Goal: Task Accomplishment & Management: Manage account settings

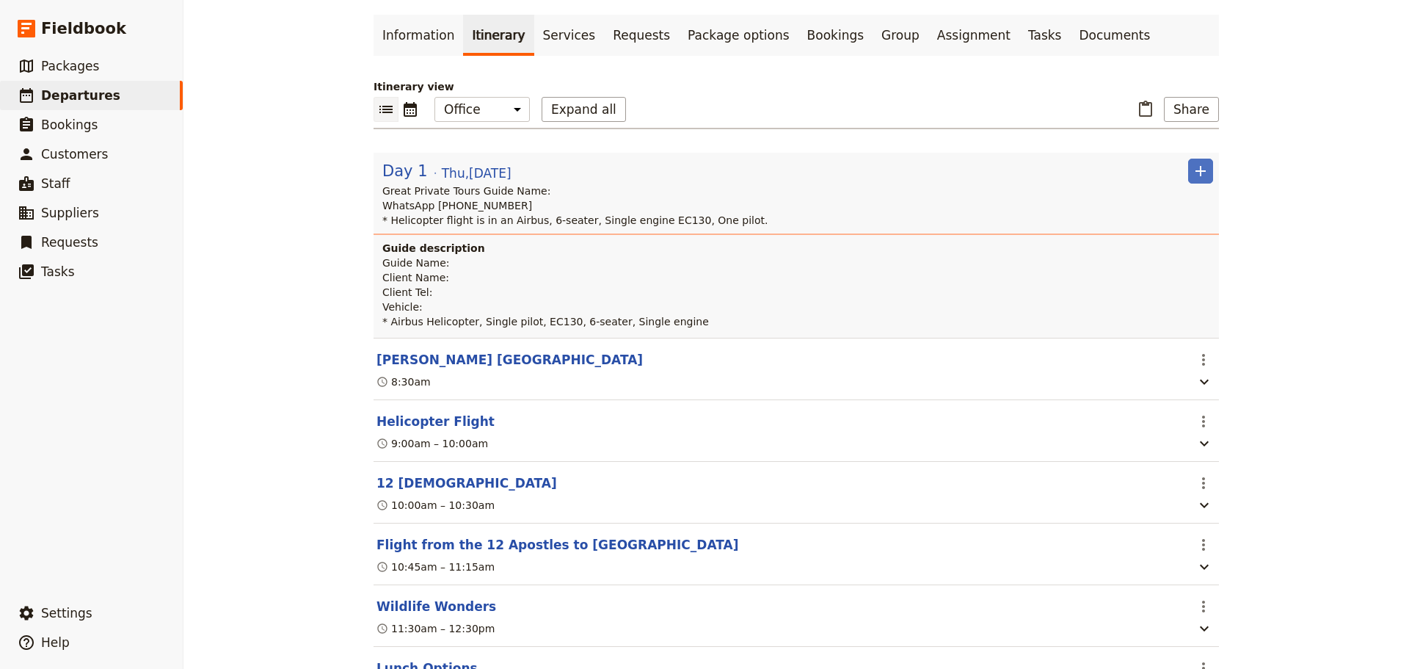
scroll to position [523, 0]
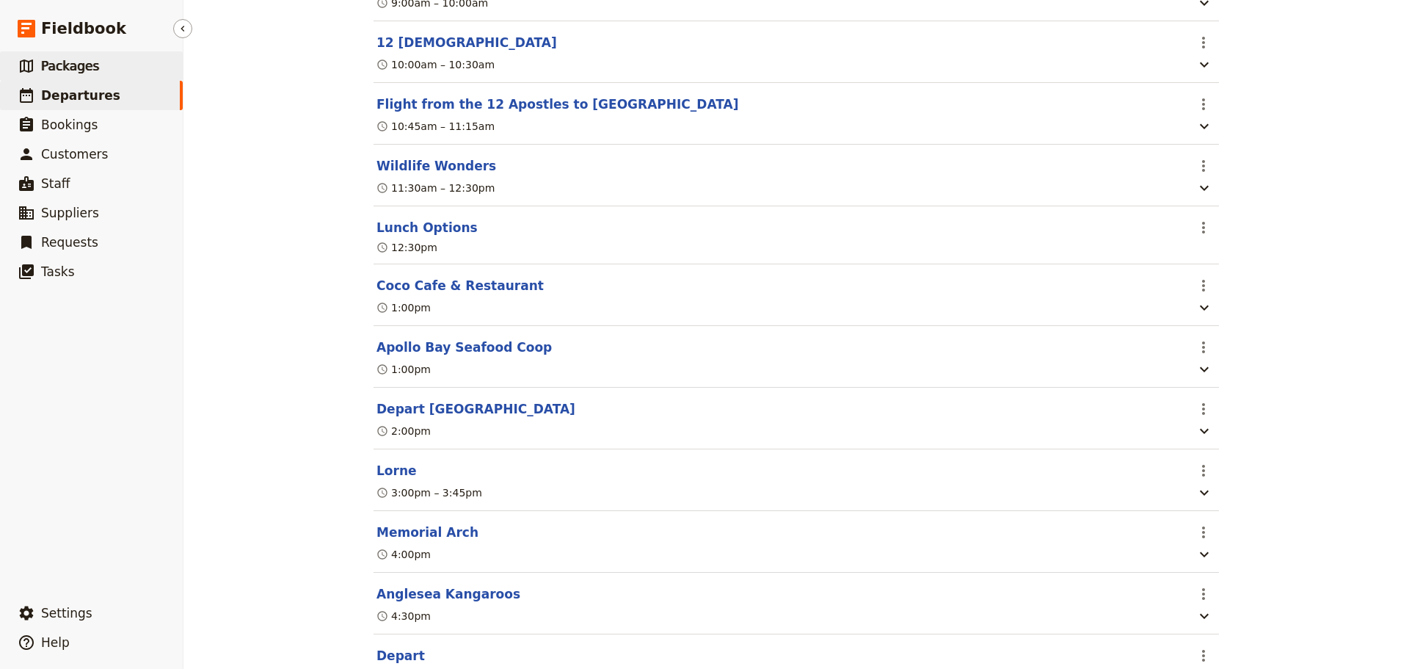
click at [87, 65] on span "Packages" at bounding box center [70, 66] width 58 height 15
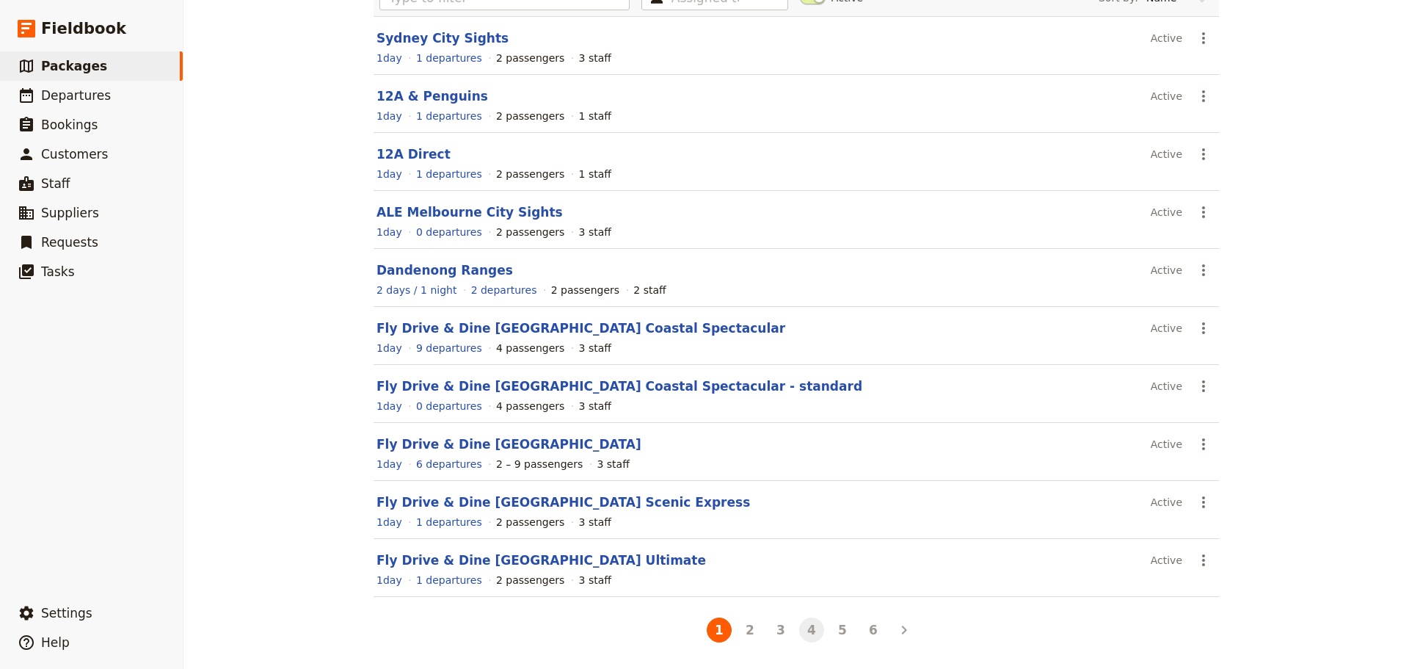
click at [810, 634] on button "4" at bounding box center [811, 629] width 25 height 25
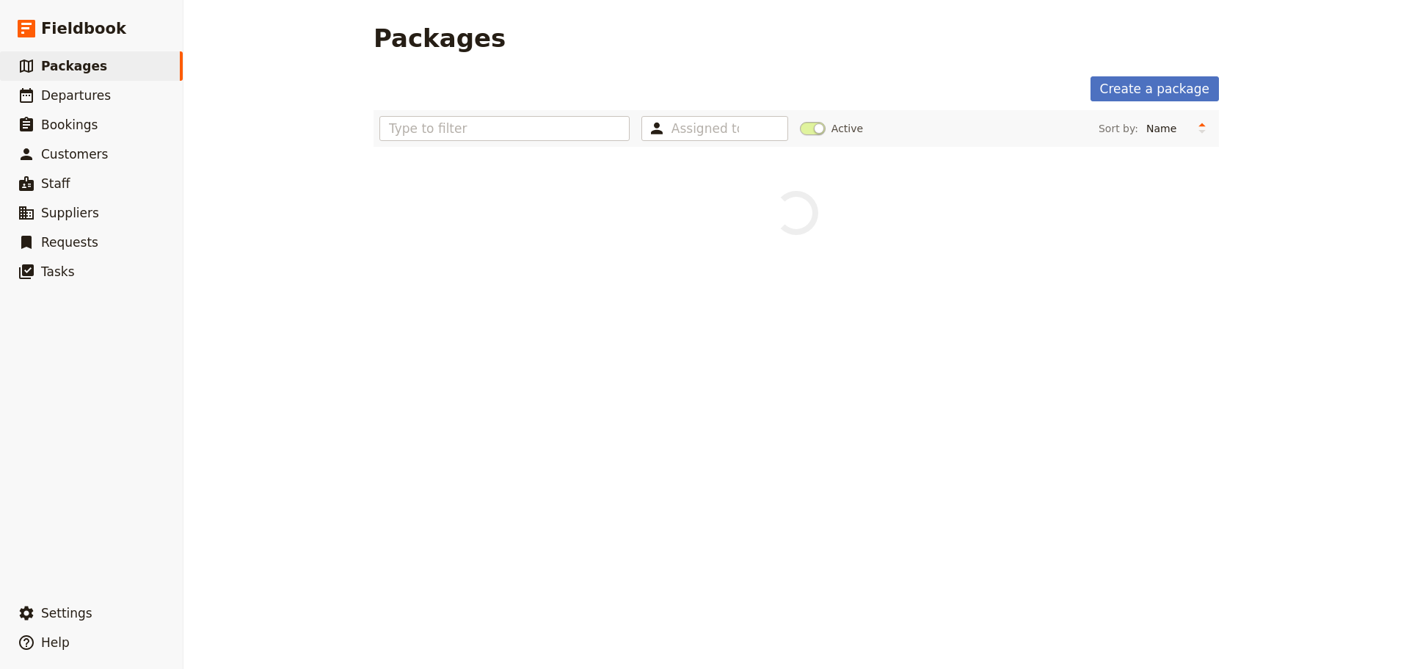
scroll to position [0, 0]
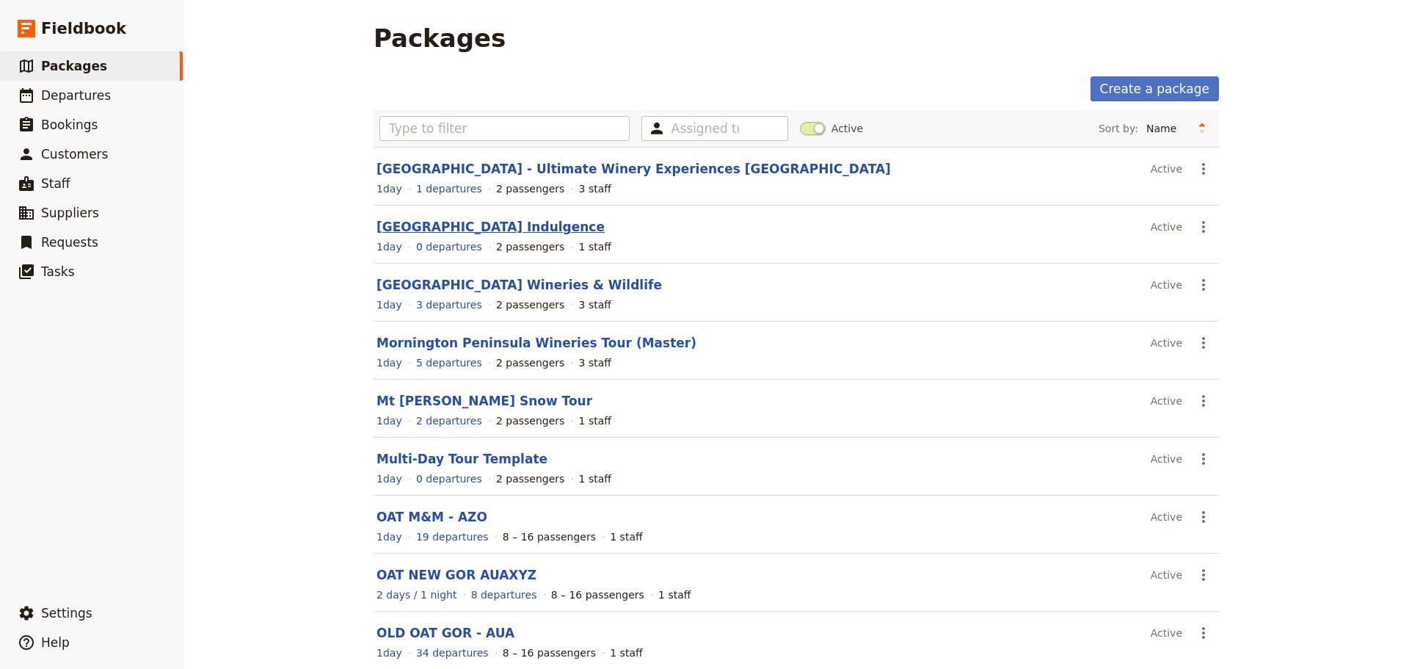
click at [448, 228] on link "[GEOGRAPHIC_DATA] Indulgence" at bounding box center [491, 226] width 228 height 15
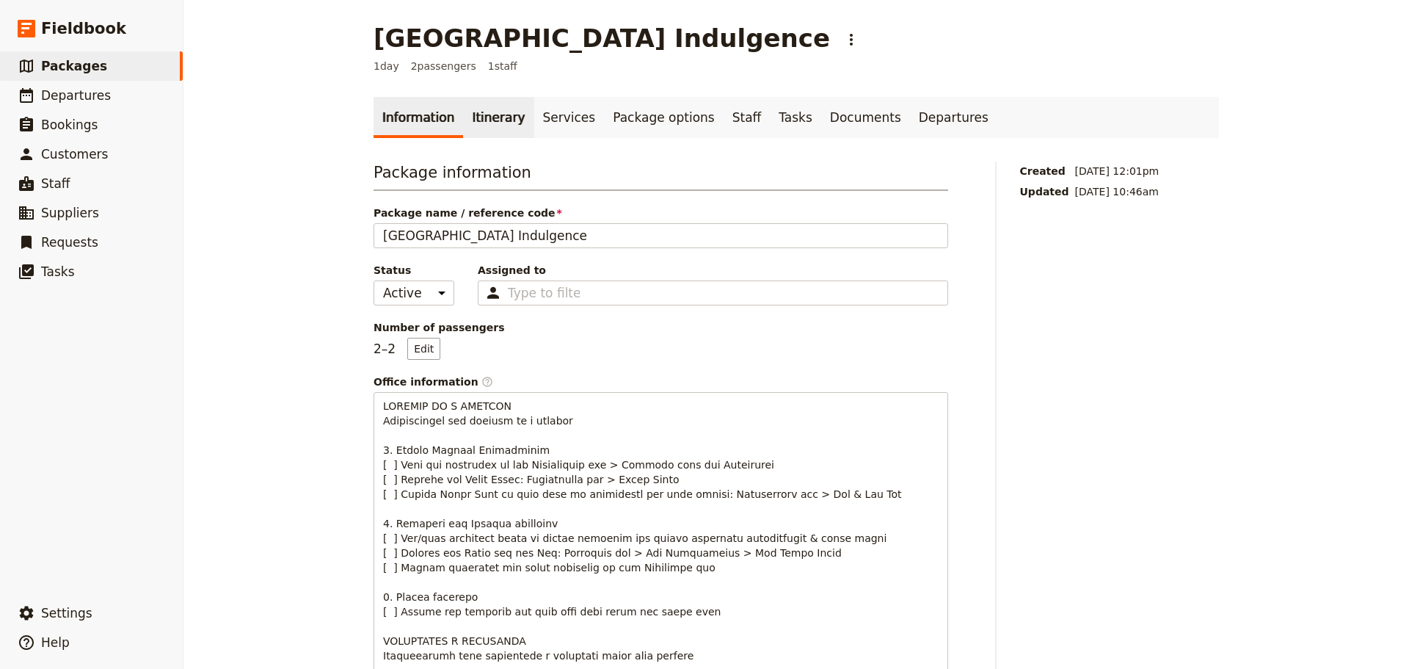
click at [480, 106] on link "Itinerary" at bounding box center [498, 117] width 70 height 41
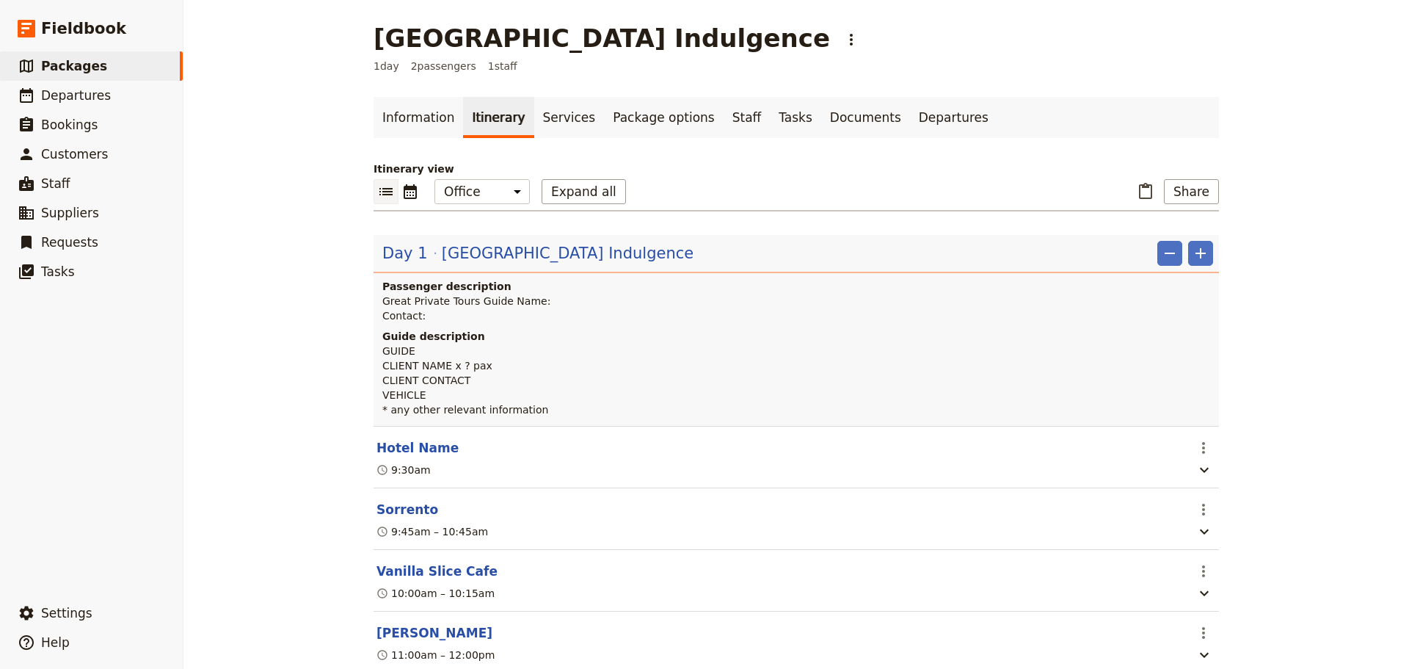
click at [948, 135] on ul "Information Itinerary Services Package options Staff Tasks Documents Departures" at bounding box center [797, 117] width 846 height 41
click at [910, 122] on link "Departures" at bounding box center [953, 117] width 87 height 41
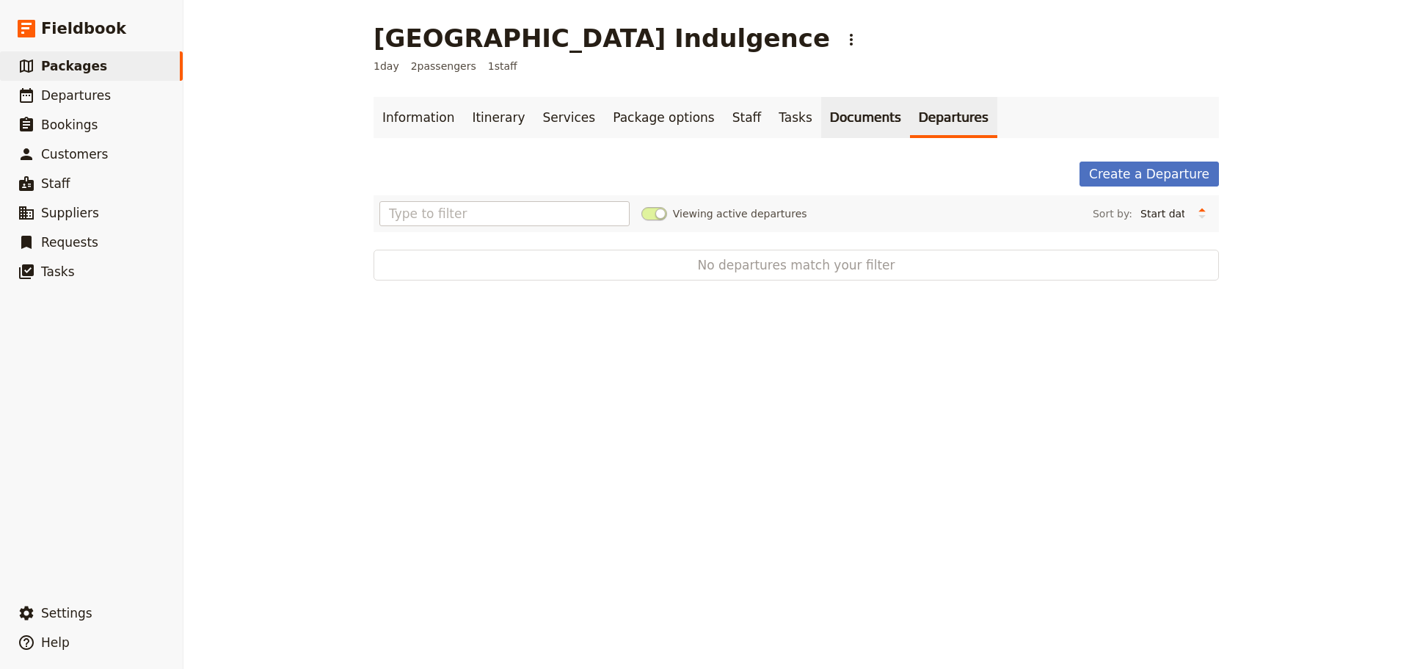
click at [827, 128] on link "Documents" at bounding box center [865, 117] width 89 height 41
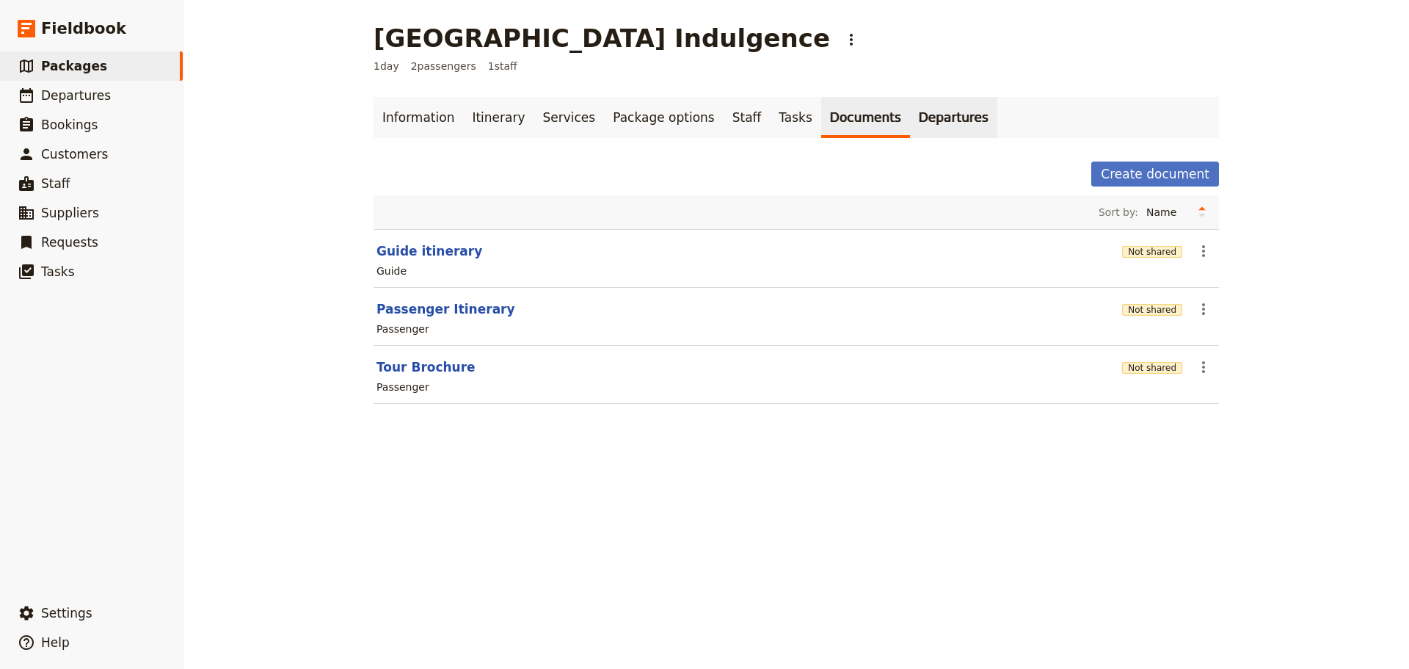
click at [912, 121] on link "Departures" at bounding box center [953, 117] width 87 height 41
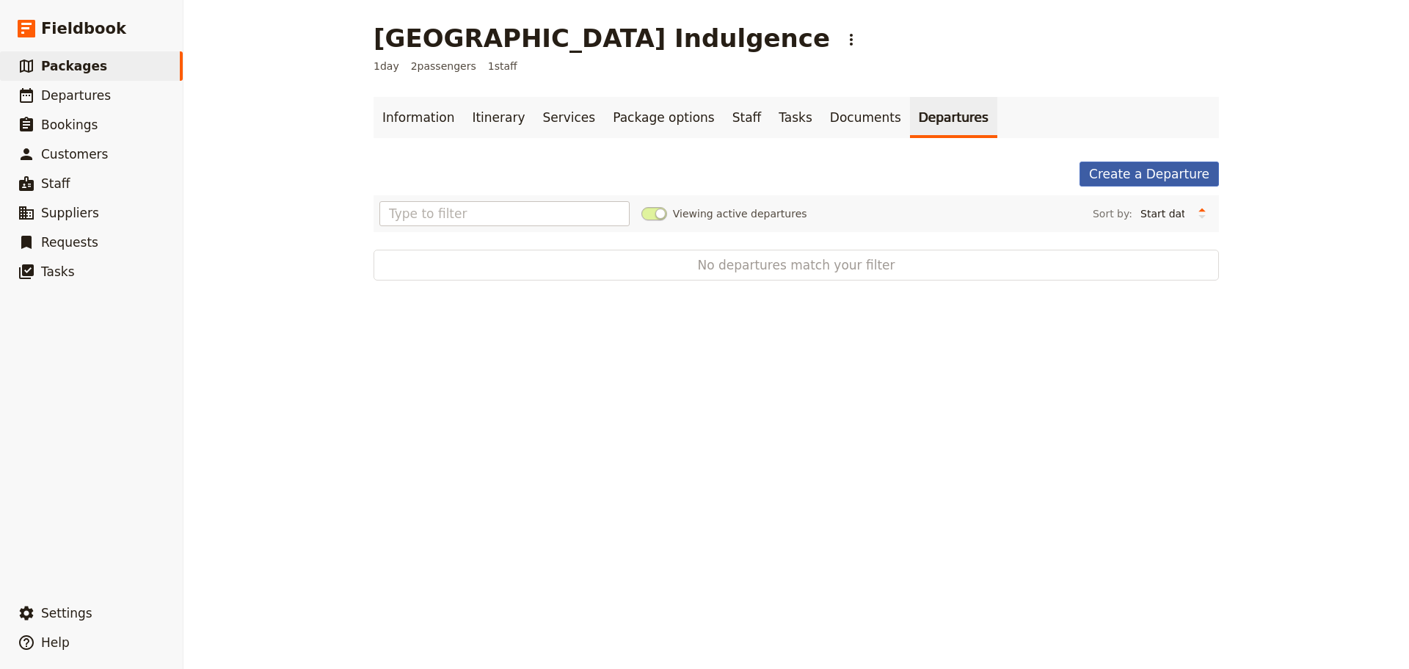
click at [1120, 167] on link "Create a Departure" at bounding box center [1149, 173] width 139 height 25
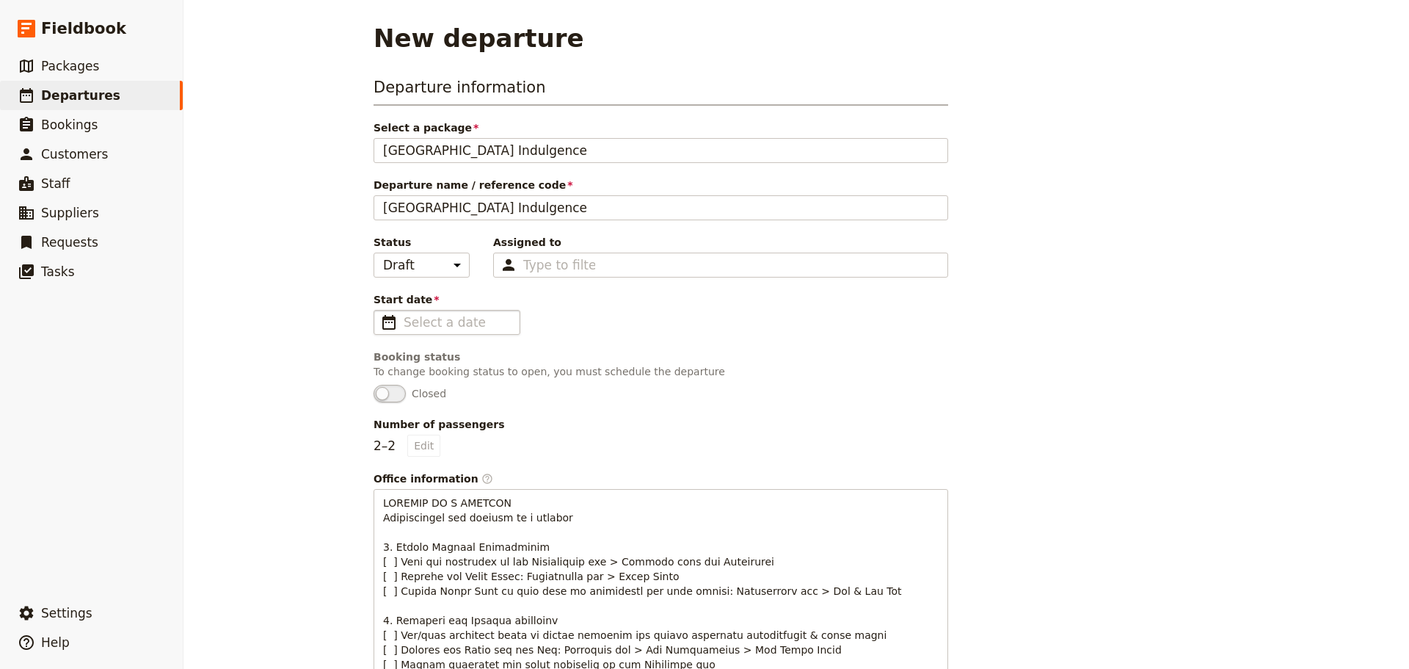
click at [382, 318] on span "​" at bounding box center [389, 322] width 18 height 18
click at [404, 318] on input "Start date ​" at bounding box center [457, 322] width 107 height 18
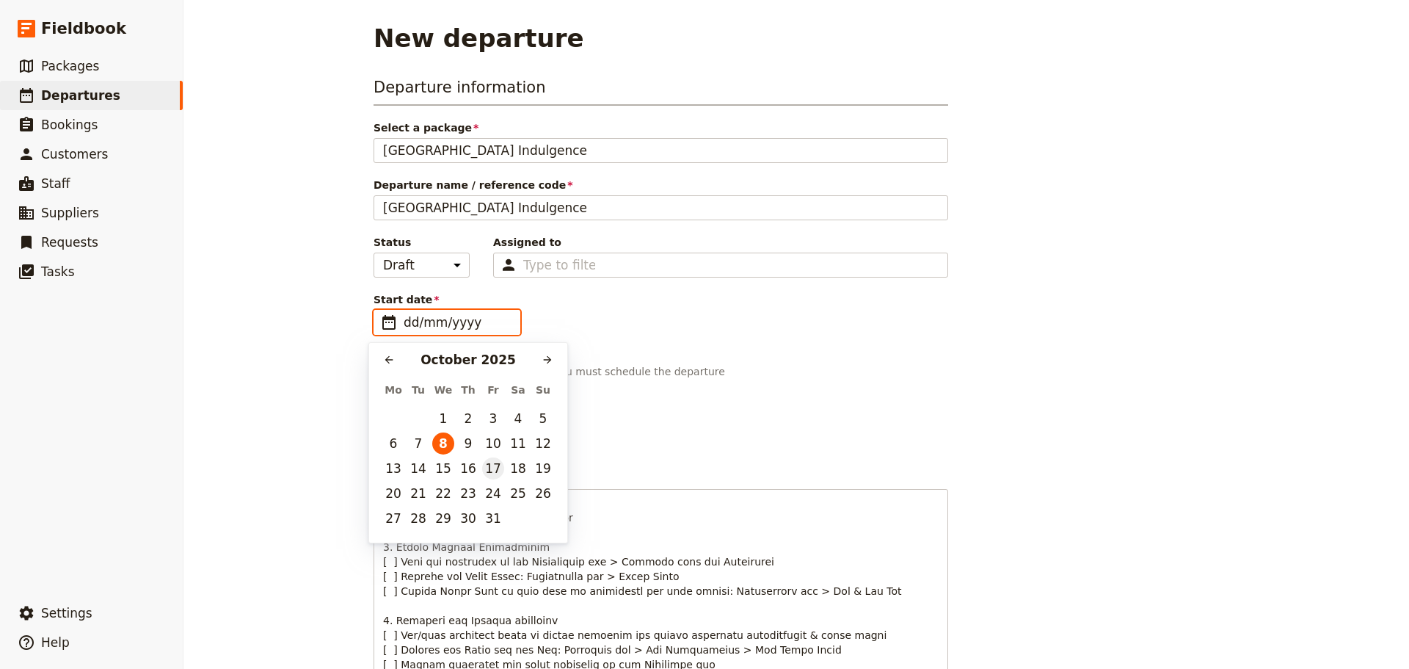
click at [492, 471] on button "17" at bounding box center [493, 468] width 22 height 22
type input "[DATE]"
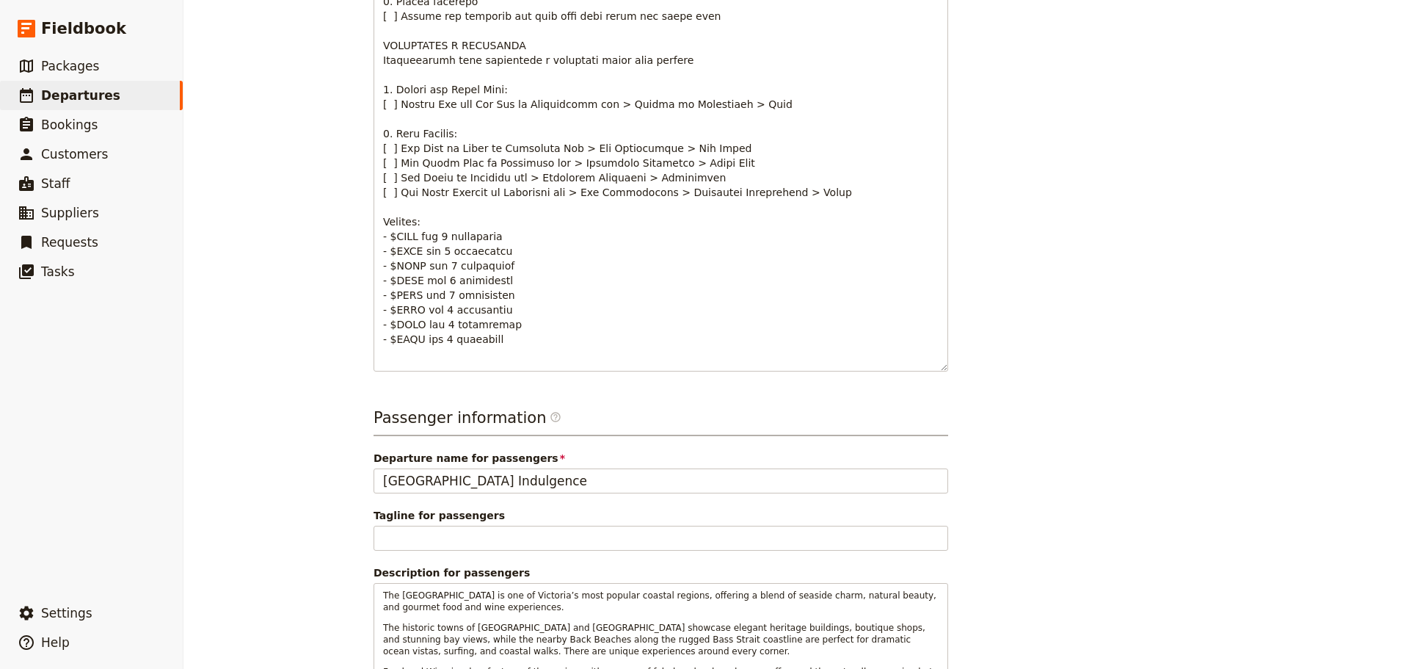
scroll to position [846, 0]
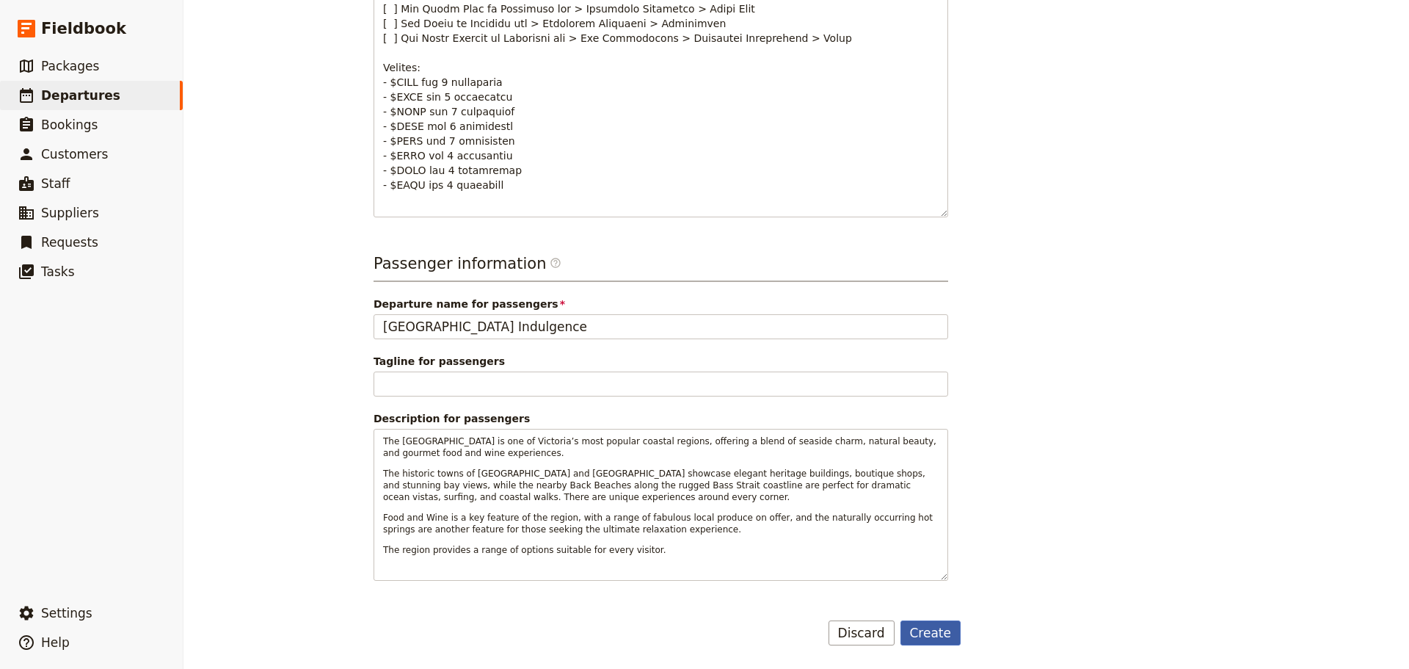
click at [921, 633] on button "Create" at bounding box center [931, 632] width 61 height 25
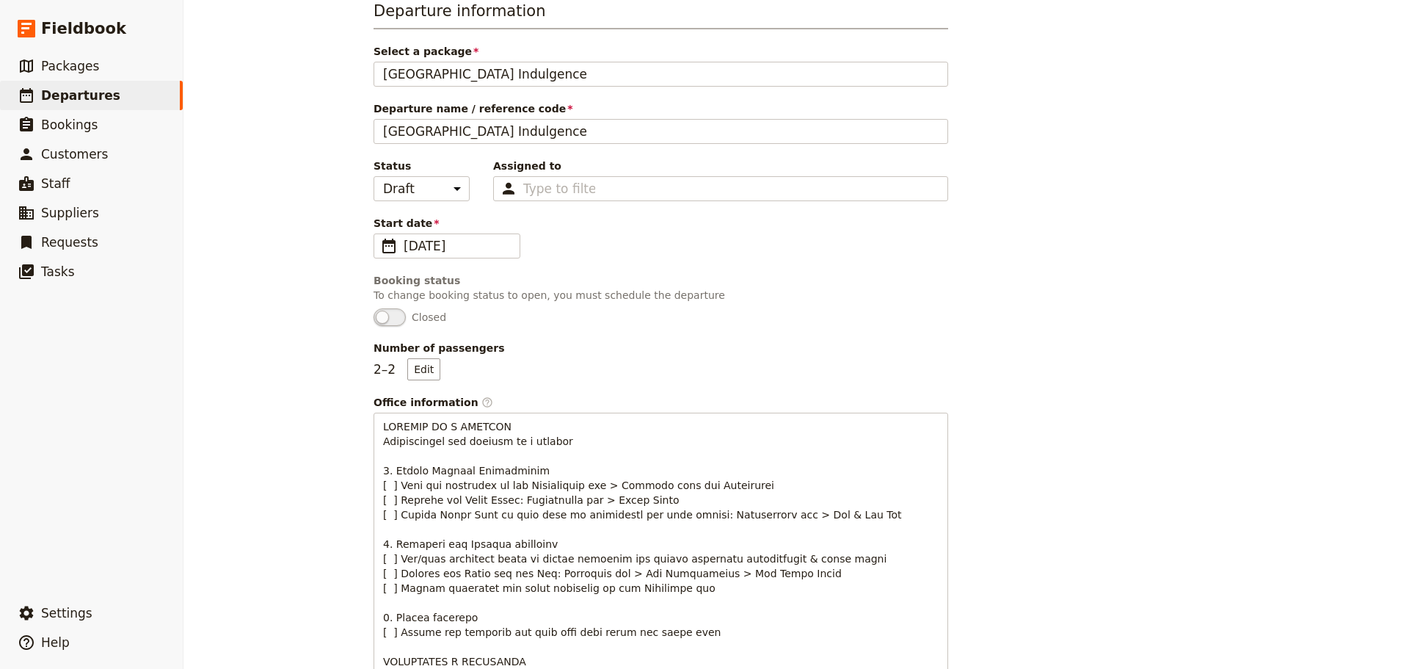
scroll to position [0, 0]
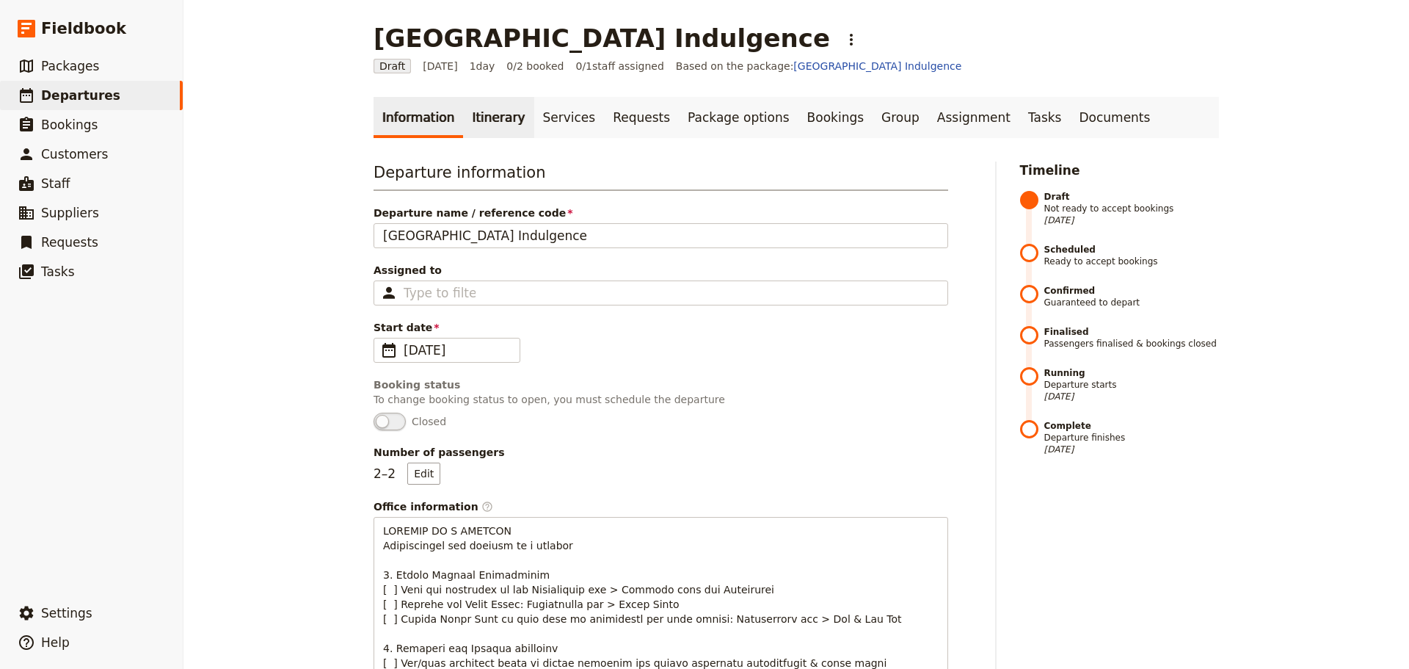
click at [473, 120] on link "Itinerary" at bounding box center [498, 117] width 70 height 41
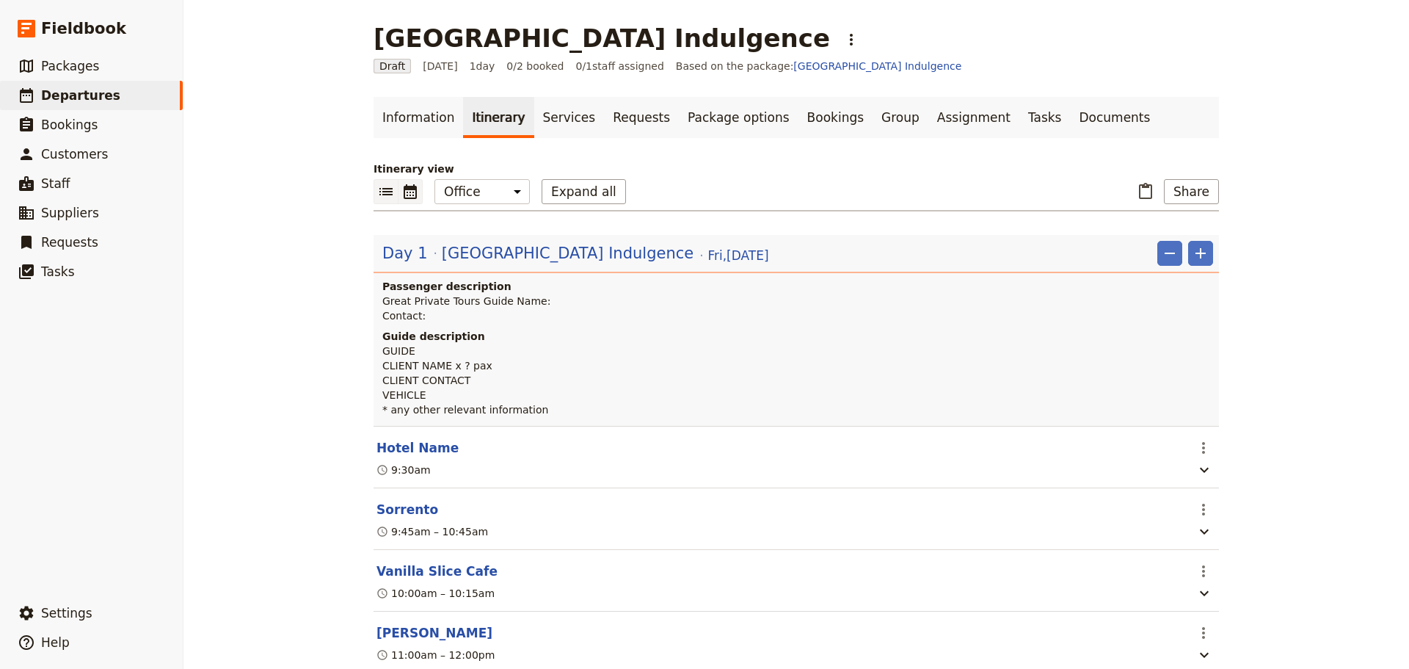
click at [410, 188] on icon "Calendar view" at bounding box center [410, 191] width 13 height 15
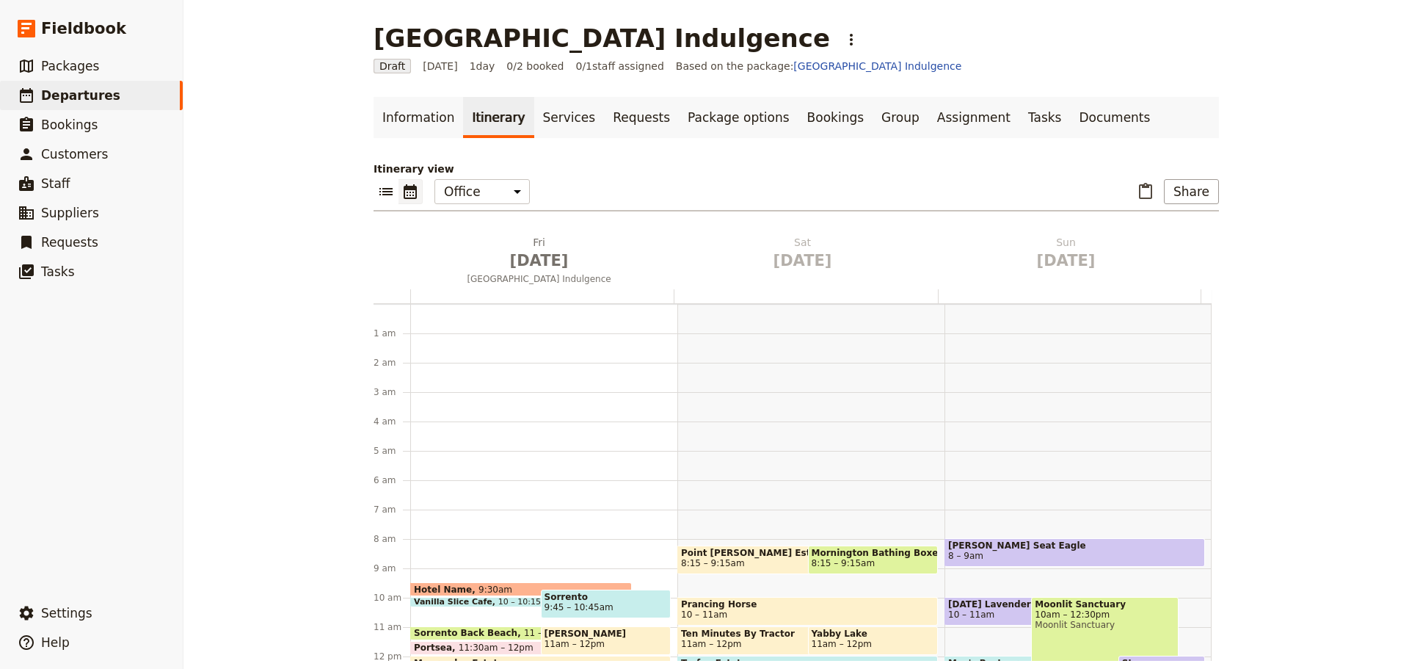
scroll to position [191, 0]
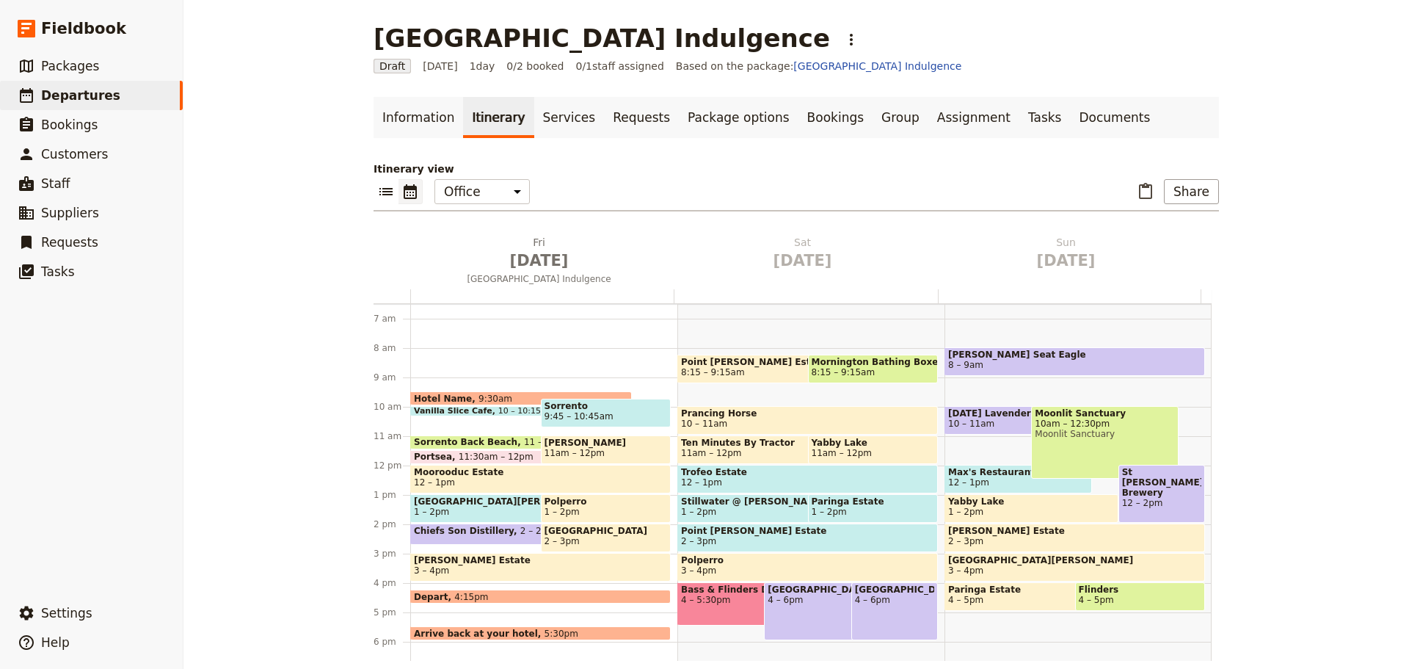
click at [591, 418] on span "9:45 – 10:45am" at bounding box center [579, 416] width 69 height 10
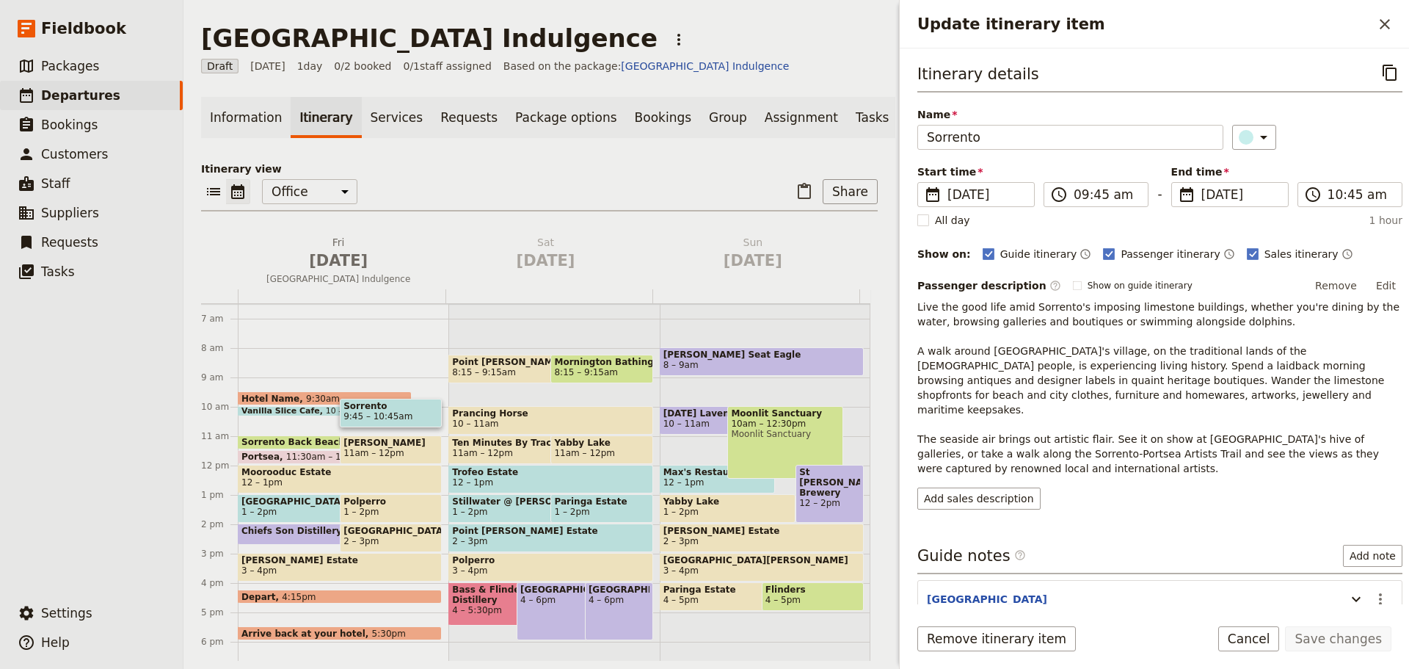
drag, startPoint x: 591, startPoint y: 418, endPoint x: 672, endPoint y: 375, distance: 91.9
click at [679, 381] on div "1 am 2 am 3 am 4 am 5 am 6 am 7 am 8 am 9 am 10 am 11 am 12 pm 1 pm 2 pm 3 pm 4…" at bounding box center [535, 465] width 669 height 705
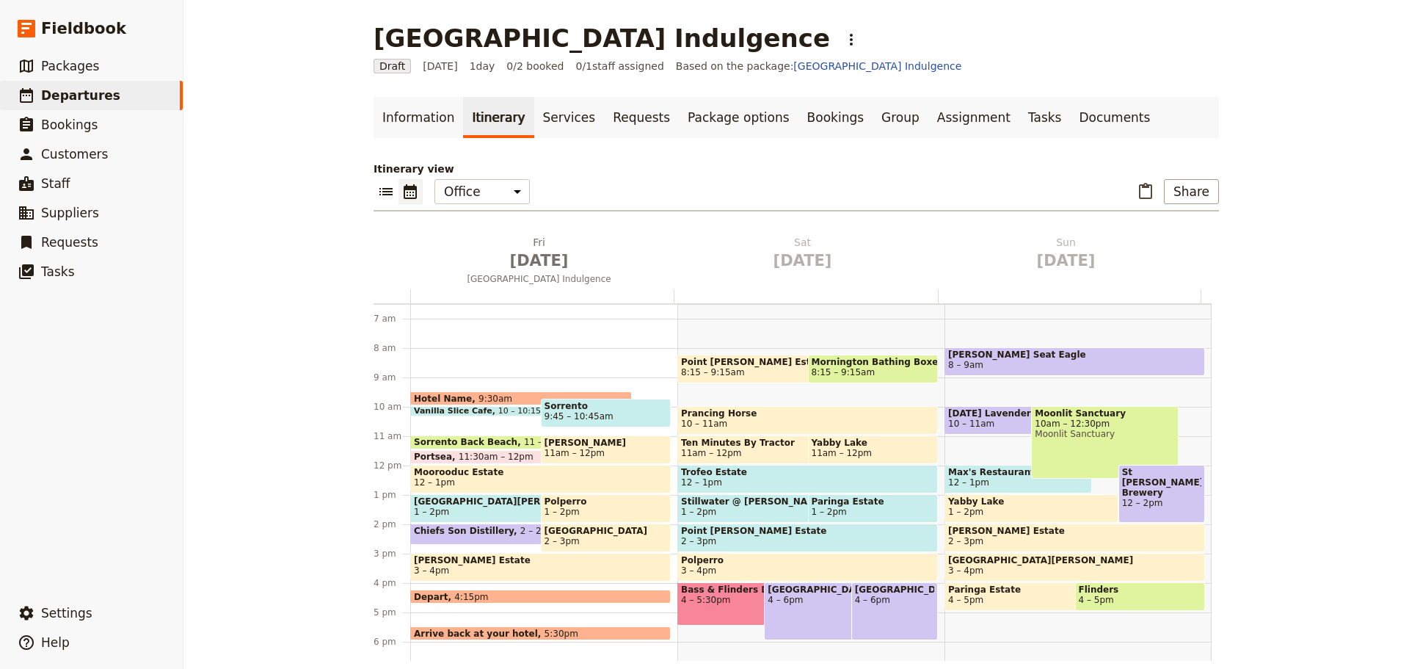
click at [480, 396] on span "9:30am" at bounding box center [496, 398] width 34 height 10
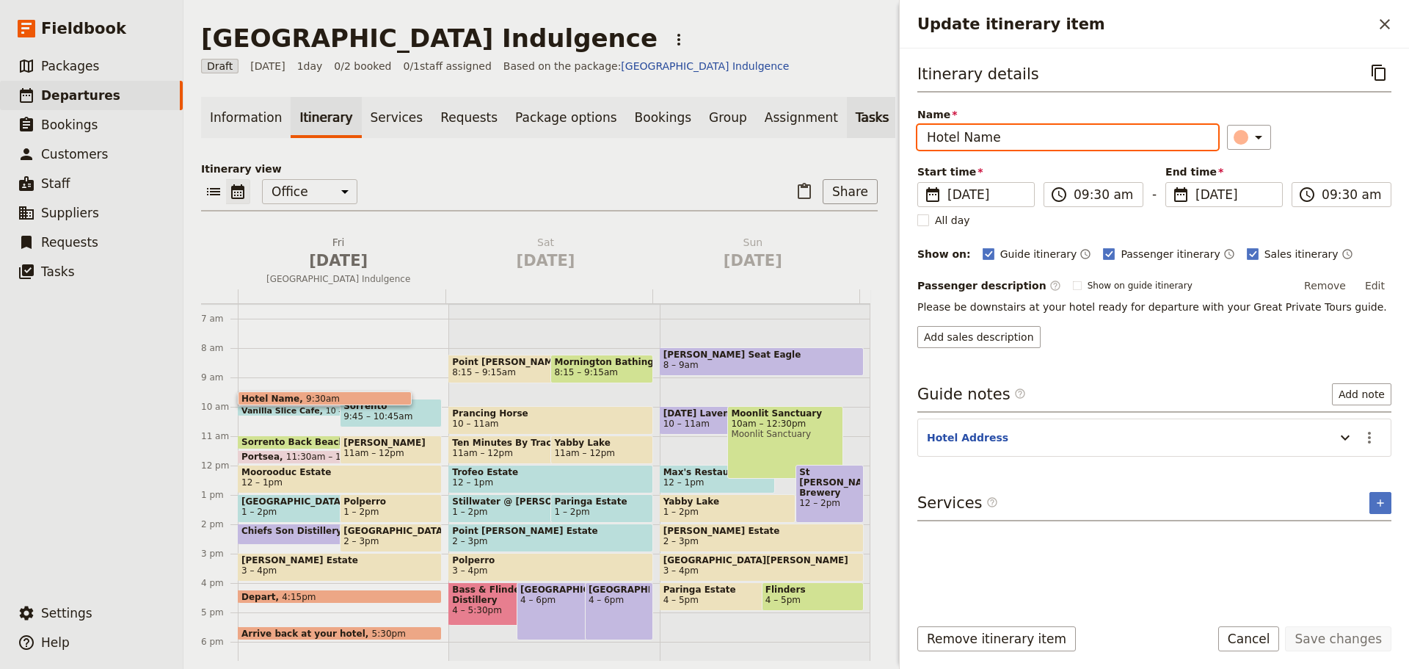
drag, startPoint x: 1038, startPoint y: 143, endPoint x: 803, endPoint y: 118, distance: 236.2
click at [803, 120] on div "[GEOGRAPHIC_DATA] Indulgence ​ Draft [DATE] 1 day 0/2 booked 0 / 1 staff assign…" at bounding box center [796, 334] width 1226 height 669
type input "Depart [GEOGRAPHIC_DATA] accommodation"
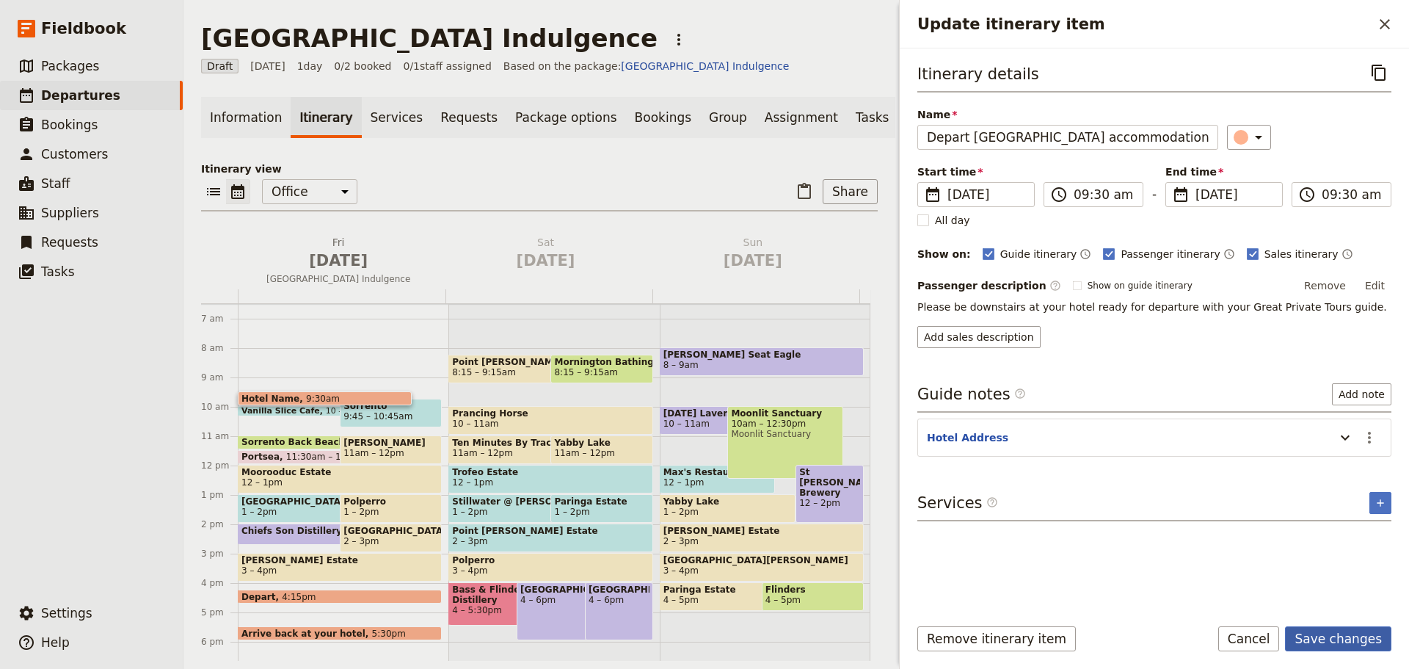
click at [1348, 645] on button "Save changes" at bounding box center [1338, 638] width 106 height 25
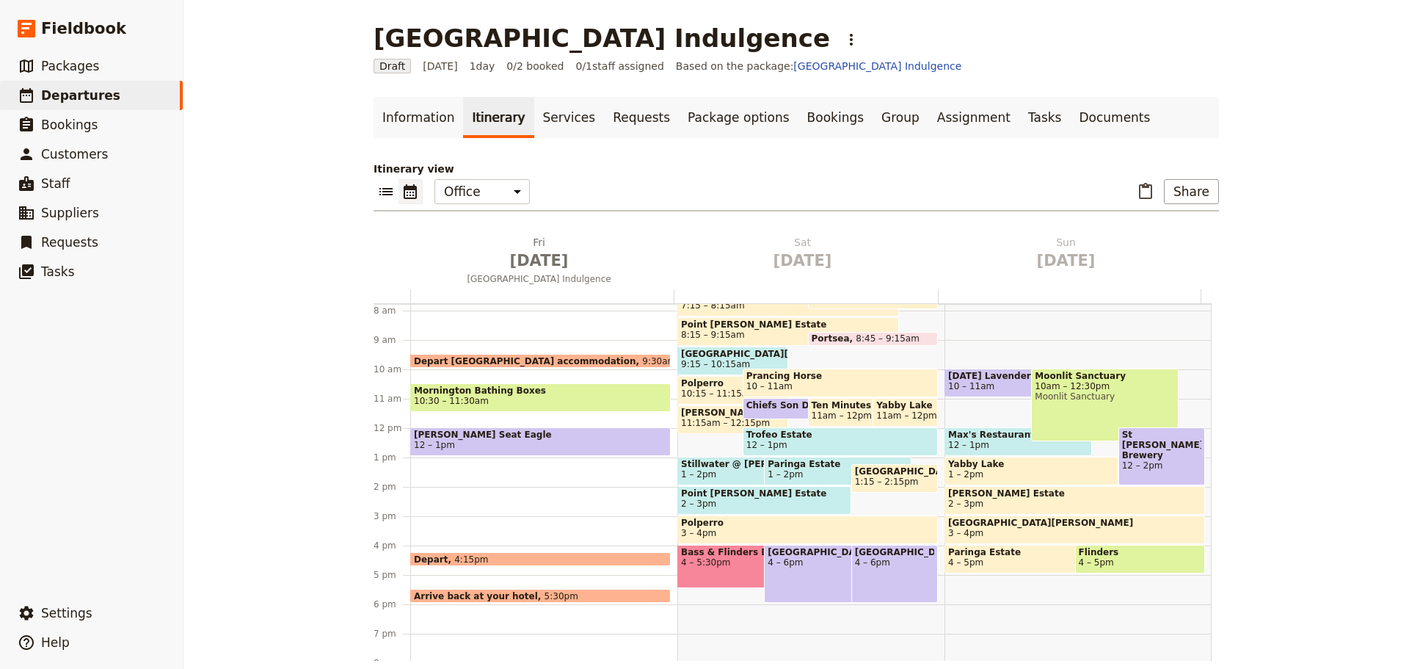
scroll to position [251, 0]
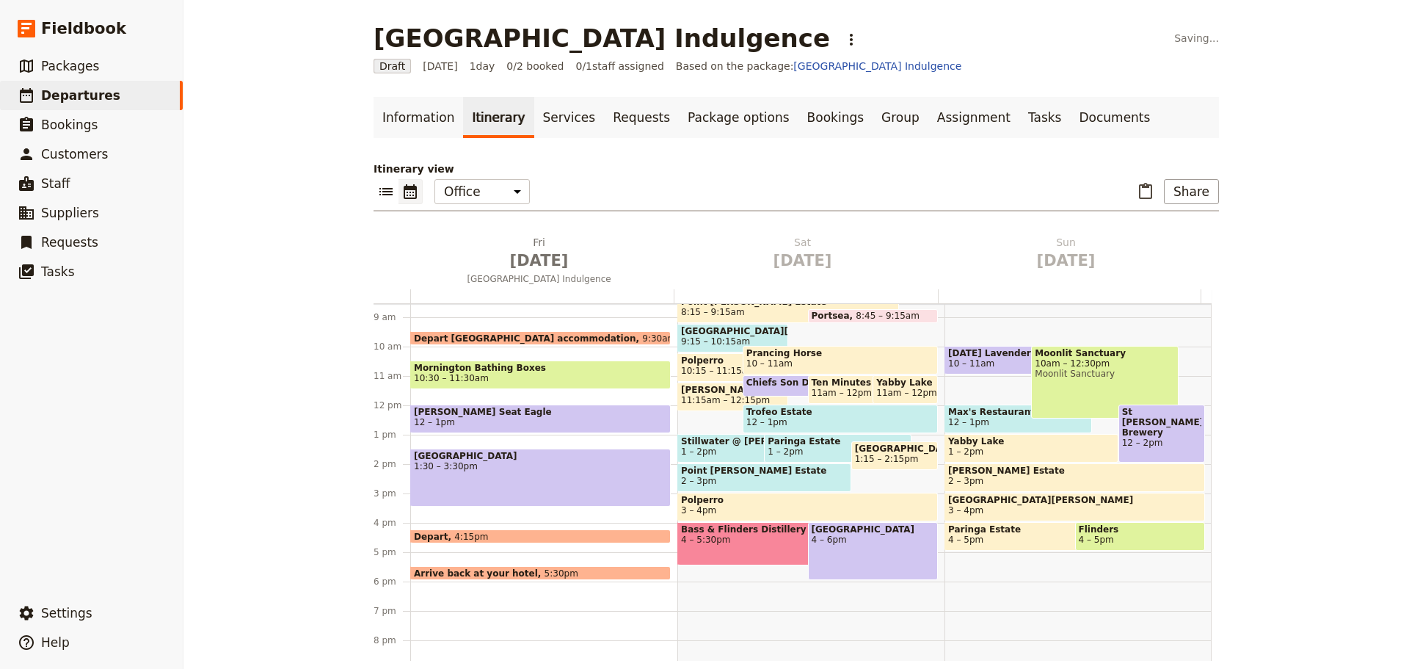
click at [506, 481] on div "[GEOGRAPHIC_DATA] 1:30 – 3:30pm" at bounding box center [540, 477] width 261 height 58
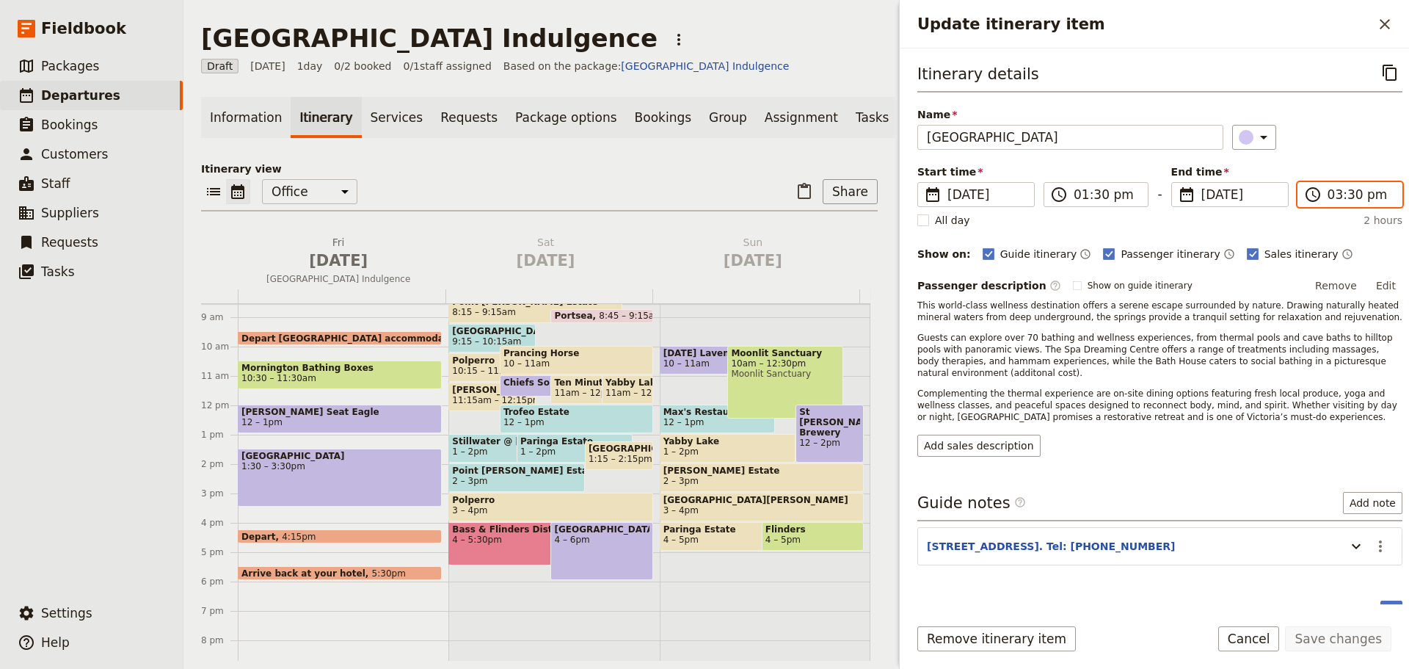
click at [1334, 195] on input "03:30 pm" at bounding box center [1360, 195] width 65 height 18
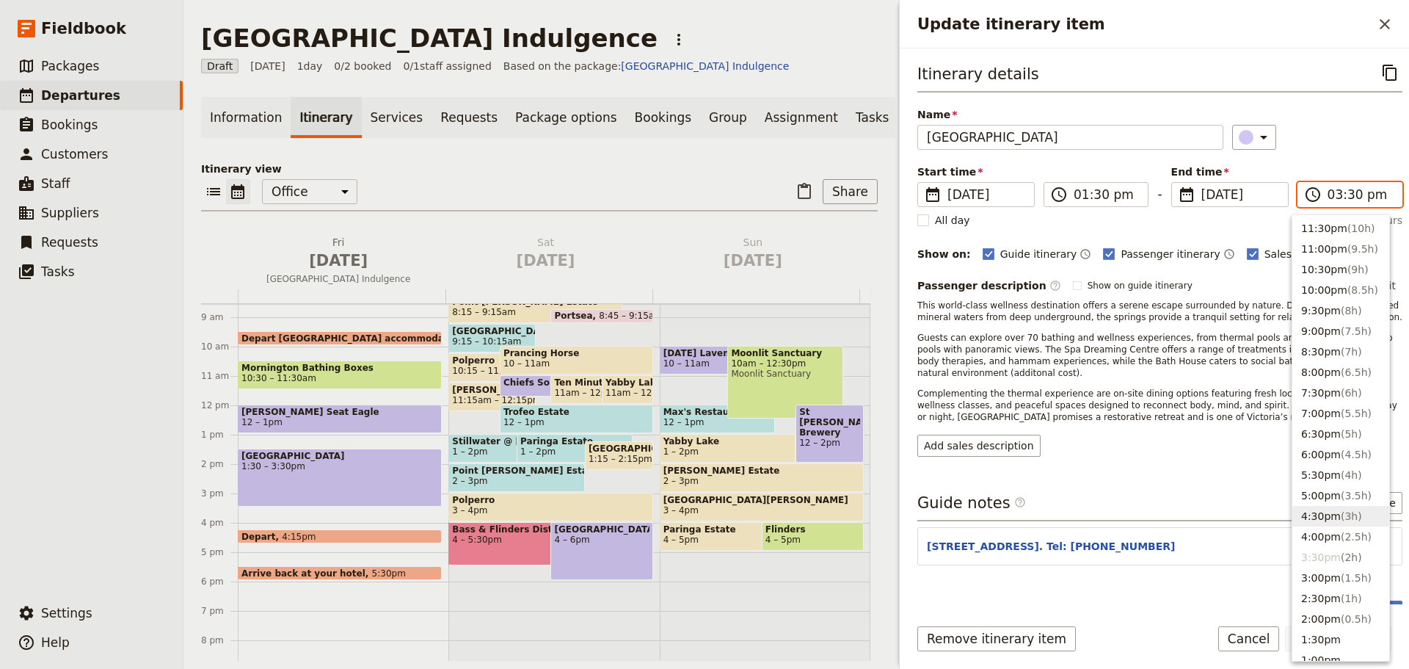
click at [1318, 517] on button "4:30pm ( 3h )" at bounding box center [1341, 516] width 97 height 21
type input "04:30 pm"
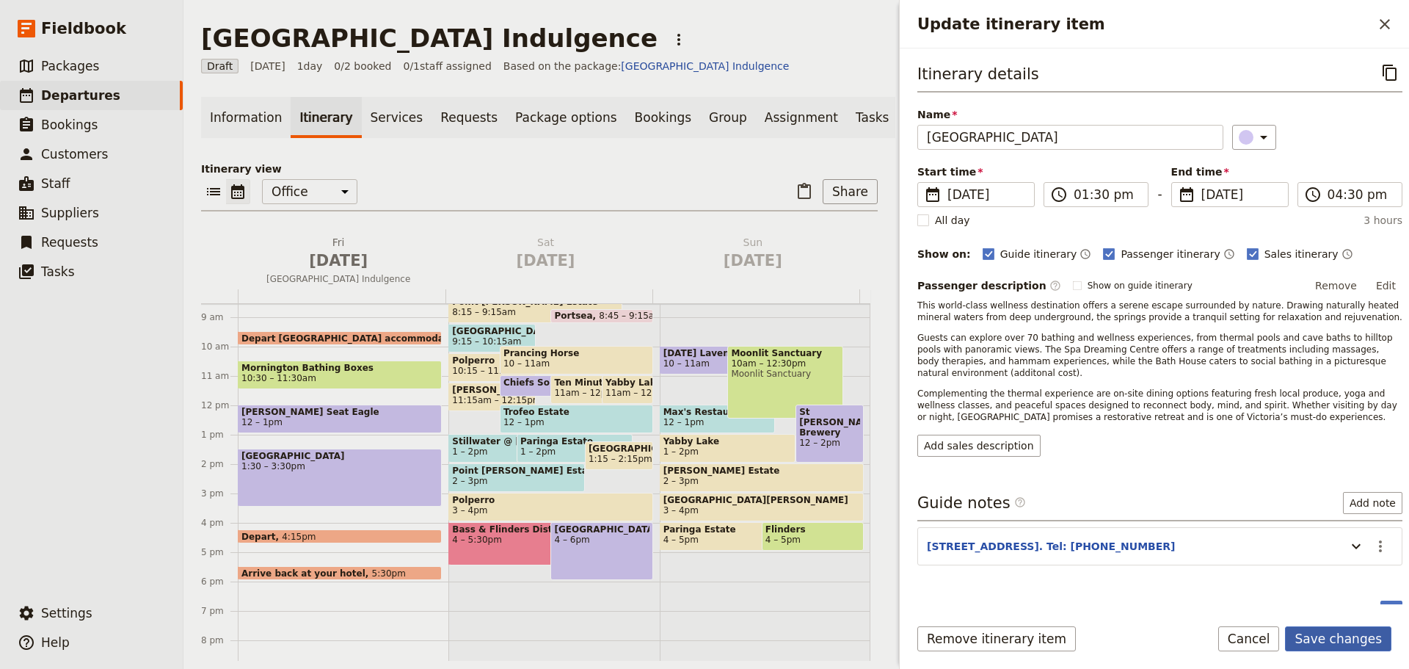
click at [1329, 641] on button "Save changes" at bounding box center [1338, 638] width 106 height 25
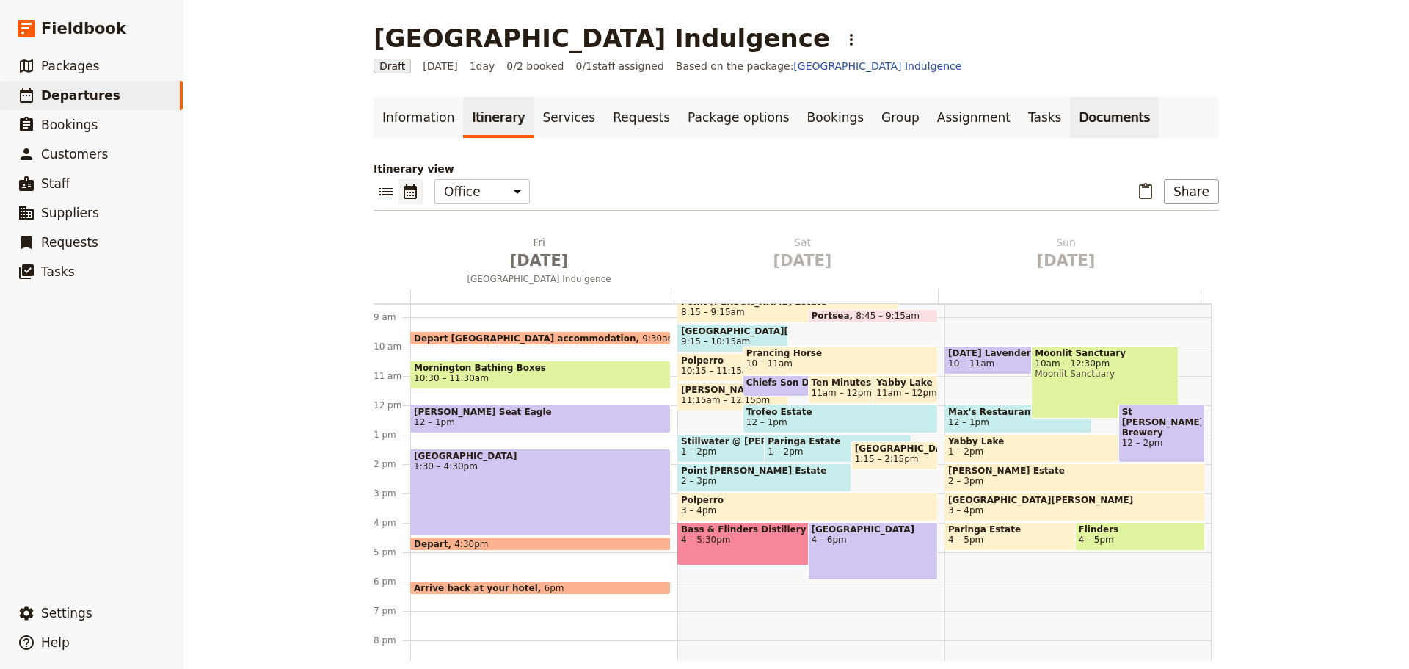
drag, startPoint x: 1023, startPoint y: 124, endPoint x: 1018, endPoint y: 116, distance: 9.6
click at [1070, 124] on link "Documents" at bounding box center [1114, 117] width 89 height 41
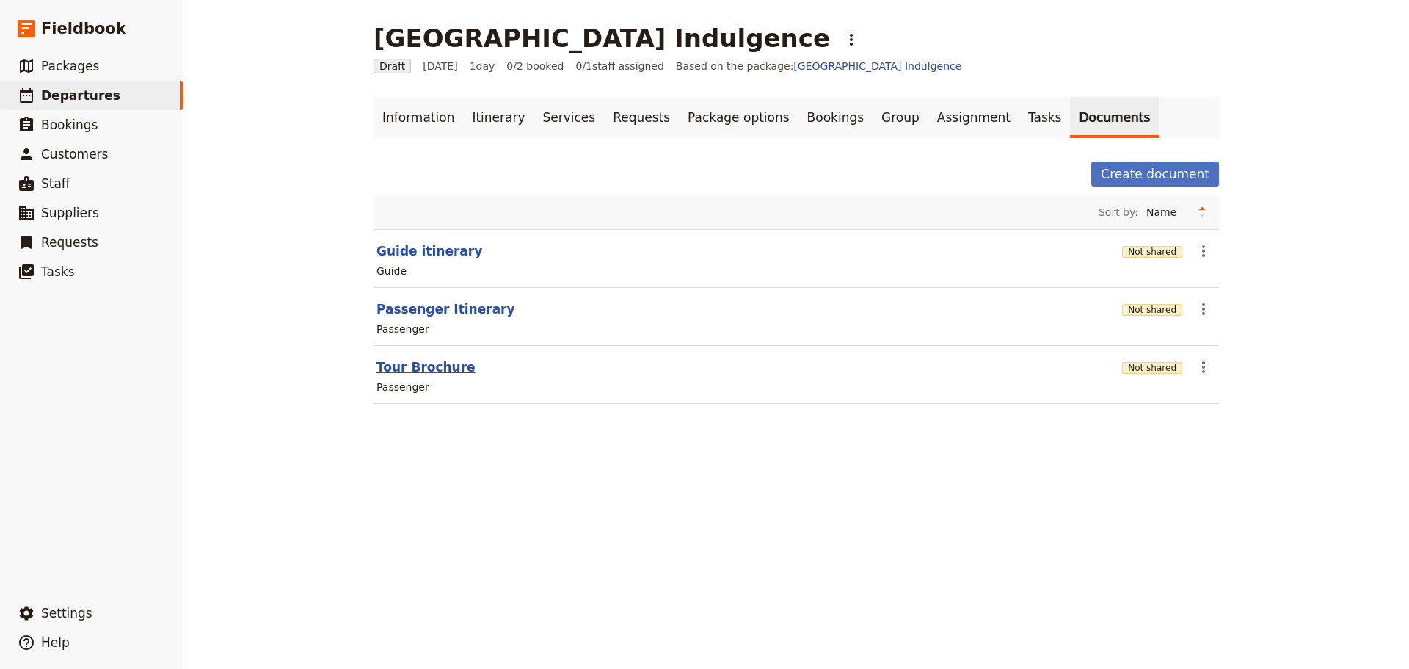
click at [423, 370] on button "Tour Brochure" at bounding box center [426, 367] width 99 height 18
select select "PASSENGER"
select select "DEFAULT"
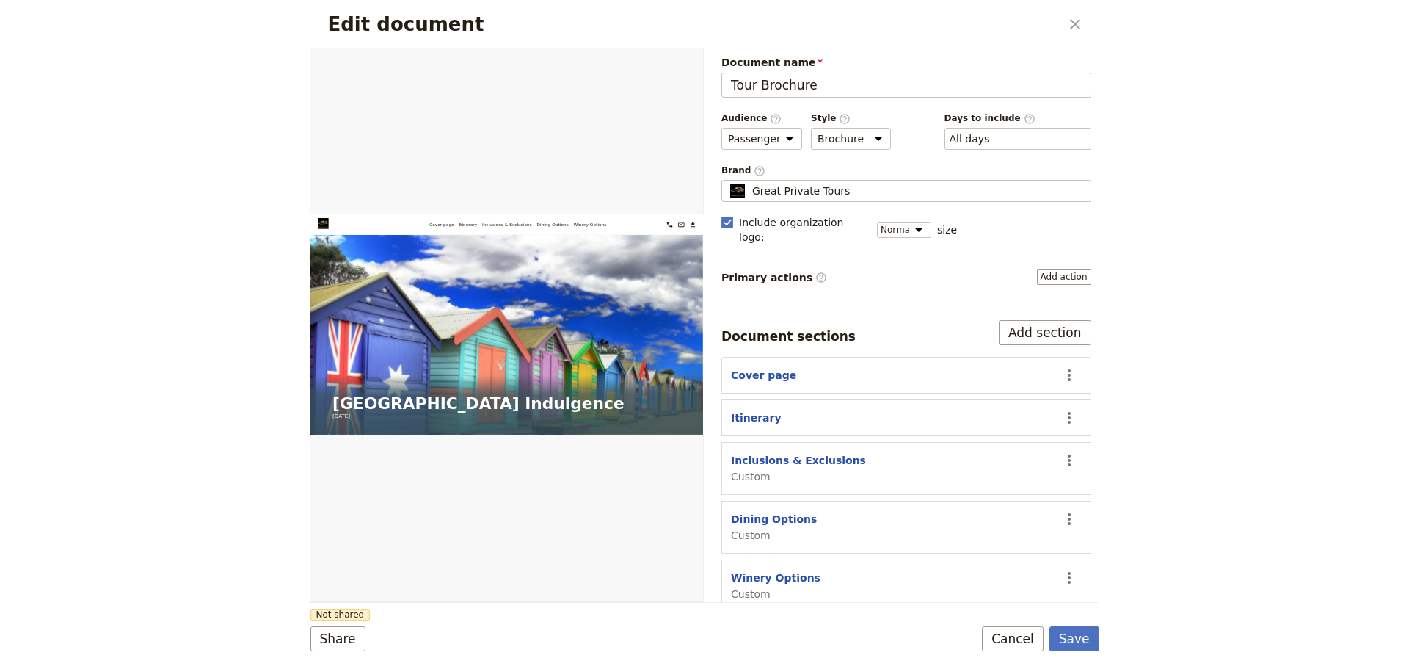
scroll to position [6, 0]
click at [1061, 568] on icon "Actions" at bounding box center [1070, 577] width 18 height 18
click at [1007, 537] on button "Hide section" at bounding box center [1001, 527] width 137 height 21
click at [1057, 506] on button "​" at bounding box center [1069, 518] width 25 height 25
click at [960, 620] on span "Hide section" at bounding box center [974, 626] width 64 height 15
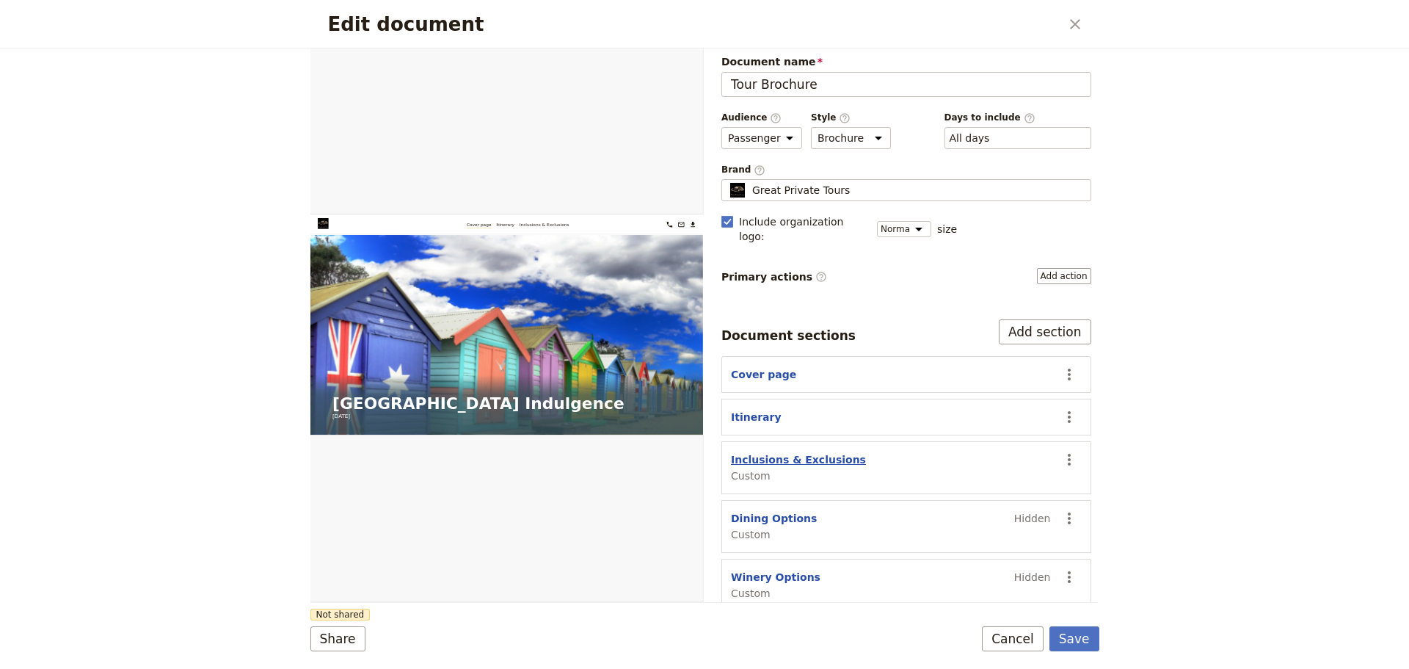
click at [766, 452] on button "Inclusions & Exclusions" at bounding box center [798, 459] width 135 height 15
select select "CUSTOM"
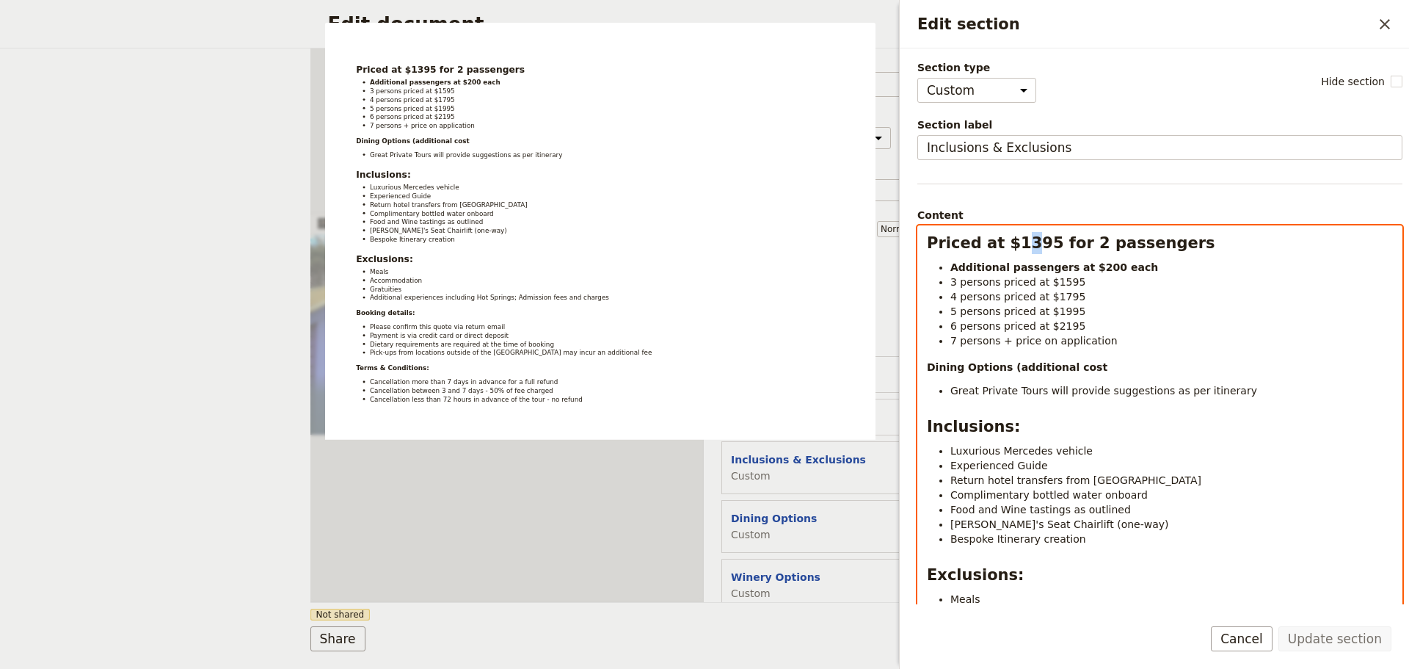
drag, startPoint x: 1023, startPoint y: 246, endPoint x: 1014, endPoint y: 250, distance: 10.2
click at [1014, 250] on strong "Priced at $1395 for 2 passengers" at bounding box center [1071, 243] width 288 height 18
click at [1090, 269] on strong "Additional passengers at $200 each" at bounding box center [1054, 267] width 208 height 12
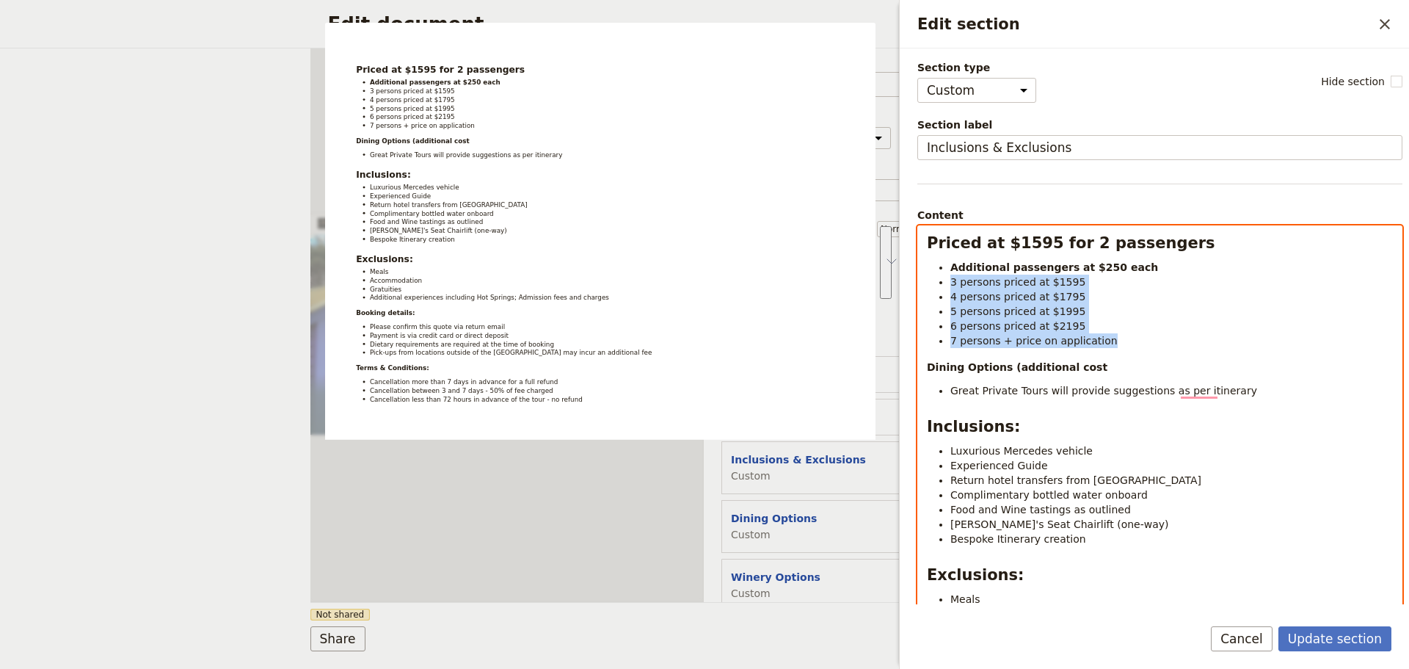
drag, startPoint x: 1111, startPoint y: 341, endPoint x: 948, endPoint y: 285, distance: 173.2
click at [948, 286] on ul "Additional passengers at $250 each 3 persons priced at $1595 4 persons priced a…" at bounding box center [1160, 304] width 466 height 88
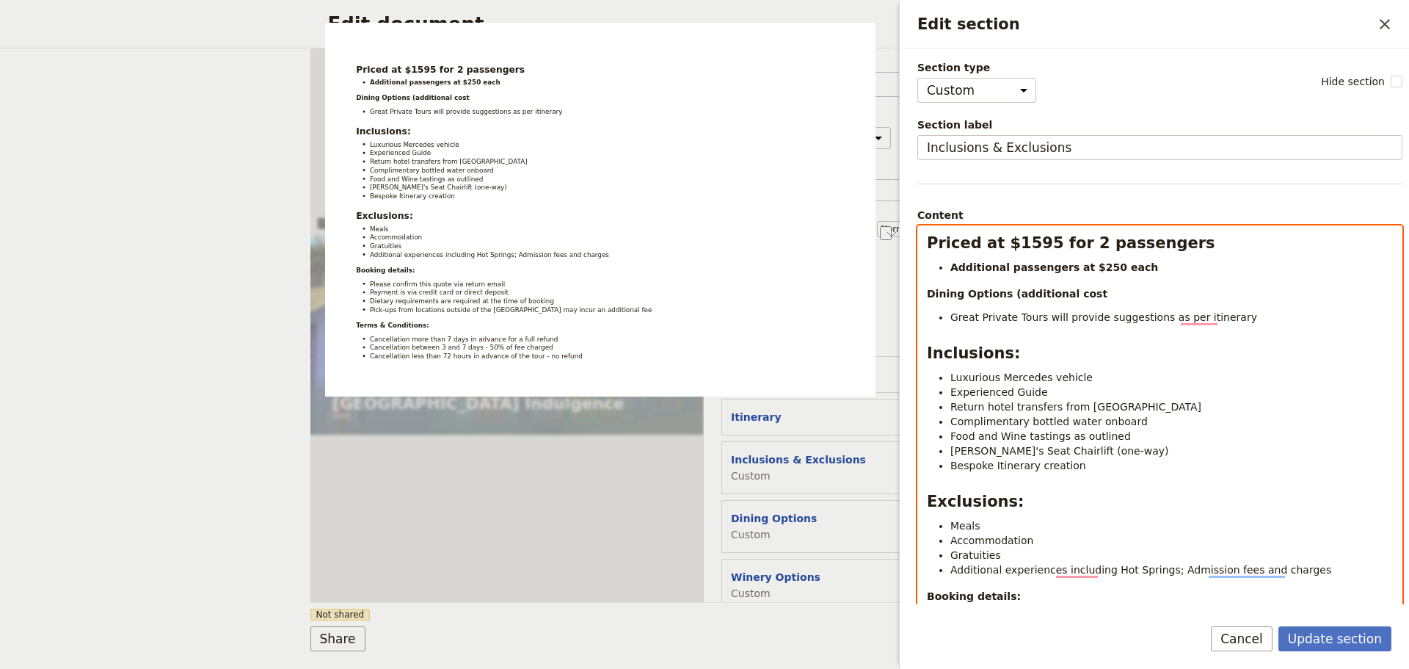
drag, startPoint x: 1190, startPoint y: 315, endPoint x: 893, endPoint y: 314, distance: 298.0
click at [893, 314] on body "Fieldbook ​ ​ Fieldbook ​ ​ Packages ​ Departures ​ Bookings ​ Customers ​ Staf…" at bounding box center [704, 334] width 1409 height 669
click at [926, 299] on div "Priced at $1595 for 2 passengers Additional passengers at $250 each Dining Opti…" at bounding box center [1160, 501] width 484 height 550
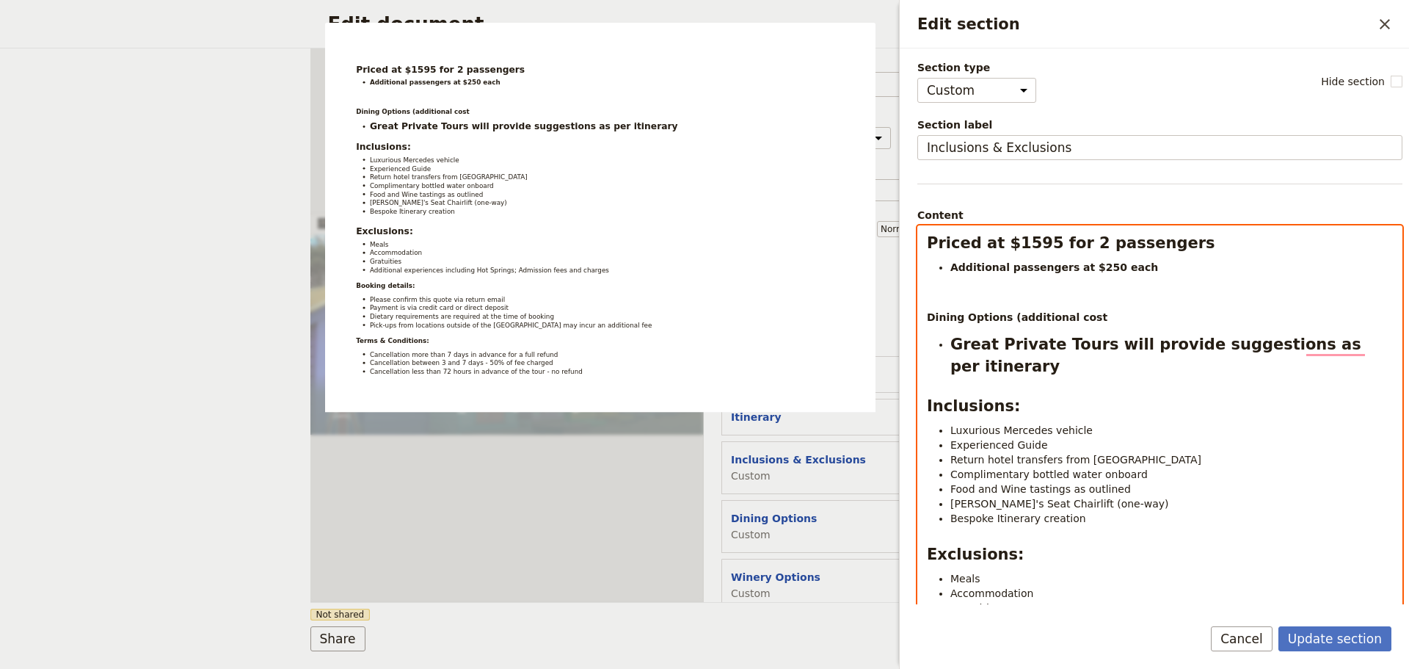
click at [930, 250] on strong "Priced at $1595 for 2 passengers" at bounding box center [1071, 243] width 288 height 18
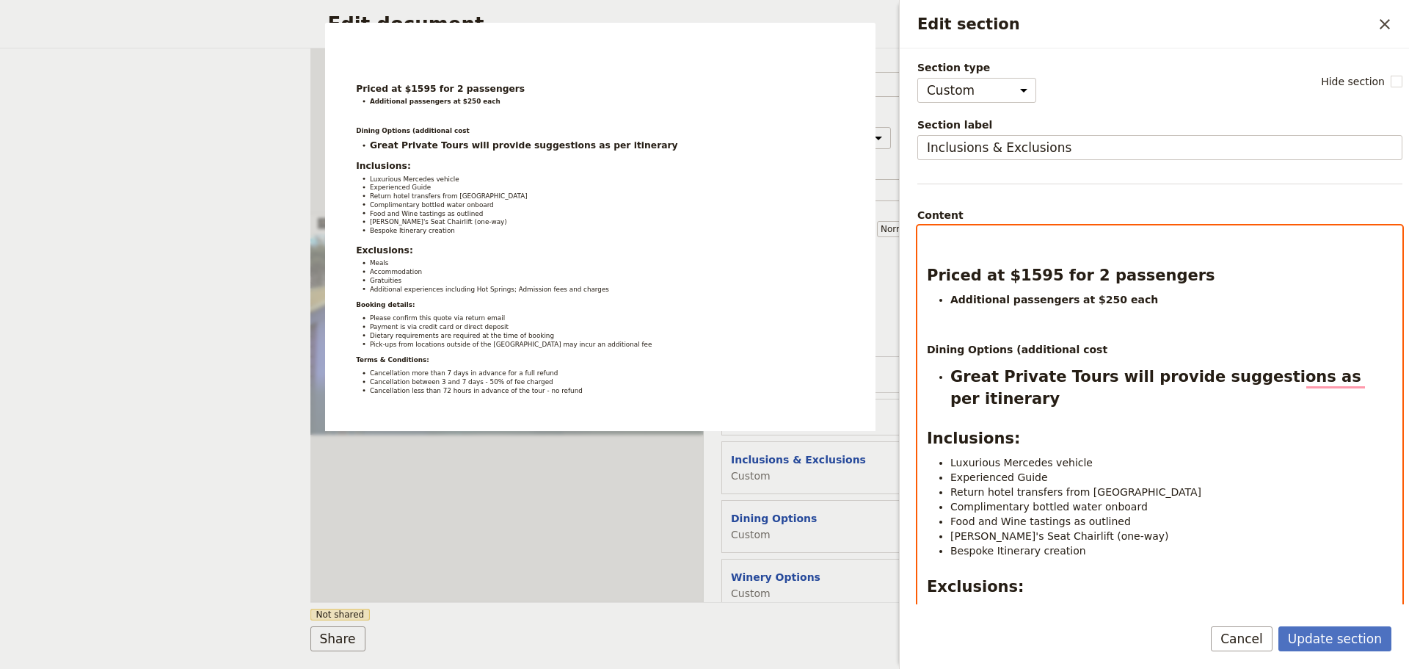
click at [928, 250] on div "Priced at $1595 for 2 passengers Additional passengers at $250 each Dining Opti…" at bounding box center [1160, 551] width 484 height 650
click at [954, 250] on div "Priced at $1595 for 2 passengers Additional passengers at $250 each Dining Opti…" at bounding box center [1160, 551] width 484 height 650
drag, startPoint x: 1127, startPoint y: 278, endPoint x: 890, endPoint y: 281, distance: 236.4
click at [890, 281] on body "Fieldbook ​ ​ Fieldbook ​ ​ Packages ​ Departures ​ Bookings ​ Customers ​ Staf…" at bounding box center [704, 334] width 1409 height 669
click at [957, 263] on div "Additional passengers at $250 each Dining Options (additional cost Great Privat…" at bounding box center [1160, 533] width 484 height 614
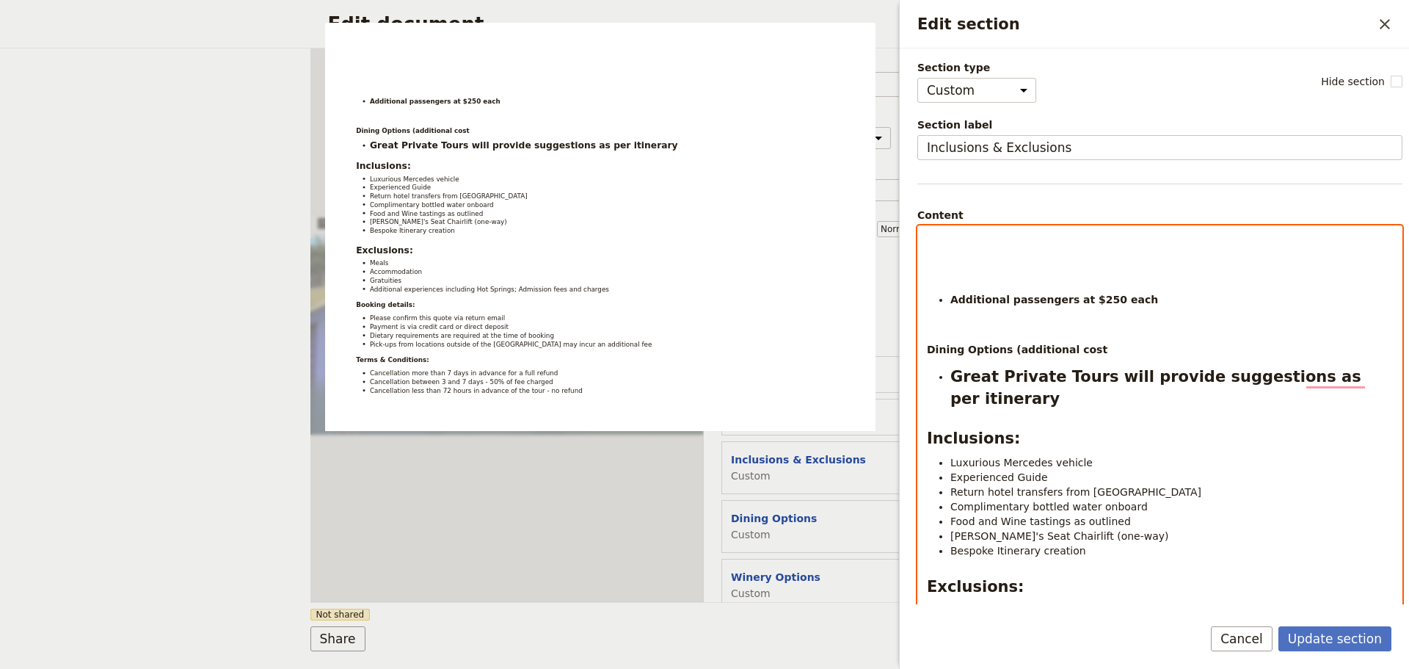
select select "paragraph"
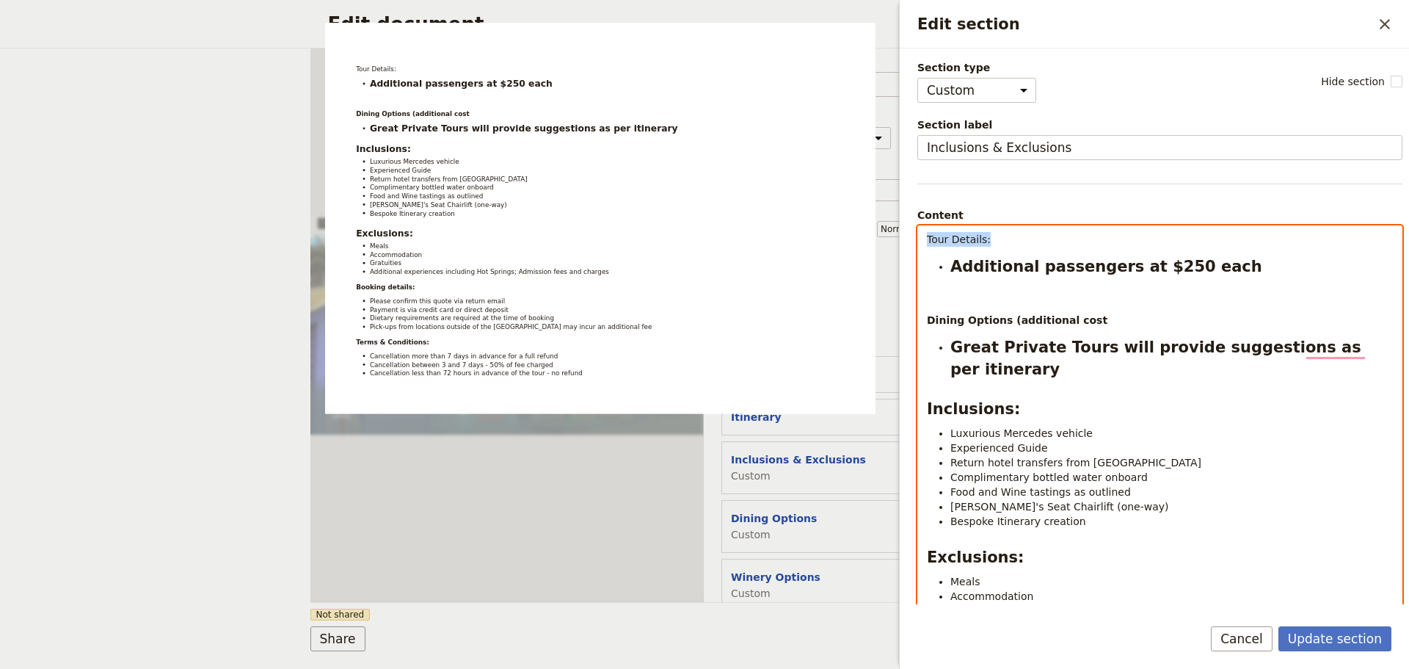
click at [895, 242] on div "Edit section ​ Section type Cover page Day summary Itinerary Custom Hide sectio…" at bounding box center [1152, 334] width 514 height 669
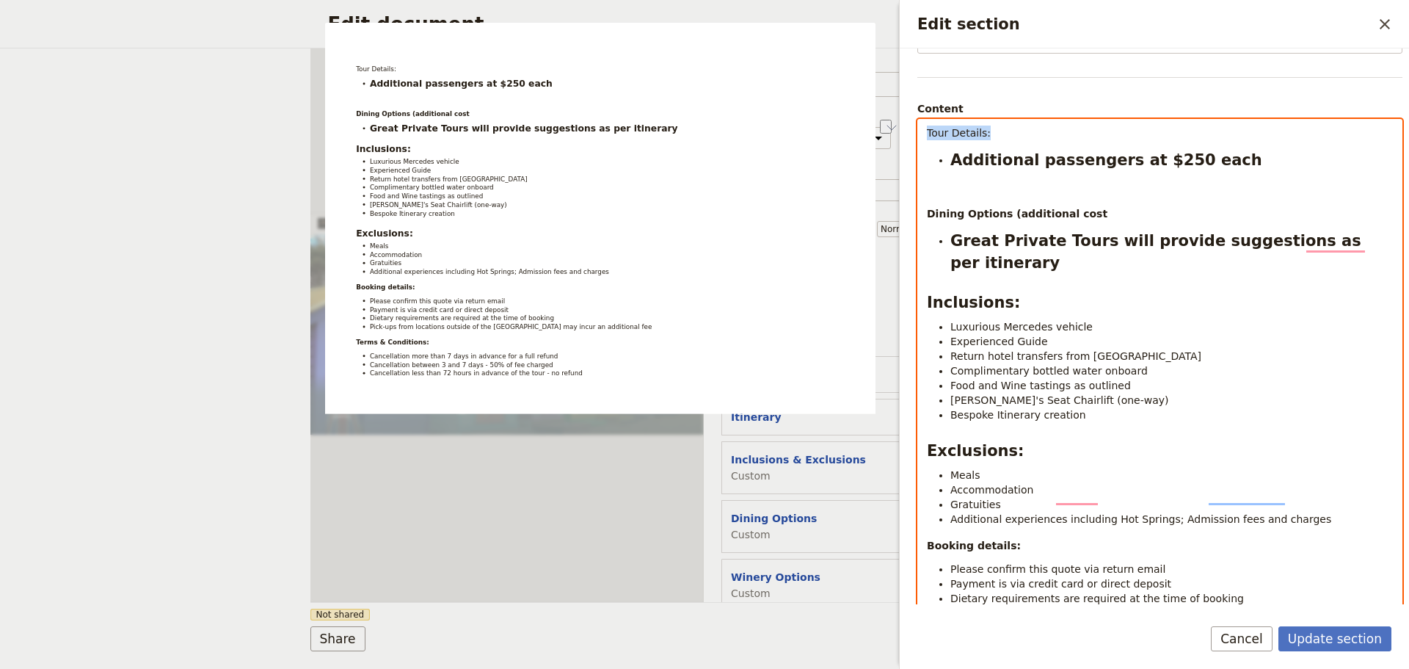
scroll to position [220, 0]
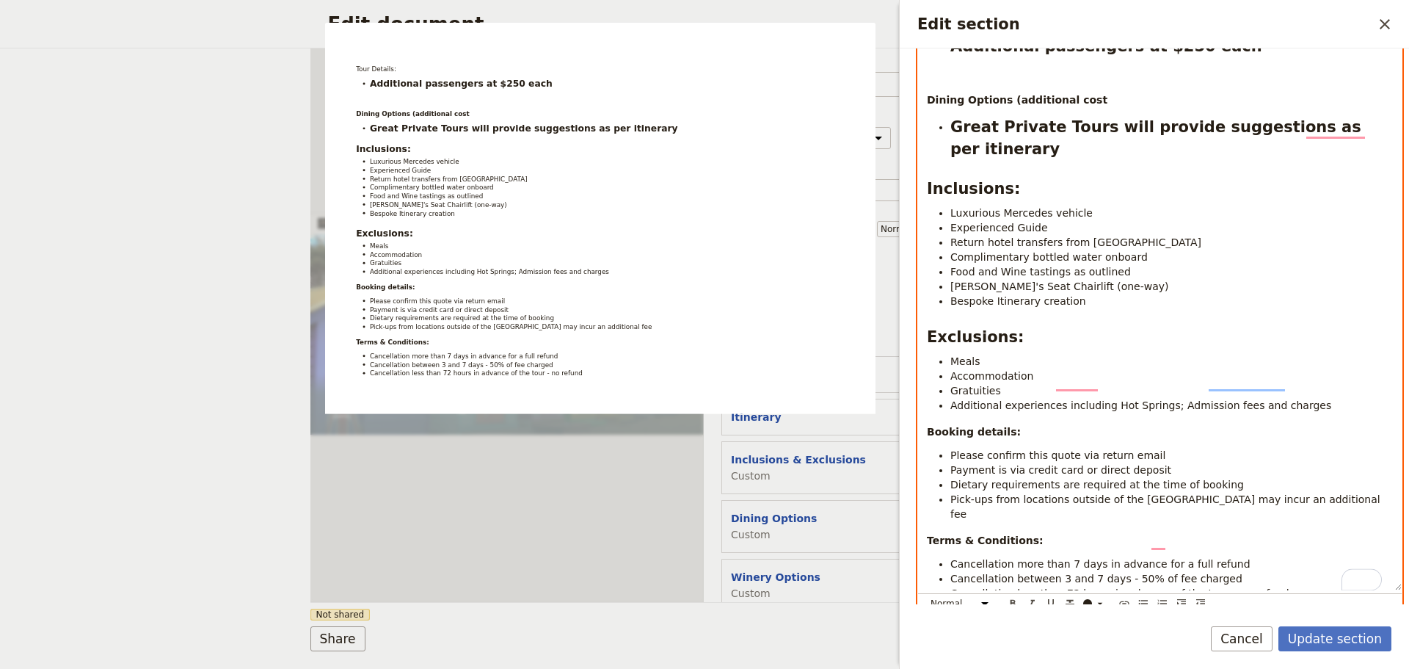
click at [928, 426] on strong "Booking details:" at bounding box center [974, 432] width 94 height 12
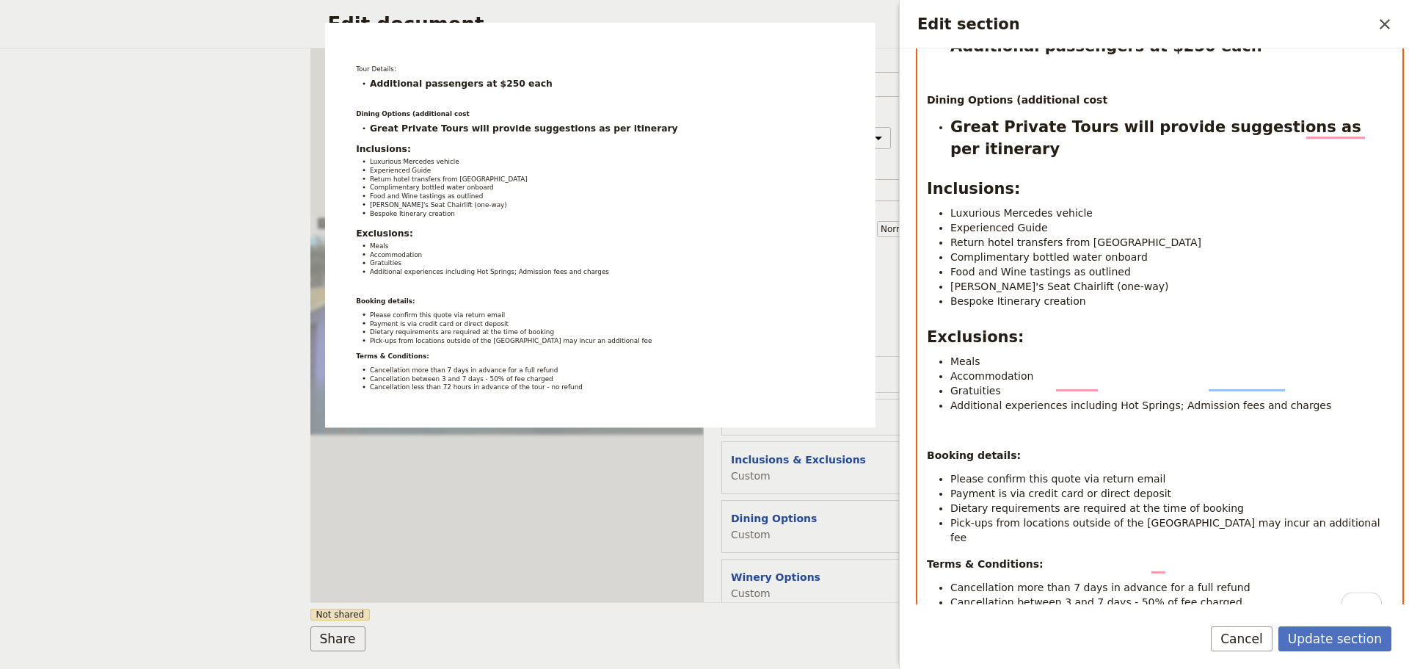
click at [935, 424] on p "To enrich screen reader interactions, please activate Accessibility in Grammarl…" at bounding box center [1160, 431] width 466 height 15
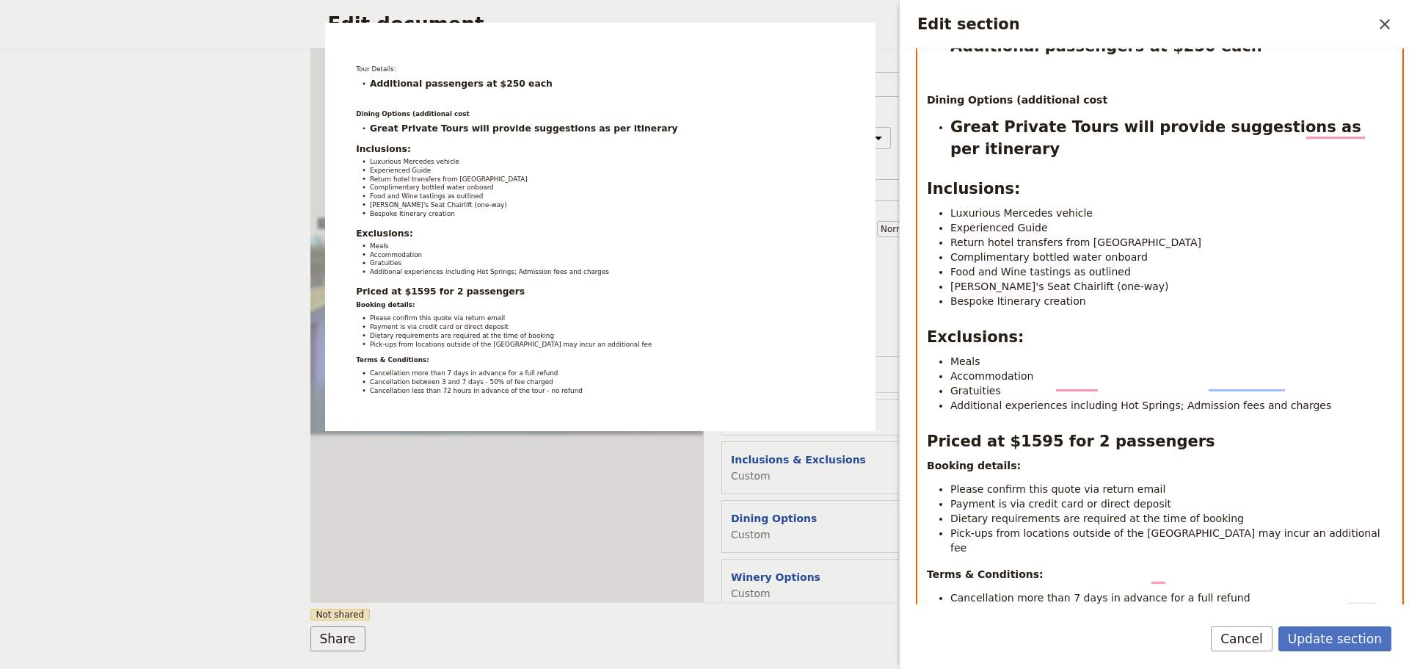
scroll to position [0, 0]
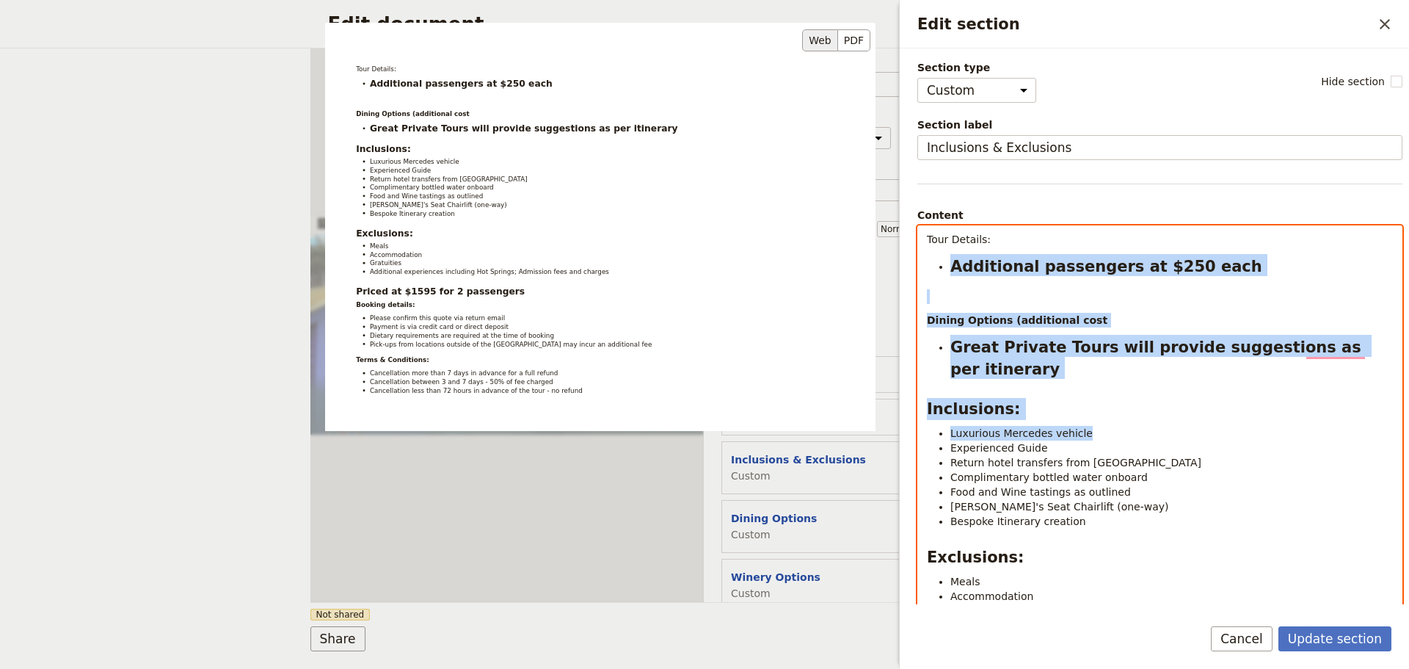
drag, startPoint x: 984, startPoint y: 246, endPoint x: 871, endPoint y: 246, distance: 113.0
click at [917, 246] on div "Section type Cover page Day summary Itinerary Custom Hide section Section label…" at bounding box center [1159, 331] width 485 height 542
click at [995, 267] on strong "Additional passengers at $250 each" at bounding box center [1106, 267] width 312 height 18
click at [986, 258] on strong "Additional passengers at $250 each" at bounding box center [1106, 267] width 312 height 18
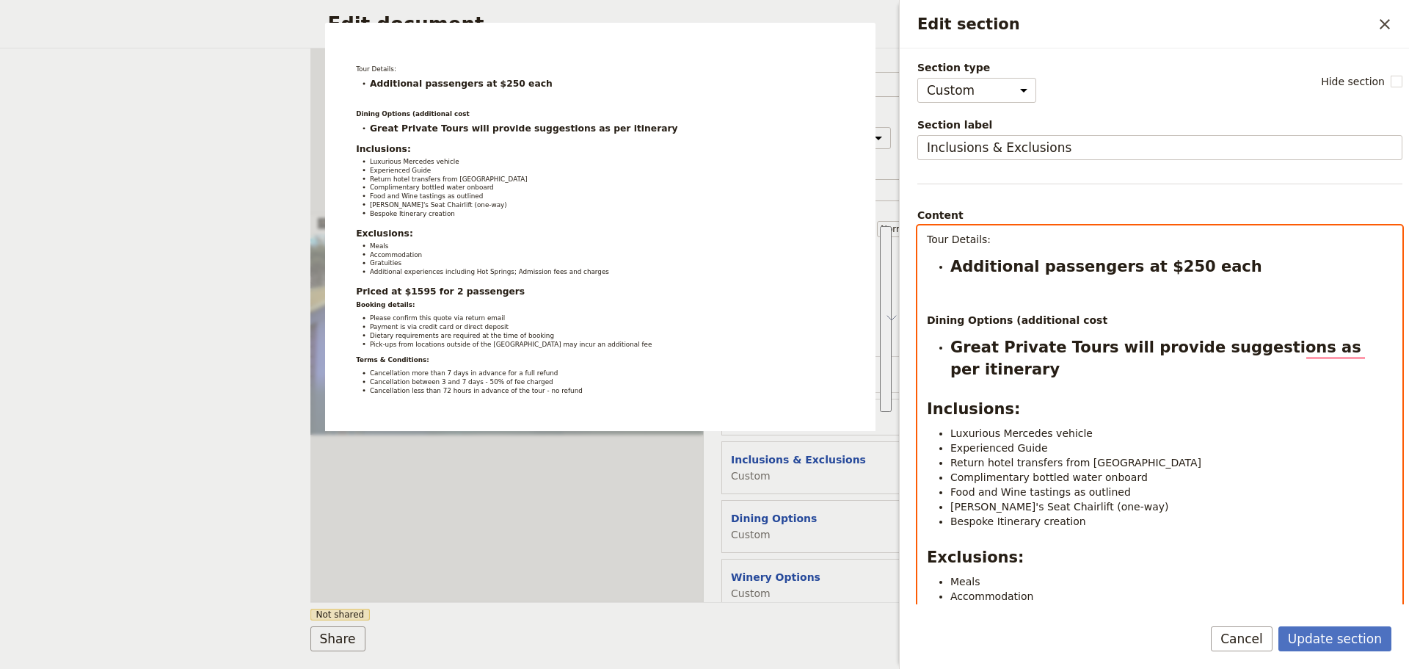
click at [1022, 344] on span "Great Private Tours will provide suggestions as per itinerary" at bounding box center [1158, 358] width 416 height 40
drag, startPoint x: 1229, startPoint y: 266, endPoint x: 954, endPoint y: 273, distance: 275.3
click at [949, 275] on ul "Additional passengers at $250 each" at bounding box center [1160, 266] width 466 height 22
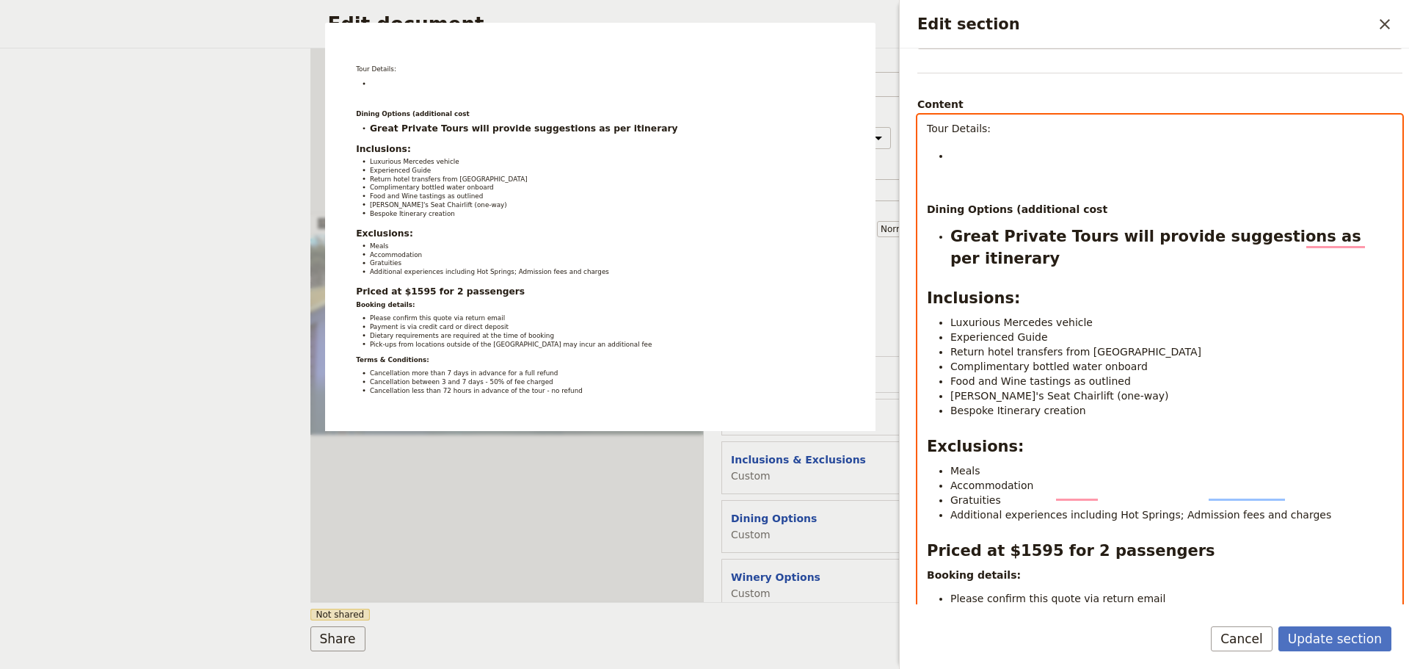
scroll to position [220, 0]
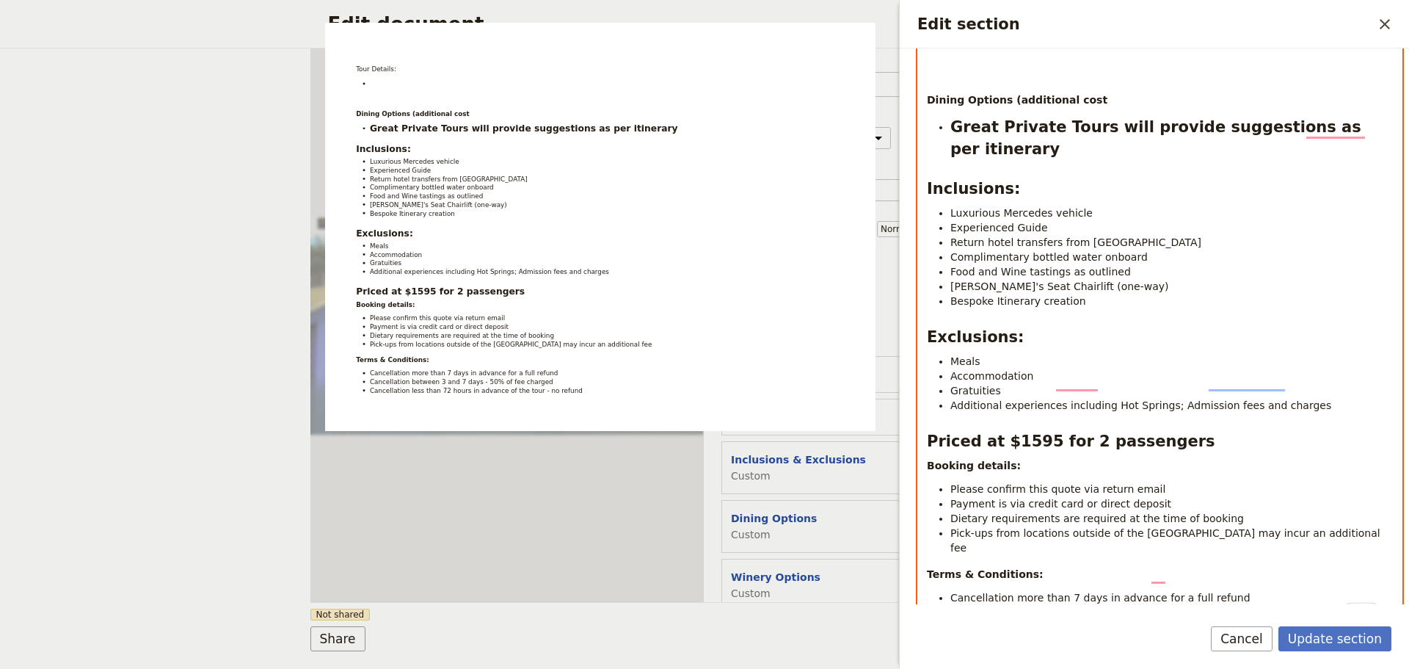
click at [1188, 430] on h2 "Priced at $1595 for 2 passengers" at bounding box center [1160, 441] width 466 height 22
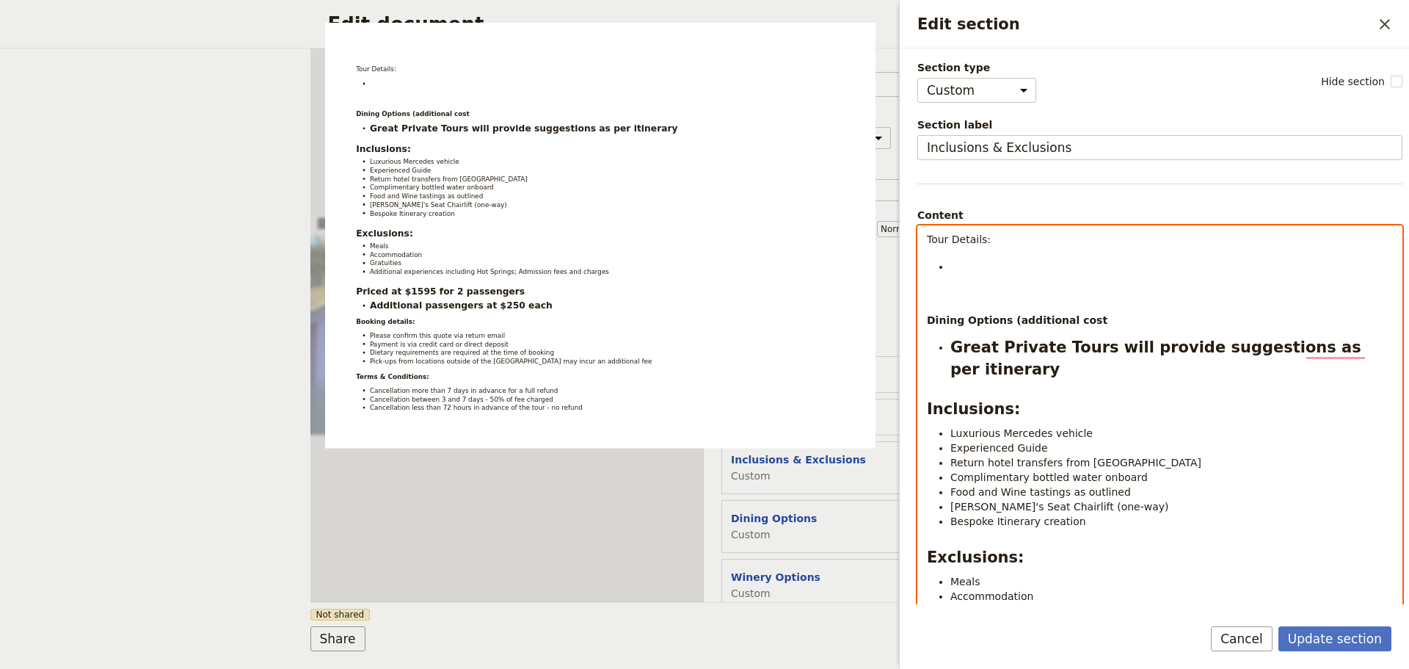
scroll to position [0, 0]
click at [983, 267] on li "To enrich screen reader interactions, please activate Accessibility in Grammarl…" at bounding box center [1171, 265] width 443 height 22
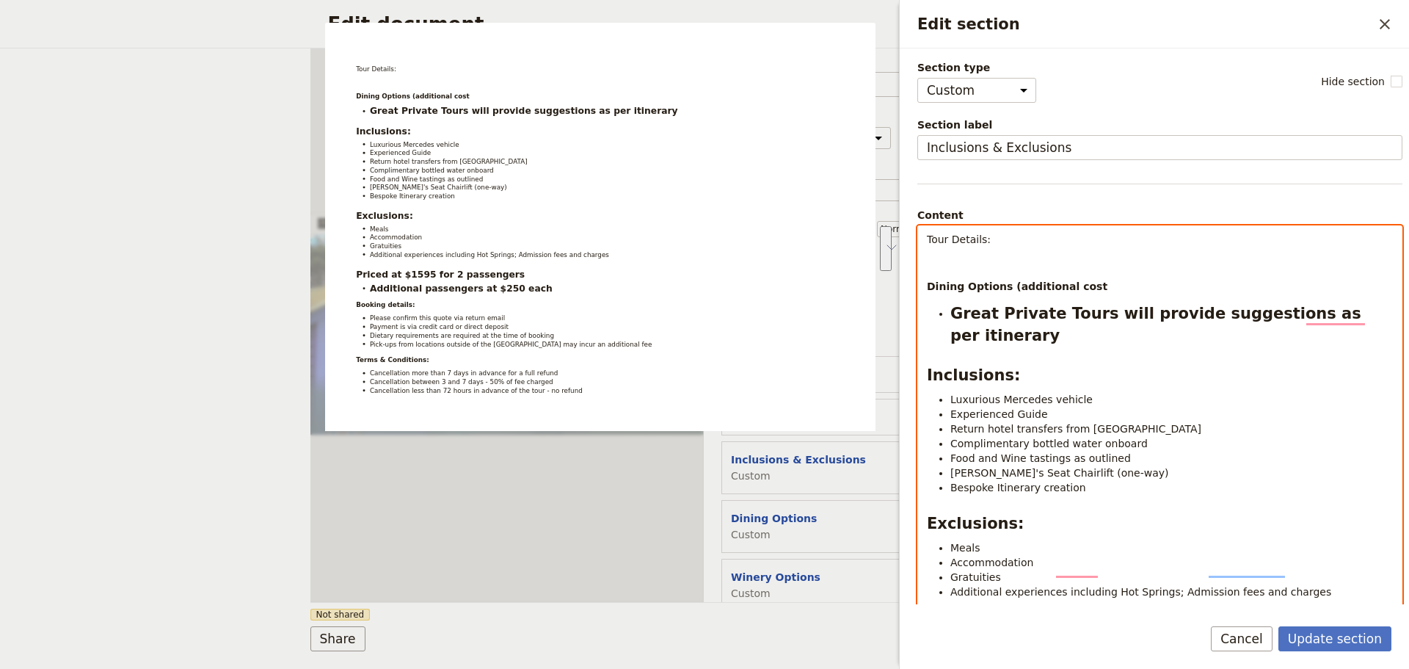
drag, startPoint x: 1315, startPoint y: 310, endPoint x: 911, endPoint y: 269, distance: 406.4
click at [907, 269] on div "Section type Cover page Day summary Itinerary Custom Hide section Section label…" at bounding box center [1154, 326] width 509 height 556
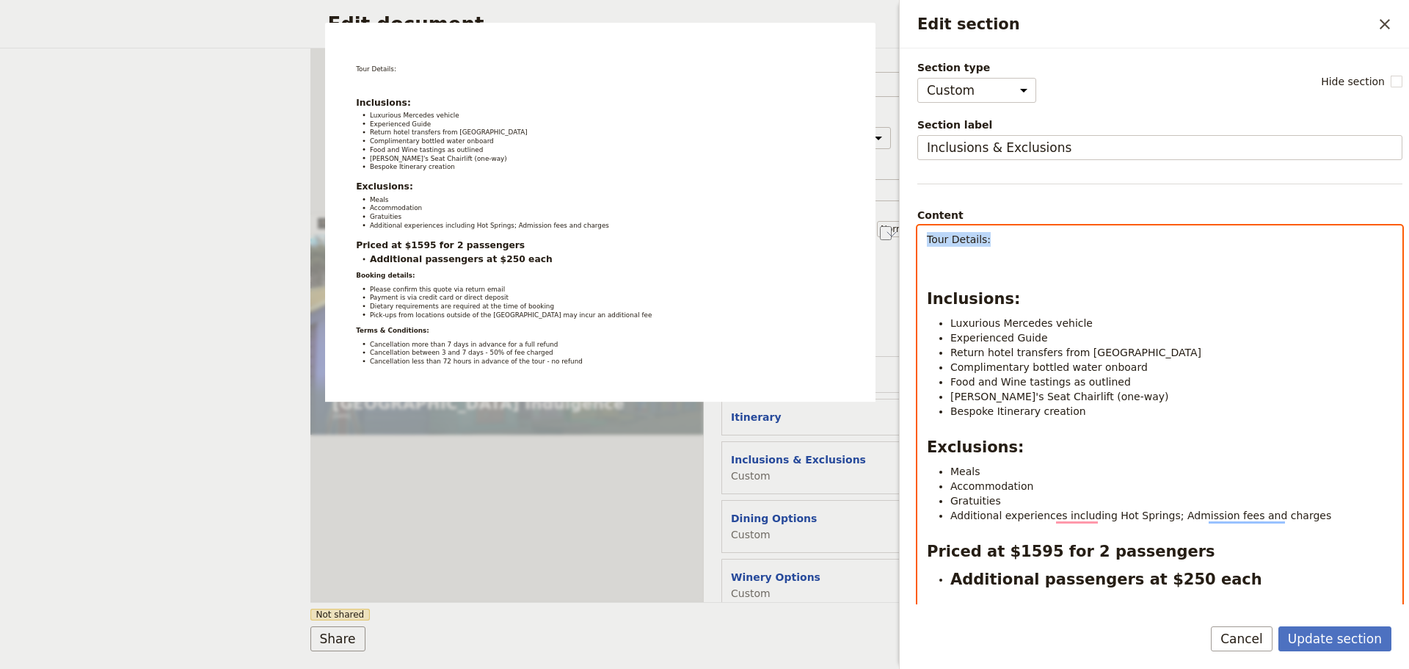
drag, startPoint x: 1003, startPoint y: 239, endPoint x: 907, endPoint y: 232, distance: 95.7
click at [907, 232] on div "Section type Cover page Day summary Itinerary Custom Hide section Section label…" at bounding box center [1154, 326] width 509 height 556
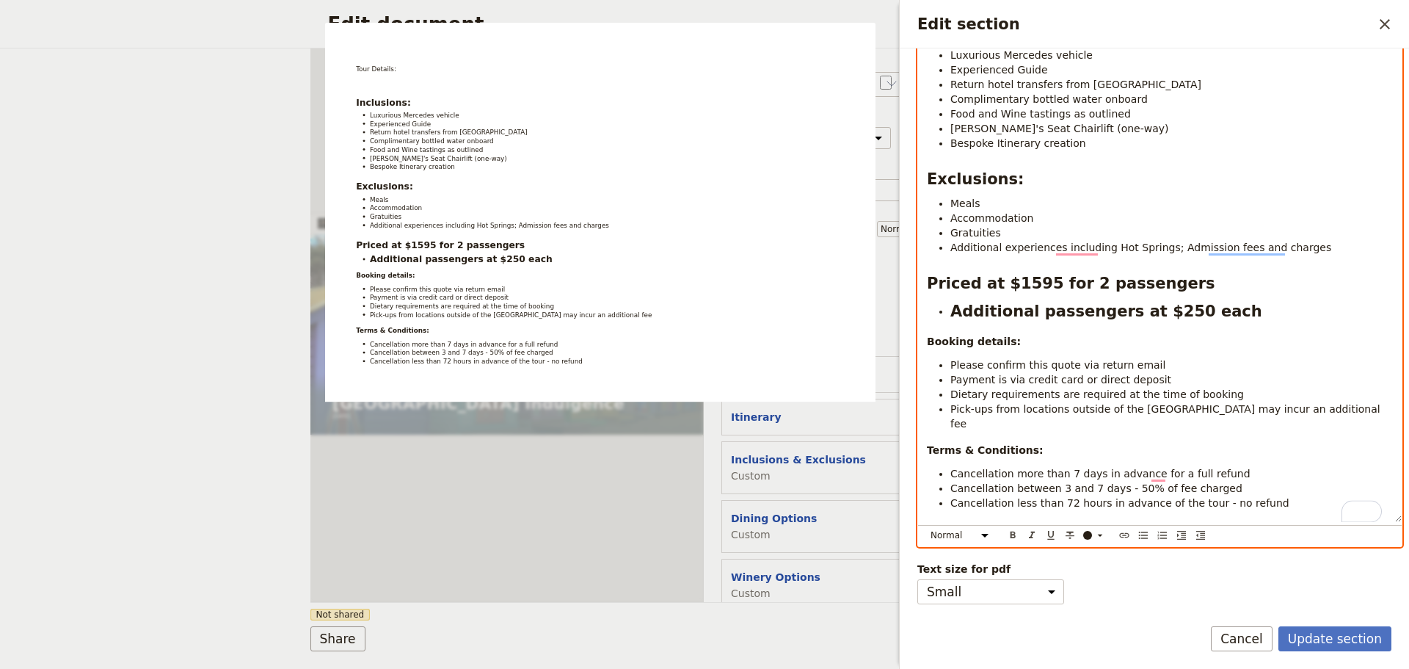
scroll to position [279, 0]
click at [1011, 531] on icon "Format bold" at bounding box center [1013, 534] width 5 height 7
click at [987, 527] on select "Normal Small text Heading 1 Heading 2 Heading 3" at bounding box center [962, 535] width 70 height 16
click at [927, 527] on select "Normal Small text Heading 1 Heading 2 Heading 3" at bounding box center [962, 535] width 70 height 16
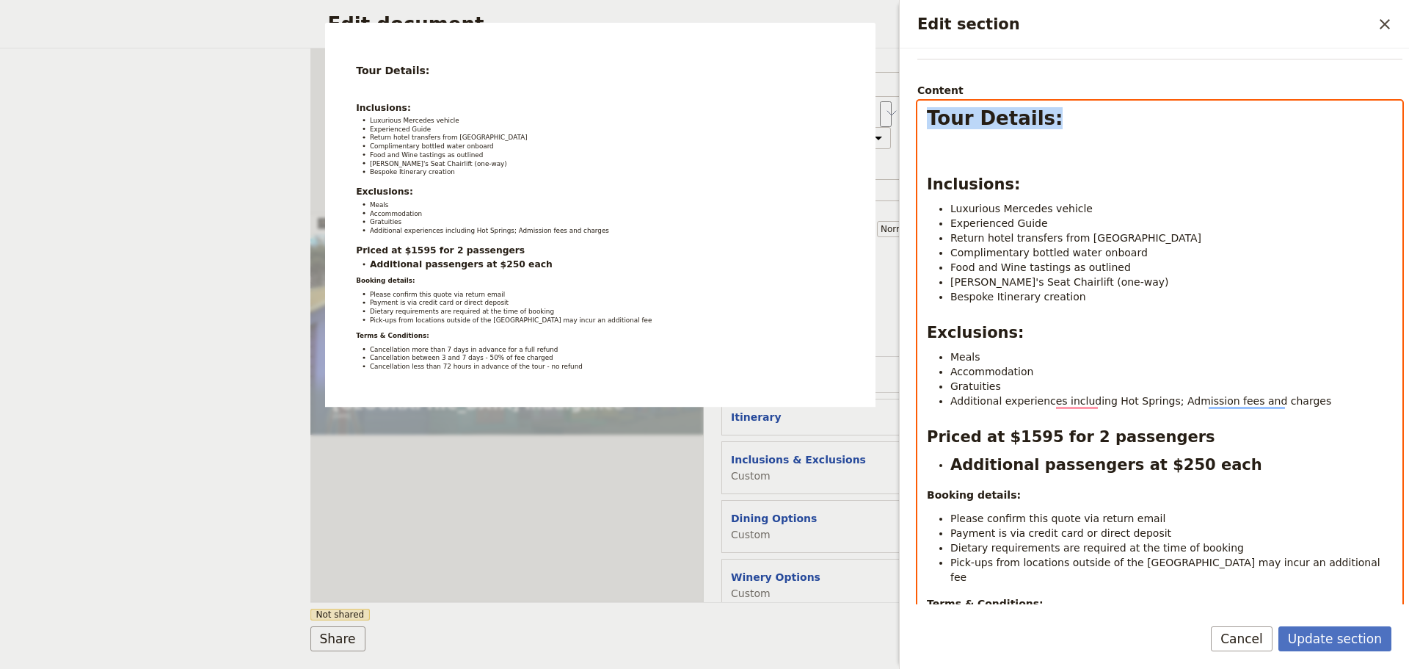
scroll to position [0, 0]
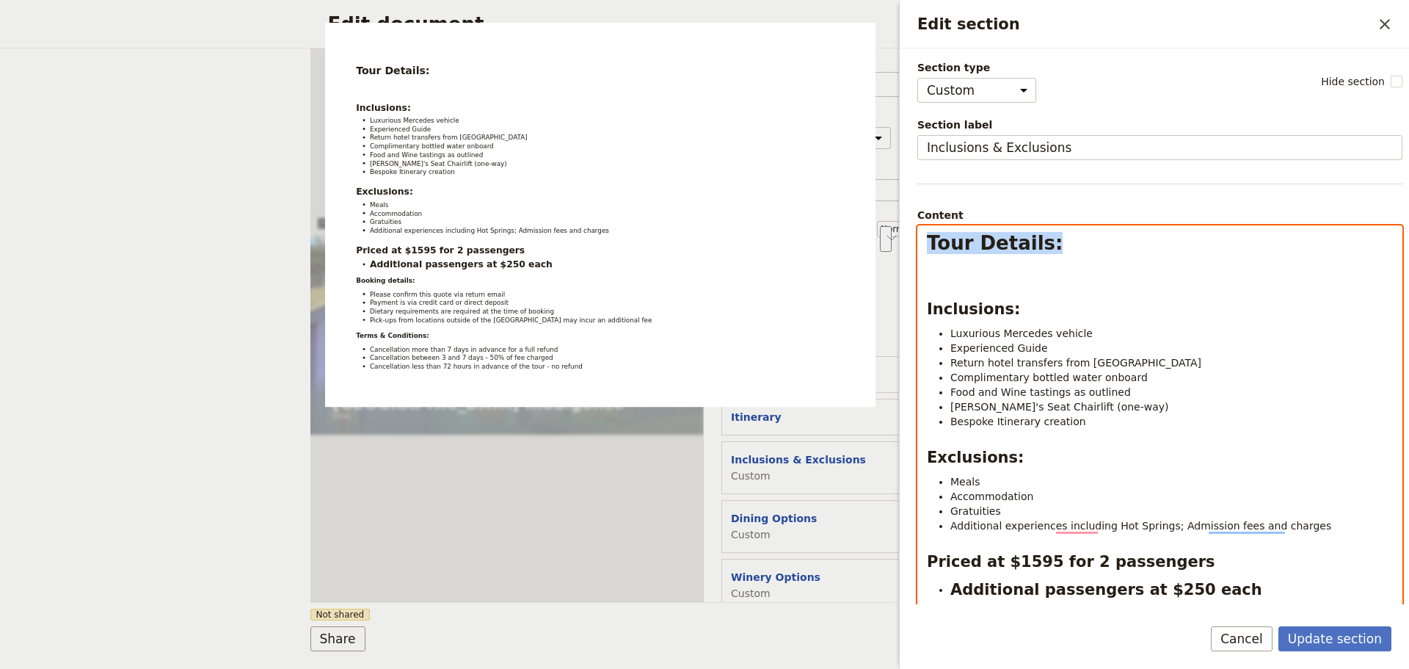
click at [1057, 254] on div "Tour Details: Inclusions: Luxurious Mercedes vehicle Experienced Guide Return h…" at bounding box center [1160, 508] width 484 height 564
click at [895, 246] on div "Edit section ​ Section type Cover page Day summary Itinerary Custom Hide sectio…" at bounding box center [1152, 334] width 514 height 669
click at [1056, 236] on h1 "Tour Details:" at bounding box center [1160, 243] width 466 height 22
drag, startPoint x: 1052, startPoint y: 244, endPoint x: 904, endPoint y: 244, distance: 148.3
click at [904, 244] on div "Edit section ​ Section type Cover page Day summary Itinerary Custom Hide sectio…" at bounding box center [1152, 334] width 514 height 669
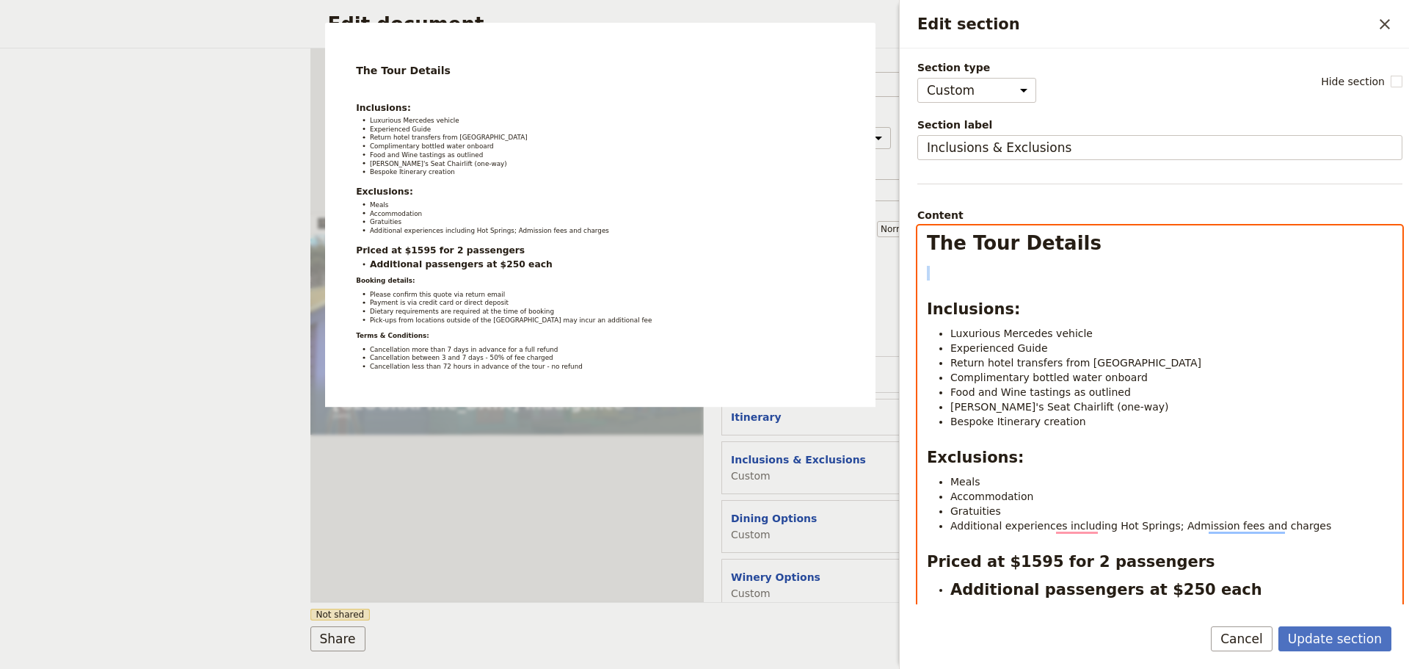
drag, startPoint x: 1058, startPoint y: 246, endPoint x: 920, endPoint y: 258, distance: 139.3
click at [916, 256] on div "Section type Cover page Day summary Itinerary Custom Hide section Section label…" at bounding box center [1154, 326] width 509 height 556
drag, startPoint x: 930, startPoint y: 245, endPoint x: 1119, endPoint y: 249, distance: 188.7
click at [1119, 249] on div "The Tour Details Inclusions: Luxurious Mercedes vehicle Experienced Guide Retur…" at bounding box center [1160, 513] width 484 height 574
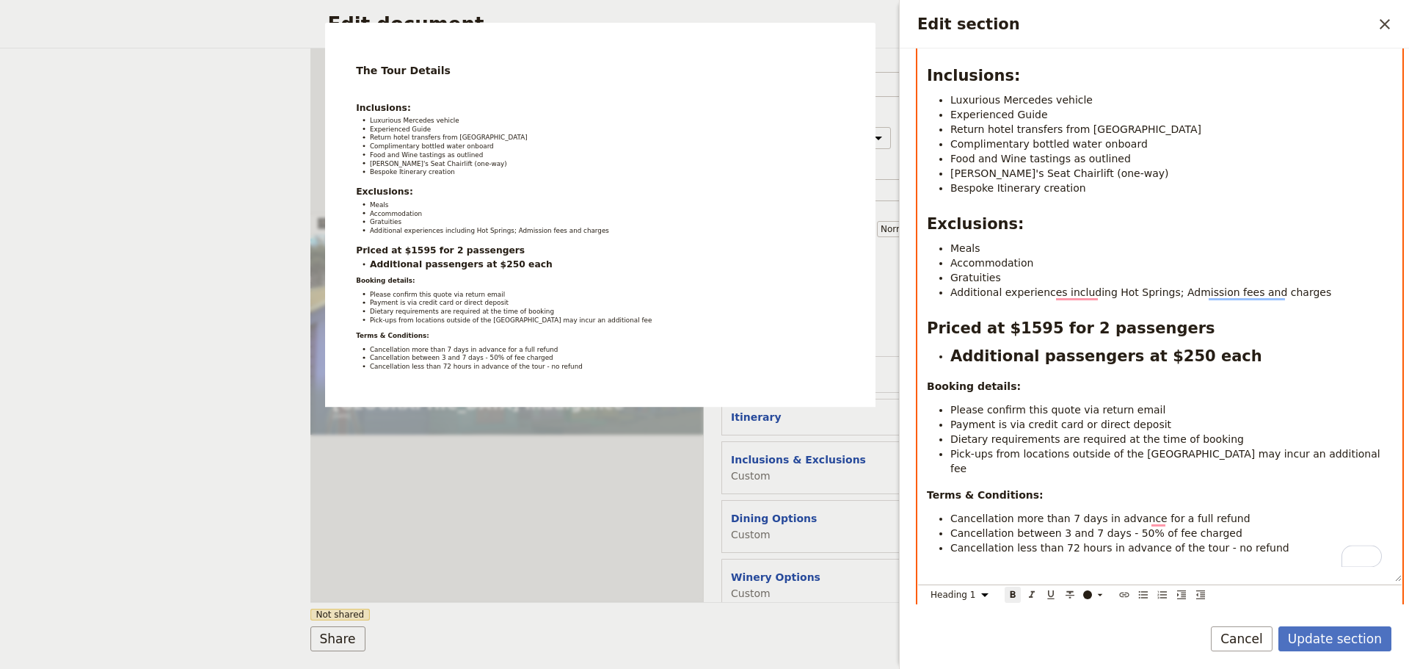
scroll to position [289, 0]
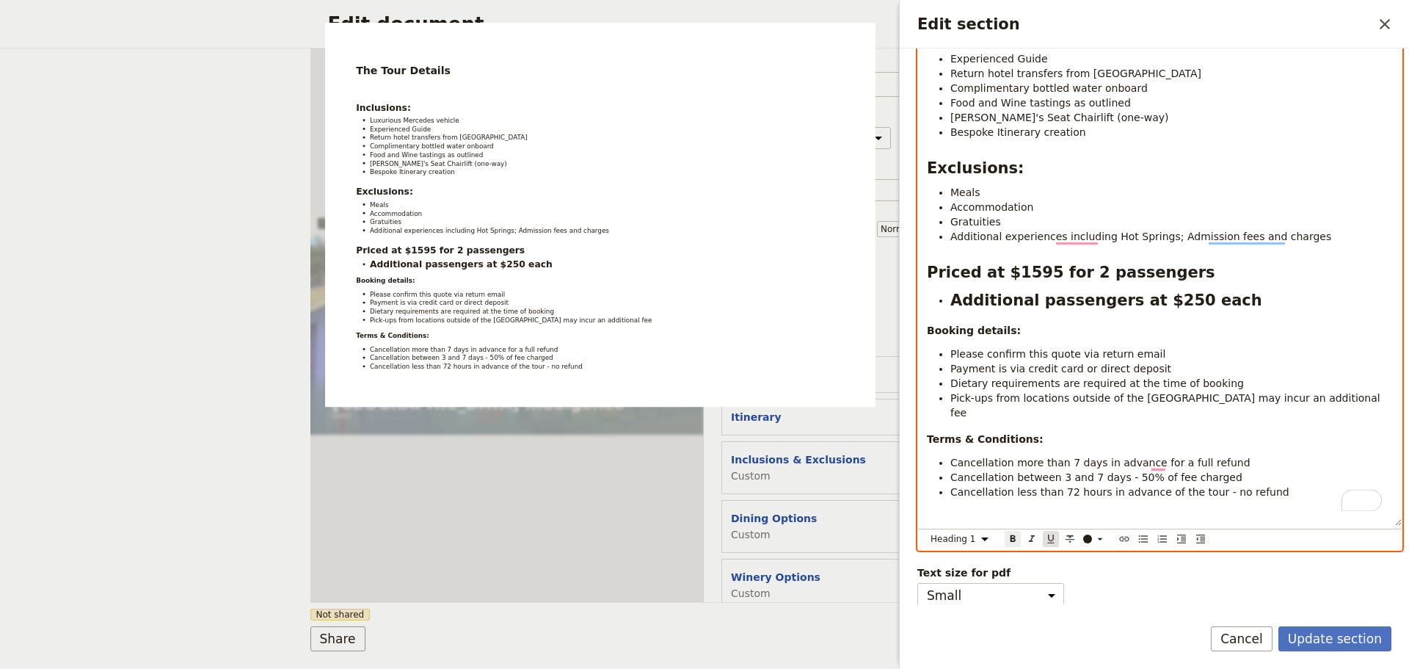
click at [1048, 534] on icon "Format underline" at bounding box center [1050, 538] width 7 height 9
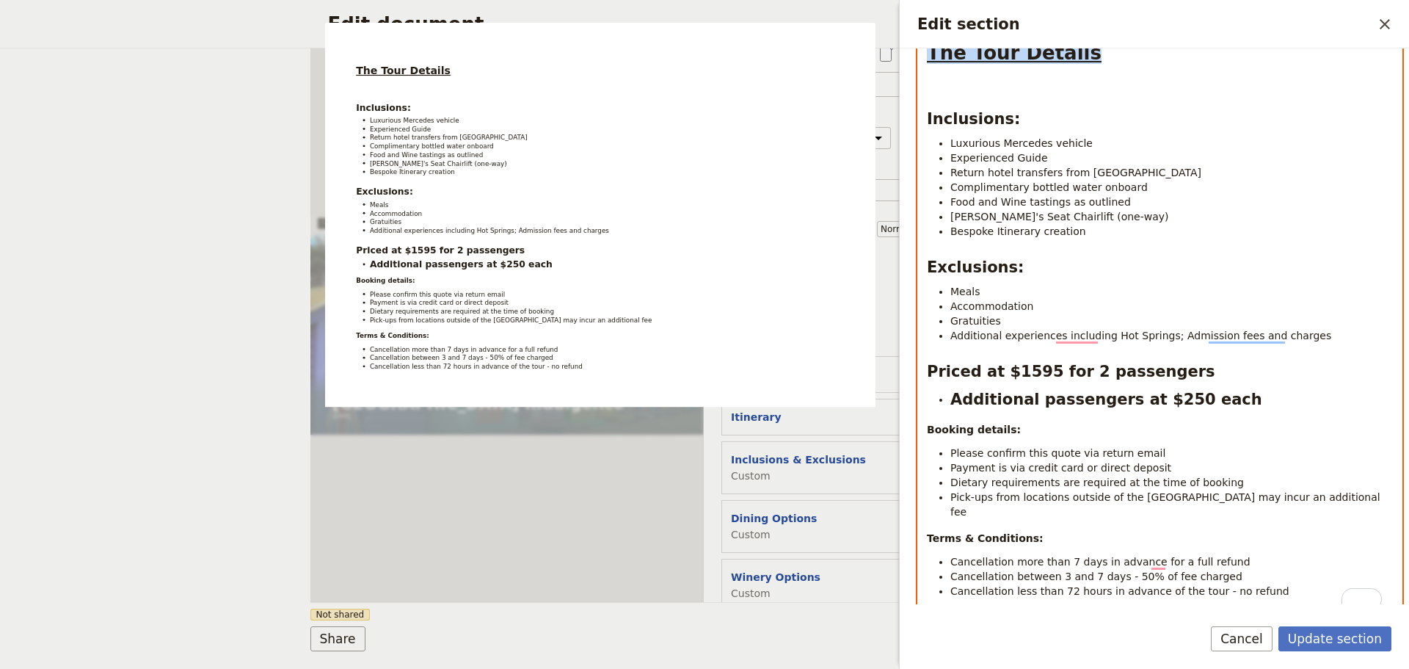
scroll to position [69, 0]
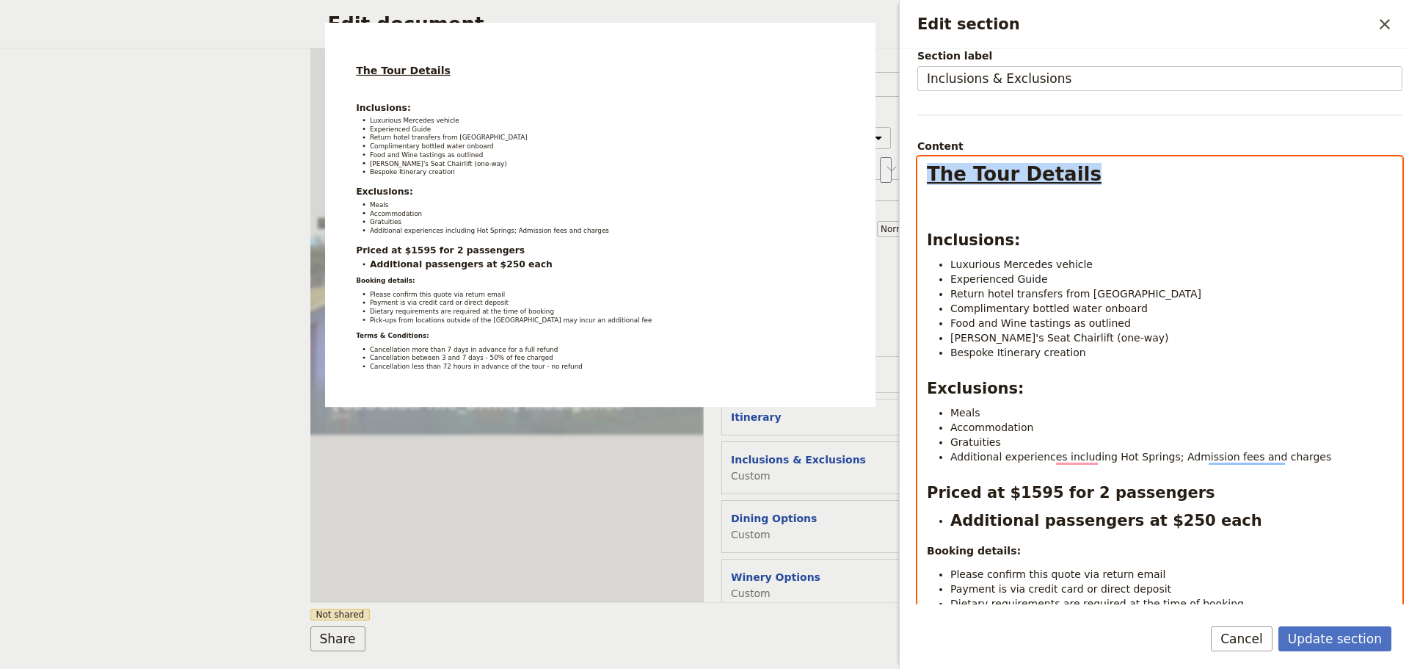
click at [1002, 198] on p "To enrich screen reader interactions, please activate Accessibility in Grammarl…" at bounding box center [1160, 204] width 466 height 15
click at [1087, 170] on h1 "The Tour Details" at bounding box center [1160, 174] width 466 height 22
drag, startPoint x: 1034, startPoint y: 161, endPoint x: 903, endPoint y: 161, distance: 131.4
click at [903, 161] on div "Edit section ​ Section type Cover page Day summary Itinerary Custom Hide sectio…" at bounding box center [1152, 334] width 514 height 669
drag, startPoint x: 1124, startPoint y: 322, endPoint x: 950, endPoint y: 318, distance: 174.0
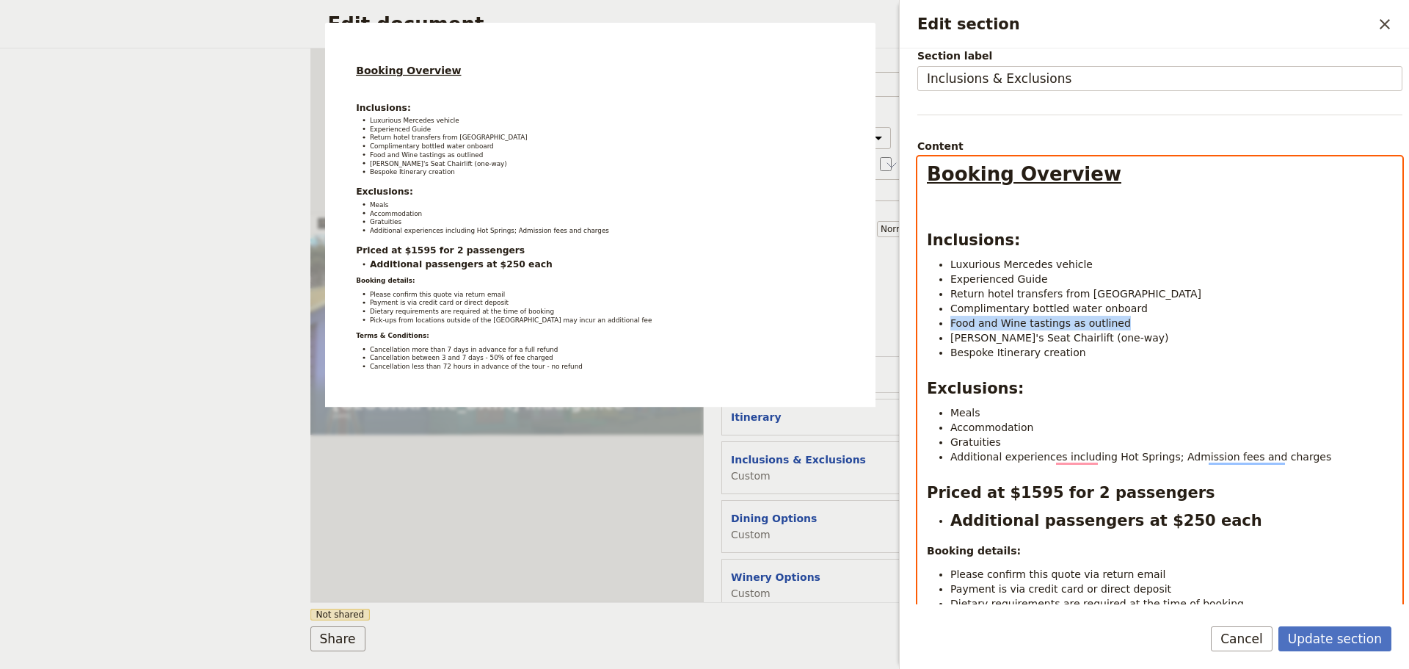
click at [950, 318] on li "Food and Wine tastings as outlined" at bounding box center [1171, 323] width 443 height 15
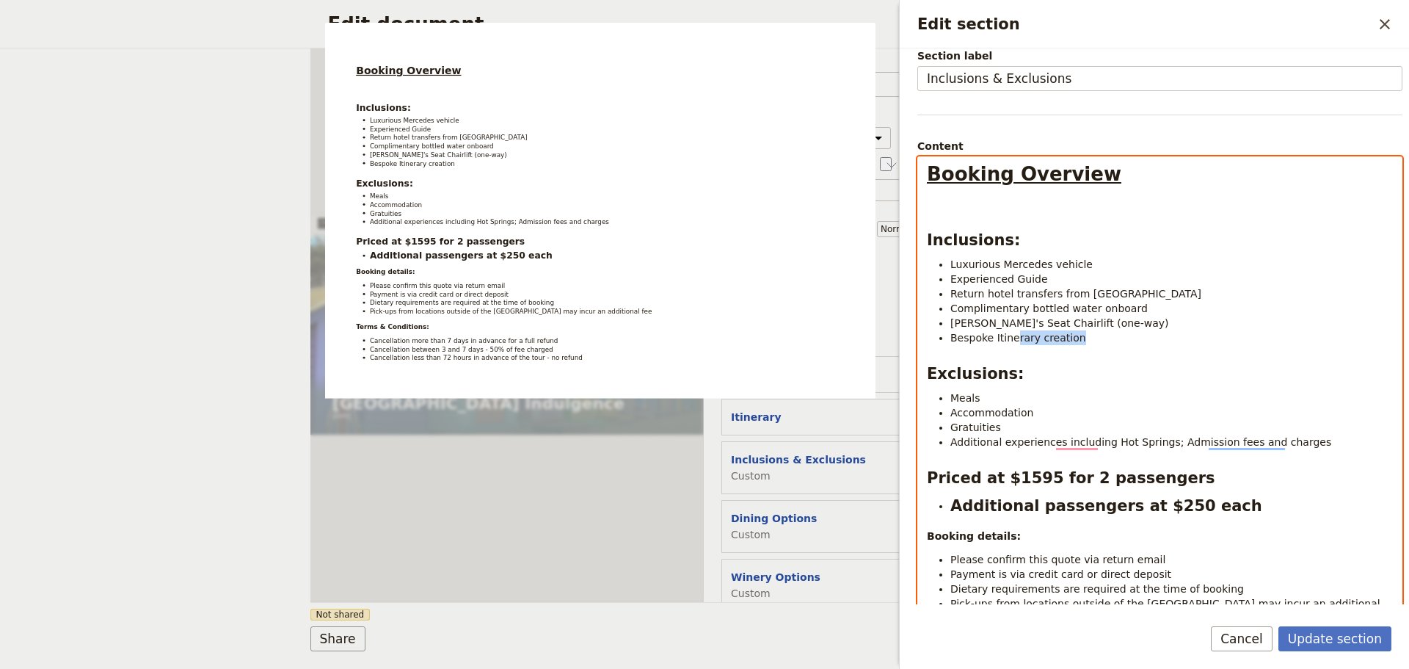
drag, startPoint x: 1082, startPoint y: 338, endPoint x: 1152, endPoint y: 327, distance: 71.4
click at [1013, 336] on li "Bespoke Itinerary creation" at bounding box center [1171, 337] width 443 height 15
click at [1135, 325] on li "[PERSON_NAME]'s Seat Chairlift (one-way)" at bounding box center [1171, 323] width 443 height 15
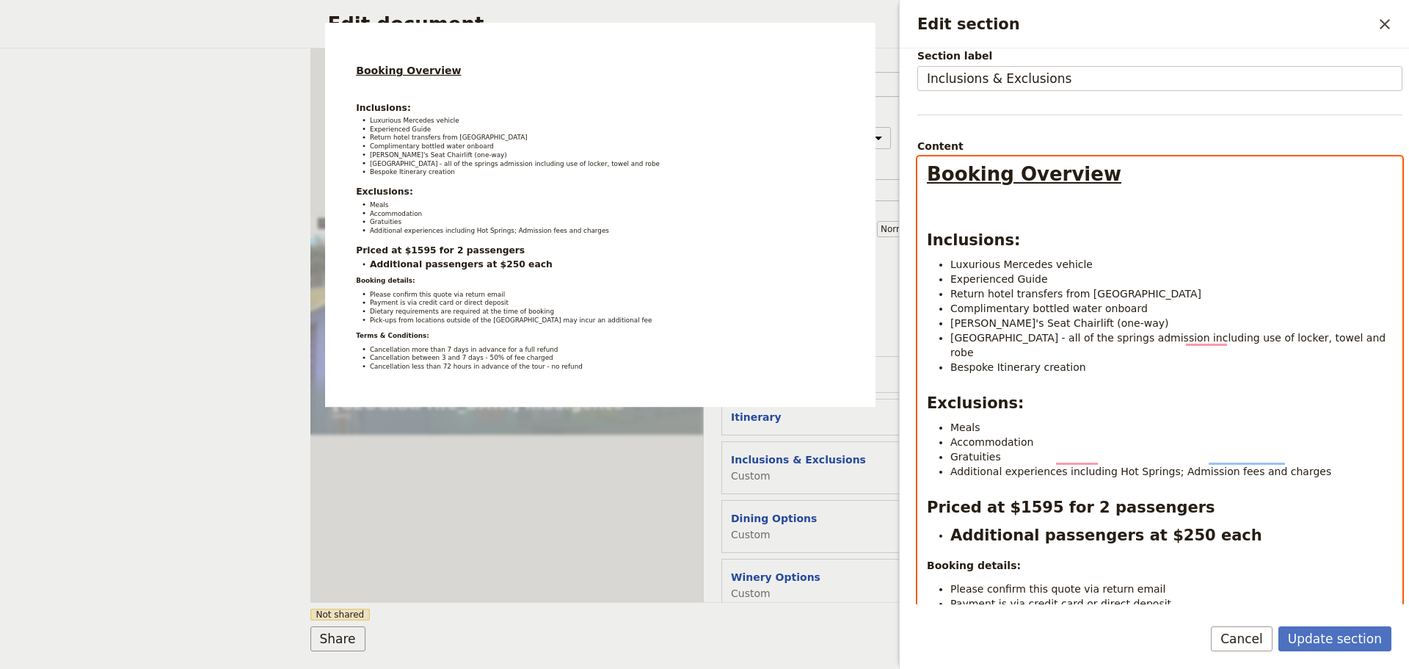
click at [1094, 340] on span "[GEOGRAPHIC_DATA] - all of the springs admission including use of locker, towel…" at bounding box center [1169, 345] width 439 height 26
drag, startPoint x: 1134, startPoint y: 338, endPoint x: 1096, endPoint y: 326, distance: 40.2
click at [1085, 337] on span "[GEOGRAPHIC_DATA] - all of the springs admission including use of locker, towel…" at bounding box center [1169, 345] width 439 height 26
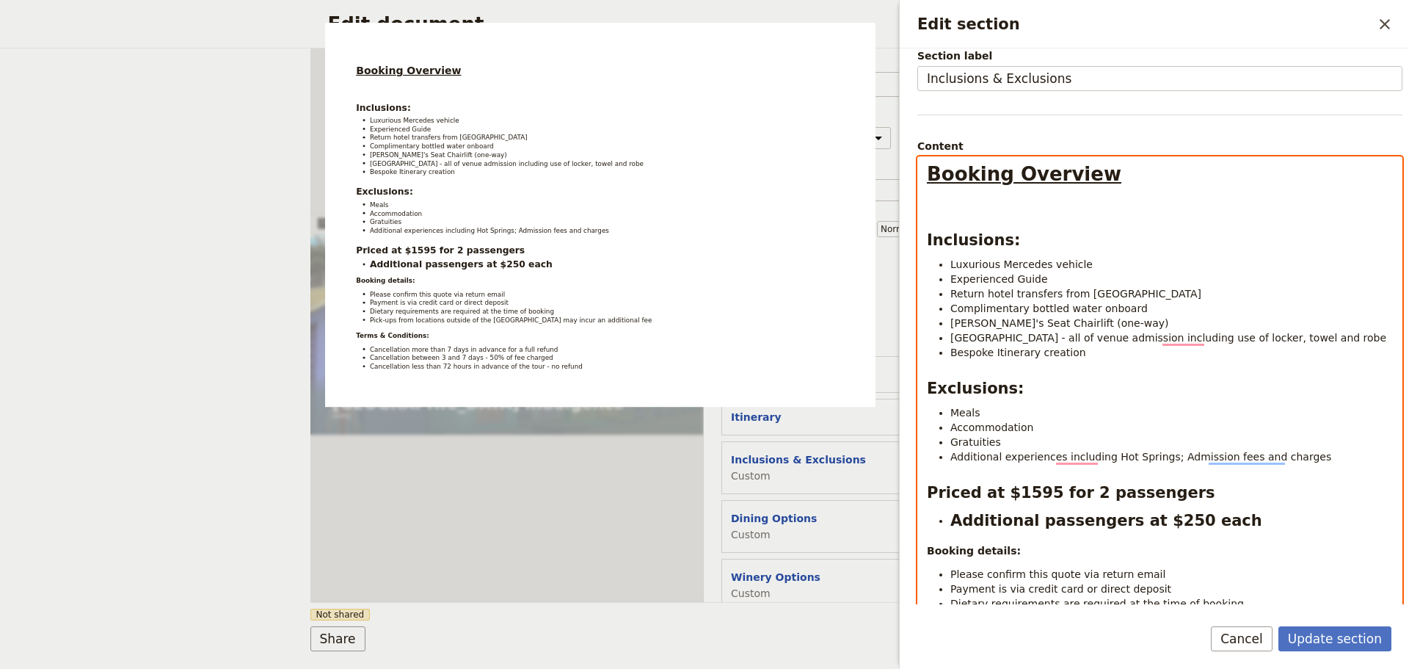
click at [996, 427] on span "Accommodation" at bounding box center [991, 427] width 83 height 12
click at [996, 426] on span "Accommodation" at bounding box center [991, 427] width 83 height 12
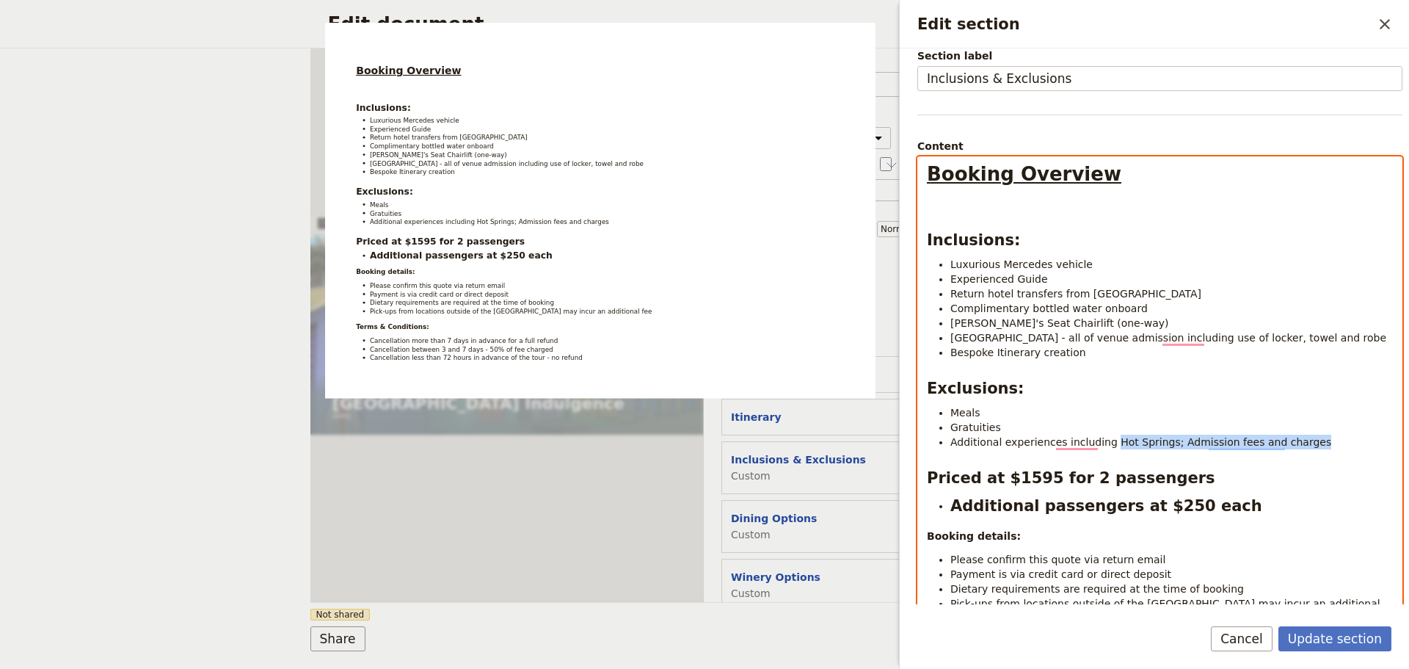
drag, startPoint x: 1211, startPoint y: 446, endPoint x: 1133, endPoint y: 418, distance: 82.9
click at [1104, 442] on li "Additional experiences including Hot Springs; Admission fees and charges" at bounding box center [1171, 442] width 443 height 15
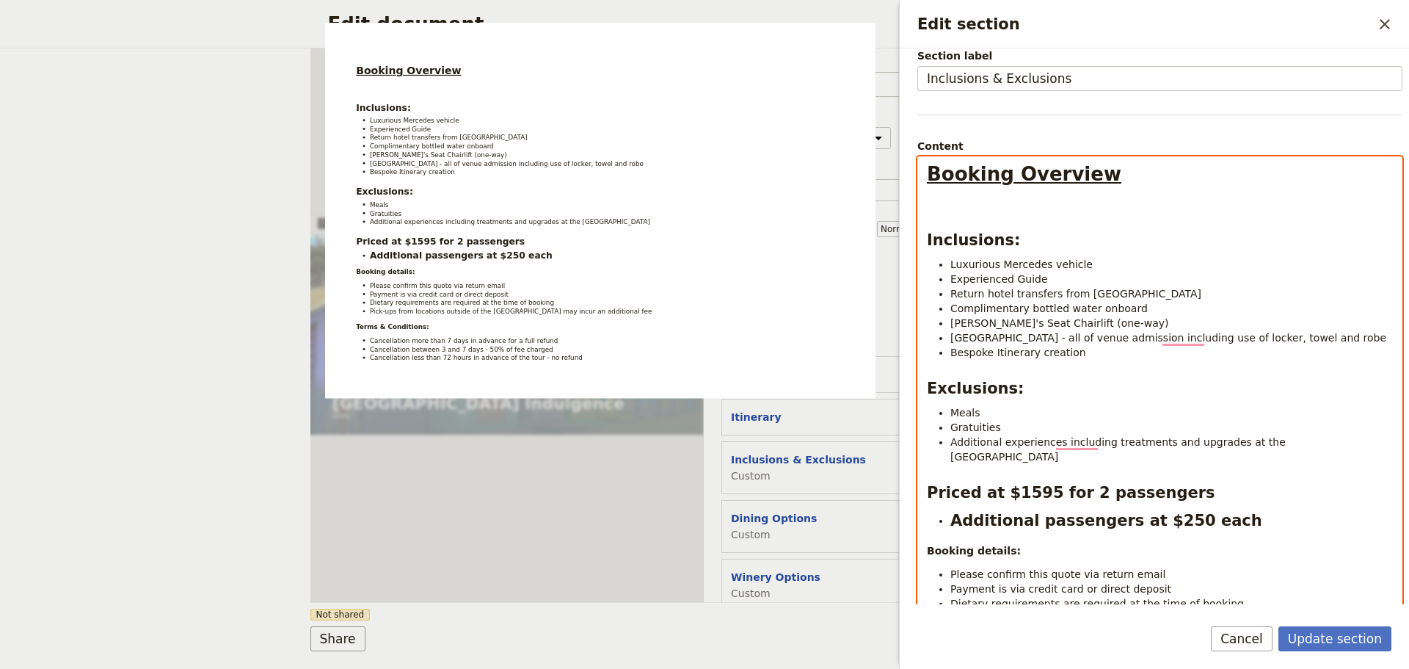
click at [1152, 310] on li "Complimentary bottled water onboard" at bounding box center [1171, 308] width 443 height 15
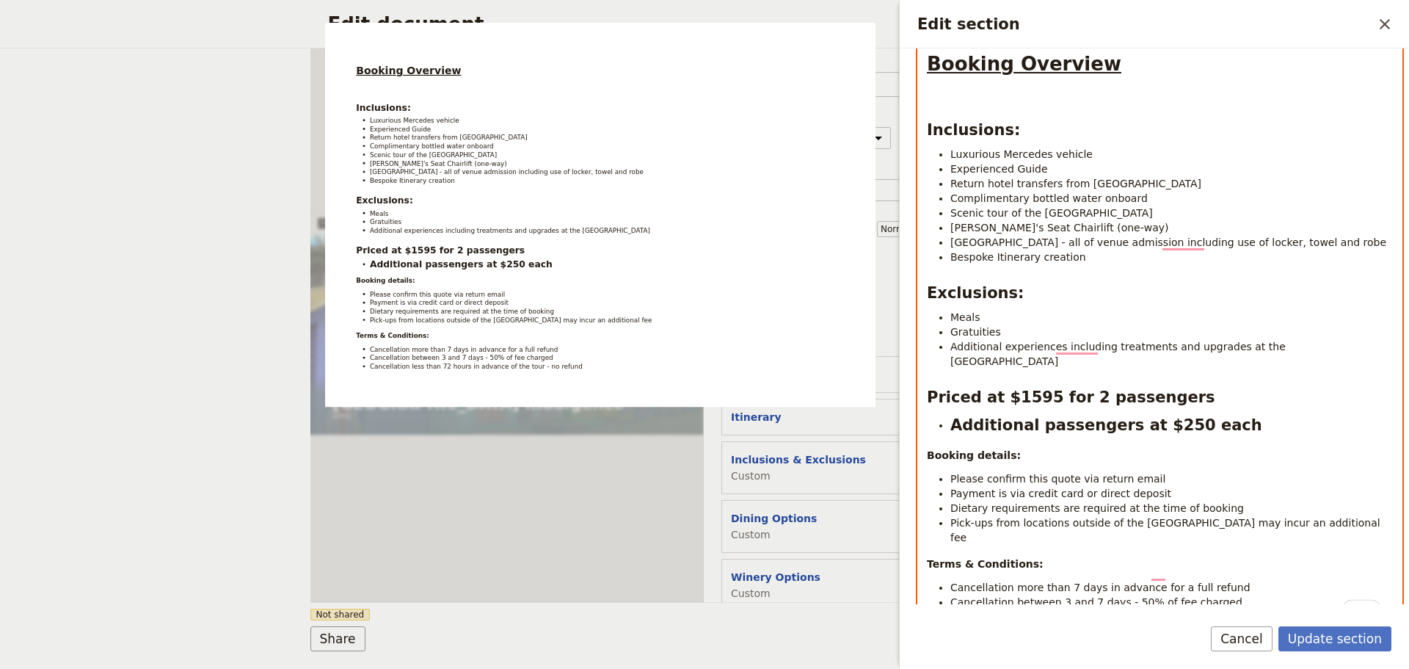
scroll to position [216, 0]
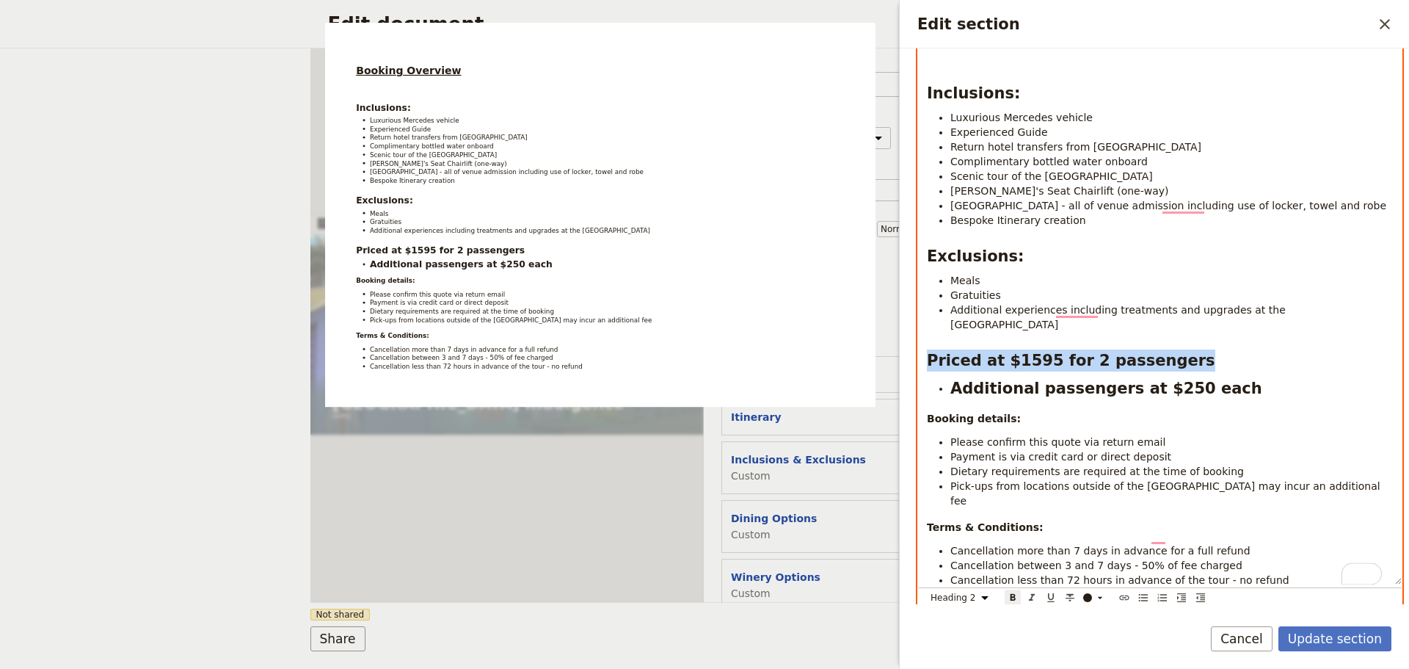
drag, startPoint x: 1185, startPoint y: 343, endPoint x: 927, endPoint y: 347, distance: 258.4
click at [927, 349] on h2 "Priced at $1595 for 2 passengers" at bounding box center [1160, 360] width 466 height 22
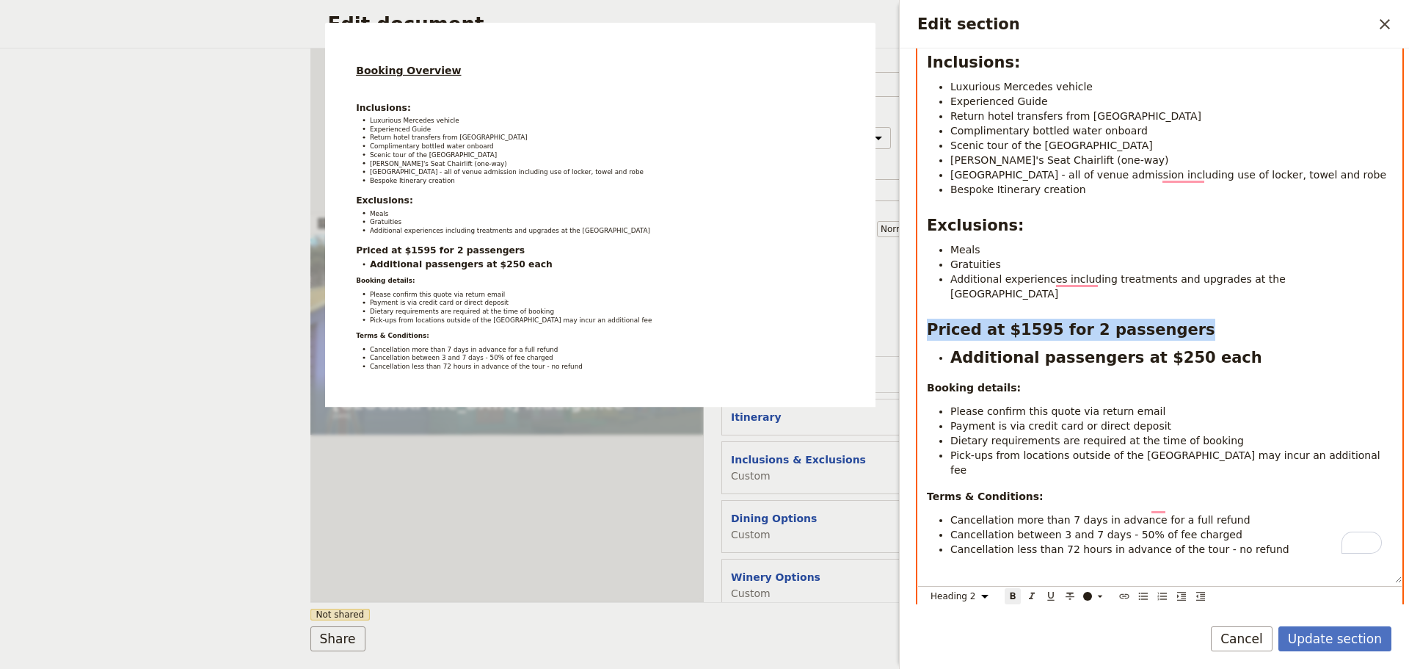
scroll to position [289, 0]
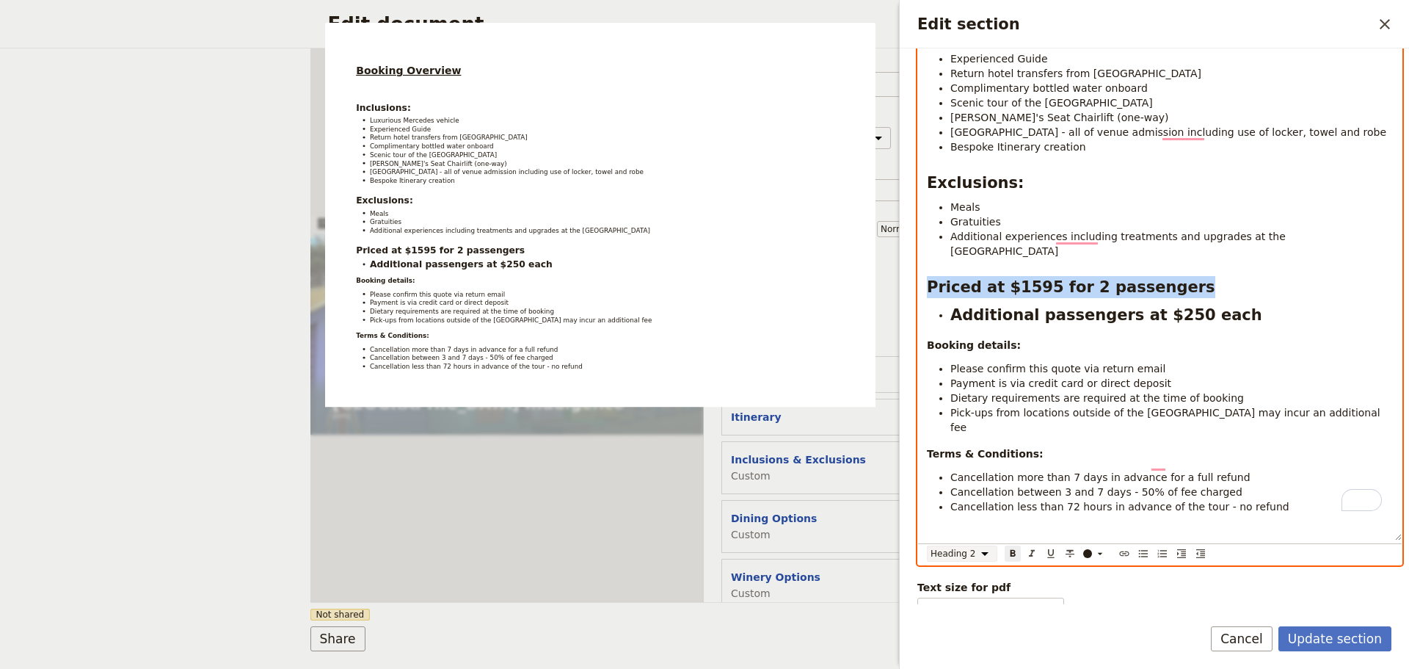
click at [986, 545] on select "Normal Small text Heading 1 Heading 2 Heading 3" at bounding box center [962, 553] width 70 height 16
click at [927, 545] on select "Normal Small text Heading 1 Heading 2 Heading 3" at bounding box center [962, 553] width 70 height 16
click at [992, 545] on select "Normal Small text Heading 1 Heading 2 Heading 3" at bounding box center [962, 553] width 70 height 16
click at [927, 545] on select "Normal Small text Heading 1 Heading 2 Heading 3" at bounding box center [962, 553] width 70 height 16
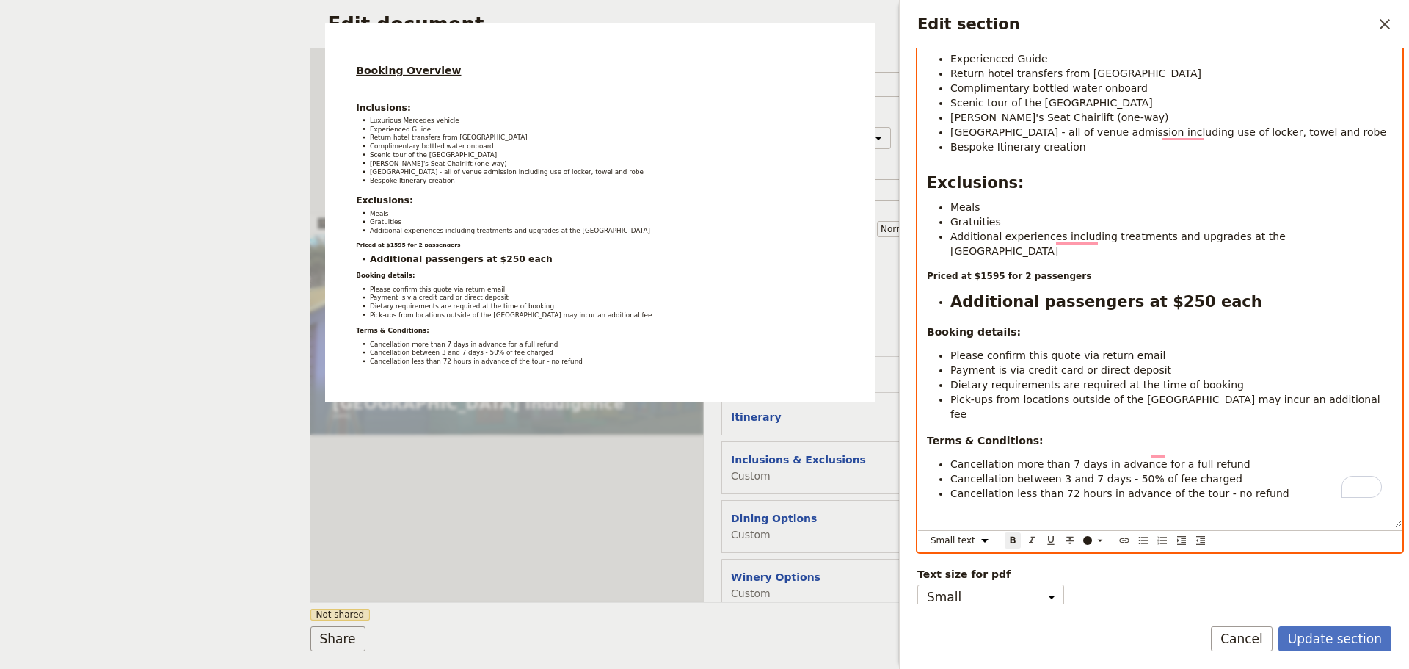
scroll to position [276, 0]
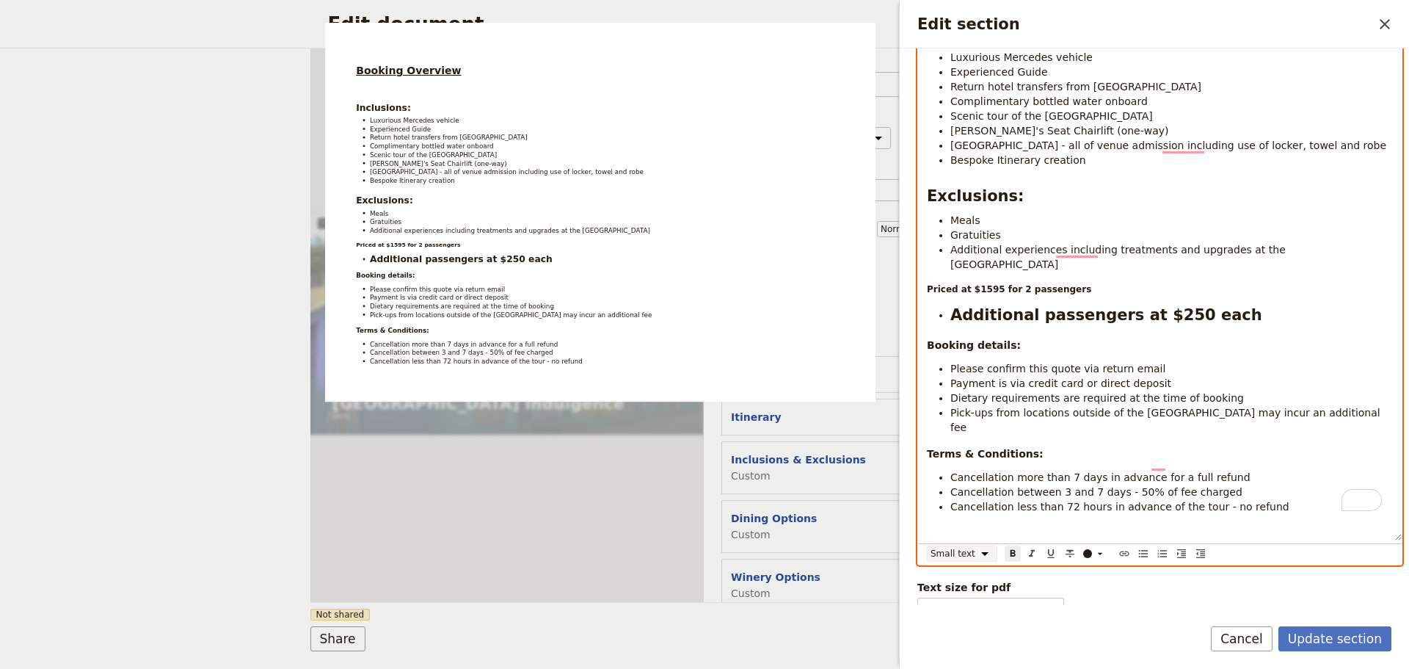
click at [982, 545] on select "Normal Small text Heading 1 Heading 2 Heading 3" at bounding box center [962, 553] width 70 height 16
click at [927, 545] on select "Normal Small text Heading 1 Heading 2 Heading 3" at bounding box center [962, 553] width 70 height 16
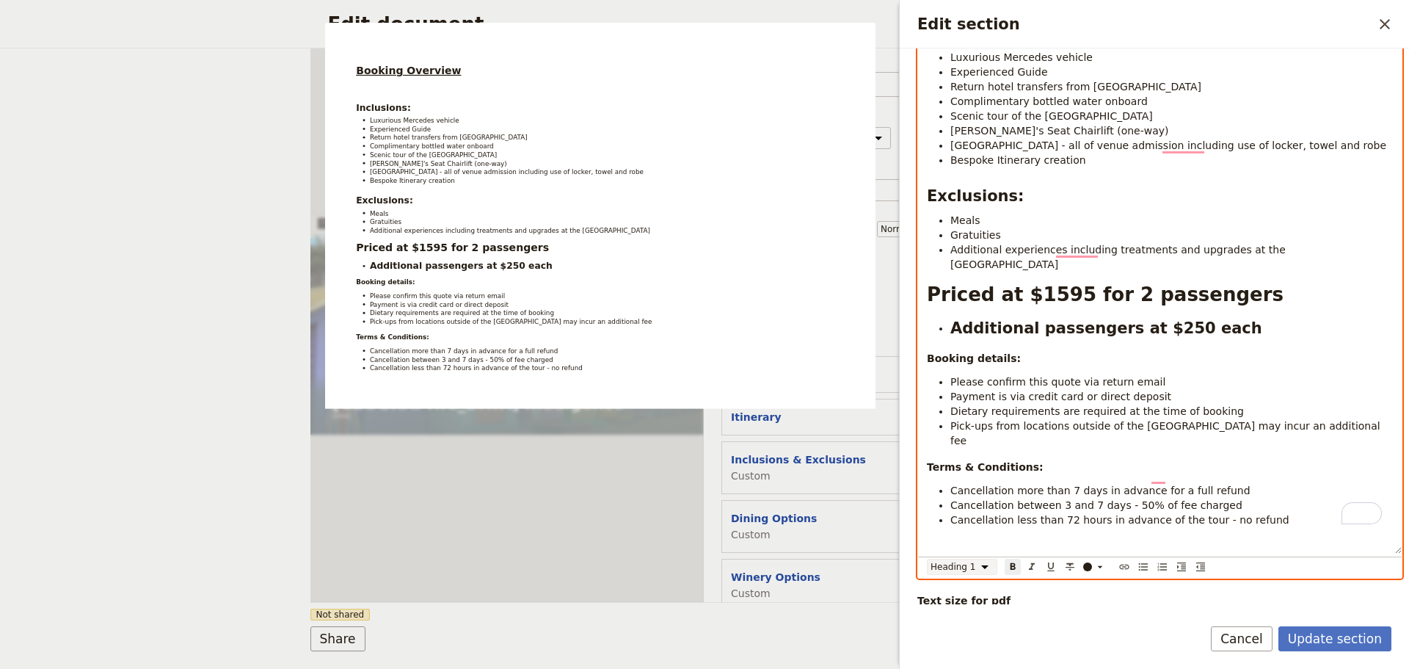
click at [986, 559] on select "Normal Small text Heading 1 Heading 2 Heading 3" at bounding box center [962, 567] width 70 height 16
click at [927, 559] on select "Normal Small text Heading 1 Heading 2 Heading 3" at bounding box center [962, 567] width 70 height 16
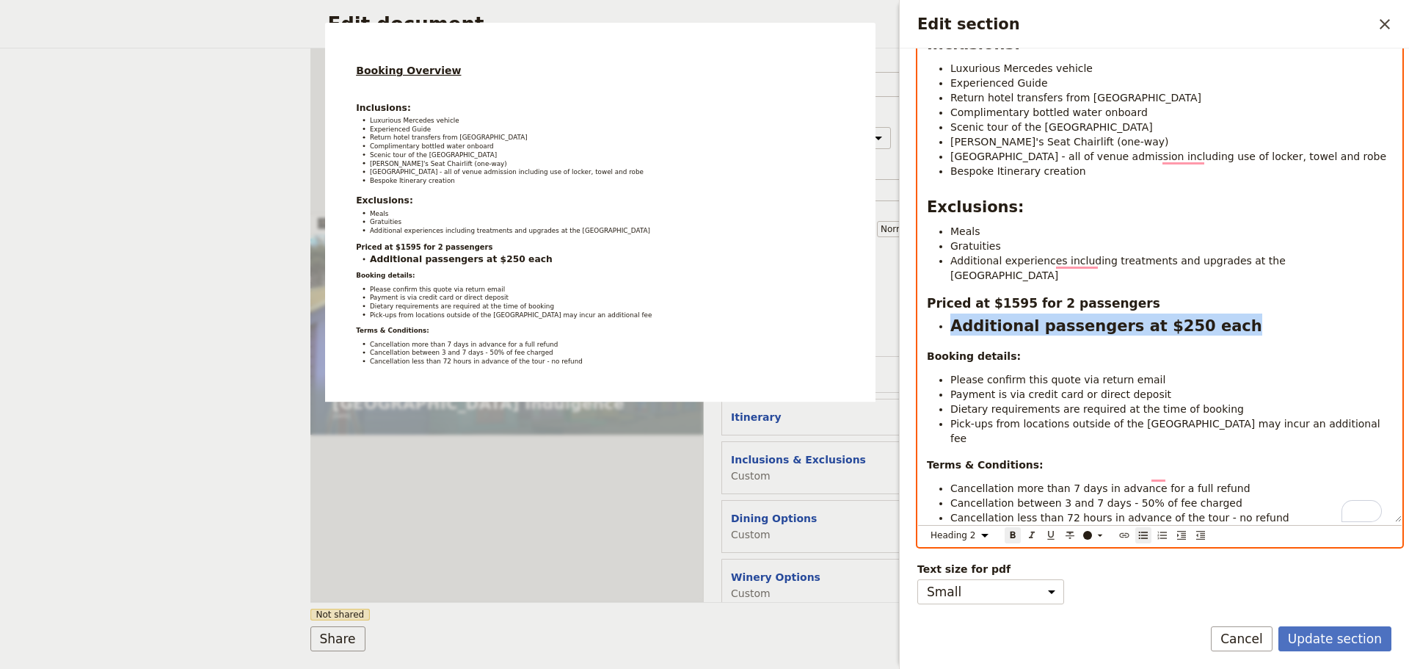
drag, startPoint x: 1177, startPoint y: 302, endPoint x: 937, endPoint y: 309, distance: 240.1
click at [950, 313] on li "Additional passengers at $250 each" at bounding box center [1171, 324] width 443 height 22
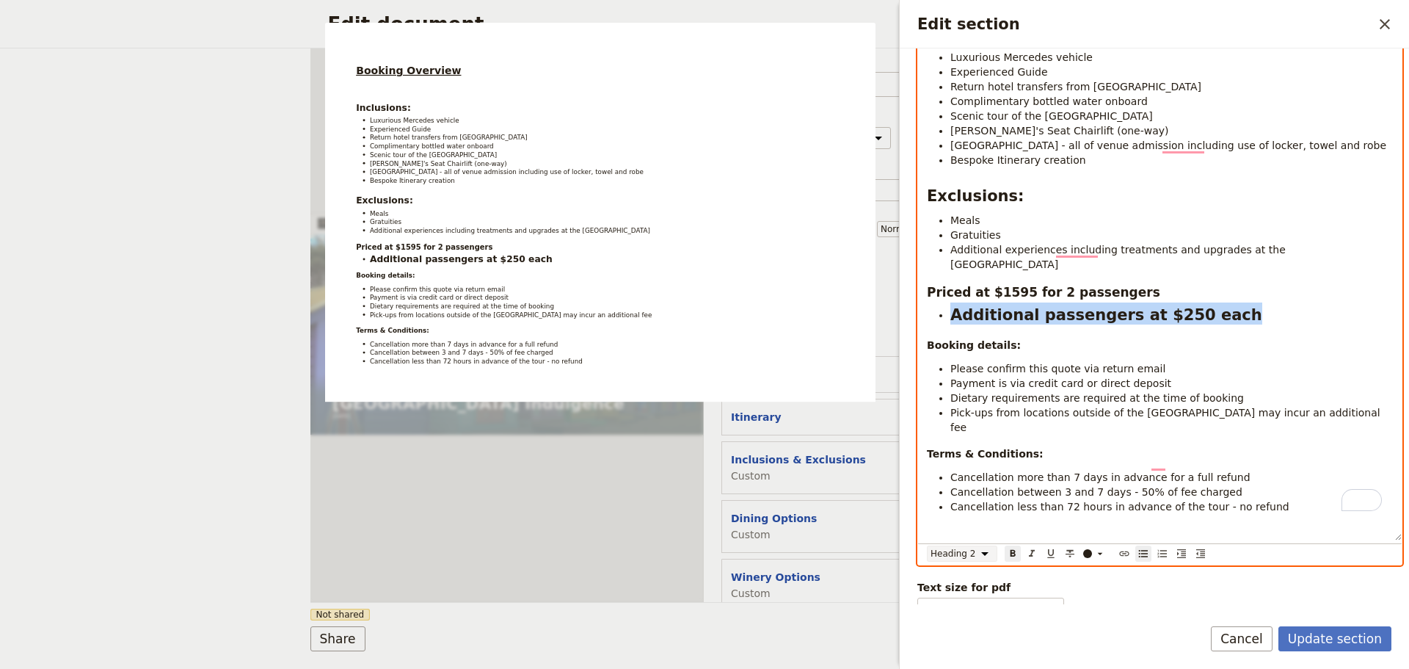
click at [986, 545] on select "Normal Small text Heading 1 Heading 2 Heading 3" at bounding box center [962, 553] width 70 height 16
click at [927, 545] on select "Normal Small text Heading 1 Heading 2 Heading 3" at bounding box center [962, 553] width 70 height 16
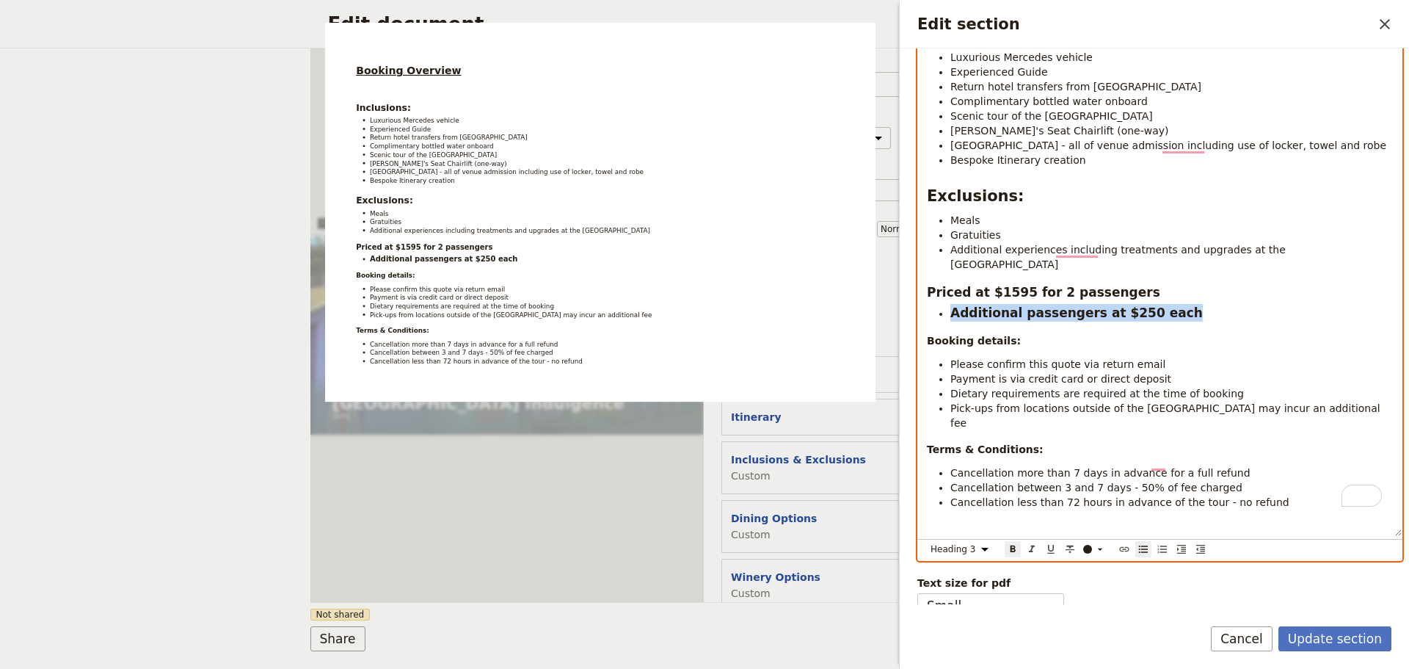
scroll to position [272, 0]
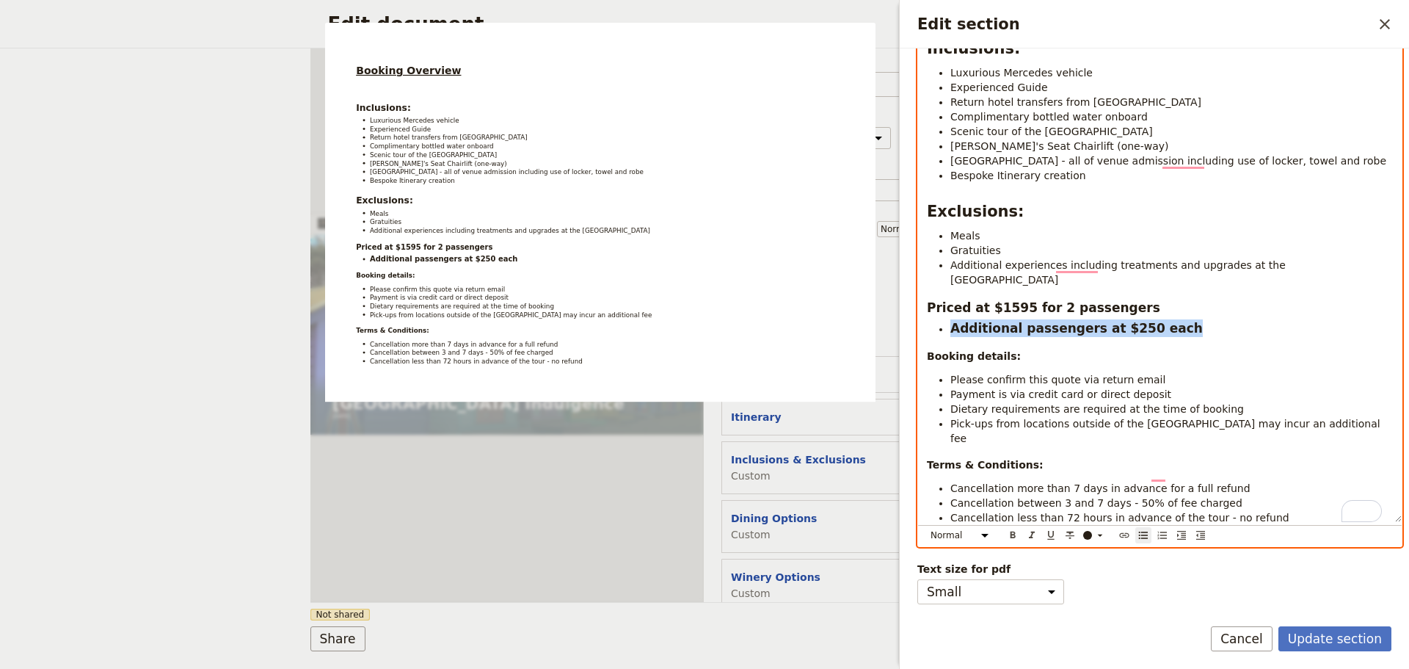
drag, startPoint x: 1109, startPoint y: 443, endPoint x: 1113, endPoint y: 425, distance: 18.7
click at [1109, 482] on span "Cancellation more than 7 days in advance for a full refund" at bounding box center [1100, 488] width 300 height 12
drag, startPoint x: 1163, startPoint y: 298, endPoint x: 954, endPoint y: 301, distance: 208.5
click at [954, 319] on li "Additional passengers at $250 each" at bounding box center [1171, 328] width 443 height 18
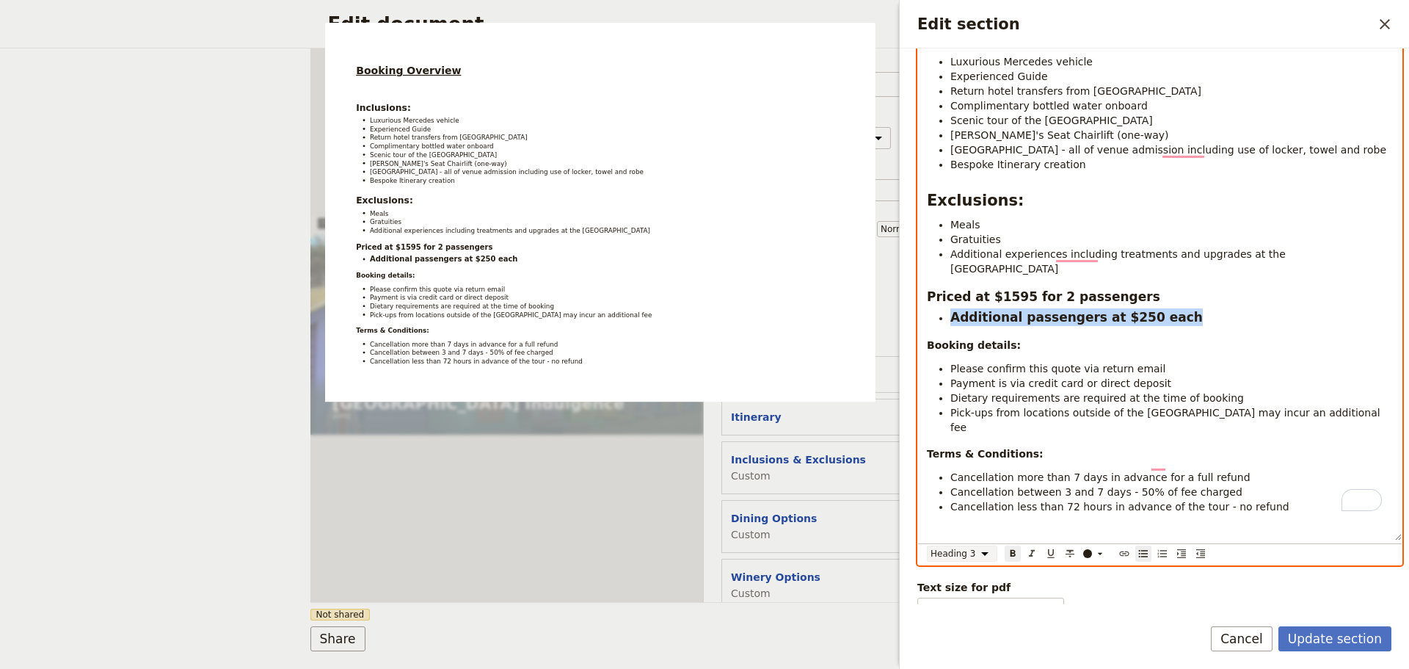
click at [982, 545] on select "Normal Small text Heading 1 Heading 2 Heading 3" at bounding box center [962, 553] width 70 height 16
click at [927, 545] on select "Normal Small text Heading 1 Heading 2 Heading 3" at bounding box center [962, 553] width 70 height 16
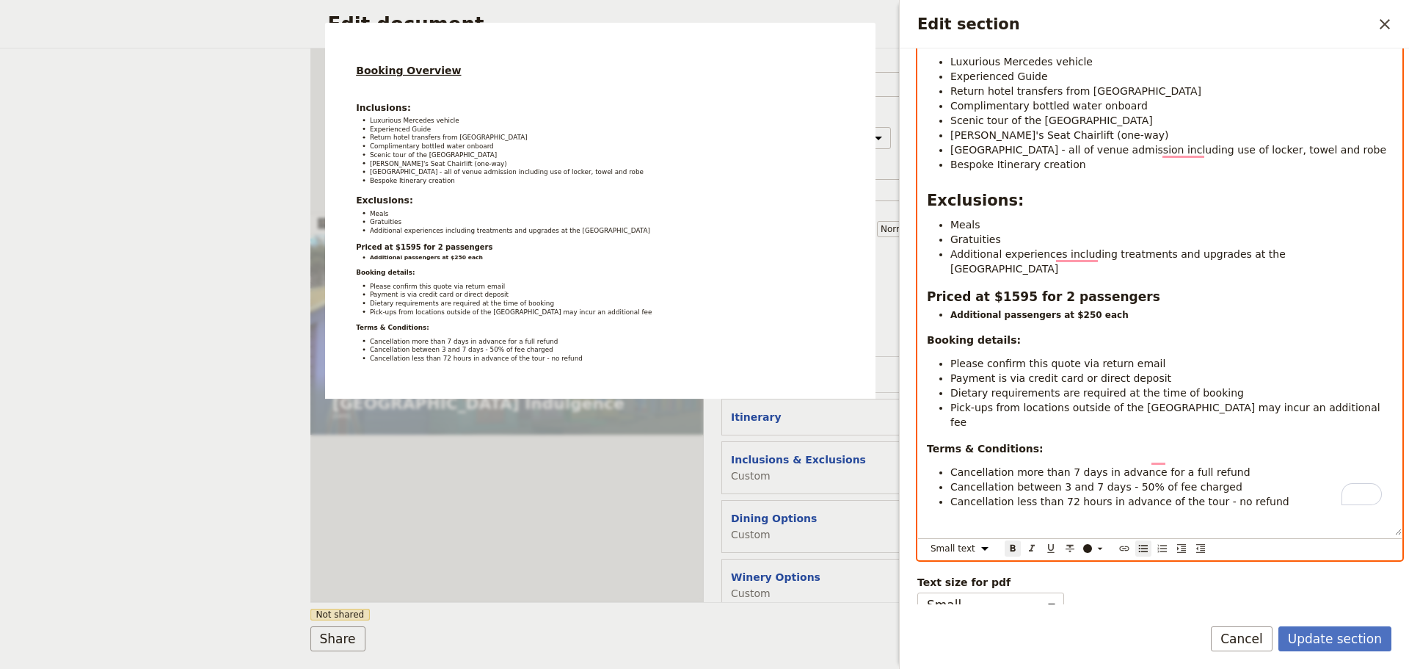
scroll to position [266, 0]
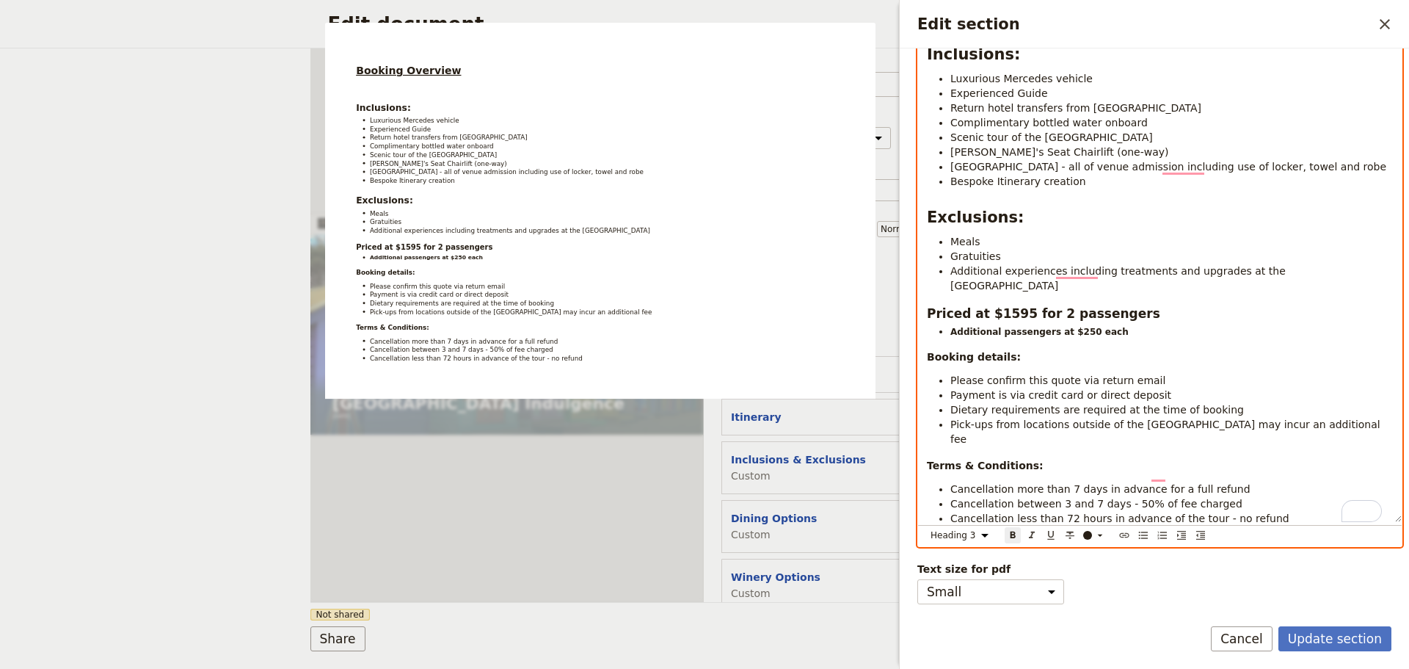
click at [1168, 305] on h3 "Priced at $1595 for 2 passengers" at bounding box center [1160, 314] width 466 height 18
drag, startPoint x: 1114, startPoint y: 313, endPoint x: 942, endPoint y: 307, distance: 172.6
click at [940, 307] on div "Booking Overview Inclusions: Luxurious Mercedes vehicle Experienced Guide Retur…" at bounding box center [1160, 246] width 484 height 550
drag, startPoint x: 958, startPoint y: 305, endPoint x: 937, endPoint y: 310, distance: 21.9
click at [957, 327] on strong "Additional passengers at $250 each" at bounding box center [1039, 332] width 178 height 10
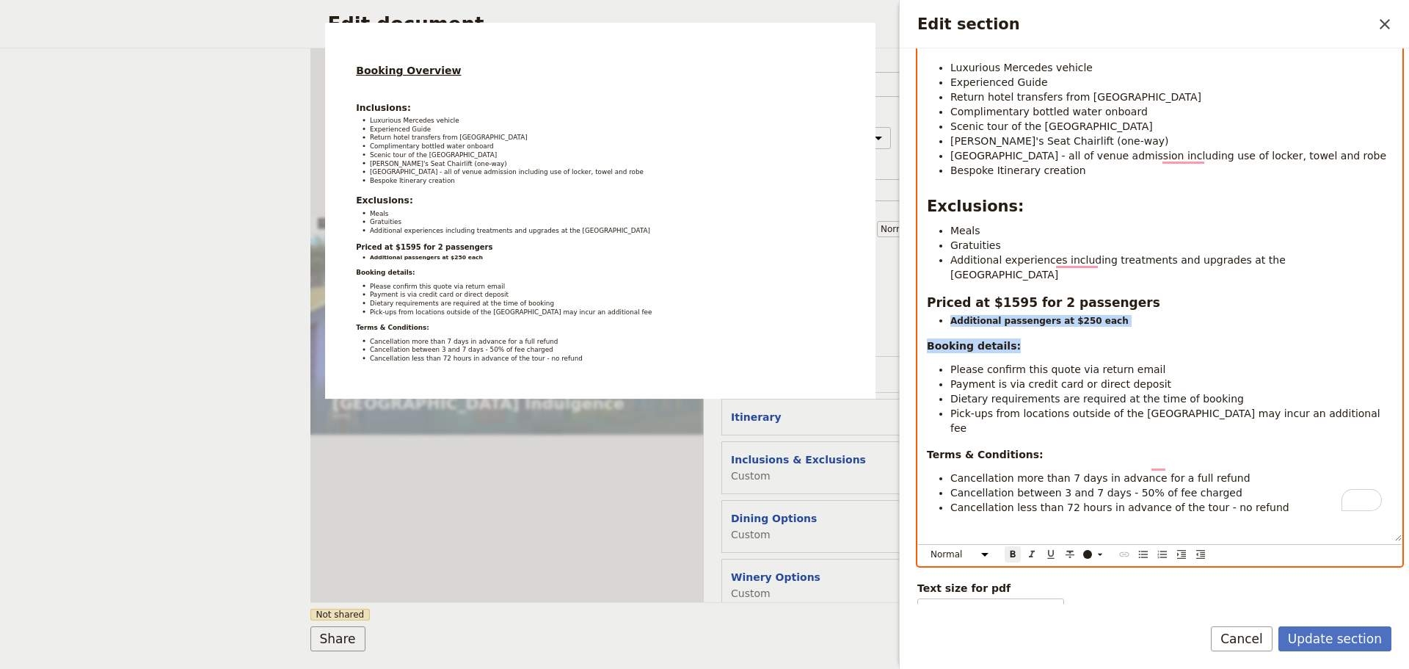
click at [944, 314] on ul "Additional passengers at $250 each" at bounding box center [1160, 320] width 466 height 12
click at [1154, 313] on div "Booking Overview Inclusions: Luxurious Mercedes vehicle Experienced Guide Retur…" at bounding box center [1160, 250] width 484 height 581
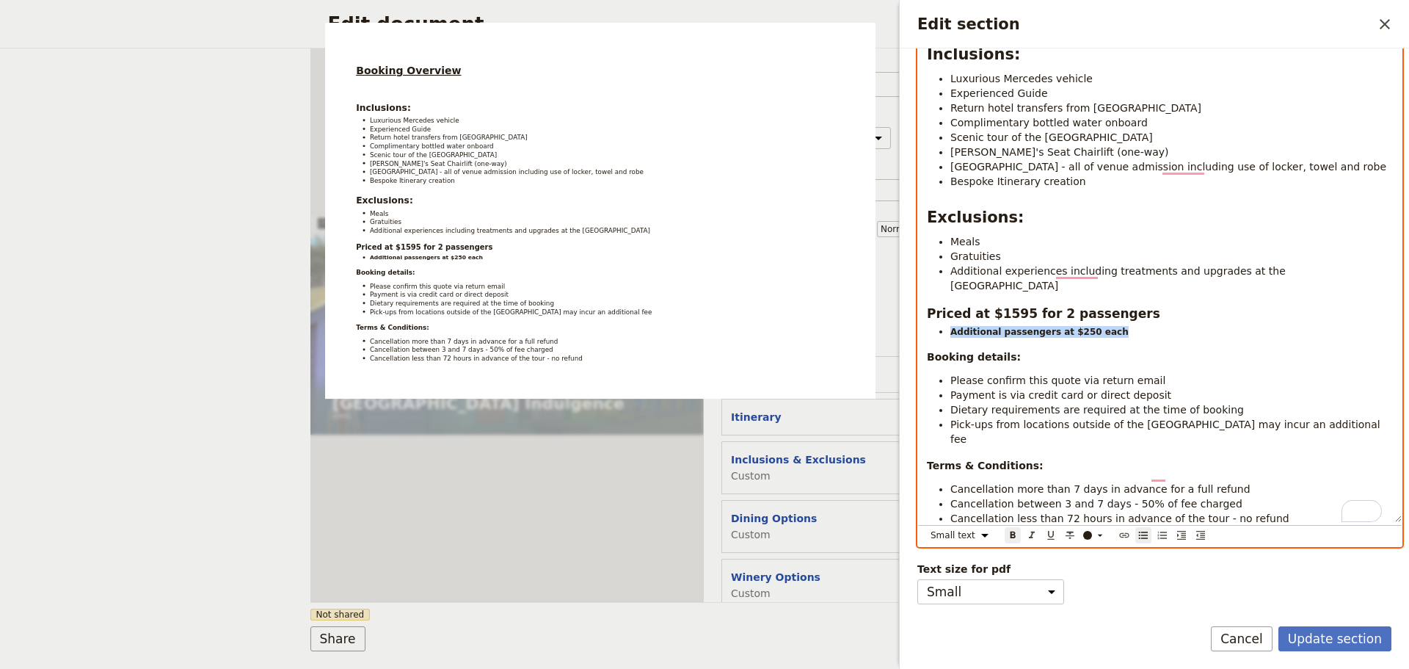
drag, startPoint x: 1115, startPoint y: 303, endPoint x: 943, endPoint y: 309, distance: 171.8
click at [943, 325] on ul "Additional passengers at $250 each" at bounding box center [1160, 331] width 466 height 12
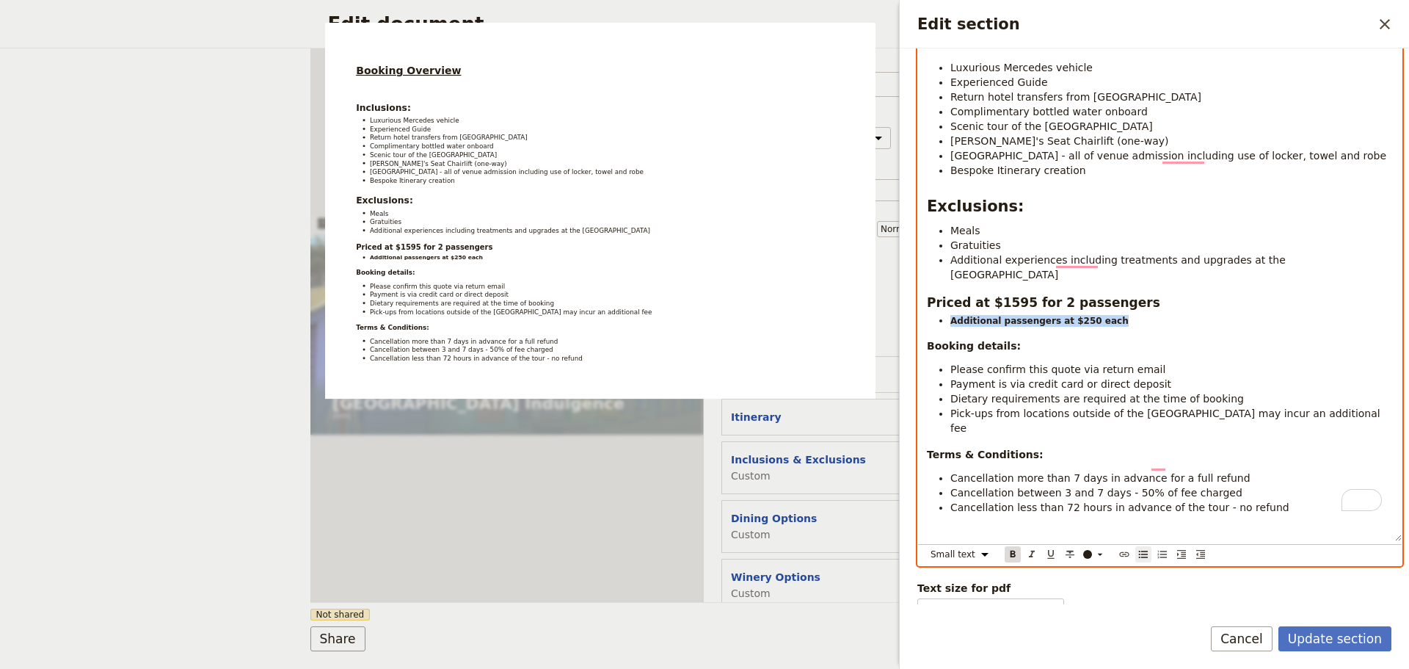
click at [1014, 550] on icon "Format bold" at bounding box center [1013, 553] width 5 height 7
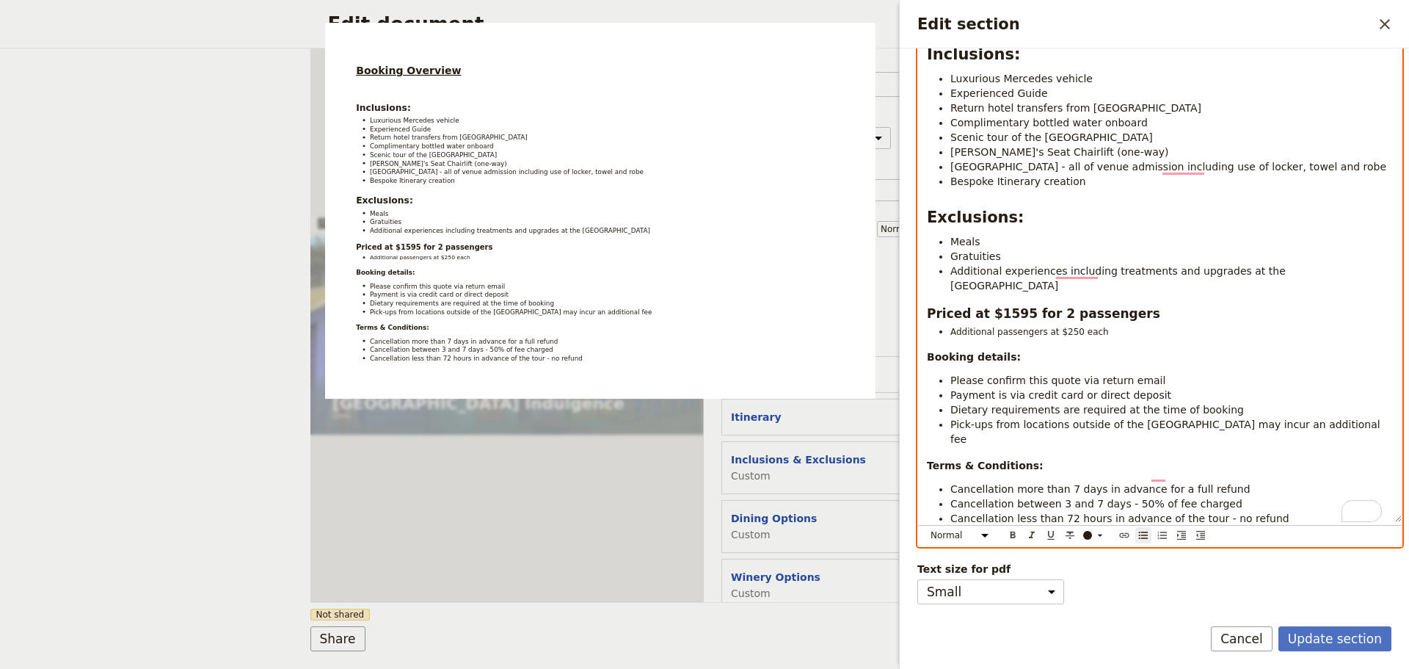
click at [1000, 418] on span "Pick-ups from locations outside of the [GEOGRAPHIC_DATA] may incur an additiona…" at bounding box center [1166, 431] width 433 height 26
drag, startPoint x: 1109, startPoint y: 306, endPoint x: 1041, endPoint y: 518, distance: 222.6
click at [951, 311] on div "Booking Overview Inclusions: Luxurious Mercedes vehicle Experienced Guide Retur…" at bounding box center [1160, 246] width 484 height 550
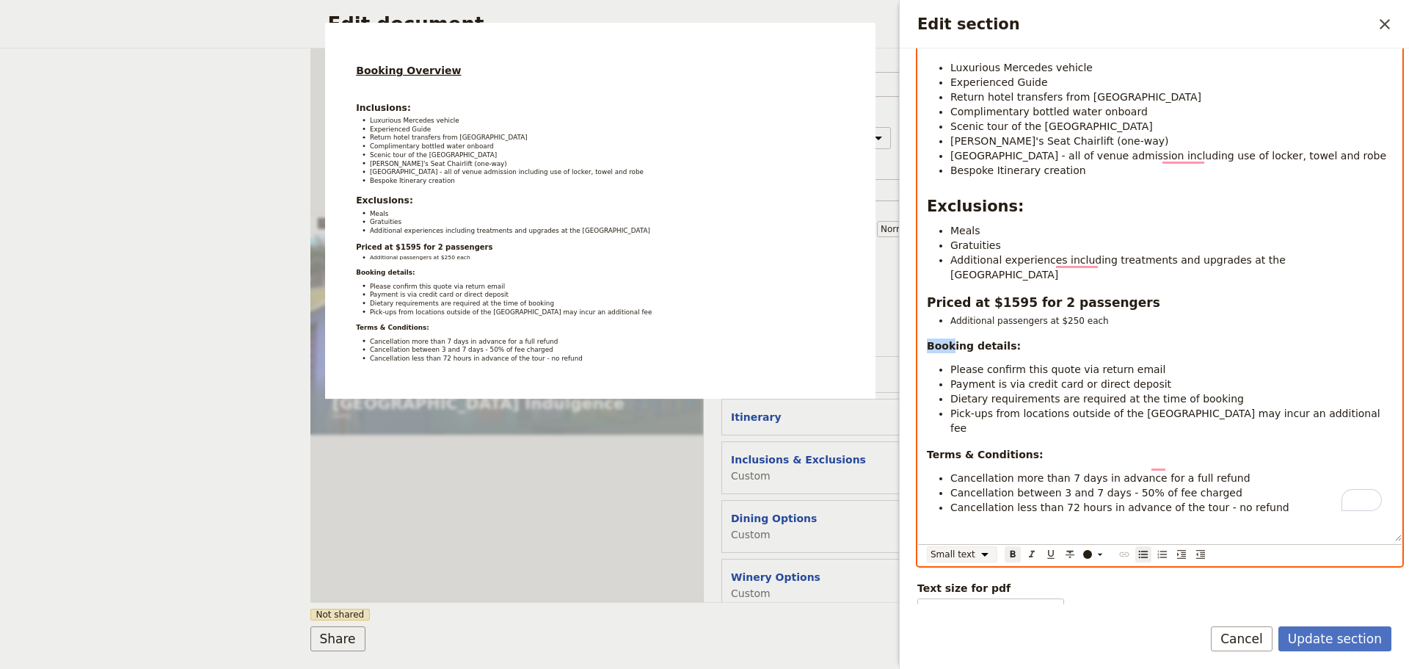
click at [984, 546] on select "Normal Small text Heading 1 Heading 2 Heading 3" at bounding box center [962, 554] width 70 height 16
click at [927, 546] on select "Normal Small text Heading 1 Heading 2 Heading 3" at bounding box center [962, 554] width 70 height 16
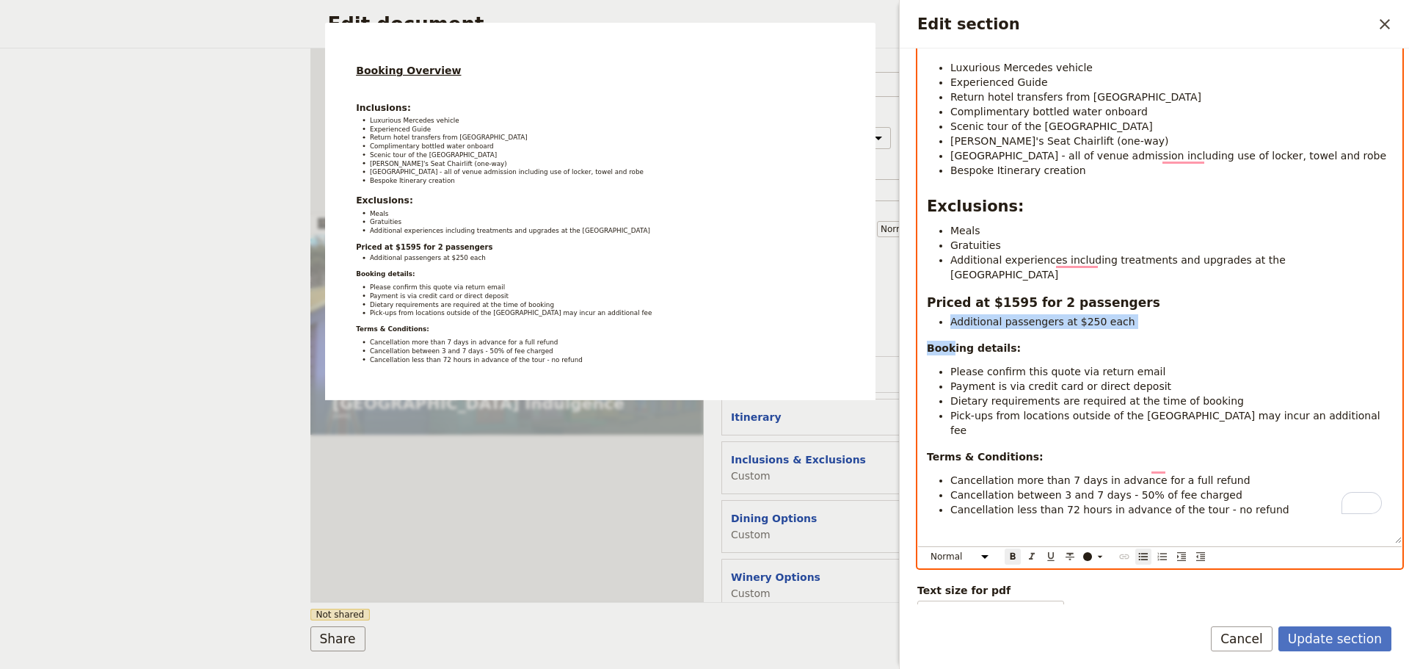
click at [1044, 449] on p "Terms & Conditions:" at bounding box center [1160, 456] width 466 height 15
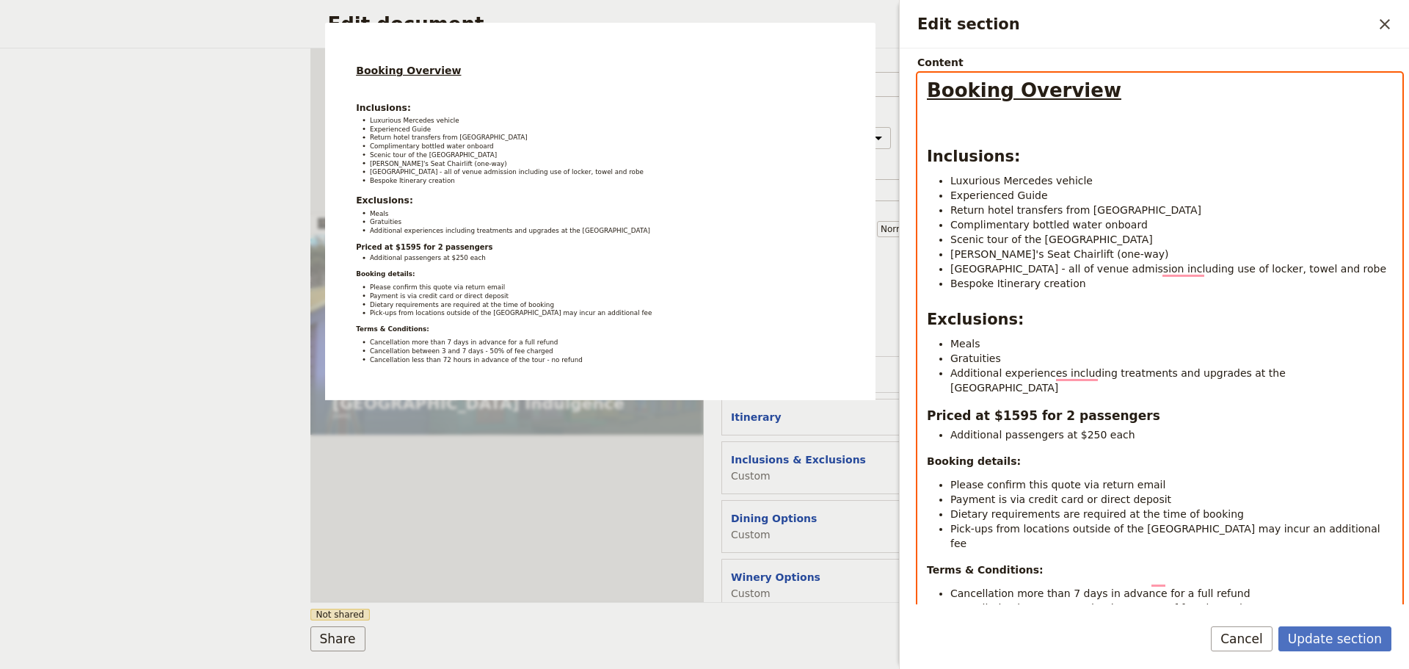
scroll to position [46, 0]
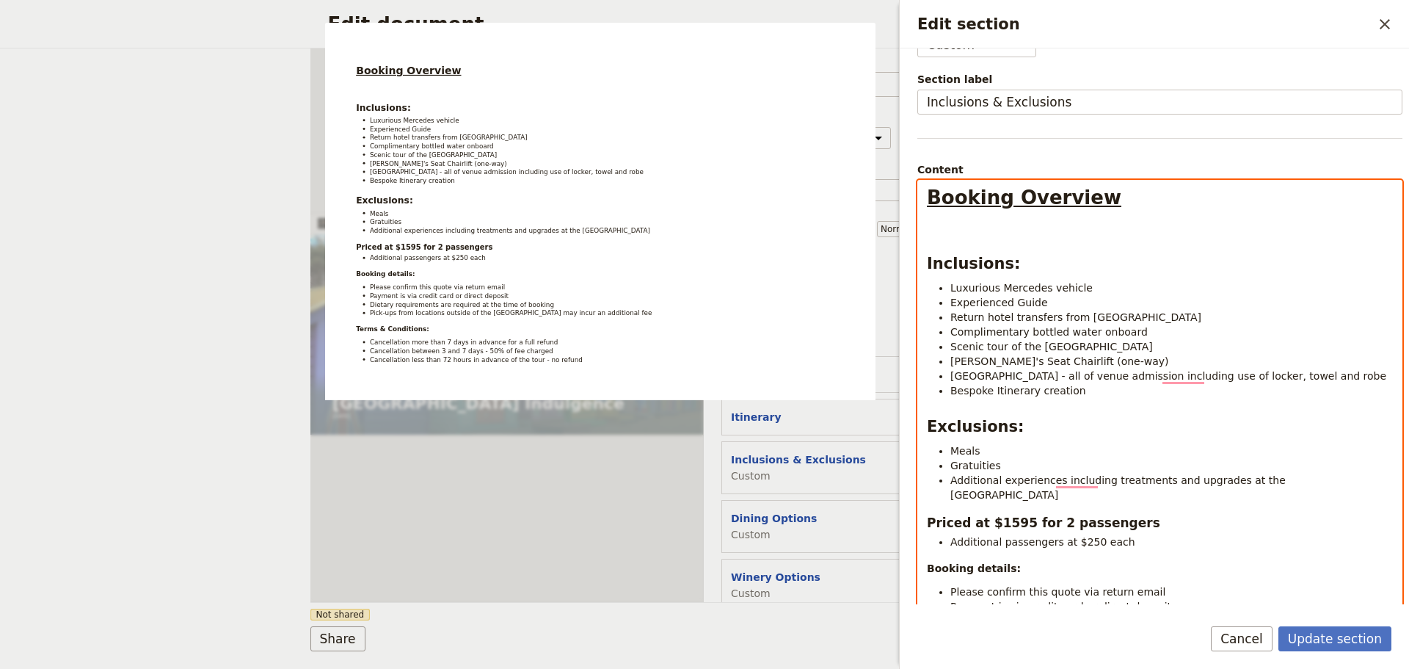
click at [1007, 249] on div "Booking Overview Inclusions: Luxurious Mercedes vehicle Experienced Guide Retur…" at bounding box center [1160, 472] width 484 height 583
click at [982, 237] on div "Booking Overview Inclusions: Luxurious Mercedes vehicle Experienced Guide Retur…" at bounding box center [1160, 472] width 484 height 583
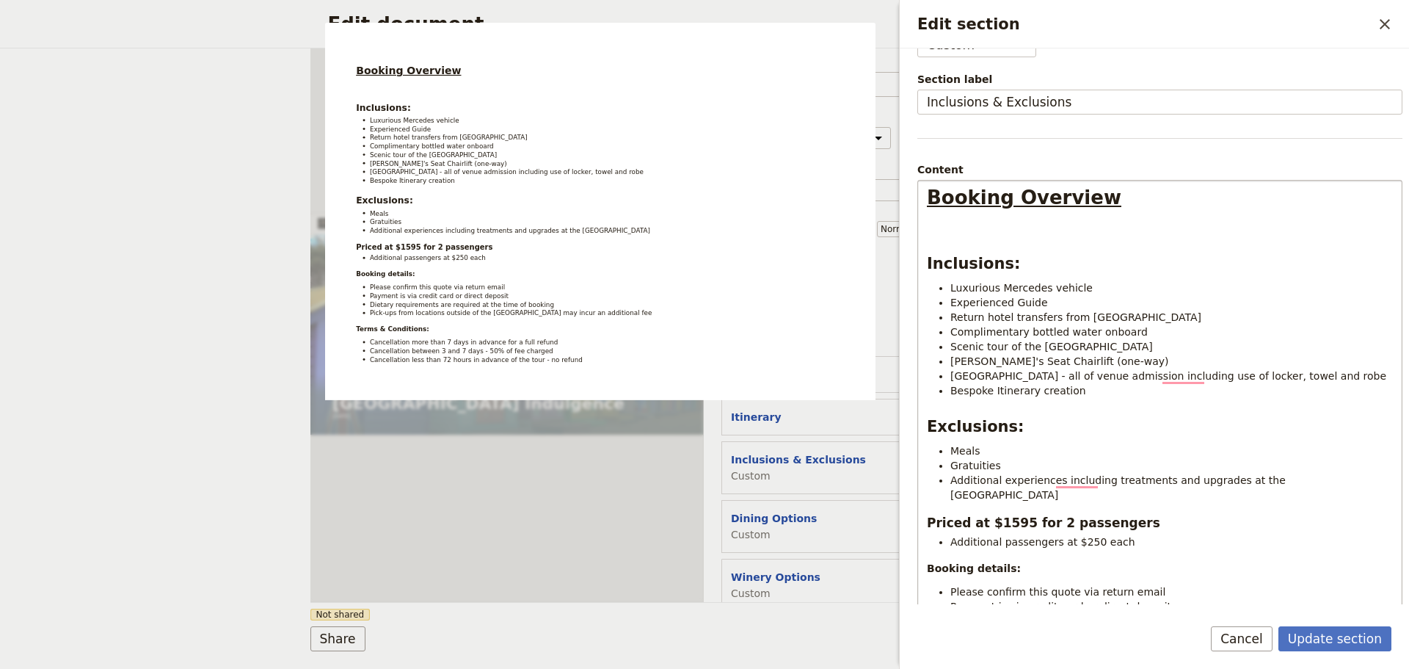
drag, startPoint x: 911, startPoint y: 218, endPoint x: 931, endPoint y: 219, distance: 19.8
click at [911, 219] on div "Section type Cover page Day summary Itinerary Custom Hide section Section label…" at bounding box center [1154, 326] width 509 height 556
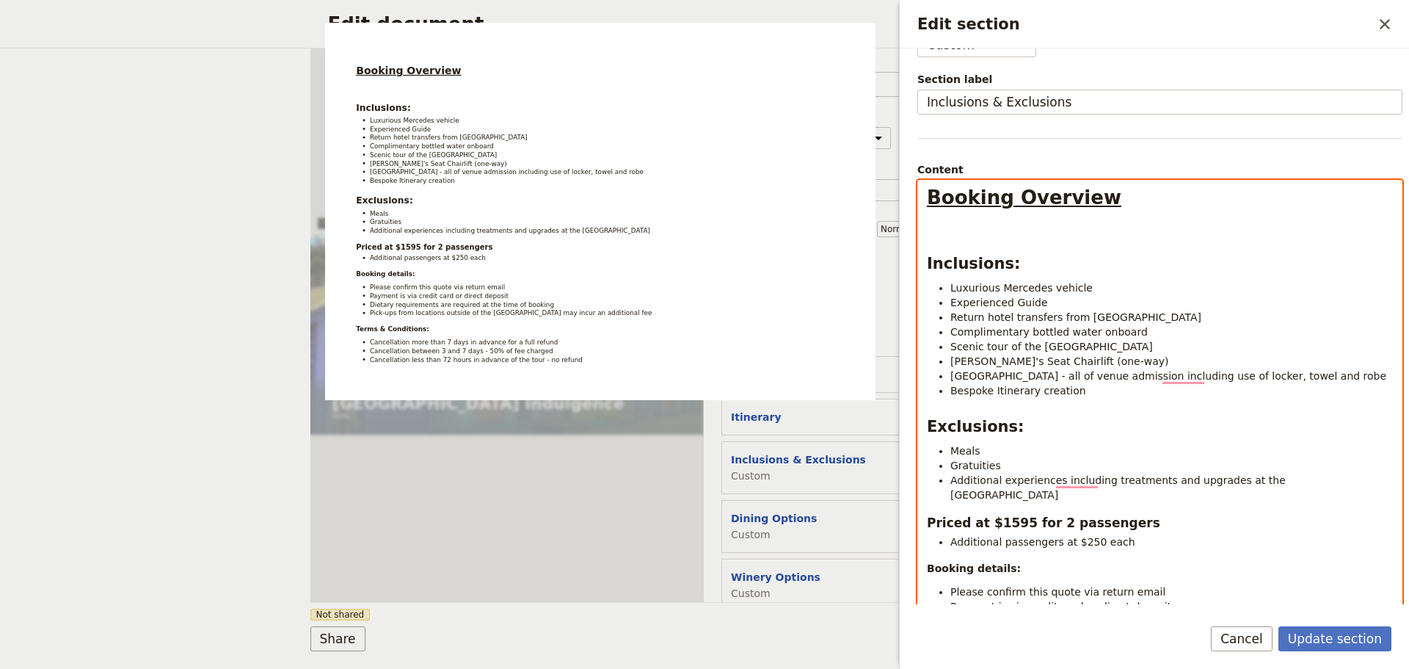
click at [939, 221] on div "Booking Overview Inclusions: Luxurious Mercedes vehicle Experienced Guide Retur…" at bounding box center [1160, 484] width 484 height 607
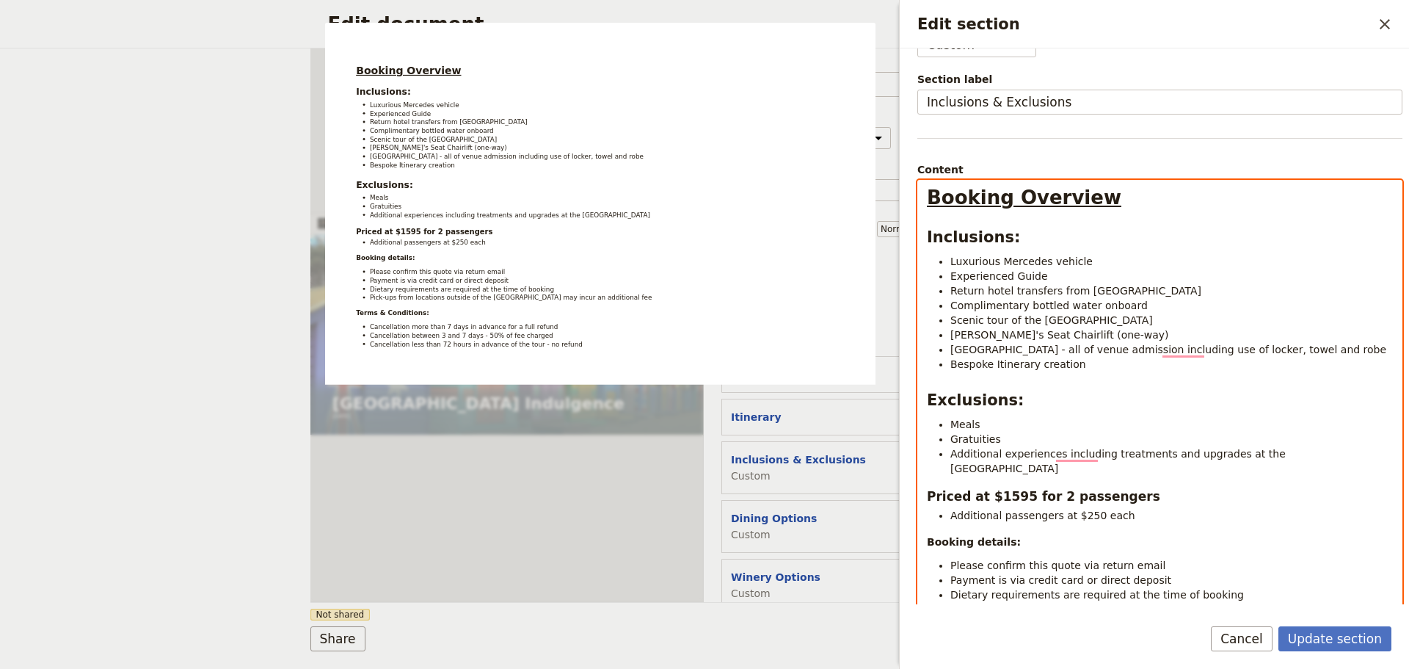
scroll to position [242, 0]
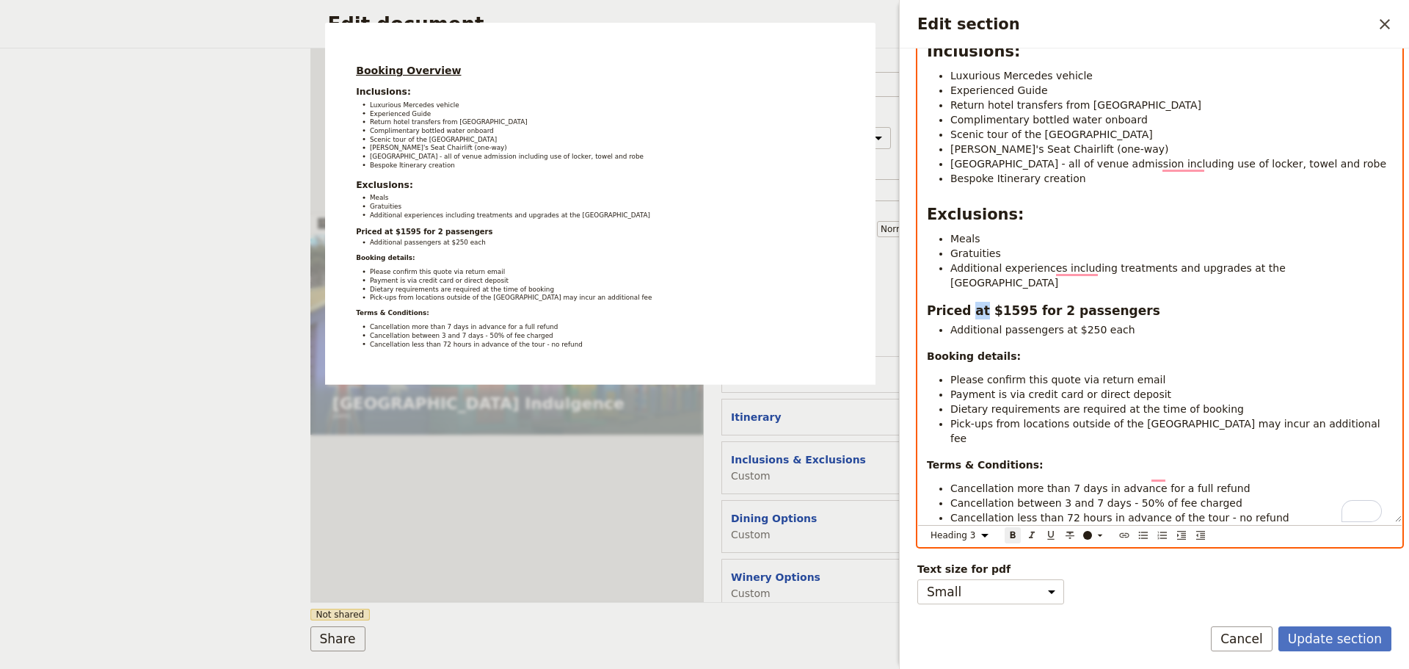
drag, startPoint x: 977, startPoint y: 288, endPoint x: 969, endPoint y: 288, distance: 8.1
click at [969, 303] on strong "Priced at $1595 for 2 passengers" at bounding box center [1043, 310] width 233 height 15
click at [1018, 303] on strong "Priced from $1595 for 2 passengers" at bounding box center [1053, 310] width 252 height 15
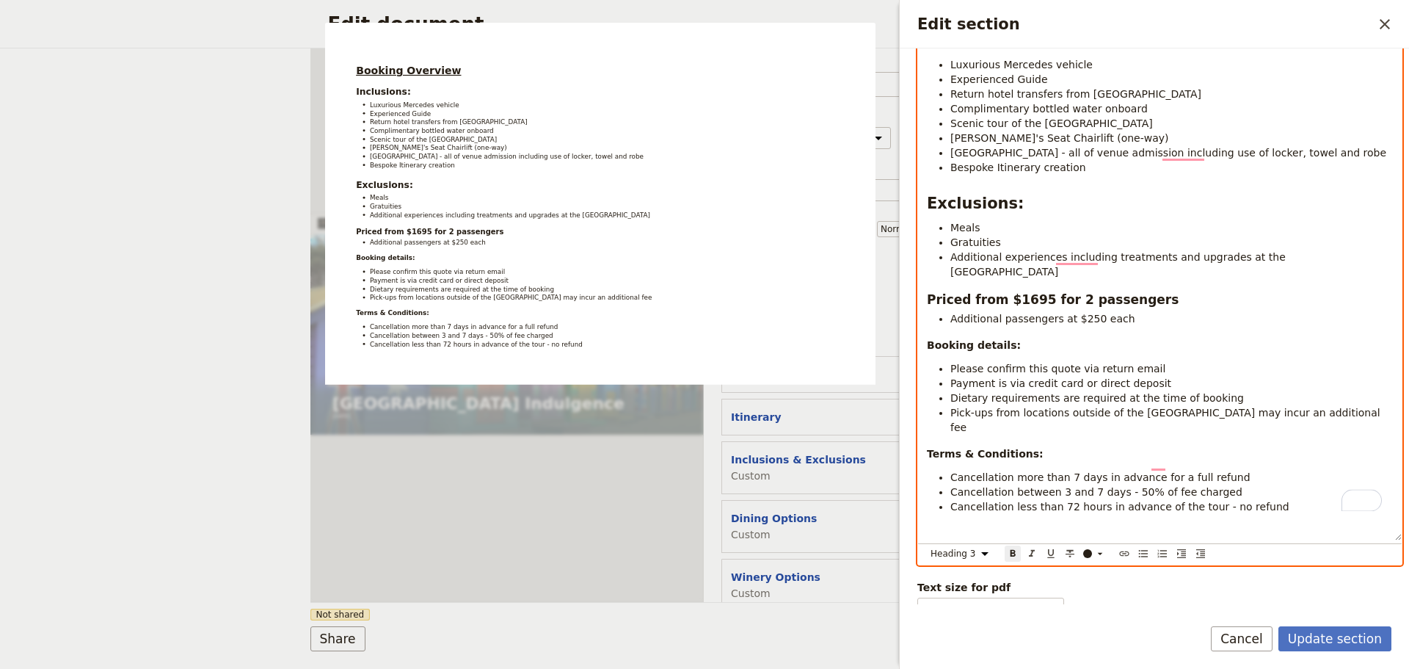
select select "paragraph"
click at [1250, 311] on li "Additional passengers at $250 each" at bounding box center [1171, 318] width 443 height 15
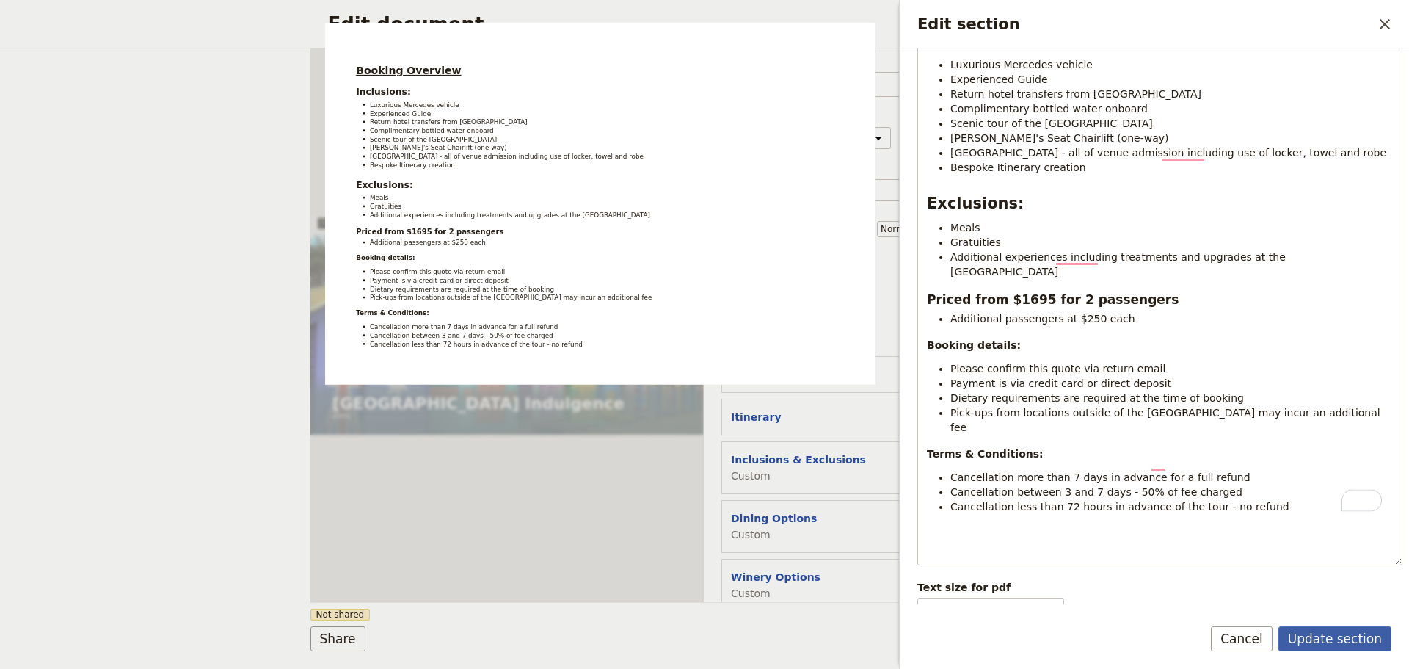
click at [1326, 627] on button "Update section" at bounding box center [1335, 638] width 113 height 25
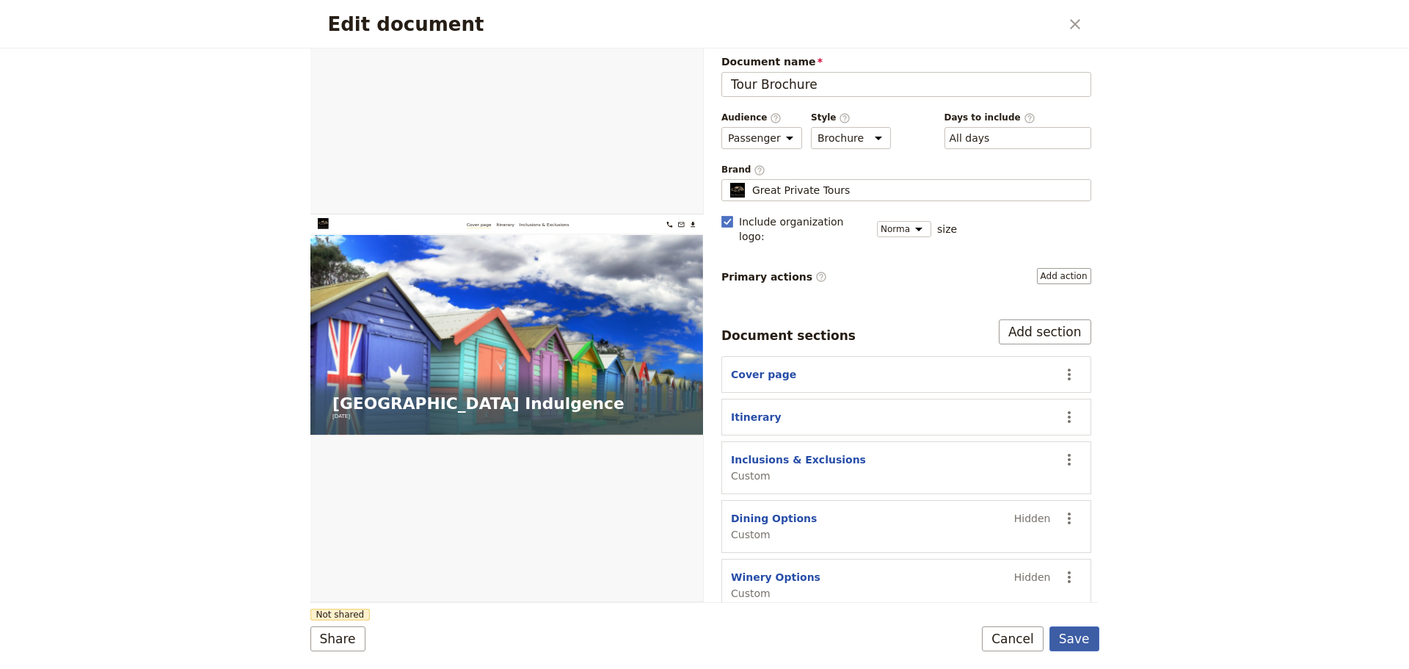
click at [1080, 641] on button "Save" at bounding box center [1075, 638] width 50 height 25
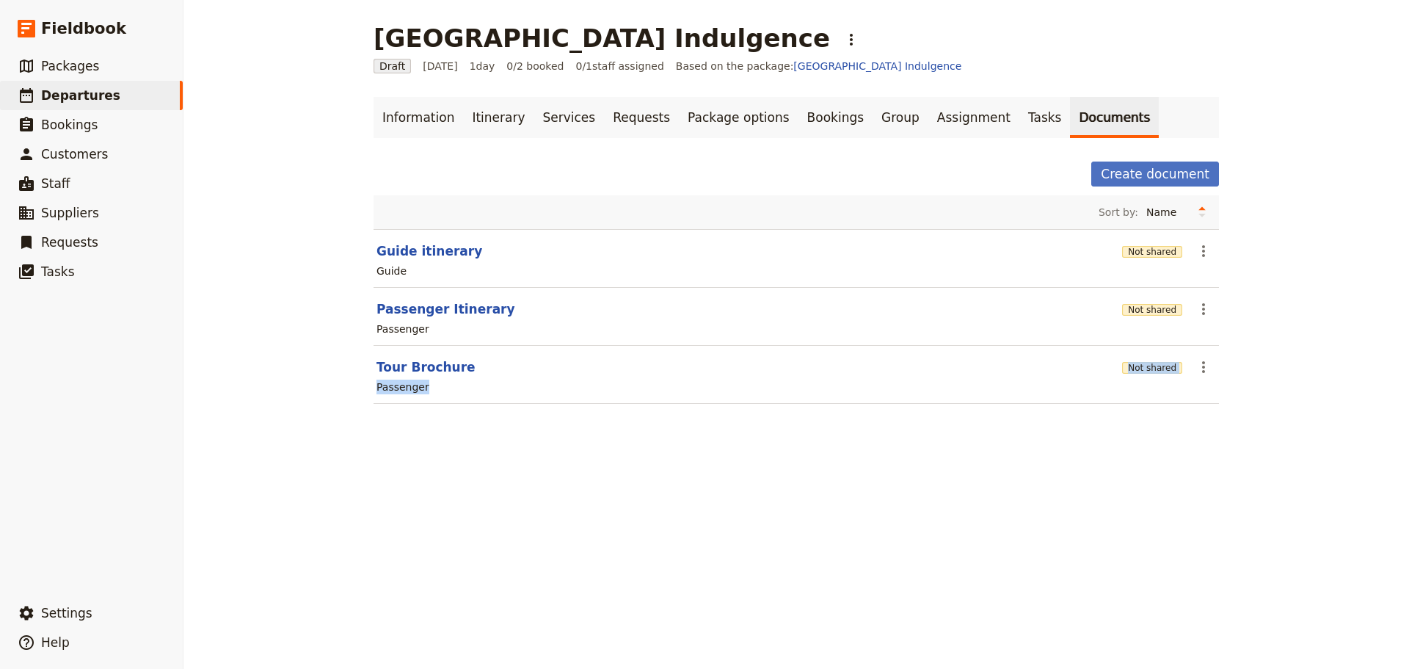
click at [420, 378] on section "Tour Brochure Not shared ​ Passenger" at bounding box center [797, 375] width 846 height 58
click at [420, 369] on button "Tour Brochure" at bounding box center [426, 367] width 99 height 18
select select "PASSENGER"
select select "DEFAULT"
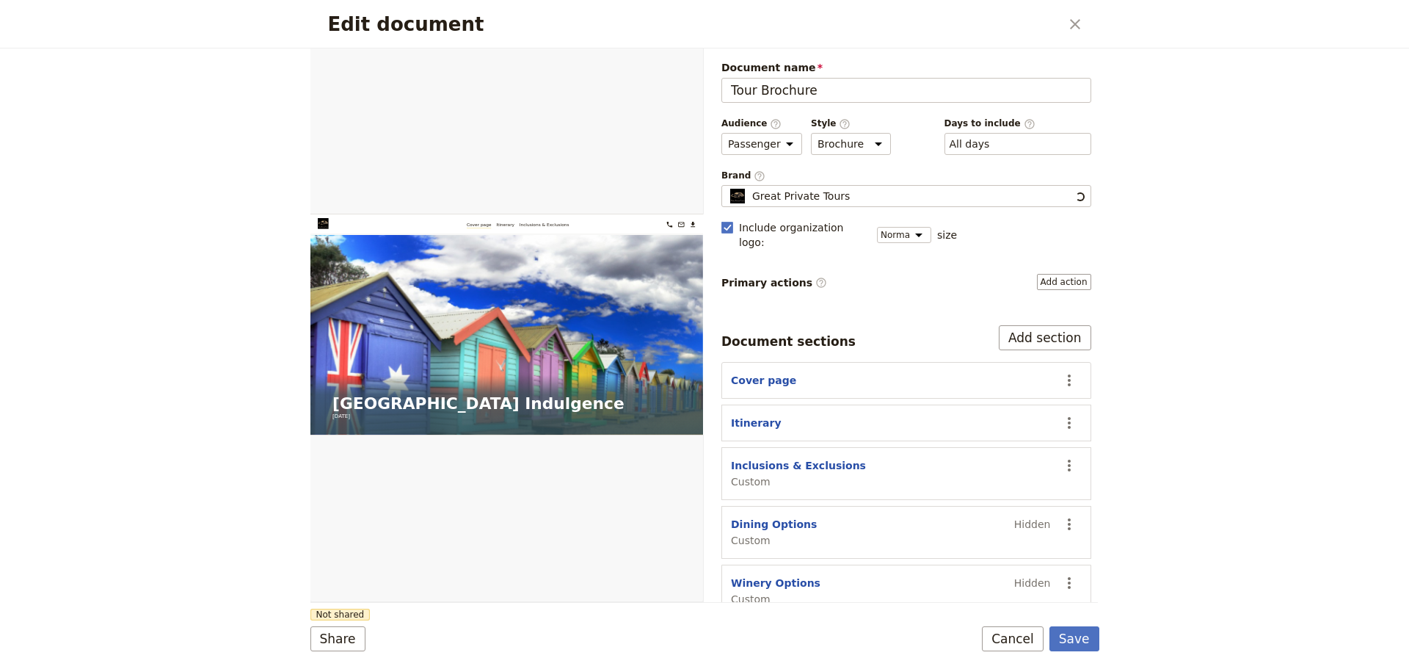
scroll to position [0, 0]
click at [683, 68] on icon "Open full preview" at bounding box center [686, 65] width 12 height 12
click at [749, 373] on button "Cover page" at bounding box center [763, 380] width 65 height 15
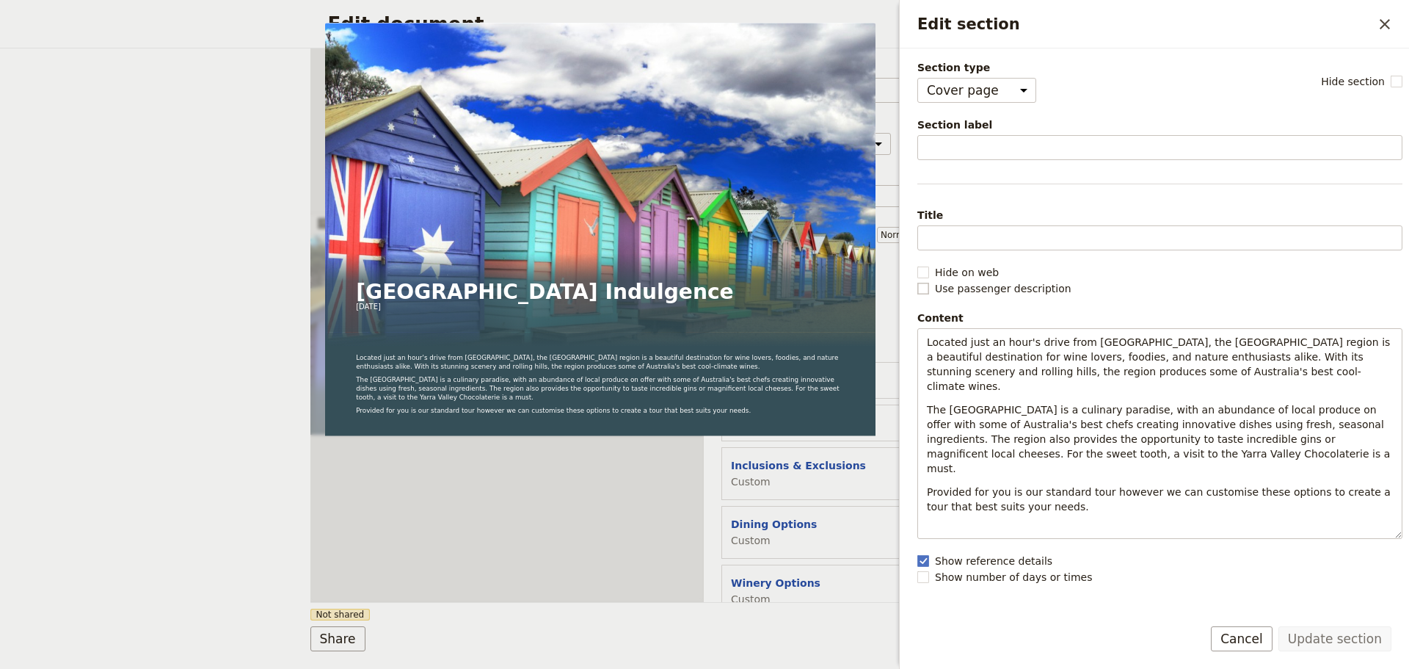
click at [927, 290] on rect "Edit section" at bounding box center [922, 288] width 11 height 11
click at [917, 281] on input "Use passenger description" at bounding box center [917, 280] width 1 height 1
checkbox input "true"
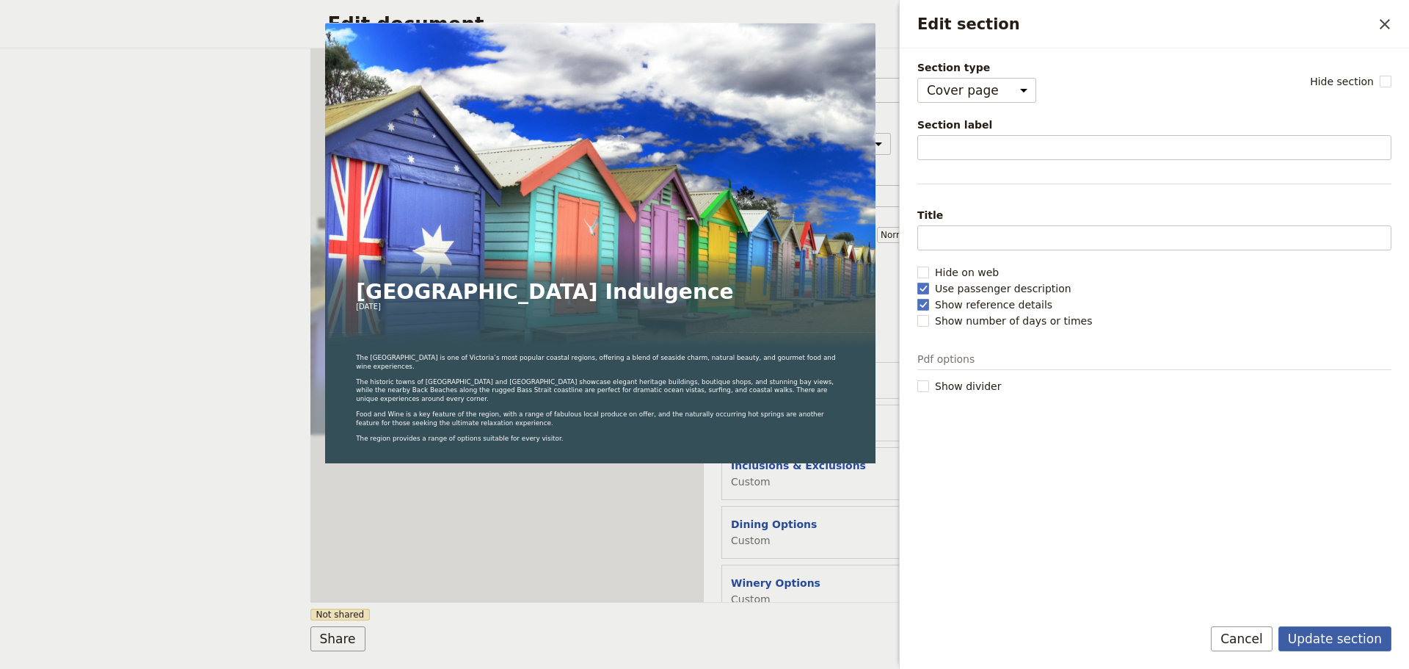
click at [1343, 644] on button "Update section" at bounding box center [1335, 638] width 113 height 25
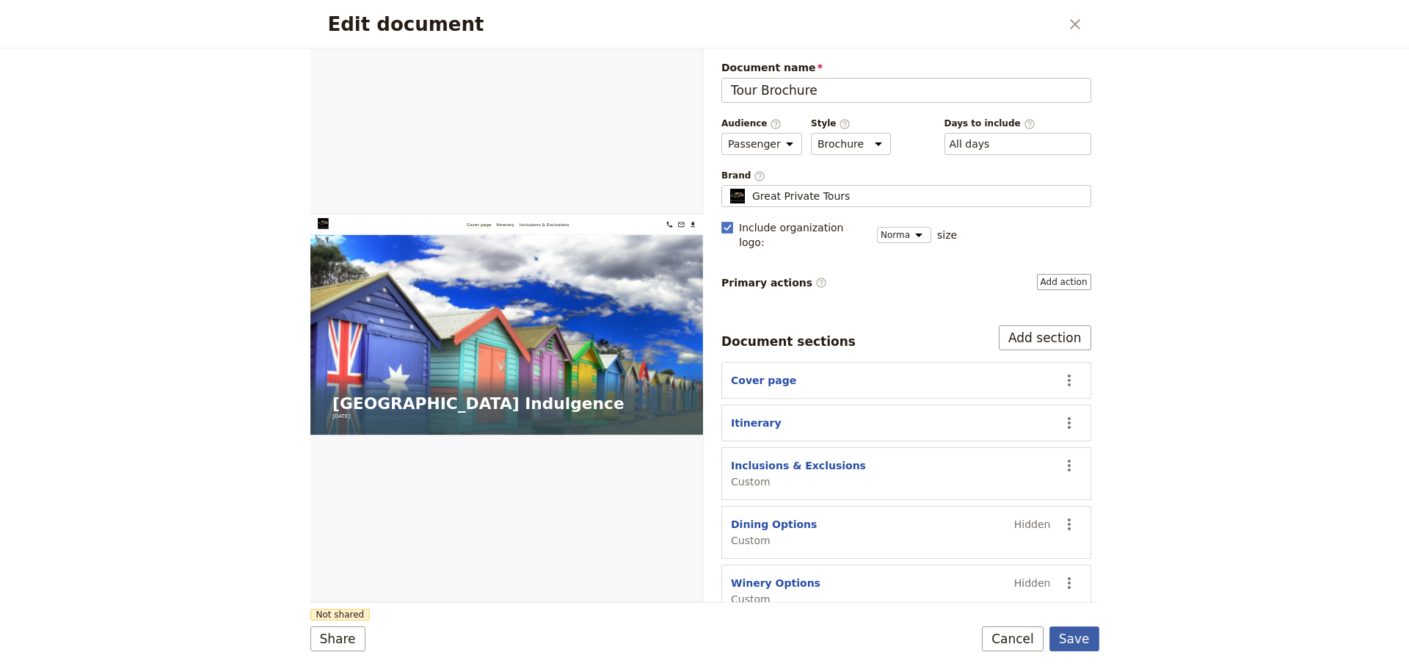
click at [1079, 629] on button "Save" at bounding box center [1075, 638] width 50 height 25
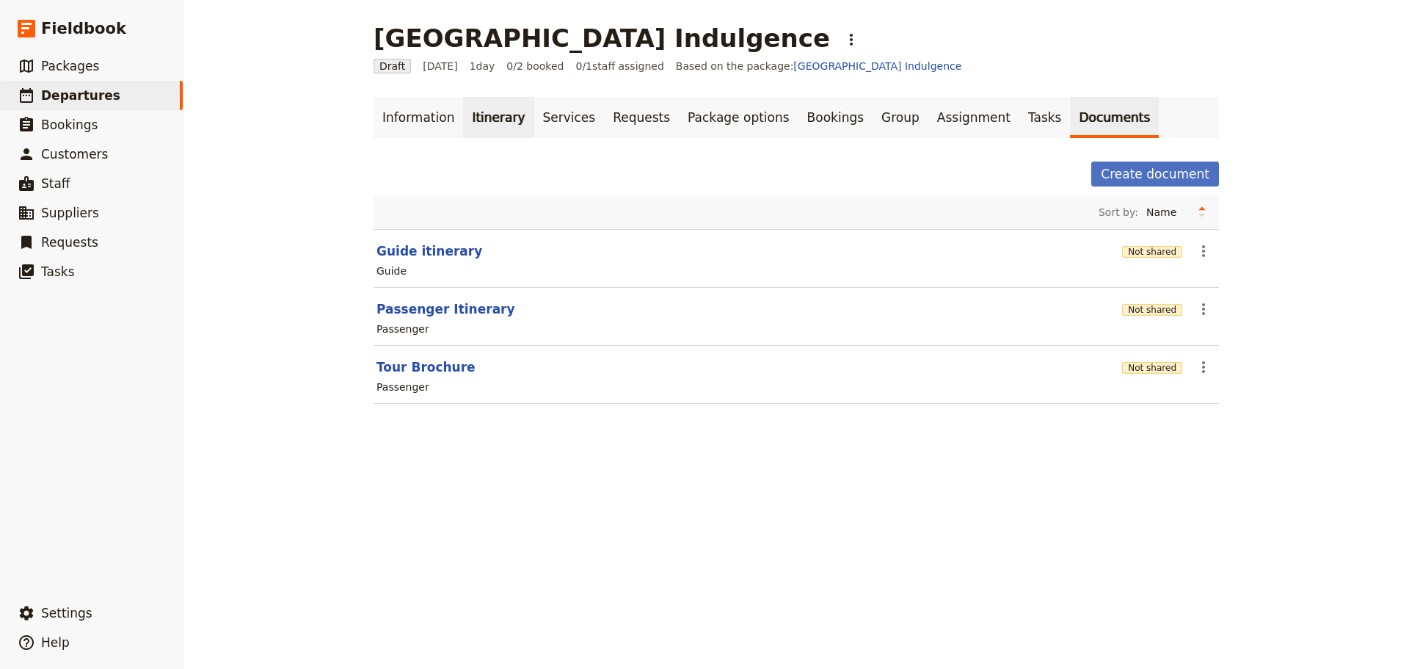
click at [463, 109] on link "Itinerary" at bounding box center [498, 117] width 70 height 41
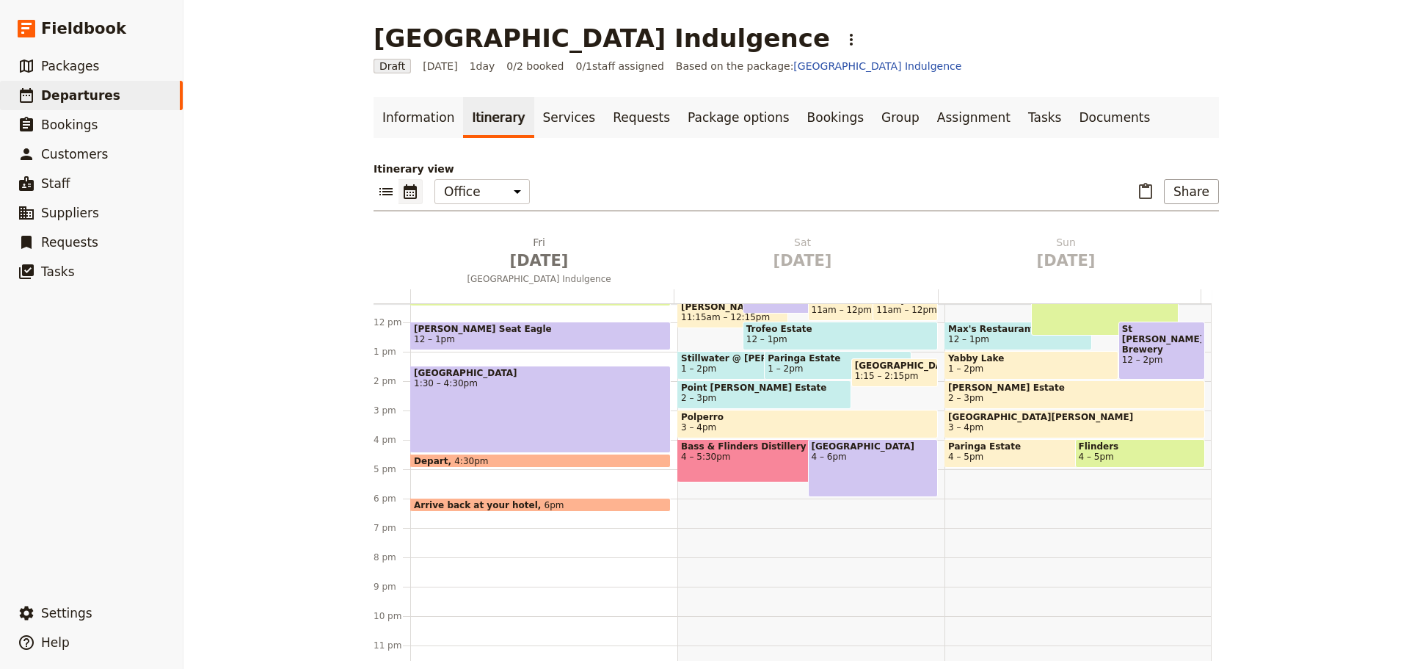
scroll to position [348, 0]
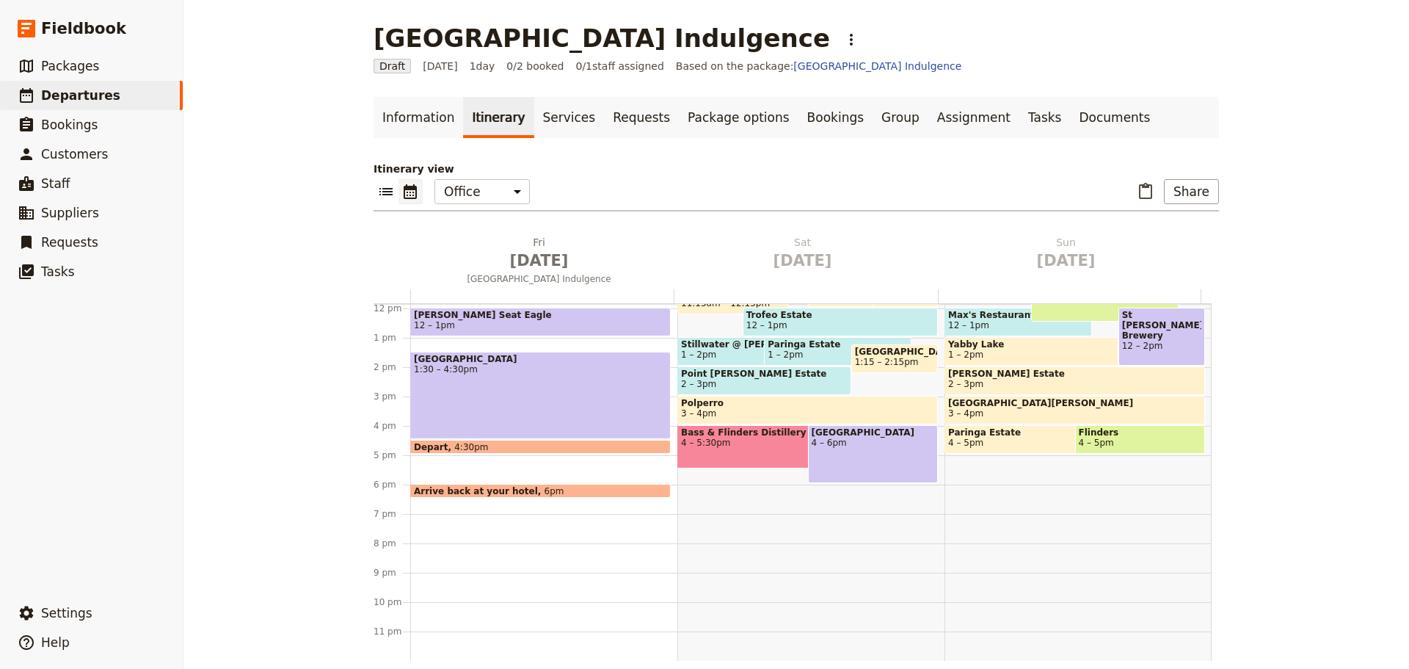
click at [484, 386] on div "[GEOGRAPHIC_DATA] 1:30 – 4:30pm" at bounding box center [540, 395] width 261 height 87
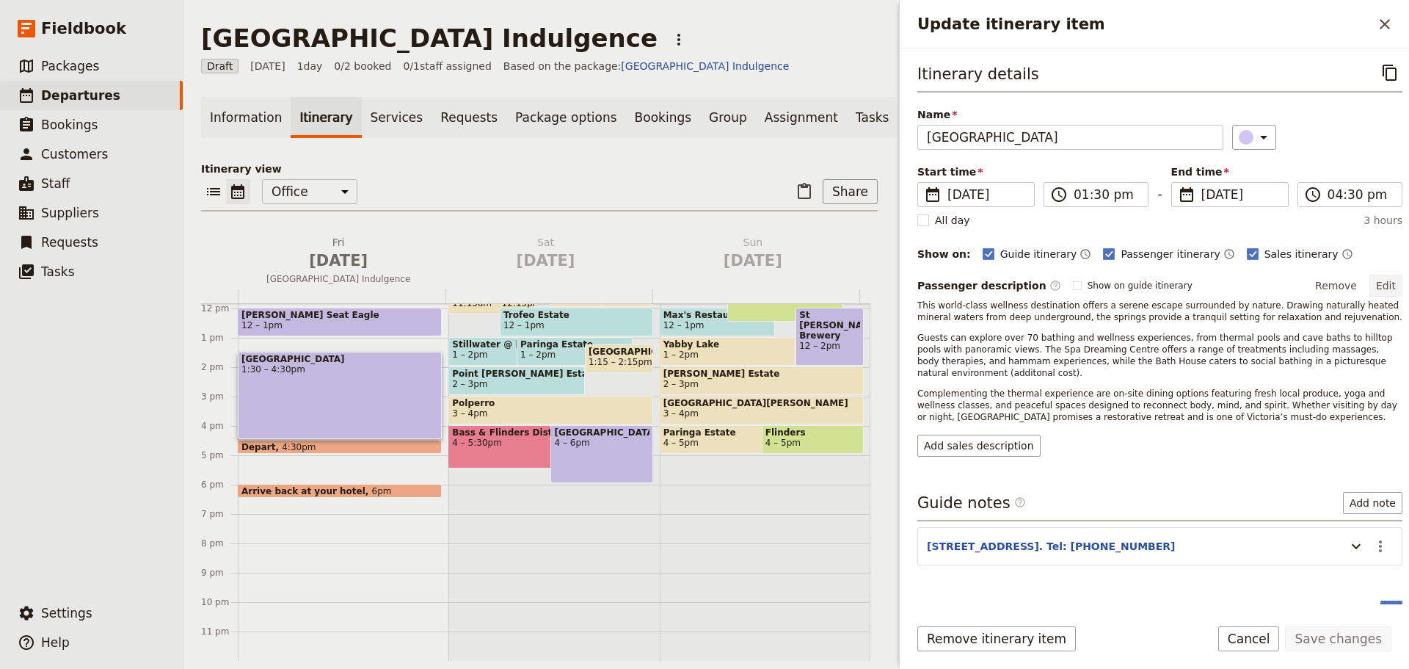
click at [1383, 286] on button "Edit" at bounding box center [1386, 286] width 33 height 22
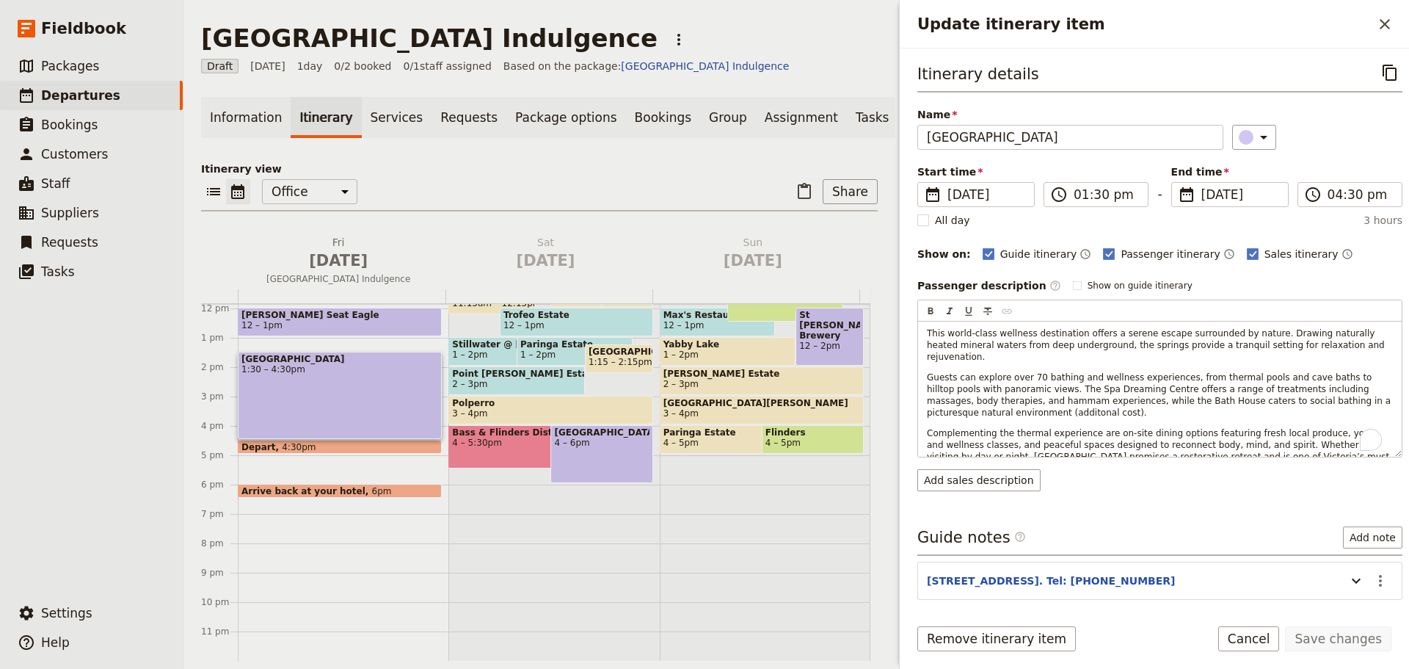
drag, startPoint x: 1315, startPoint y: 446, endPoint x: 904, endPoint y: 324, distance: 428.7
click at [904, 324] on div "Itinerary details ​ Name [GEOGRAPHIC_DATA] ​ Start time ​ [DATE] [DATE] [DATE] …" at bounding box center [1154, 326] width 509 height 556
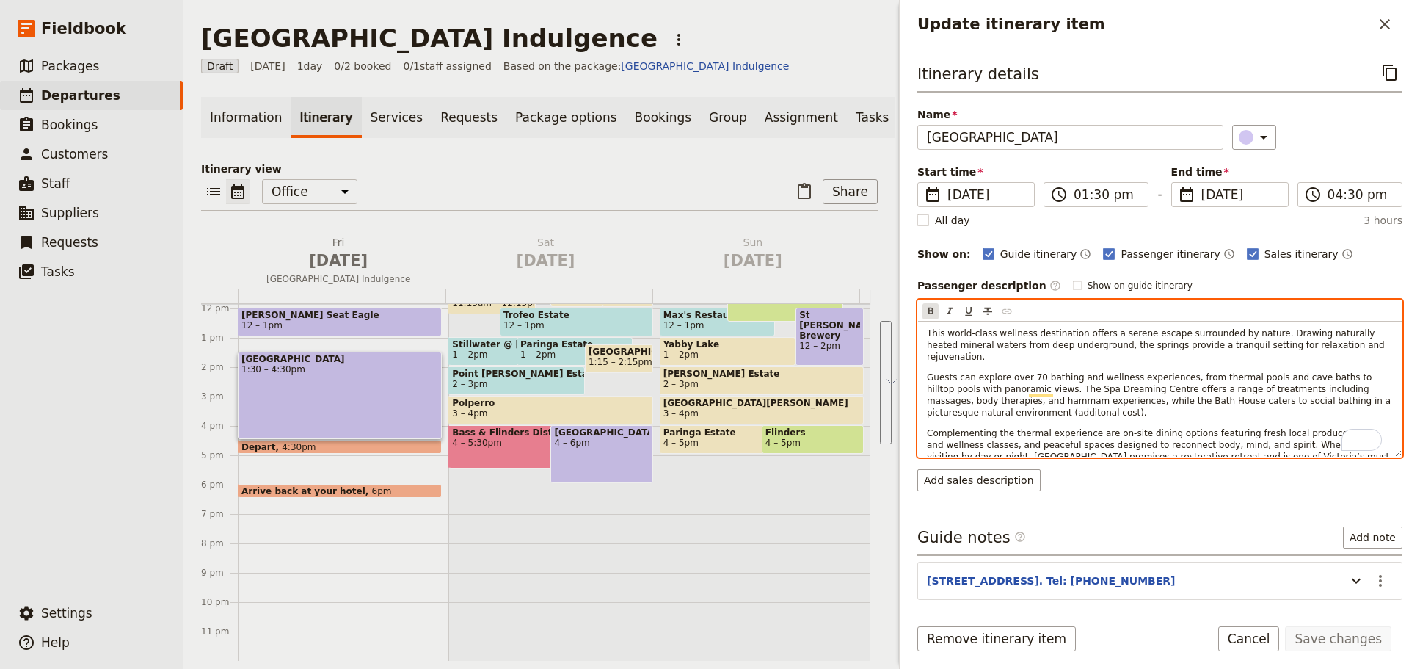
click at [928, 310] on icon "Format bold" at bounding box center [931, 311] width 12 height 12
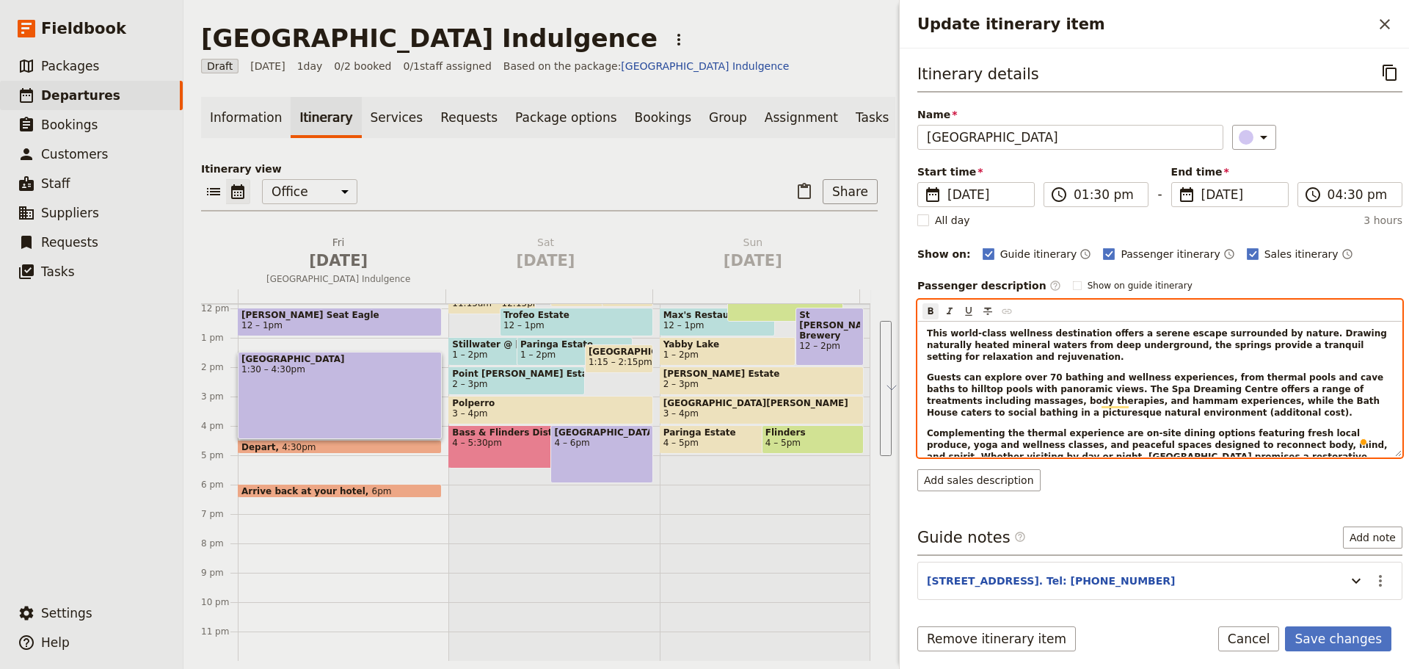
scroll to position [12, 0]
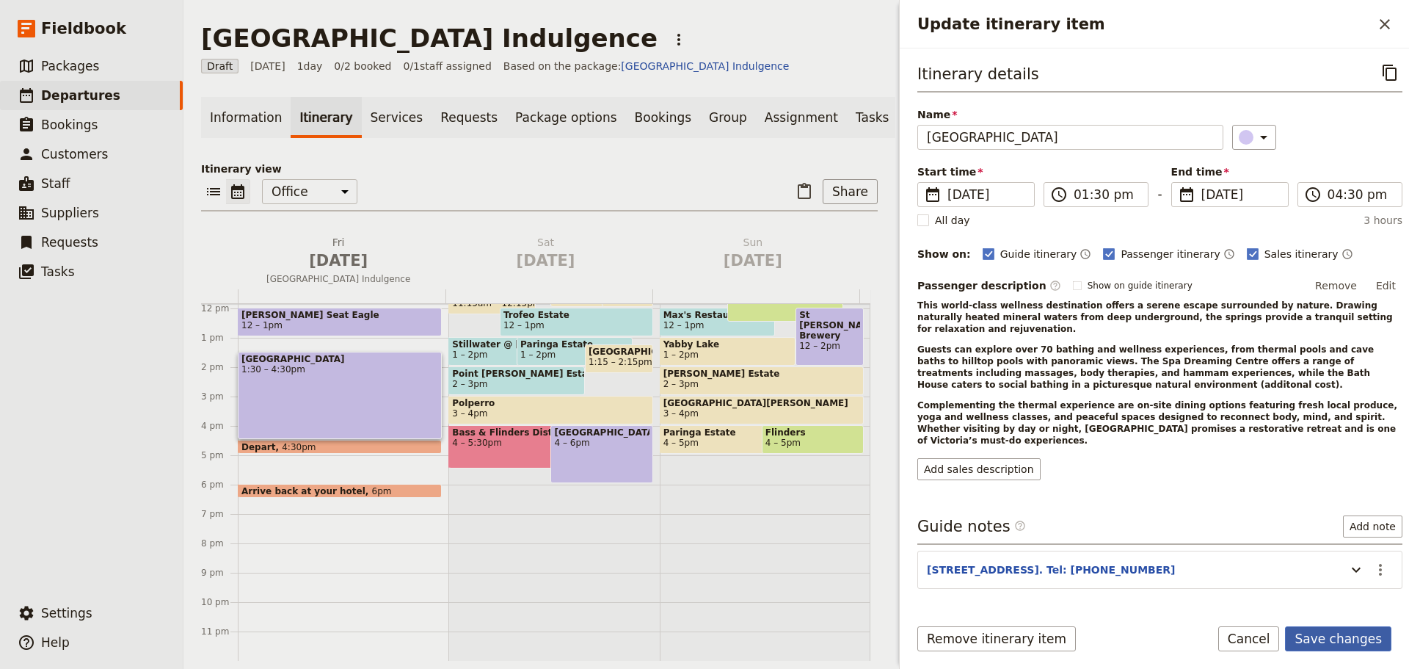
click at [1338, 622] on form "Itinerary details ​ Name [GEOGRAPHIC_DATA] ​ Start time ​ [DATE] [DATE] [DATE] …" at bounding box center [1154, 358] width 509 height 620
click at [1367, 630] on button "Save changes" at bounding box center [1338, 638] width 106 height 25
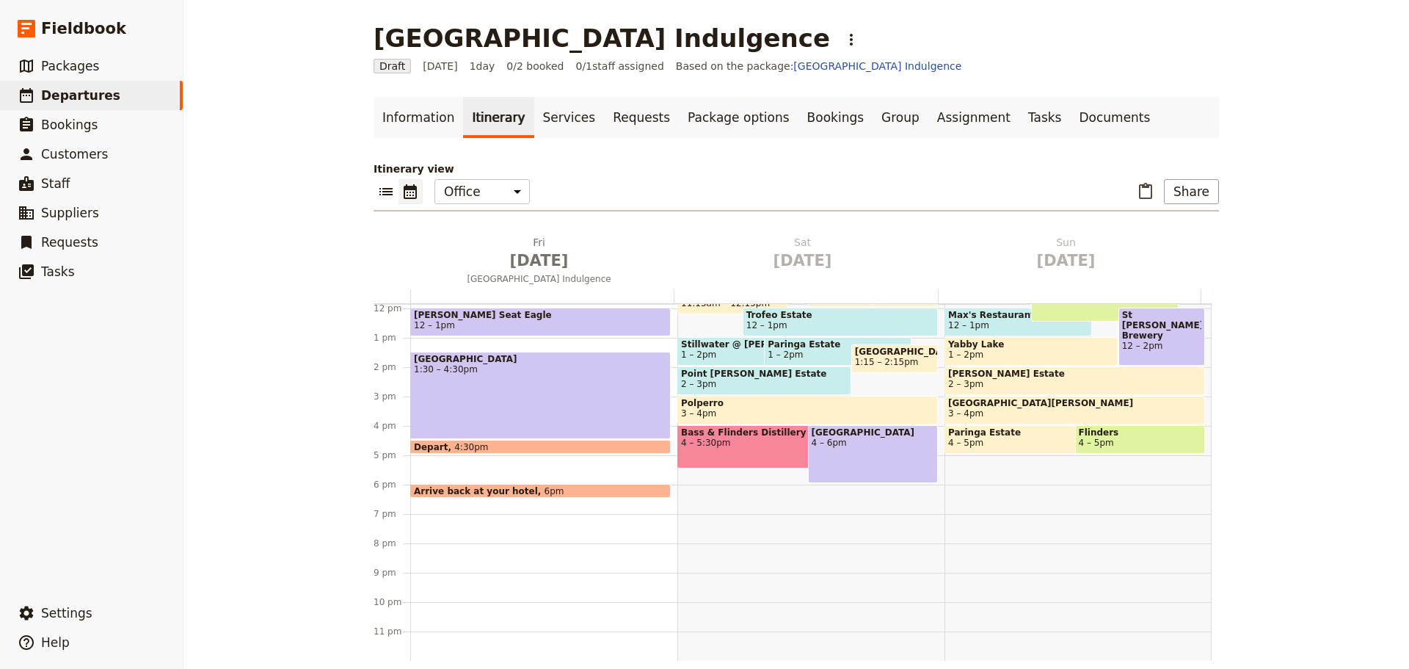
click at [482, 390] on div "[GEOGRAPHIC_DATA] 1:30 – 4:30pm" at bounding box center [540, 395] width 261 height 87
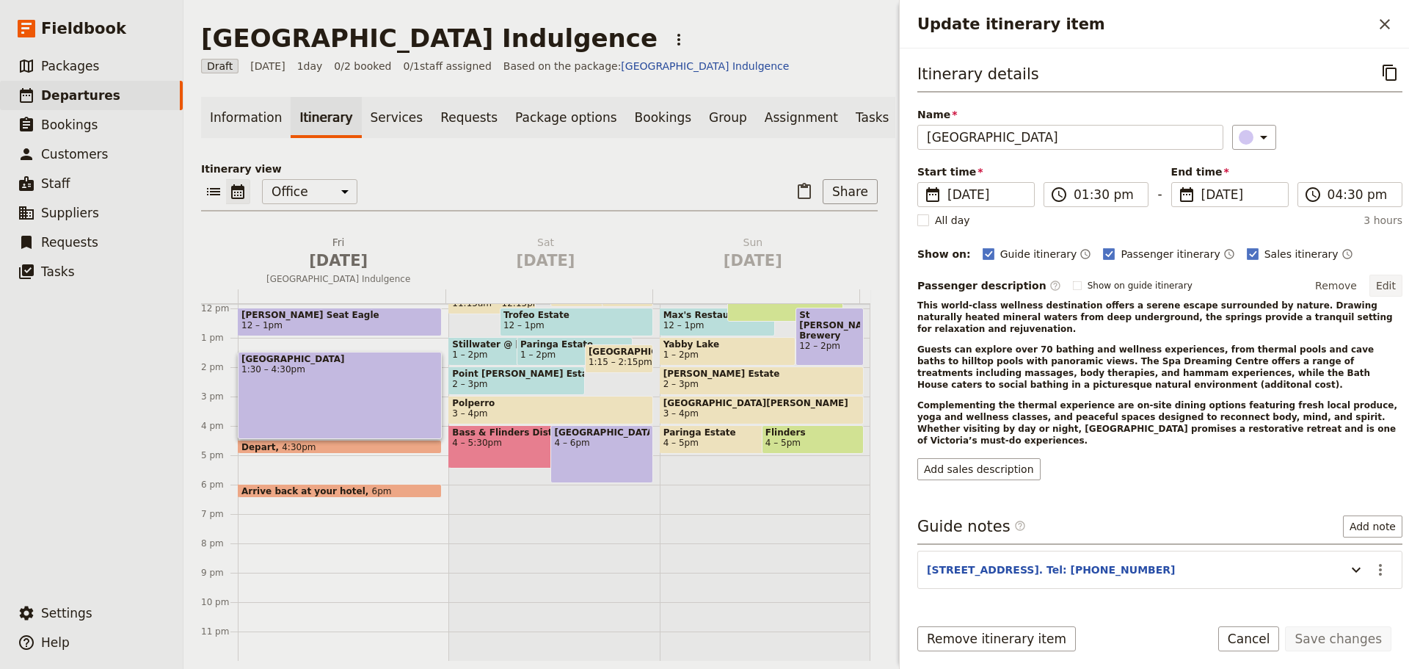
click at [1375, 294] on button "Edit" at bounding box center [1386, 286] width 33 height 22
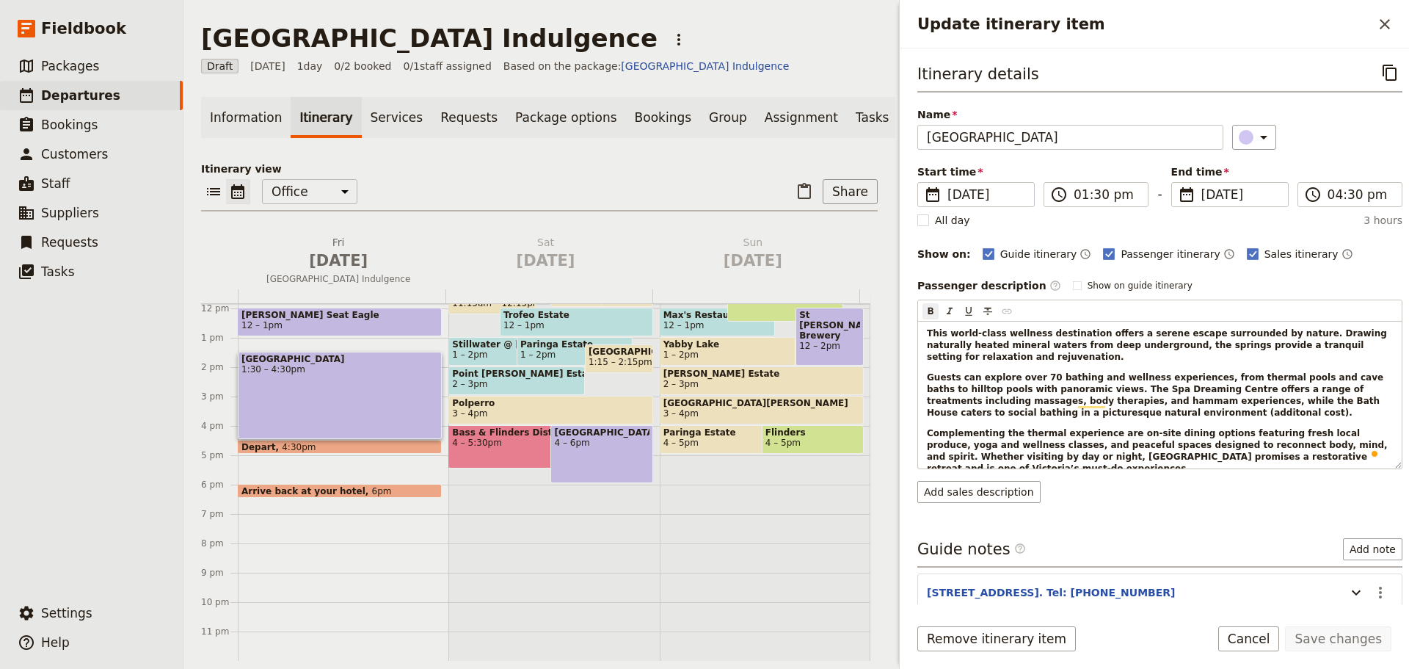
drag, startPoint x: 1364, startPoint y: 459, endPoint x: 851, endPoint y: 323, distance: 530.9
click at [851, 323] on div "[GEOGRAPHIC_DATA] Indulgence ​ Draft [DATE] 1 day 0/2 booked 0 / 1 staff assign…" at bounding box center [796, 334] width 1226 height 669
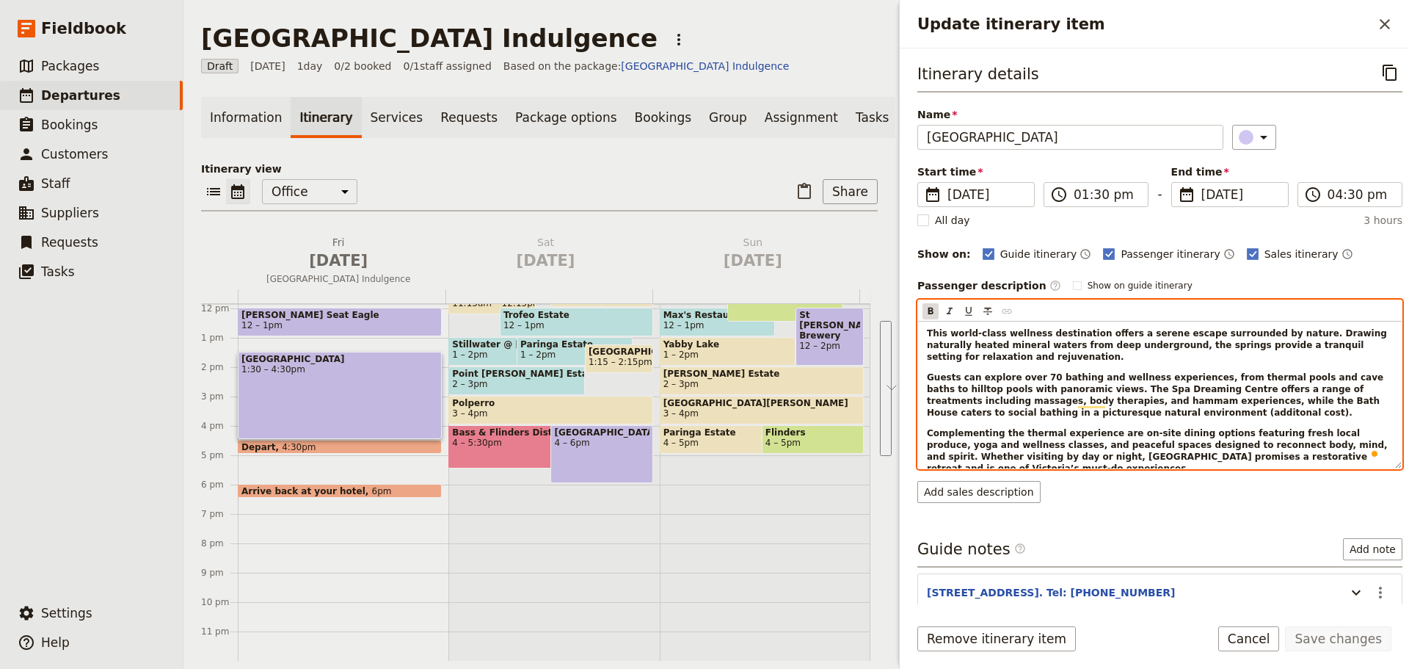
click at [915, 305] on div "Itinerary details ​ Name [GEOGRAPHIC_DATA] ​ Start time ​ [DATE] [DATE] [DATE] …" at bounding box center [1154, 326] width 509 height 556
click at [940, 310] on div "​ ​ ​ ​ ​" at bounding box center [1160, 310] width 484 height 21
click at [929, 310] on icon "Format bold" at bounding box center [930, 311] width 5 height 7
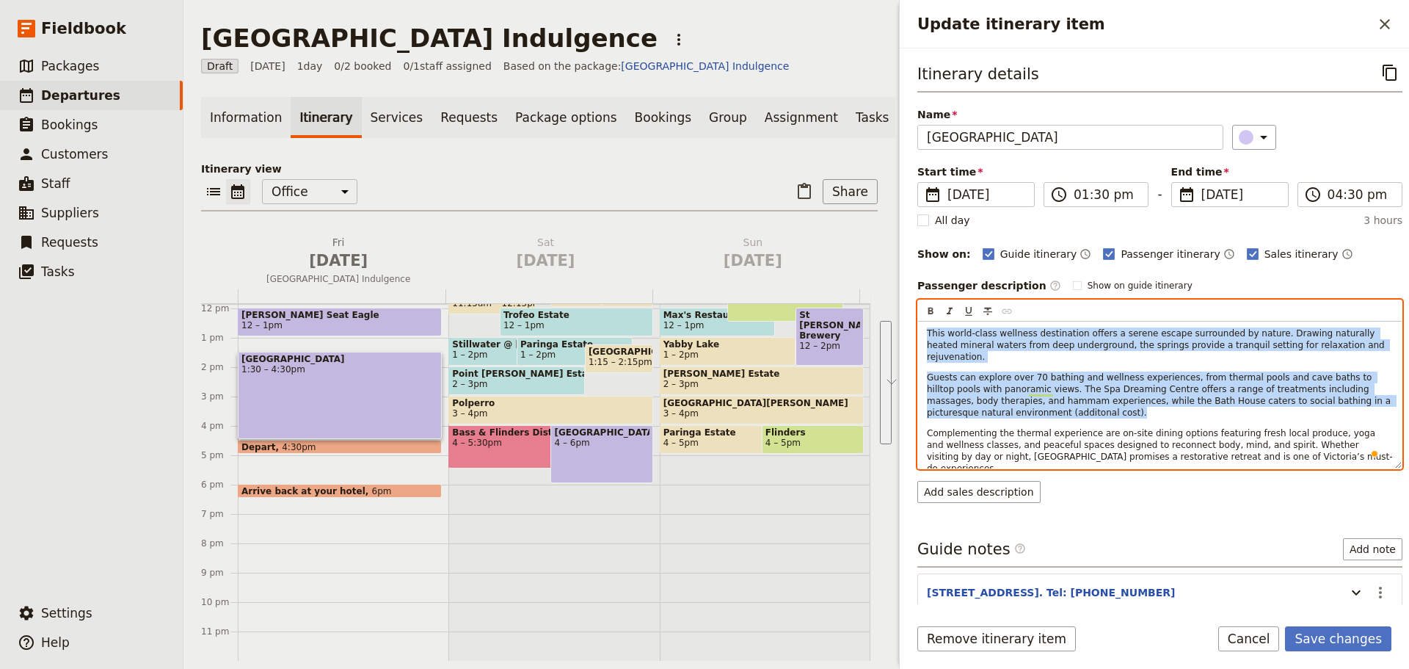
click at [945, 353] on div "This world-class wellness destination offers a serene escape surrounded by natu…" at bounding box center [1160, 394] width 484 height 147
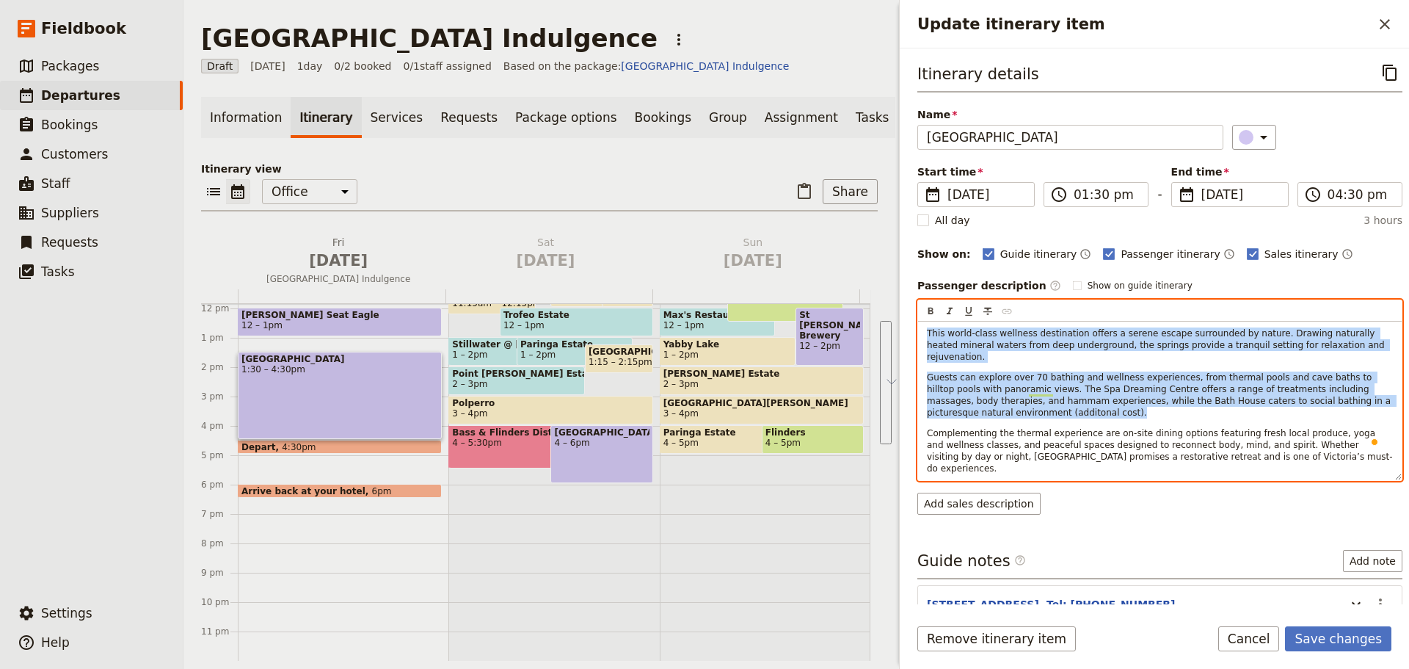
click at [1108, 392] on span "Guests can explore over 70 bathing and wellness experiences, from thermal pools…" at bounding box center [1160, 395] width 467 height 46
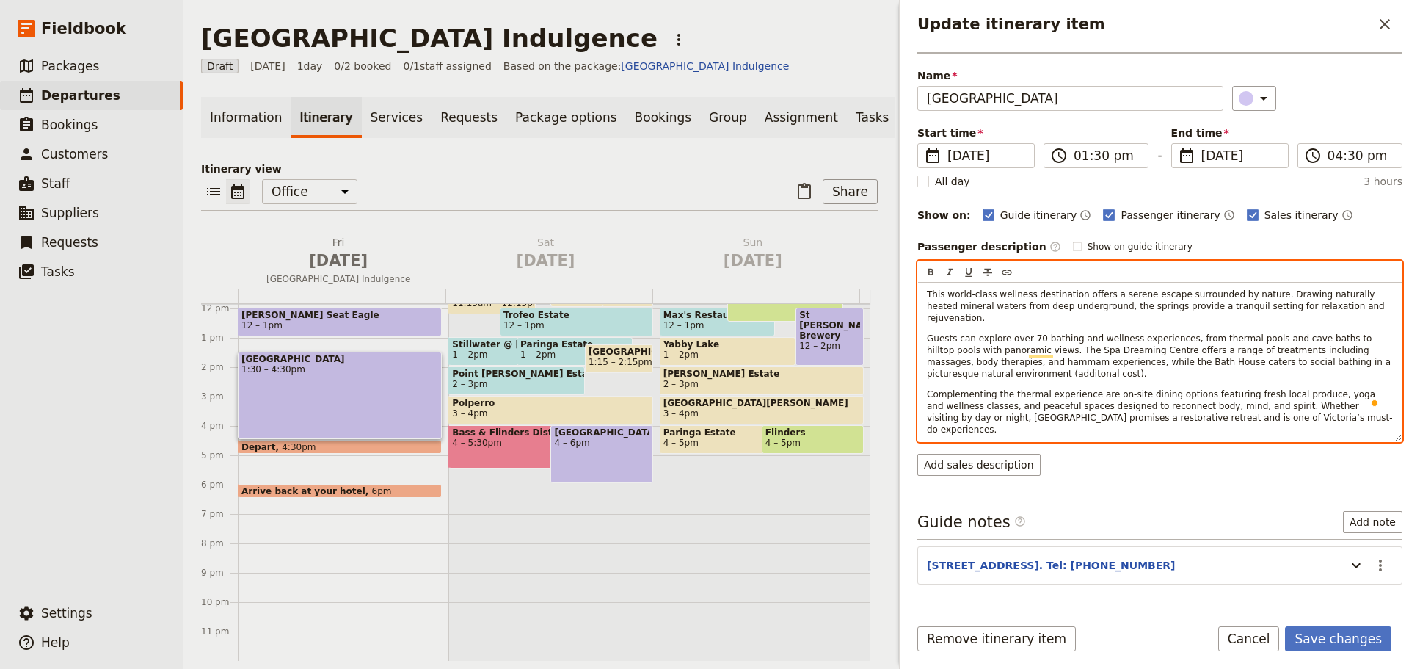
scroll to position [71, 0]
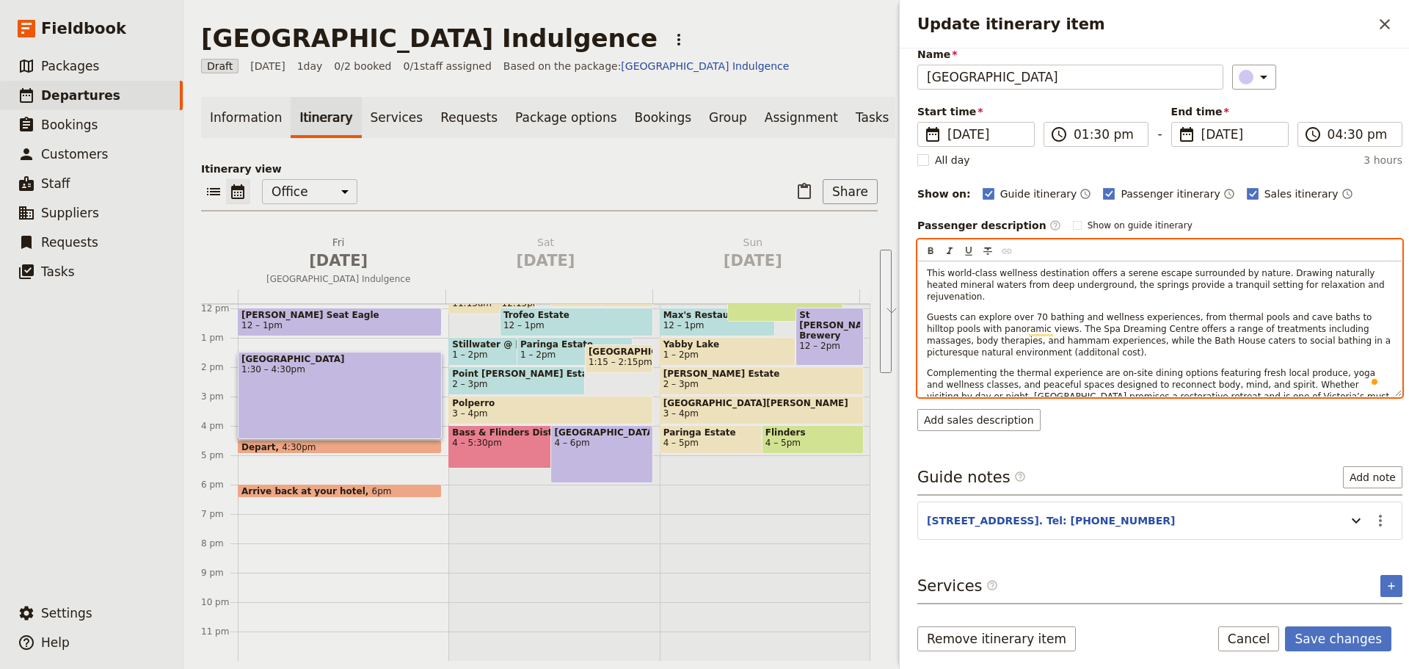
drag, startPoint x: 1323, startPoint y: 377, endPoint x: 915, endPoint y: 267, distance: 422.5
click at [919, 261] on div "This world-class wellness destination offers a serene escape surrounded by natu…" at bounding box center [1160, 328] width 484 height 135
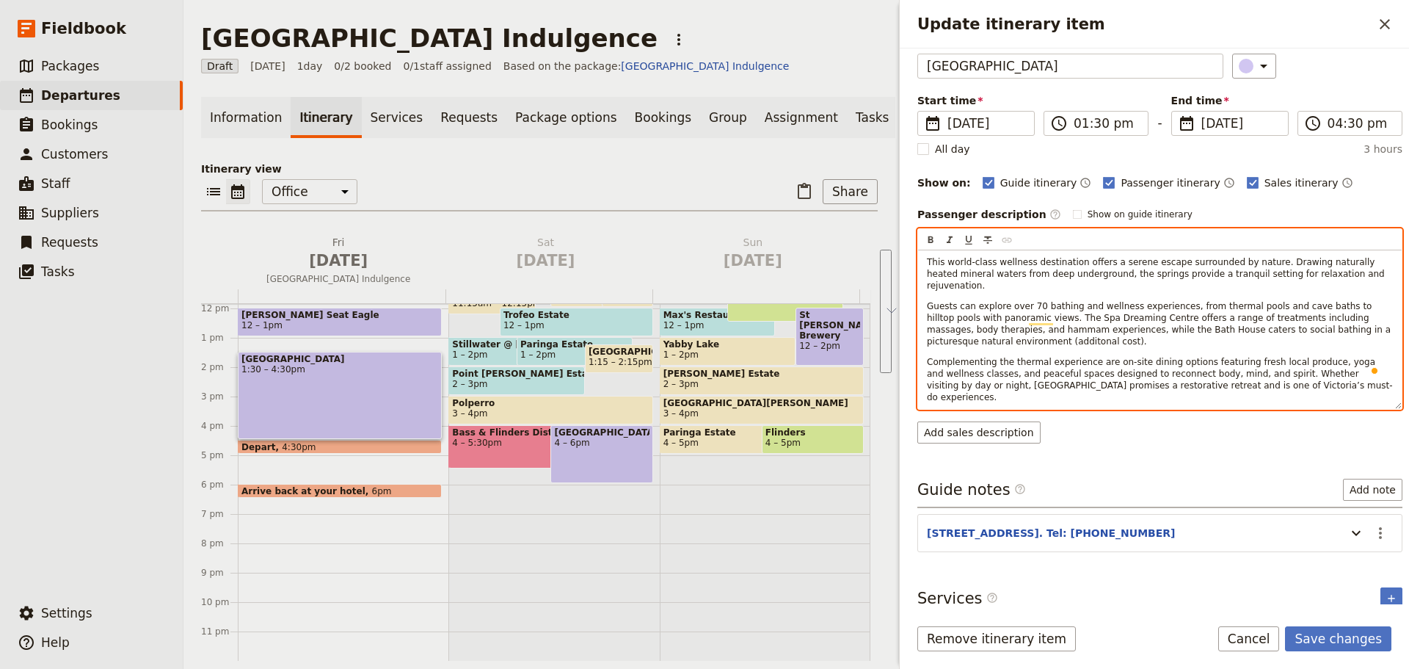
scroll to position [0, 0]
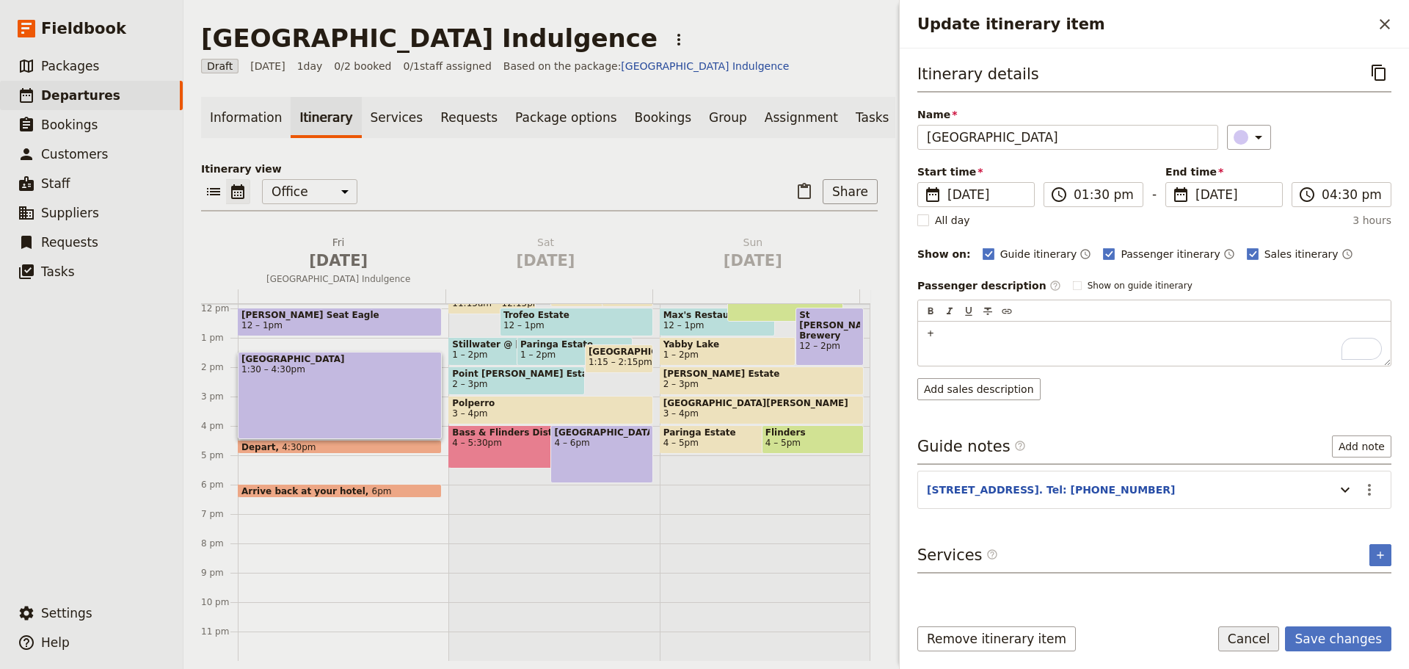
click at [1270, 628] on button "Cancel" at bounding box center [1249, 638] width 62 height 25
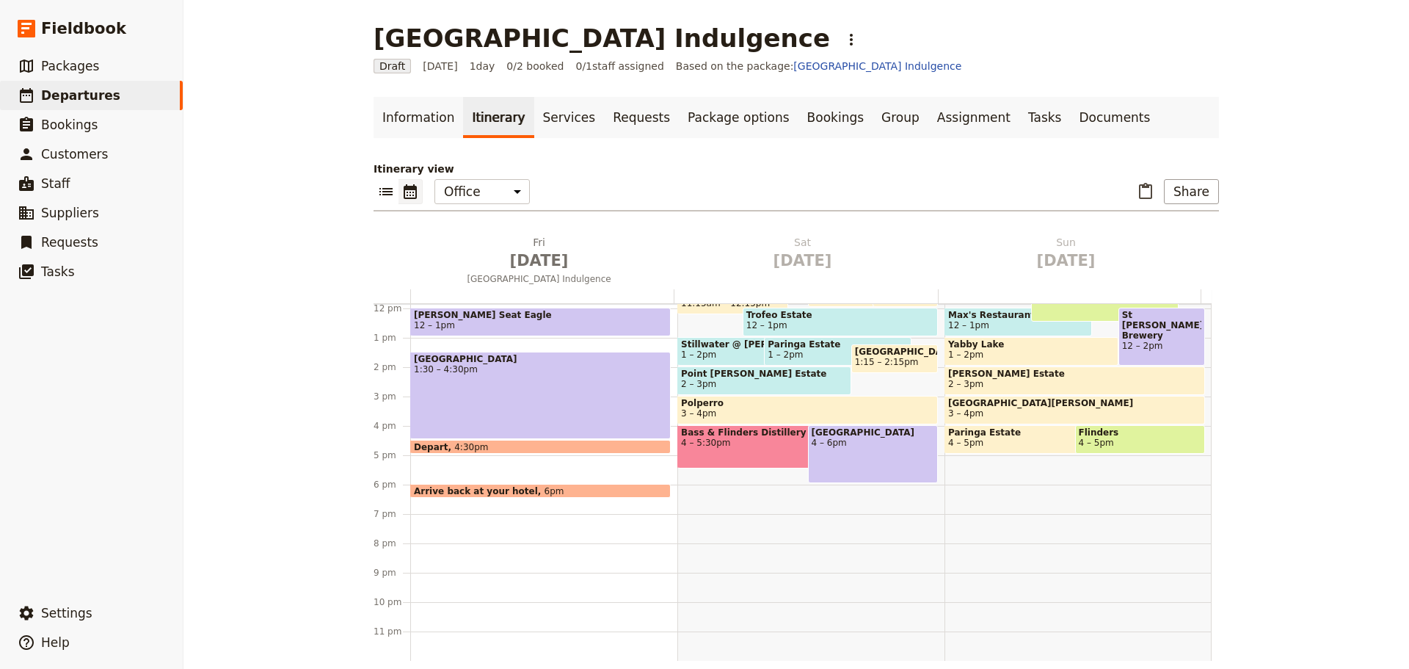
click at [527, 384] on div "[GEOGRAPHIC_DATA] 1:30 – 4:30pm" at bounding box center [540, 395] width 261 height 87
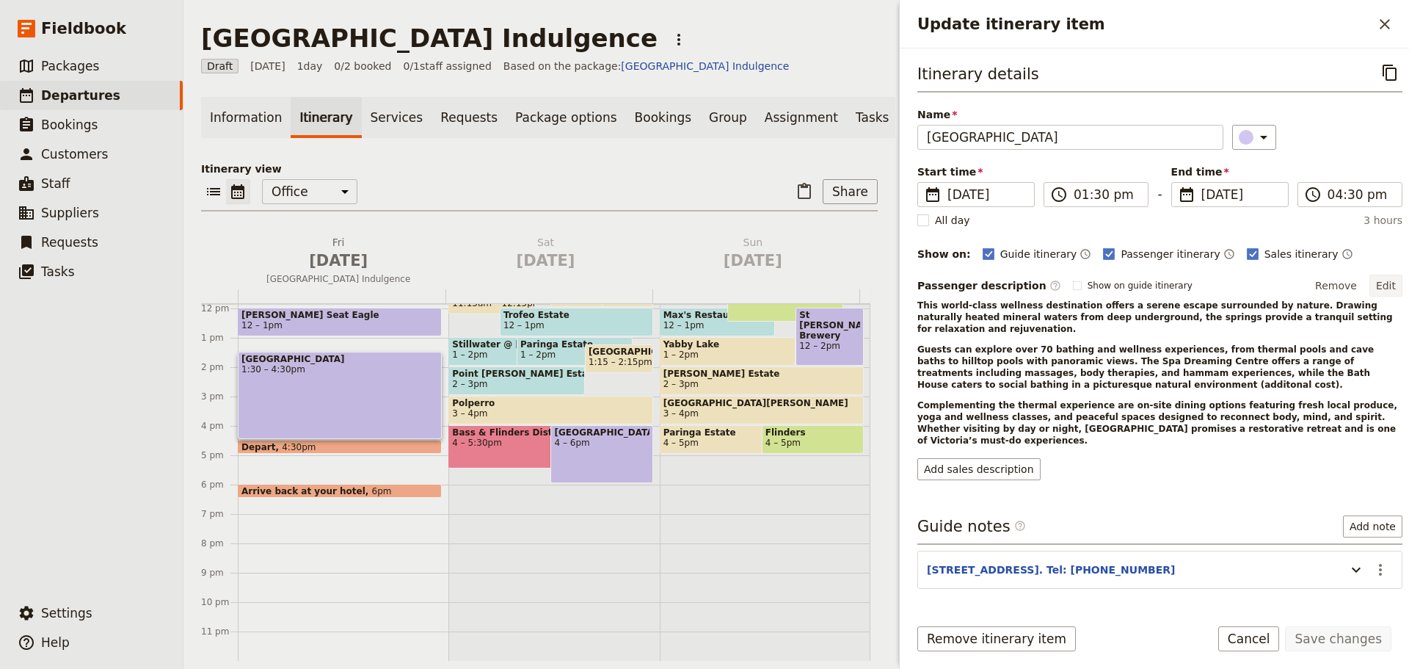
click at [1380, 286] on button "Edit" at bounding box center [1386, 286] width 33 height 22
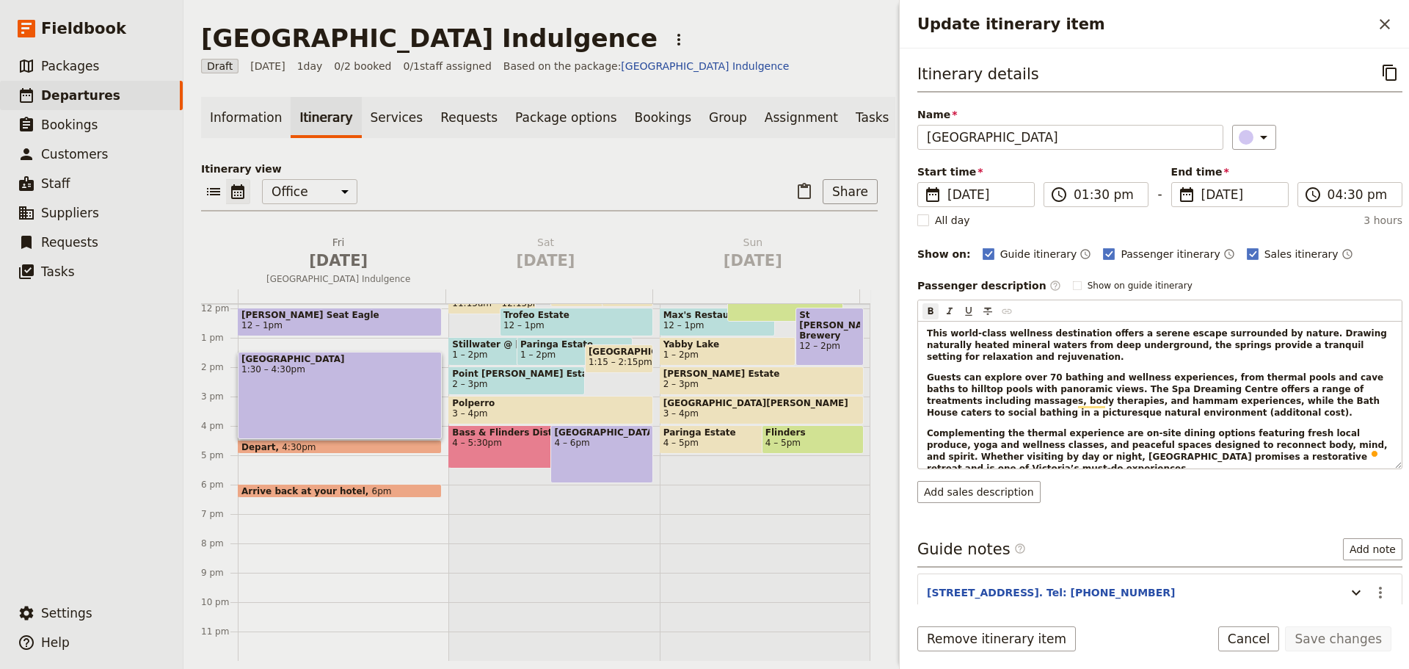
drag, startPoint x: 926, startPoint y: 333, endPoint x: 1371, endPoint y: 472, distance: 466.6
click at [1371, 472] on div "Passenger description ​ Show on guide itinerary Edit ​ ​ ​ ​ ​ This world-class…" at bounding box center [1159, 389] width 485 height 228
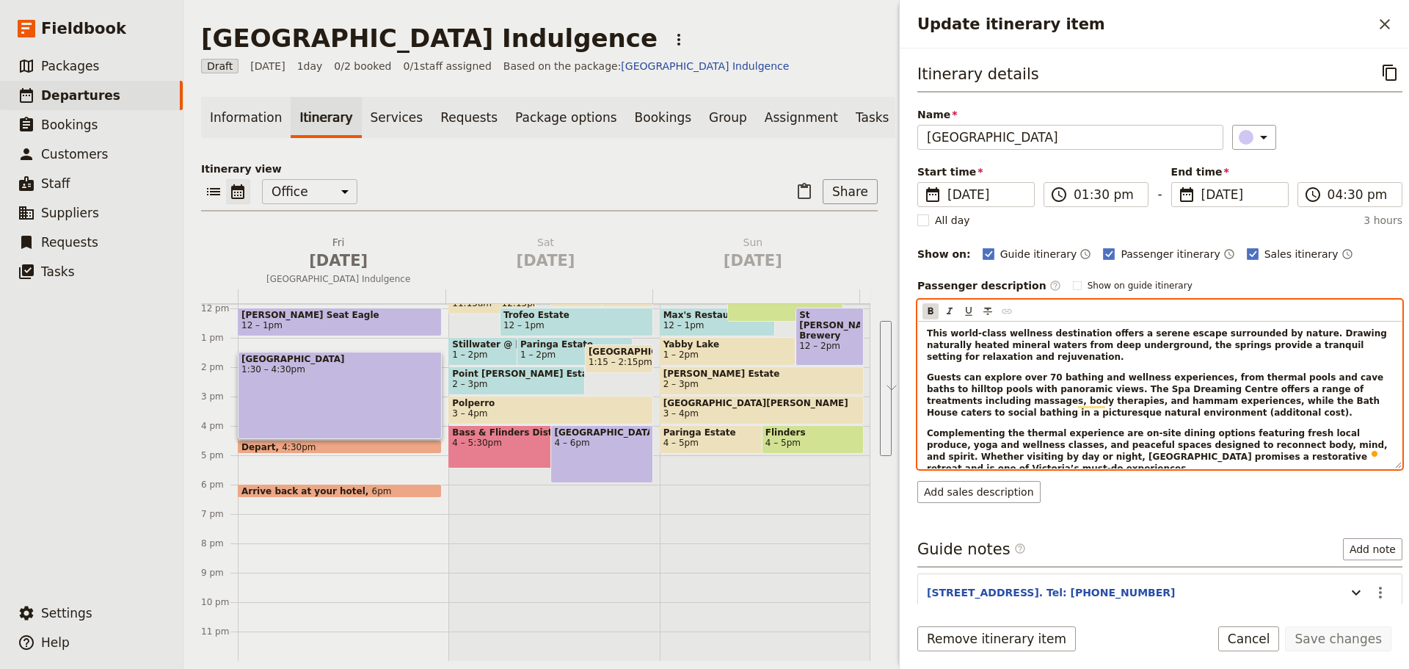
click at [929, 312] on icon "Format bold" at bounding box center [930, 311] width 5 height 7
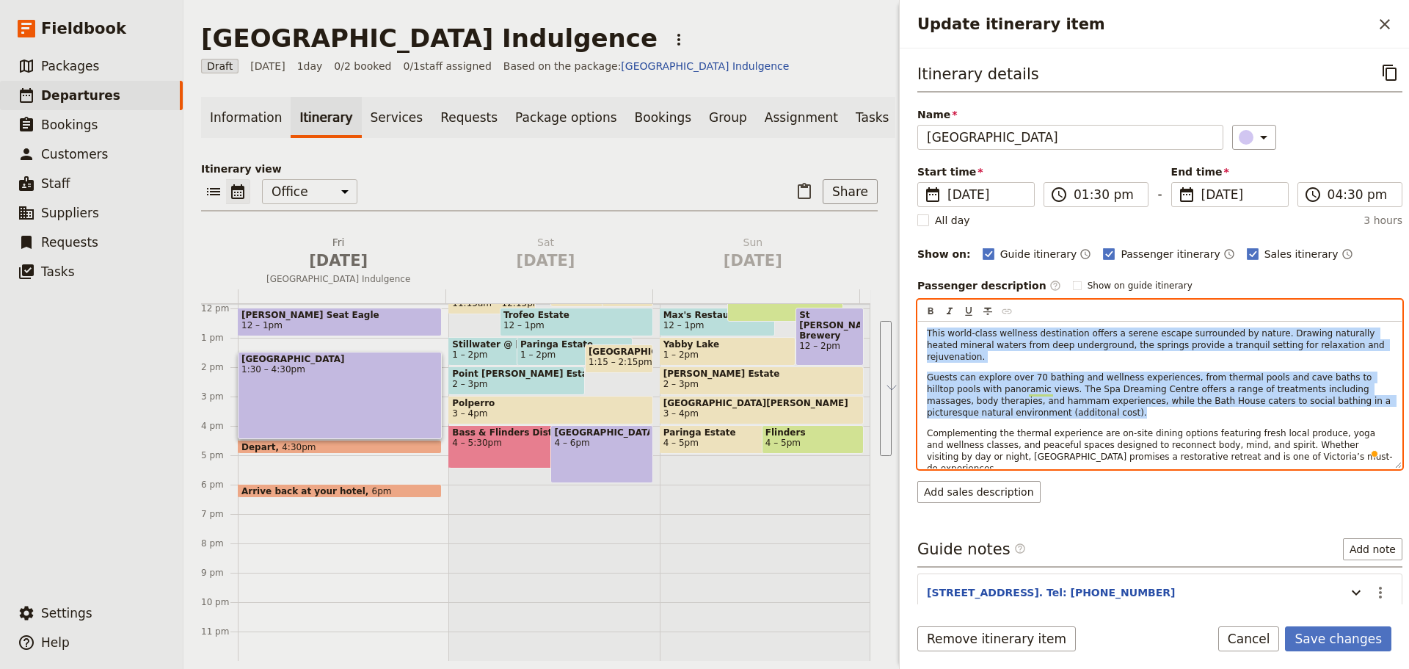
click at [1204, 429] on span "Complementing the thermal experience are on-site dining options featuring fresh…" at bounding box center [1160, 451] width 466 height 46
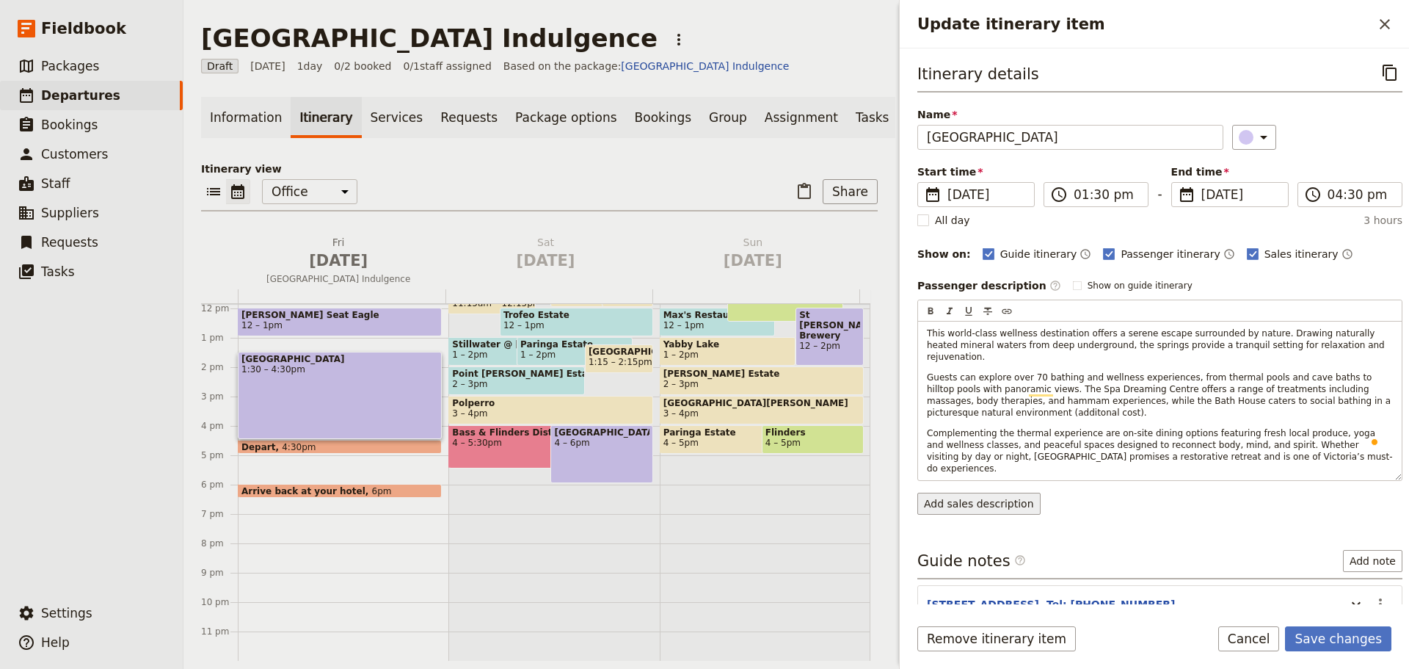
click at [968, 478] on div "Itinerary details ​ Name [GEOGRAPHIC_DATA] ​ Start time ​ [DATE] [DATE] [DATE] …" at bounding box center [1159, 331] width 485 height 542
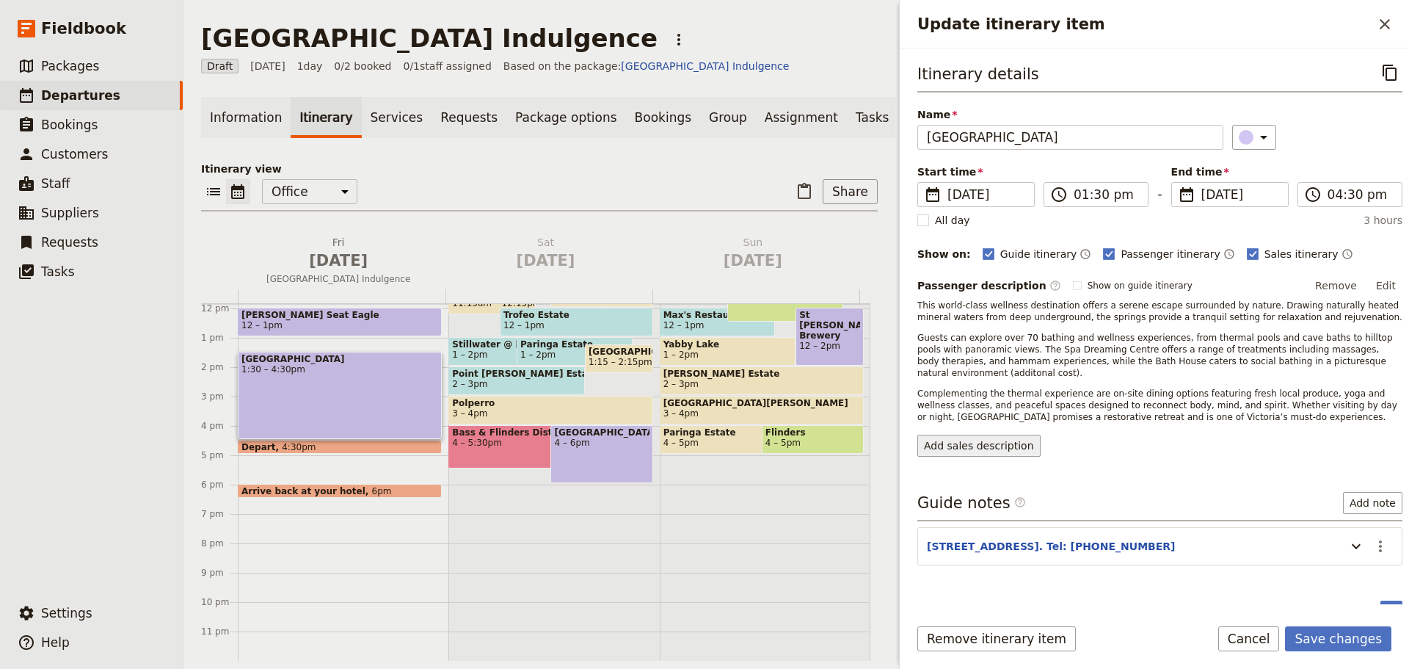
click at [983, 442] on button "Add sales description" at bounding box center [978, 446] width 123 height 22
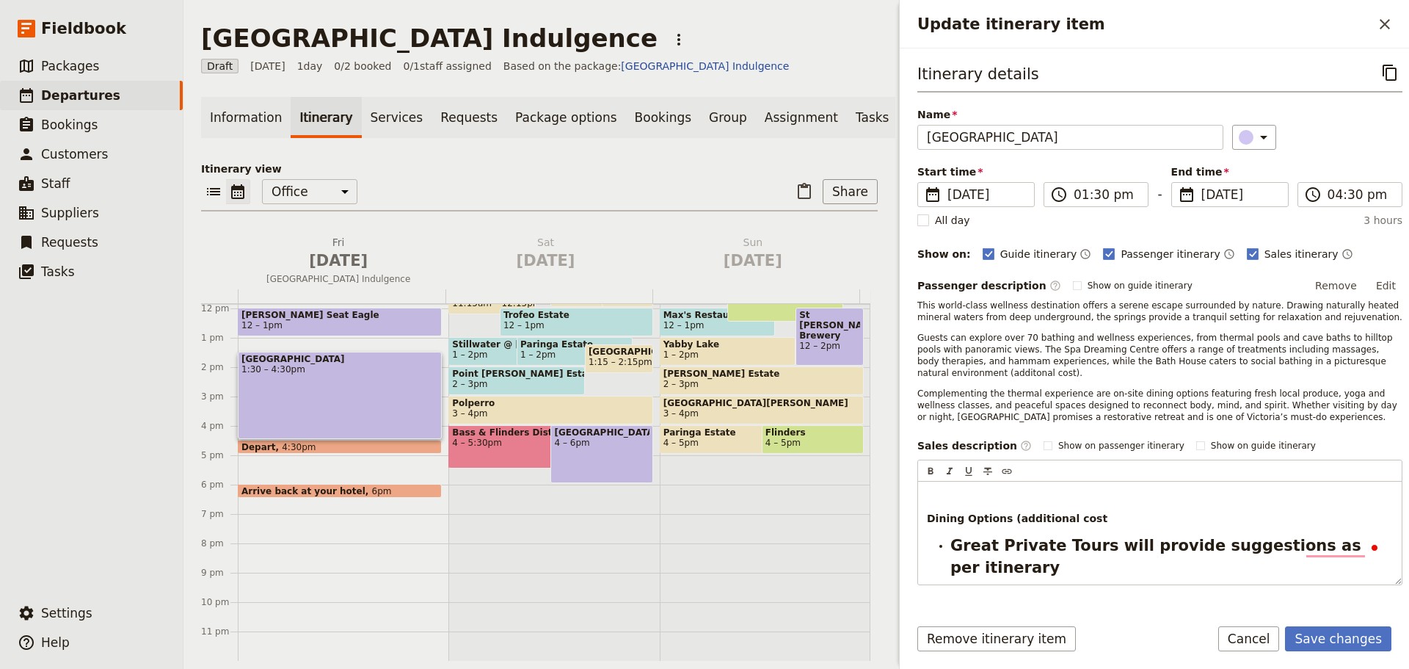
click at [1065, 388] on span "Complementing the thermal experience are on-site dining options featuring fresh…" at bounding box center [1158, 405] width 483 height 34
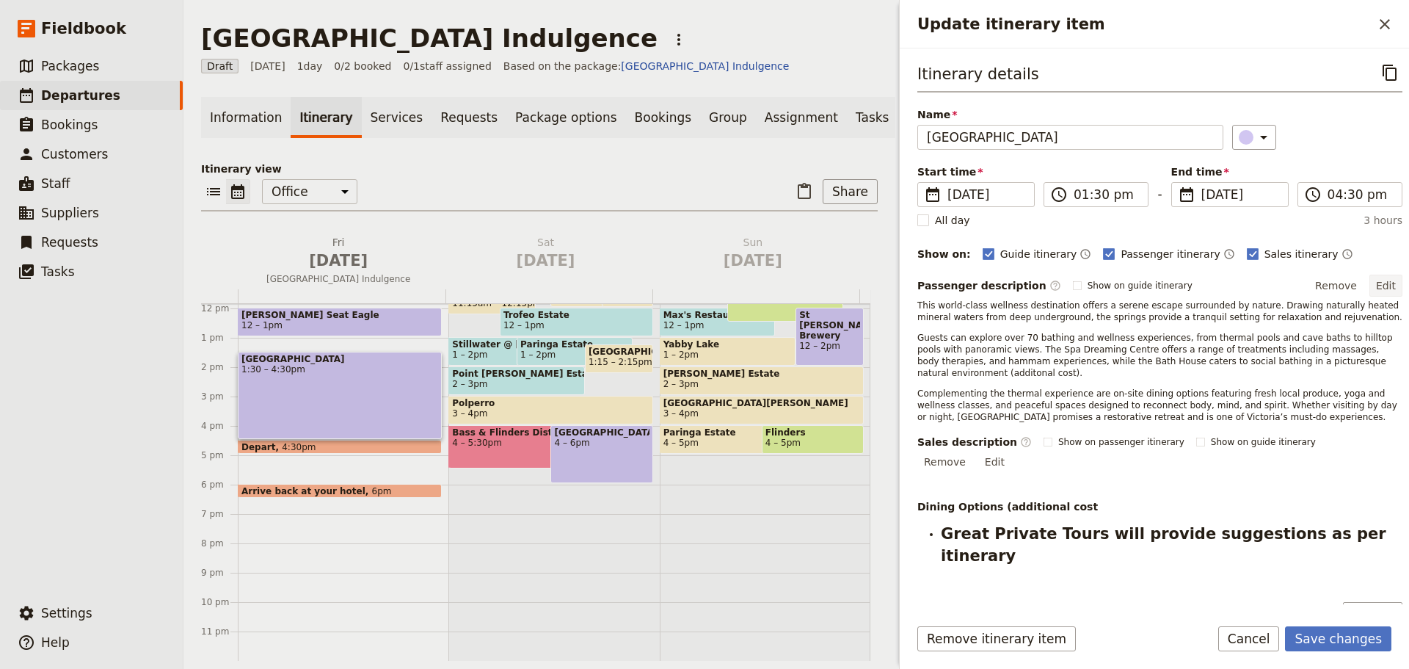
click at [1388, 288] on button "Edit" at bounding box center [1386, 286] width 33 height 22
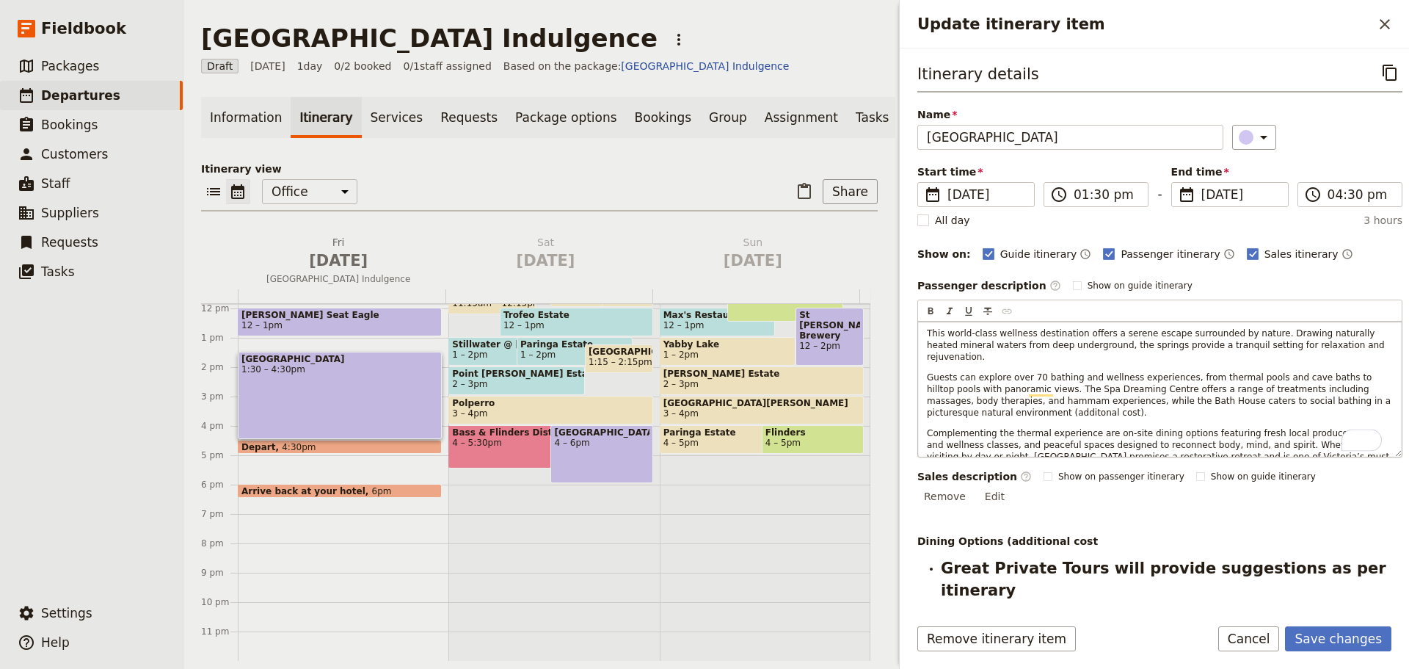
drag, startPoint x: 926, startPoint y: 333, endPoint x: 1157, endPoint y: 349, distance: 231.7
click at [1348, 454] on div "This world-class wellness destination offers a serene escape surrounded by natu…" at bounding box center [1160, 388] width 484 height 135
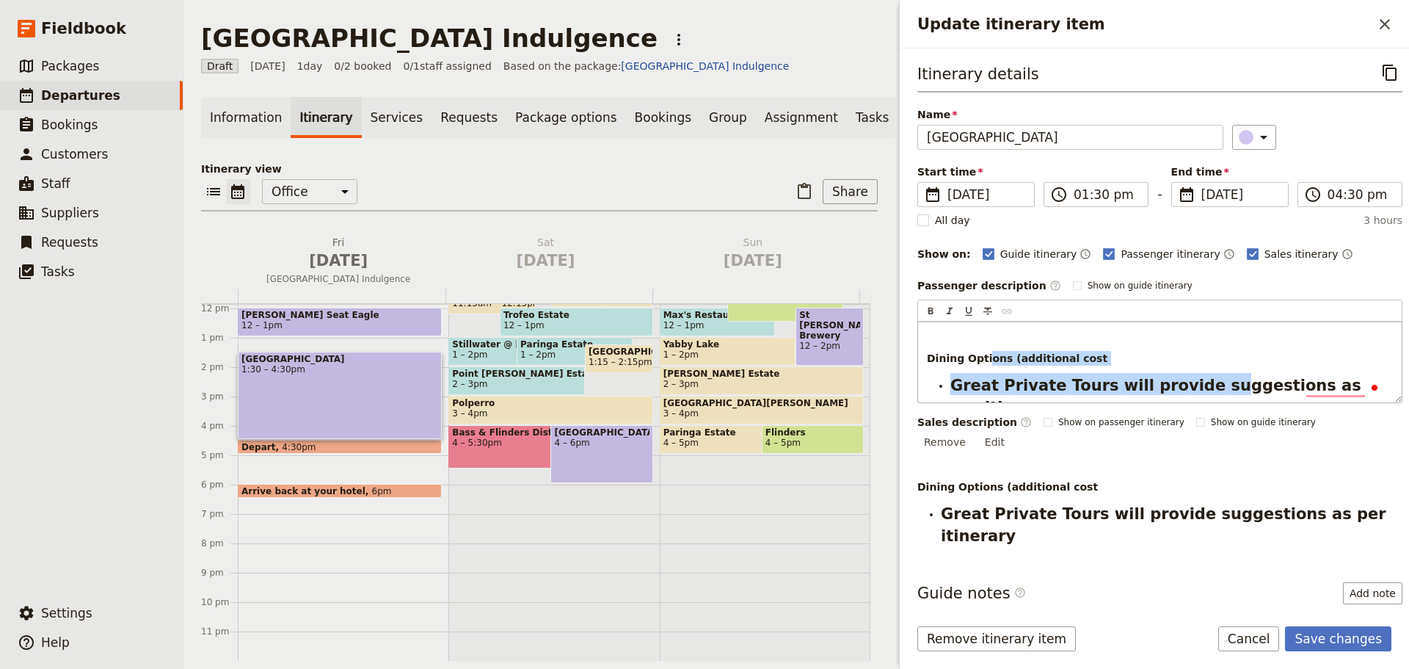
scroll to position [89, 0]
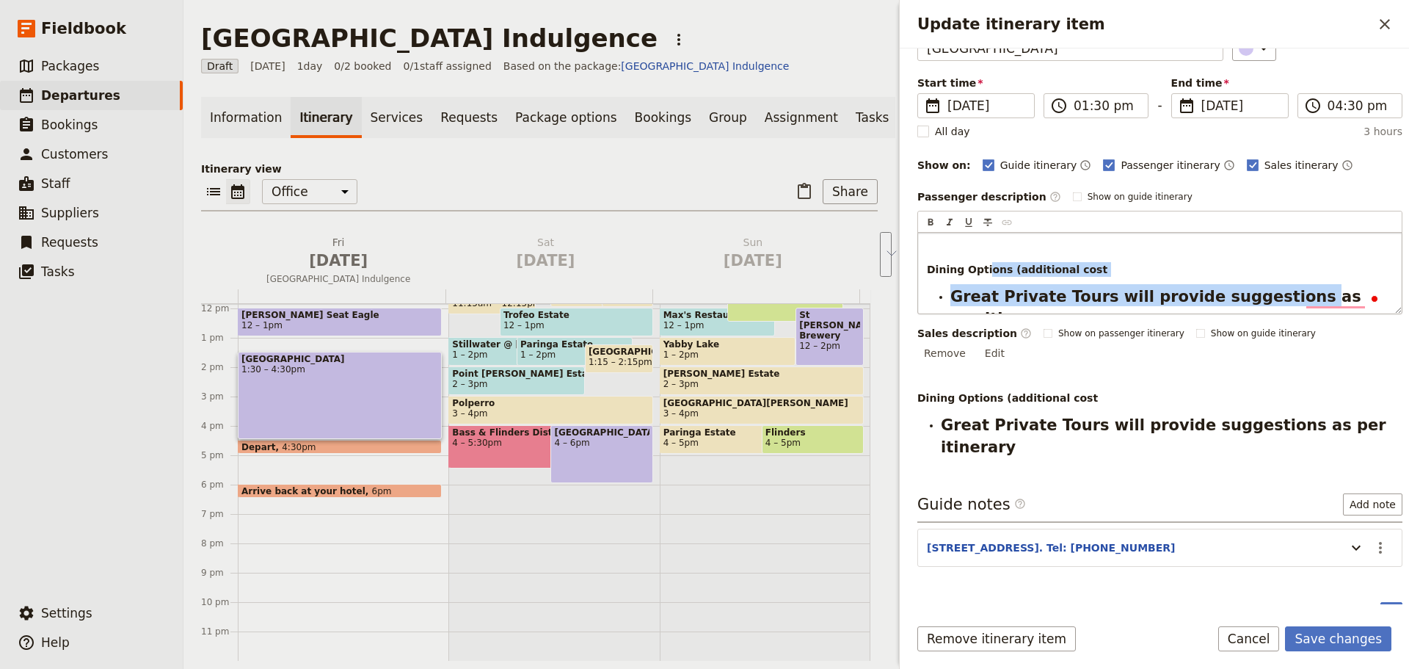
drag, startPoint x: 985, startPoint y: 342, endPoint x: 991, endPoint y: 208, distance: 134.4
click at [1262, 514] on div "Itinerary details ​ Name [GEOGRAPHIC_DATA] ​ Start time ​ [DATE] [DATE] [DATE] …" at bounding box center [1159, 242] width 485 height 542
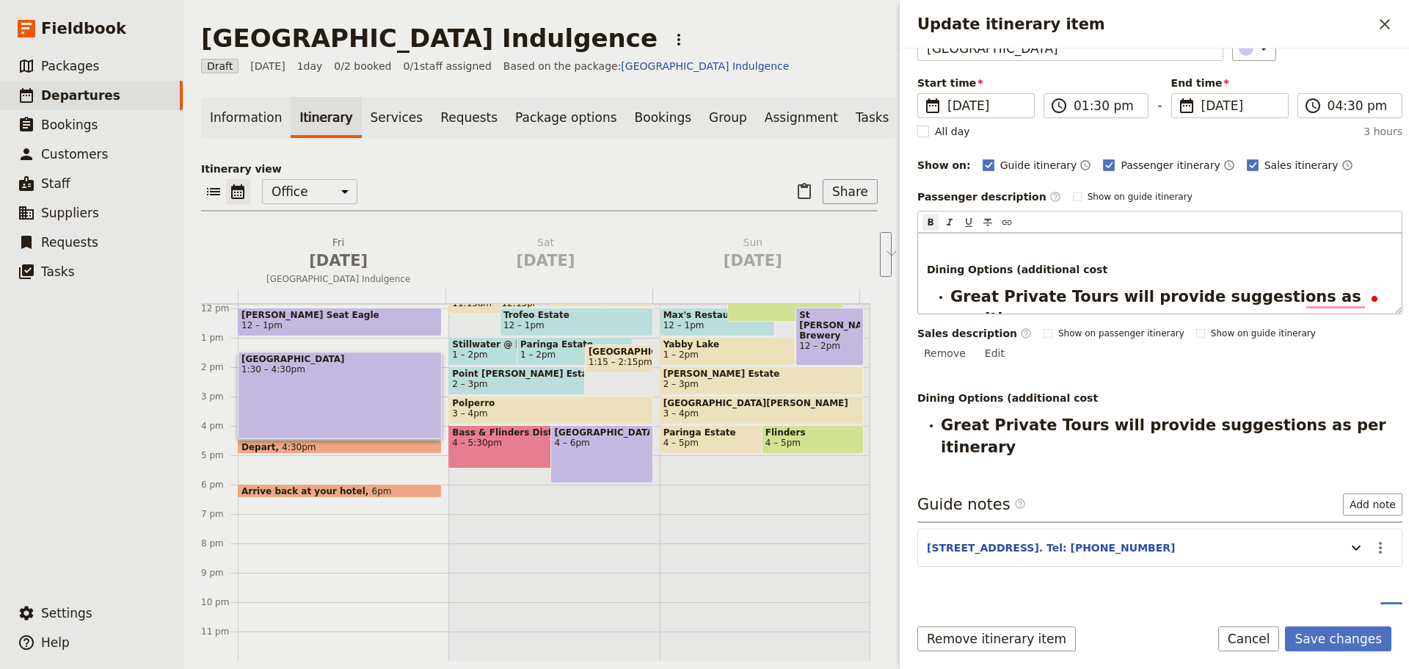
click at [945, 253] on div "Dining Options (additional cost Great Private Tours will provide suggestions as…" at bounding box center [1160, 273] width 484 height 81
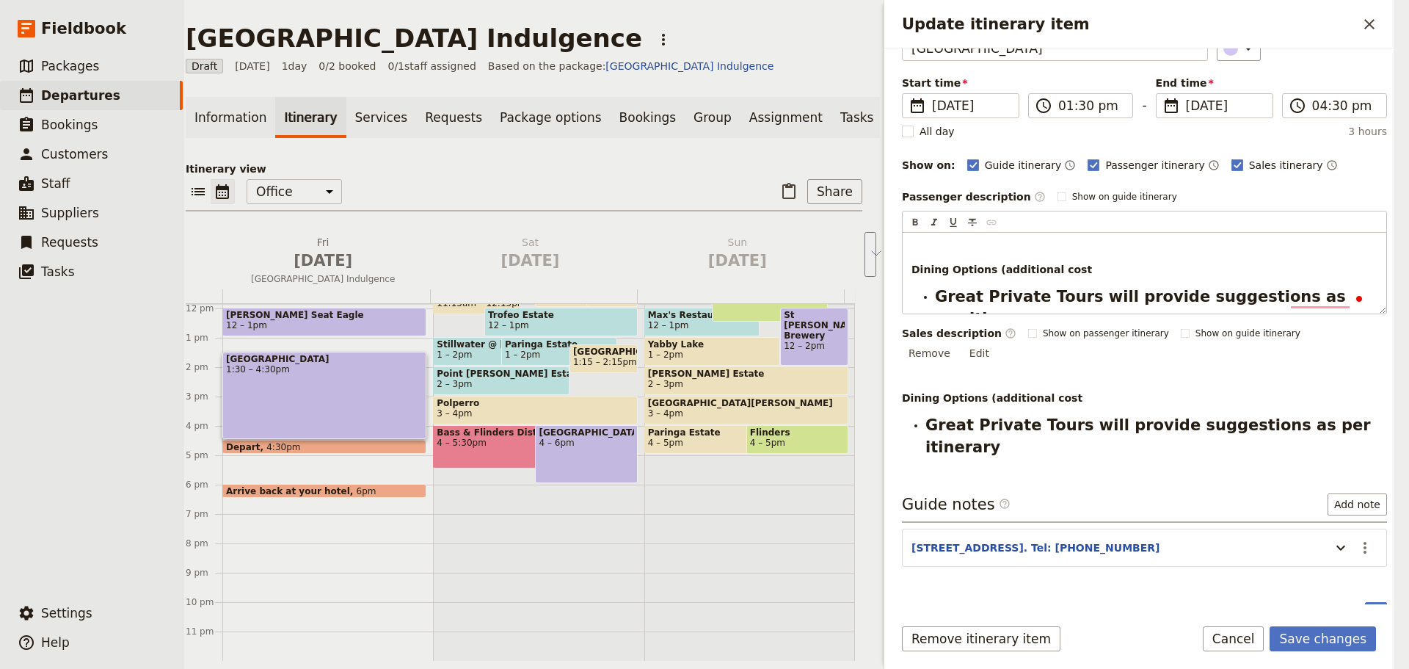
drag, startPoint x: 928, startPoint y: 239, endPoint x: 1408, endPoint y: 335, distance: 490.3
click at [1408, 335] on div "[GEOGRAPHIC_DATA] Indulgence ​ Draft [DATE] 1 day 0/2 booked 0 / 1 staff assign…" at bounding box center [796, 334] width 1226 height 669
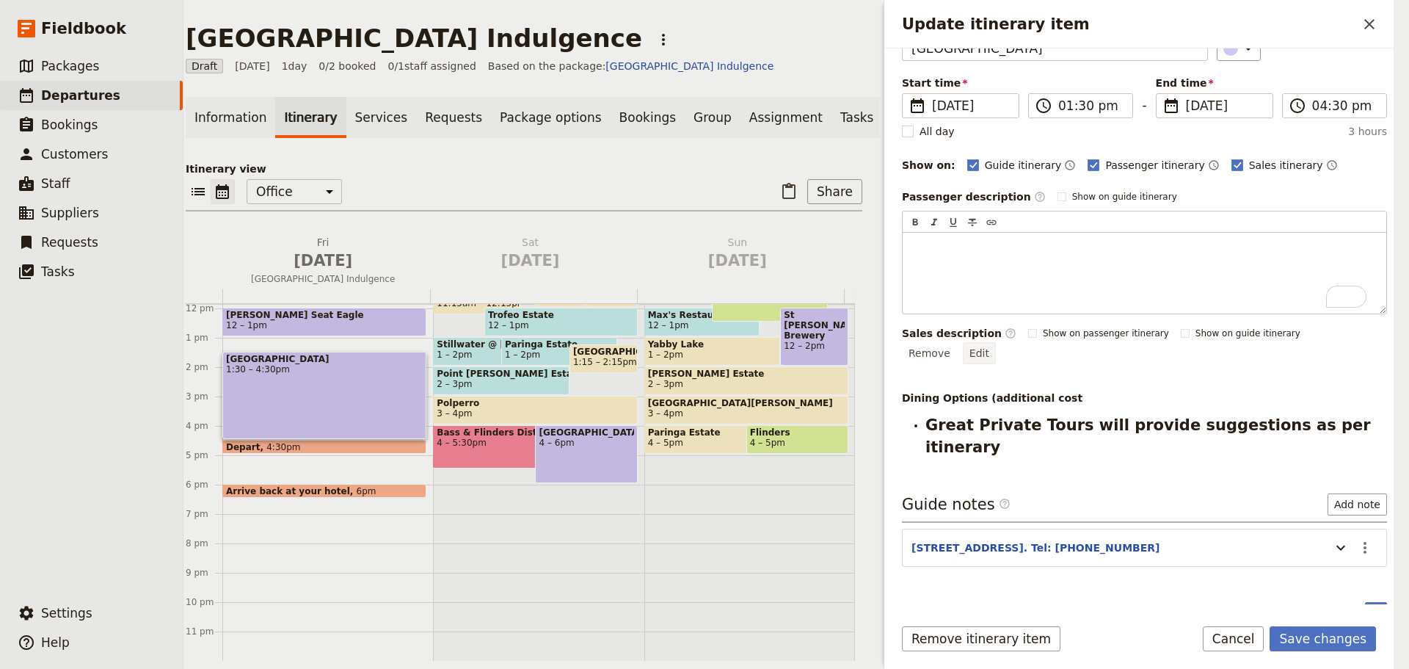
click at [1366, 338] on div "Sales description ​ Show on passenger itinerary Show on guide itinerary Remove …" at bounding box center [1144, 392] width 485 height 132
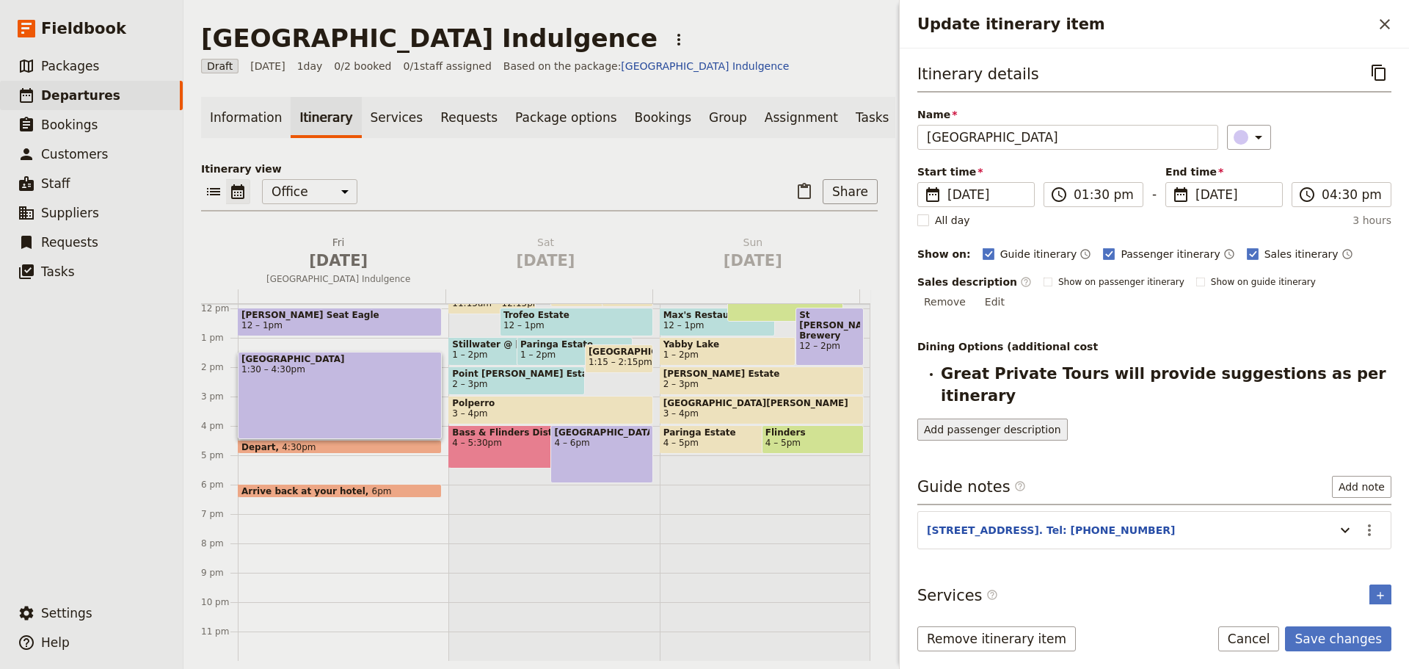
click at [1027, 418] on button "Add passenger description" at bounding box center [992, 429] width 150 height 22
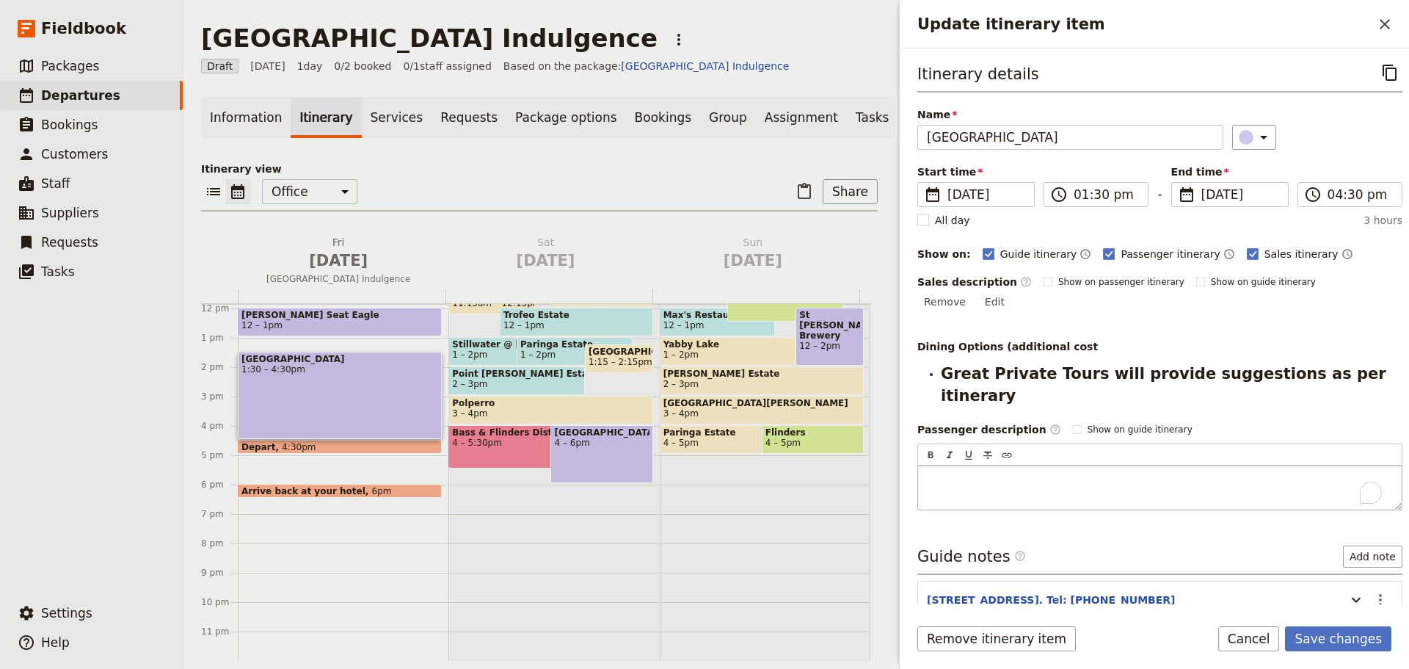
drag, startPoint x: 962, startPoint y: 432, endPoint x: 962, endPoint y: 442, distance: 10.3
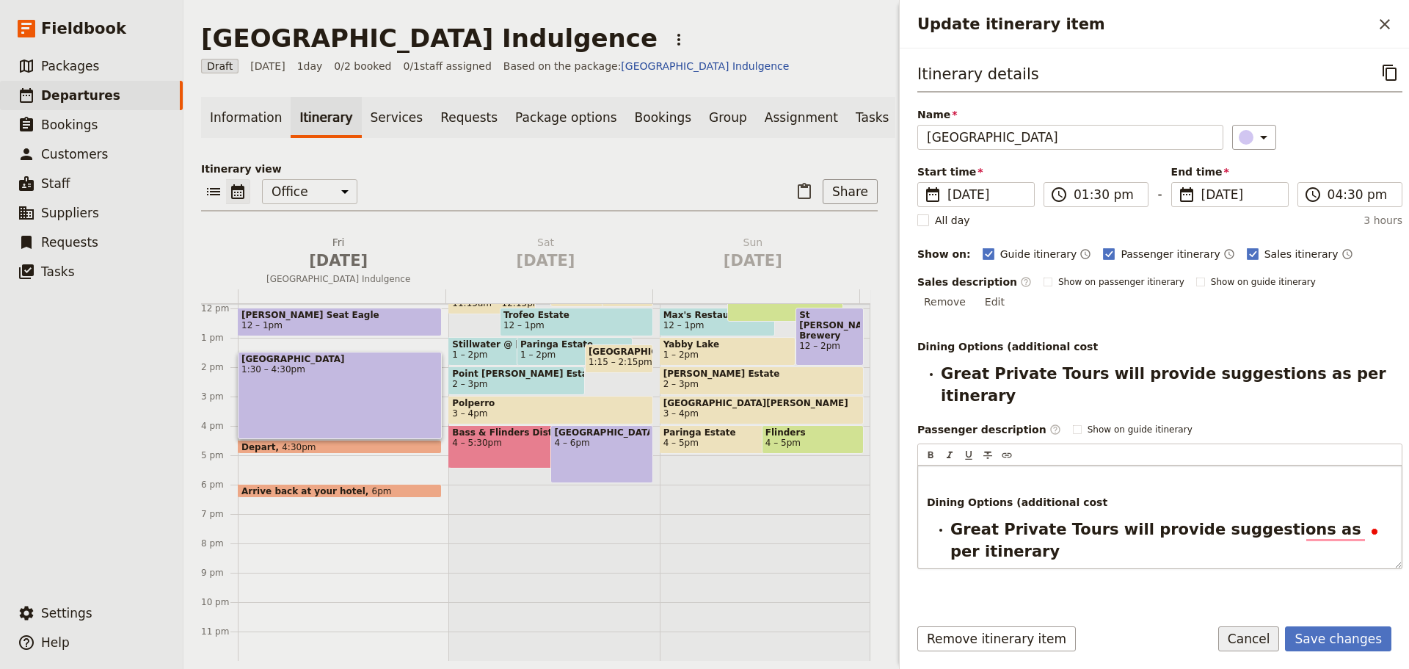
click at [1257, 639] on button "Cancel" at bounding box center [1249, 638] width 62 height 25
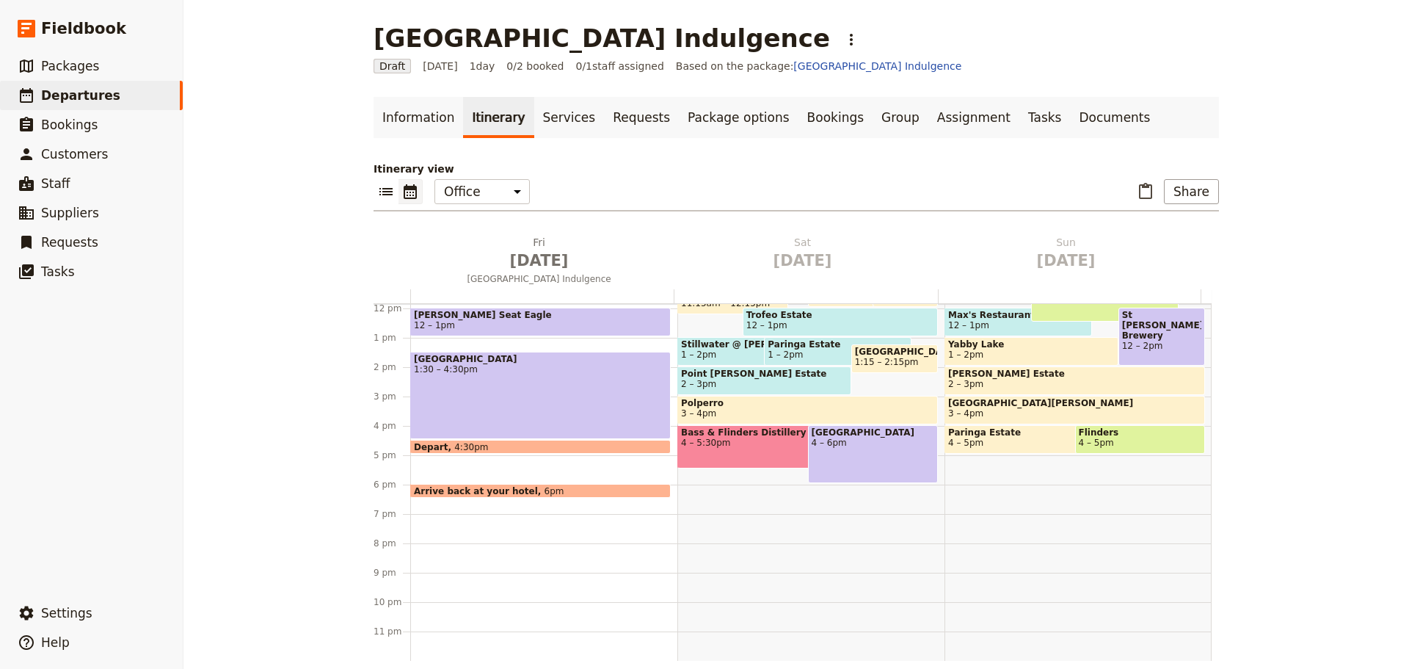
click at [567, 389] on div "[GEOGRAPHIC_DATA] 1:30 – 4:30pm" at bounding box center [540, 395] width 261 height 87
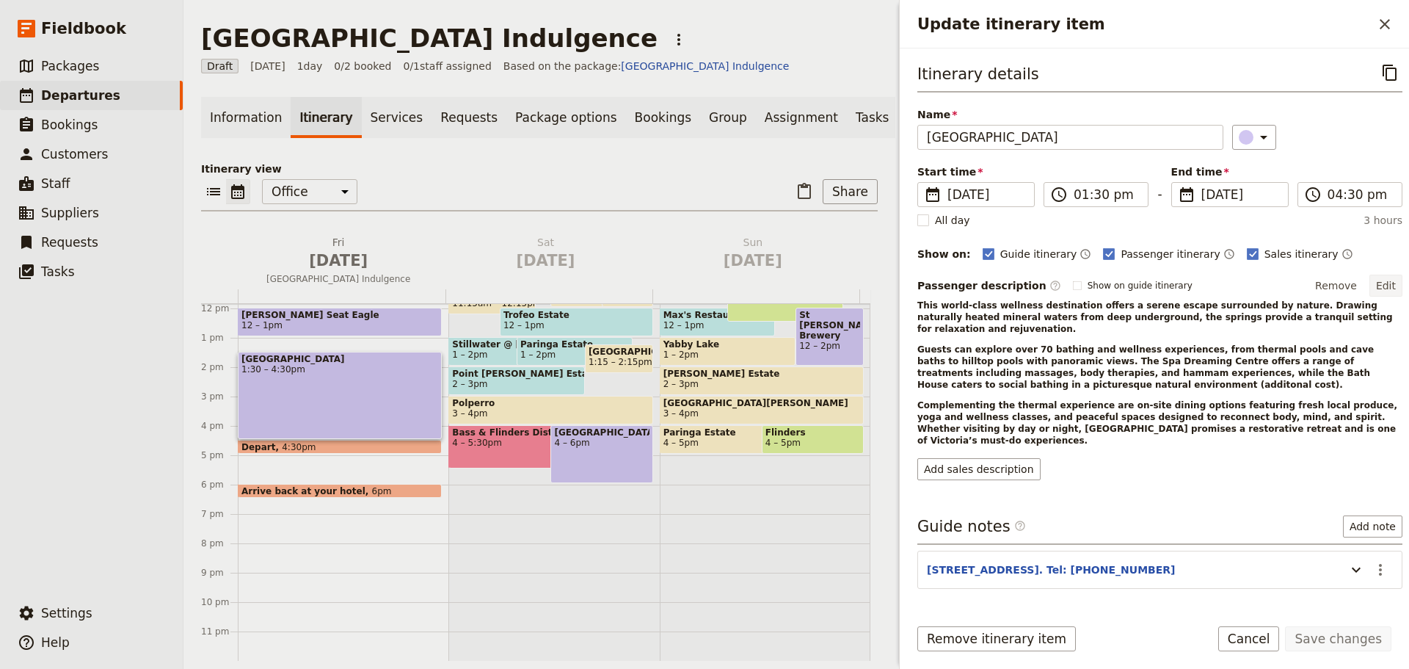
click at [1378, 279] on button "Edit" at bounding box center [1386, 286] width 33 height 22
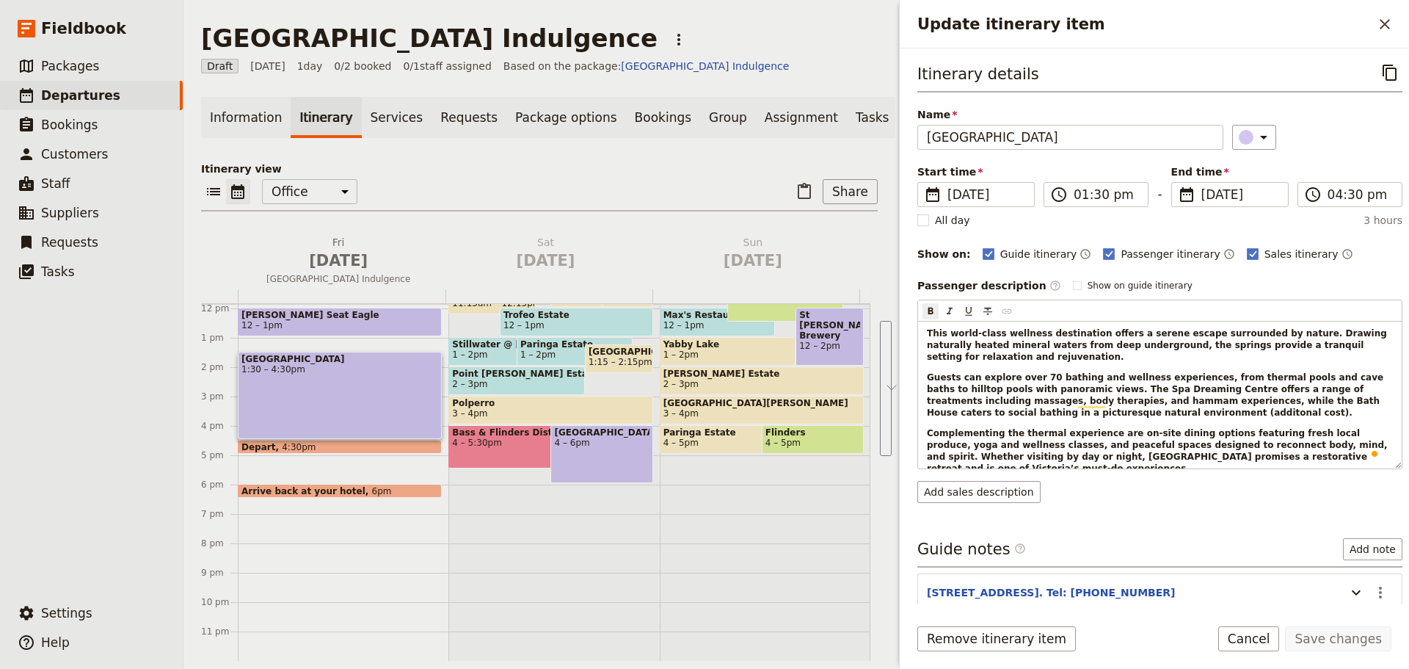
drag, startPoint x: 1358, startPoint y: 458, endPoint x: 912, endPoint y: 330, distance: 463.7
click at [912, 330] on div "Itinerary details ​ Name [GEOGRAPHIC_DATA] ​ Start time ​ [DATE] [DATE] [DATE] …" at bounding box center [1154, 326] width 509 height 556
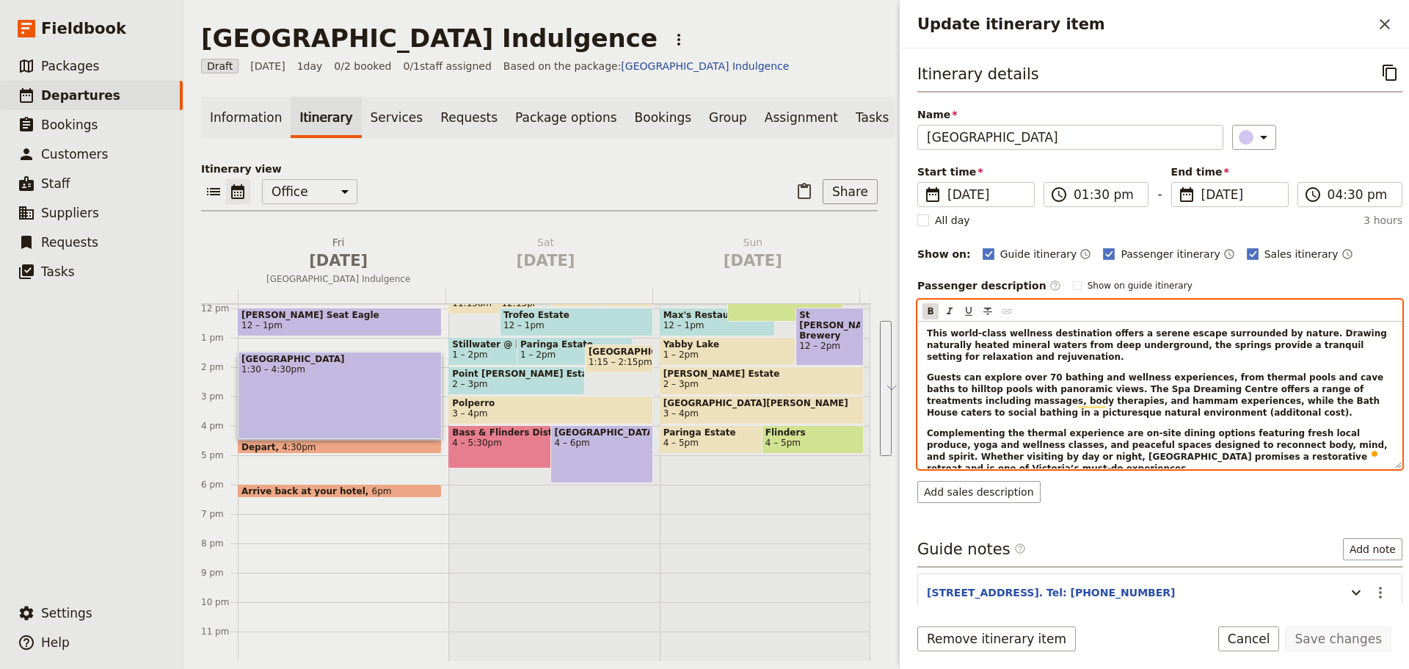
click at [928, 310] on icon "Format bold" at bounding box center [931, 311] width 12 height 12
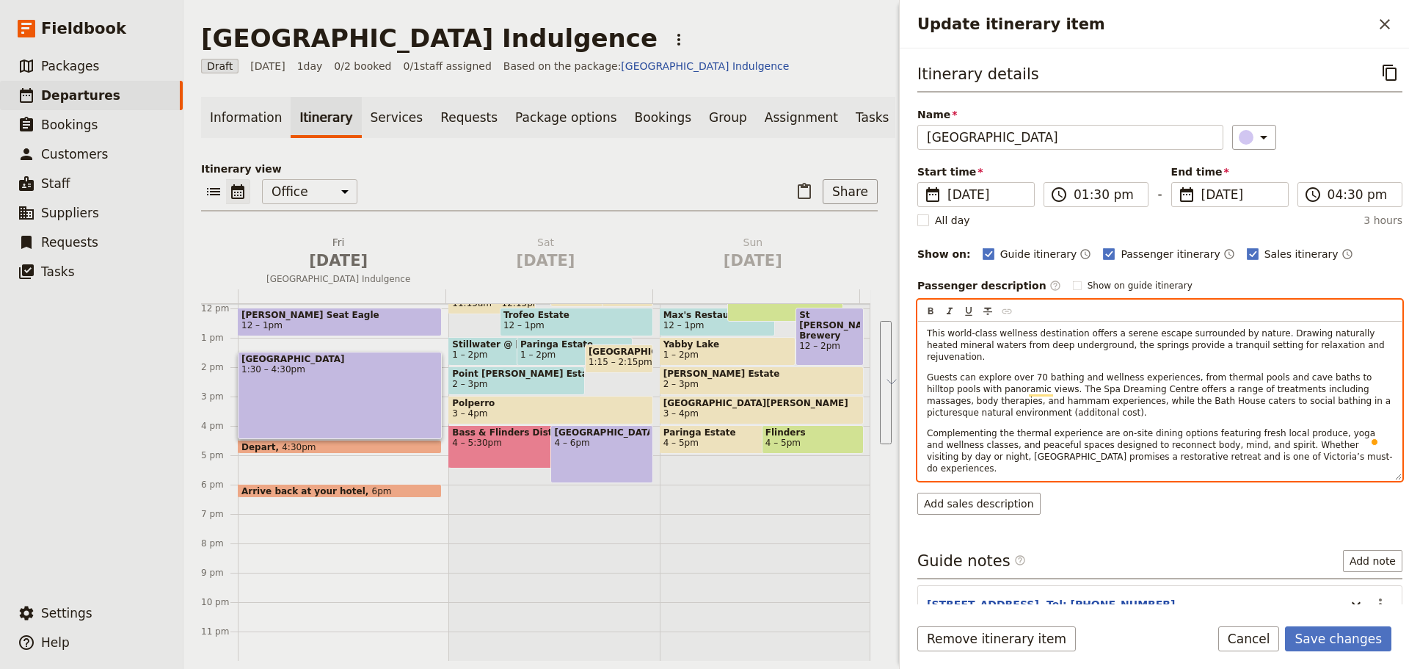
copy div "This world-class wellness destination offers a serene escape surrounded by natu…"
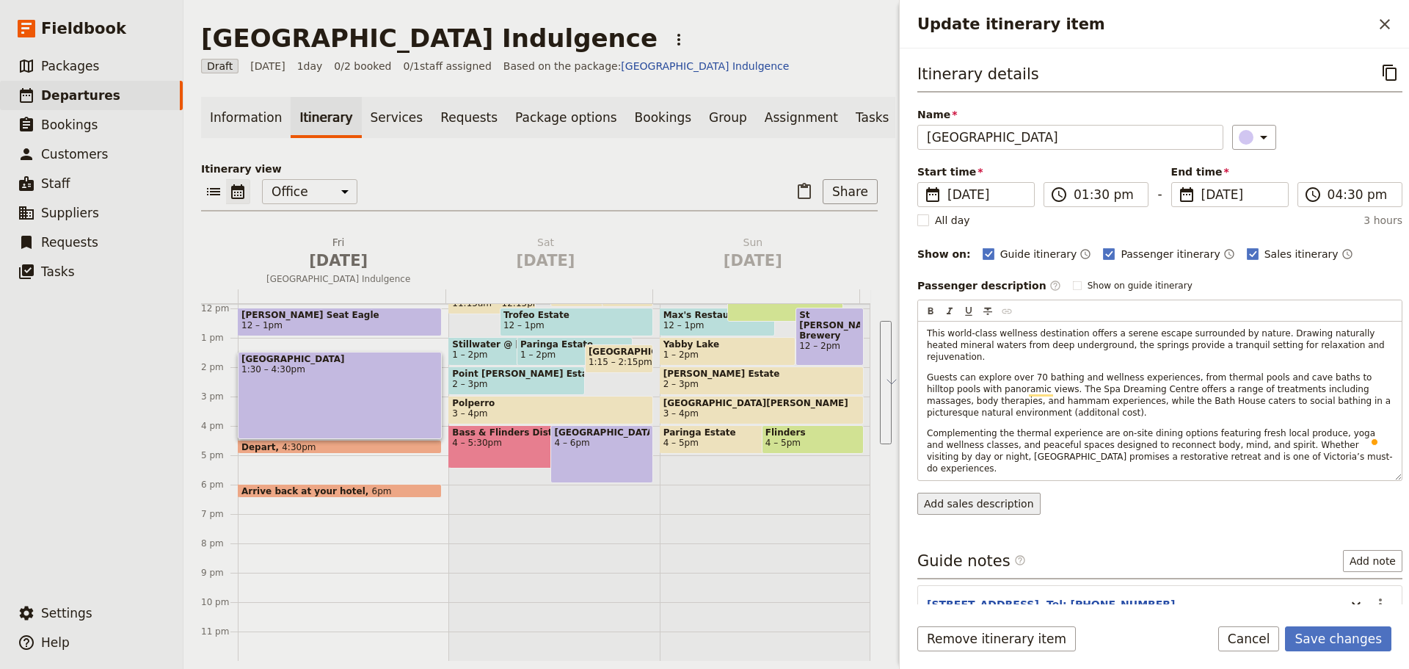
click at [986, 481] on div "Itinerary details ​ Name [GEOGRAPHIC_DATA] ​ Start time ​ [DATE] [DATE] [DATE] …" at bounding box center [1159, 331] width 485 height 542
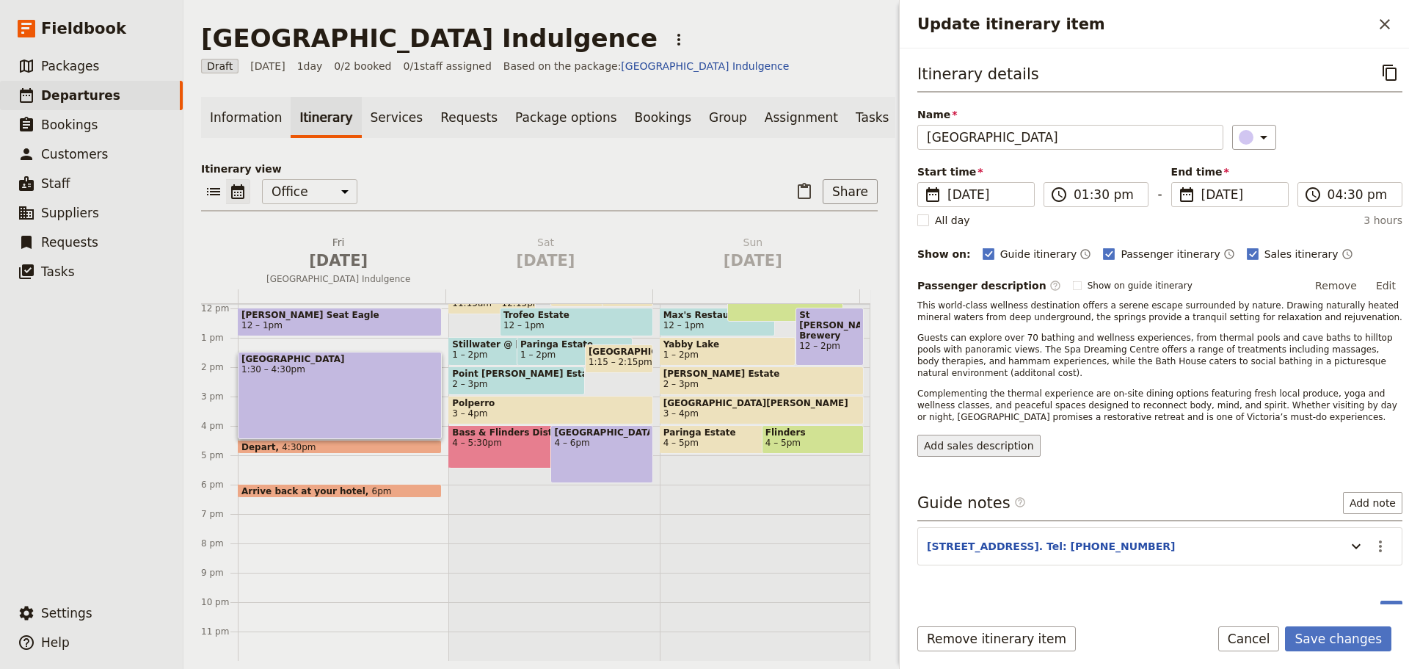
click at [981, 435] on button "Add sales description" at bounding box center [978, 446] width 123 height 22
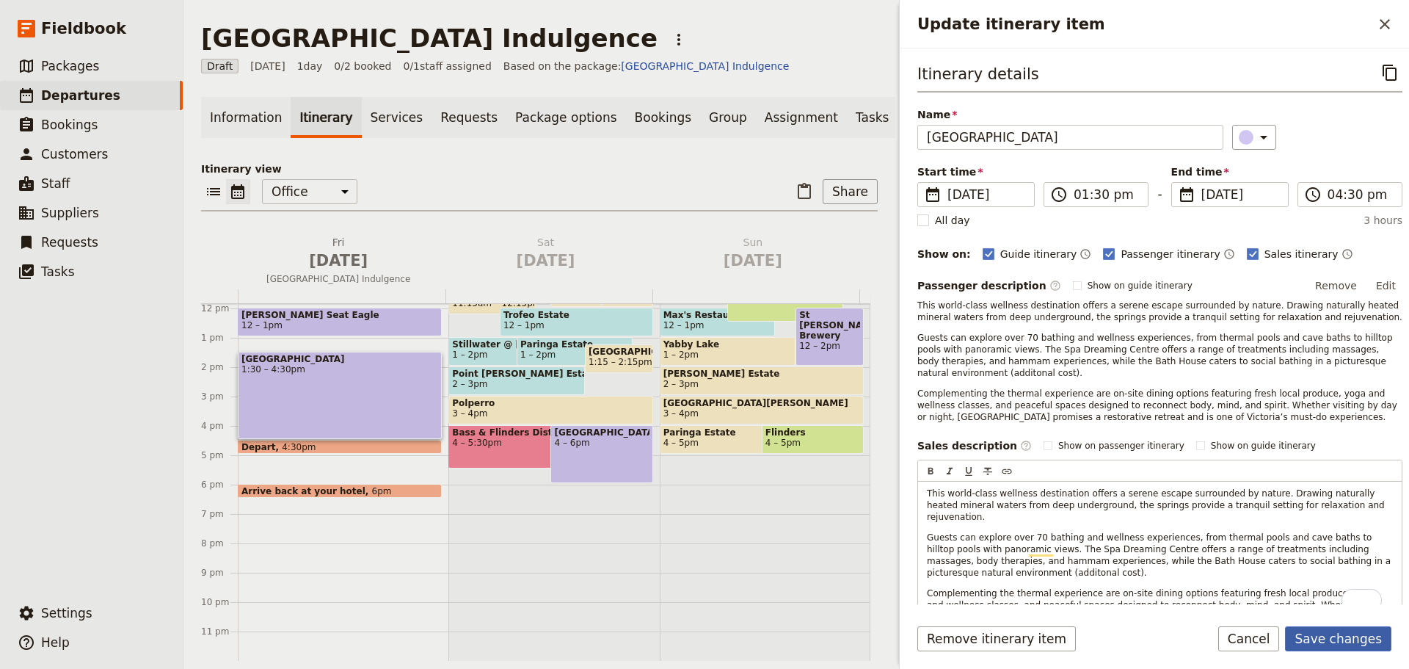
click at [1329, 633] on button "Save changes" at bounding box center [1338, 638] width 106 height 25
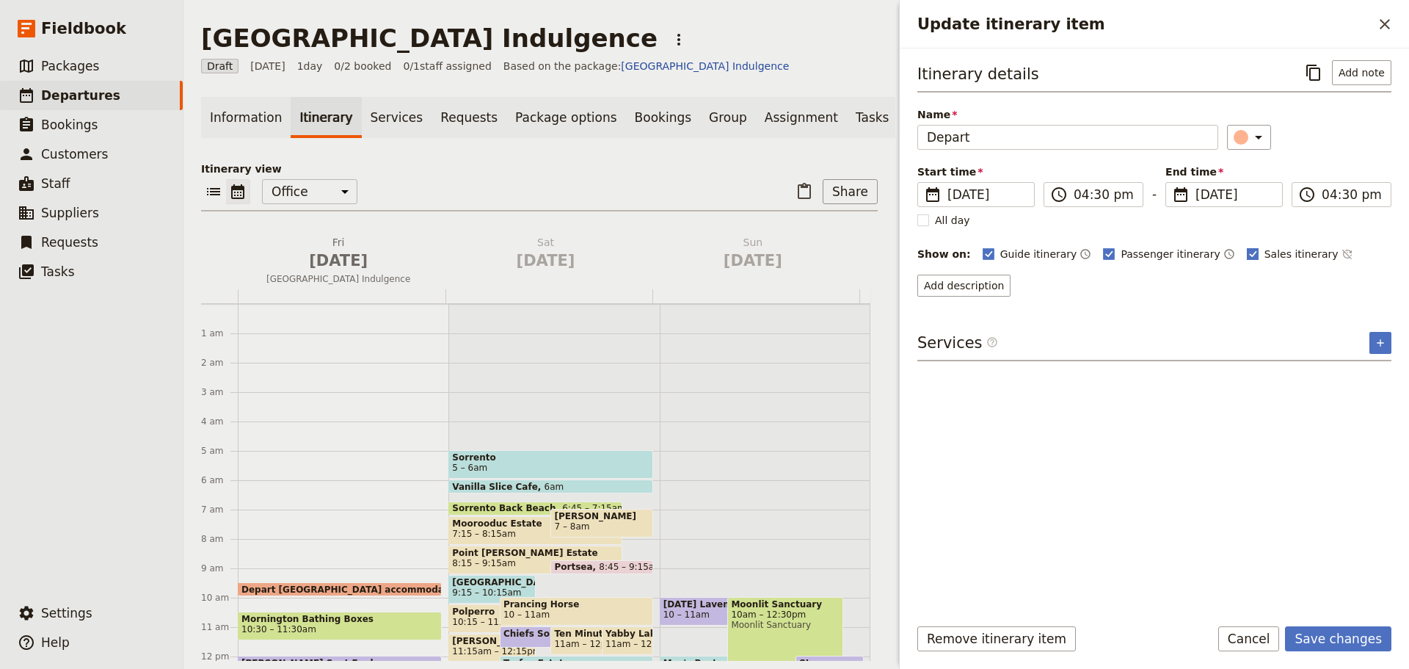
scroll to position [348, 0]
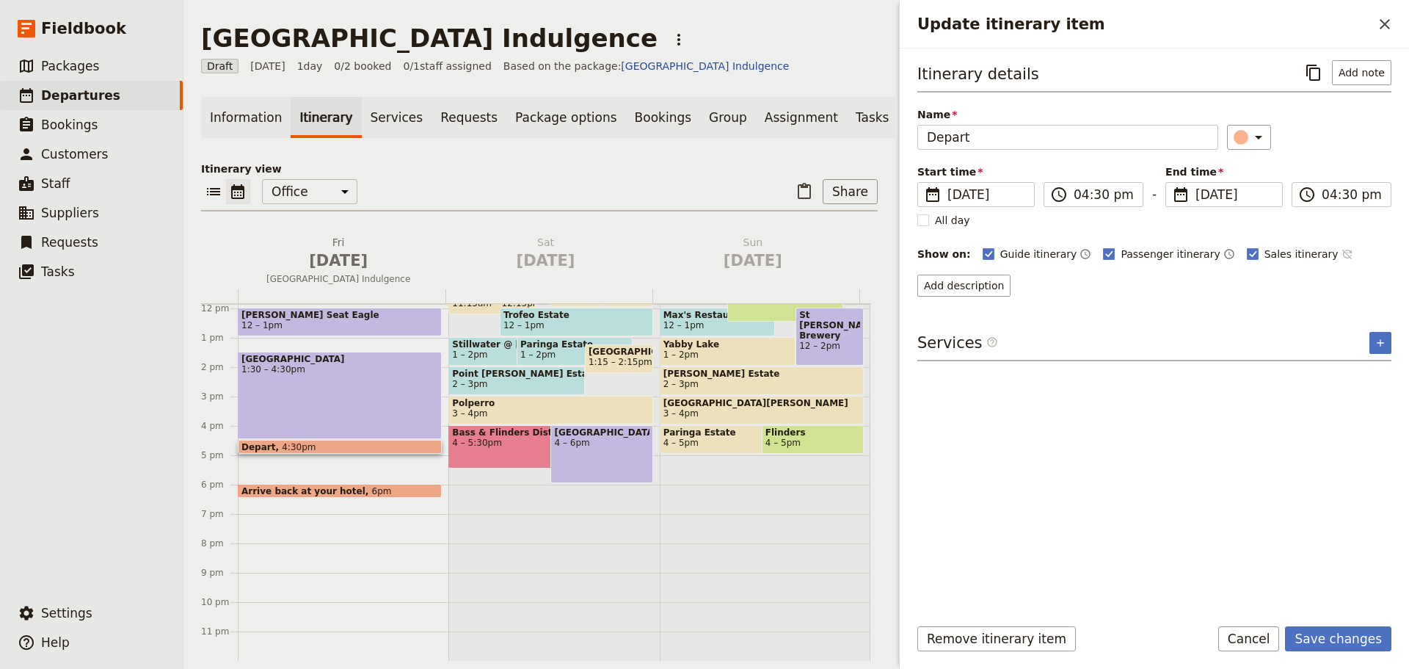
click at [1342, 255] on icon "Time not shown on sales itinerary" at bounding box center [1348, 254] width 12 height 12
click at [1349, 644] on button "Save changes" at bounding box center [1338, 638] width 106 height 25
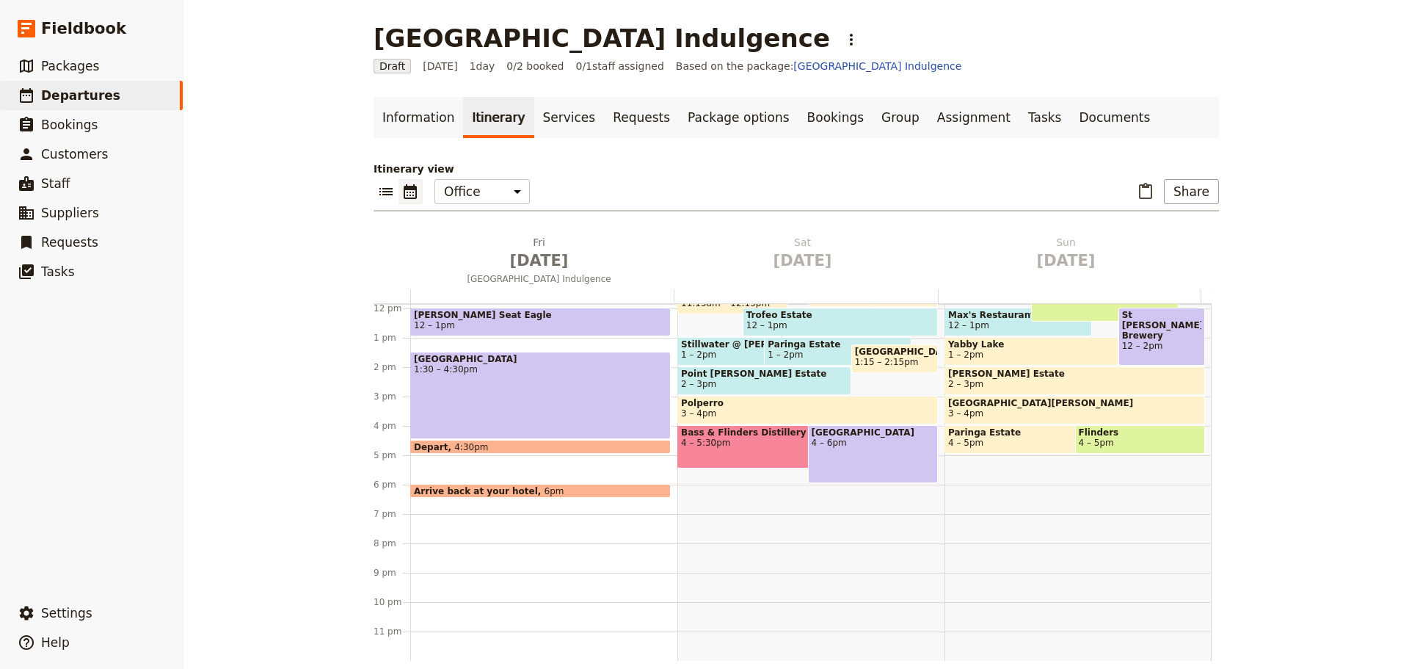
click at [506, 488] on span "Arrive back at your hotel" at bounding box center [479, 491] width 131 height 10
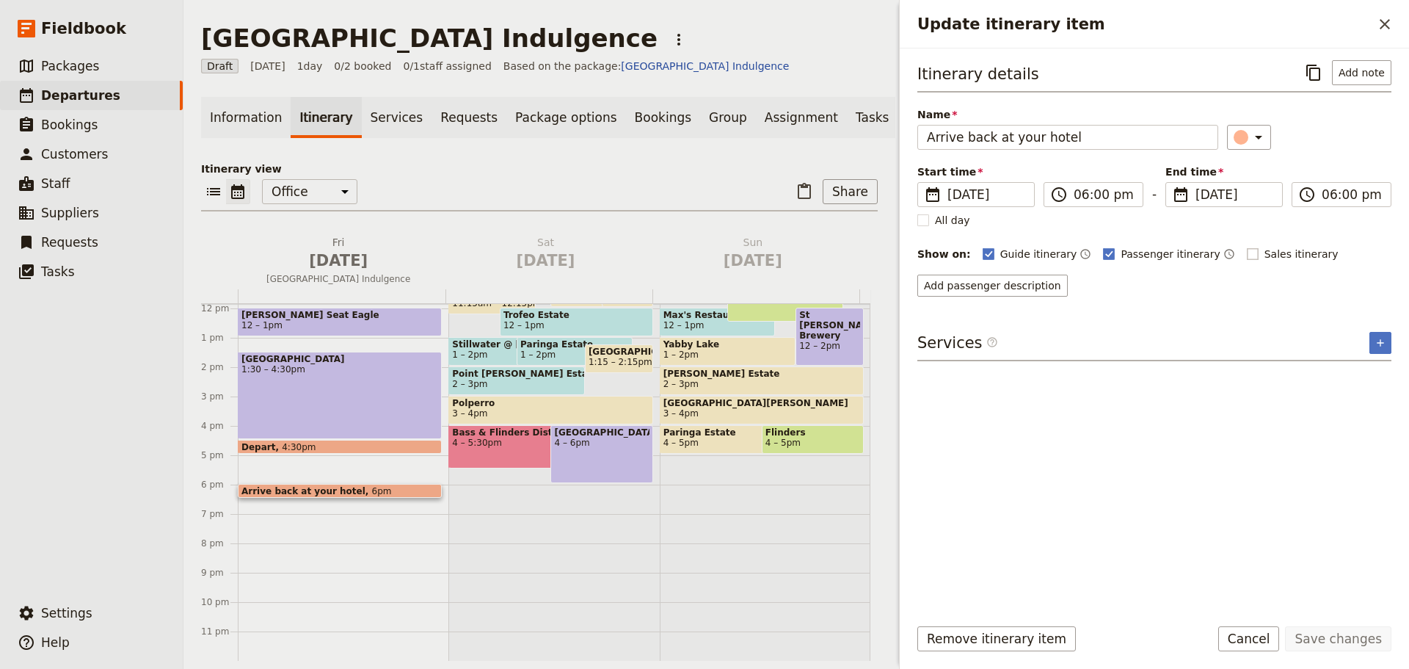
click at [1247, 255] on rect "Update itinerary item" at bounding box center [1252, 253] width 11 height 11
click at [1246, 247] on input "Sales itinerary" at bounding box center [1246, 246] width 1 height 1
checkbox input "true"
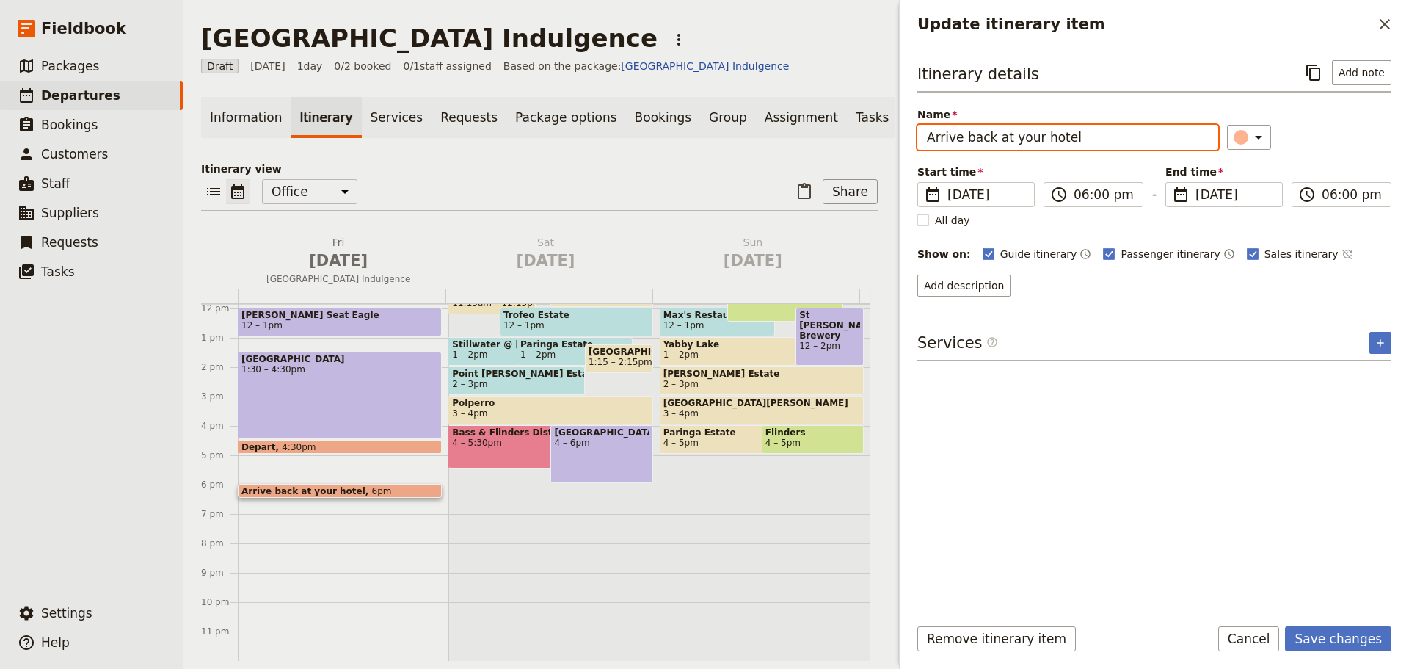
drag, startPoint x: 1091, startPoint y: 135, endPoint x: 876, endPoint y: 138, distance: 215.8
click at [876, 138] on div "[GEOGRAPHIC_DATA] Indulgence ​ Draft [DATE] 1 day 0/2 booked 0 / 1 staff assign…" at bounding box center [796, 334] width 1226 height 669
click at [1342, 257] on icon "Time not shown on sales itinerary" at bounding box center [1348, 254] width 12 height 12
click at [1358, 637] on button "Save changes" at bounding box center [1338, 638] width 106 height 25
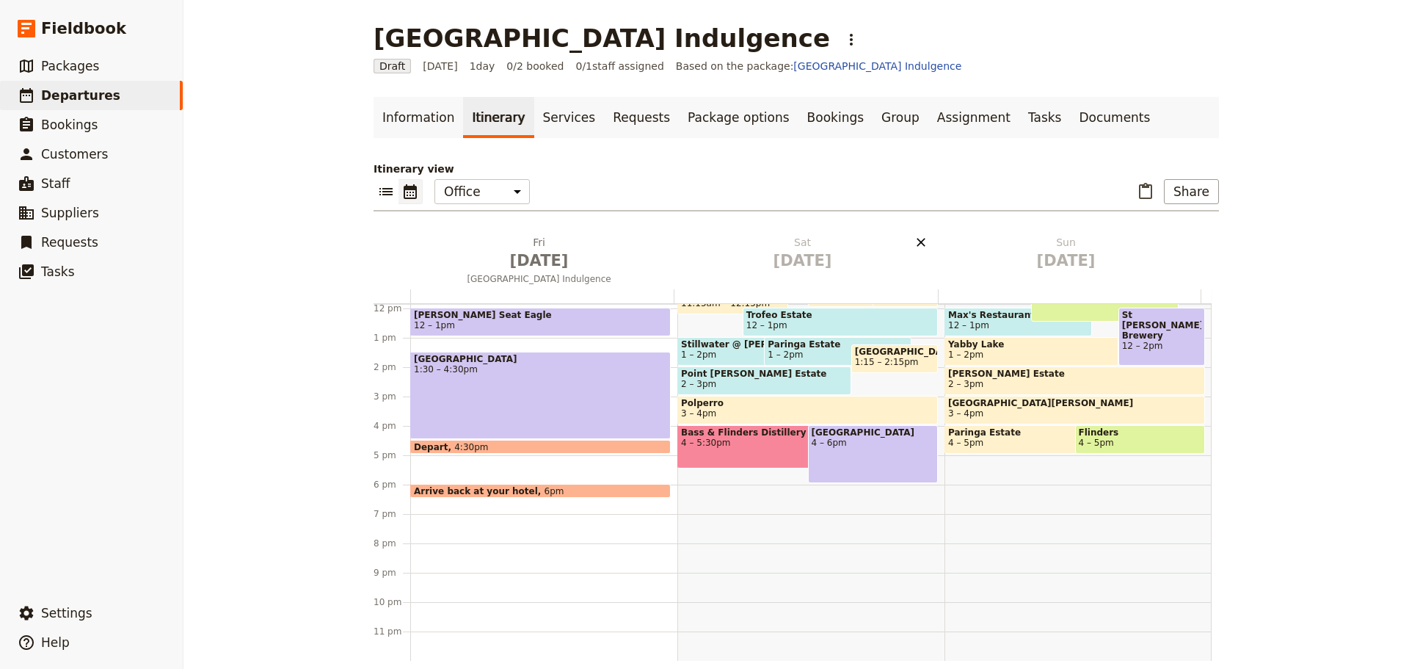
click at [920, 244] on icon "Delete Sat Oct 18" at bounding box center [921, 242] width 15 height 15
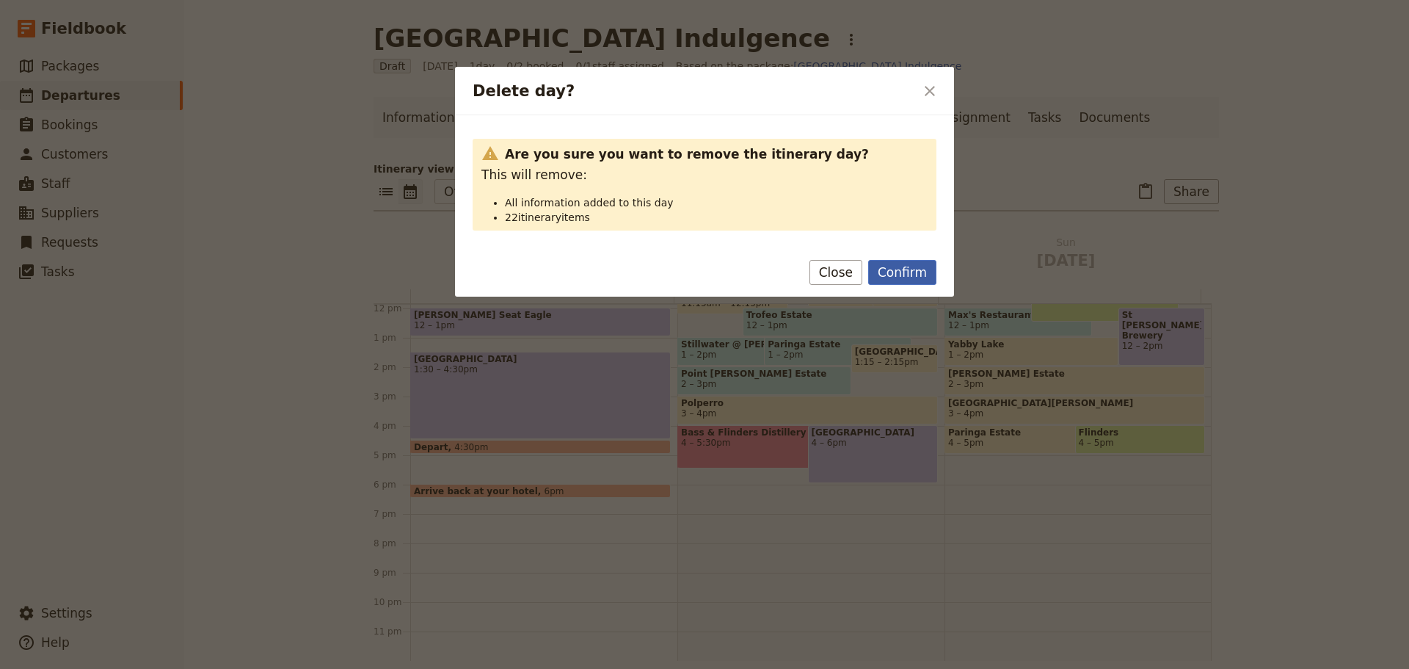
click at [909, 269] on button "Confirm" at bounding box center [902, 272] width 68 height 25
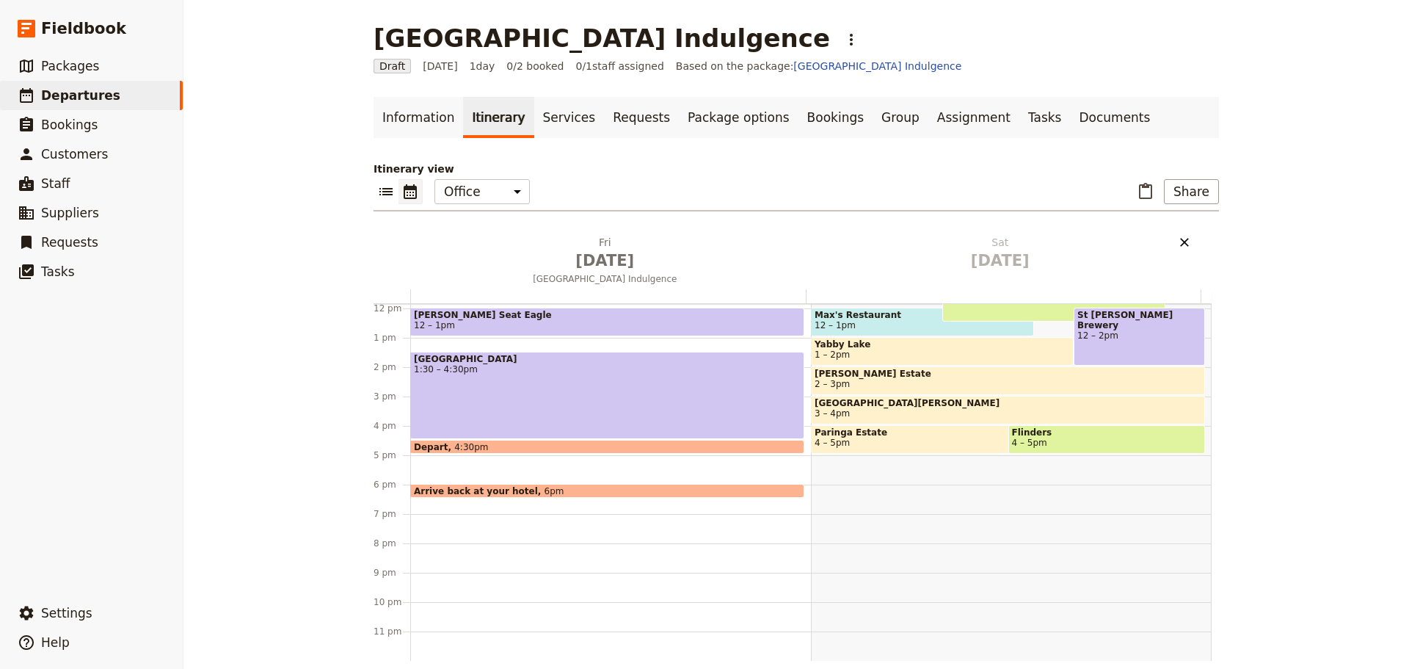
click at [1182, 241] on icon "Delete Sat Oct 18" at bounding box center [1184, 242] width 15 height 15
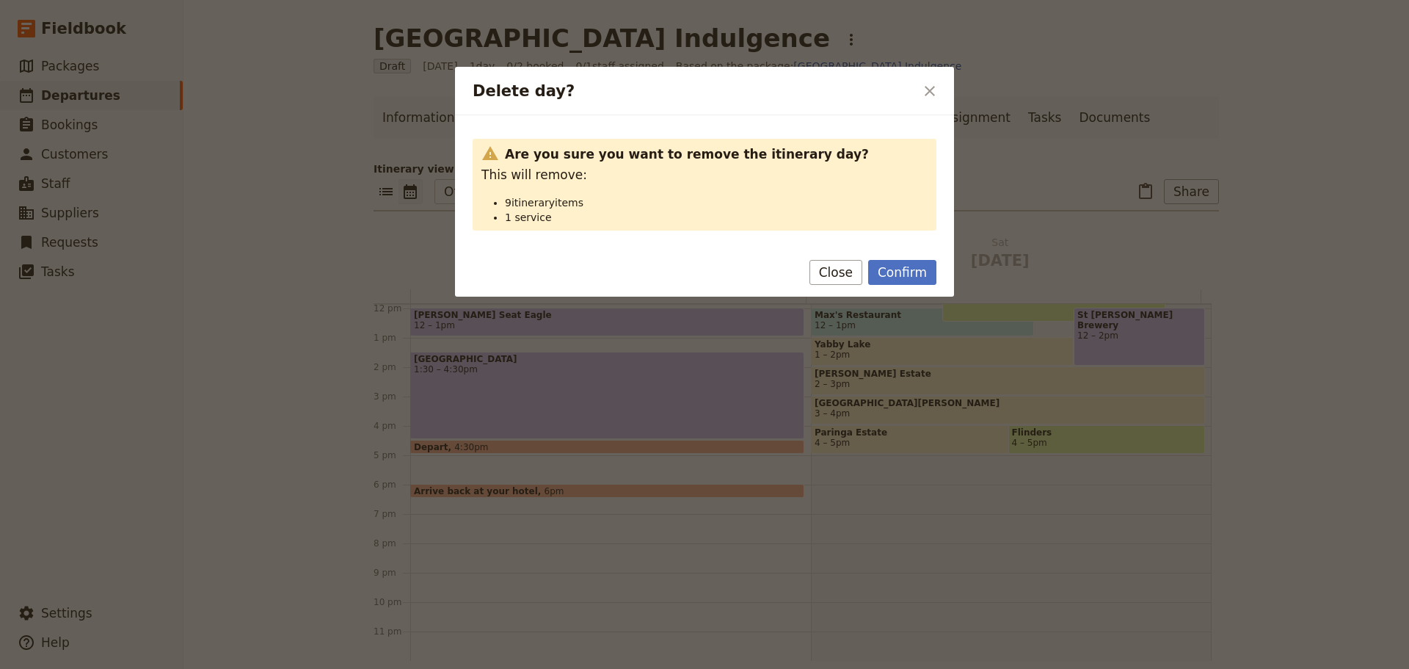
click at [934, 272] on button "Confirm" at bounding box center [902, 272] width 68 height 25
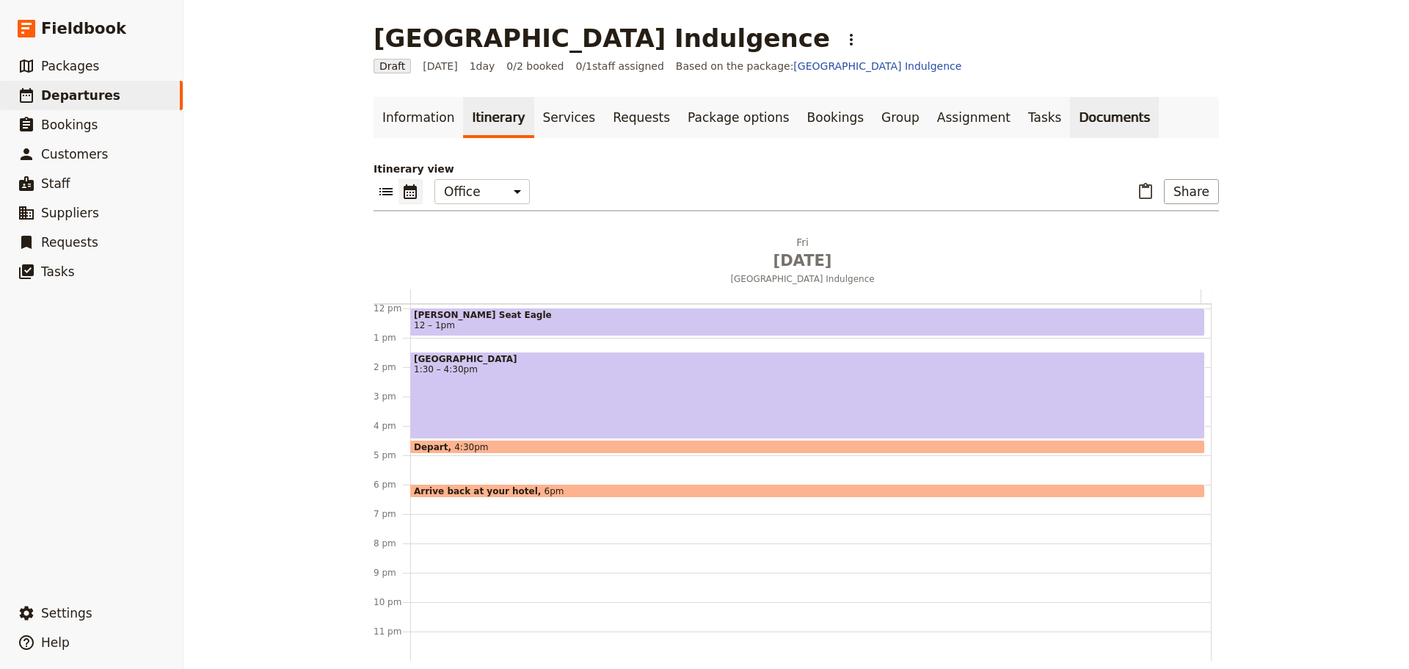
click at [1070, 116] on link "Documents" at bounding box center [1114, 117] width 89 height 41
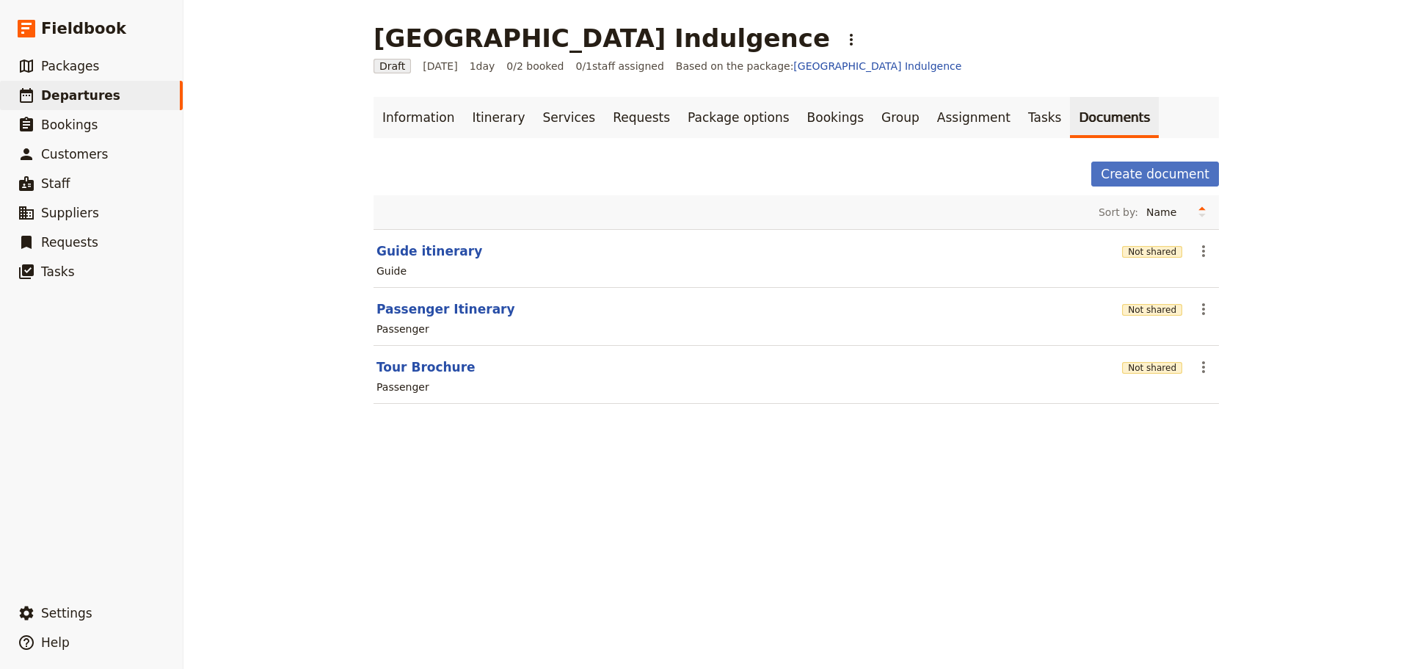
click at [401, 357] on section "Tour Brochure Not shared ​ Passenger" at bounding box center [797, 375] width 846 height 58
click at [402, 366] on button "Tour Brochure" at bounding box center [426, 367] width 99 height 18
select select "PASSENGER"
select select "DEFAULT"
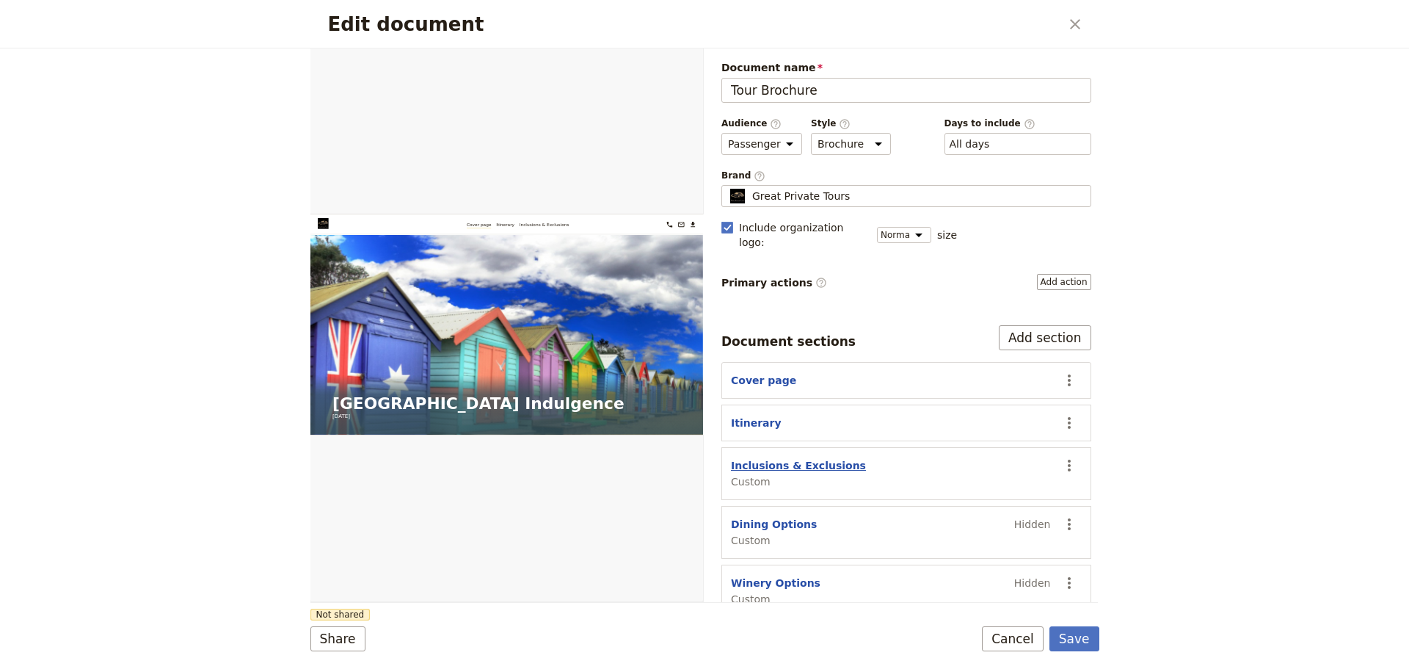
click at [762, 458] on button "Inclusions & Exclusions" at bounding box center [798, 465] width 135 height 15
select select "CUSTOM"
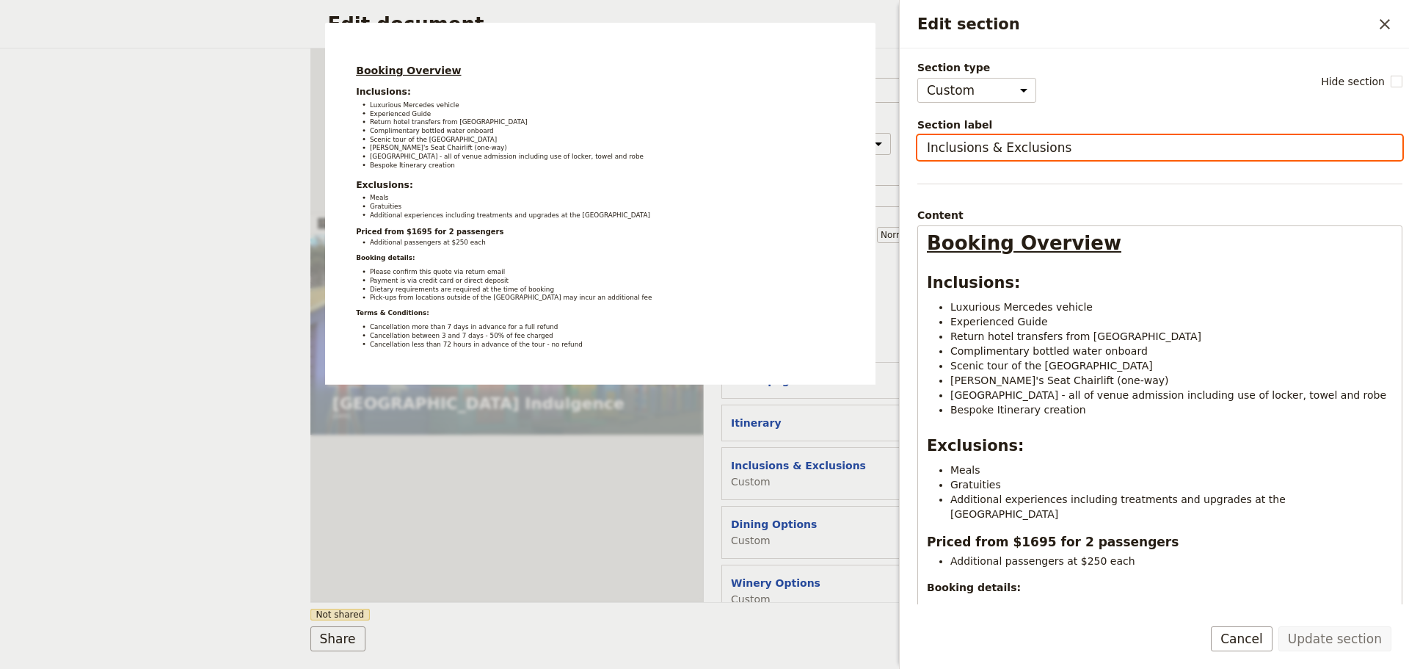
click at [1076, 143] on input "Inclusions & Exclusions" at bounding box center [1159, 147] width 485 height 25
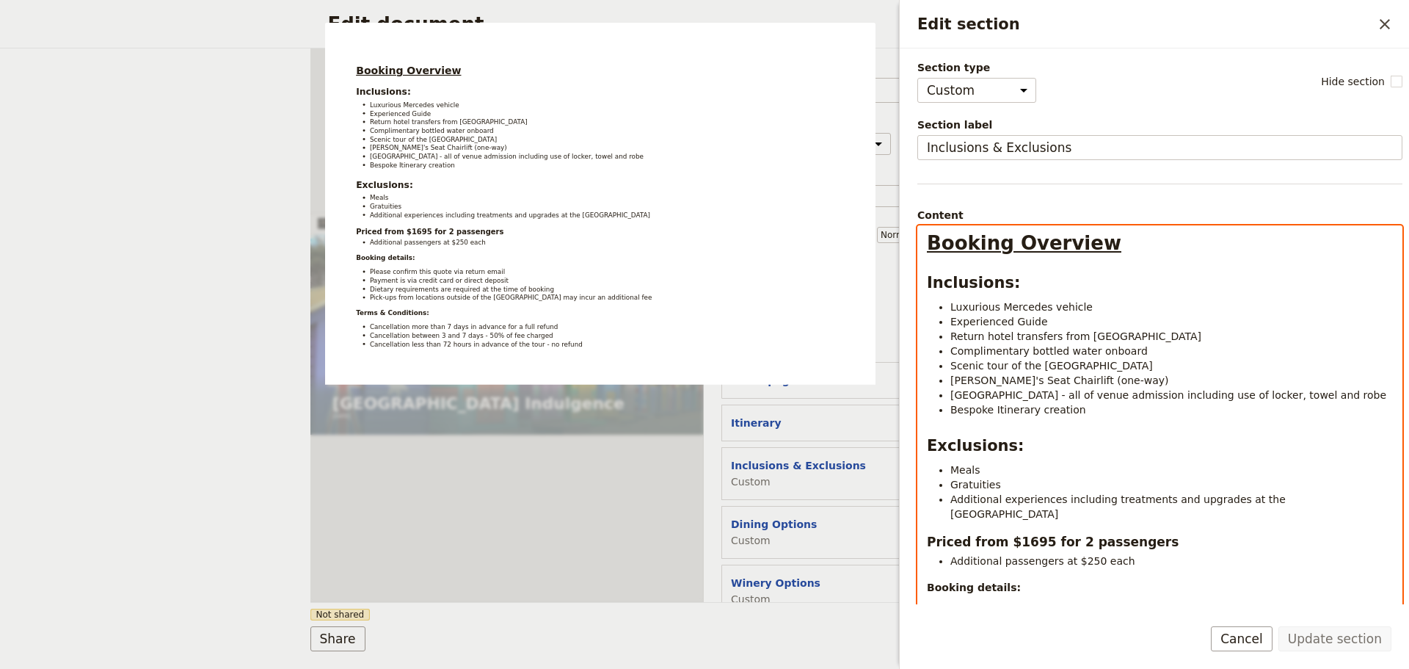
select select "h1"
drag, startPoint x: 970, startPoint y: 246, endPoint x: 915, endPoint y: 255, distance: 55.0
click at [915, 255] on div "Section type Cover page Day summary Itinerary Custom Hide section Section label…" at bounding box center [1154, 326] width 509 height 556
drag, startPoint x: 928, startPoint y: 246, endPoint x: 1088, endPoint y: 254, distance: 160.2
click at [1088, 254] on strong "Booking Overview" at bounding box center [1024, 243] width 195 height 22
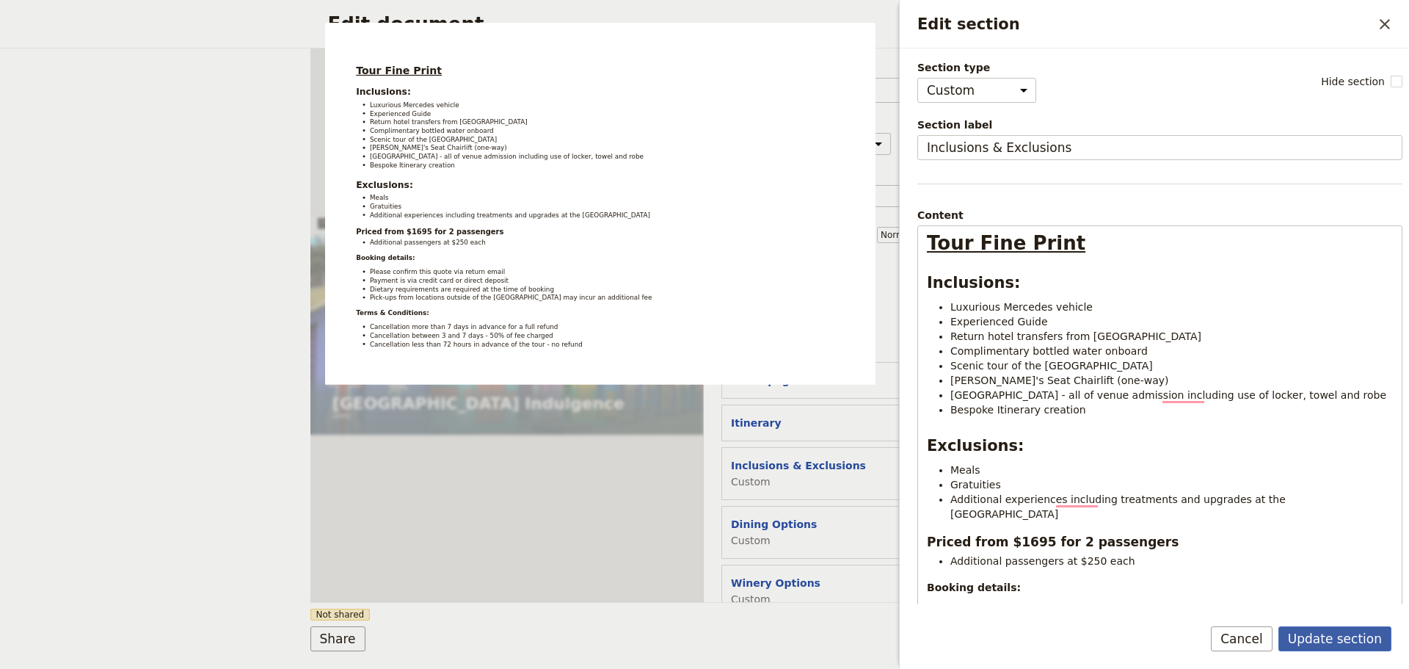
click at [1327, 626] on button "Update section" at bounding box center [1335, 638] width 113 height 25
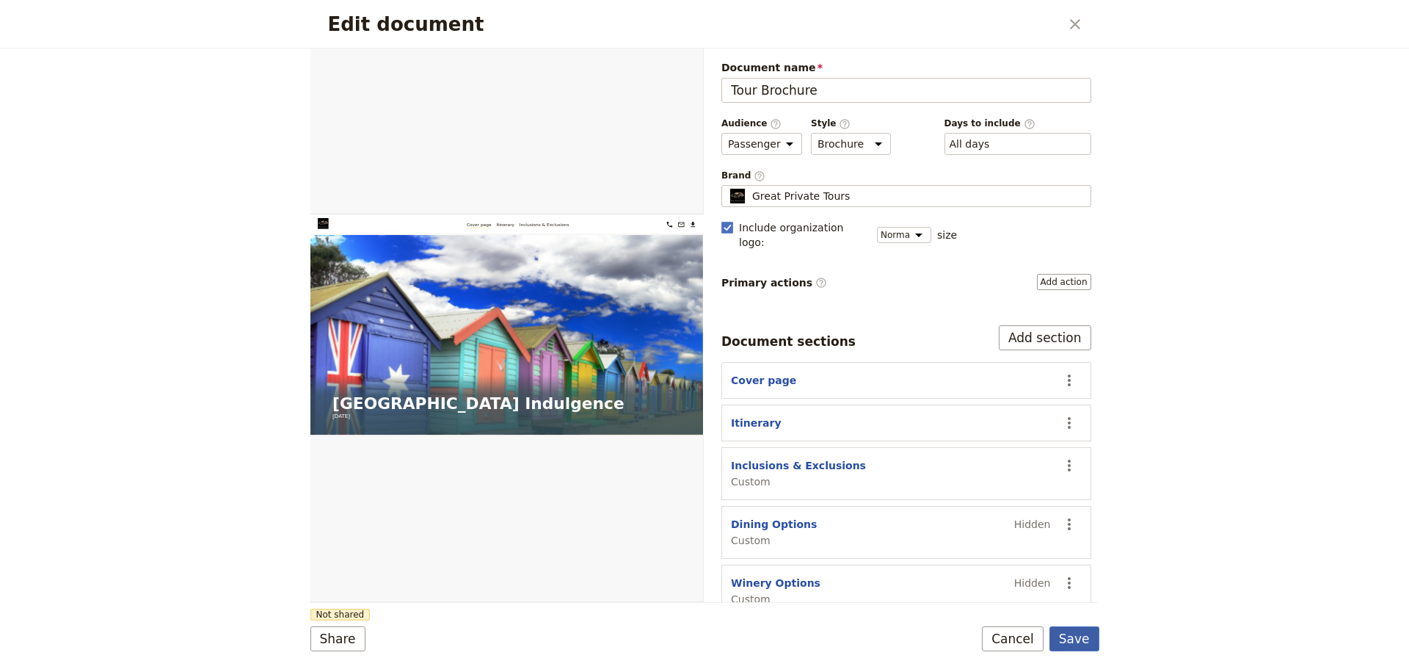
click at [1055, 633] on button "Save" at bounding box center [1075, 638] width 50 height 25
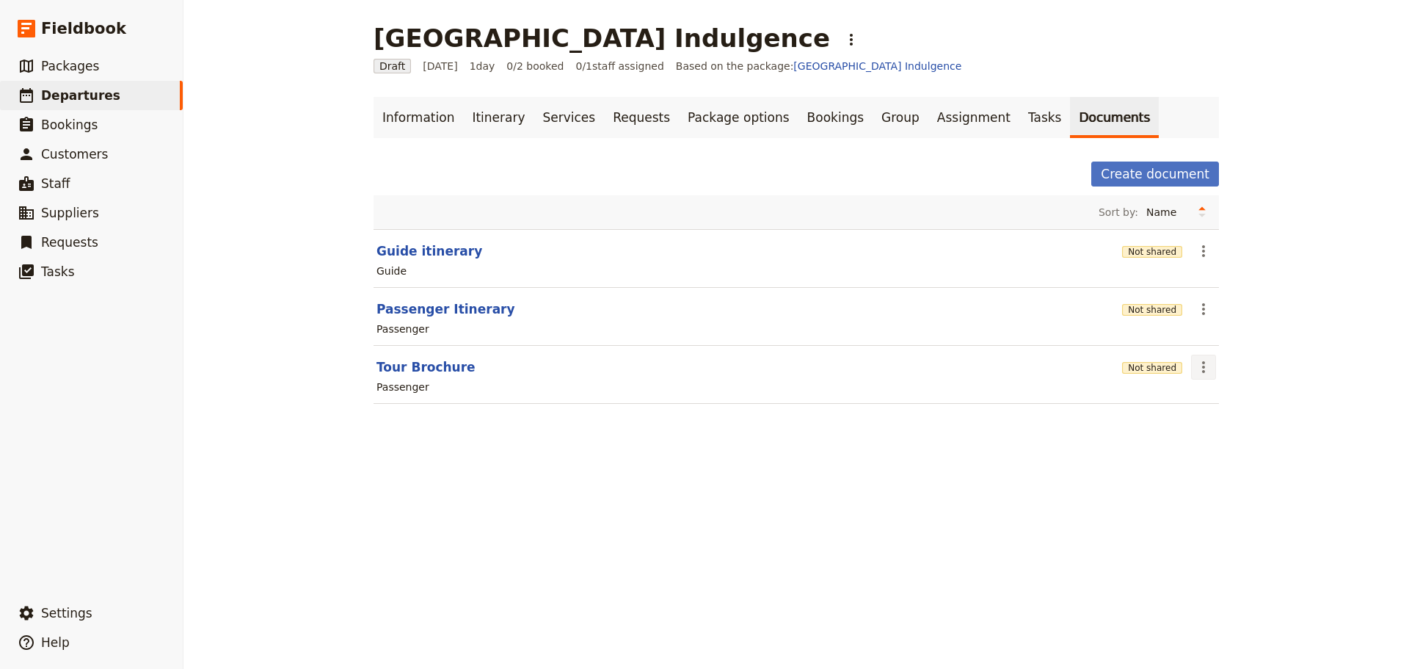
click at [1195, 364] on icon "Actions" at bounding box center [1204, 367] width 18 height 18
click at [1198, 395] on span "Share" at bounding box center [1210, 399] width 29 height 15
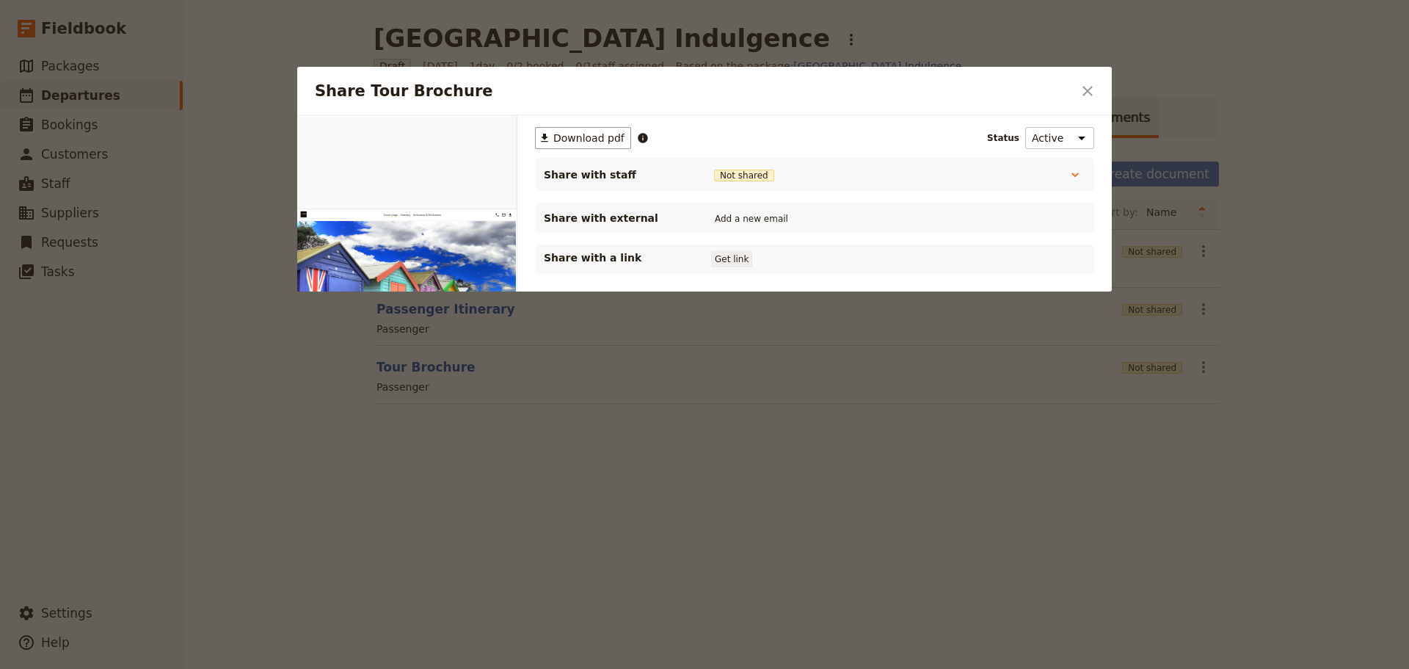
click at [729, 261] on button "Get link" at bounding box center [731, 259] width 41 height 16
click at [1089, 95] on icon "Close dialog" at bounding box center [1088, 91] width 18 height 18
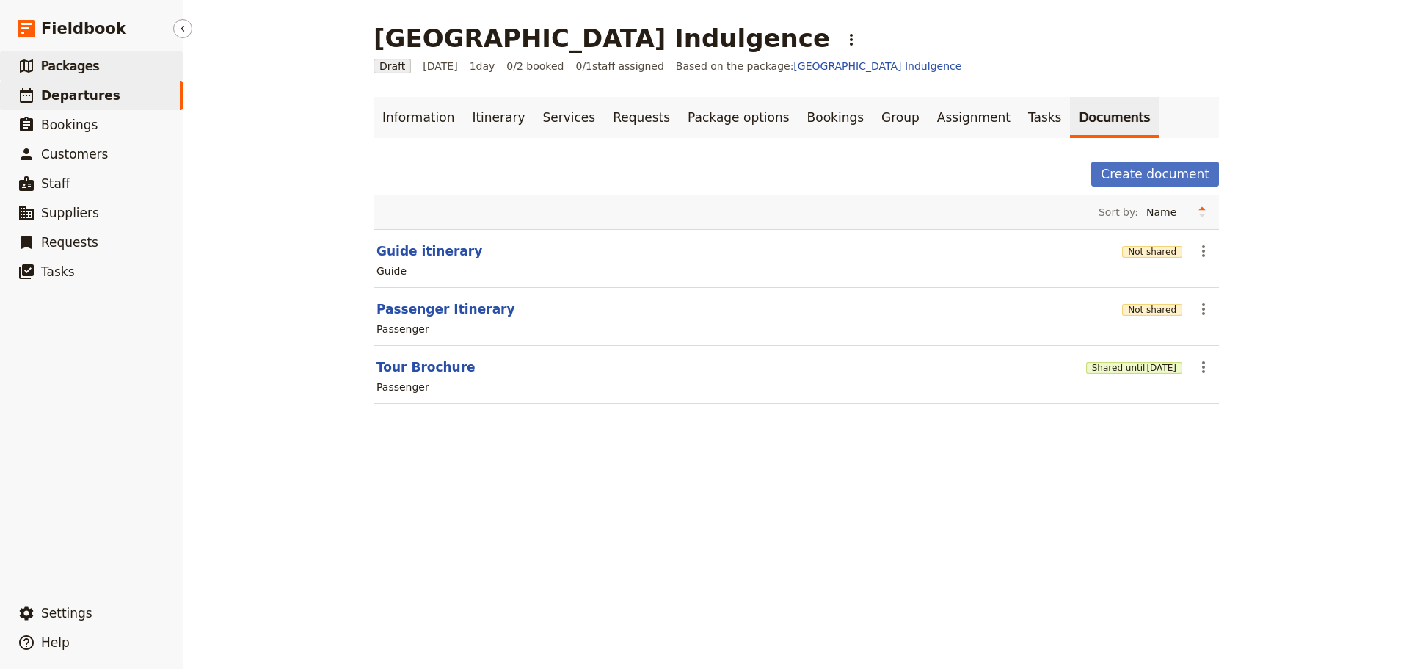
drag, startPoint x: 95, startPoint y: 63, endPoint x: 107, endPoint y: 66, distance: 12.8
click at [94, 63] on link "​ Packages" at bounding box center [91, 65] width 183 height 29
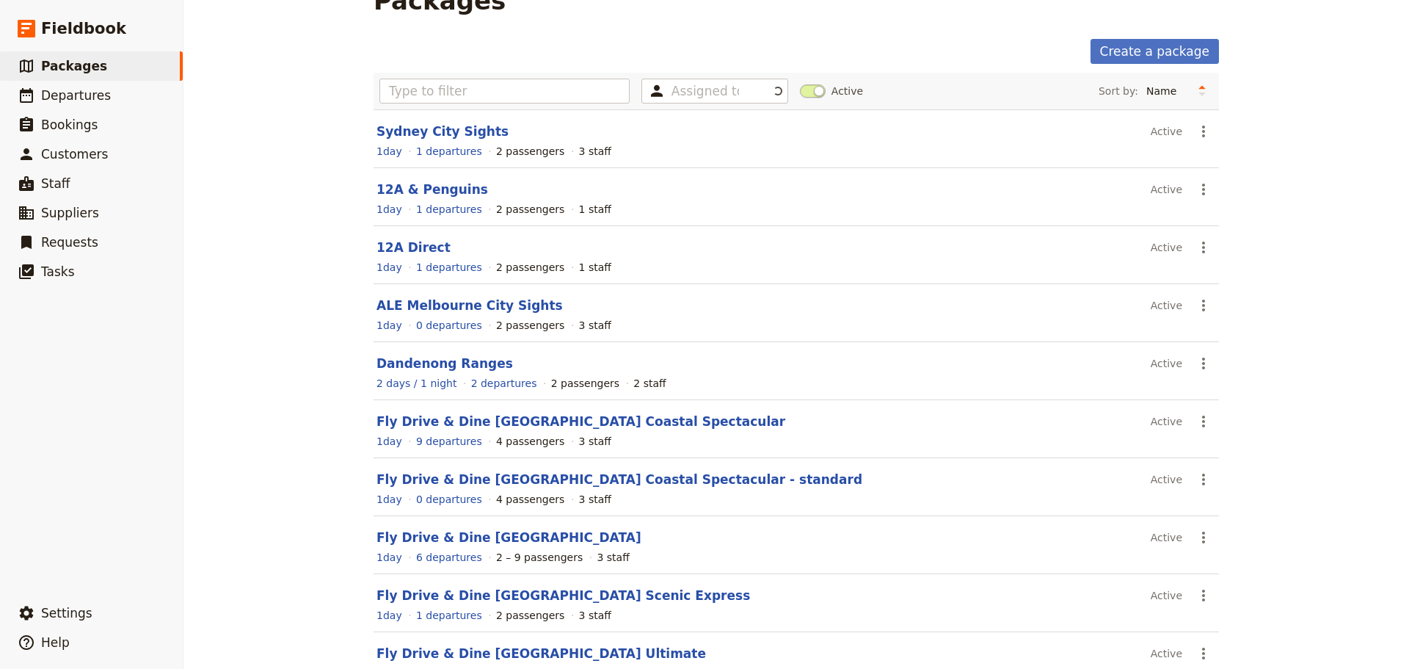
scroll to position [131, 0]
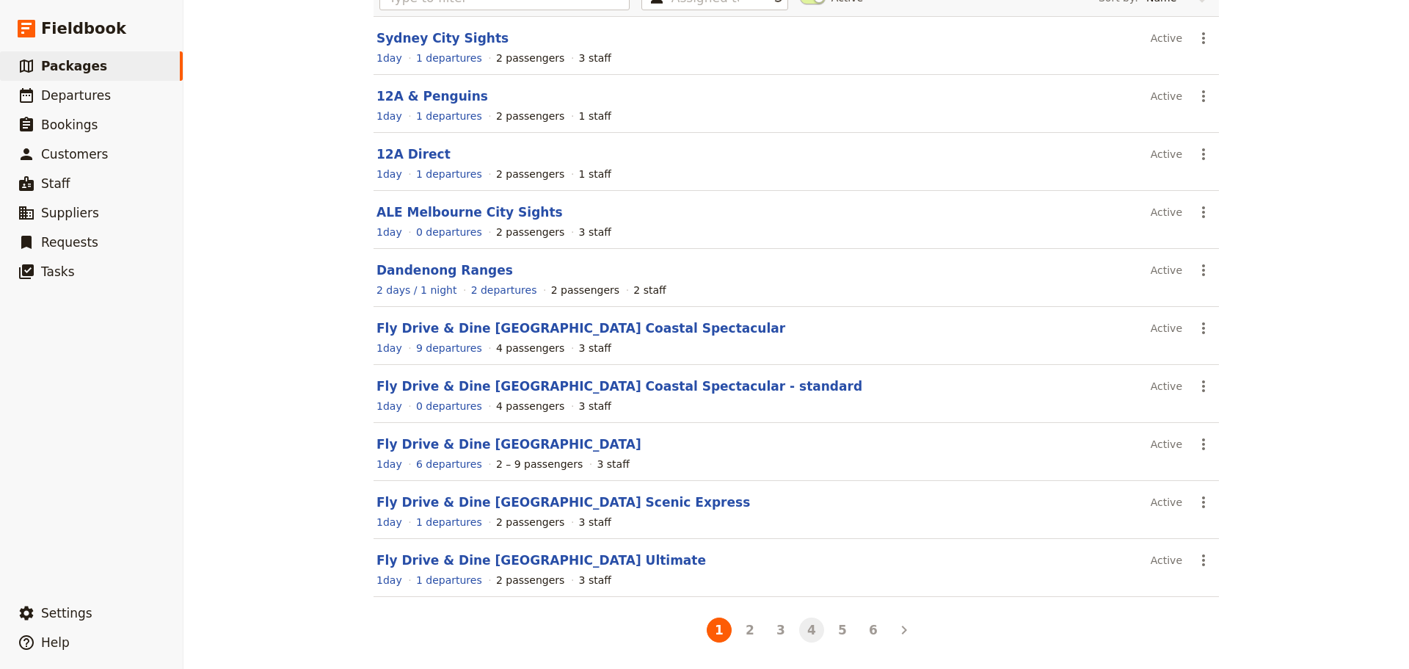
click at [802, 630] on button "4" at bounding box center [811, 629] width 25 height 25
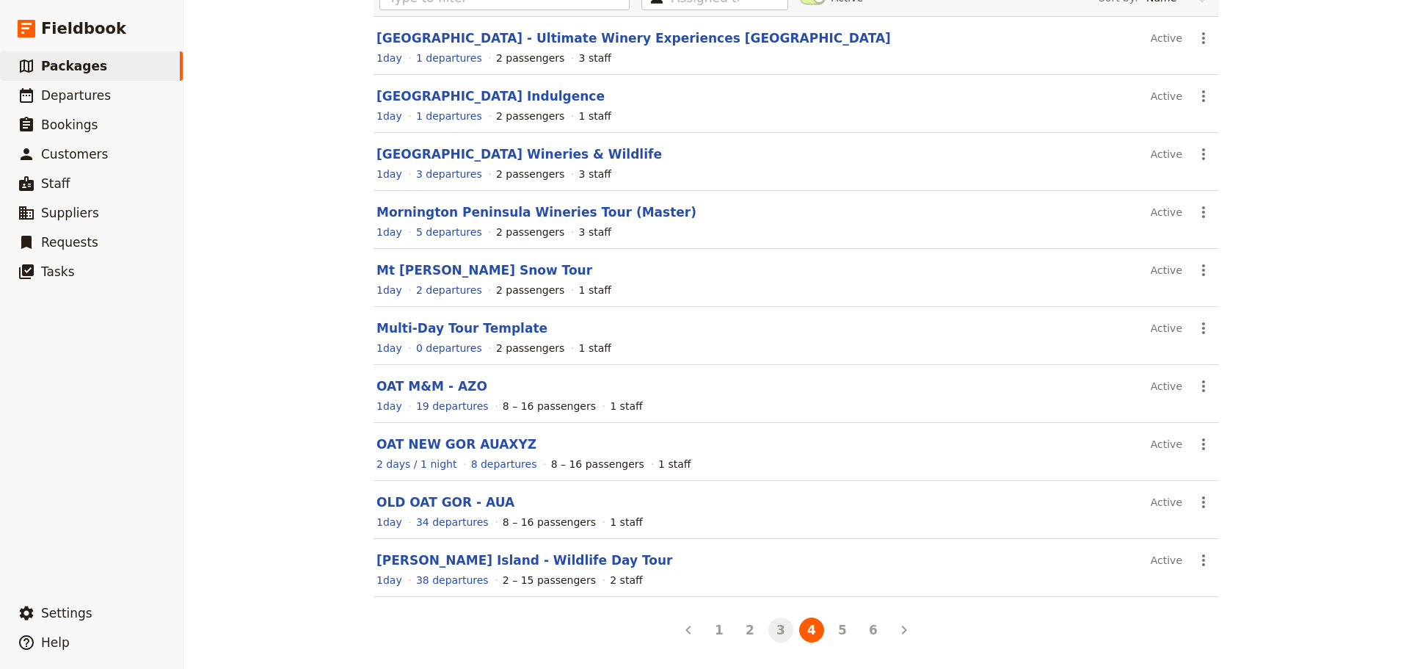
click at [779, 634] on button "3" at bounding box center [780, 629] width 25 height 25
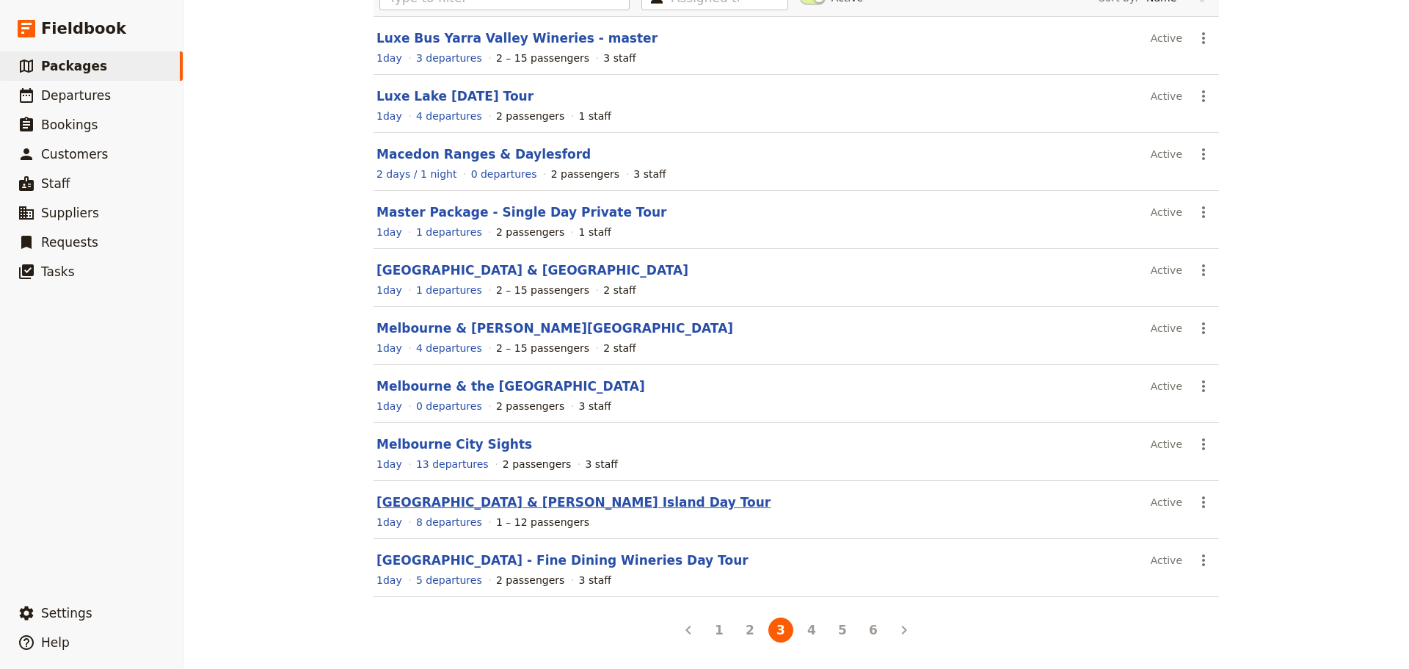
click at [575, 501] on link "Mornington Peninsula & Phillip Island Day Tour" at bounding box center [574, 502] width 394 height 15
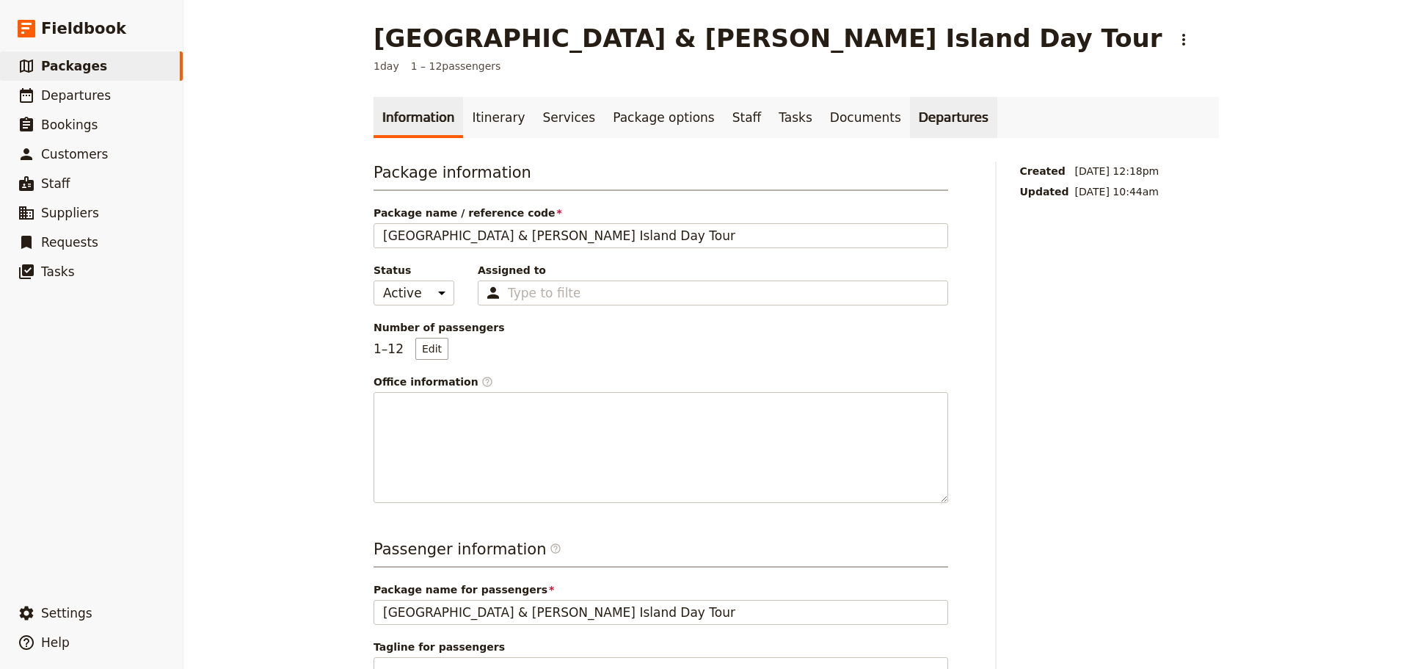
click at [910, 120] on link "Departures" at bounding box center [953, 117] width 87 height 41
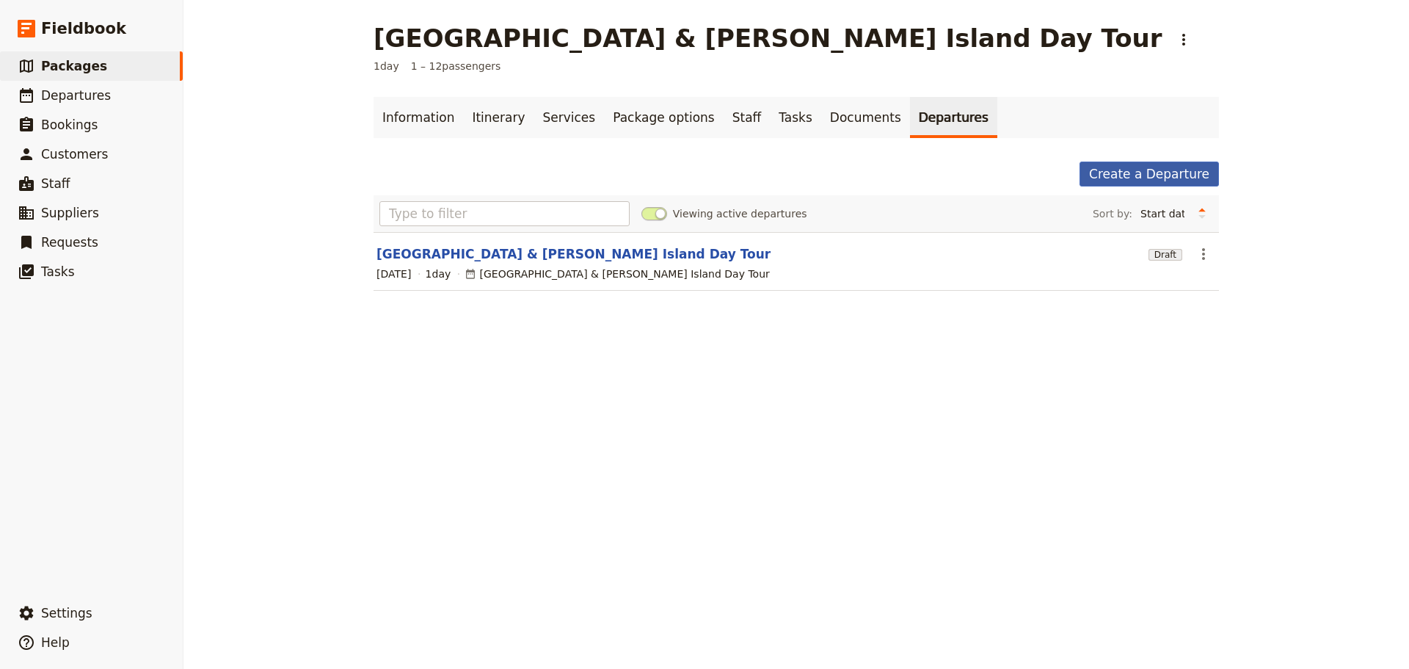
click at [1139, 176] on link "Create a Departure" at bounding box center [1149, 173] width 139 height 25
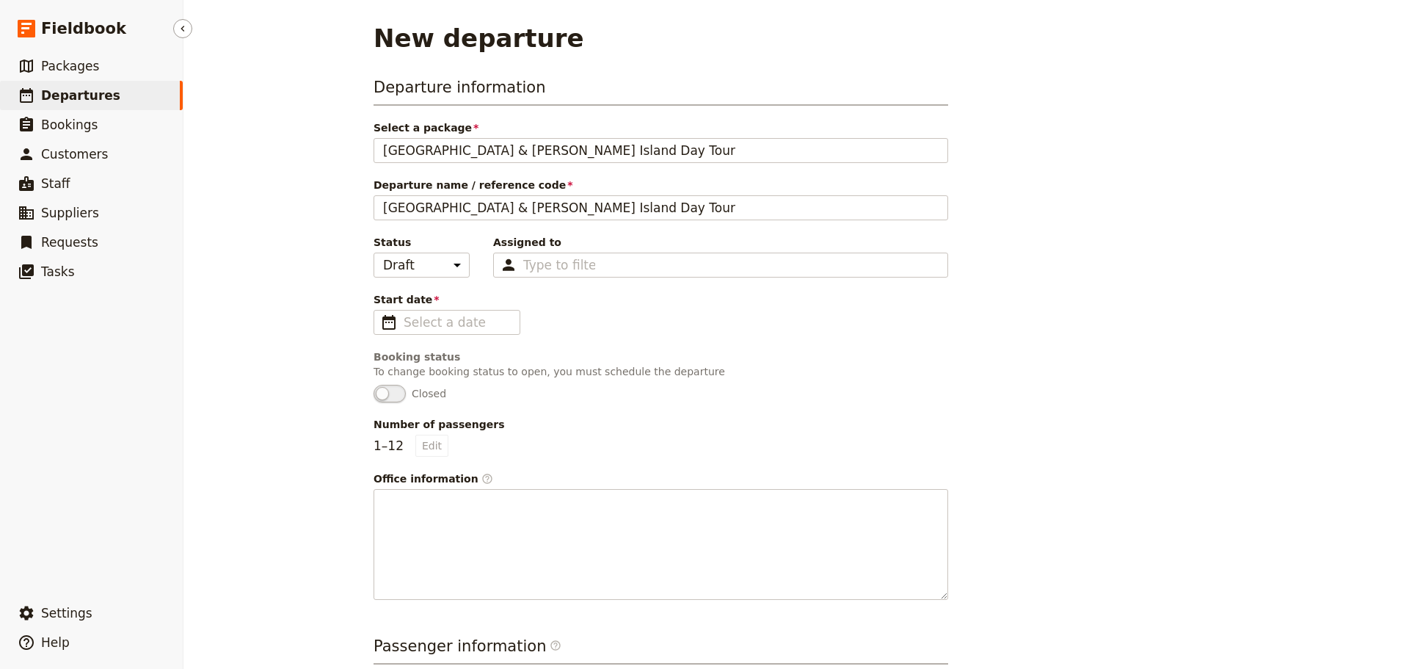
click at [109, 101] on link "​ Departures" at bounding box center [91, 95] width 183 height 29
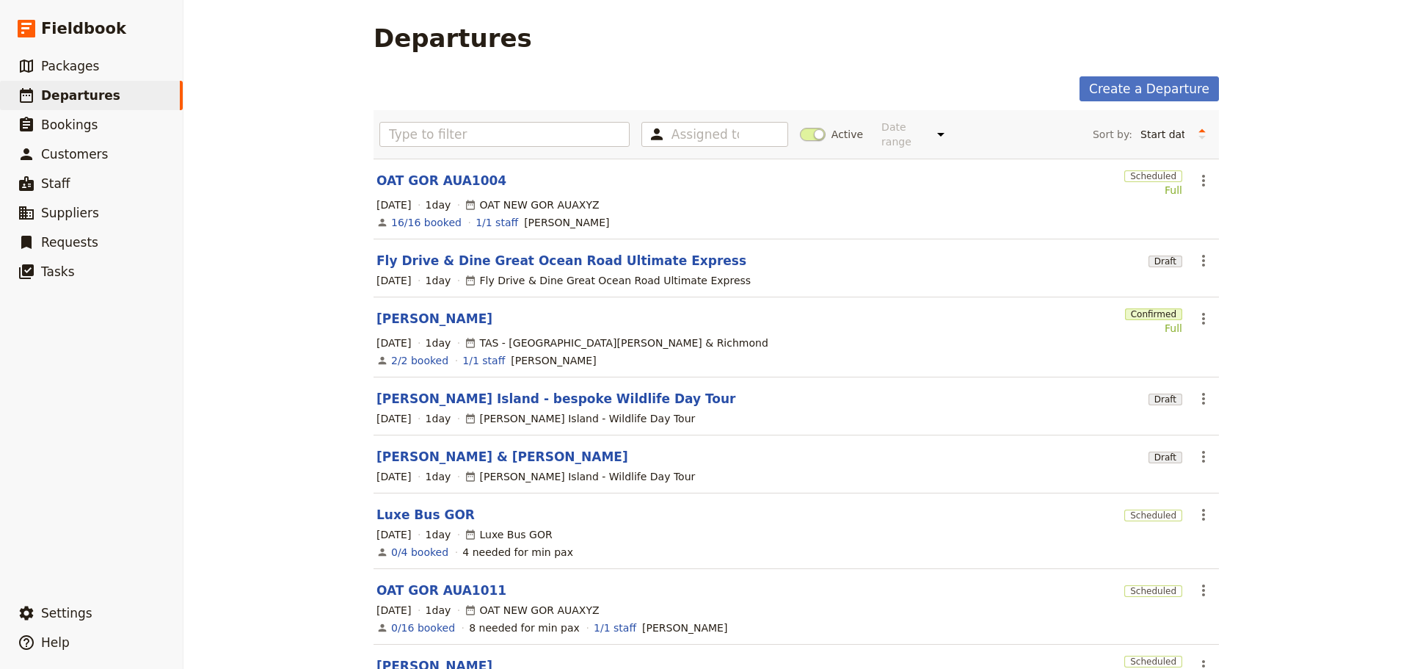
scroll to position [276, 0]
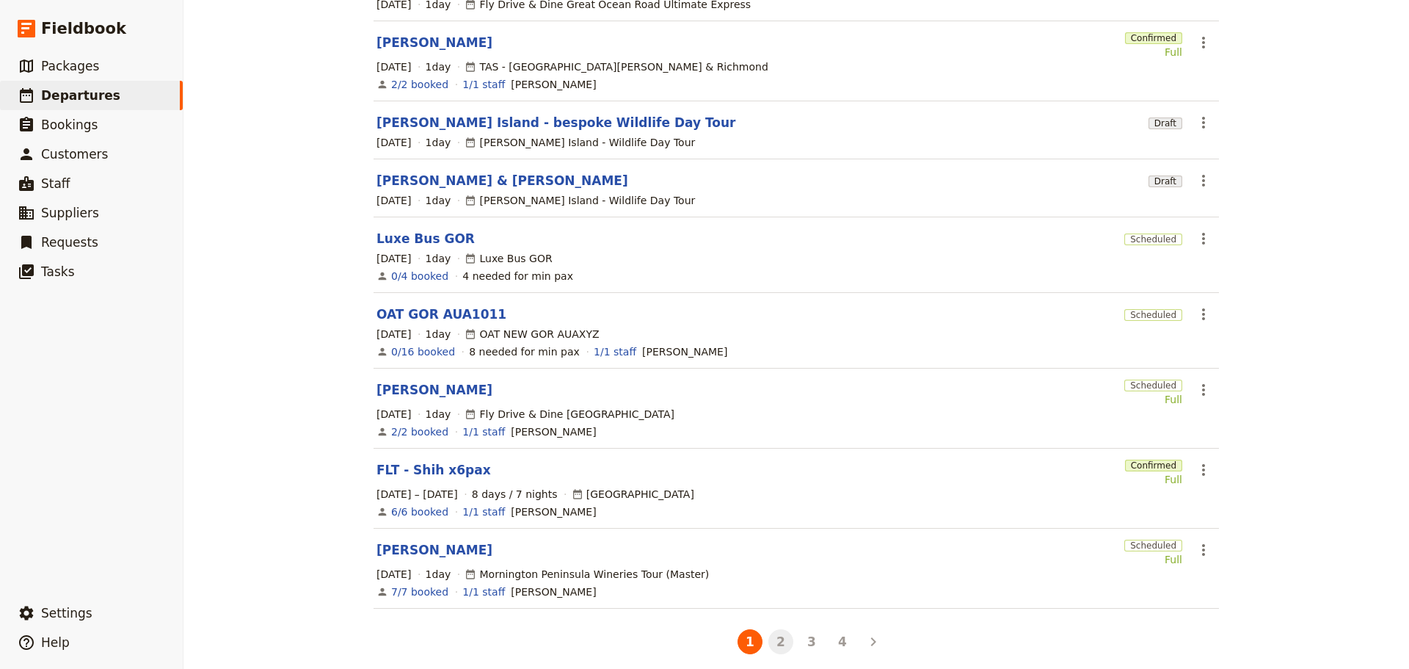
click at [784, 633] on button "2" at bounding box center [780, 641] width 25 height 25
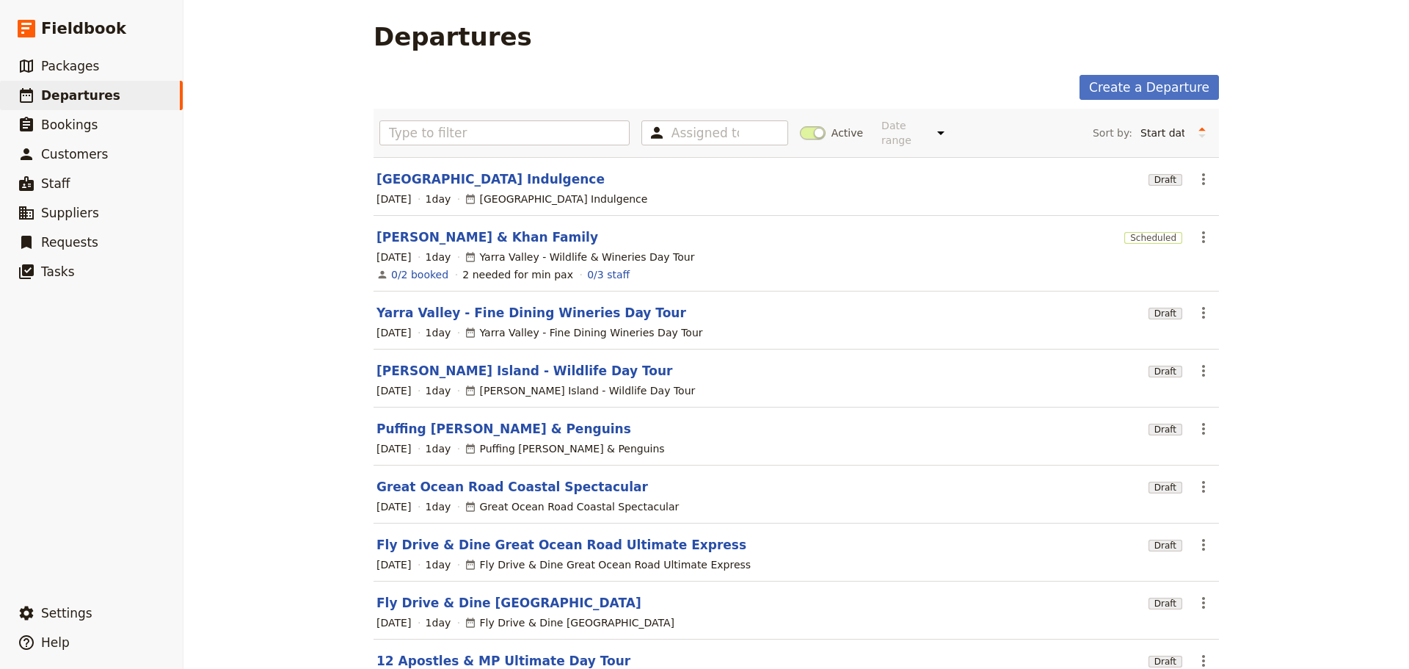
scroll to position [148, 0]
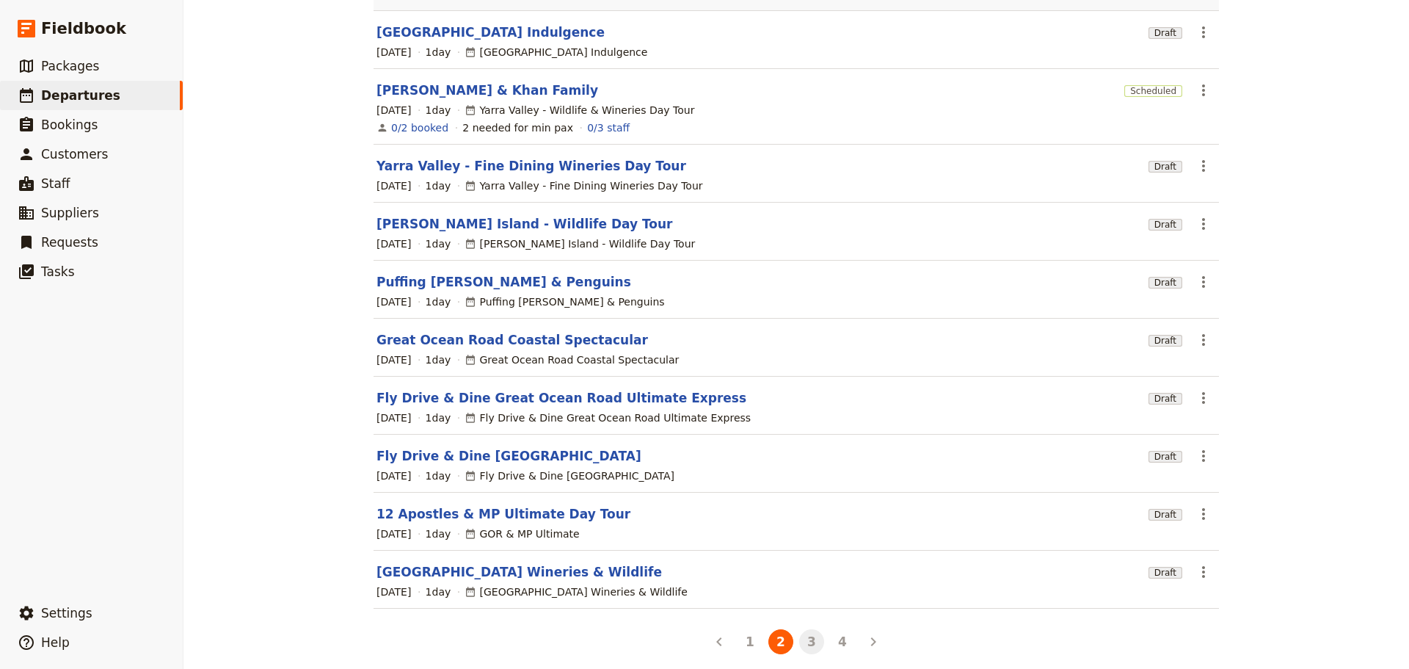
click at [818, 631] on button "3" at bounding box center [811, 641] width 25 height 25
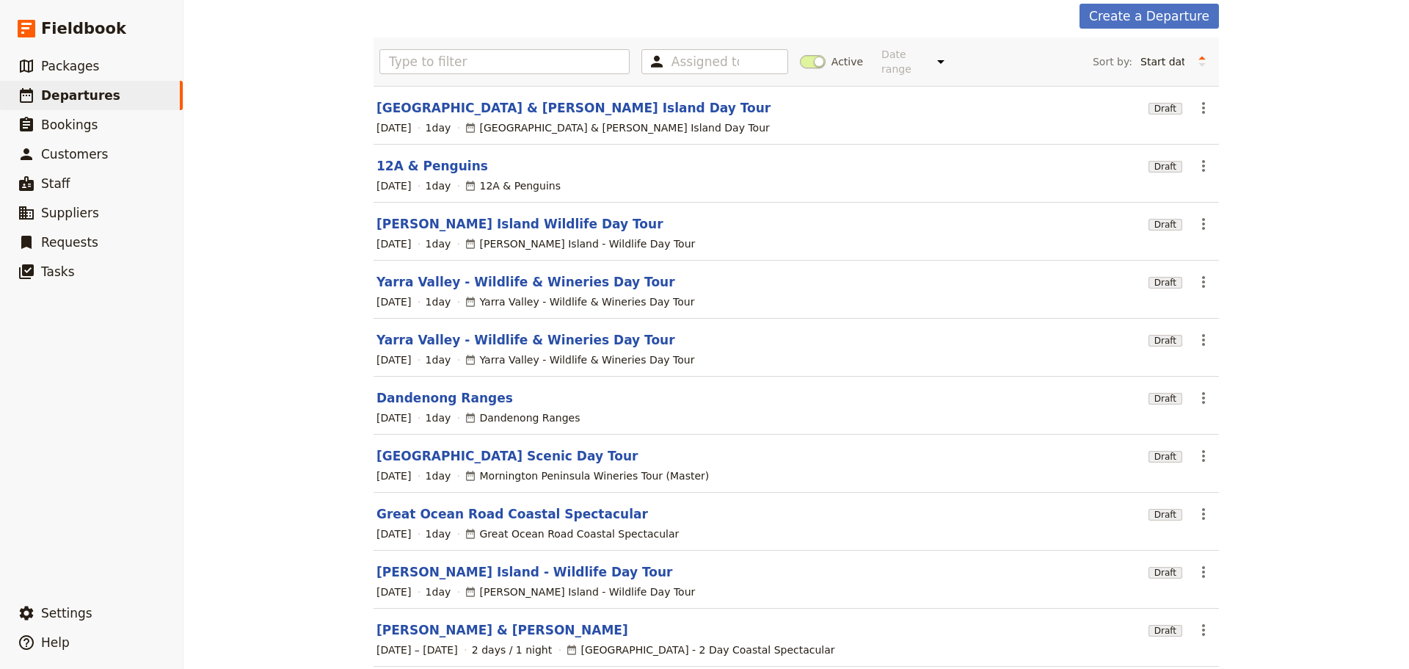
scroll to position [131, 0]
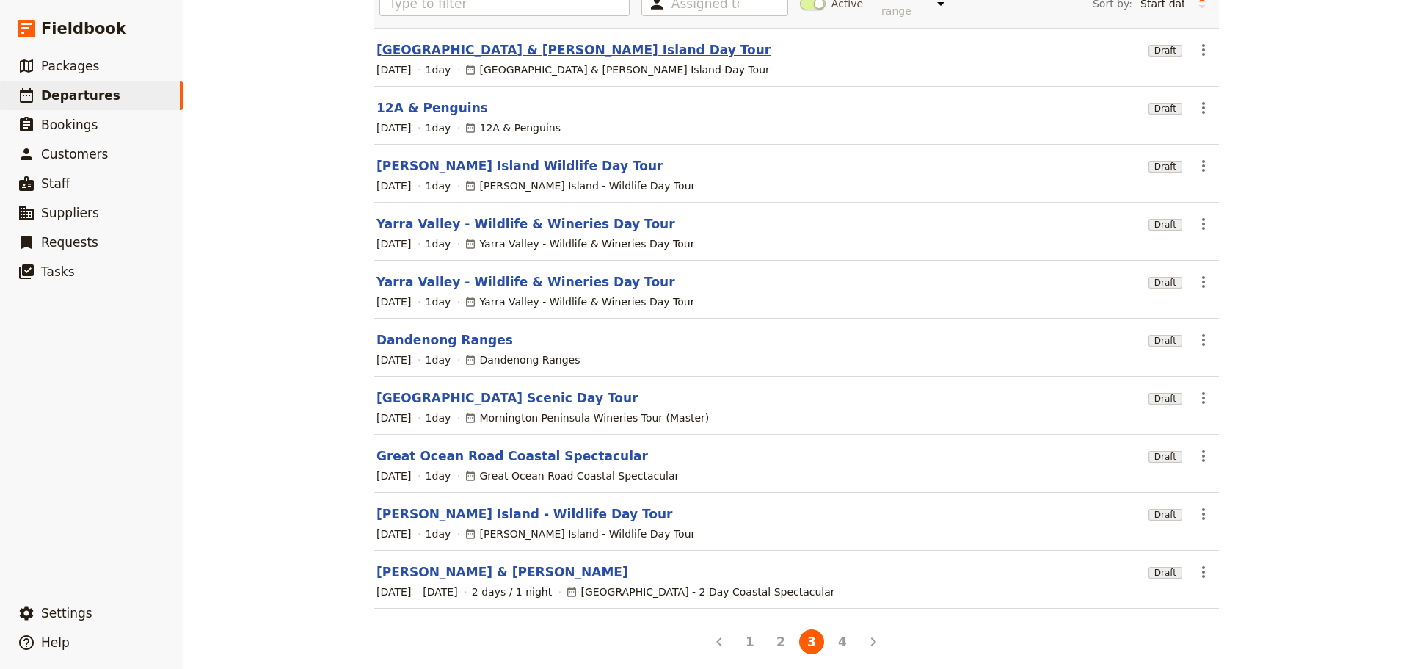
click at [515, 41] on link "Mornington Peninsula & Phillip Island Day Tour" at bounding box center [574, 50] width 394 height 18
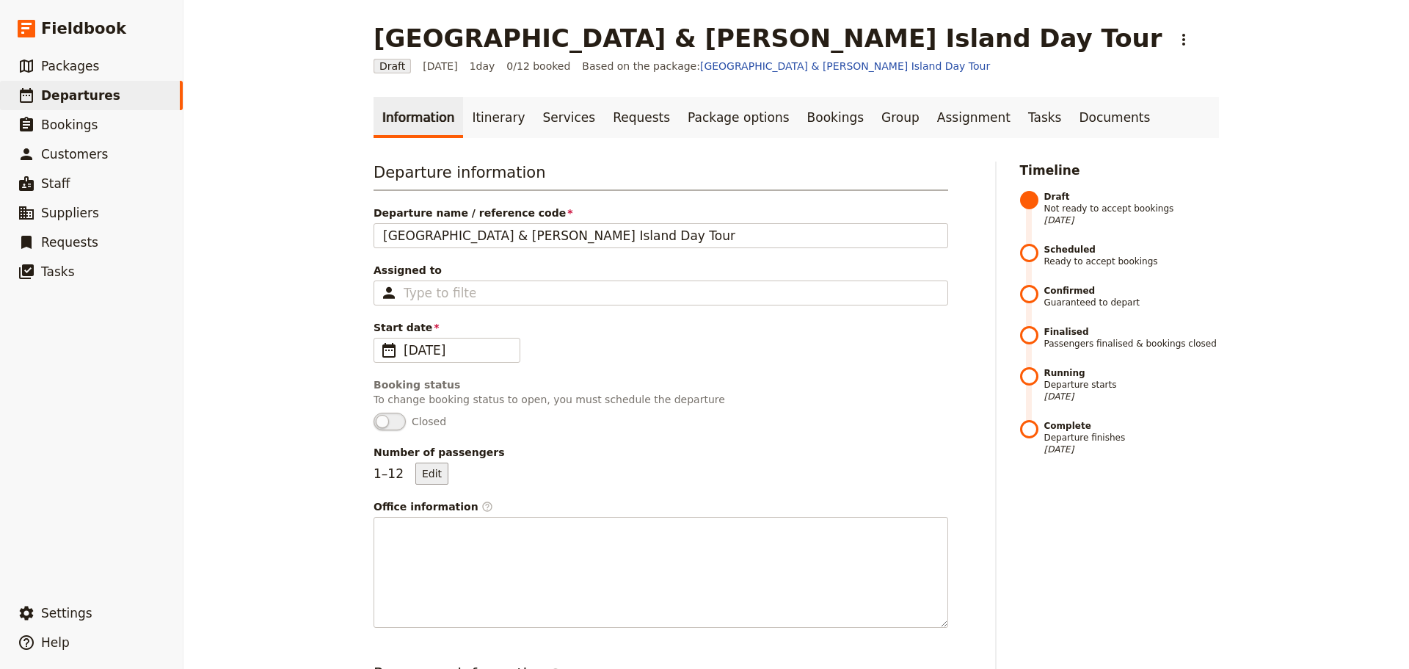
click at [418, 472] on button "Edit" at bounding box center [431, 473] width 33 height 22
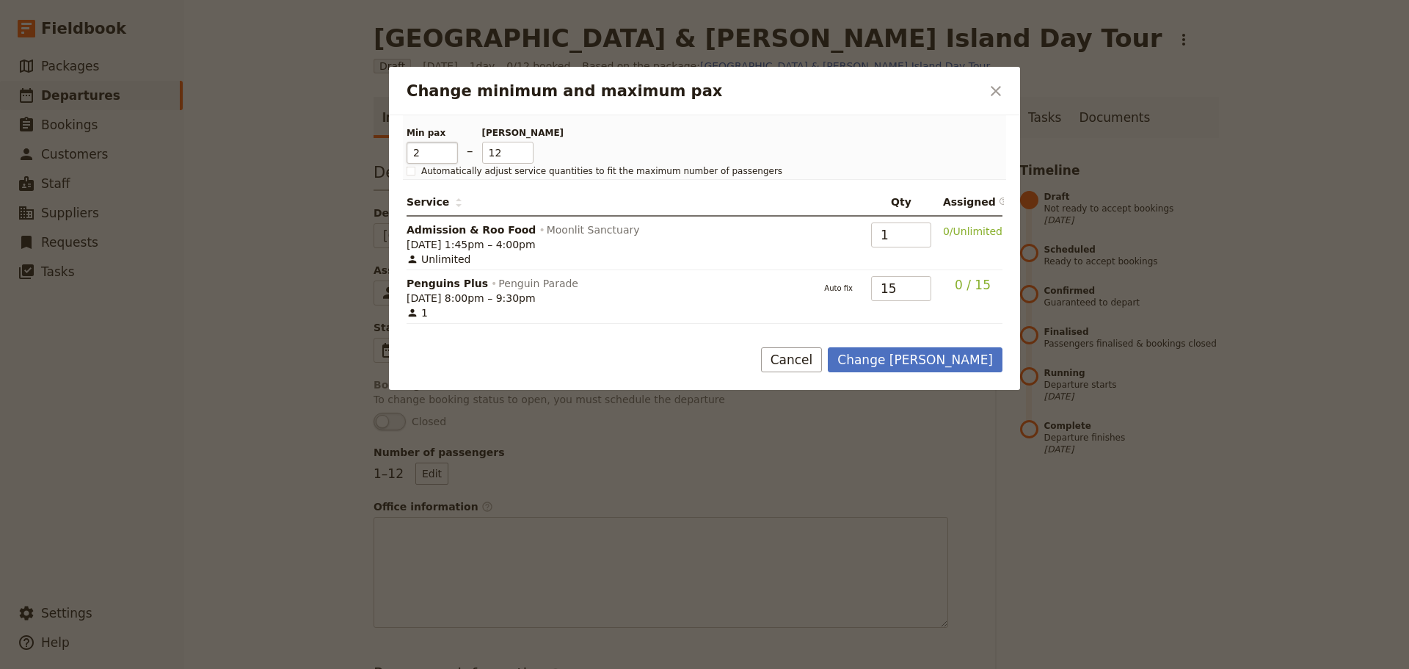
click at [451, 149] on input "2" at bounding box center [432, 153] width 51 height 22
click at [451, 149] on input "3" at bounding box center [432, 153] width 51 height 22
type input "4"
click at [451, 149] on input "4" at bounding box center [432, 153] width 51 height 22
click at [520, 157] on input "11" at bounding box center [507, 153] width 51 height 22
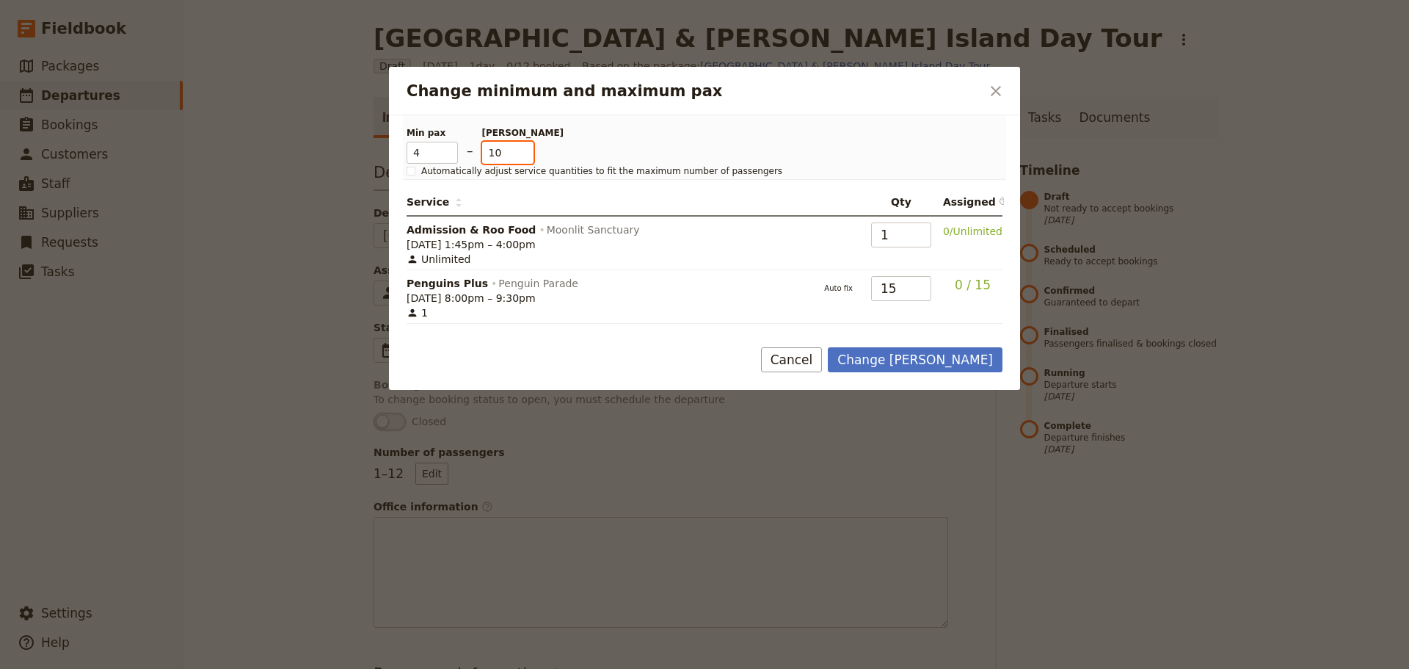
click at [521, 158] on input "10" at bounding box center [507, 153] width 51 height 22
click at [522, 158] on input "9" at bounding box center [507, 153] width 51 height 22
click at [522, 158] on input "8" at bounding box center [507, 153] width 51 height 22
click at [522, 158] on input "7" at bounding box center [507, 153] width 51 height 22
click at [522, 158] on input "6" at bounding box center [507, 153] width 51 height 22
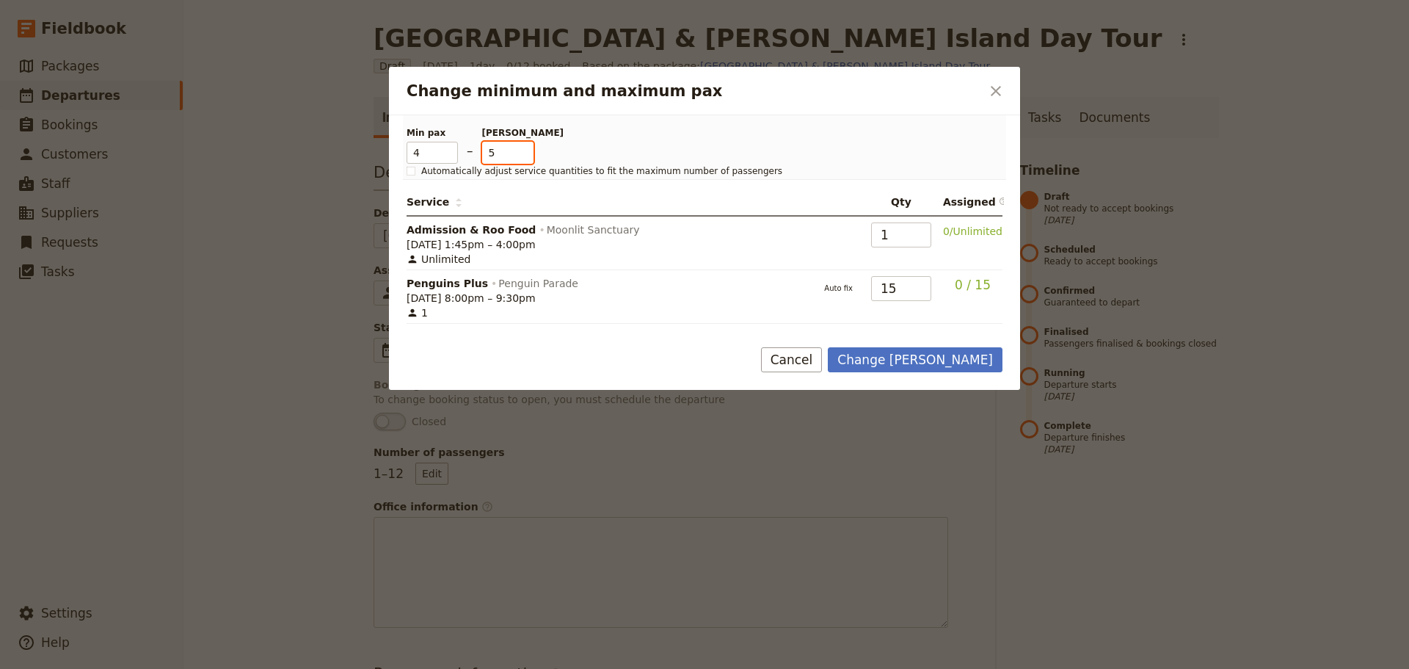
click at [522, 158] on input "5" at bounding box center [507, 153] width 51 height 22
type input "4"
click at [522, 158] on input "4" at bounding box center [507, 153] width 51 height 22
click at [930, 364] on button "Change max pax" at bounding box center [915, 359] width 175 height 25
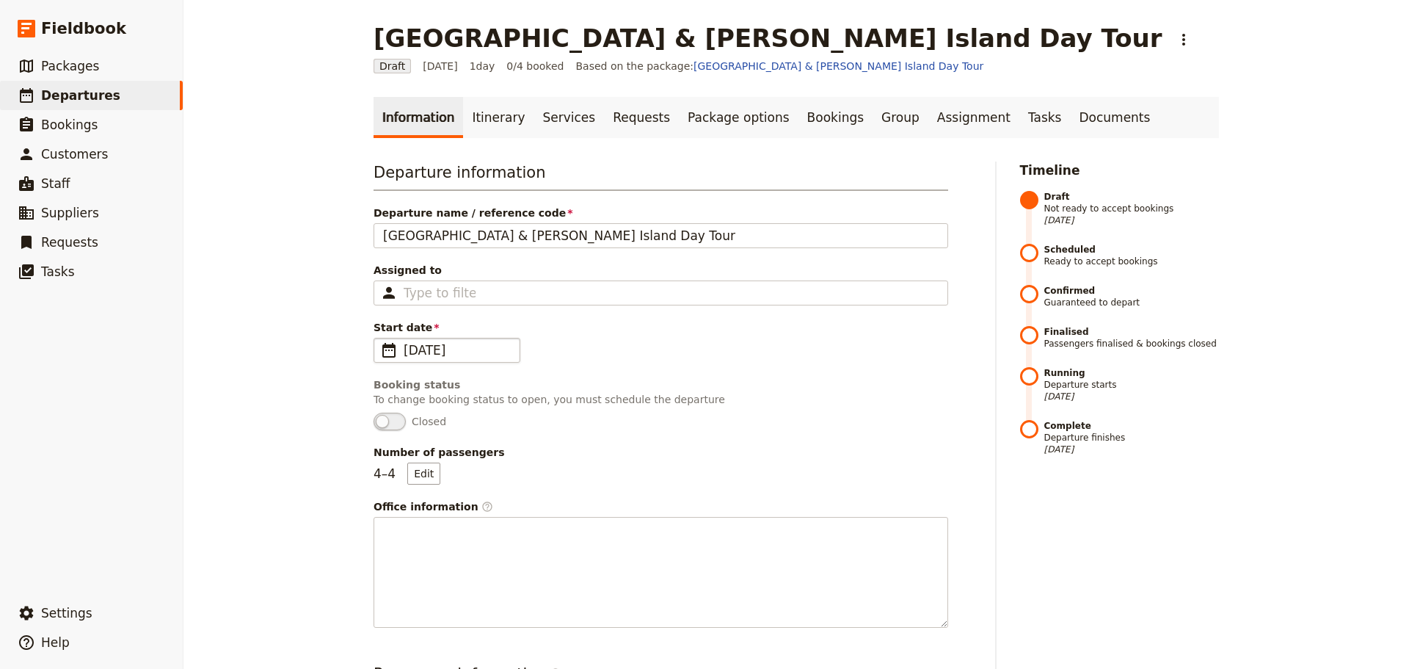
click at [389, 357] on span "​" at bounding box center [389, 350] width 18 height 18
click at [380, 338] on input "29/12/2025" at bounding box center [379, 338] width 1 height 1
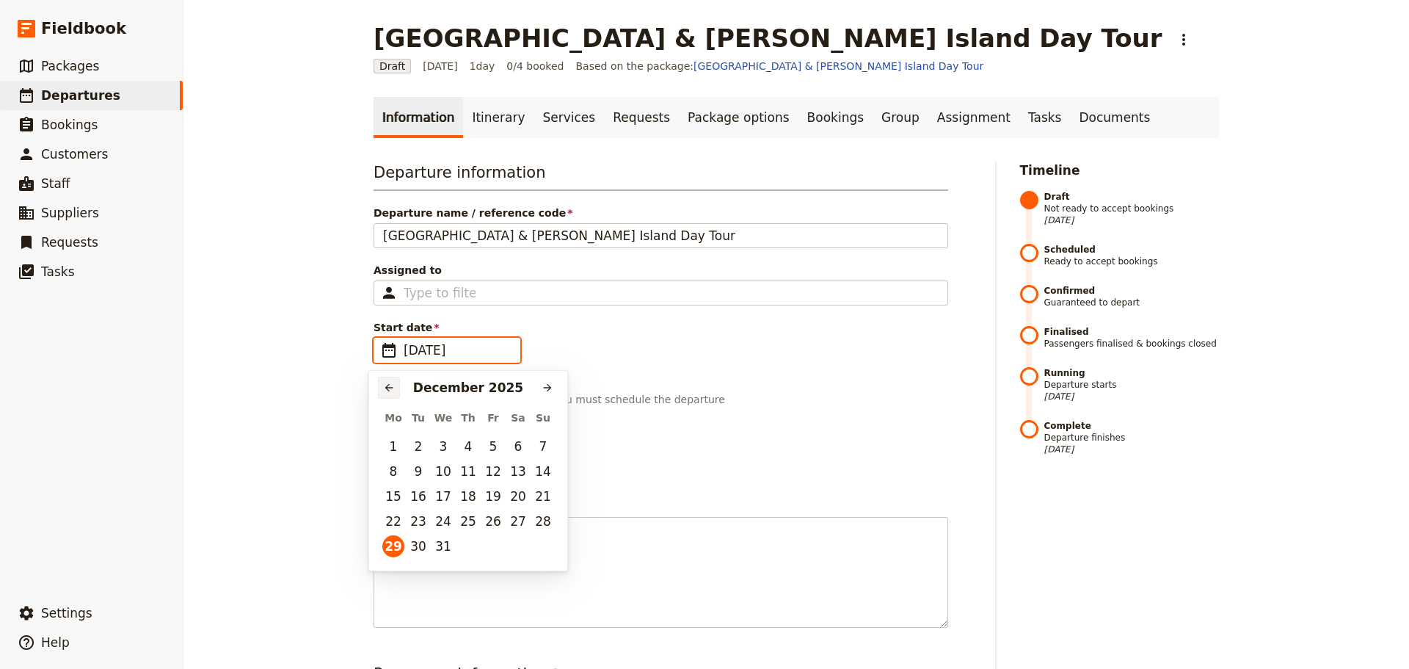
click at [388, 386] on icon "Previous month" at bounding box center [389, 388] width 8 height 8
click at [546, 495] on button "16" at bounding box center [543, 496] width 22 height 22
type input "16/11/2025"
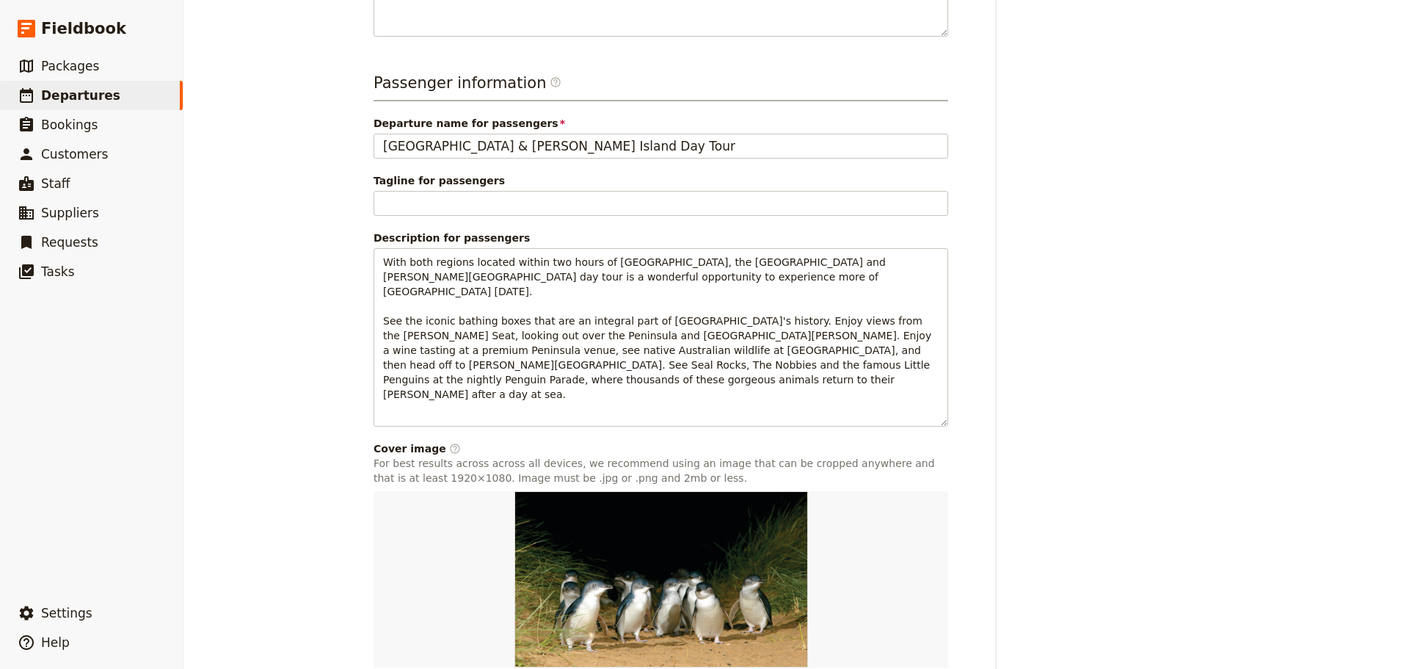
scroll to position [663, 0]
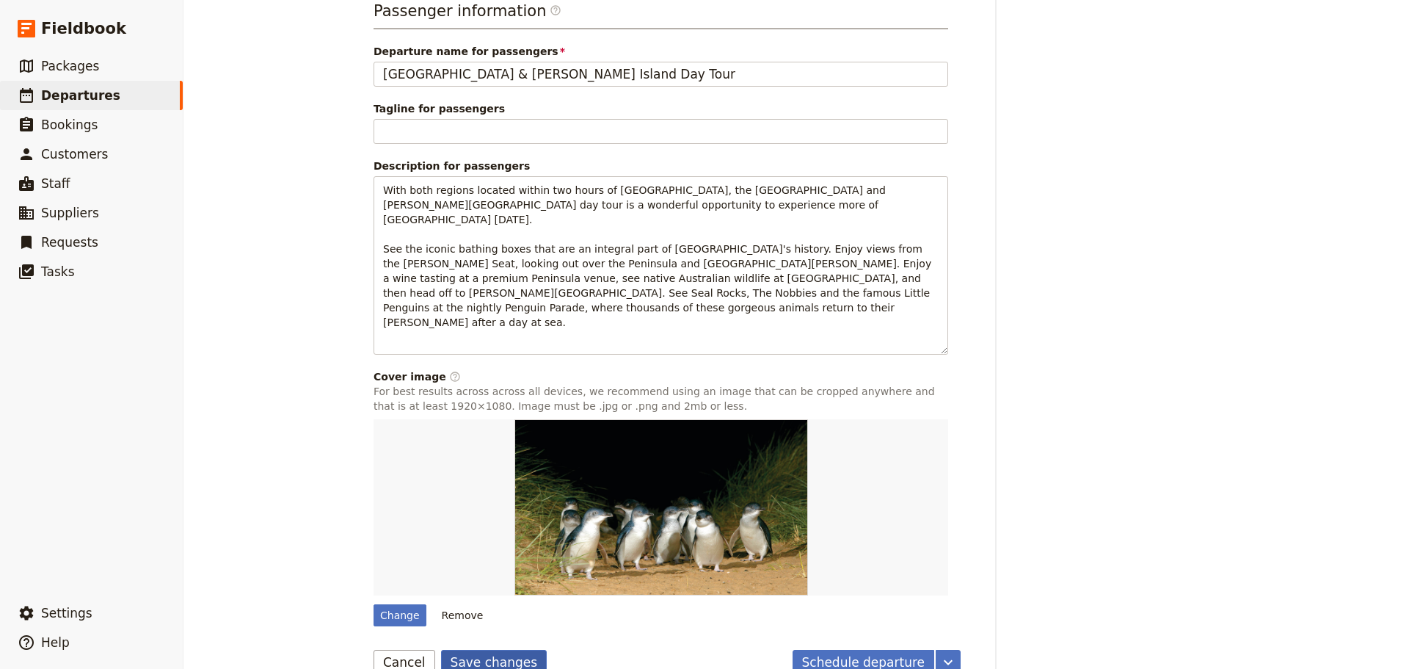
click at [479, 650] on button "Save changes" at bounding box center [494, 662] width 106 height 25
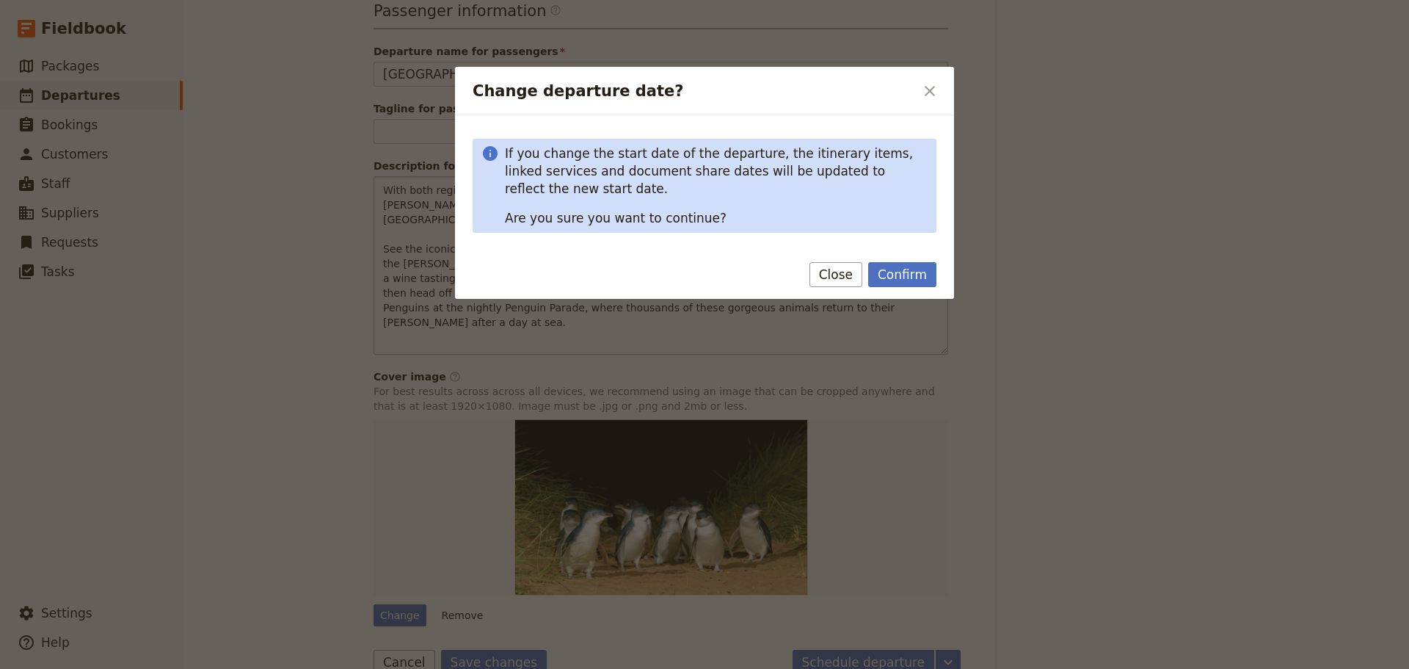
click at [898, 271] on button "Confirm" at bounding box center [902, 274] width 68 height 25
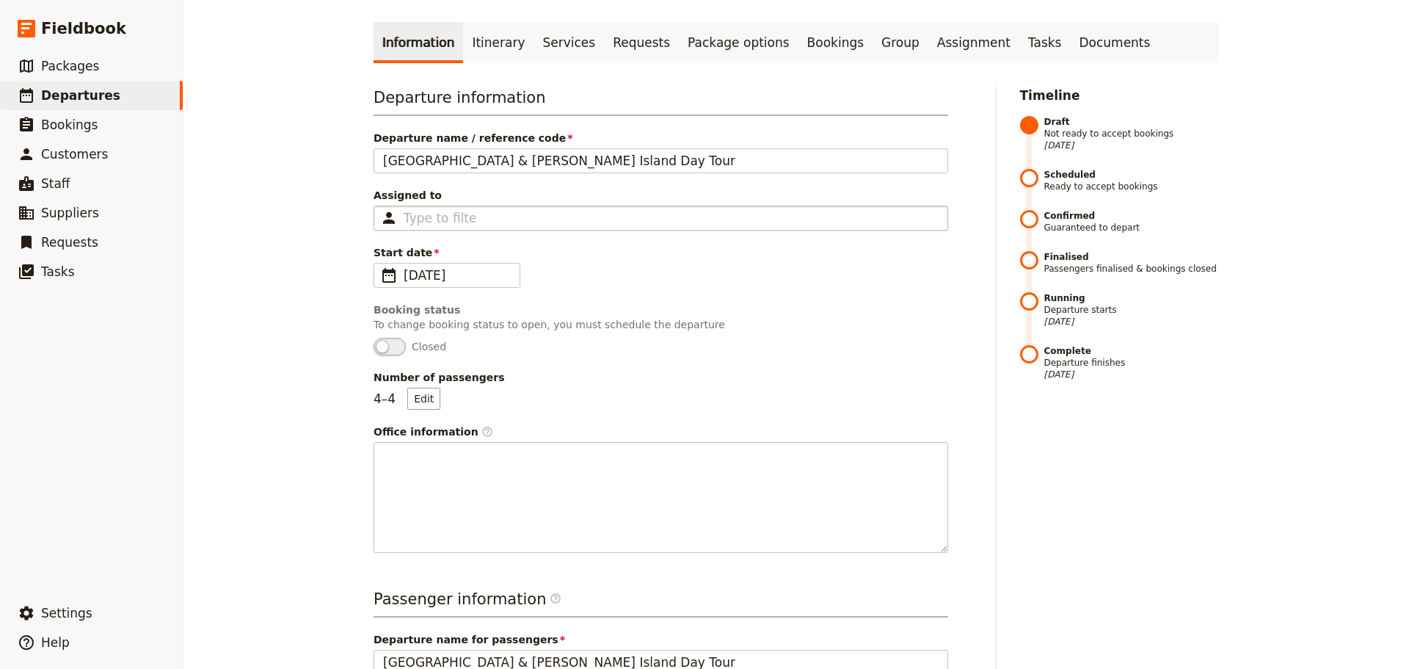
scroll to position [0, 0]
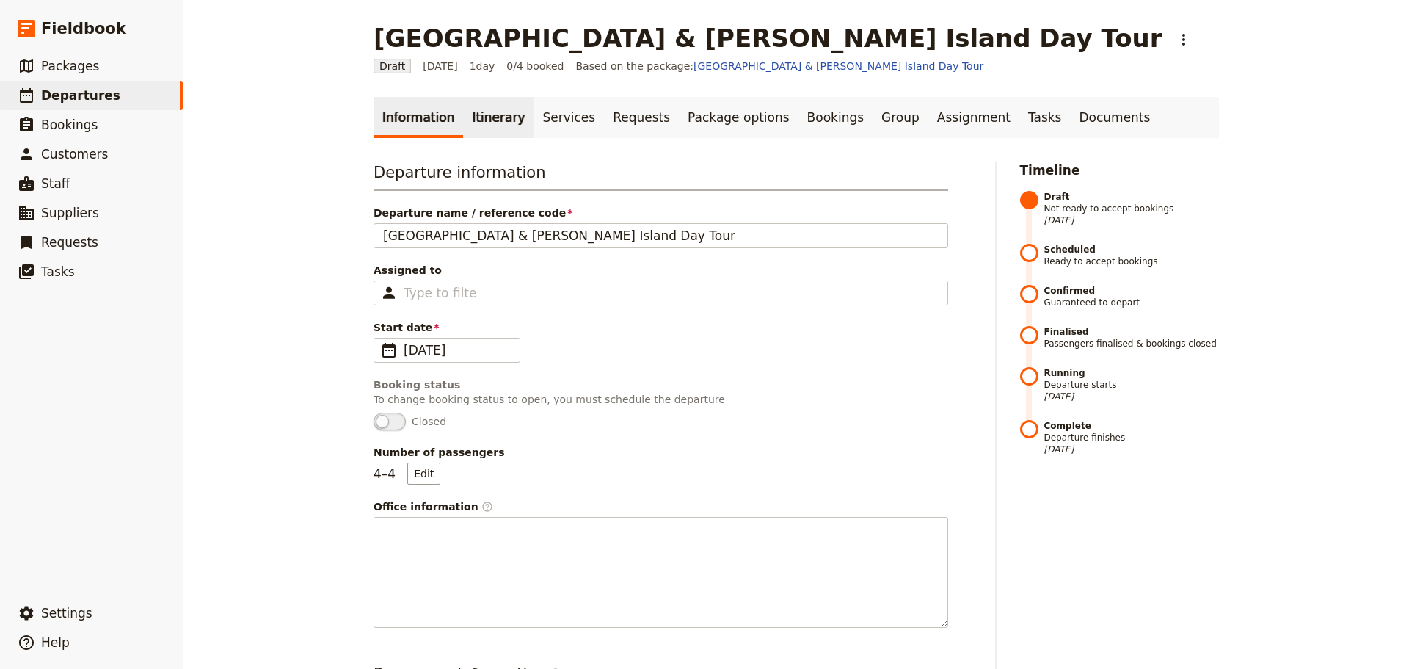
click at [476, 125] on link "Itinerary" at bounding box center [498, 117] width 70 height 41
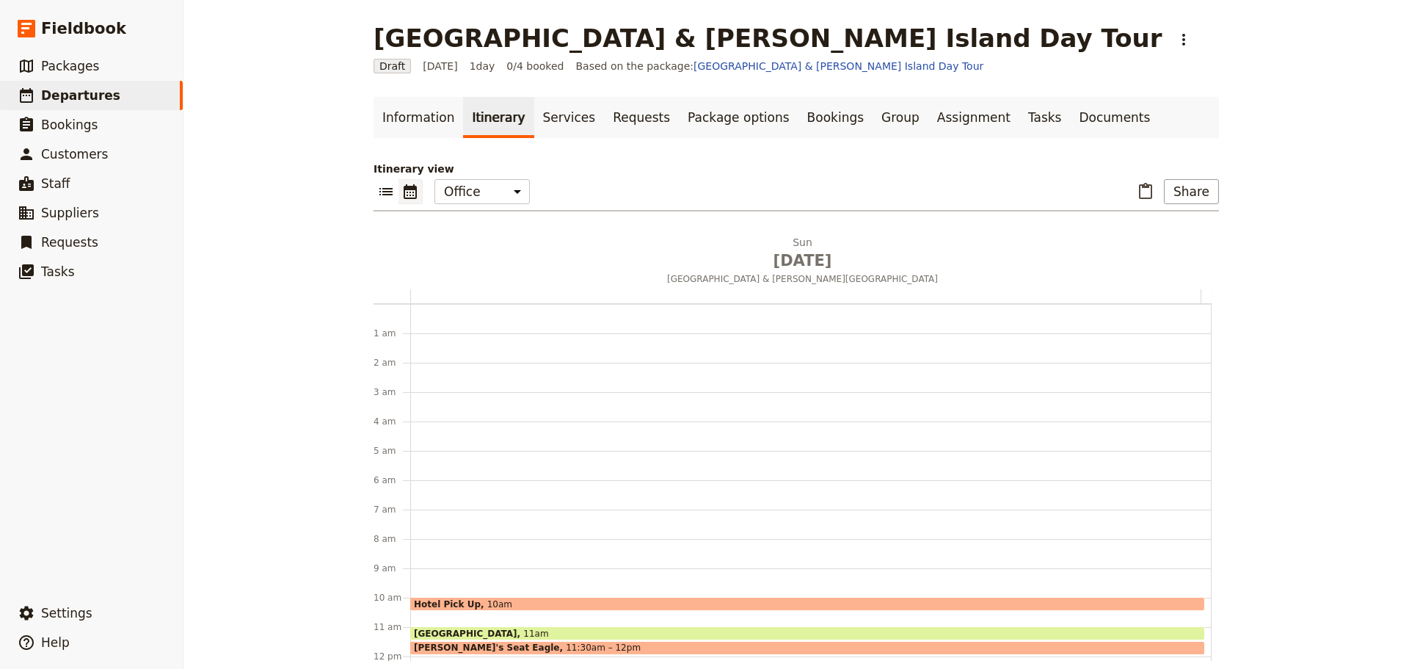
scroll to position [191, 0]
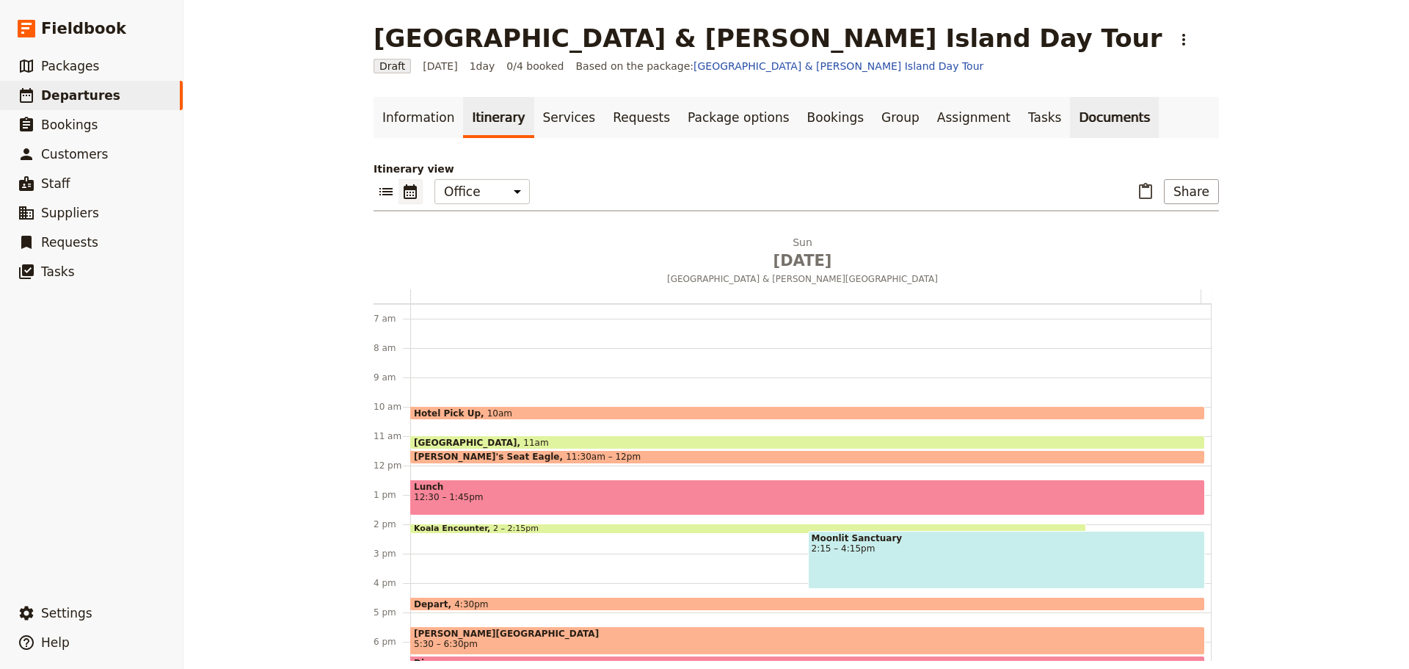
click at [1070, 106] on link "Documents" at bounding box center [1114, 117] width 89 height 41
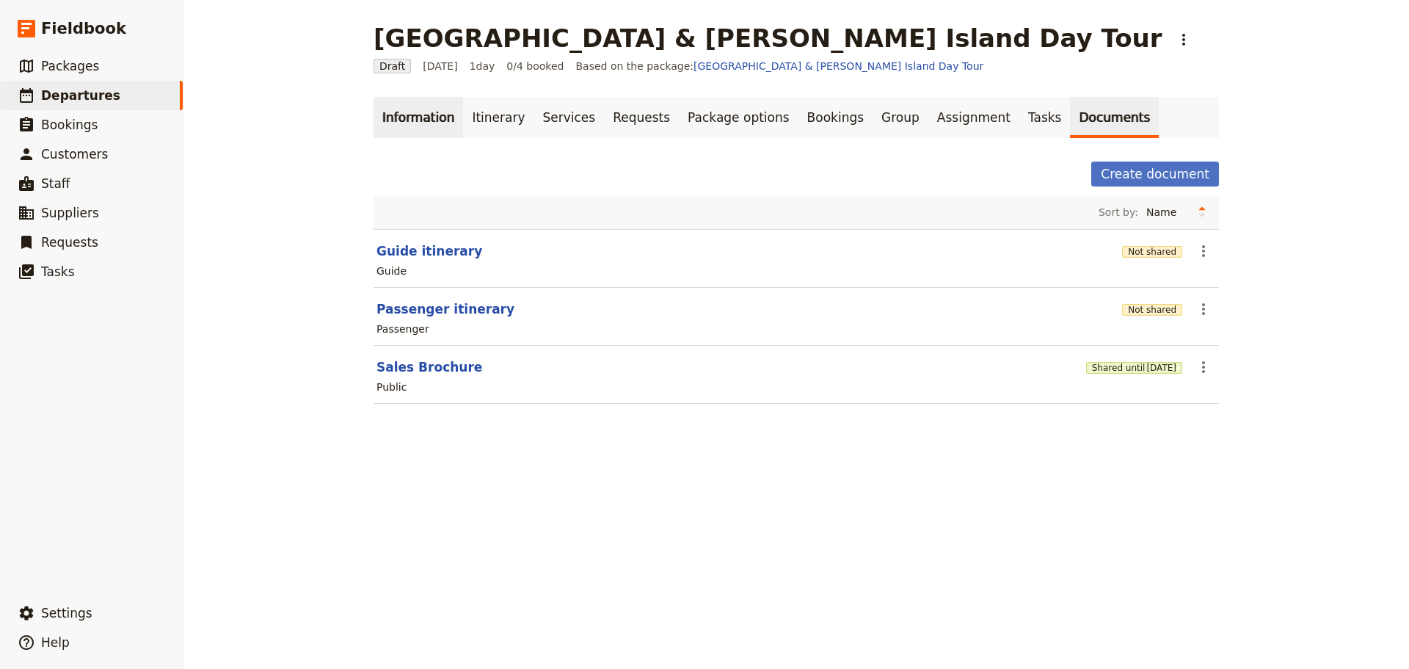
click at [446, 119] on link "Information" at bounding box center [419, 117] width 90 height 41
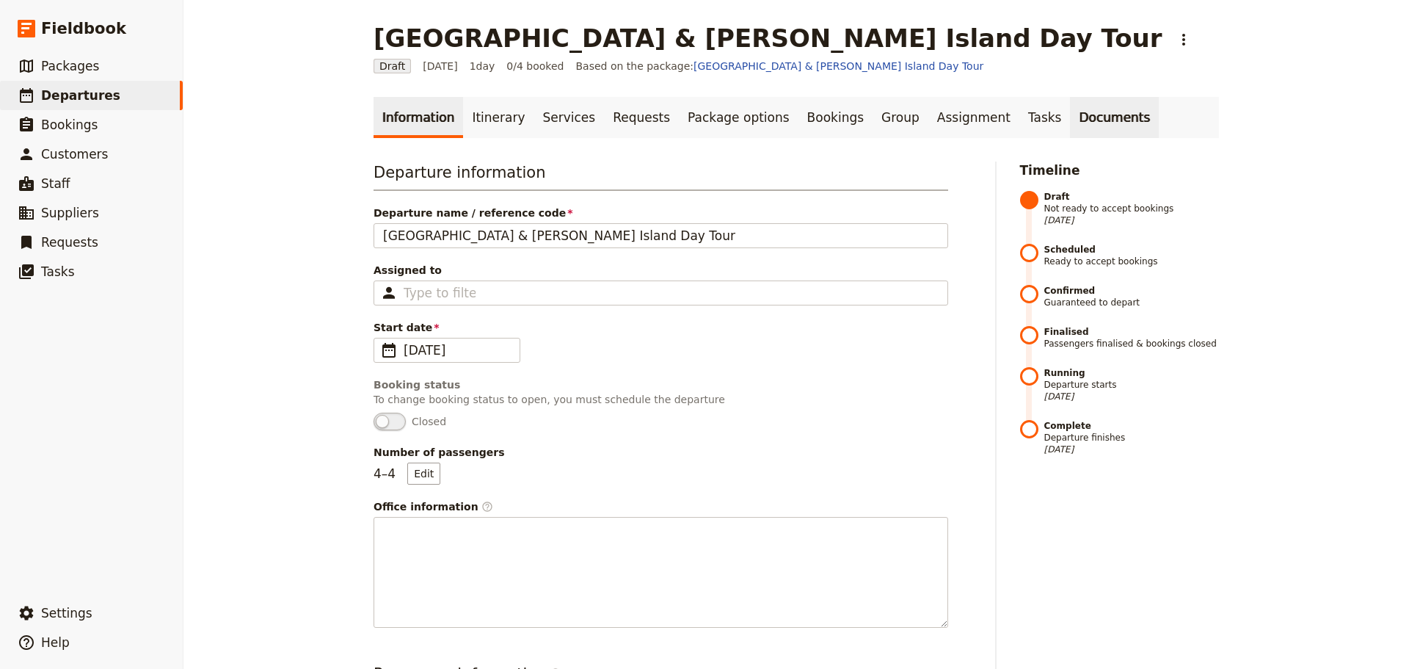
click at [1070, 115] on link "Documents" at bounding box center [1114, 117] width 89 height 41
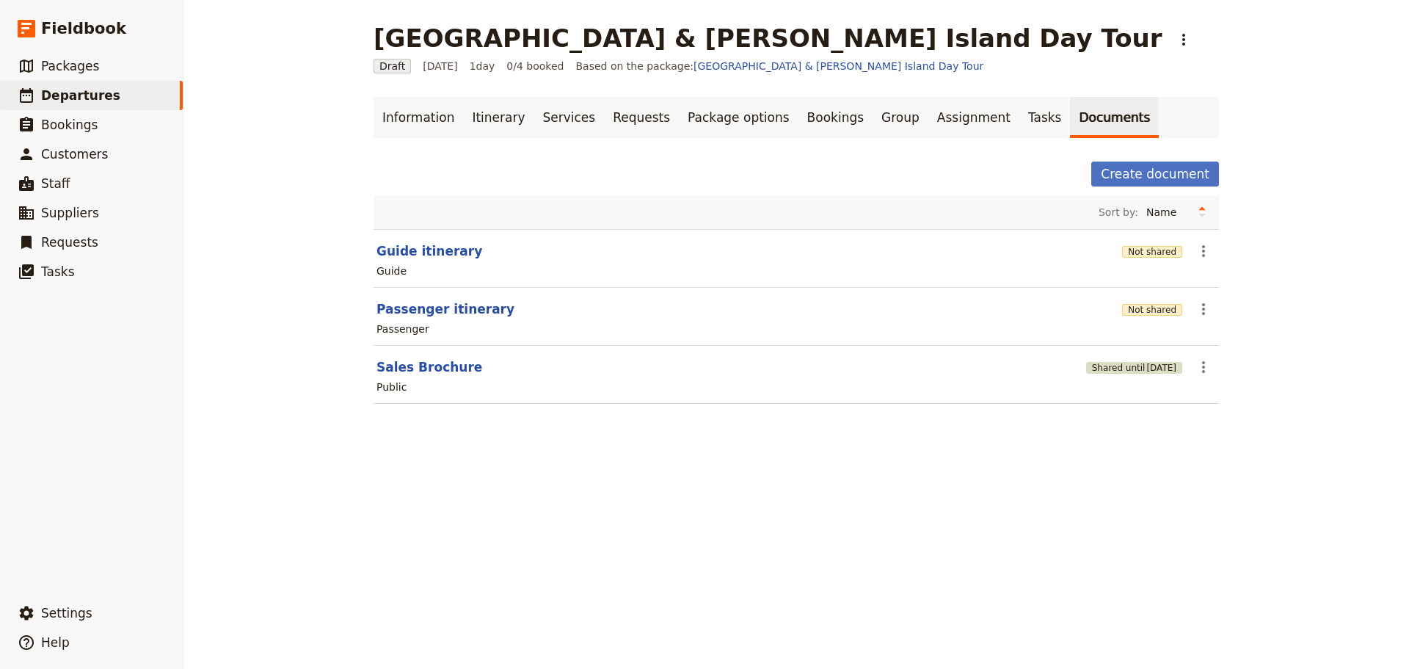
click at [1146, 366] on span "17 Dec 2025" at bounding box center [1161, 368] width 30 height 12
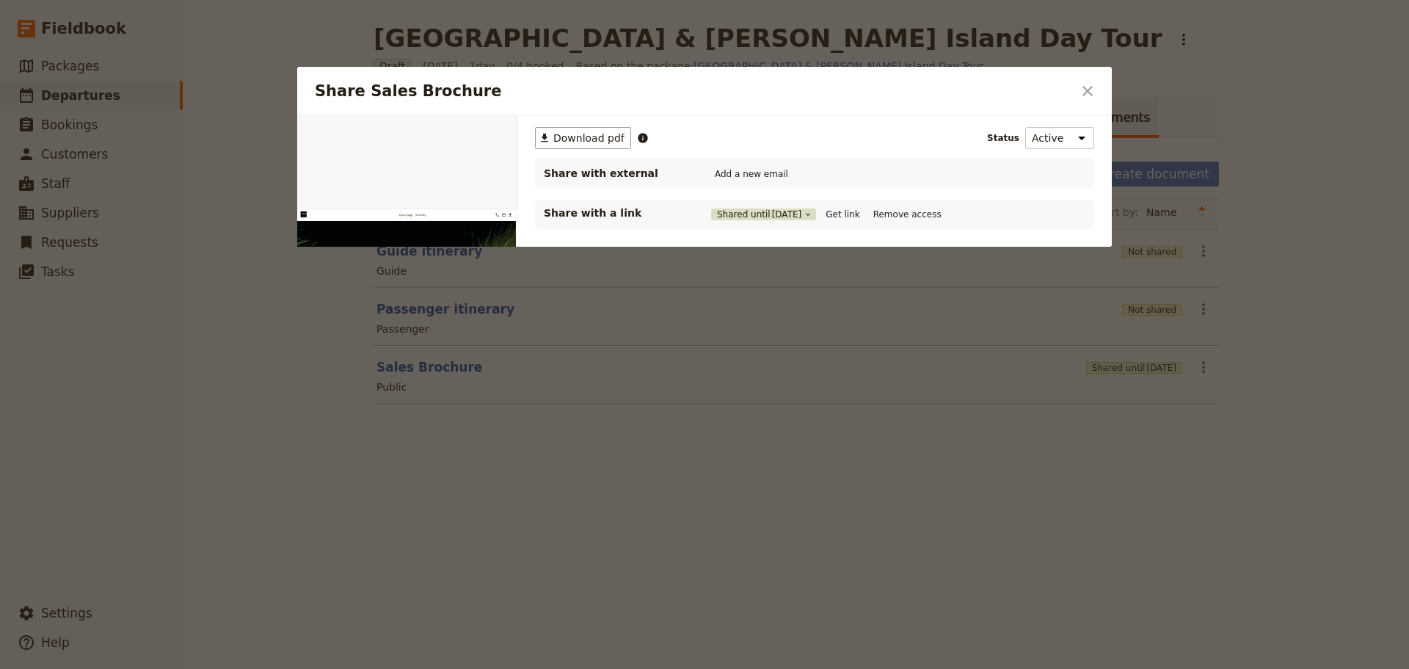
click at [813, 213] on icon "Share Sales Brochure" at bounding box center [808, 214] width 9 height 9
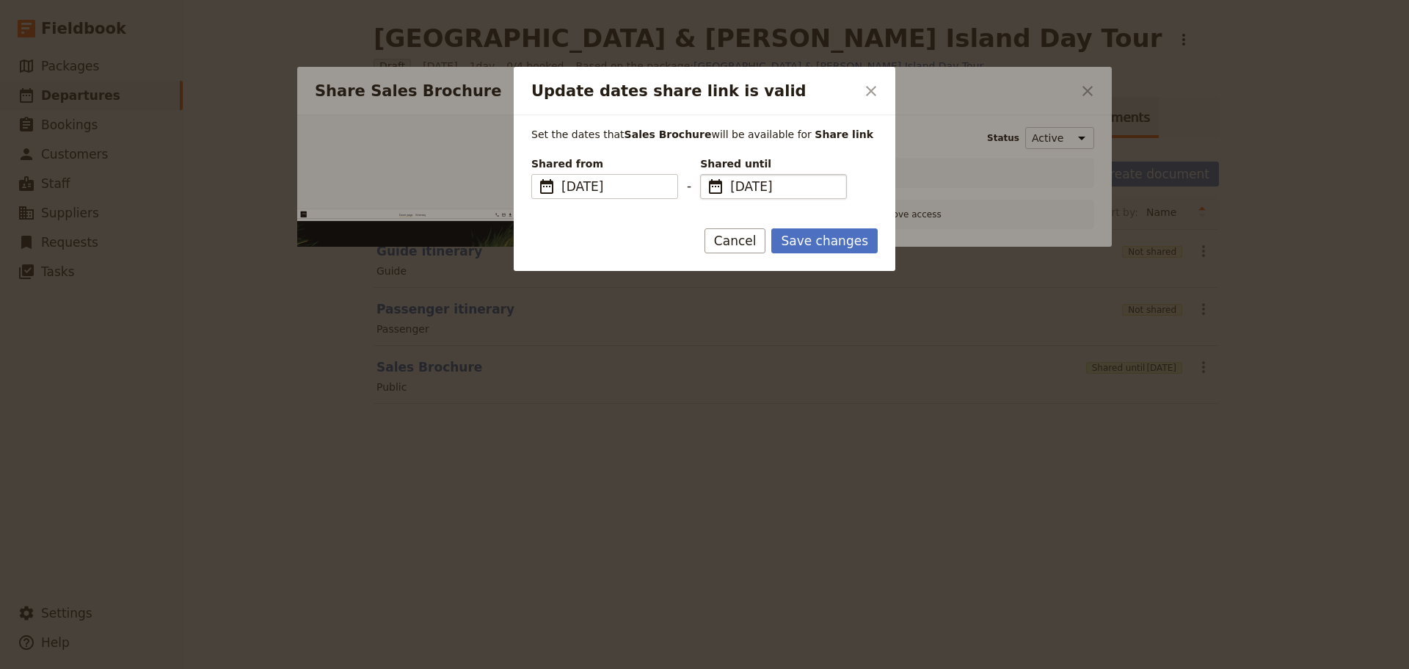
click at [772, 192] on span "17 Dec 2025" at bounding box center [783, 187] width 107 height 18
click at [707, 175] on input "17/12/2025" at bounding box center [706, 174] width 1 height 1
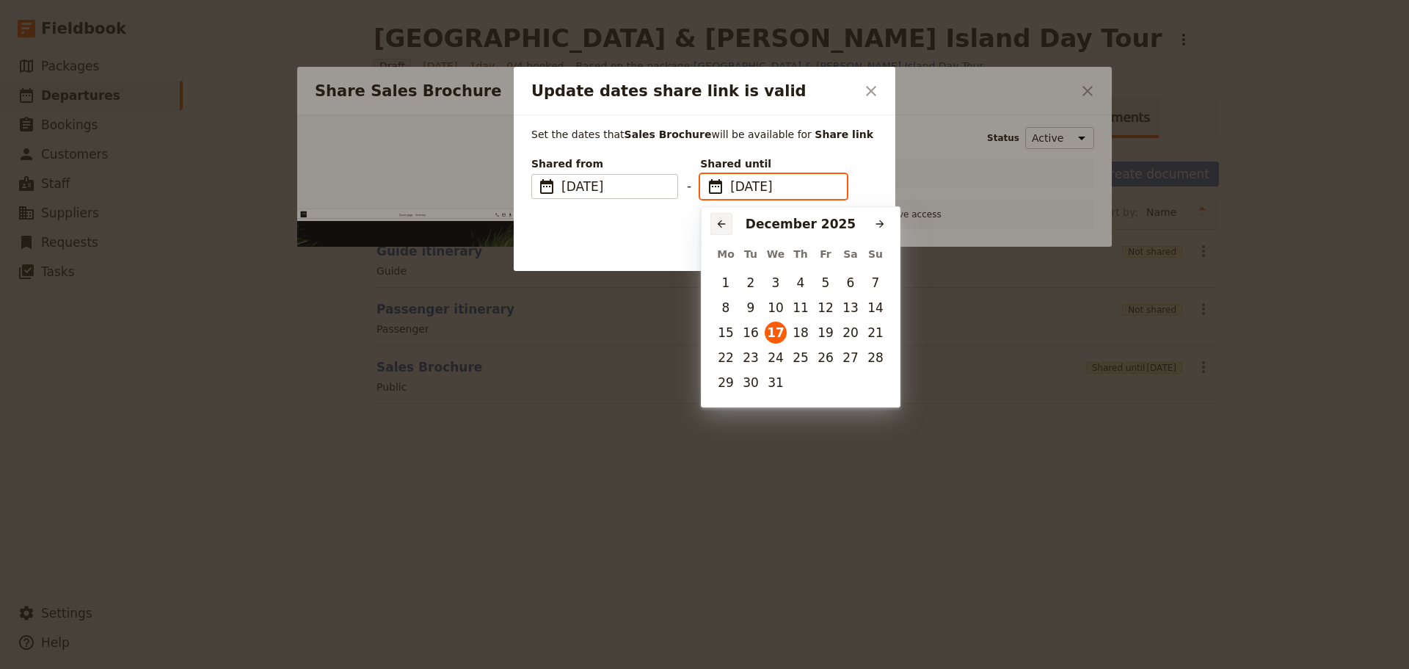
click at [721, 227] on icon "Previous month" at bounding box center [722, 224] width 8 height 8
click at [720, 226] on icon "Previous month" at bounding box center [722, 224] width 8 height 8
click at [777, 306] on button "8" at bounding box center [776, 308] width 22 height 22
type input "08/10/2025"
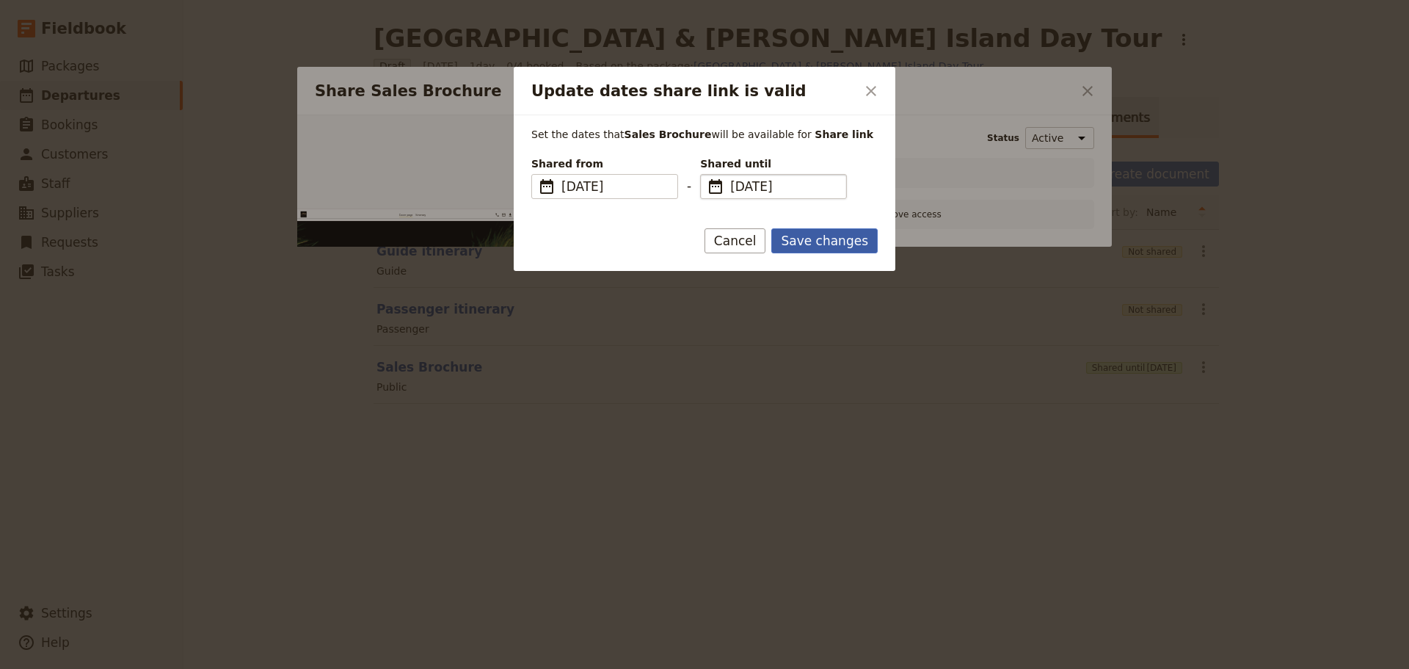
click at [838, 237] on button "Save changes" at bounding box center [824, 240] width 106 height 25
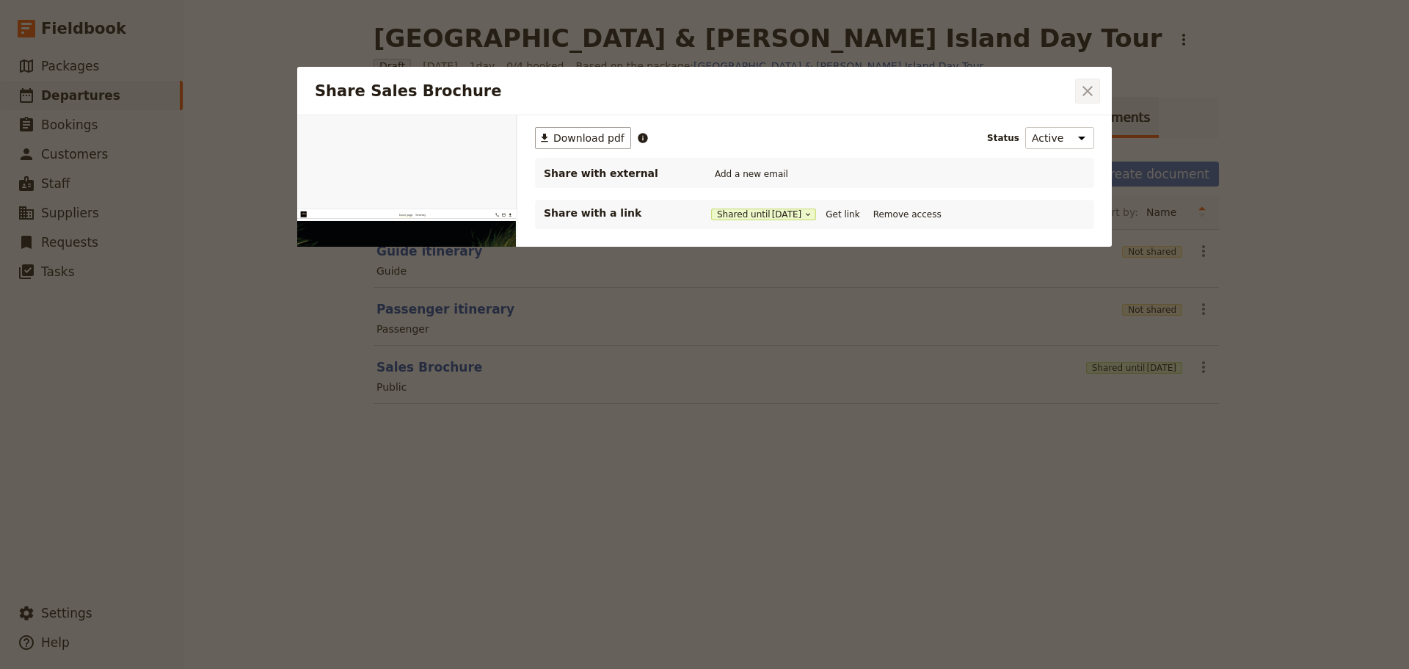
click at [1082, 92] on icon "Close dialog" at bounding box center [1088, 91] width 18 height 18
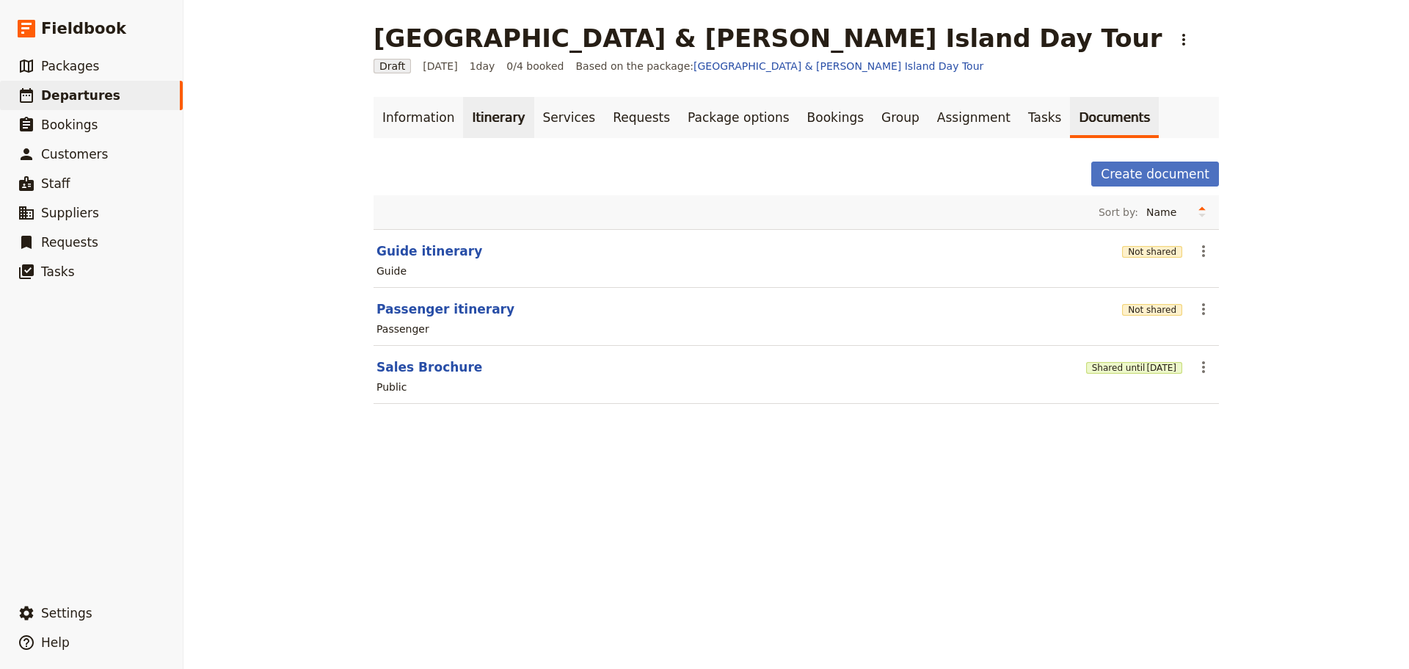
click at [474, 106] on link "Itinerary" at bounding box center [498, 117] width 70 height 41
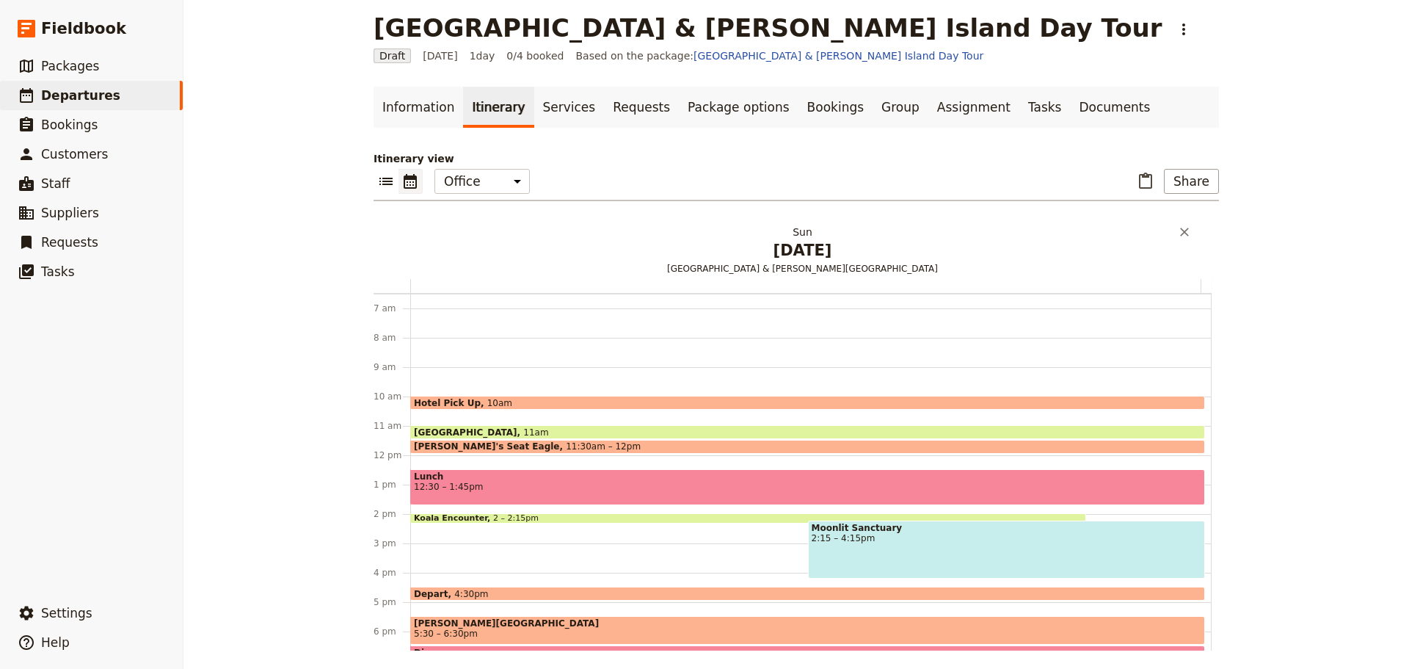
scroll to position [15, 0]
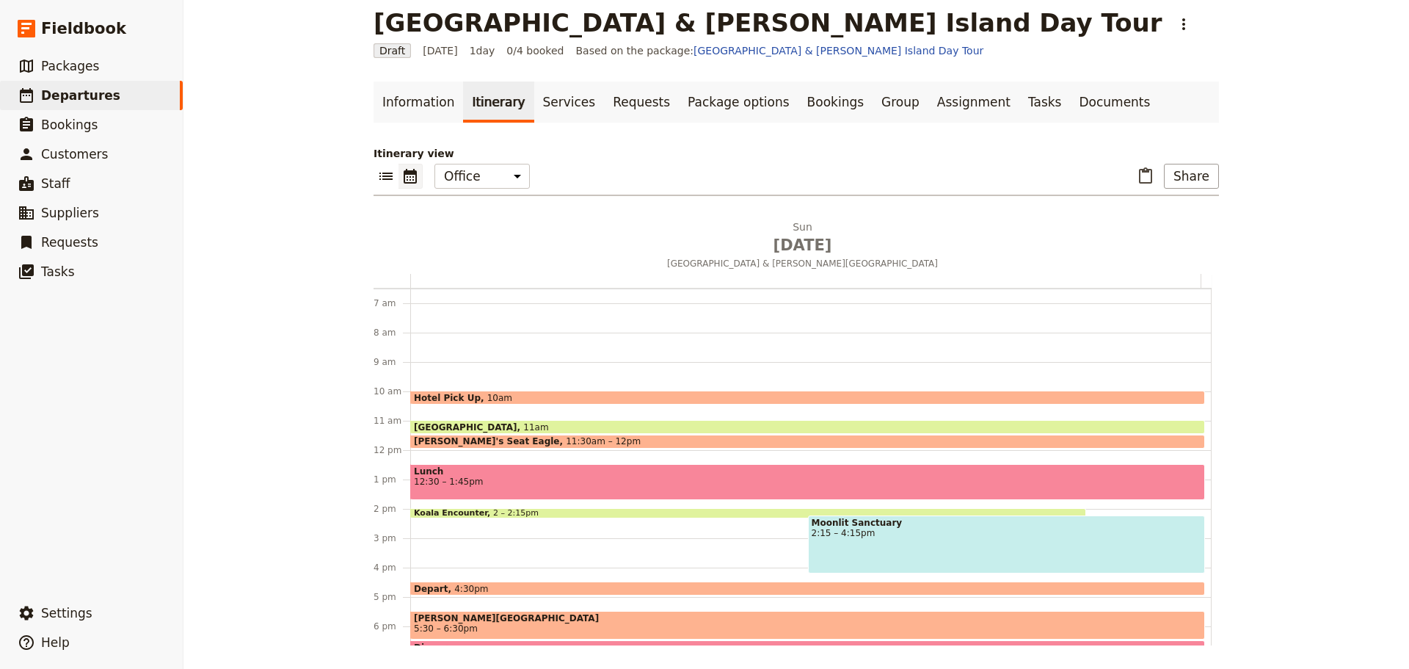
click at [496, 423] on span "Mornington Peninsula" at bounding box center [468, 427] width 109 height 10
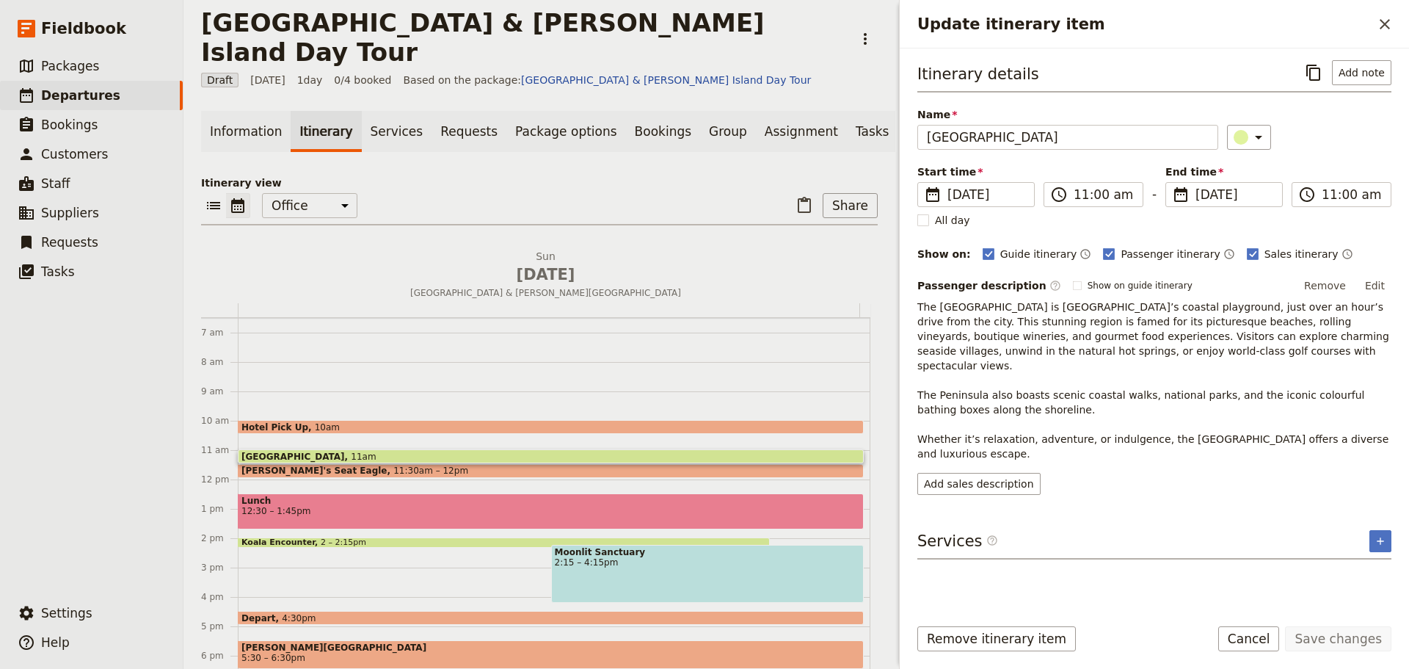
drag, startPoint x: 1250, startPoint y: 629, endPoint x: 1247, endPoint y: 616, distance: 13.5
click at [1250, 630] on button "Cancel" at bounding box center [1249, 638] width 62 height 25
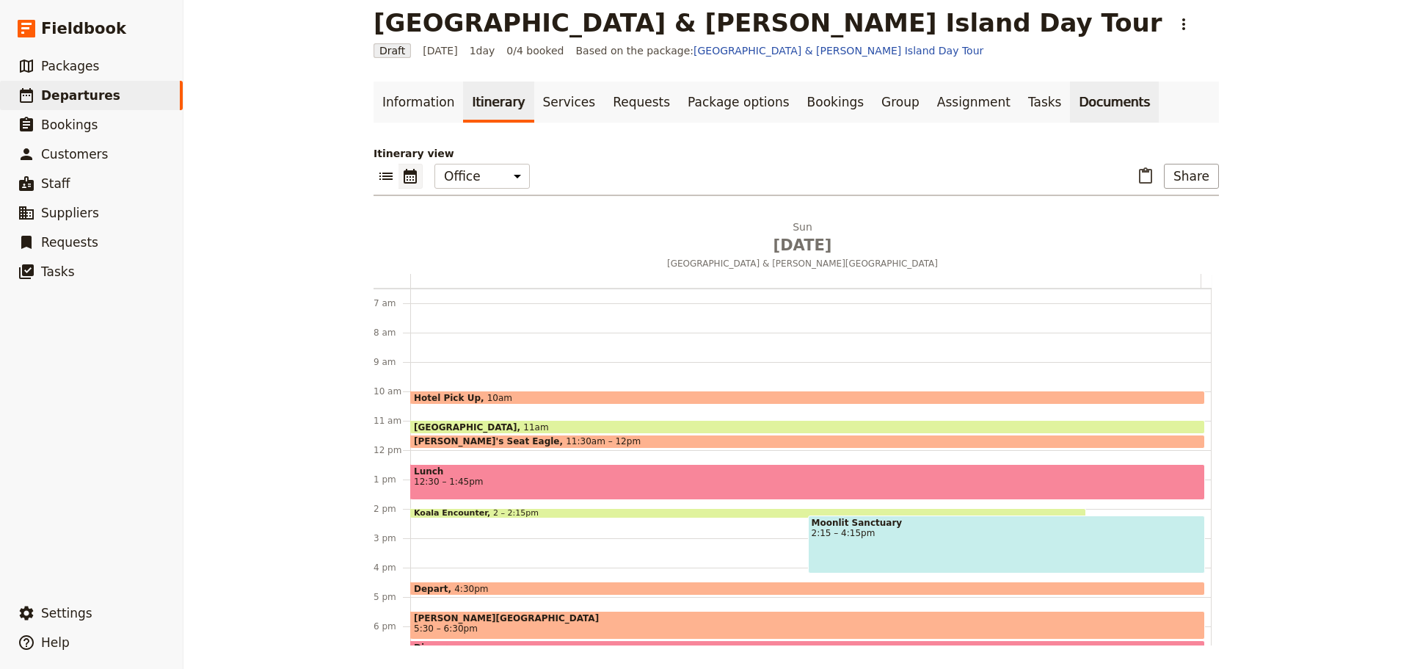
click at [1070, 101] on link "Documents" at bounding box center [1114, 101] width 89 height 41
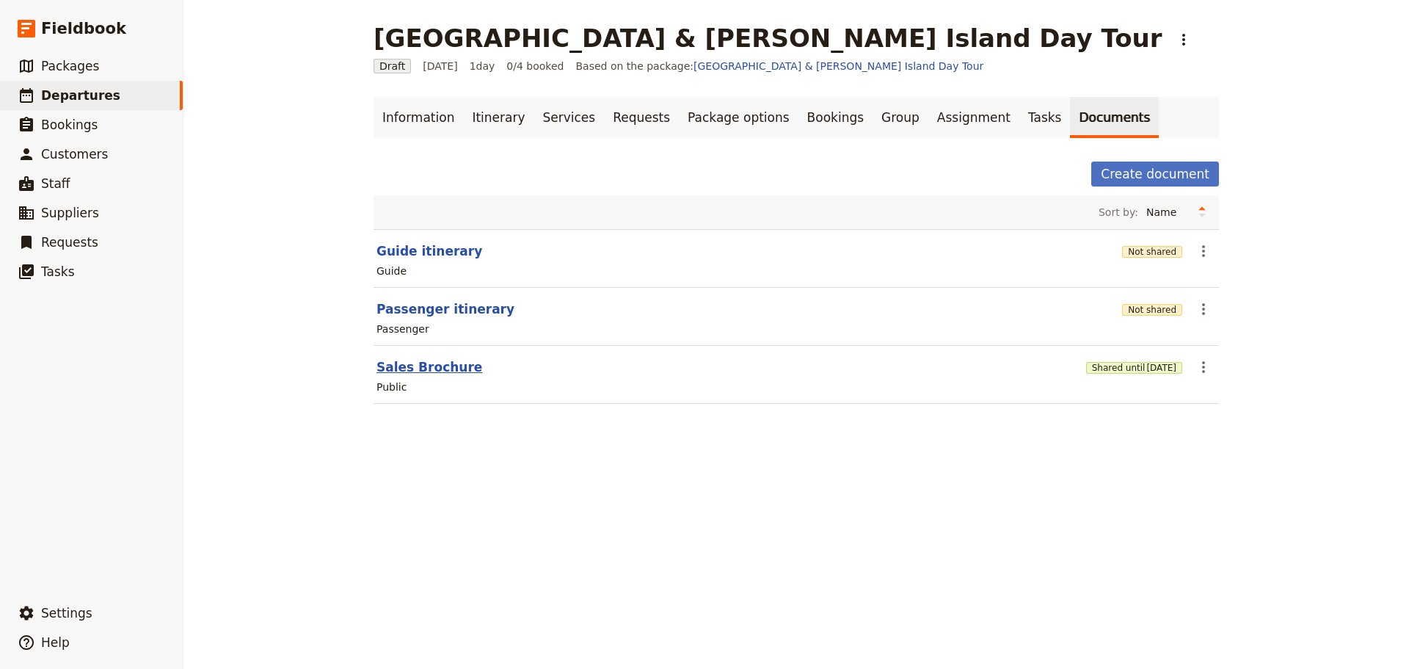
click at [390, 370] on button "Sales Brochure" at bounding box center [430, 367] width 106 height 18
select select "DEFAULT"
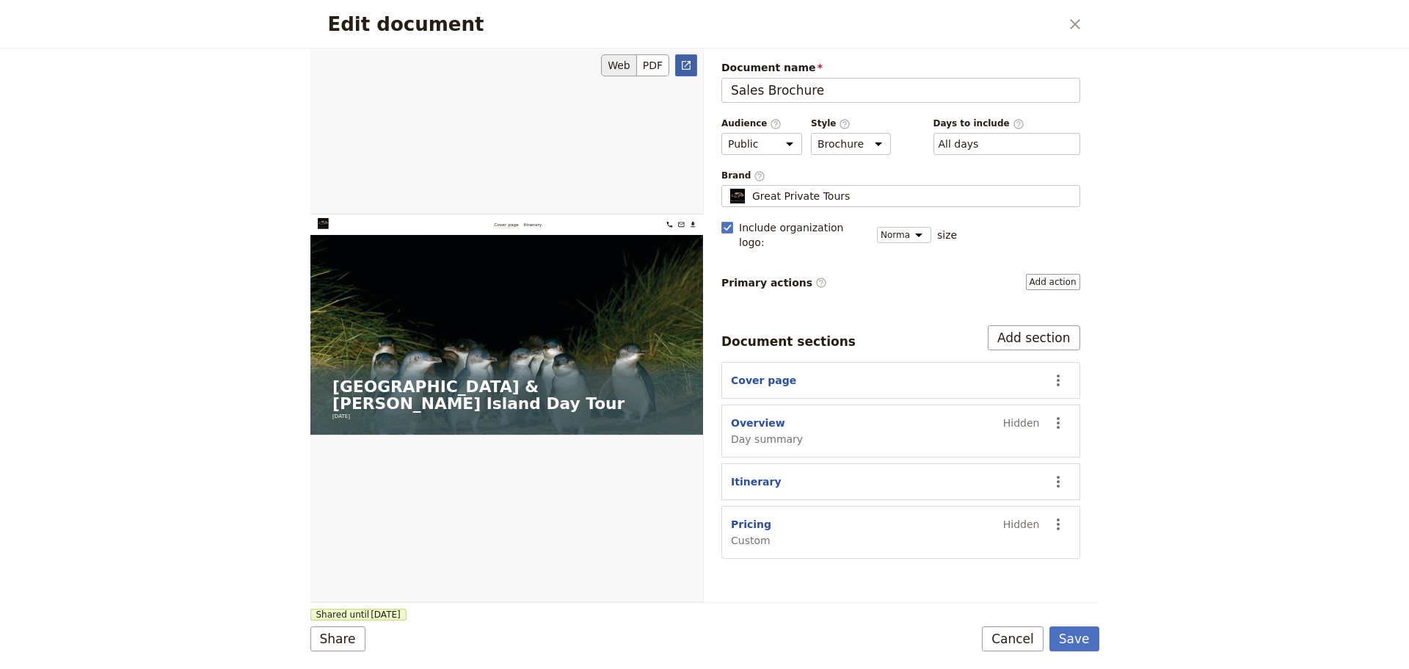
click at [685, 68] on icon "Open full preview" at bounding box center [686, 65] width 12 height 12
click at [1008, 635] on button "Cancel" at bounding box center [1013, 638] width 62 height 25
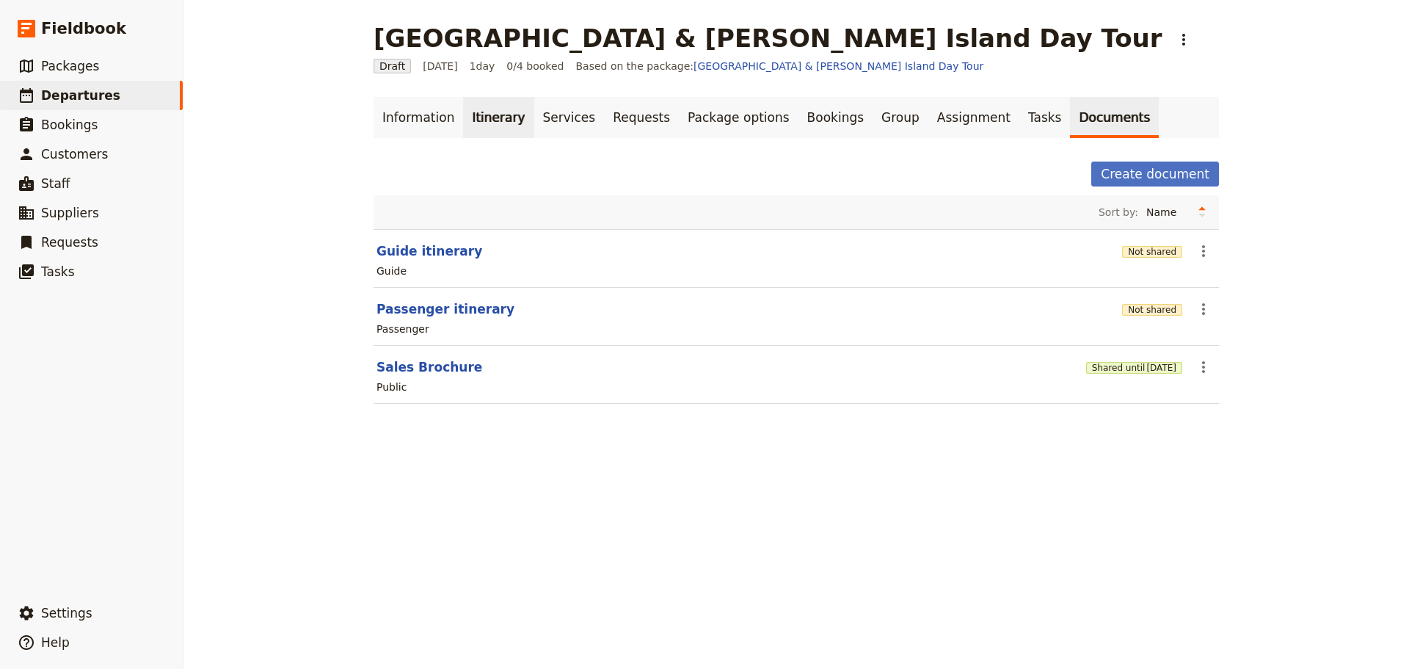
click at [484, 115] on link "Itinerary" at bounding box center [498, 117] width 70 height 41
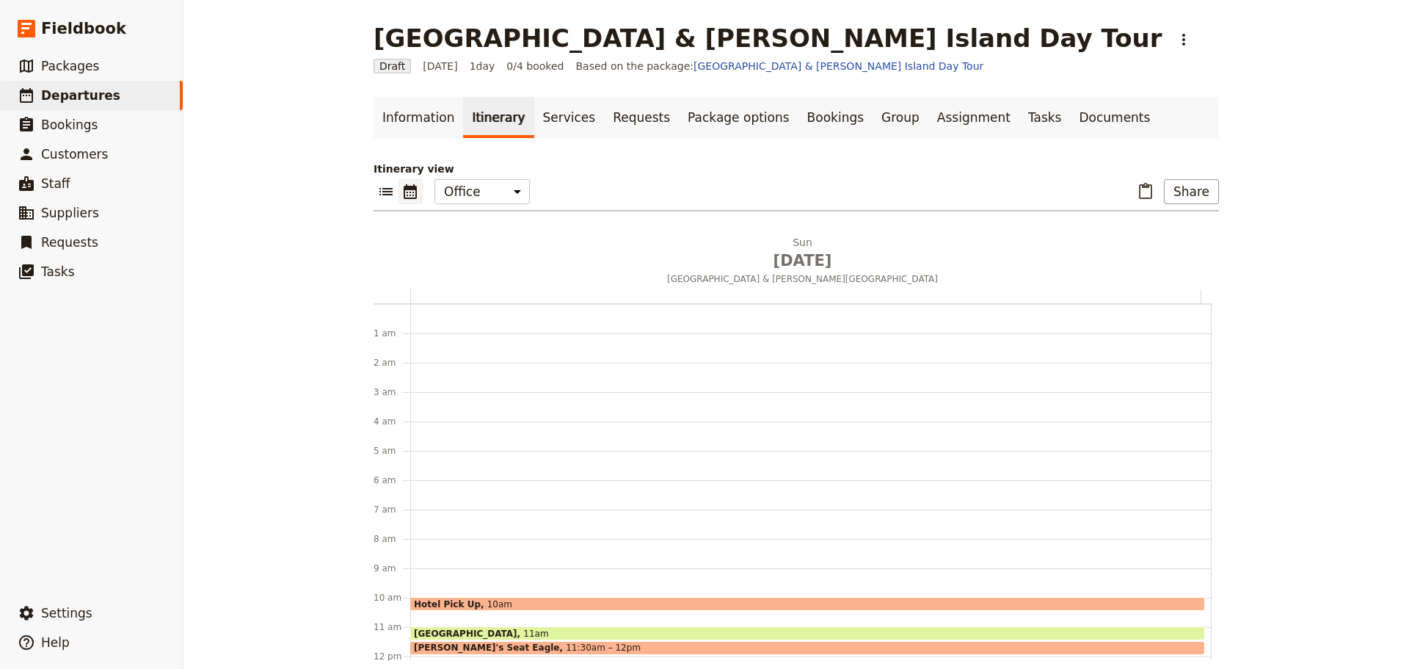
scroll to position [191, 0]
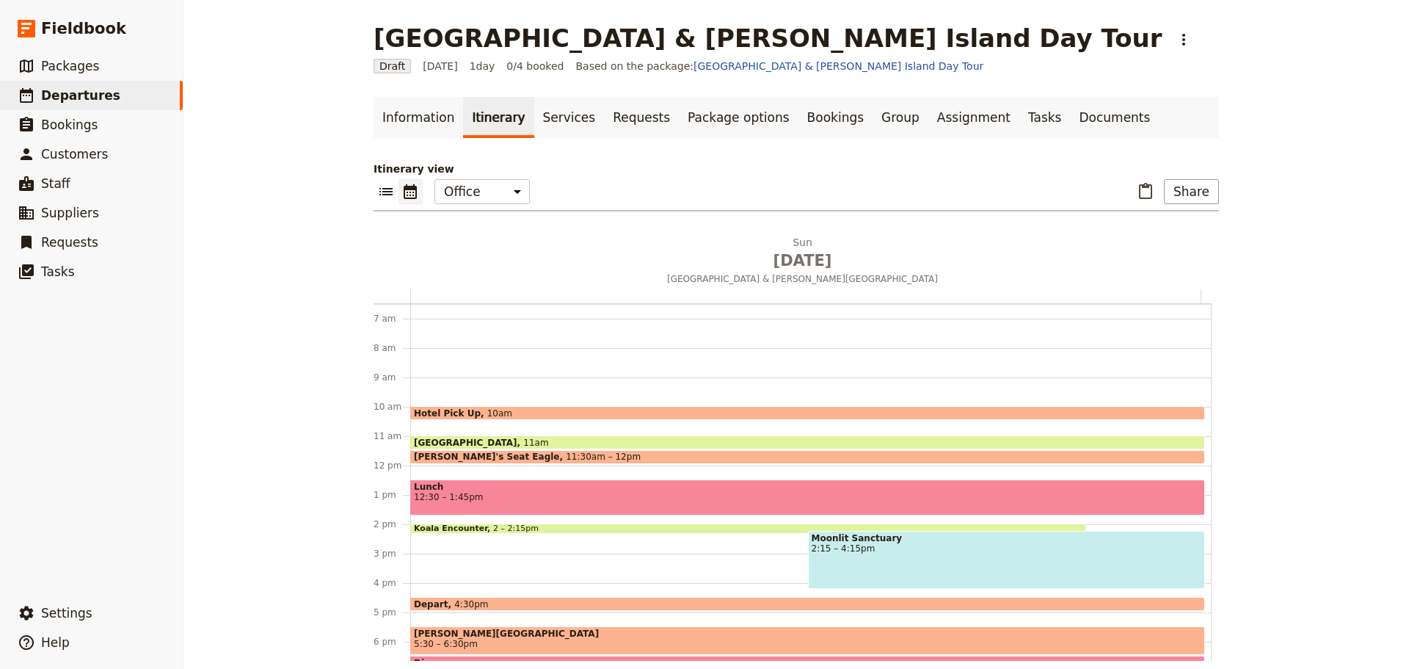
click at [454, 487] on span "Lunch" at bounding box center [808, 486] width 788 height 10
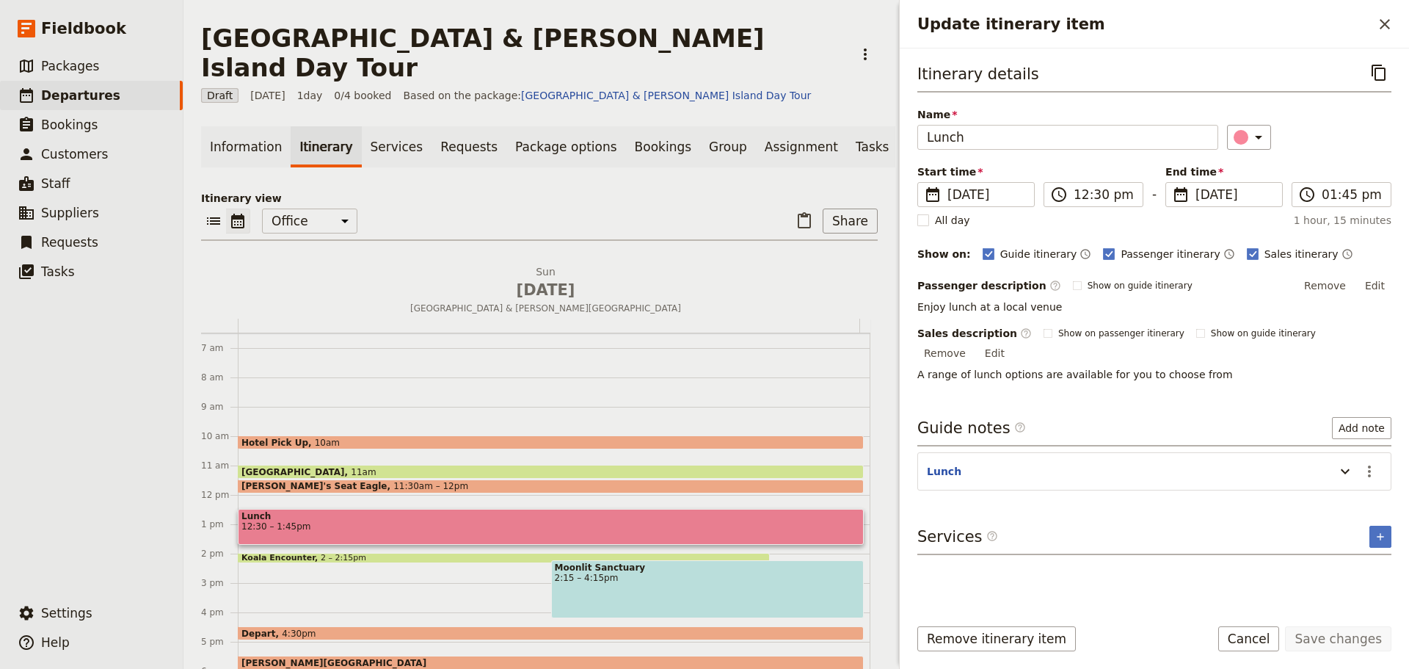
click at [1378, 280] on button "Edit" at bounding box center [1375, 286] width 33 height 22
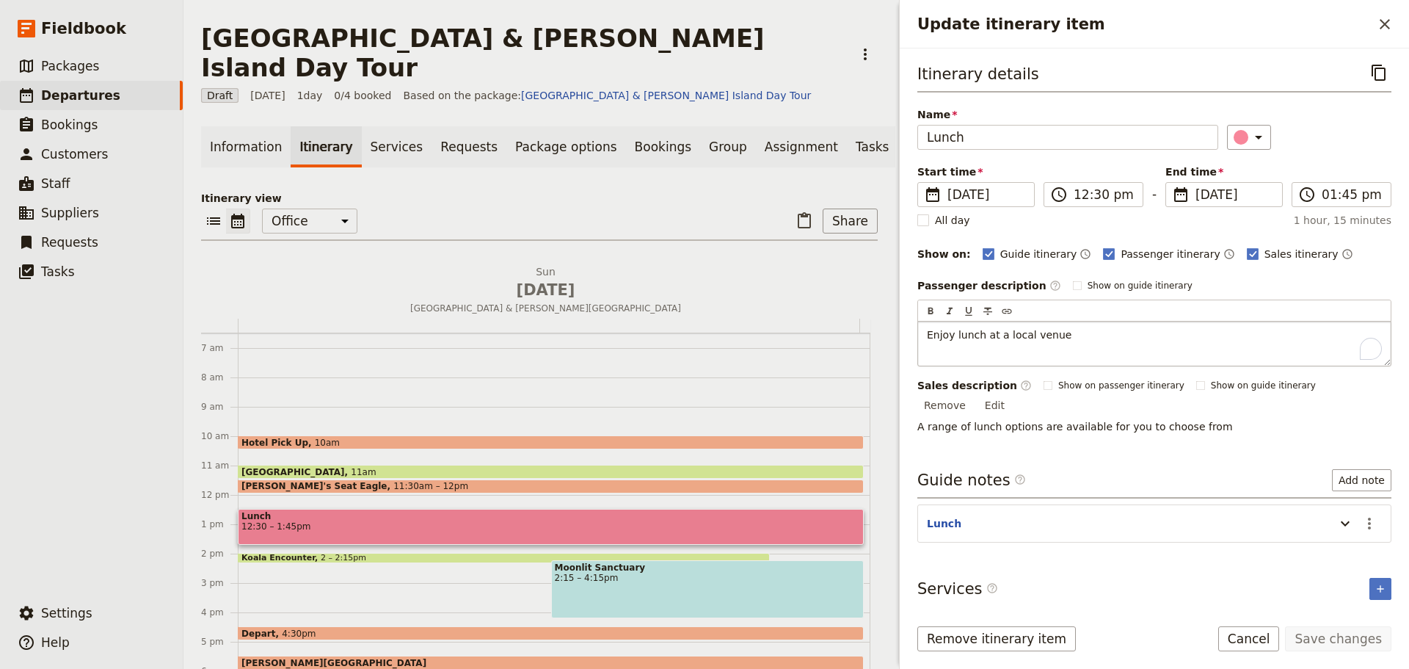
click at [1034, 335] on span "Enjoy lunch at a local venue" at bounding box center [999, 335] width 145 height 12
click at [1033, 335] on span "Enjoy lunch at a local venue" at bounding box center [999, 335] width 145 height 12
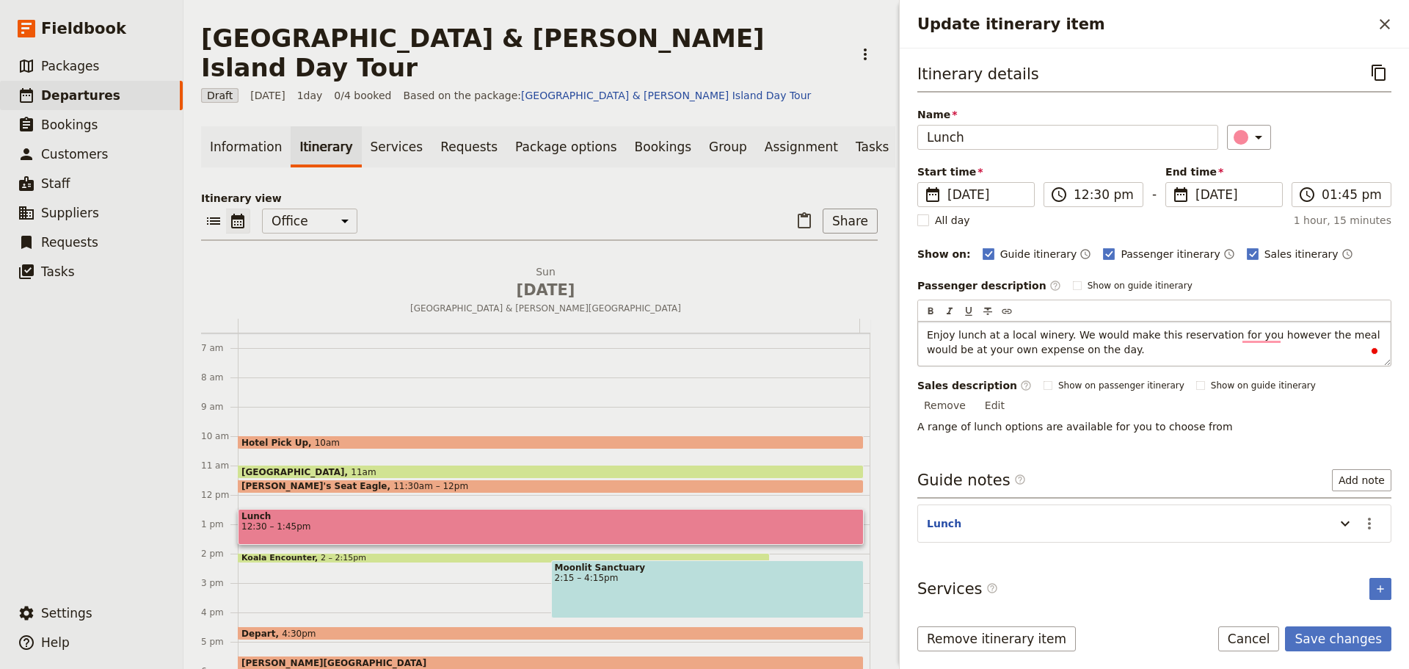
click at [1063, 330] on span "Enjoy lunch at a local winery. We would make this reservation for you however t…" at bounding box center [1155, 342] width 457 height 26
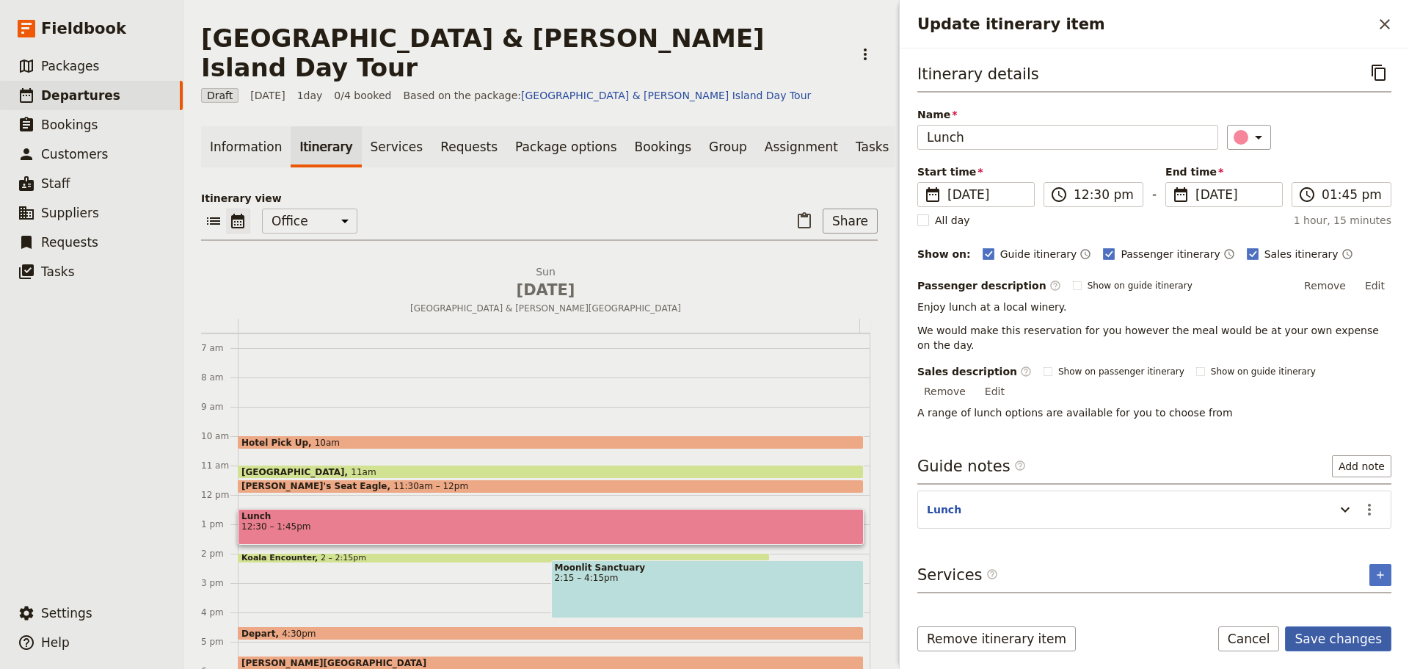
click at [1348, 628] on button "Save changes" at bounding box center [1338, 638] width 106 height 25
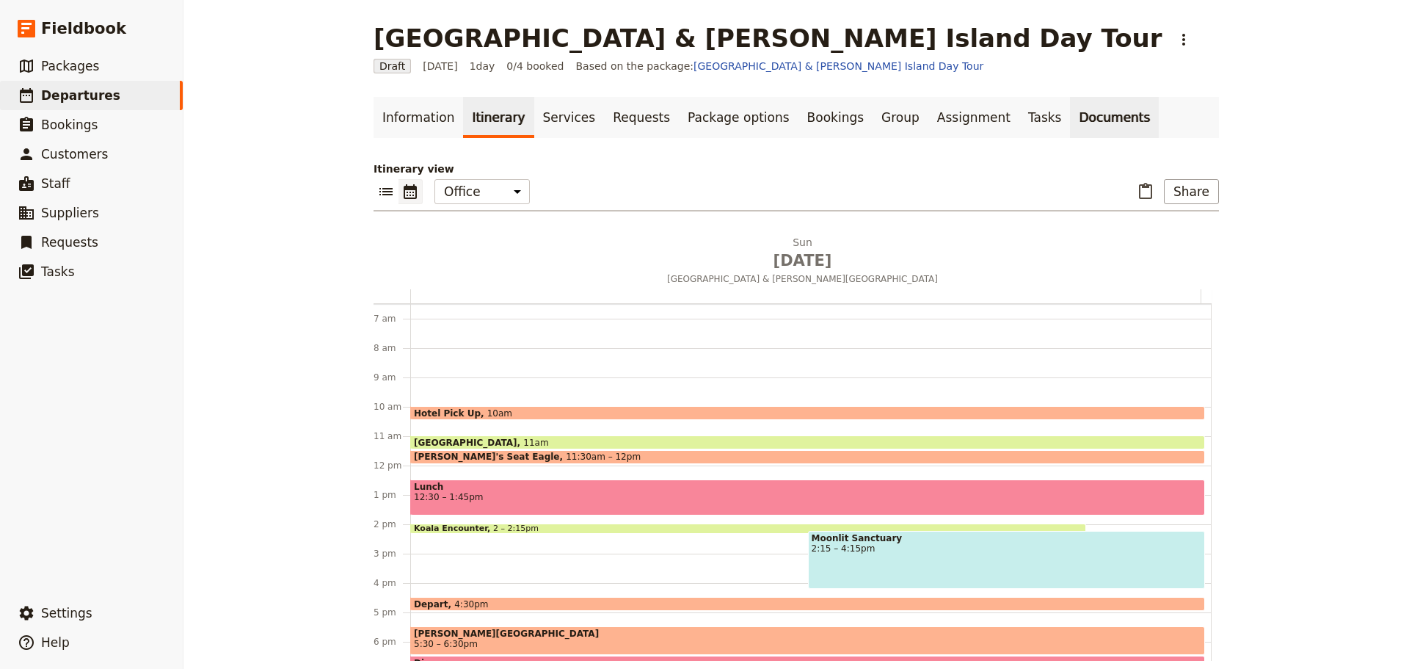
click at [1070, 123] on link "Documents" at bounding box center [1114, 117] width 89 height 41
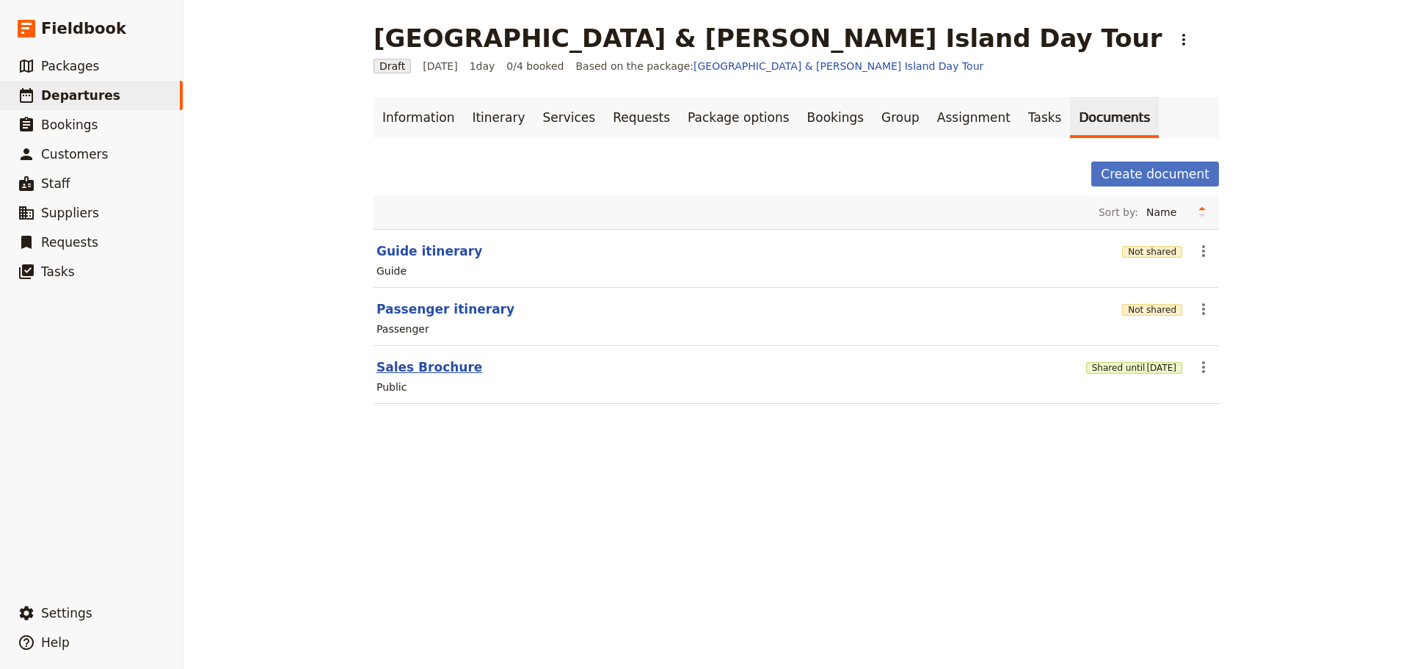
click at [407, 371] on button "Sales Brochure" at bounding box center [430, 367] width 106 height 18
select select "DEFAULT"
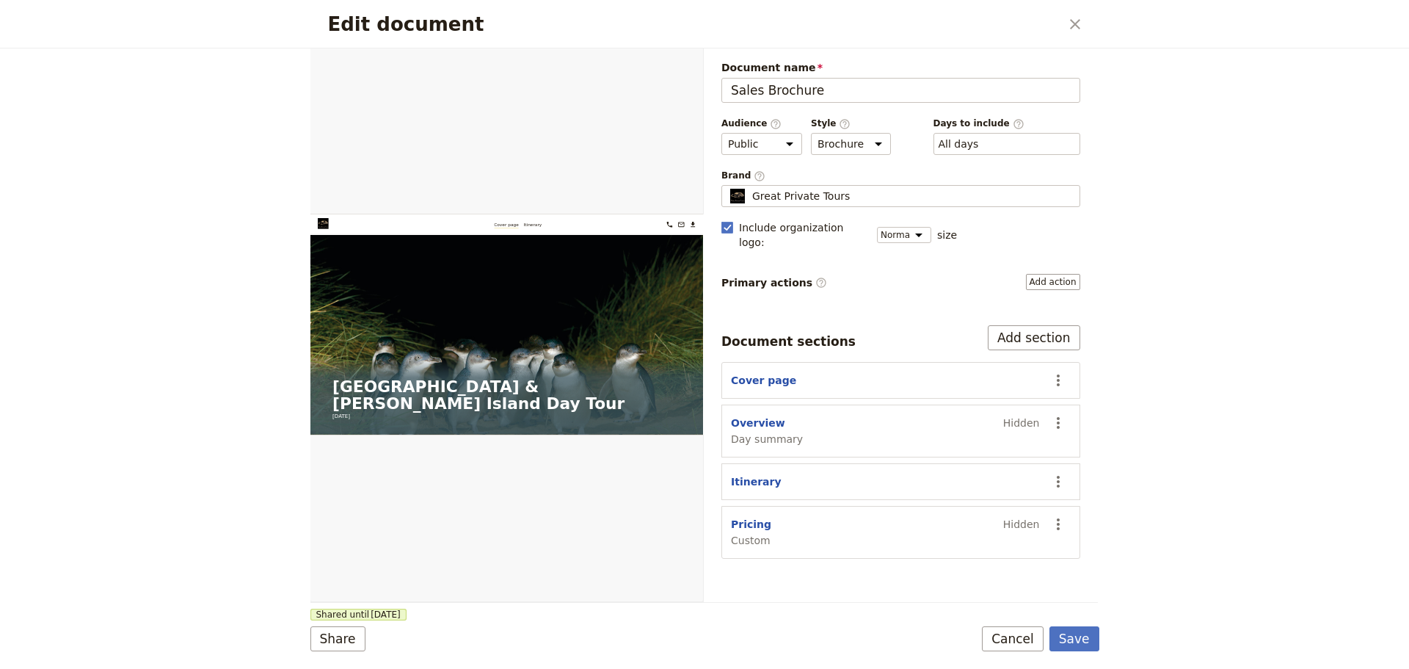
click at [1026, 650] on button "Cancel" at bounding box center [1013, 638] width 62 height 25
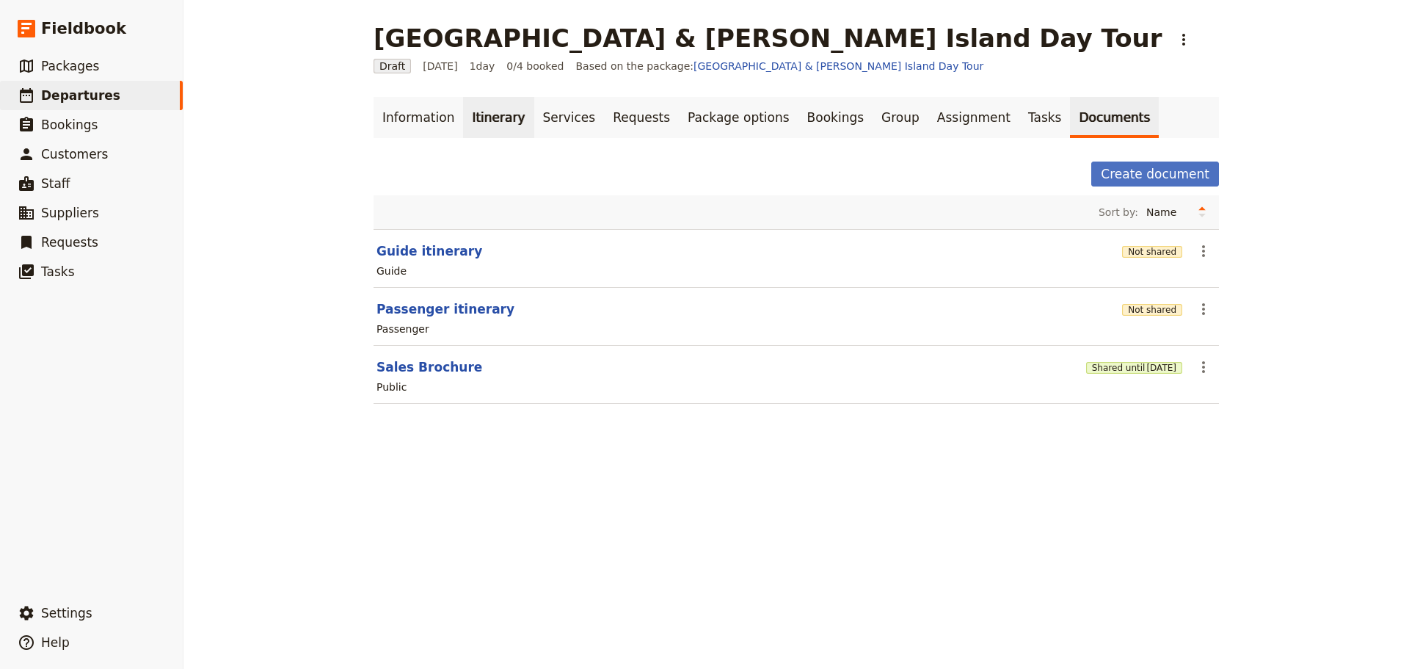
click at [471, 128] on link "Itinerary" at bounding box center [498, 117] width 70 height 41
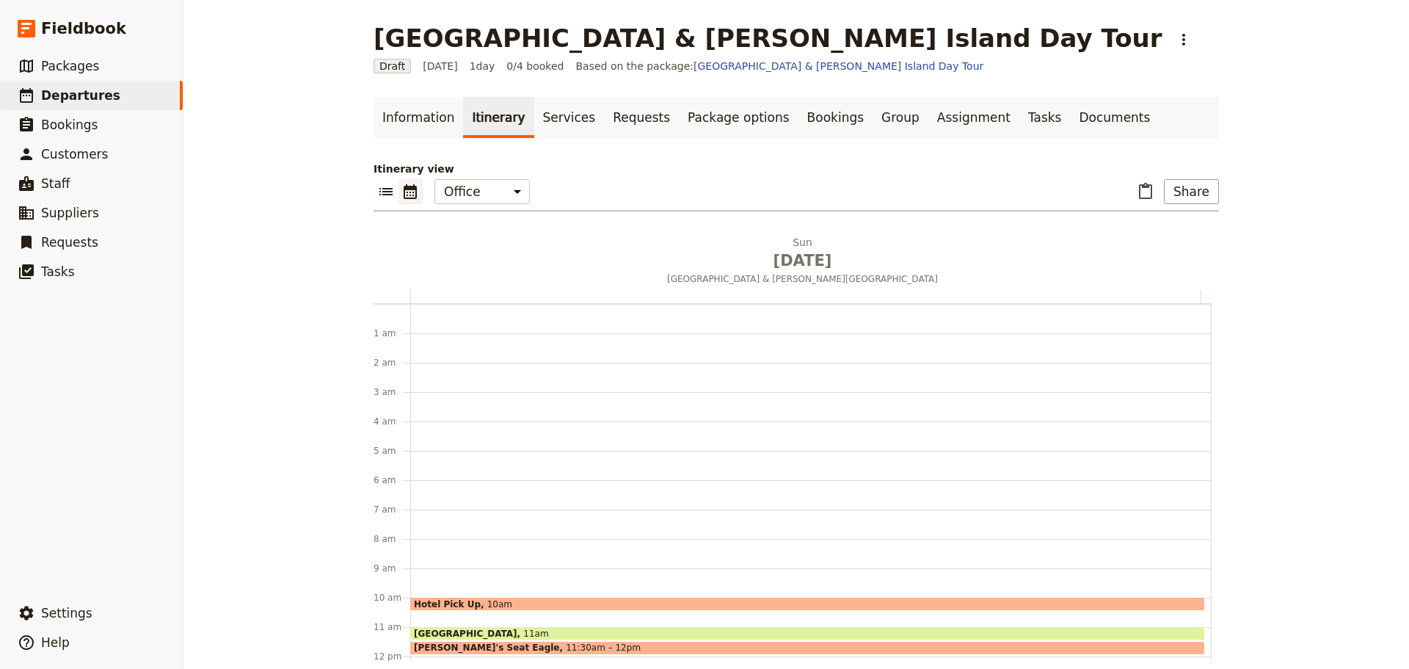
scroll to position [191, 0]
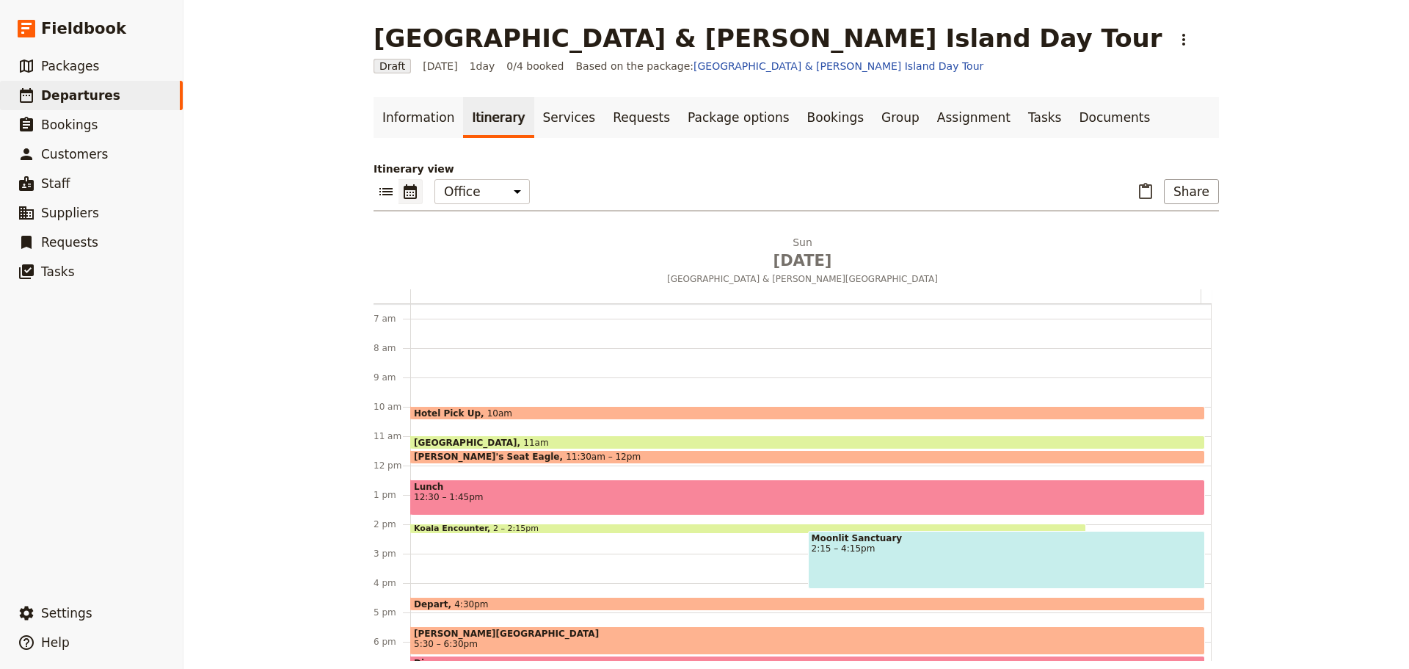
click at [456, 438] on span "Mornington Peninsula" at bounding box center [468, 442] width 109 height 10
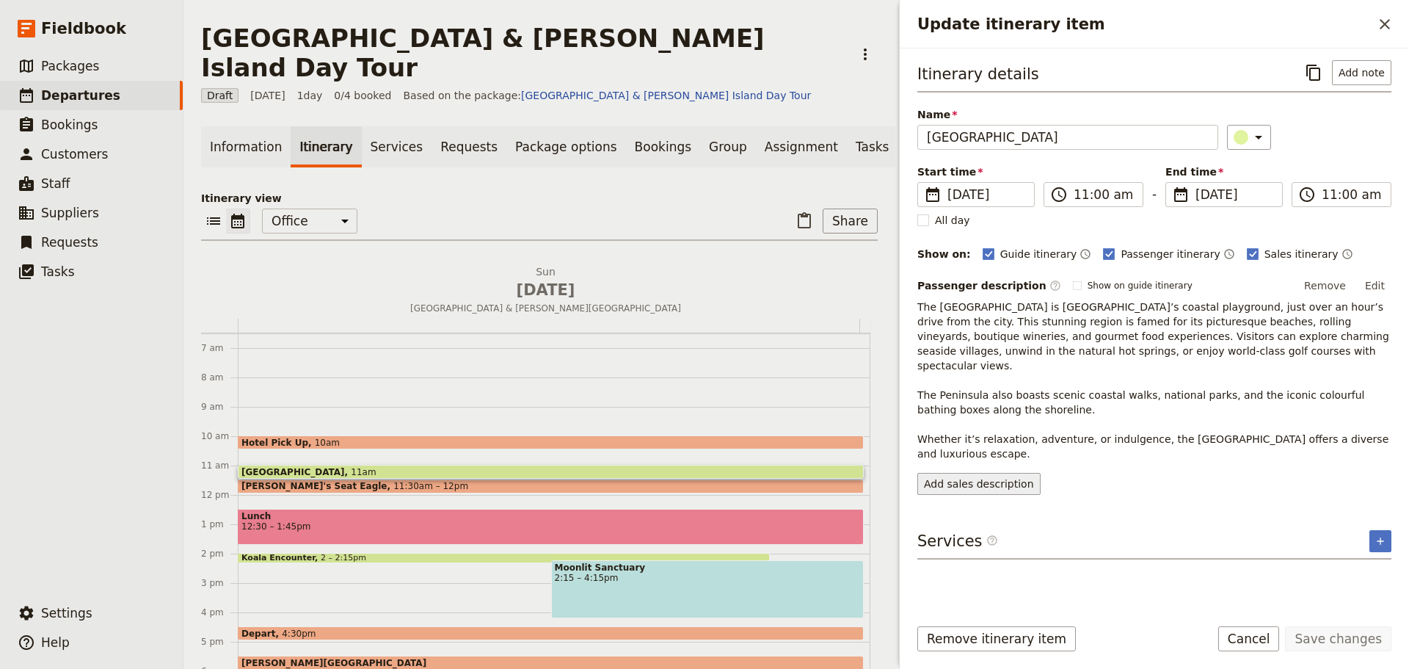
click at [972, 473] on button "Add sales description" at bounding box center [978, 484] width 123 height 22
drag, startPoint x: 1007, startPoint y: 445, endPoint x: 906, endPoint y: 326, distance: 155.7
click at [906, 326] on div "Itinerary details ​ Add note Name Mornington Peninsula ​ Start time ​ 16 Nov 20…" at bounding box center [1154, 326] width 509 height 556
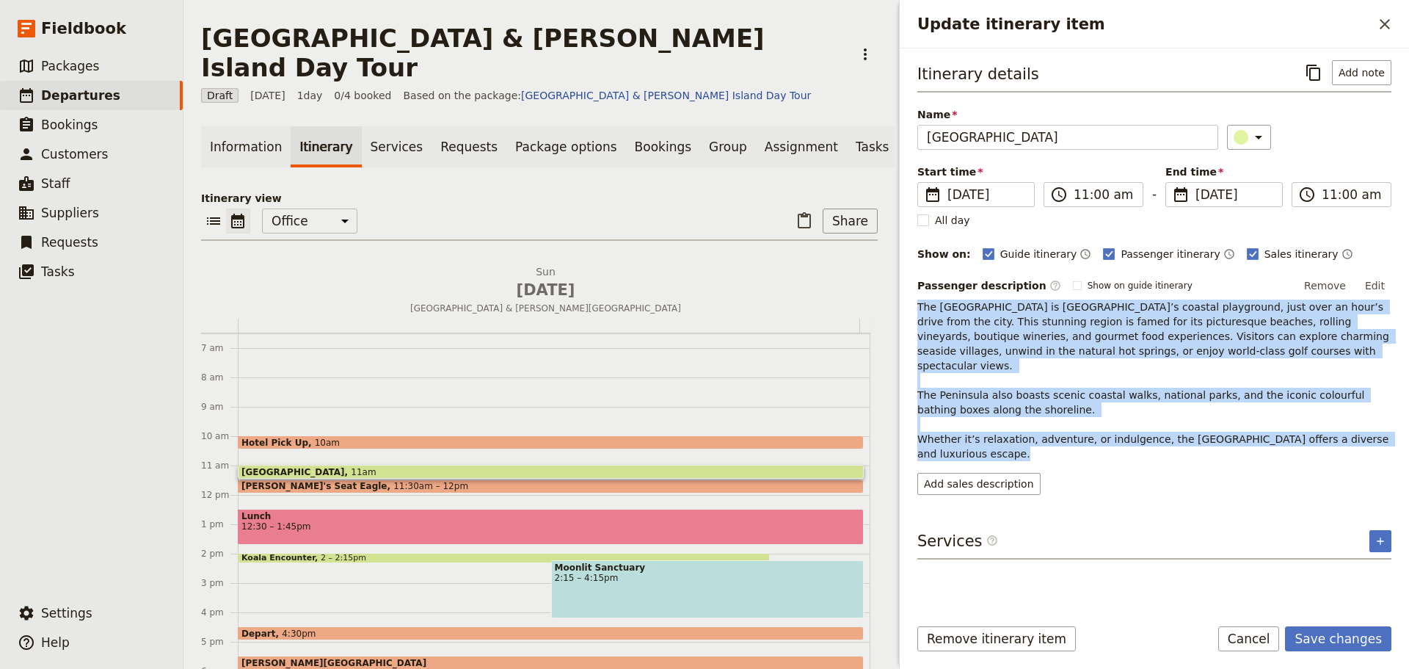
drag, startPoint x: 914, startPoint y: 303, endPoint x: 1061, endPoint y: 372, distance: 162.2
click at [1028, 453] on div "Itinerary details ​ Add note Name Mornington Peninsula ​ Start time ​ 16 Nov 20…" at bounding box center [1154, 326] width 509 height 556
copy span "The Mornington Peninsula is Melbourne’s coastal playground, just over an hour’s…"
click at [965, 473] on button "Add sales description" at bounding box center [978, 484] width 123 height 22
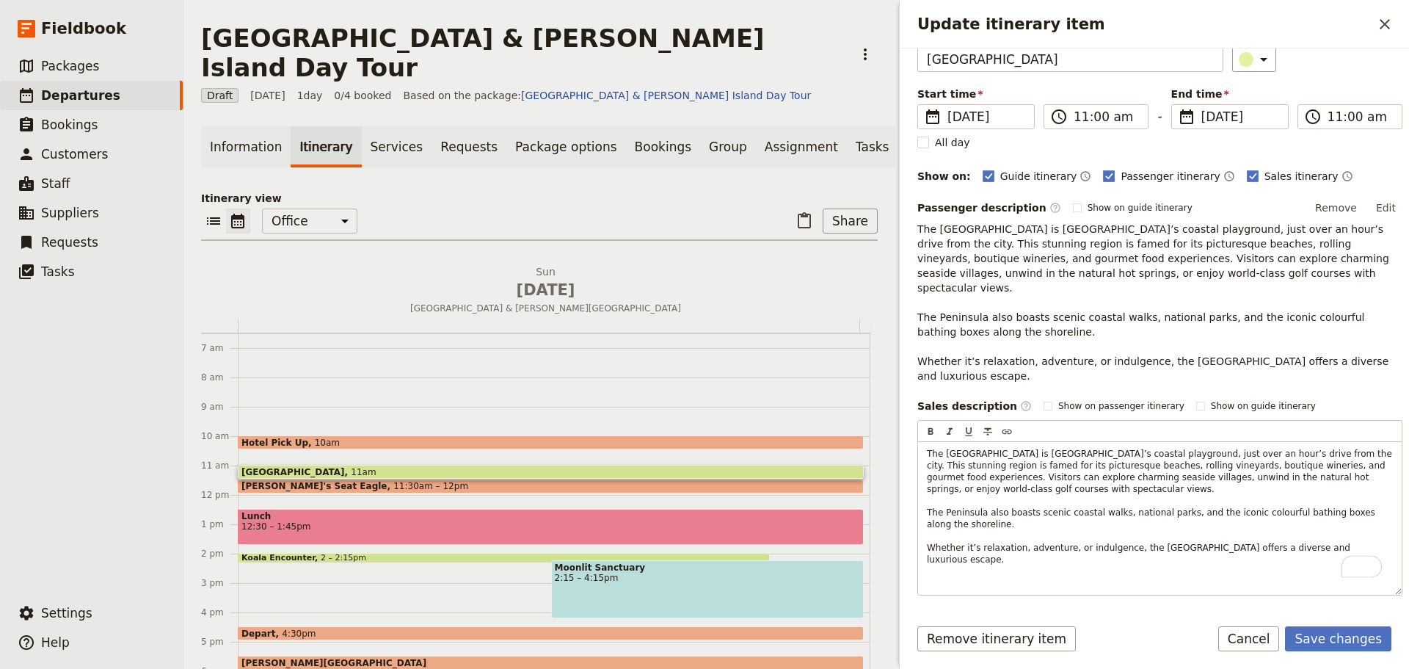
scroll to position [117, 0]
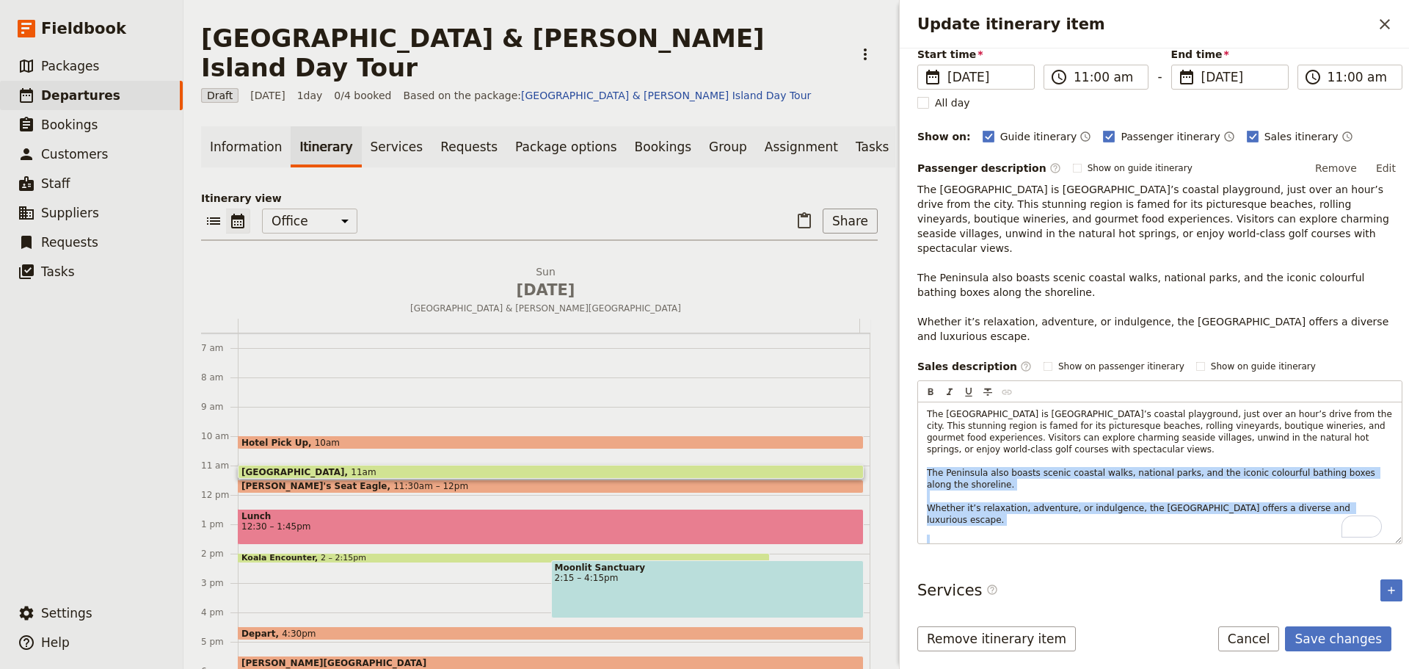
drag, startPoint x: 938, startPoint y: 515, endPoint x: 916, endPoint y: 456, distance: 63.4
click at [916, 456] on div "Itinerary details ​ Add note Name Mornington Peninsula ​ Start time ​ 16 Nov 20…" at bounding box center [1154, 326] width 509 height 556
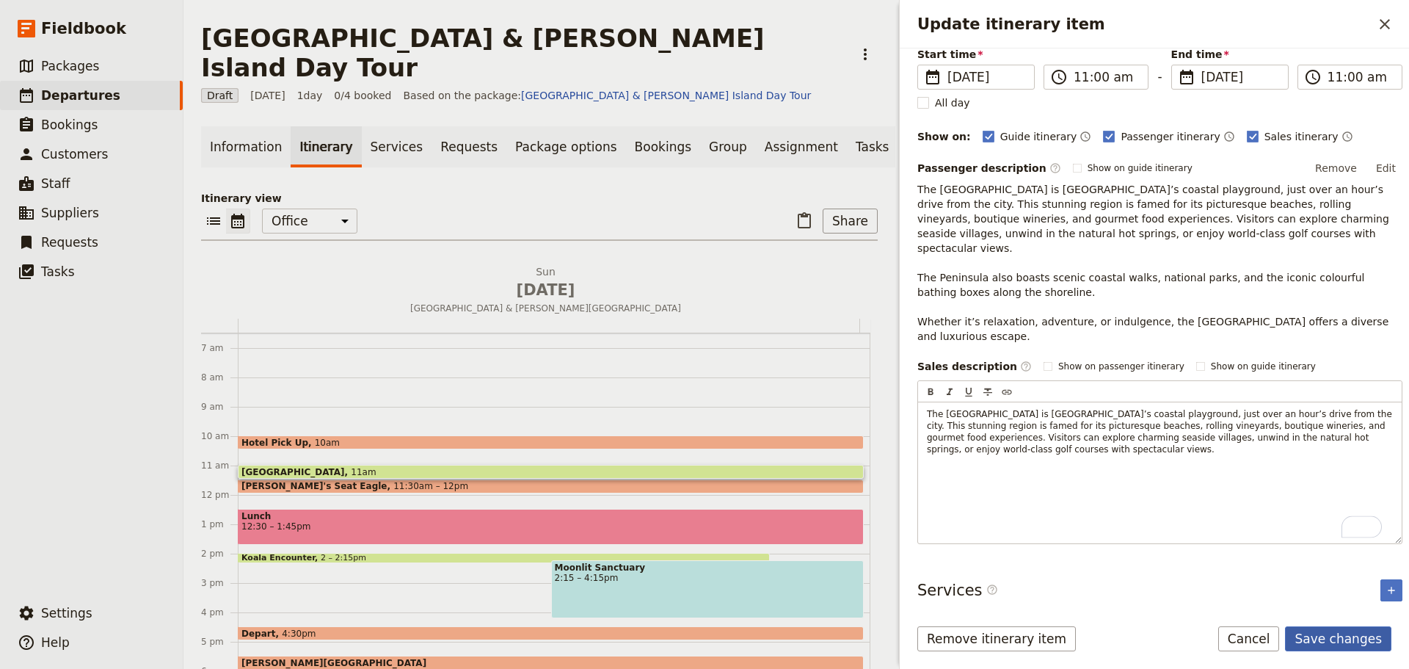
click at [1326, 624] on form "Itinerary details ​ Add note Name Mornington Peninsula ​ Start time ​ 16 Nov 20…" at bounding box center [1154, 358] width 509 height 620
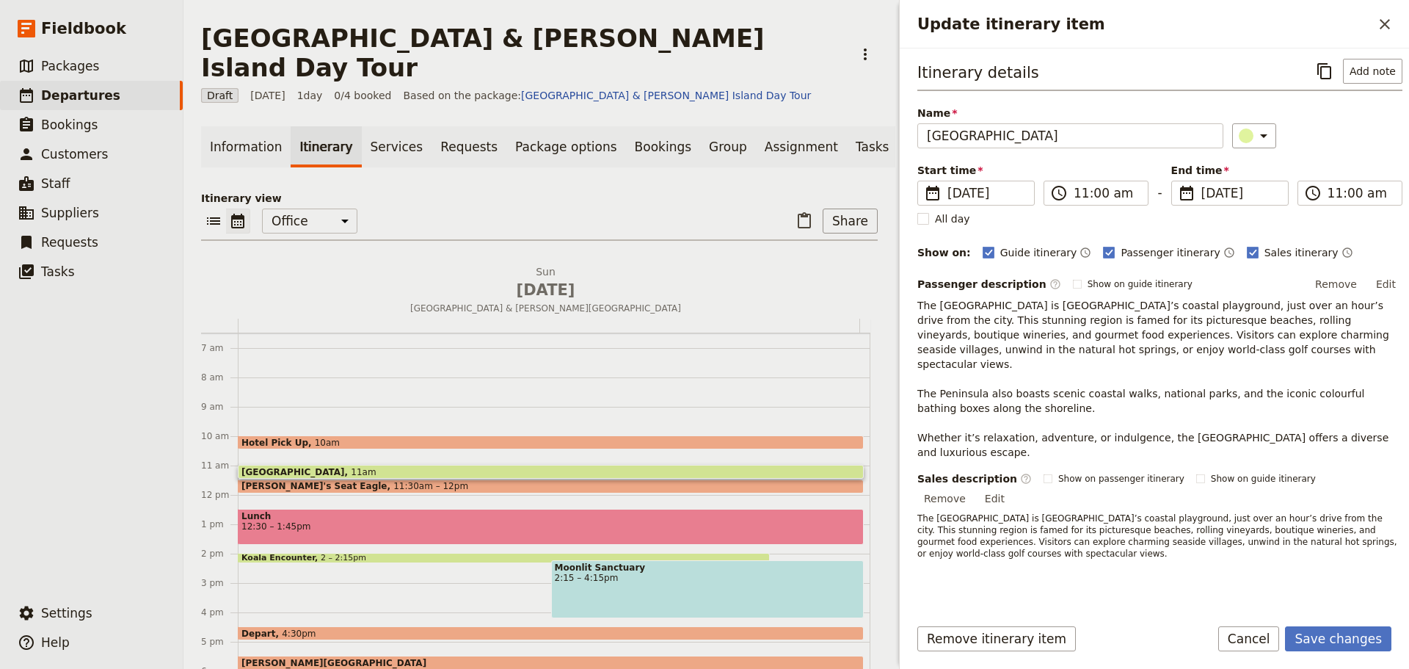
scroll to position [0, 0]
click at [1340, 647] on button "Save changes" at bounding box center [1338, 638] width 106 height 25
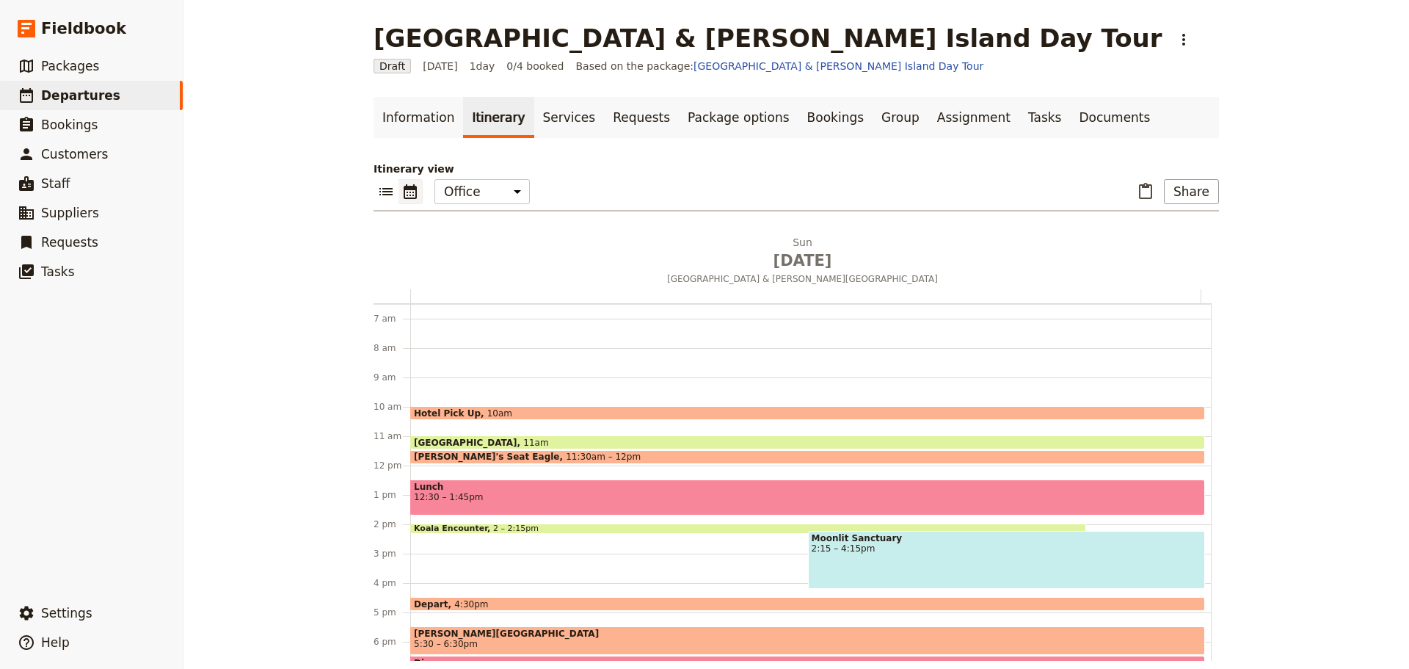
click at [457, 456] on span "Arthur's Seat Eagle" at bounding box center [490, 456] width 152 height 10
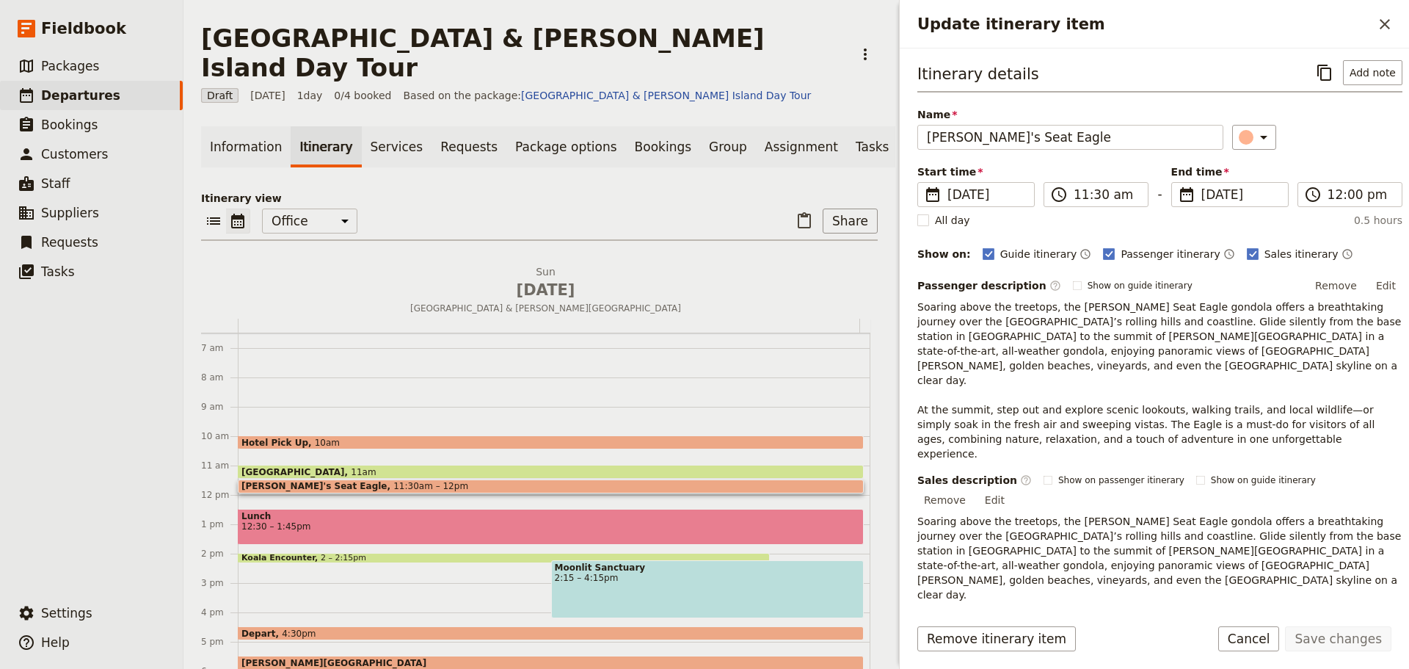
click at [279, 521] on span "12:30 – 1:45pm" at bounding box center [550, 526] width 619 height 10
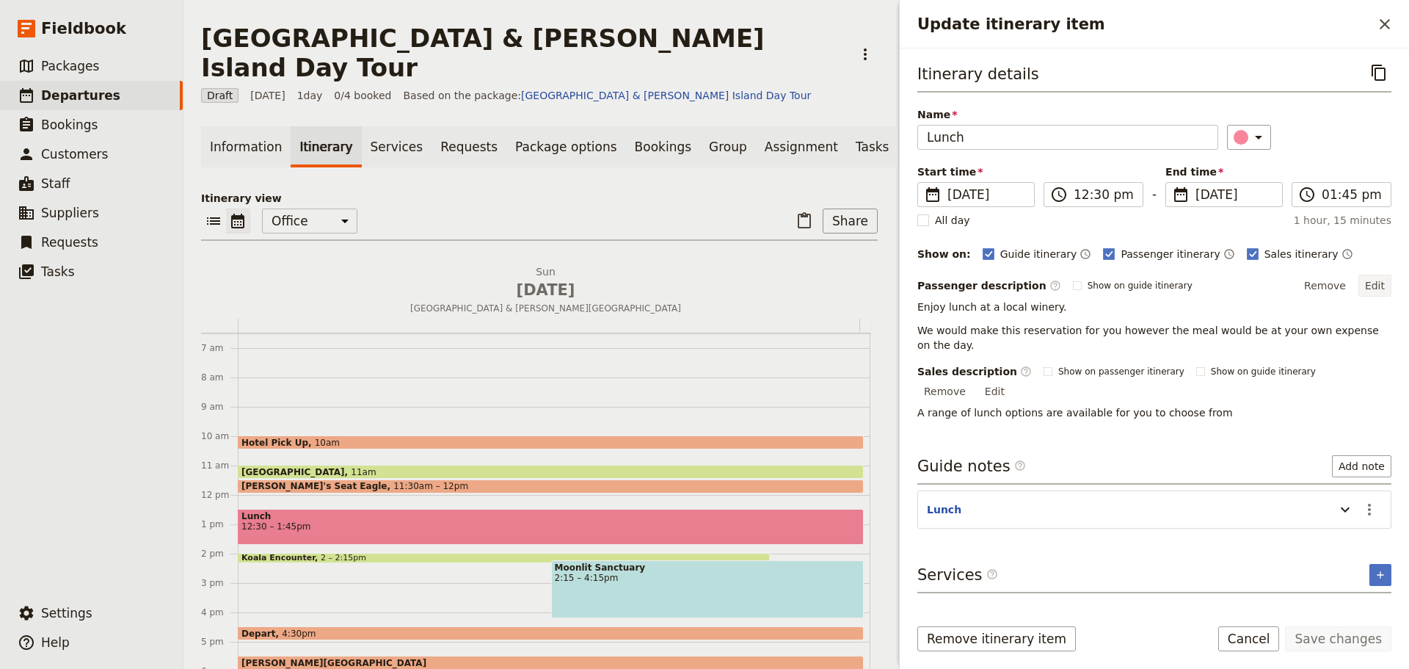
click at [1373, 286] on button "Edit" at bounding box center [1375, 286] width 33 height 22
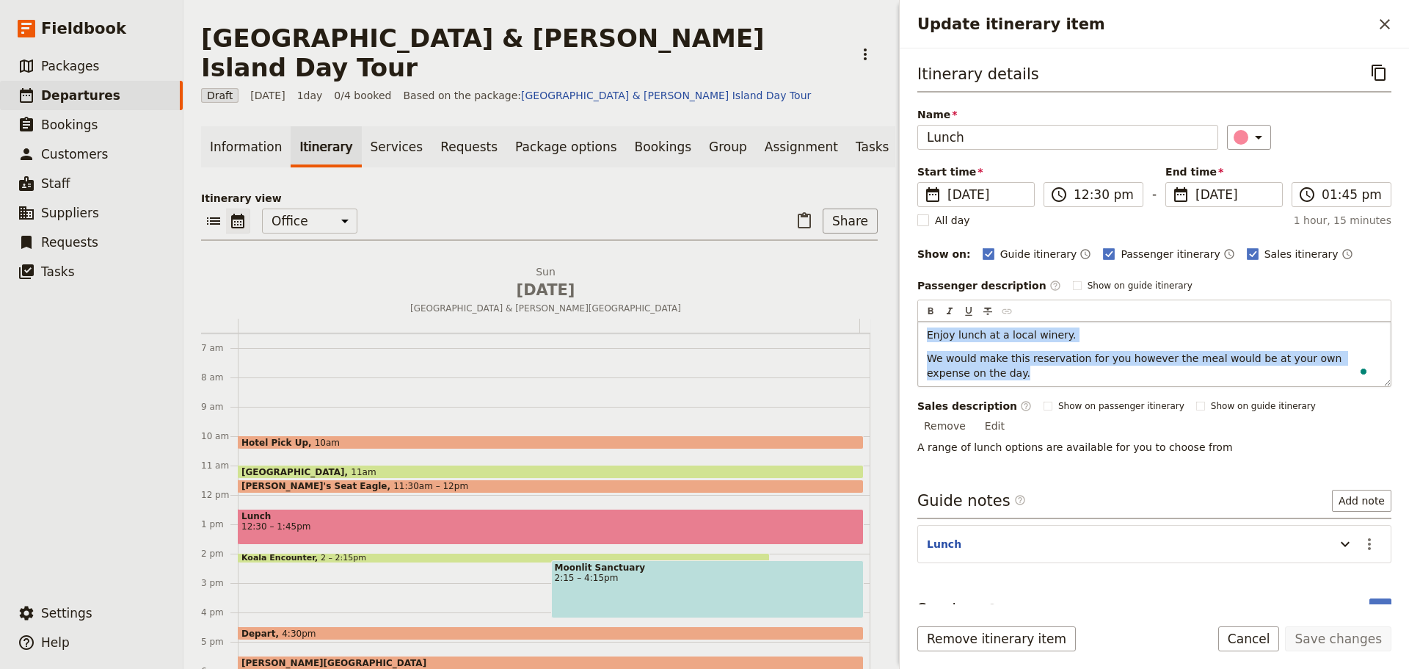
drag, startPoint x: 923, startPoint y: 335, endPoint x: 1017, endPoint y: 385, distance: 105.4
click at [1017, 385] on div "Enjoy lunch at a local winery. We would make this reservation for you however t…" at bounding box center [1154, 353] width 473 height 65
copy div "Enjoy lunch at a local winery. We would make this reservation for you however t…"
click at [1371, 410] on div "Itinerary details ​ Name Lunch ​ Start time ​ 16 Nov 2025 16/11/2025 2025-11-16…" at bounding box center [1159, 331] width 485 height 542
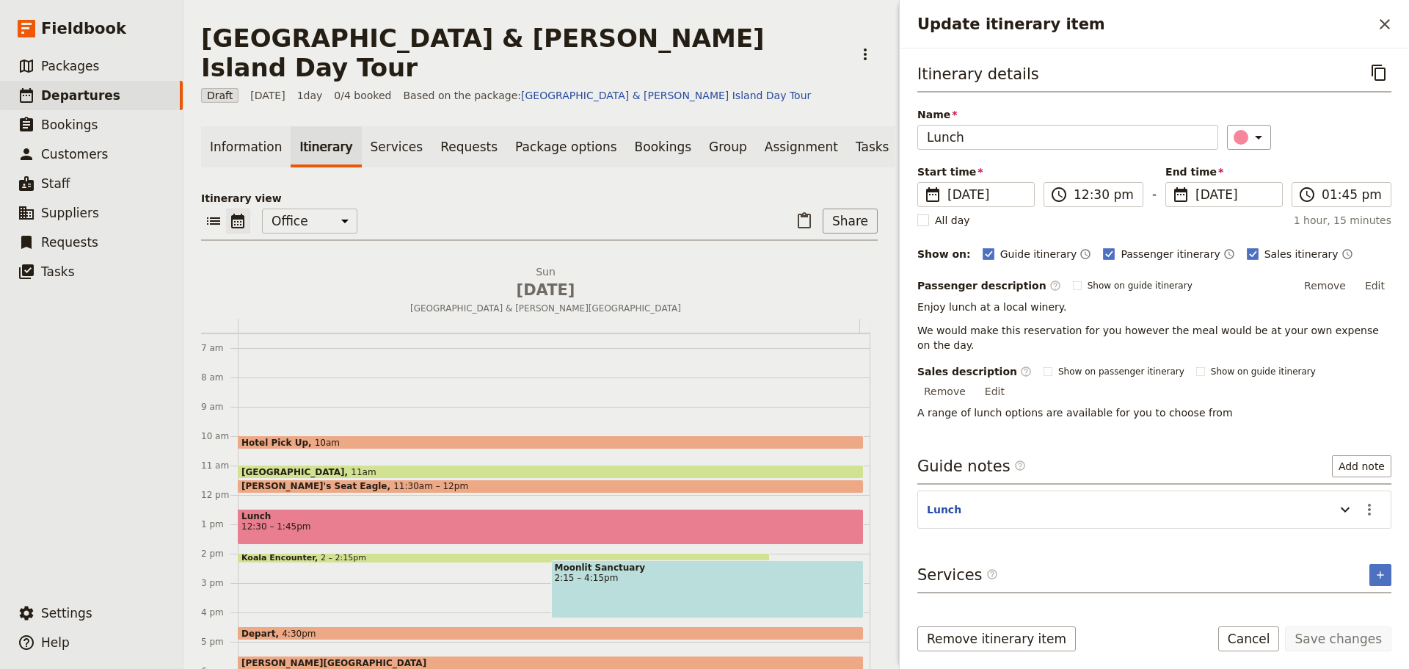
click at [1011, 380] on button "Edit" at bounding box center [994, 391] width 33 height 22
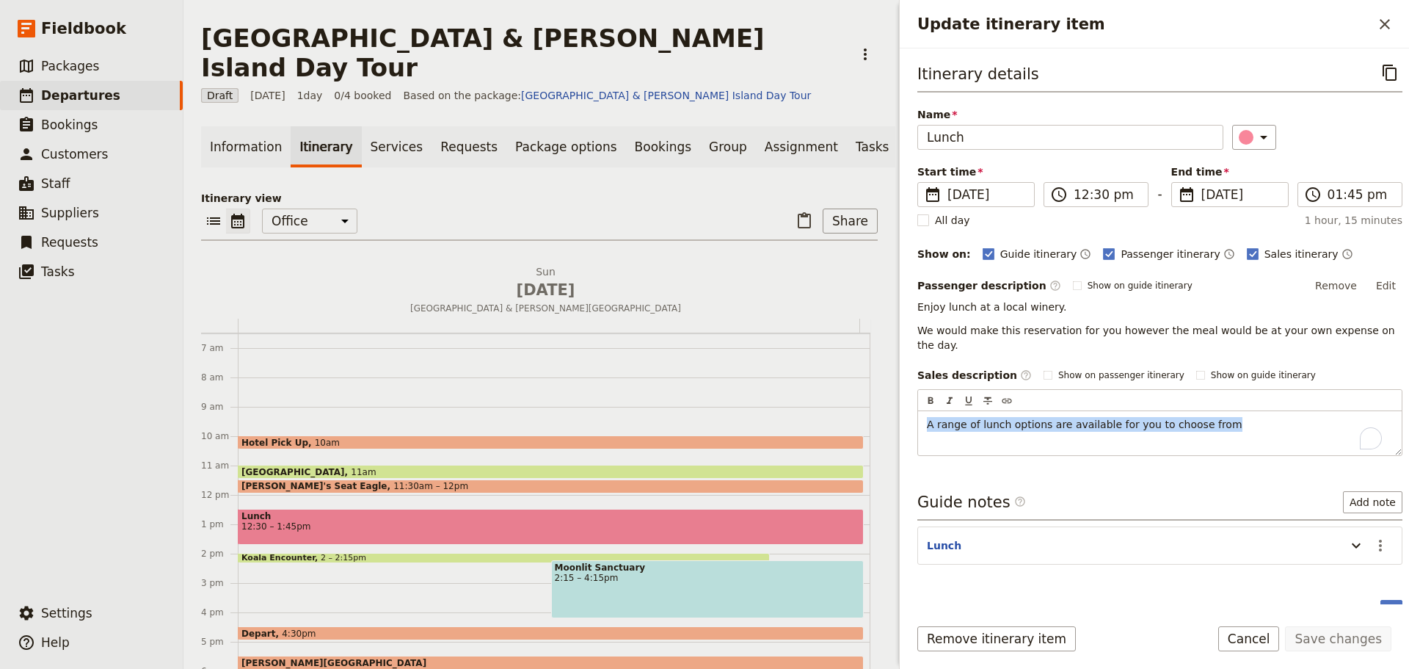
drag, startPoint x: 1191, startPoint y: 409, endPoint x: 903, endPoint y: 393, distance: 288.9
click at [903, 393] on div "Itinerary details ​ Name Lunch ​ Start time ​ 16 Nov 2025 16/11/2025 2025-11-16…" at bounding box center [1154, 326] width 509 height 556
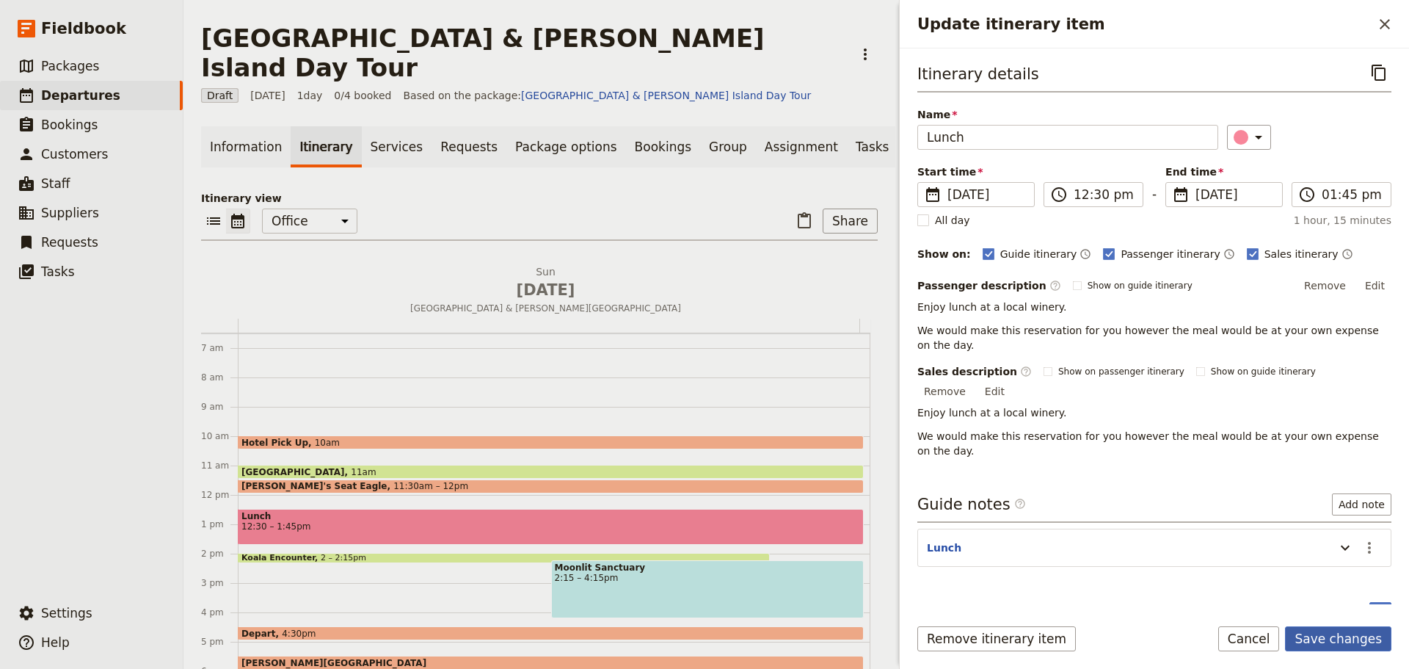
click at [1314, 629] on button "Save changes" at bounding box center [1338, 638] width 106 height 25
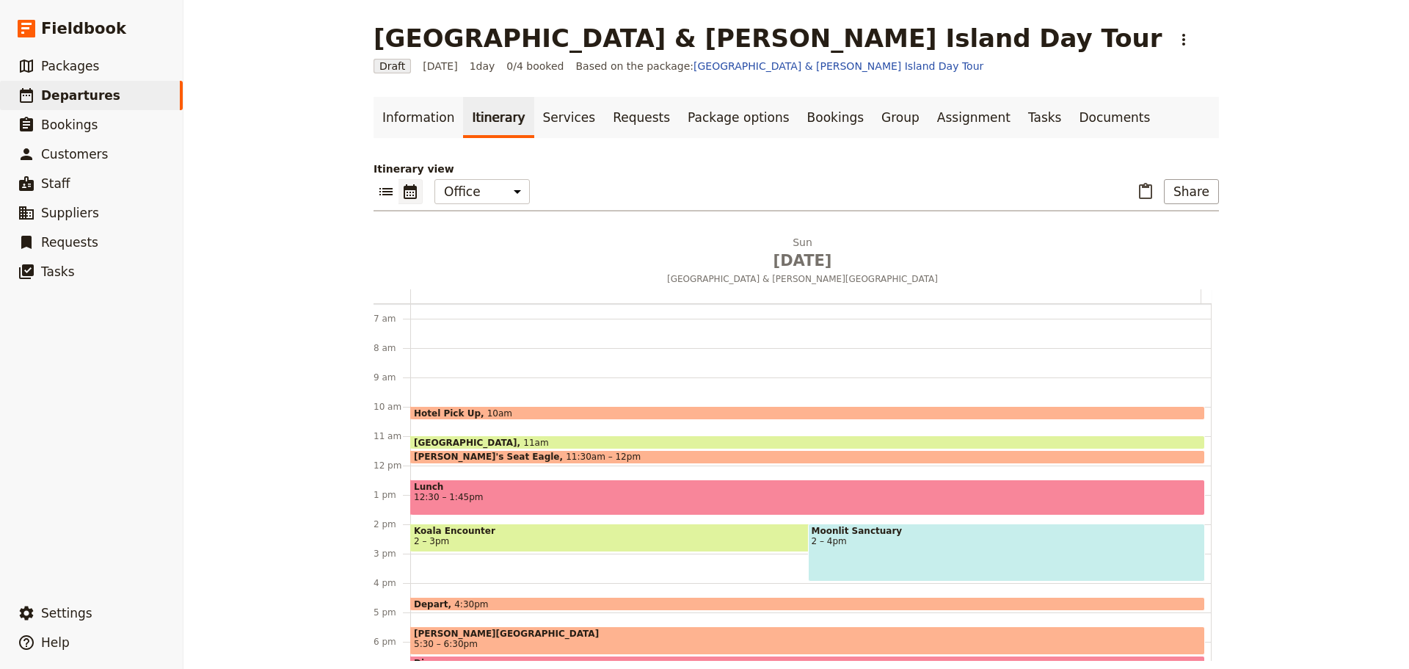
click at [449, 539] on span "2 – 3pm" at bounding box center [748, 541] width 669 height 10
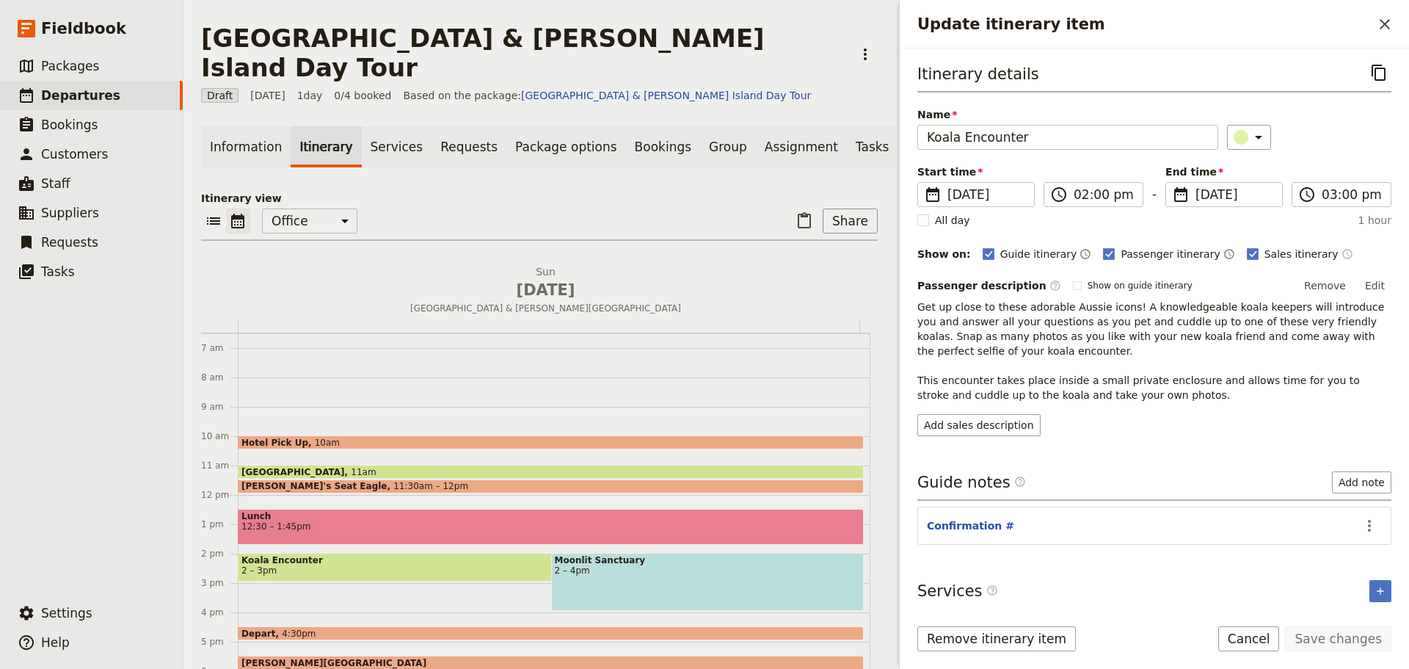
click at [1342, 252] on icon "Time shown on sales itinerary" at bounding box center [1348, 254] width 12 height 12
click at [1359, 291] on button "Edit" at bounding box center [1375, 286] width 33 height 22
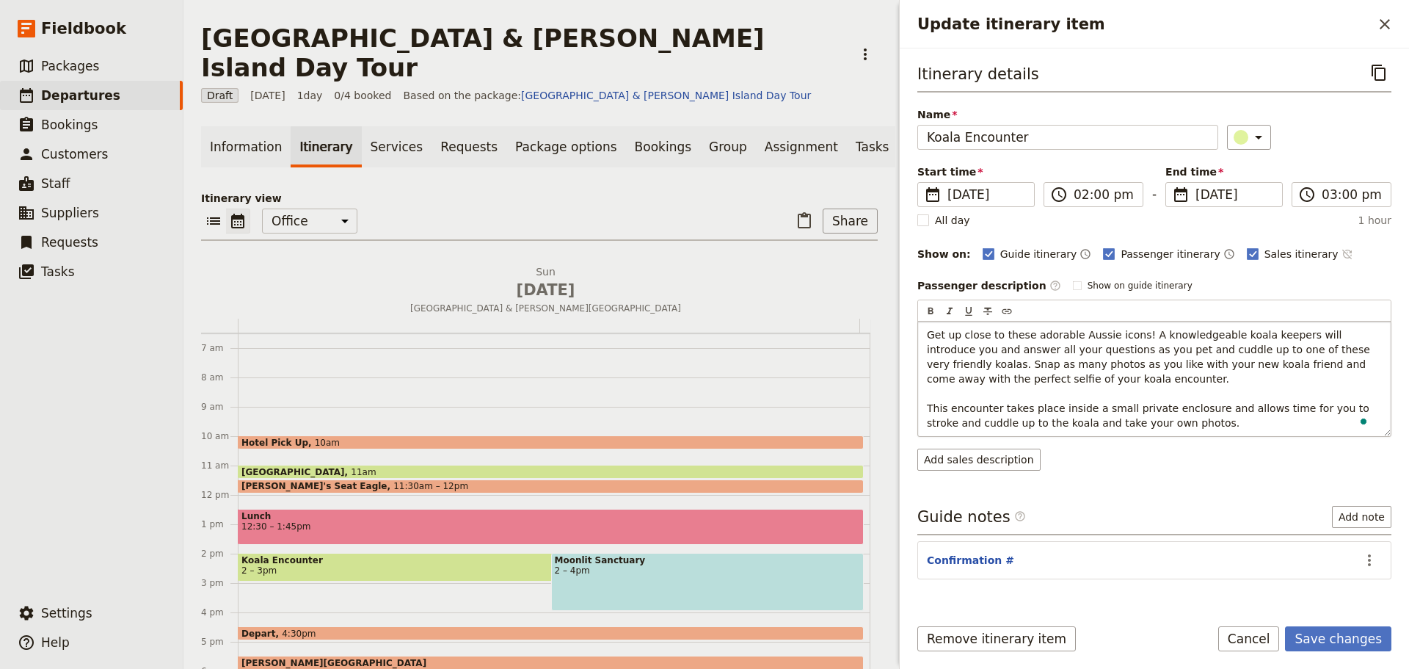
click at [1364, 410] on span "Get up close to these adorable Aussie icons! A knowledgeable koala keepers will…" at bounding box center [1150, 379] width 446 height 100
drag, startPoint x: 1171, startPoint y: 423, endPoint x: 876, endPoint y: 329, distance: 309.0
click at [876, 329] on div "Mornington Peninsula & Phillip Island Day Tour ​ Draft 16 Nov 2025 1 day 0/4 bo…" at bounding box center [796, 334] width 1226 height 669
copy span "Get up close to these adorable Aussie icons! A knowledgeable koala keepers will…"
click at [996, 462] on div "Itinerary details ​ Name Koala Encounter ​ Start time ​ 16 Nov 2025 16/11/2025 …" at bounding box center [1159, 331] width 485 height 542
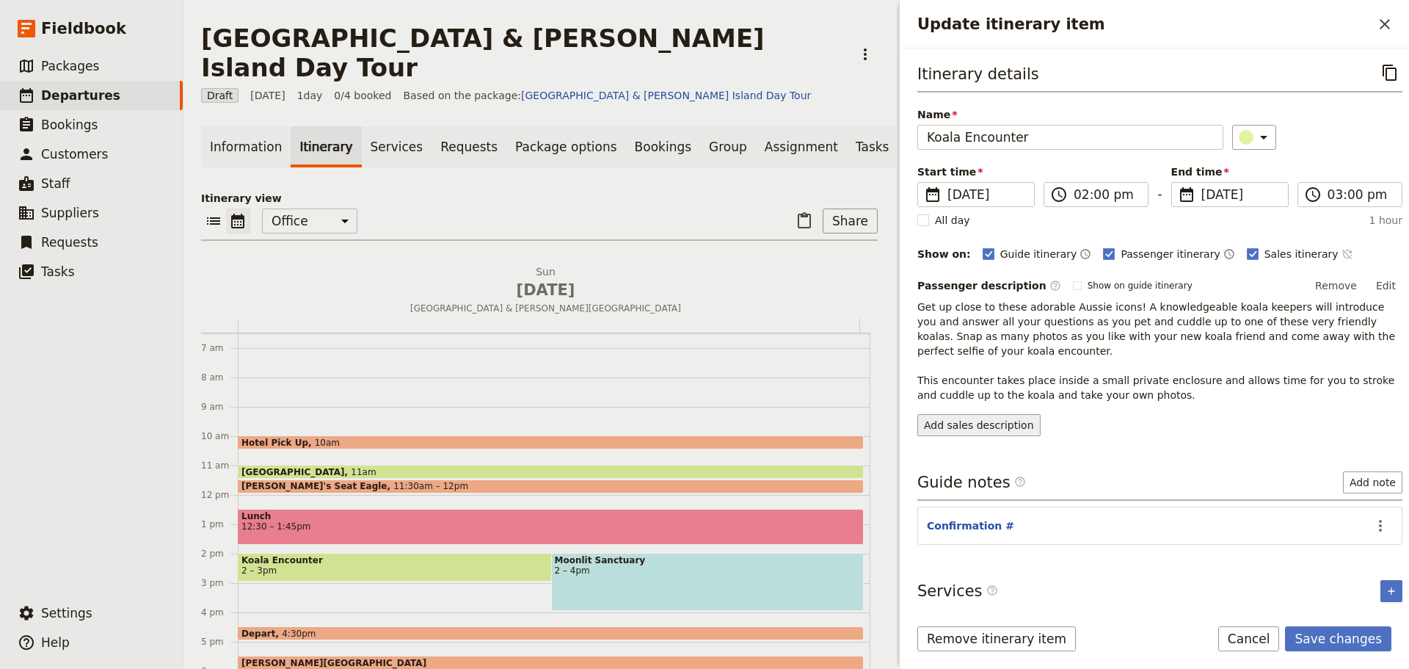
click at [976, 423] on button "Add sales description" at bounding box center [978, 425] width 123 height 22
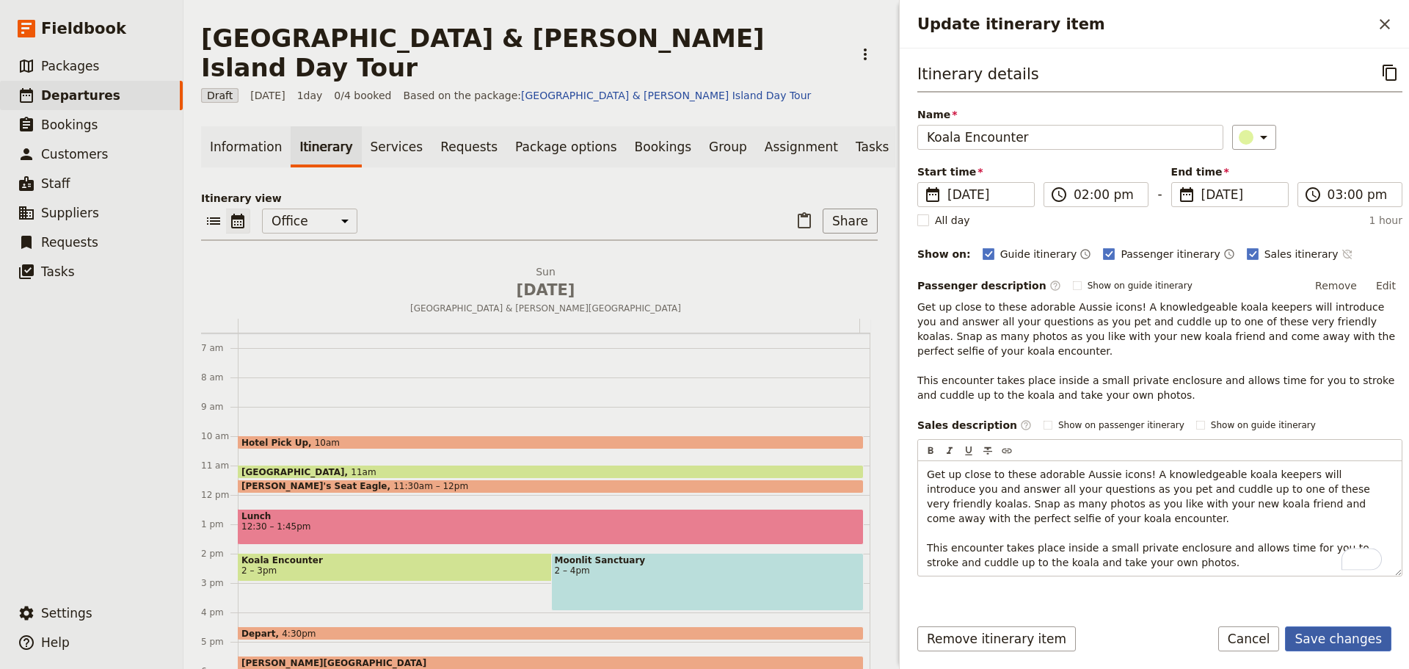
drag, startPoint x: 1313, startPoint y: 633, endPoint x: 1320, endPoint y: 628, distance: 8.6
click at [1314, 633] on button "Save changes" at bounding box center [1338, 638] width 106 height 25
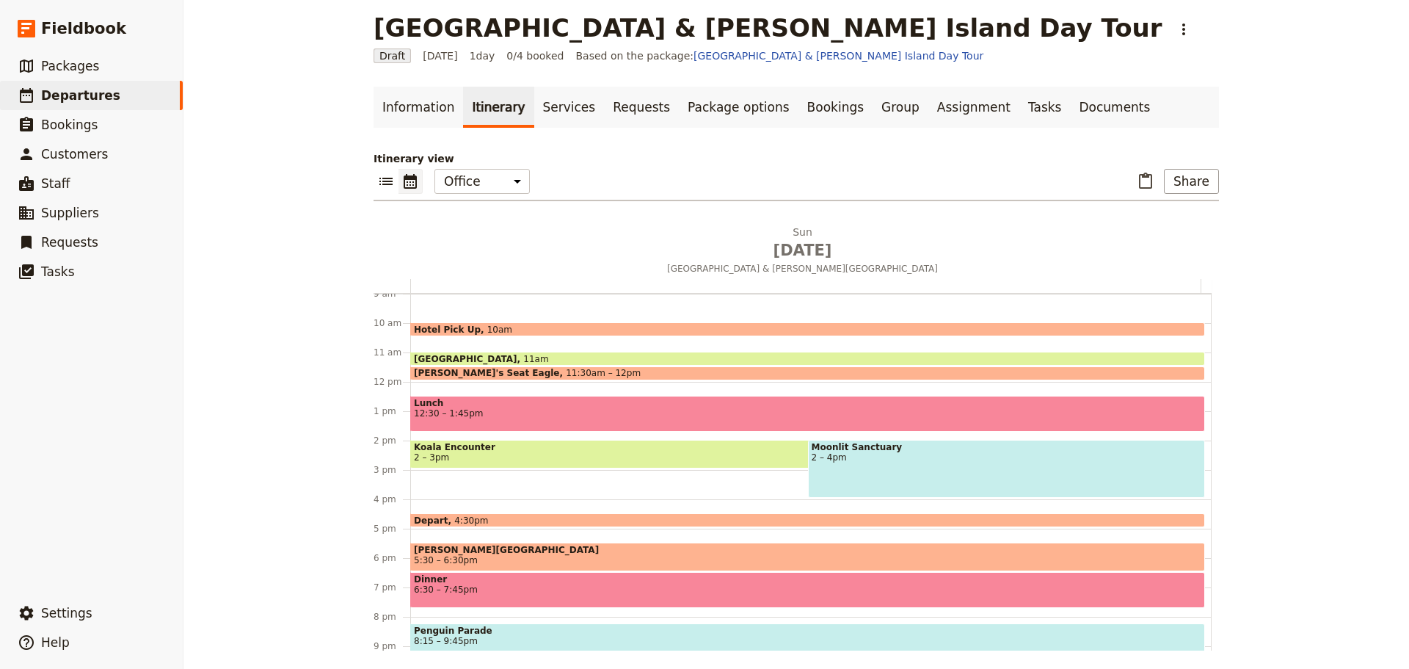
scroll to position [15, 0]
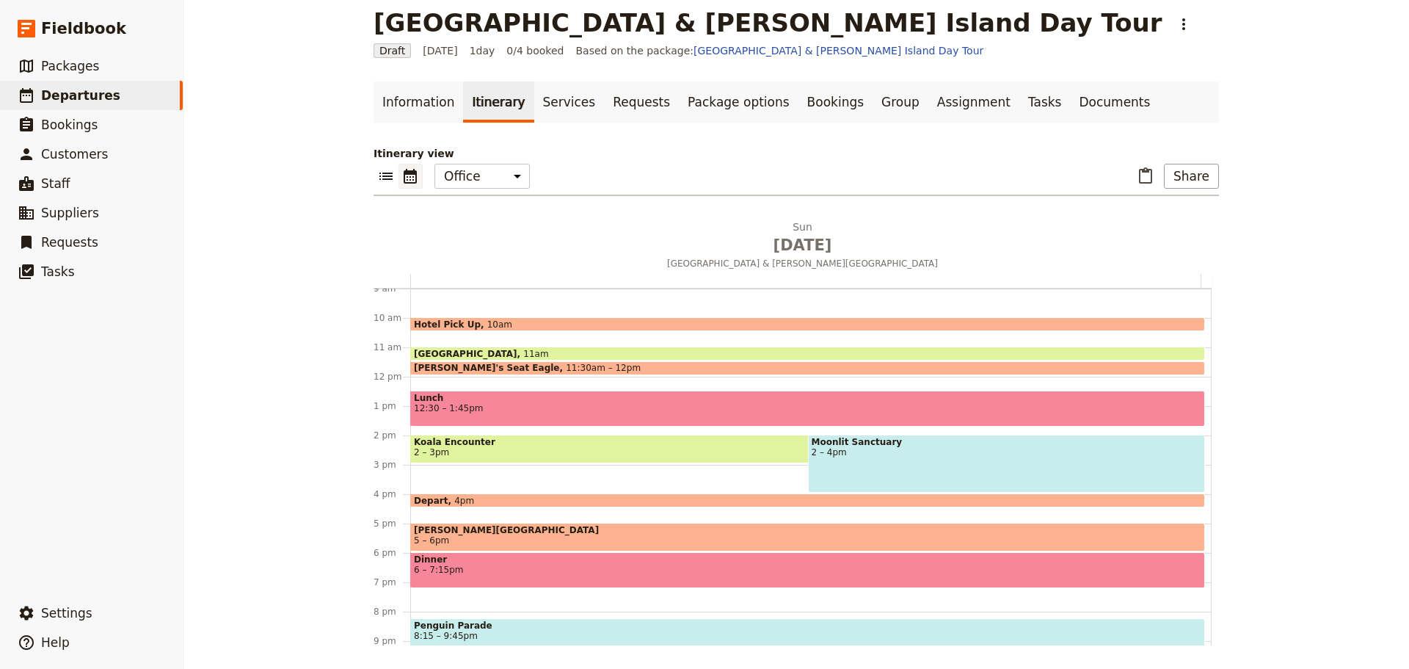
click at [480, 564] on span "6 – 7:15pm" at bounding box center [808, 569] width 788 height 10
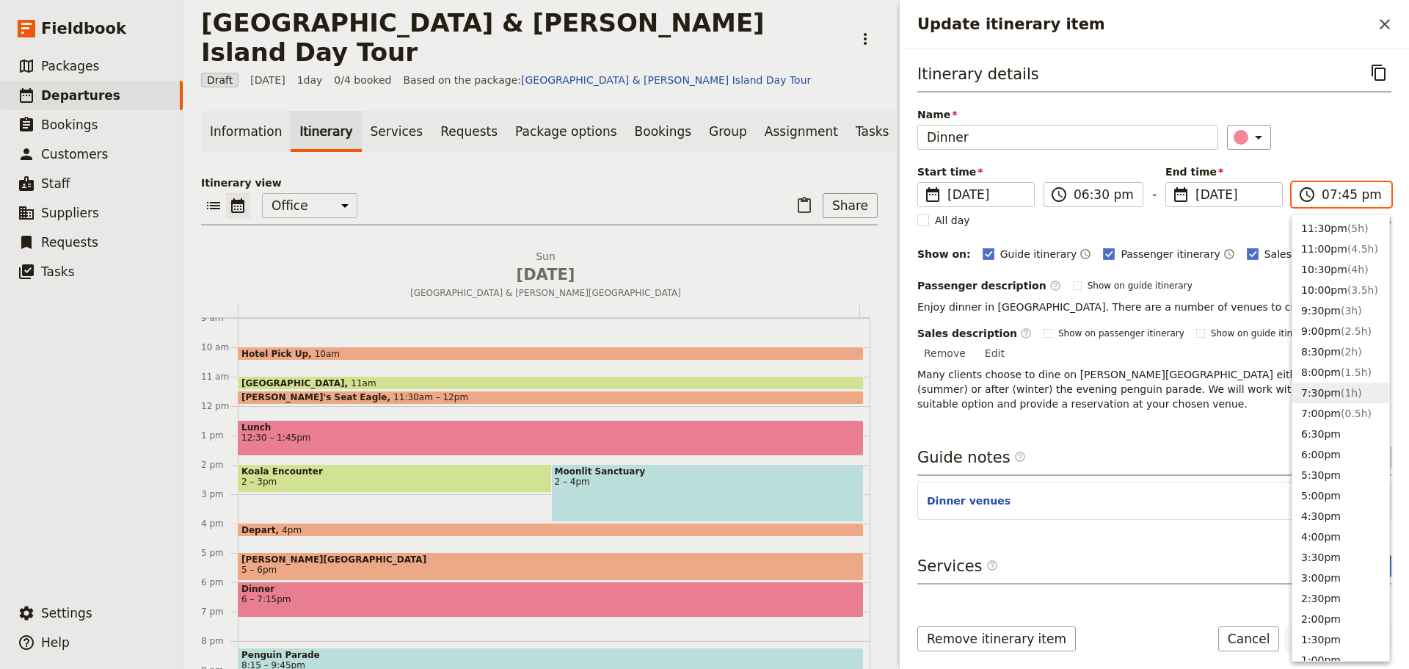
click at [1335, 192] on input "07:45 pm" at bounding box center [1352, 195] width 60 height 18
click at [1331, 390] on button "7:30pm ( 1h )" at bounding box center [1341, 392] width 97 height 21
type input "07:30 pm"
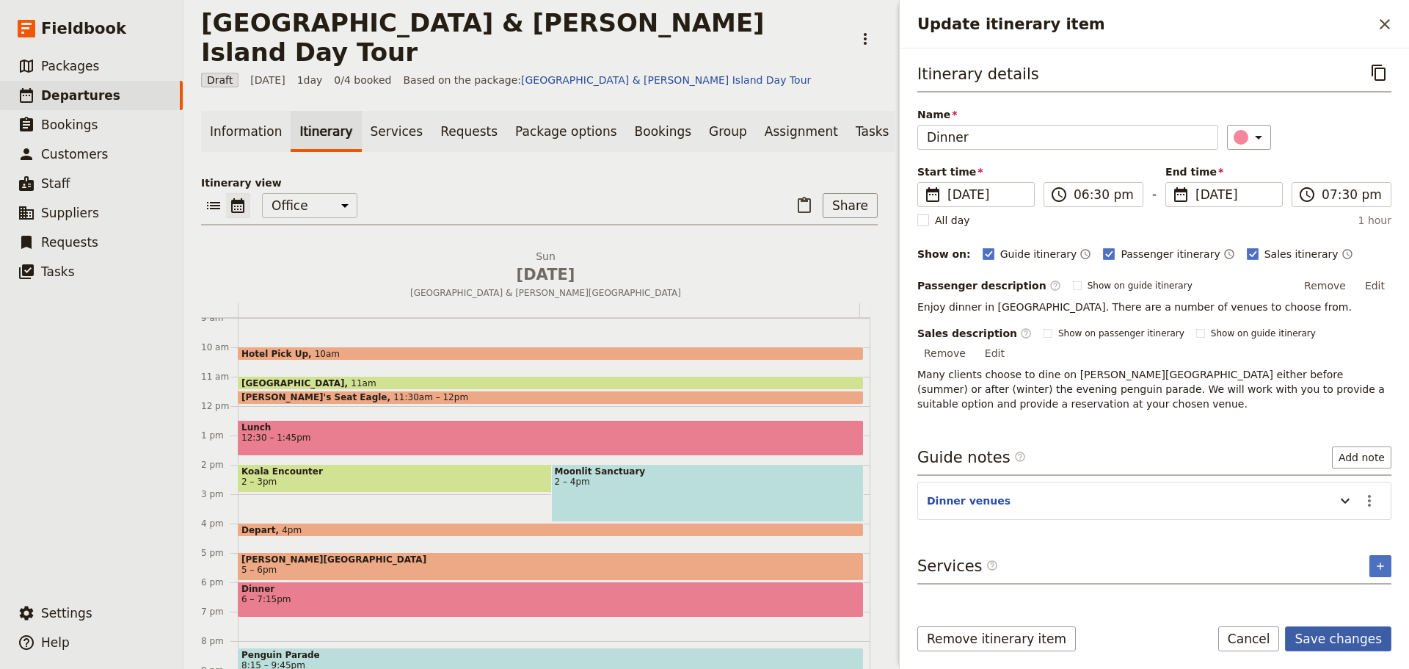
click at [1332, 634] on button "Save changes" at bounding box center [1338, 638] width 106 height 25
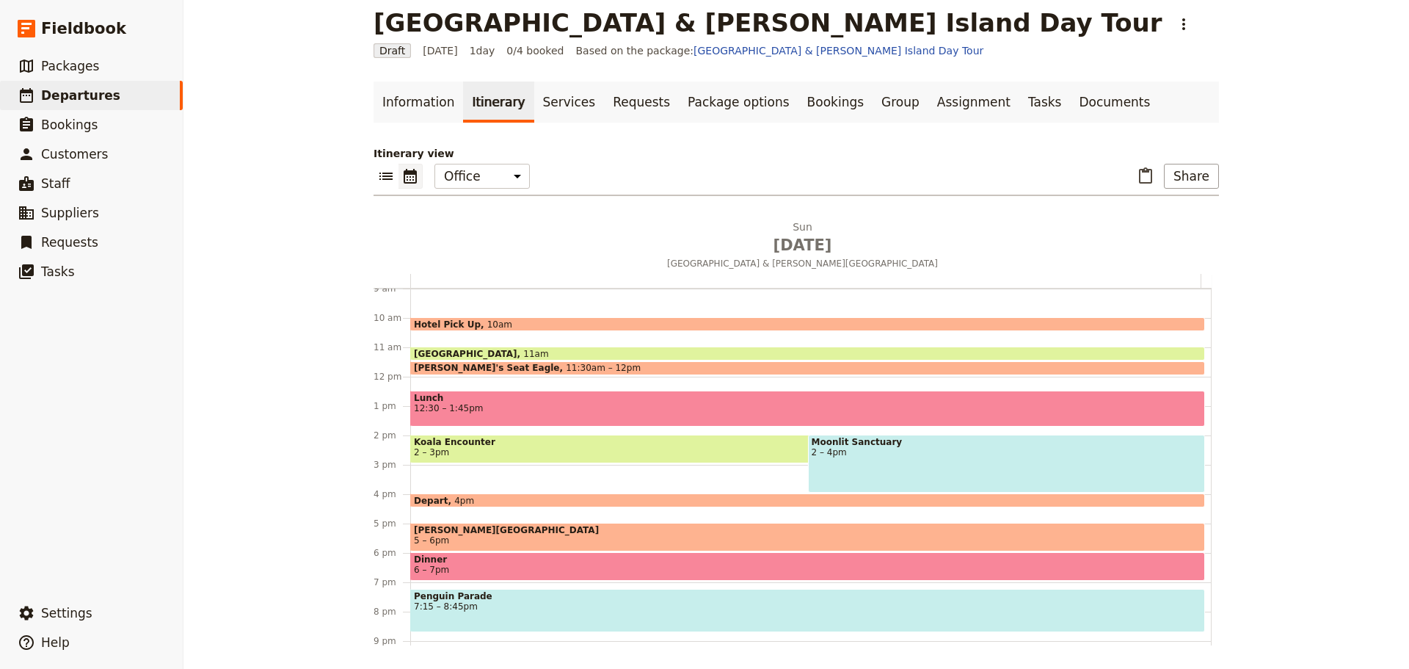
click at [477, 606] on span "7:15 – 8:45pm" at bounding box center [808, 606] width 788 height 10
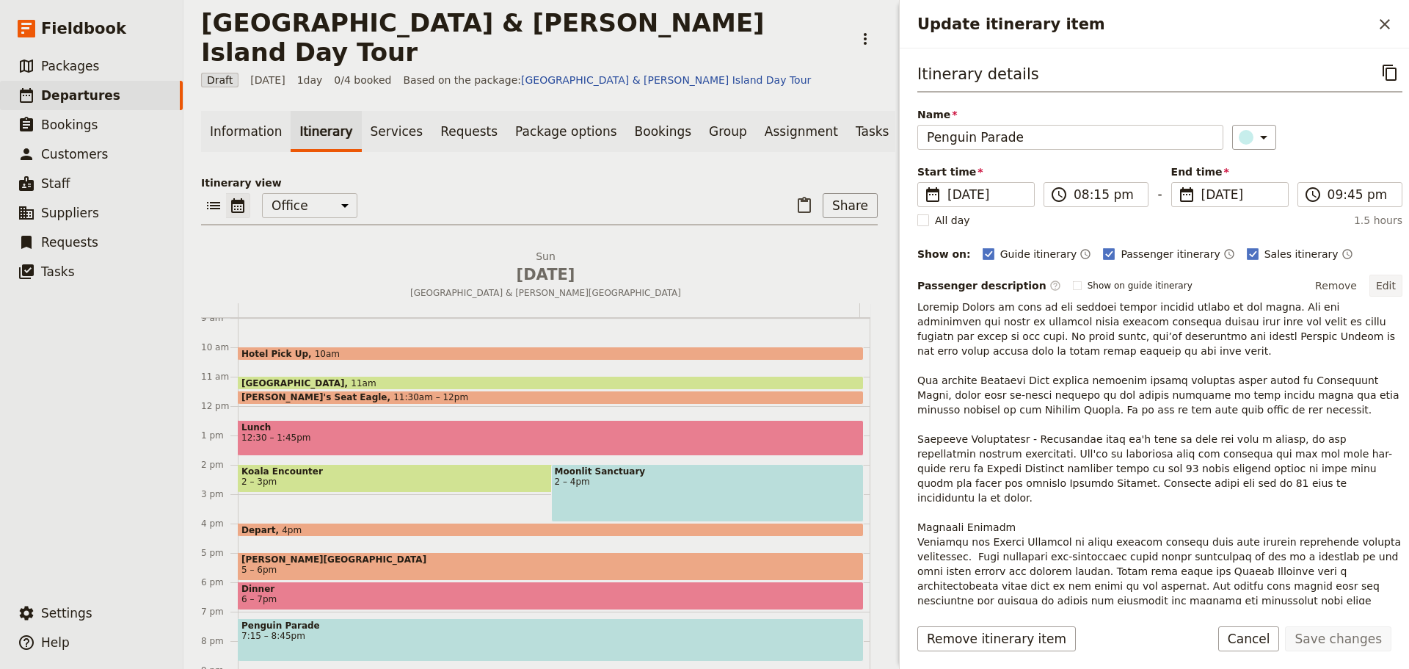
click at [1375, 283] on button "Edit" at bounding box center [1386, 286] width 33 height 22
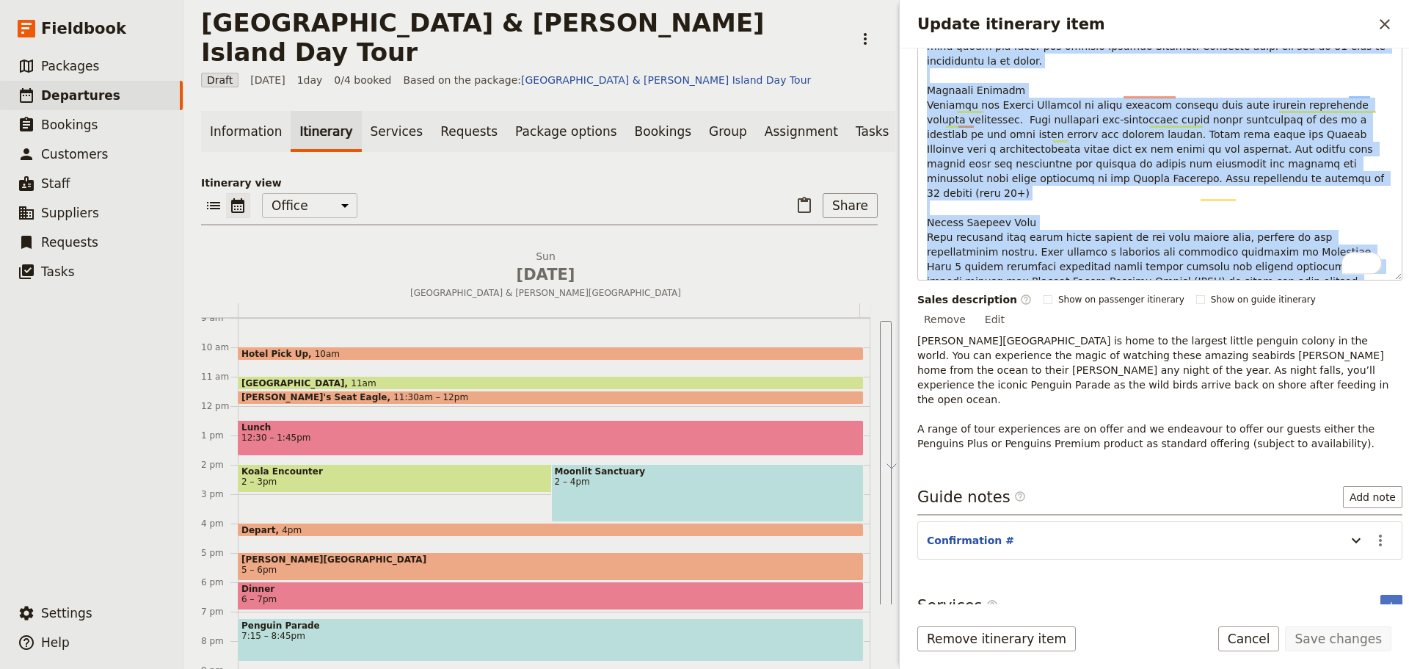
scroll to position [479, 0]
drag, startPoint x: 928, startPoint y: 321, endPoint x: 1282, endPoint y: 590, distance: 443.6
click at [1280, 600] on form "Itinerary details ​ Name Penguin Parade ​ Start time ​ 16 Nov 2025 16/11/2025 2…" at bounding box center [1154, 358] width 509 height 620
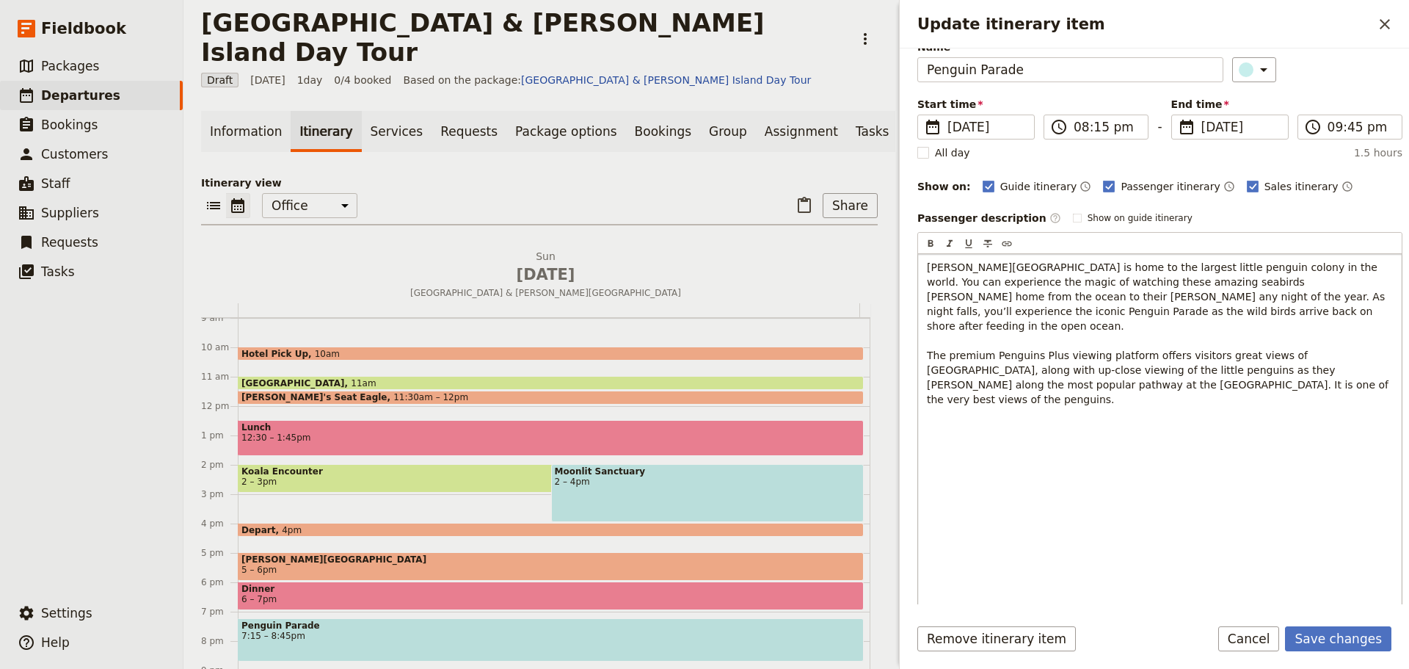
scroll to position [64, 0]
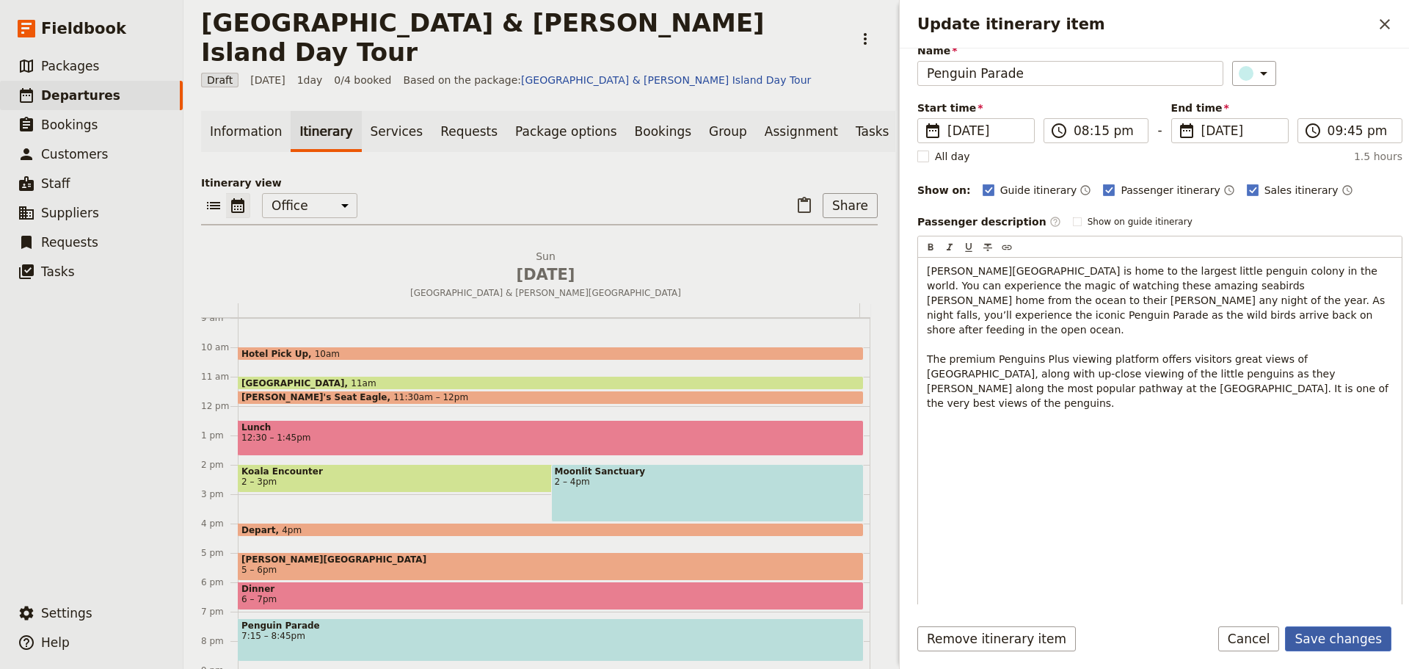
click at [1335, 627] on button "Save changes" at bounding box center [1338, 638] width 106 height 25
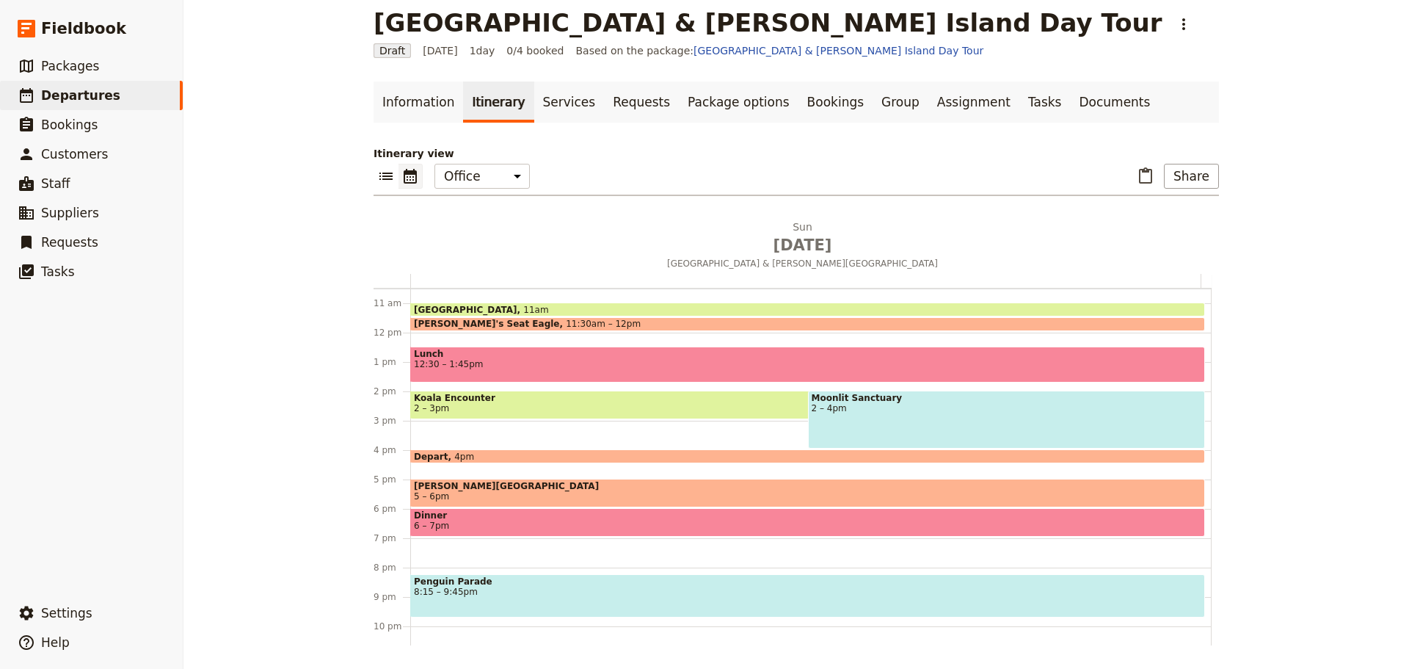
scroll to position [348, 0]
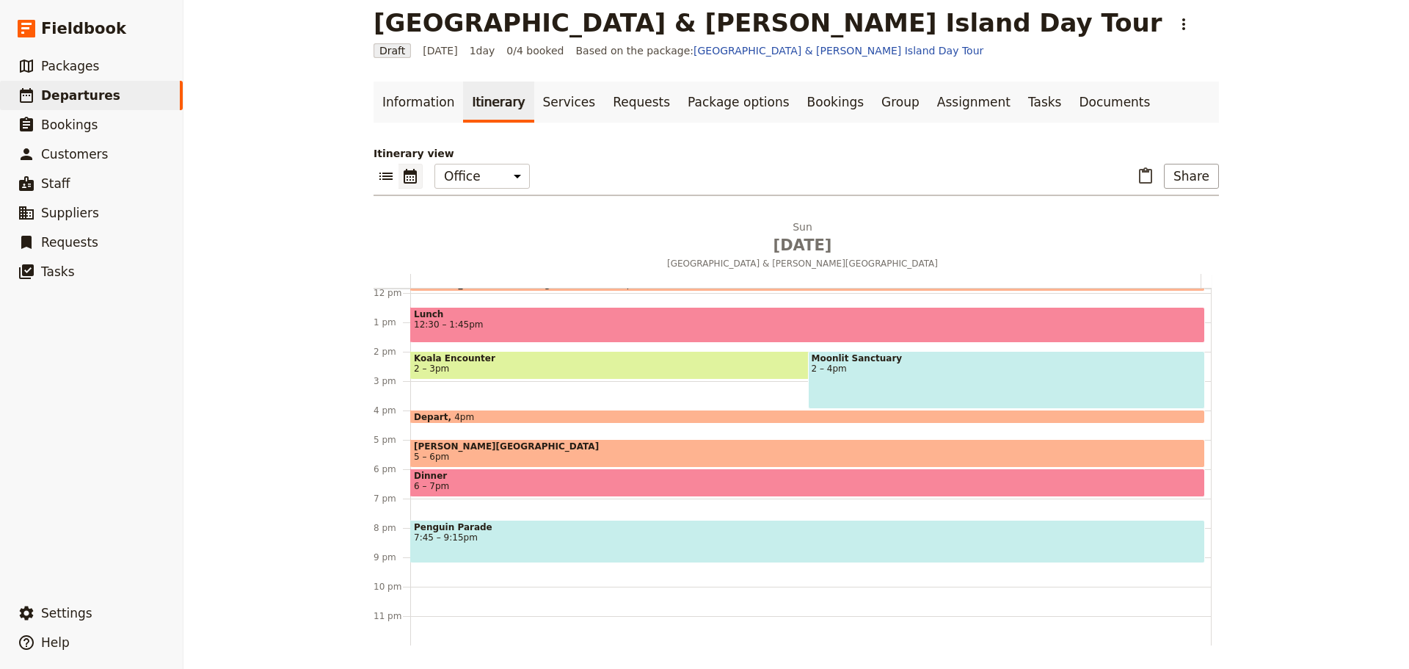
click at [427, 565] on div "Hotel Pick Up 10am Mornington Peninsula 11am Arthur's Seat Eagle 11:30am – 12pm…" at bounding box center [810, 293] width 801 height 705
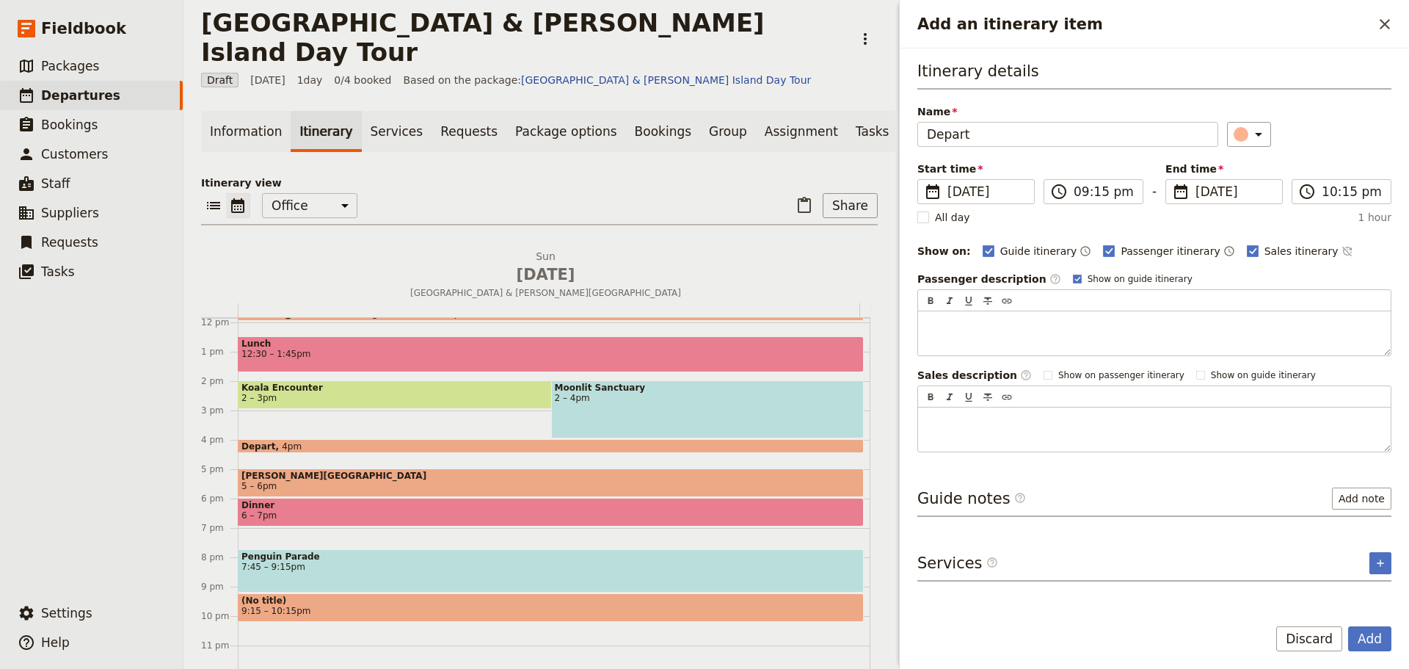
type input "Depart"
click at [1047, 273] on div "Passenger description ​ Show on guide itinerary" at bounding box center [1154, 279] width 474 height 15
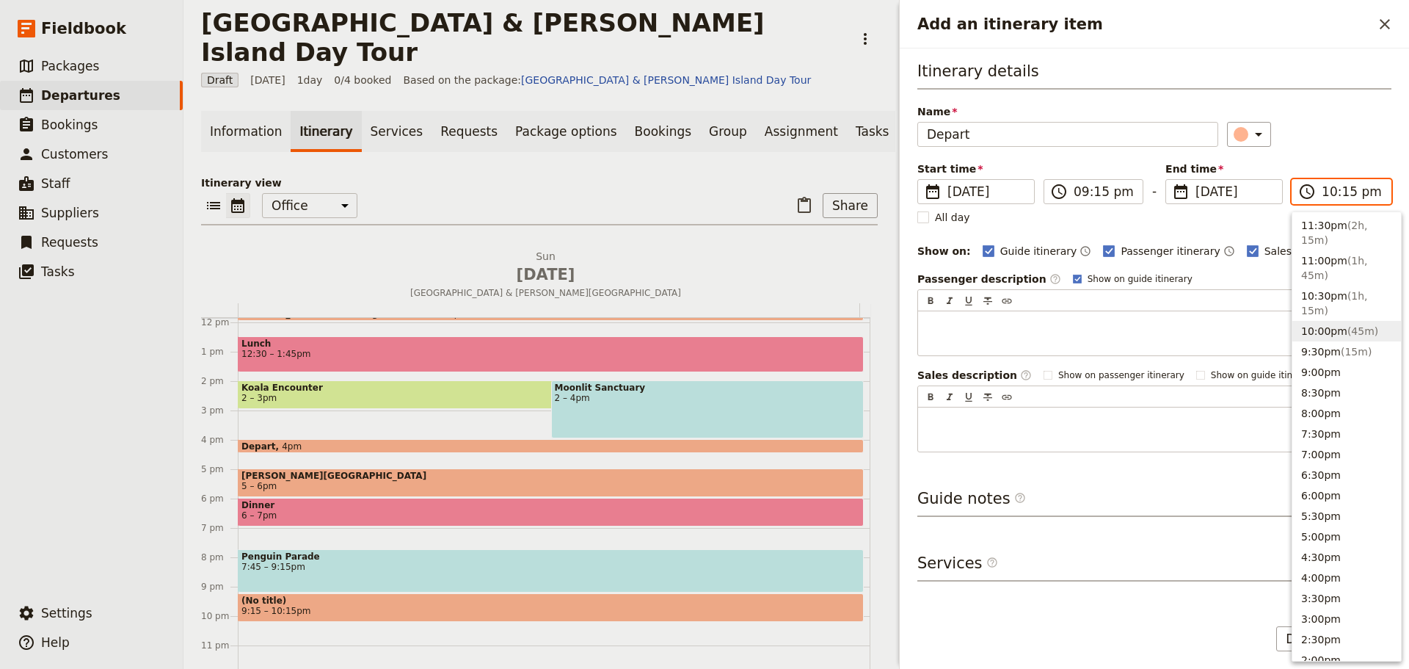
click at [1358, 190] on input "10:15 pm" at bounding box center [1352, 192] width 60 height 18
click at [1358, 219] on span "( 2h, 15m )" at bounding box center [1334, 232] width 67 height 26
type input "11:30 pm"
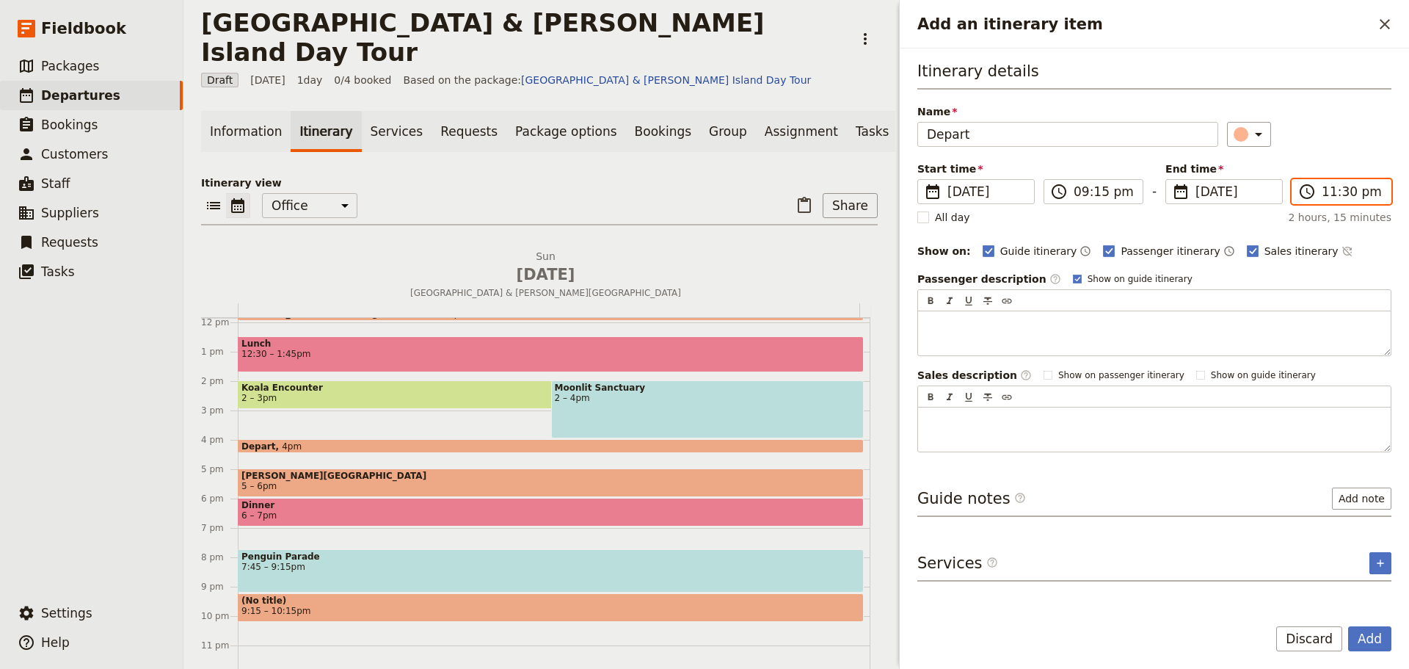
click at [1349, 195] on input "11:30 pm" at bounding box center [1352, 192] width 60 height 18
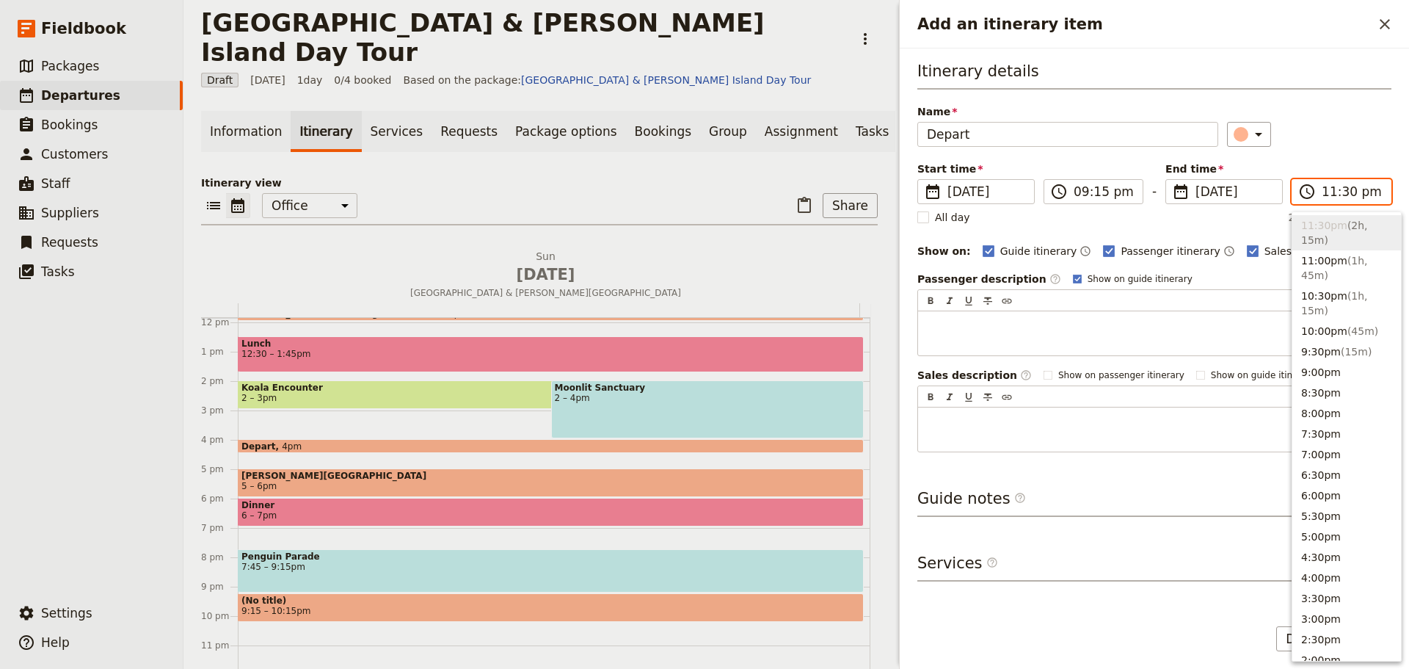
click at [1342, 192] on input "11:30 pm" at bounding box center [1352, 192] width 60 height 18
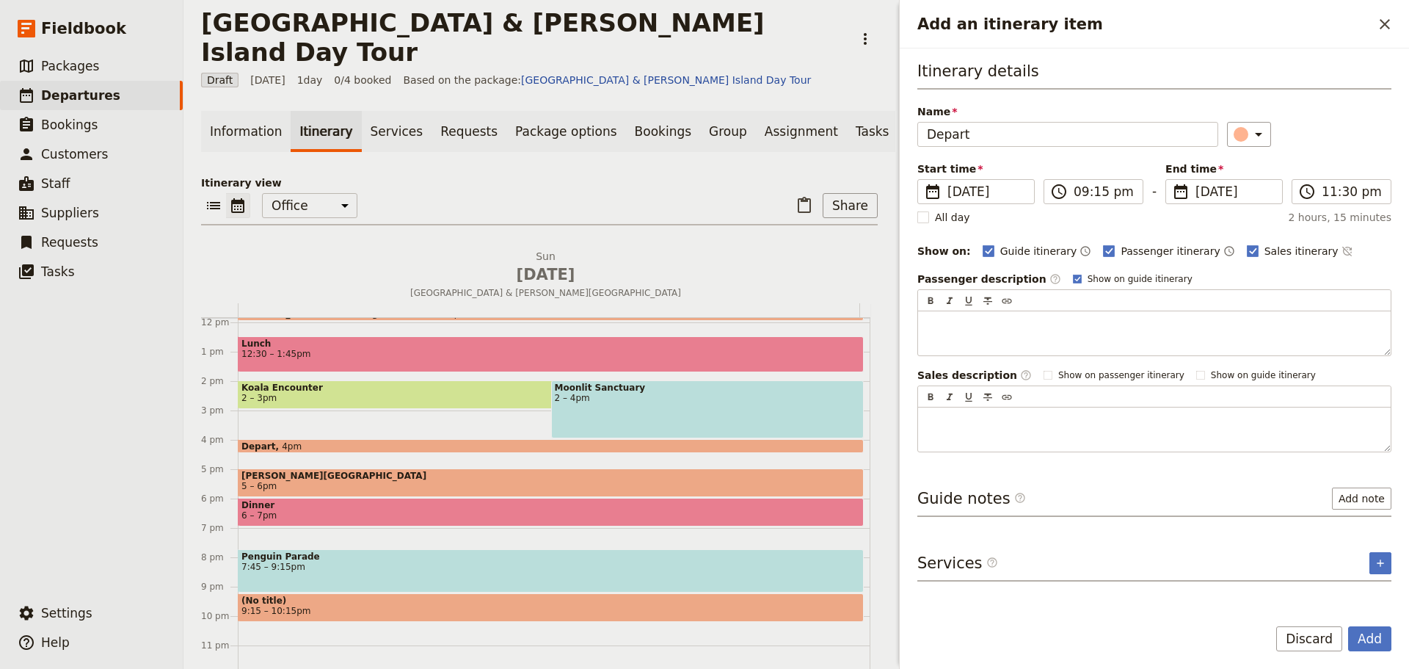
click at [1379, 135] on div "​" at bounding box center [1309, 134] width 165 height 25
click at [1073, 278] on rect "Add an itinerary item" at bounding box center [1077, 279] width 8 height 8
click at [1072, 273] on input "Show on guide itinerary" at bounding box center [1072, 272] width 1 height 1
checkbox input "false"
click at [1342, 245] on icon "Time not shown on sales itinerary" at bounding box center [1348, 251] width 12 height 12
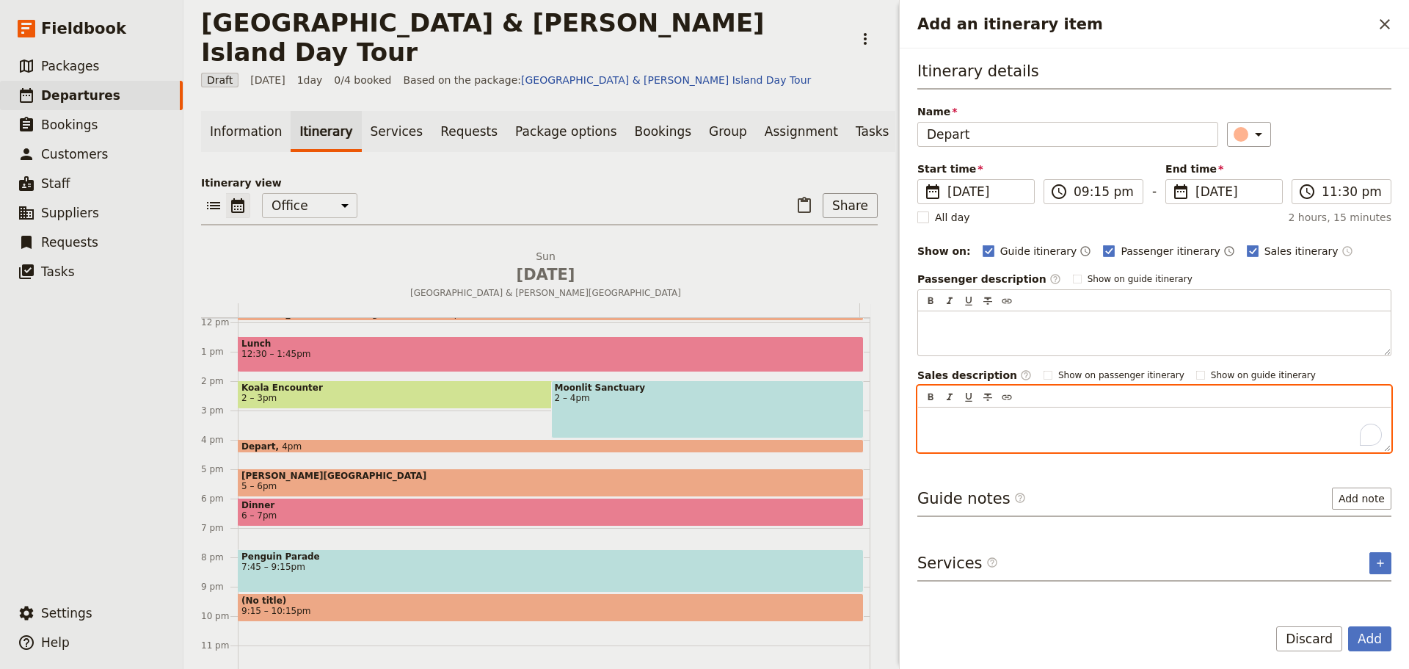
click at [1090, 418] on p "To enrich screen reader interactions, please activate Accessibility in Grammarl…" at bounding box center [1154, 420] width 455 height 15
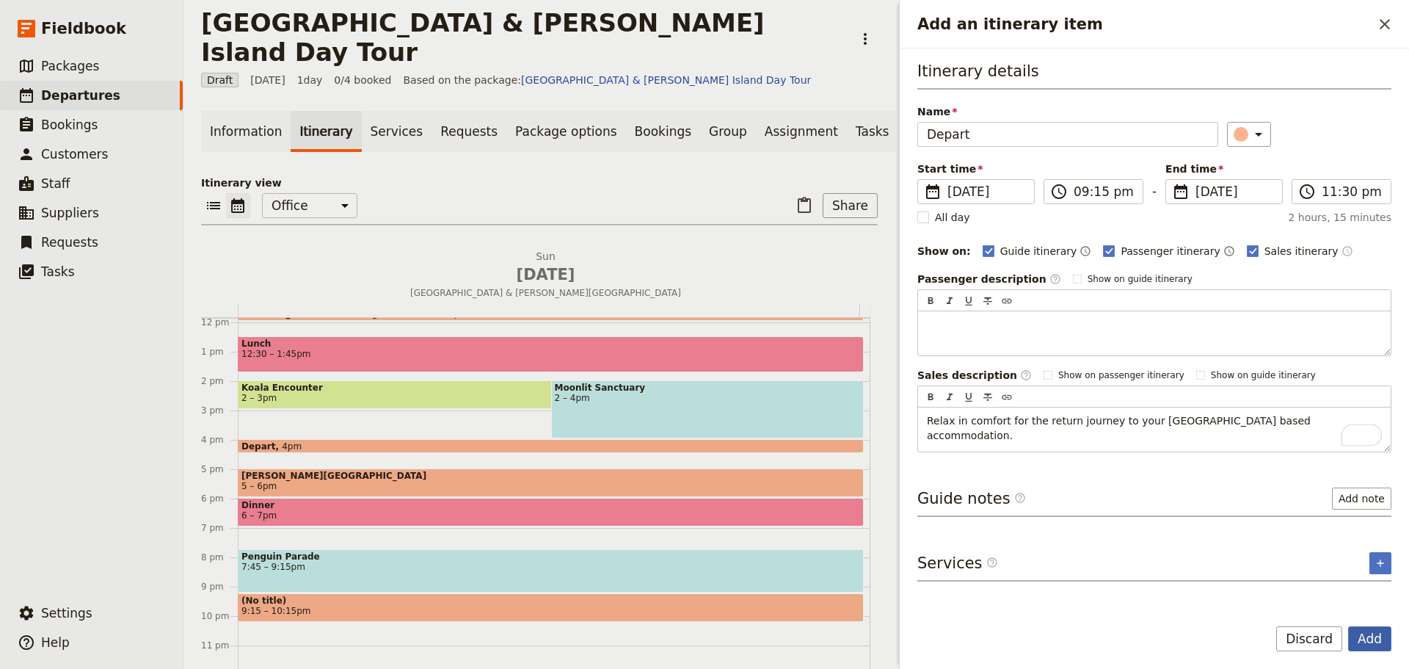
click at [1367, 626] on button "Add" at bounding box center [1369, 638] width 43 height 25
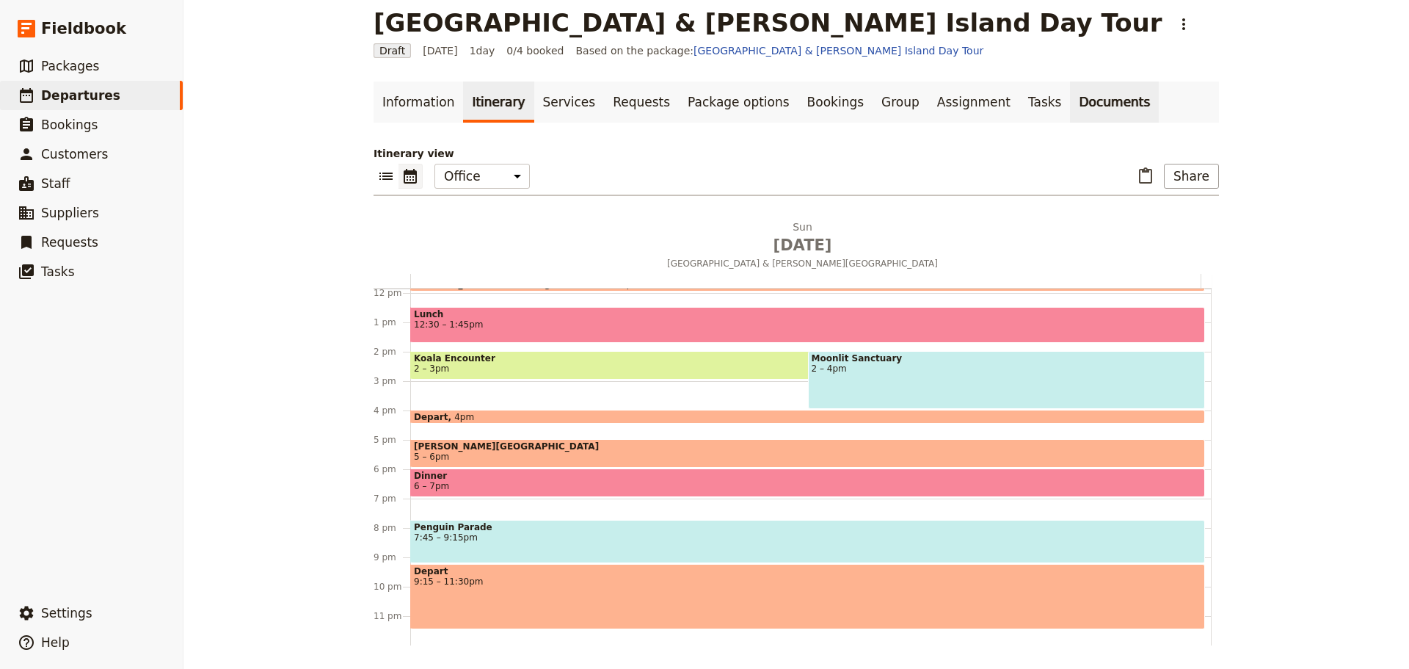
click at [1070, 99] on link "Documents" at bounding box center [1114, 101] width 89 height 41
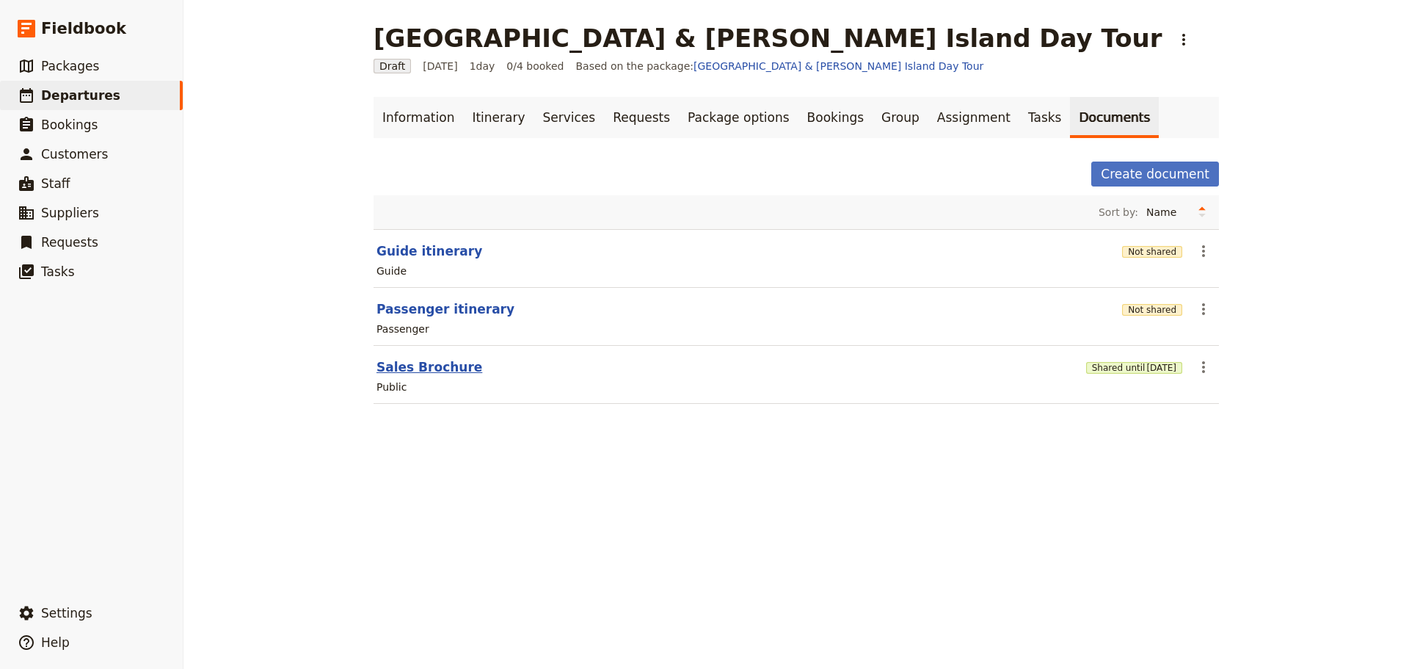
click at [433, 364] on button "Sales Brochure" at bounding box center [430, 367] width 106 height 18
select select "DEFAULT"
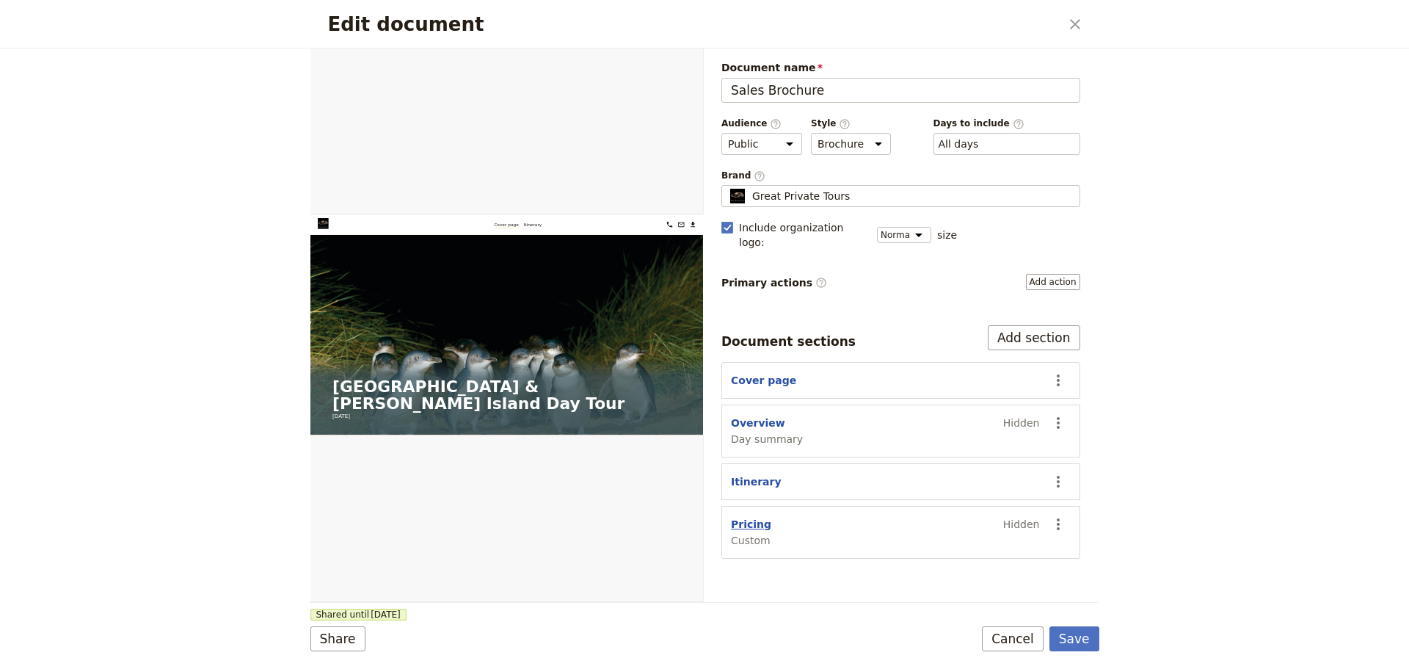
click at [744, 517] on button "Pricing" at bounding box center [751, 524] width 40 height 15
select select "CUSTOM"
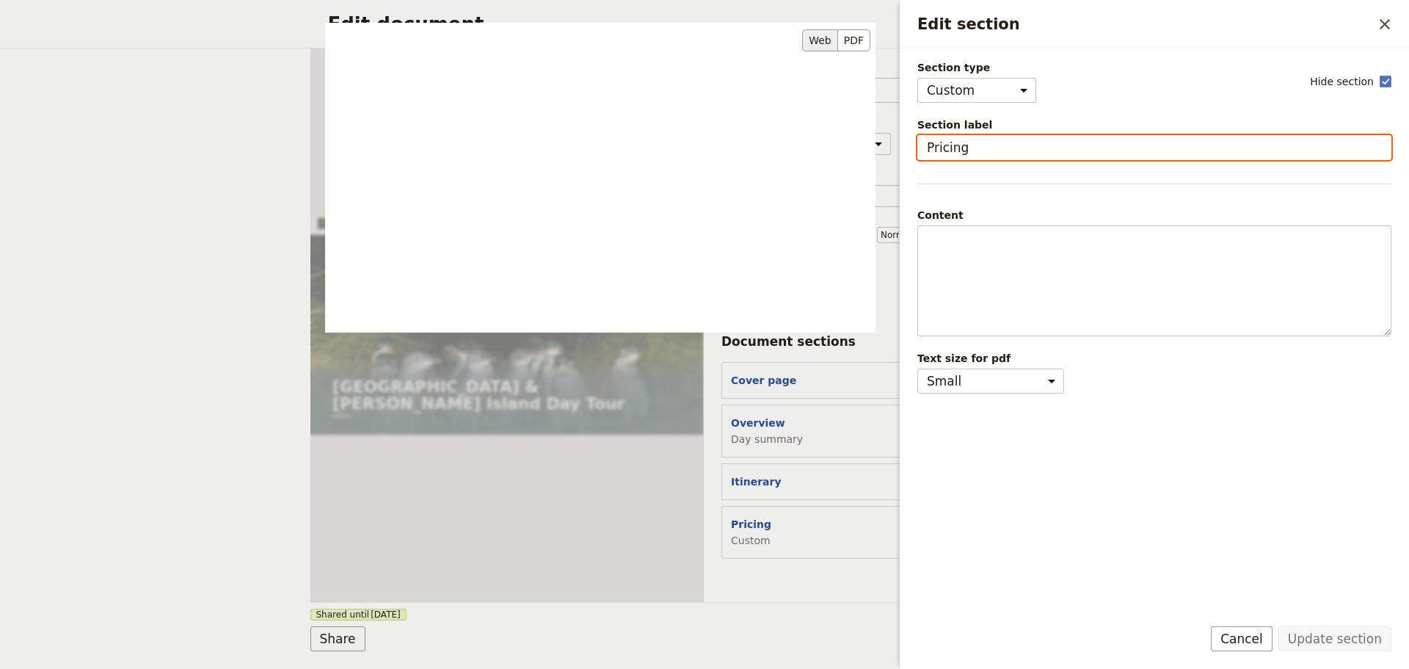
drag, startPoint x: 1012, startPoint y: 154, endPoint x: 848, endPoint y: 156, distance: 164.4
click at [917, 156] on div "Section type Cover page Day summary Itinerary Custom Hide section Section label…" at bounding box center [1154, 331] width 474 height 542
click at [1008, 146] on input "Pricing" at bounding box center [1154, 147] width 474 height 25
drag, startPoint x: 995, startPoint y: 148, endPoint x: 913, endPoint y: 157, distance: 82.0
click at [913, 157] on div "Section type Cover page Day summary Itinerary Custom Hide section Section label…" at bounding box center [1154, 326] width 509 height 556
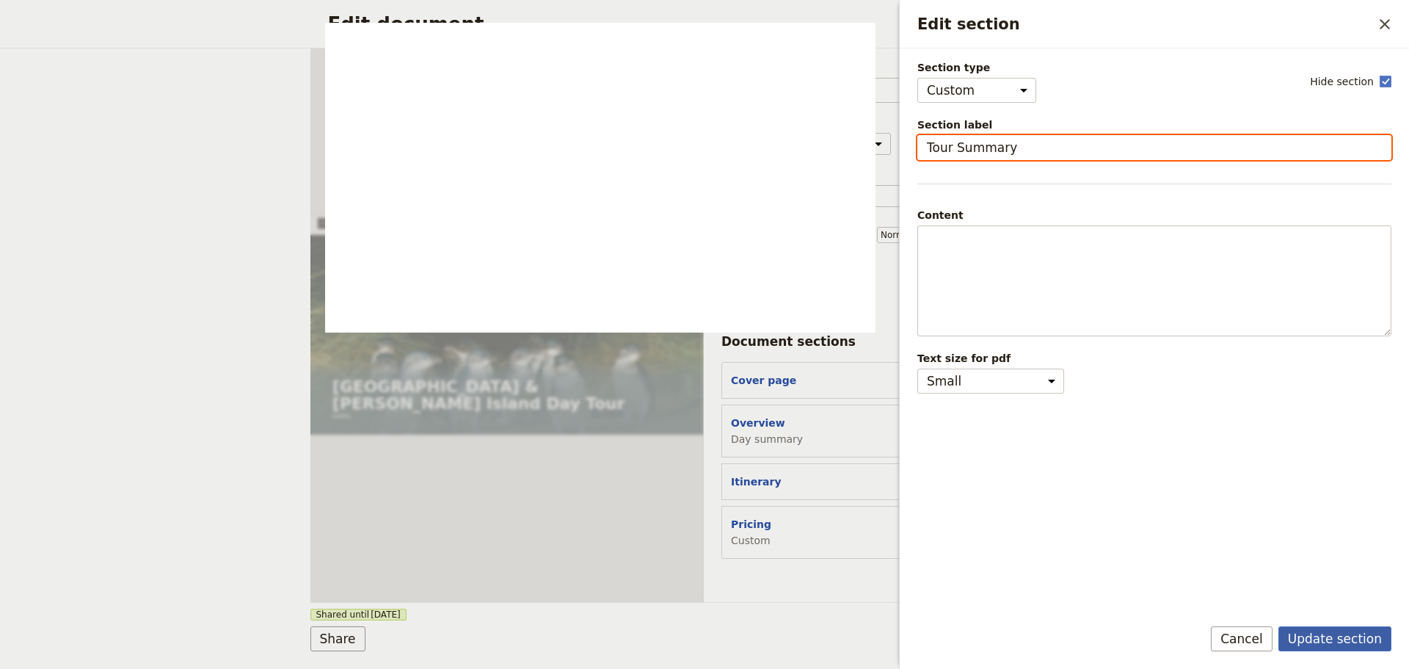
type input "Tour Summary"
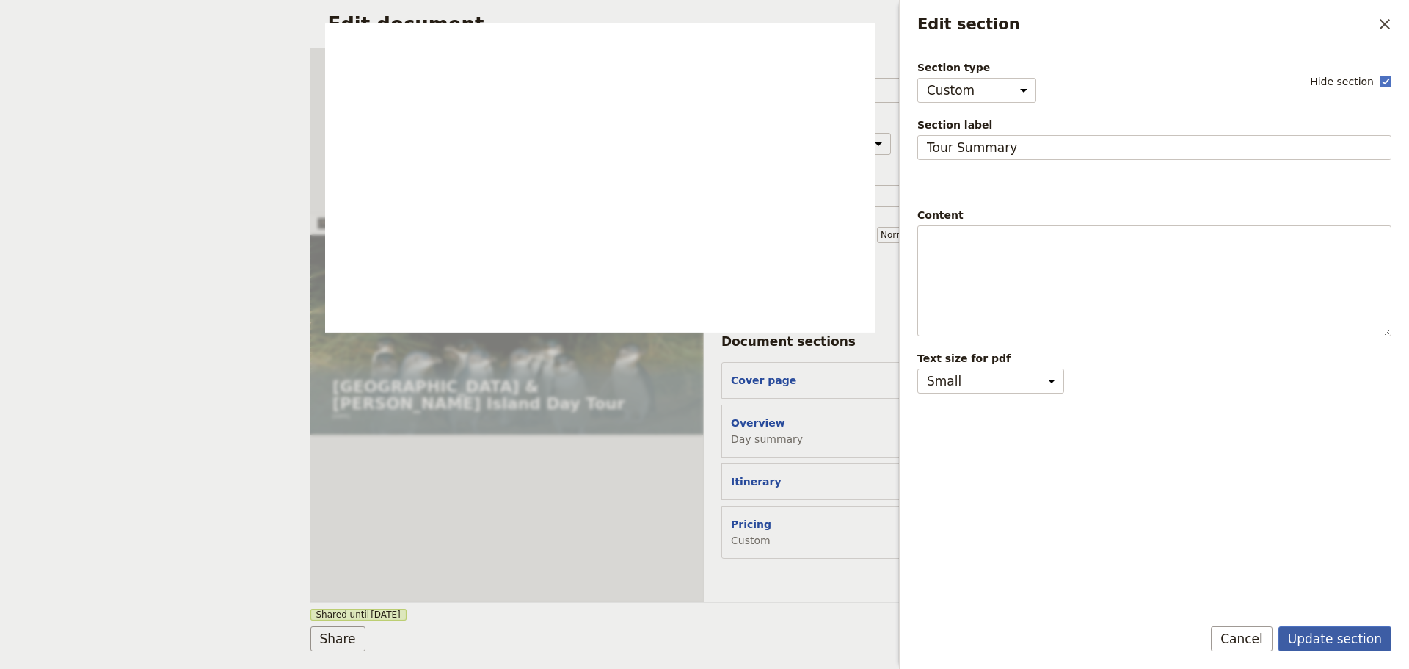
click at [1350, 633] on button "Update section" at bounding box center [1335, 638] width 113 height 25
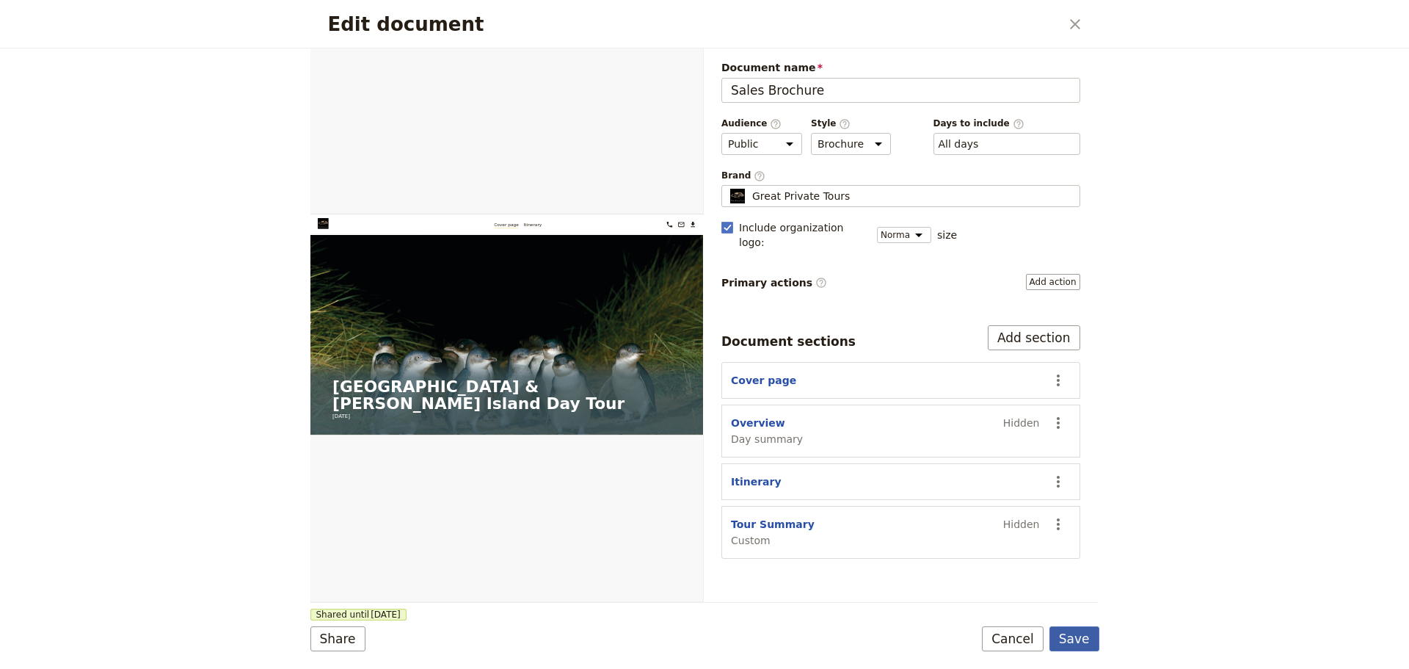
click at [1079, 634] on button "Save" at bounding box center [1075, 638] width 50 height 25
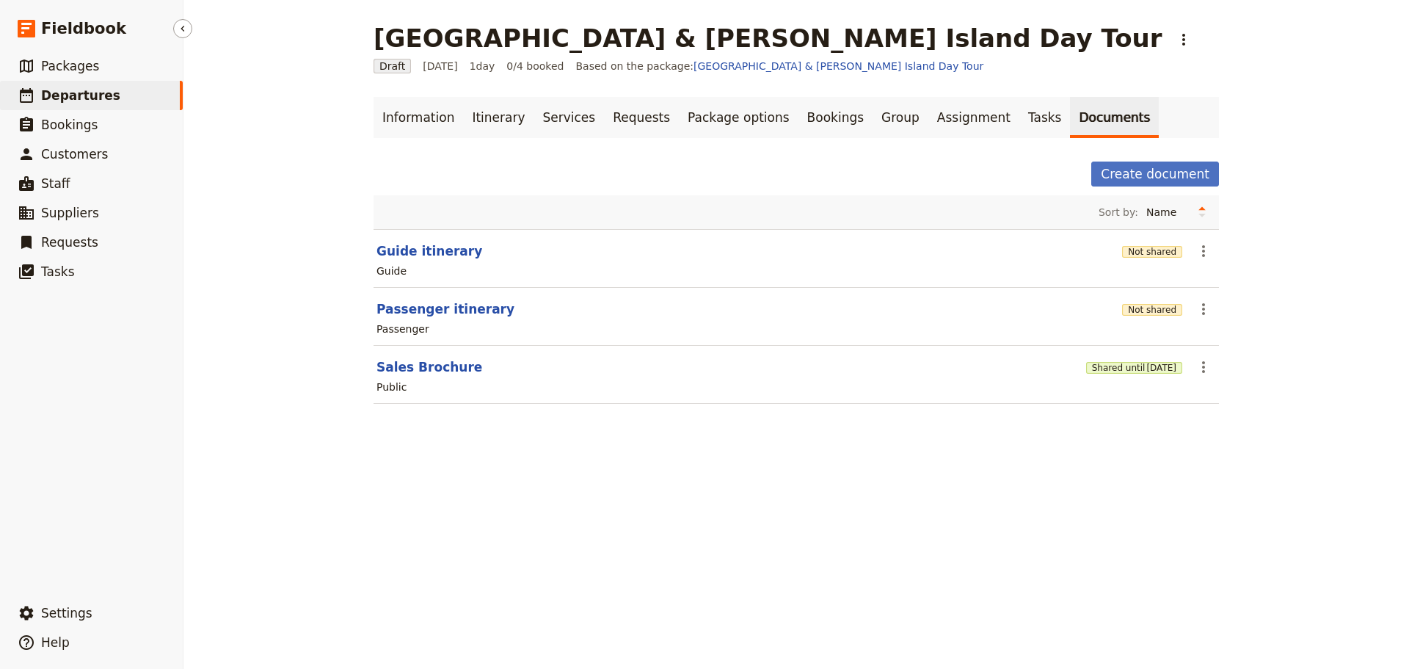
click at [57, 95] on span "Departures" at bounding box center [80, 95] width 79 height 15
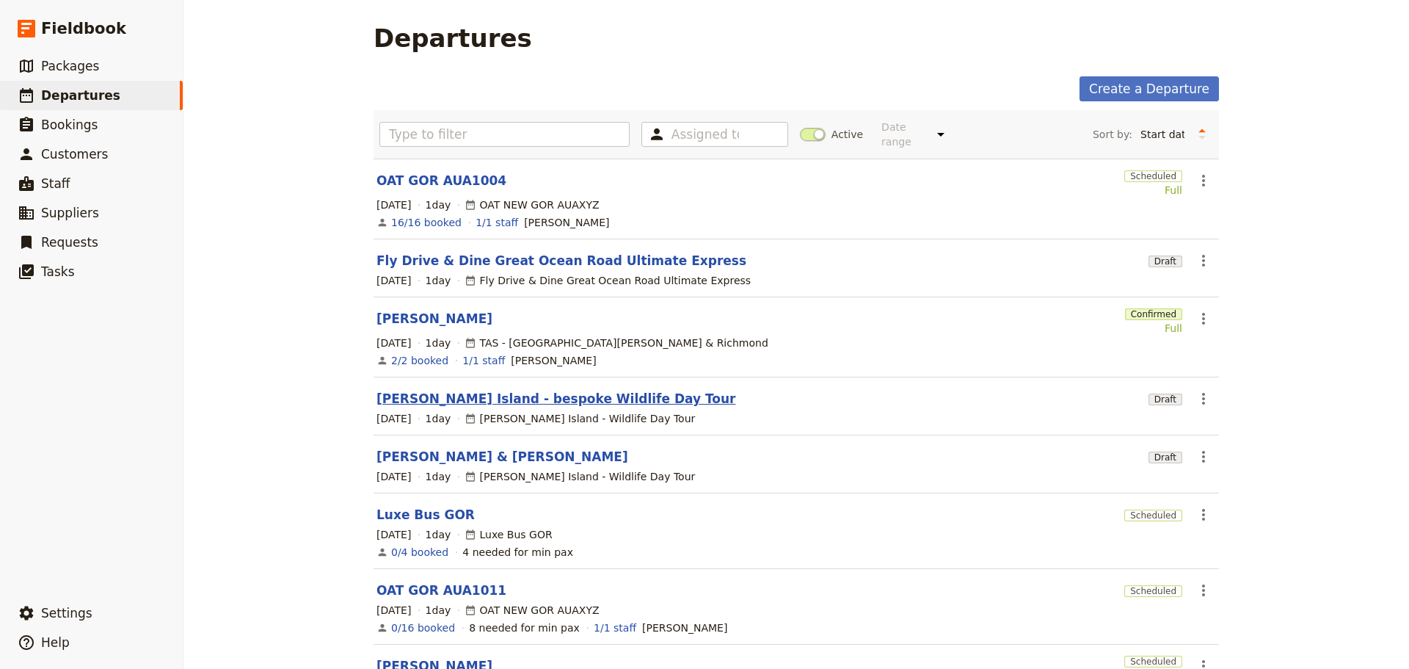
click at [496, 390] on link "Phillip Island - bespoke Wildlife Day Tour" at bounding box center [556, 399] width 359 height 18
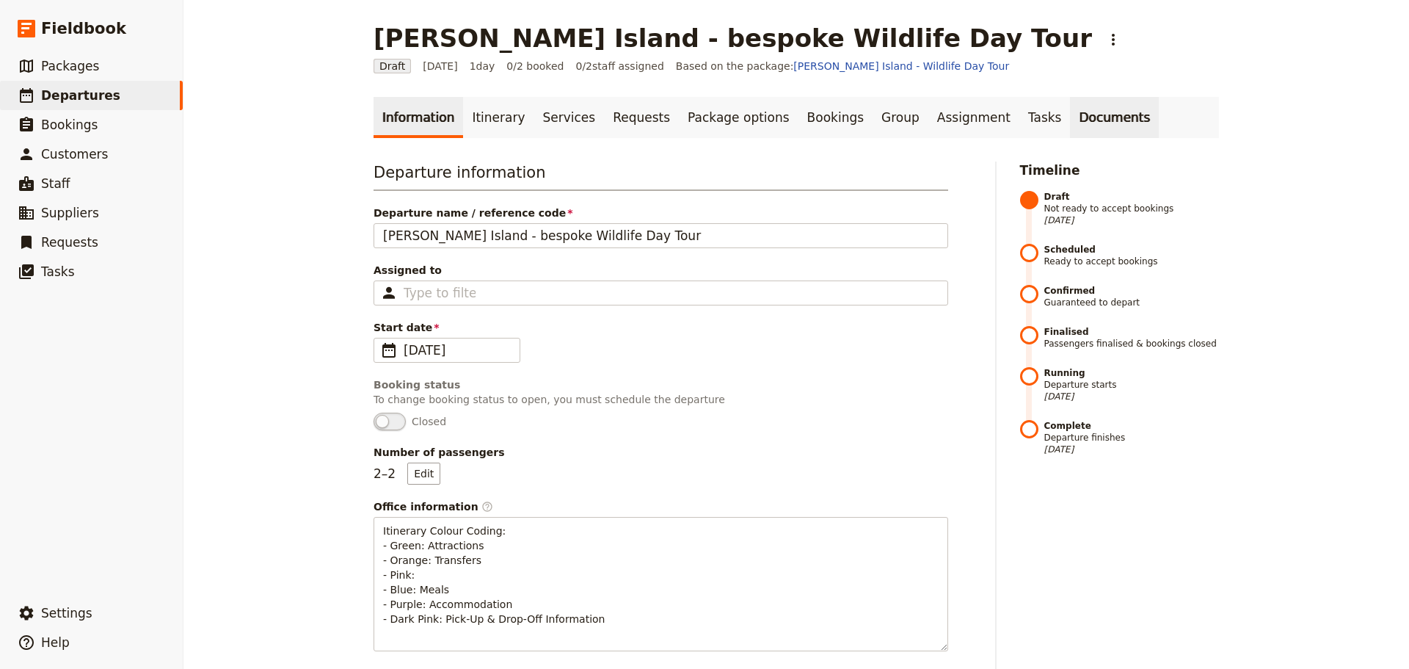
click at [1070, 117] on link "Documents" at bounding box center [1114, 117] width 89 height 41
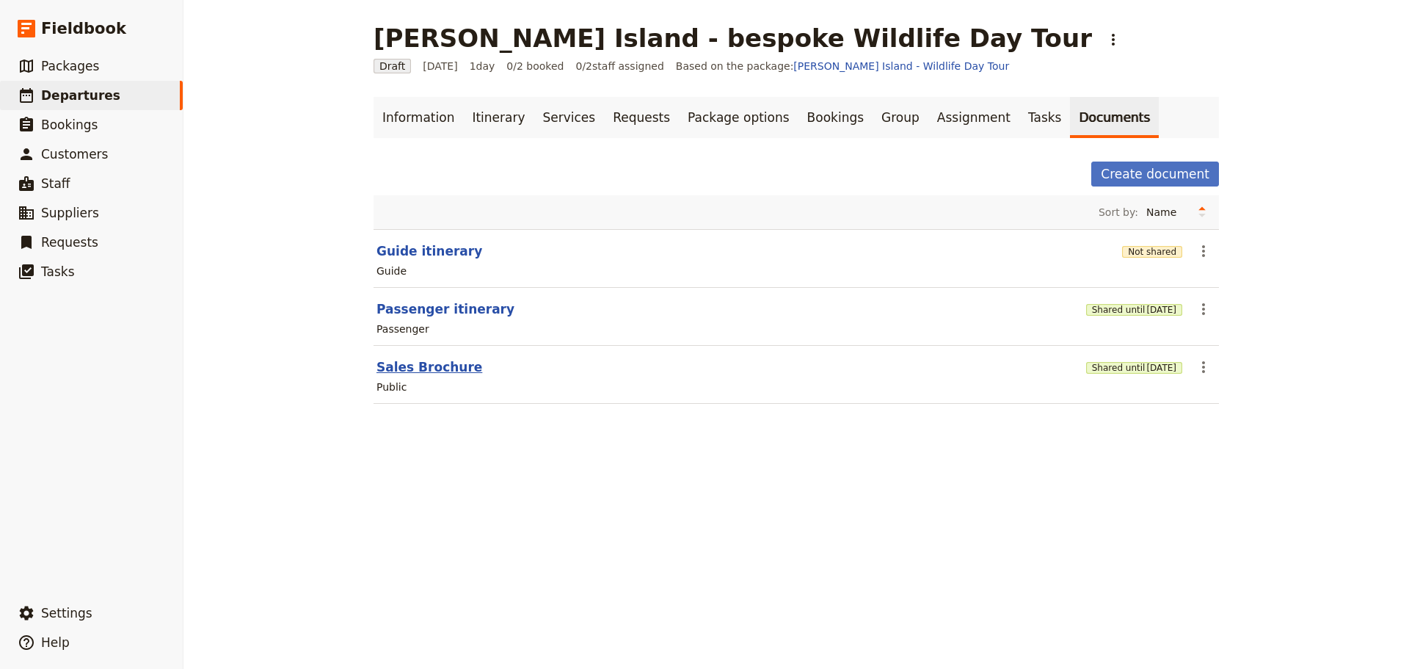
click at [391, 368] on button "Sales Brochure" at bounding box center [430, 367] width 106 height 18
select select "DEFAULT"
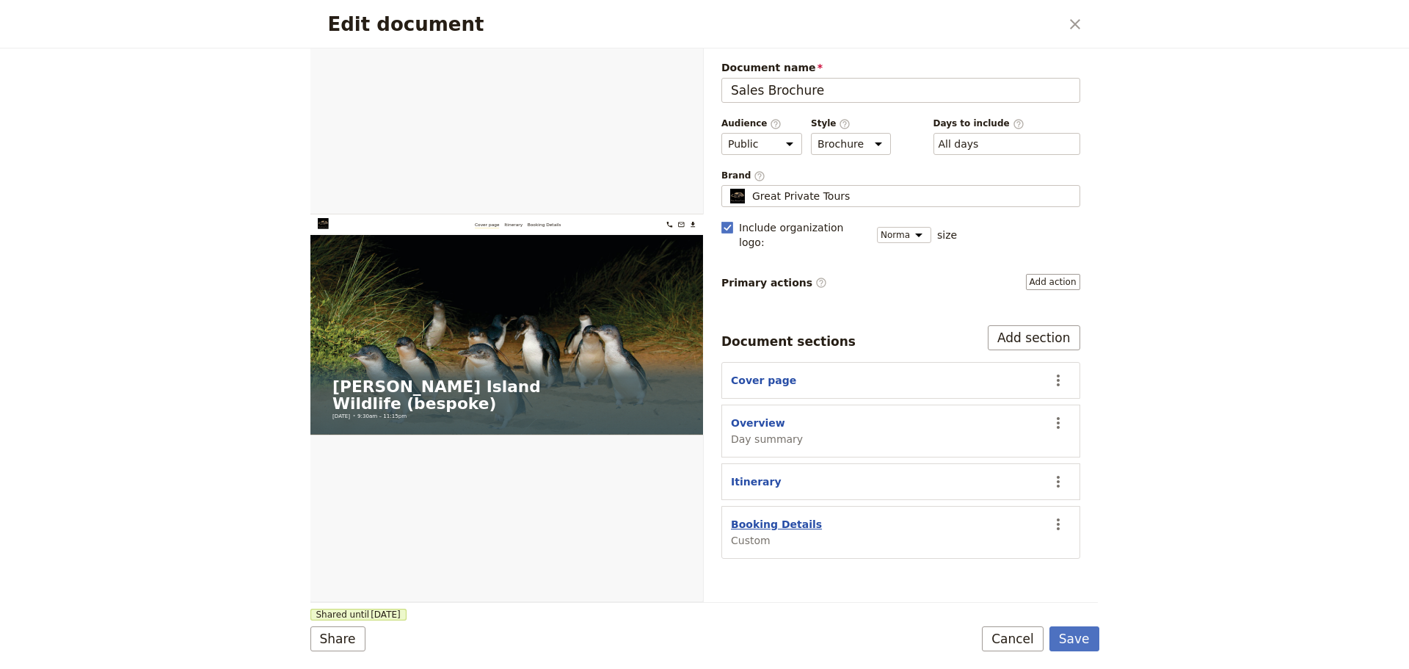
click at [756, 517] on button "Booking Details" at bounding box center [776, 524] width 91 height 15
select select "CUSTOM"
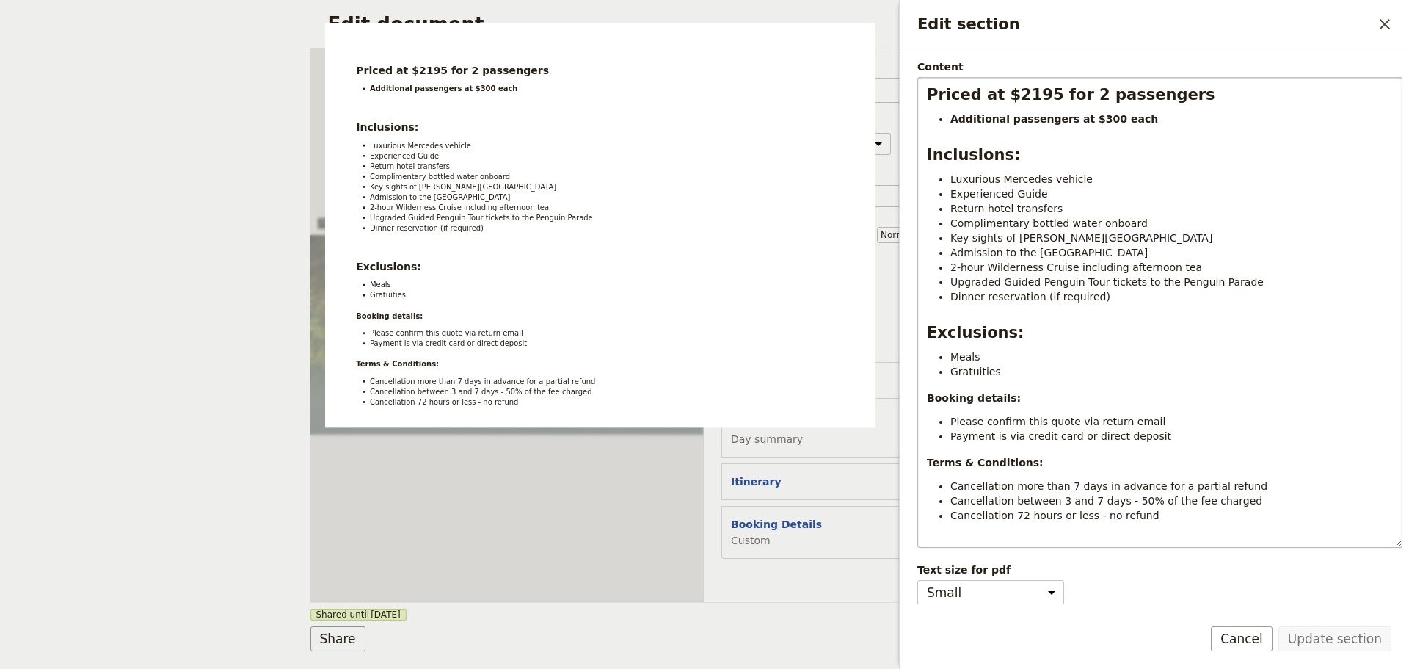
scroll to position [149, 0]
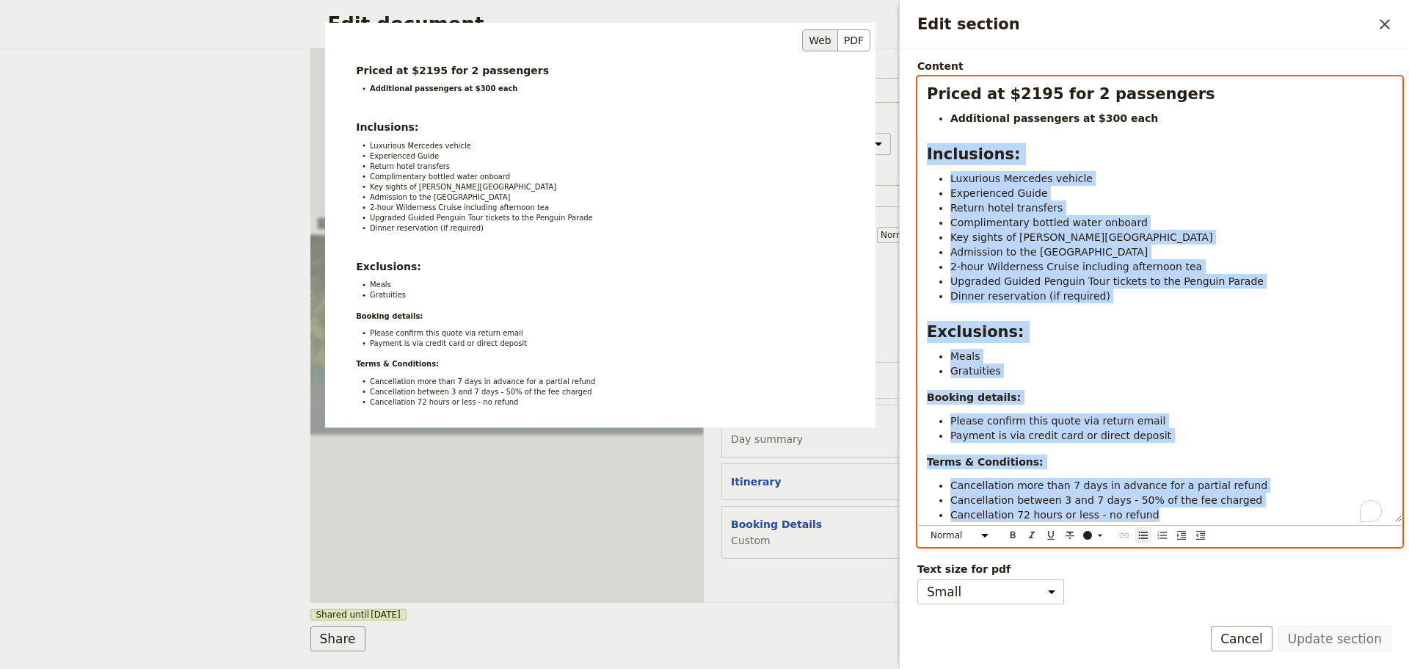
drag, startPoint x: 1151, startPoint y: 520, endPoint x: 874, endPoint y: 79, distance: 521.3
click at [917, 79] on div "Section type Cover page Day summary Itinerary Custom Hide section Section label…" at bounding box center [1159, 182] width 485 height 542
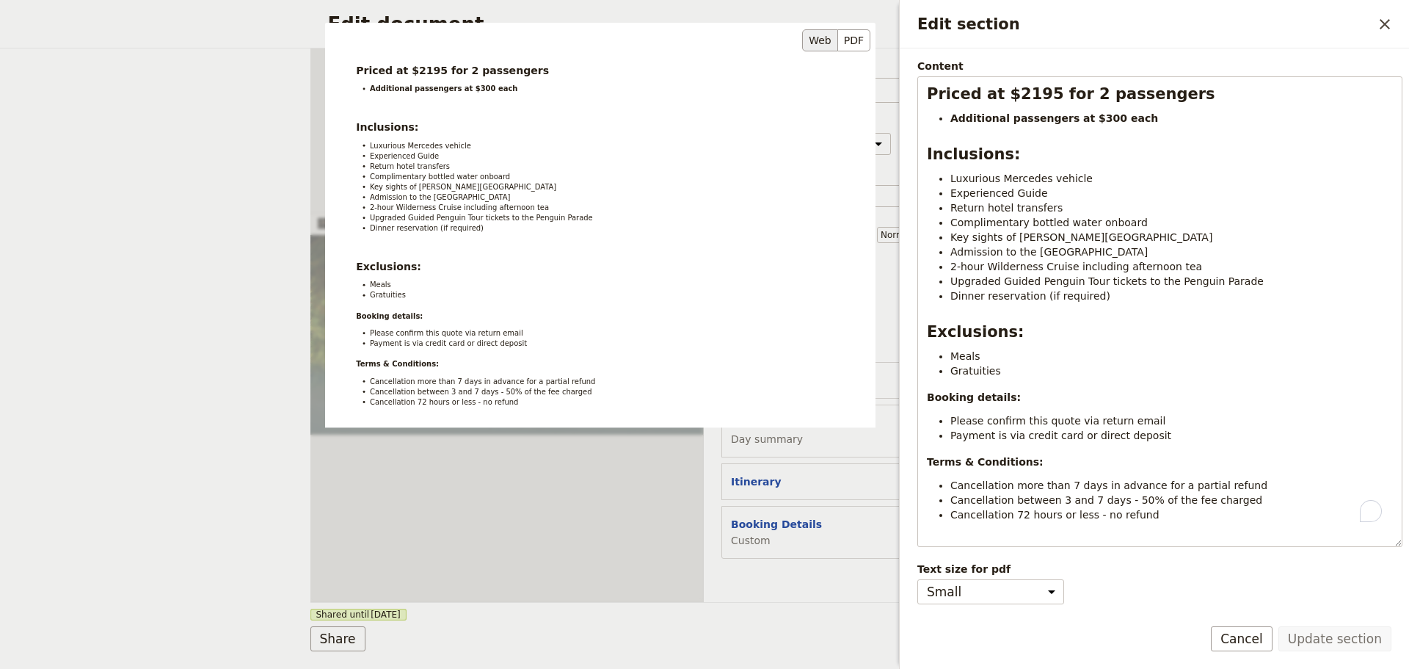
click at [873, 79] on div "Priced at $2195 for 2 passengers Additional passengers at $300 each Inclusions:…" at bounding box center [600, 298] width 550 height 550
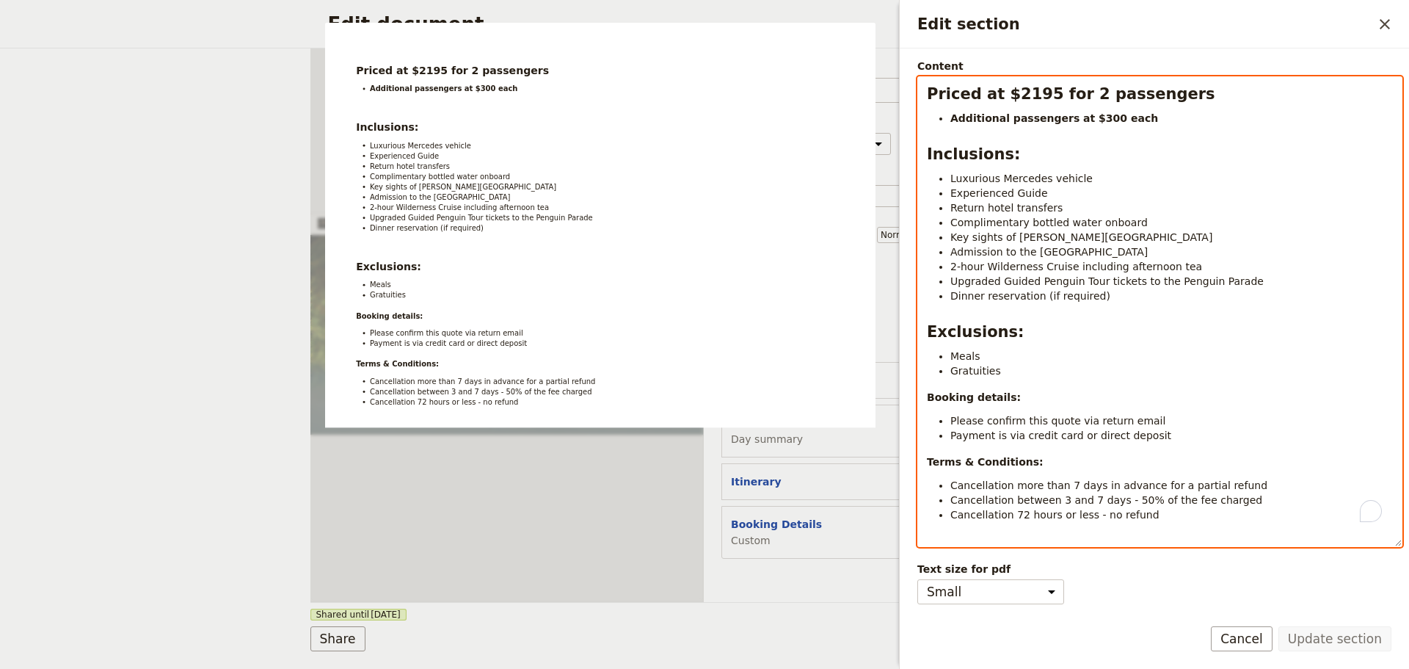
select select "h2"
click at [931, 98] on strong "Priced at $2195 for 2 passengers" at bounding box center [1071, 94] width 288 height 18
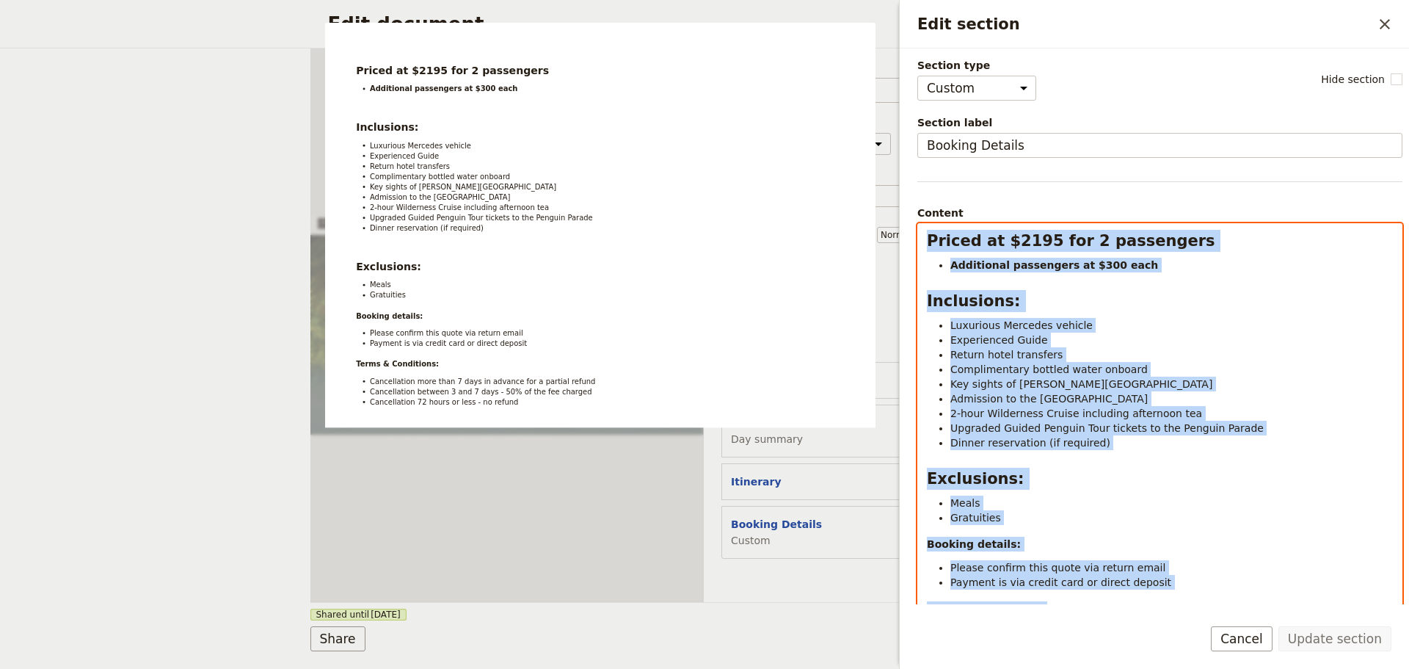
scroll to position [160, 0]
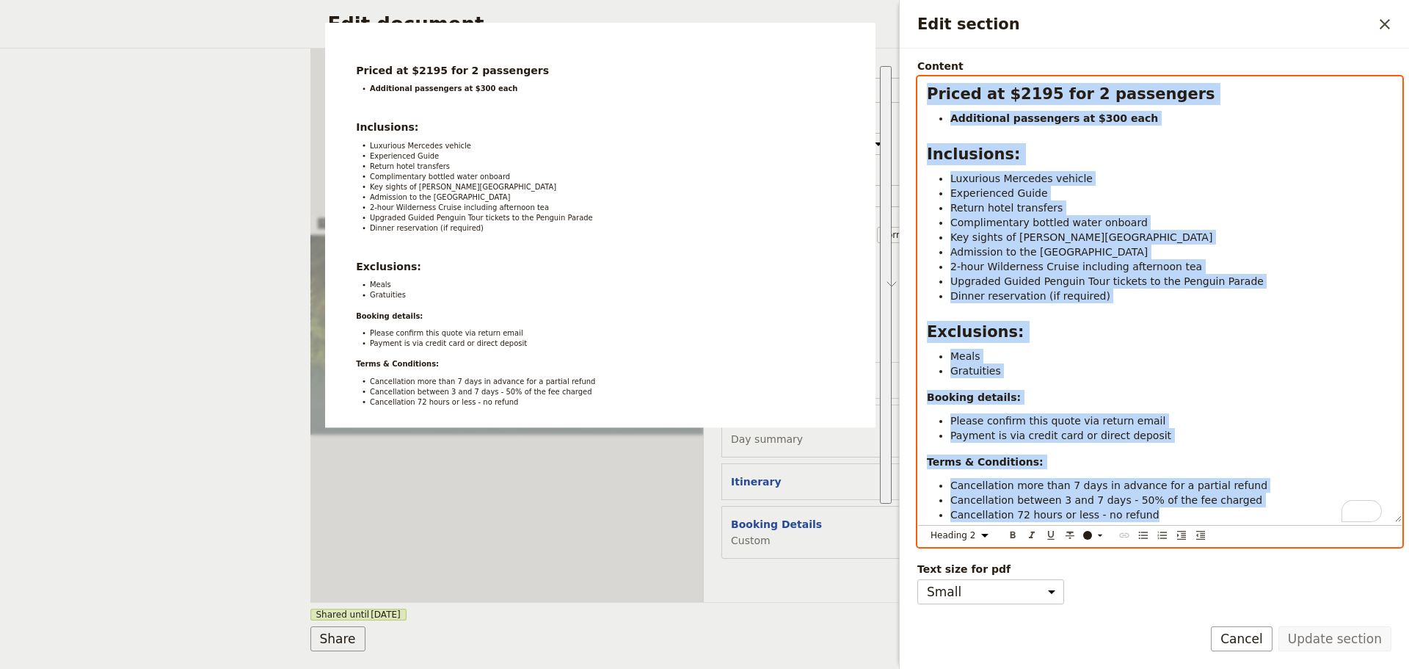
drag, startPoint x: 931, startPoint y: 243, endPoint x: 1087, endPoint y: 254, distance: 156.7
click at [1190, 618] on form "Section type Cover page Day summary Itinerary Custom Hide section Section label…" at bounding box center [1154, 358] width 509 height 620
copy div "Priced at $2195 for 2 passengers Additional passengers at $300 each Inclusions:…"
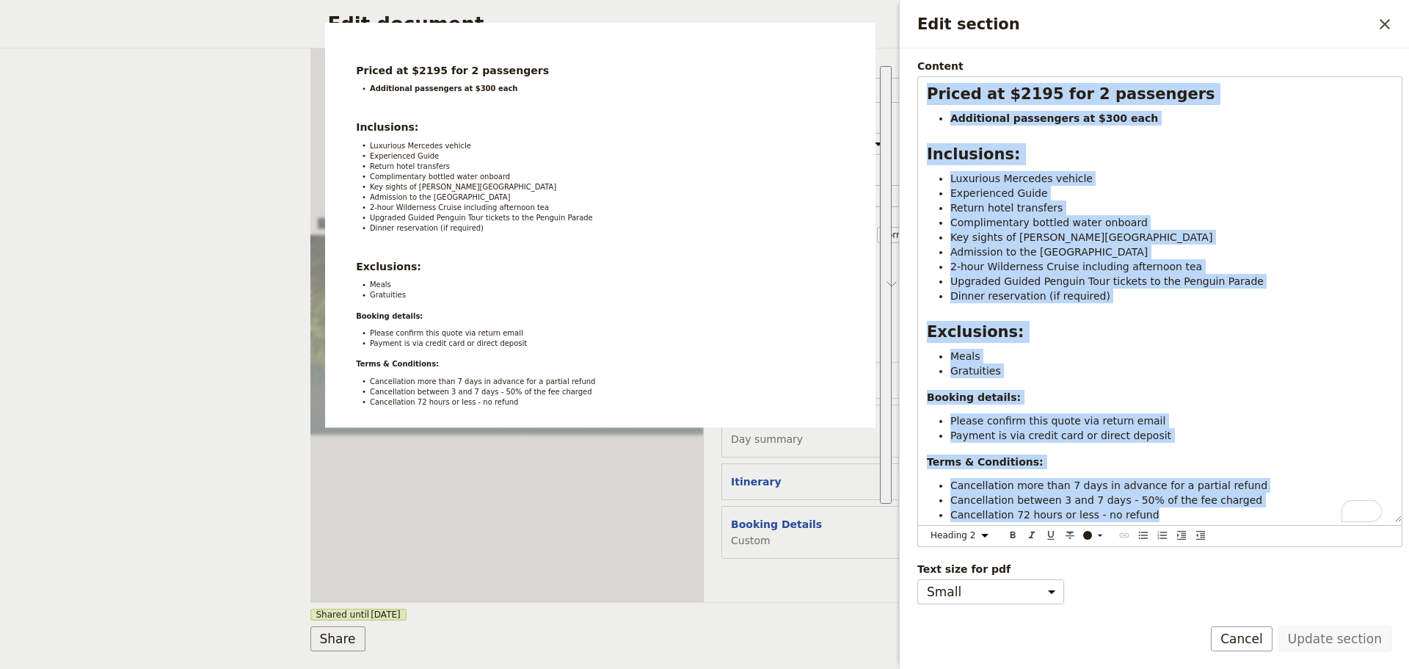
click at [1246, 628] on button "Cancel" at bounding box center [1242, 638] width 62 height 25
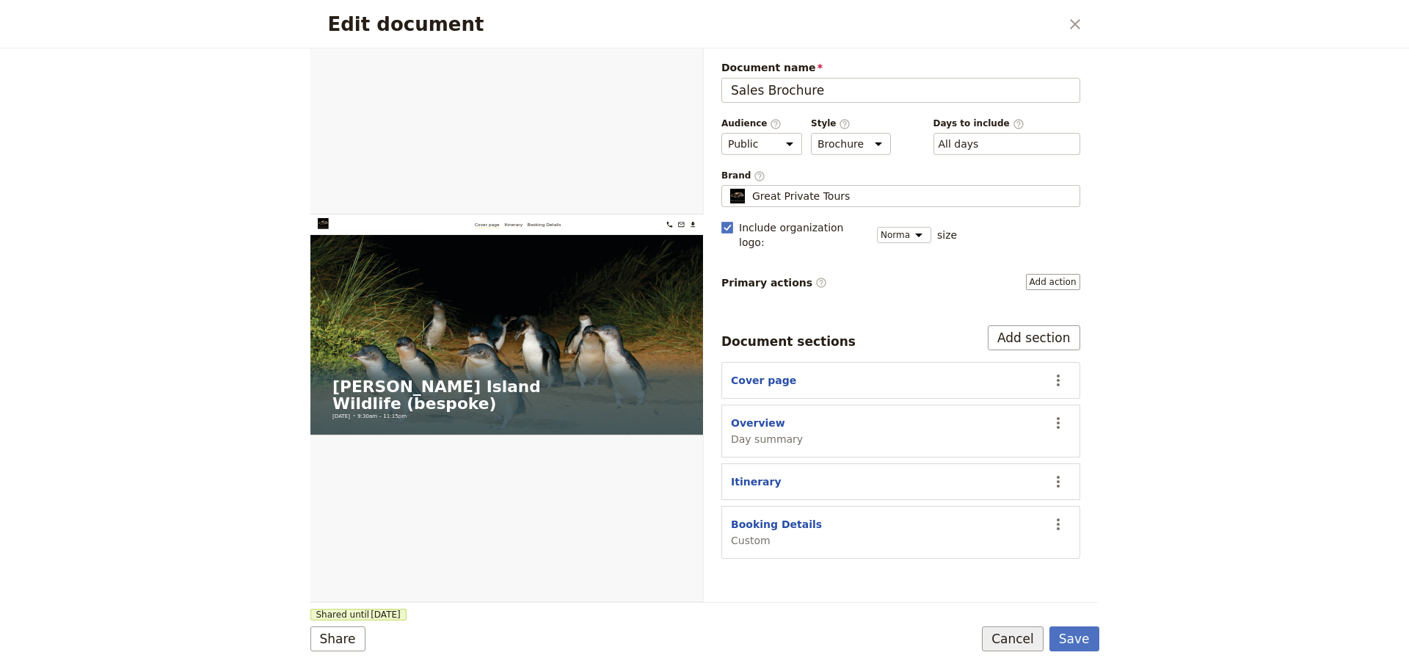
click at [1021, 628] on button "Cancel" at bounding box center [1013, 638] width 62 height 25
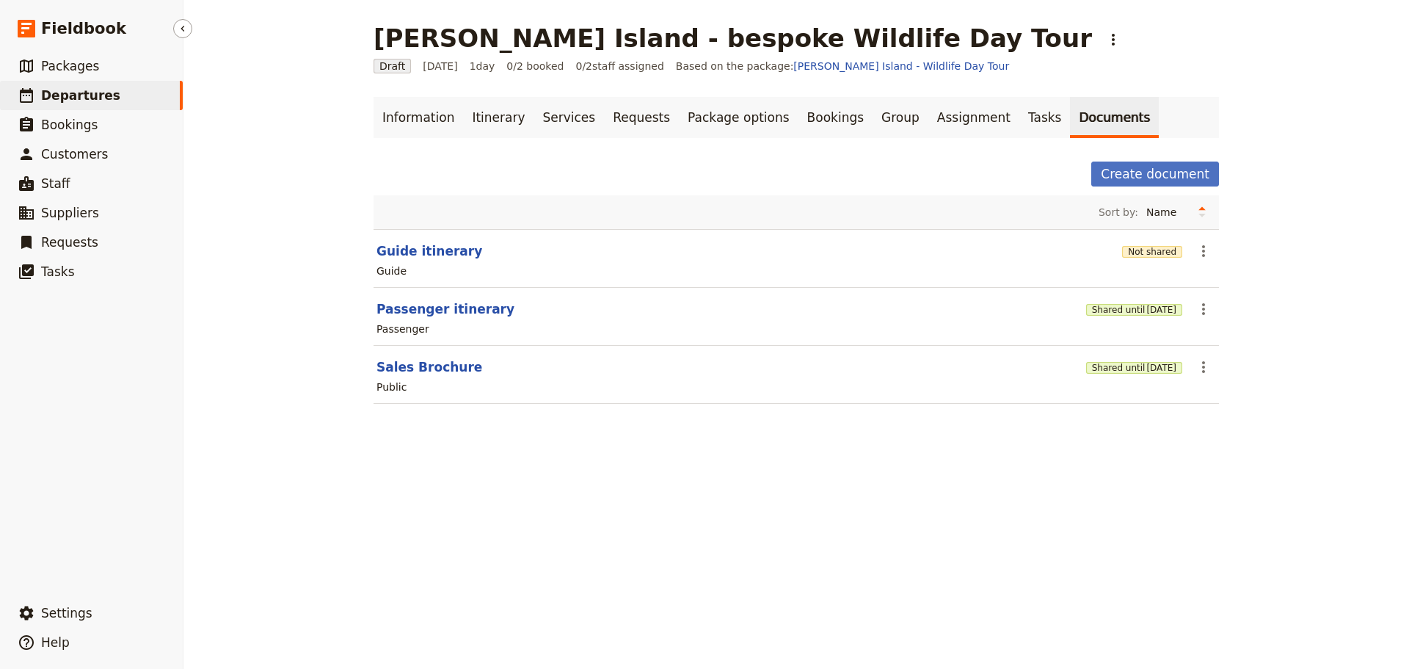
click at [90, 101] on span "Departures" at bounding box center [80, 95] width 79 height 15
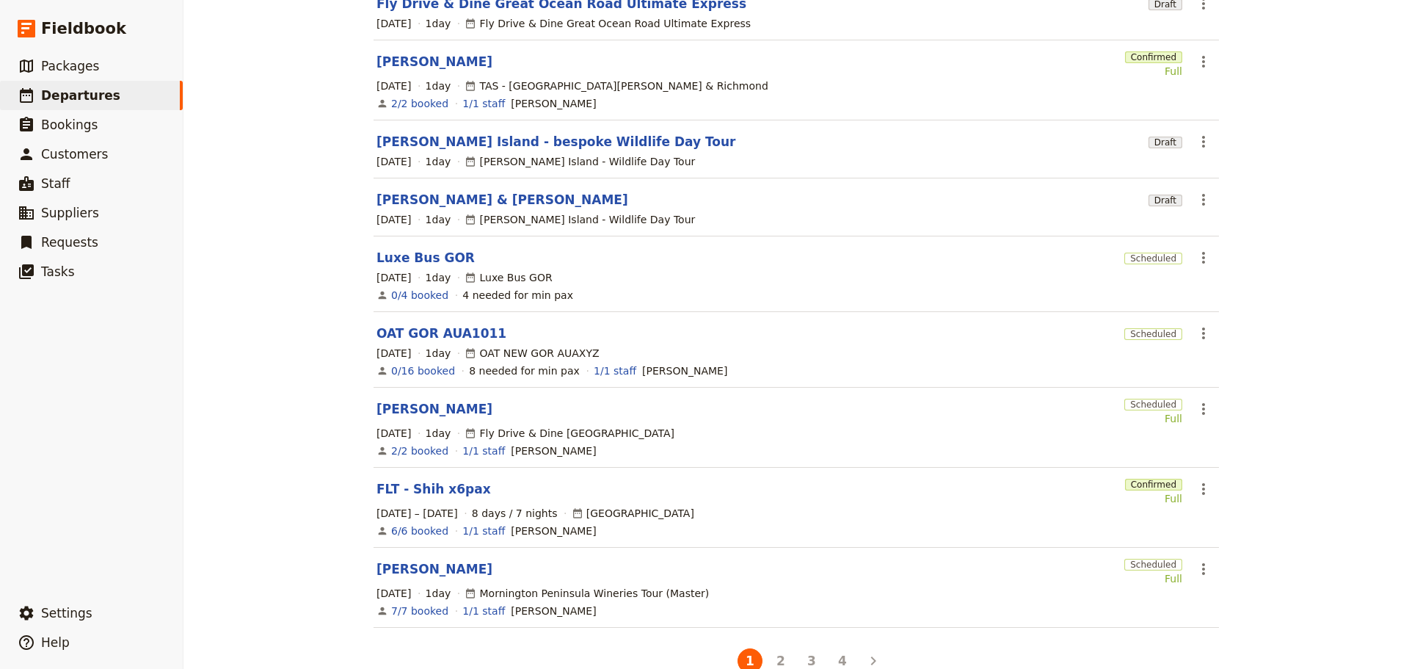
scroll to position [276, 0]
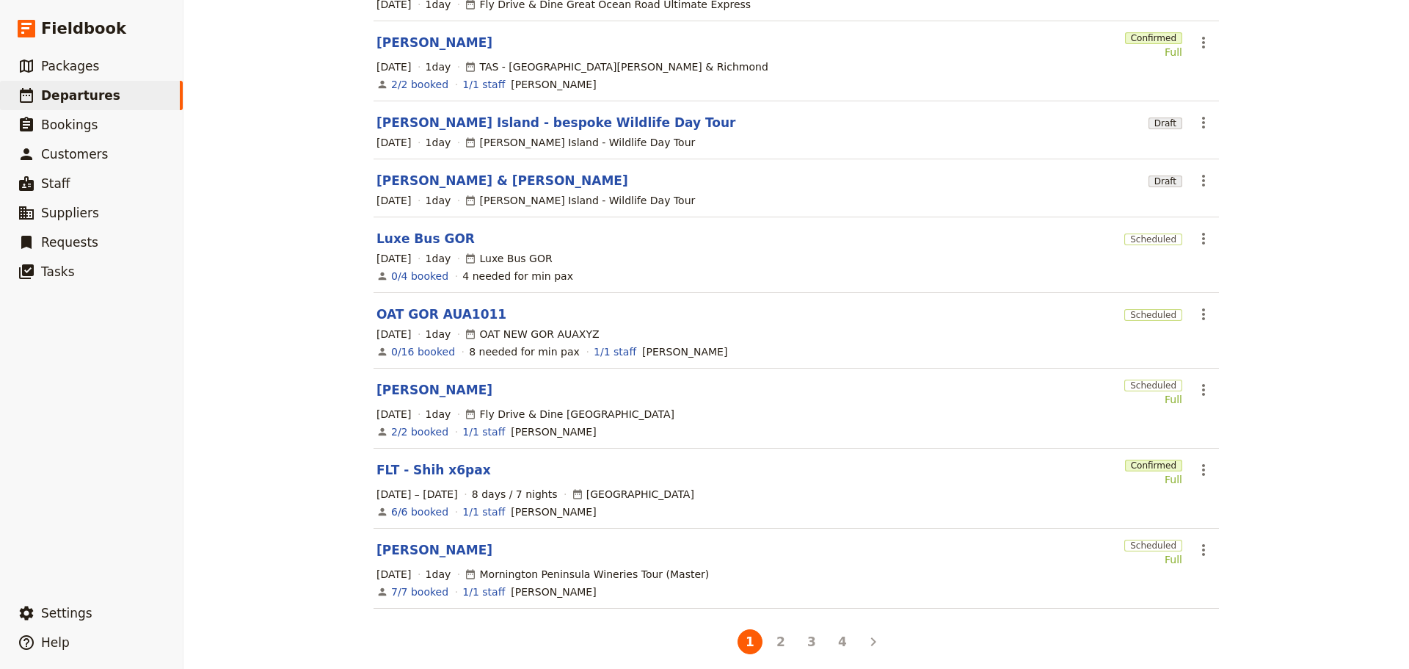
click at [778, 643] on li "2" at bounding box center [781, 641] width 31 height 31
click at [782, 630] on button "2" at bounding box center [780, 641] width 25 height 25
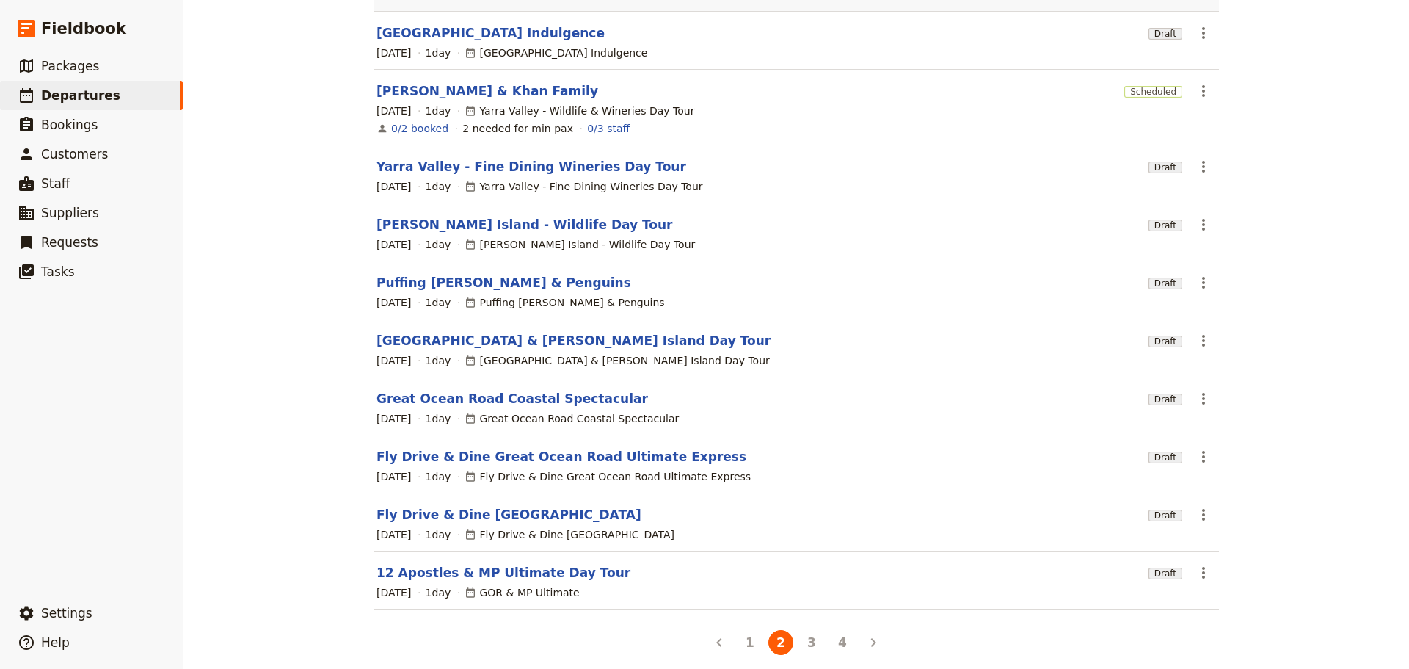
scroll to position [148, 0]
click at [568, 331] on link "Mornington Peninsula & Phillip Island Day Tour" at bounding box center [574, 340] width 394 height 18
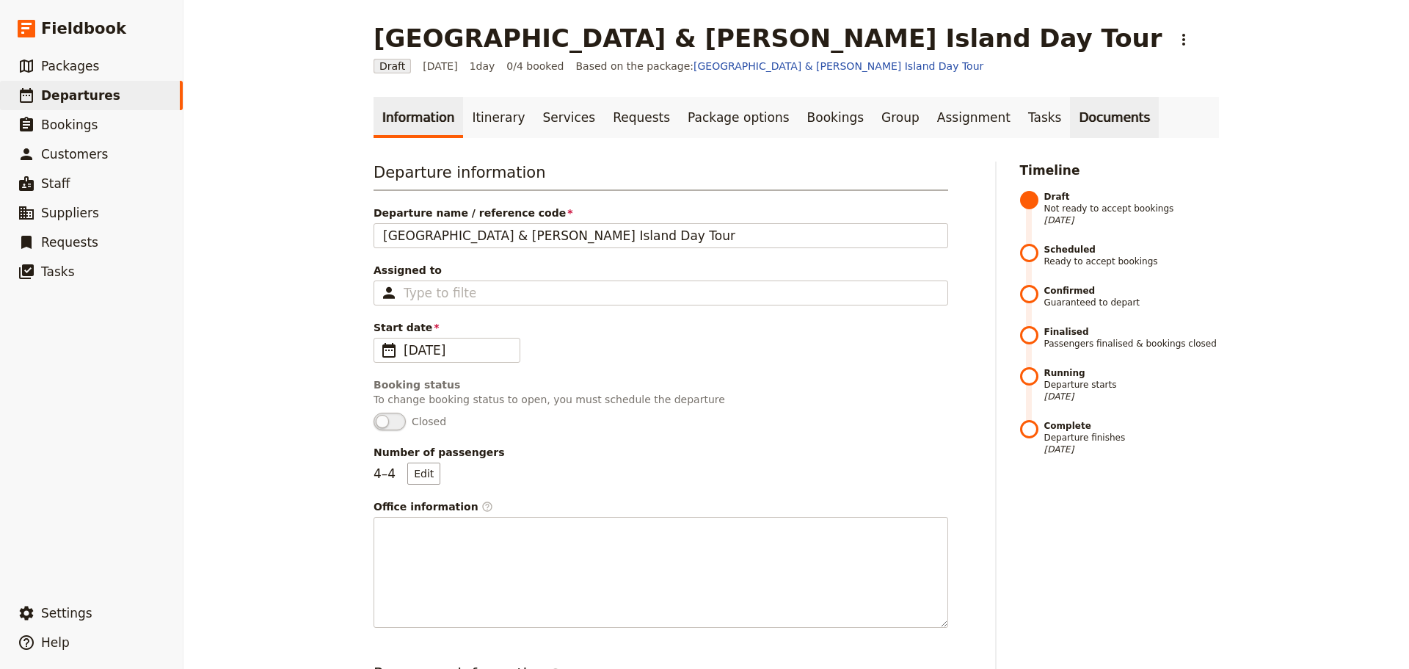
click at [1070, 113] on link "Documents" at bounding box center [1114, 117] width 89 height 41
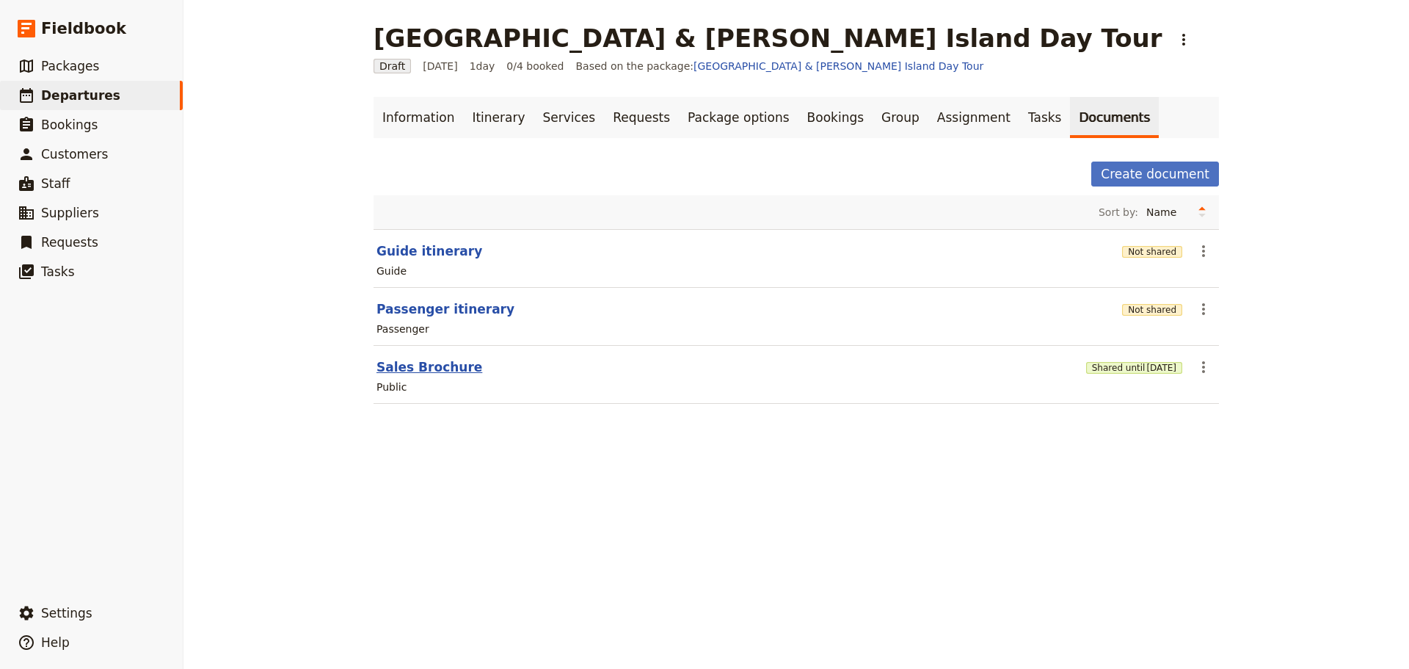
click at [435, 367] on button "Sales Brochure" at bounding box center [430, 367] width 106 height 18
select select "DEFAULT"
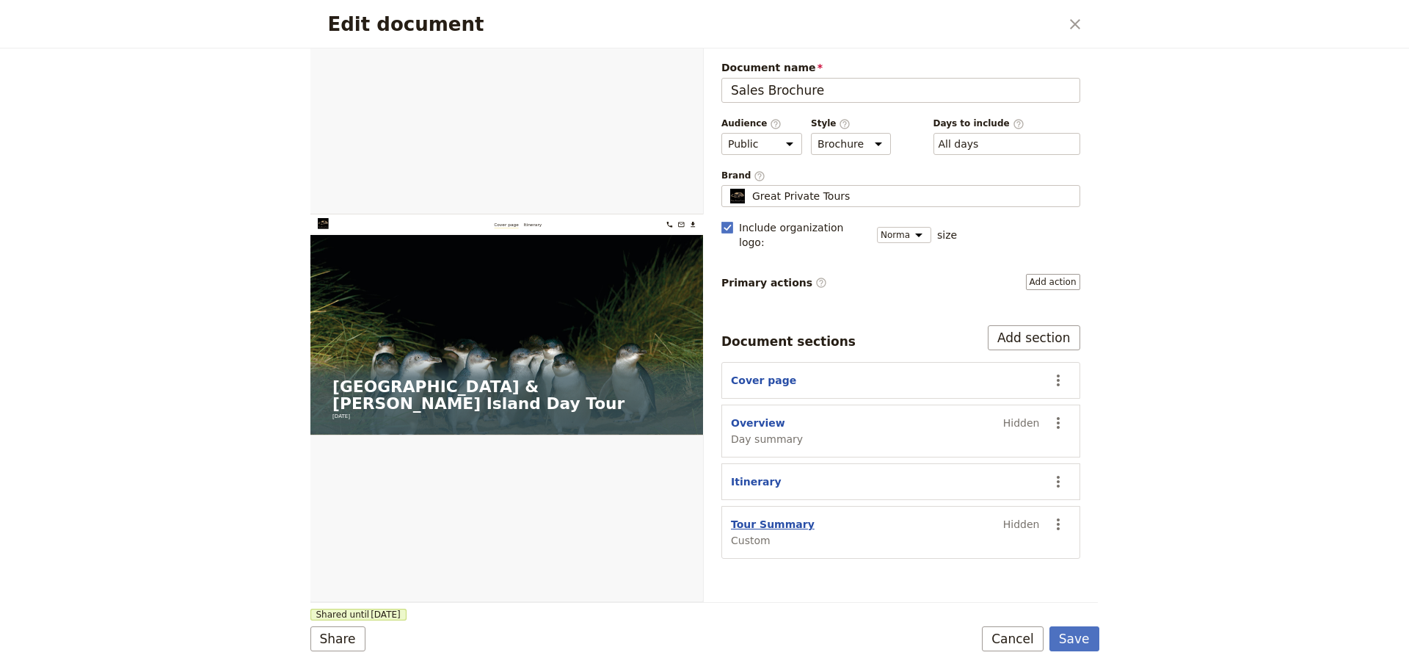
click at [758, 517] on button "Tour Summary" at bounding box center [773, 524] width 84 height 15
select select "CUSTOM"
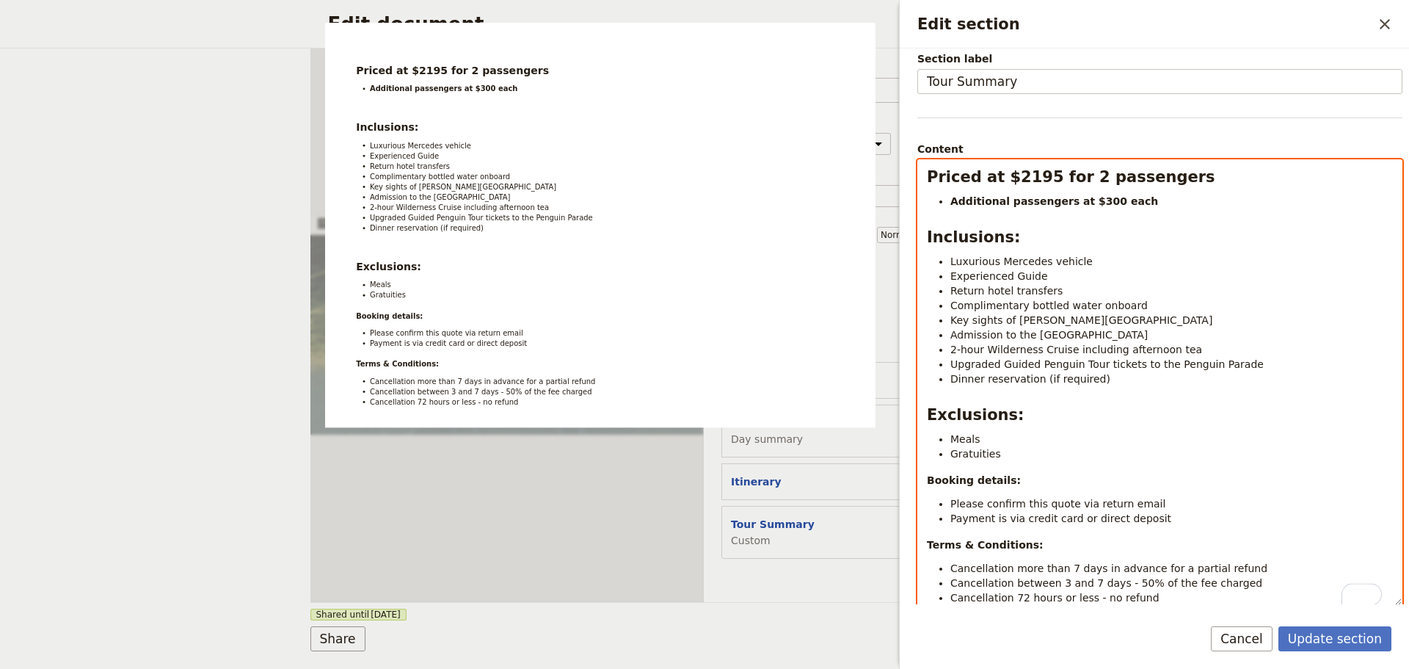
scroll to position [66, 0]
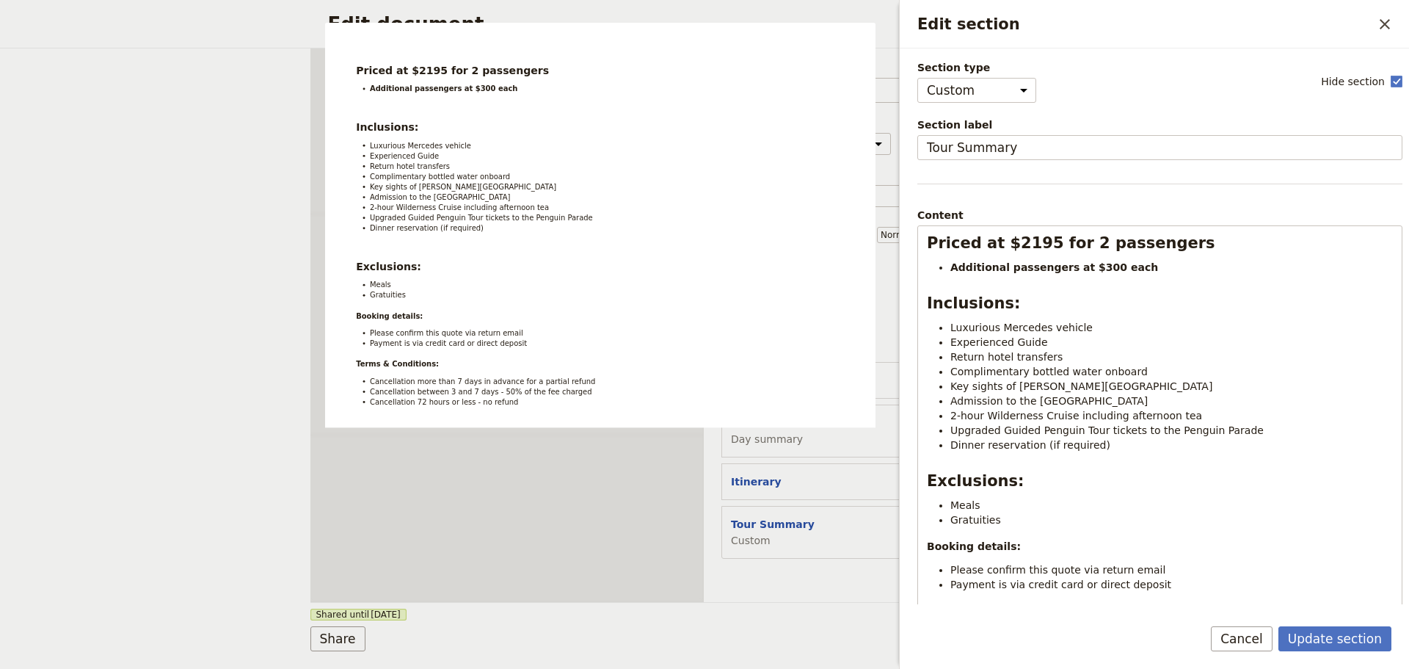
select select "CUSTOM"
select select "DEFAULT"
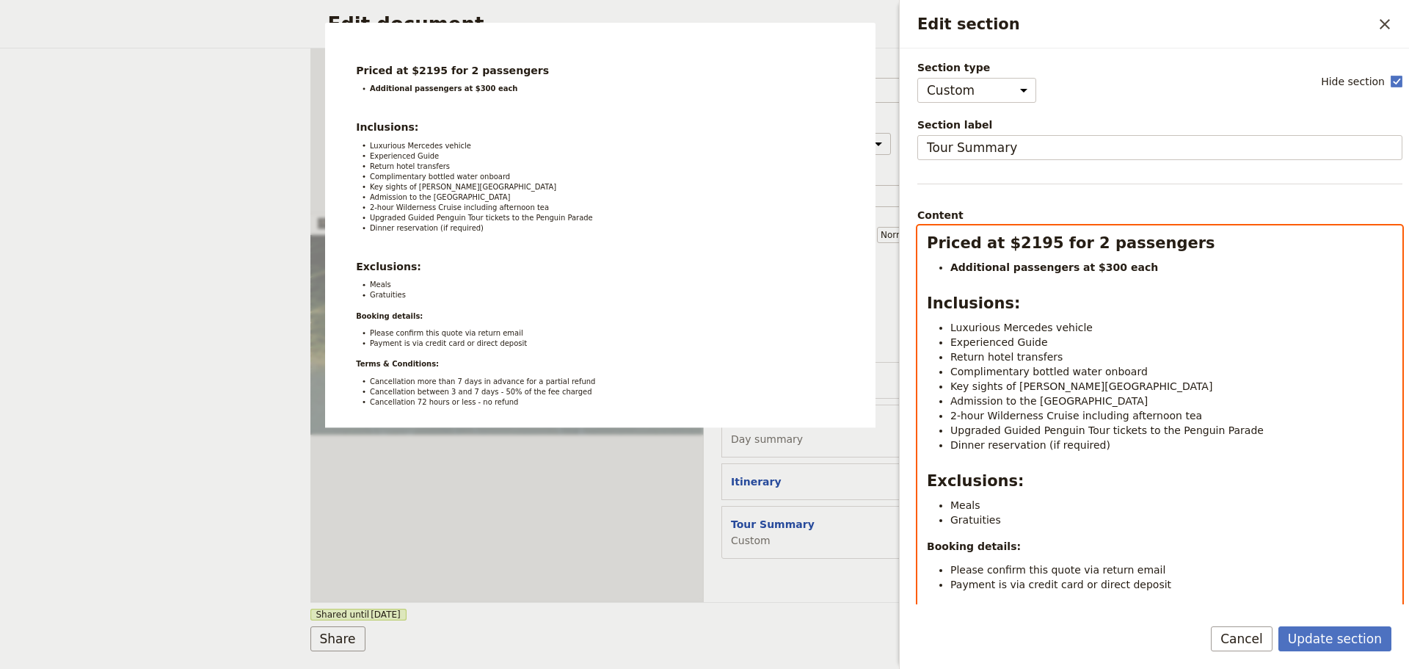
scroll to position [66, 0]
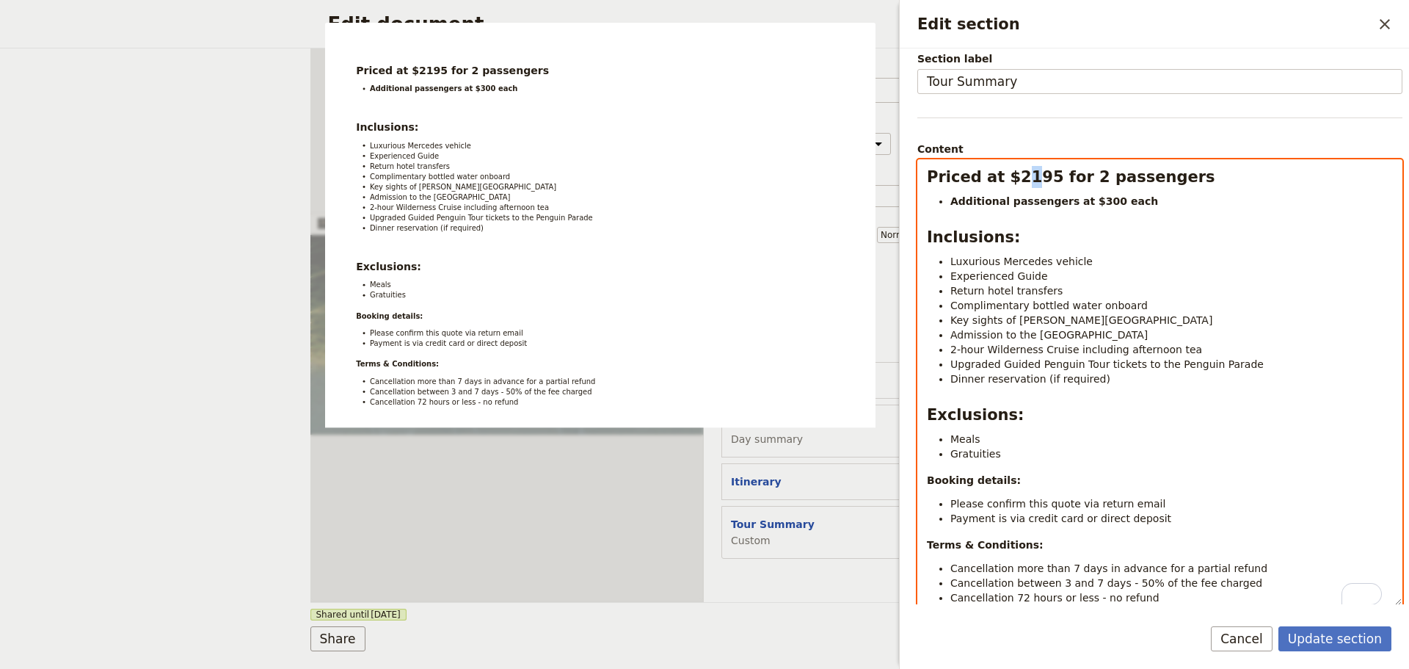
click at [1014, 177] on strong "Priced at $2195 for 2 passengers" at bounding box center [1071, 177] width 288 height 18
click at [1076, 175] on strong "Priced at $2995 for 2 passengers" at bounding box center [1071, 177] width 288 height 18
drag, startPoint x: 1092, startPoint y: 200, endPoint x: 910, endPoint y: 200, distance: 182.0
click at [910, 200] on div "Section type Cover page Day summary Itinerary Custom Hide section Section label…" at bounding box center [1154, 326] width 509 height 556
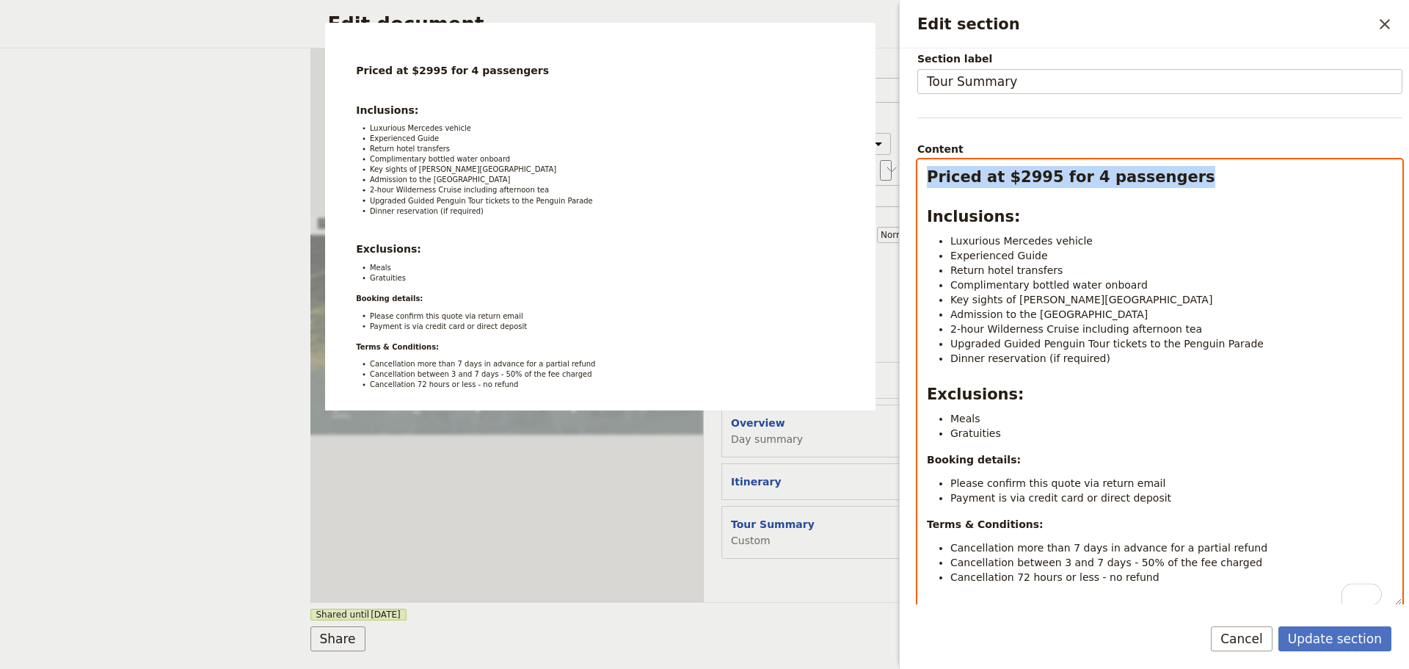
drag, startPoint x: 1084, startPoint y: 172, endPoint x: 928, endPoint y: 170, distance: 155.6
click at [928, 170] on h2 "Priced at $2995 for 4 passengers" at bounding box center [1160, 177] width 466 height 22
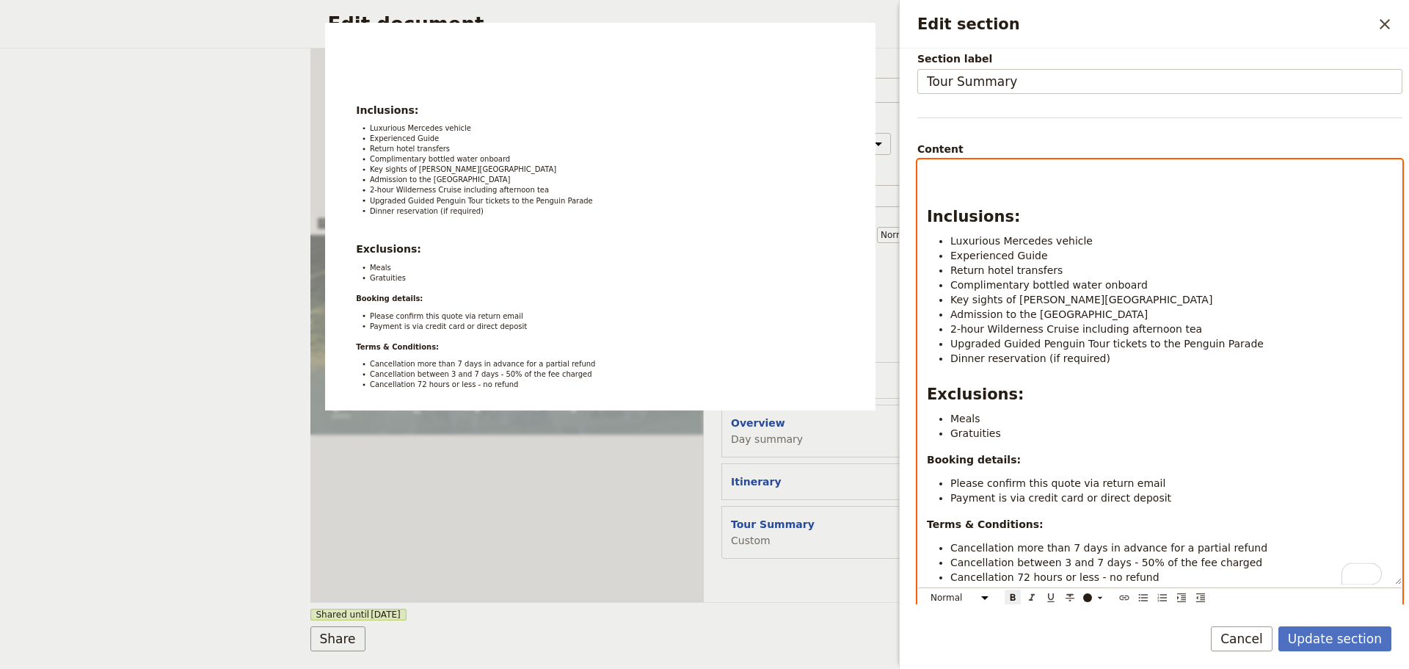
click at [928, 462] on strong "Booking details:" at bounding box center [974, 460] width 94 height 12
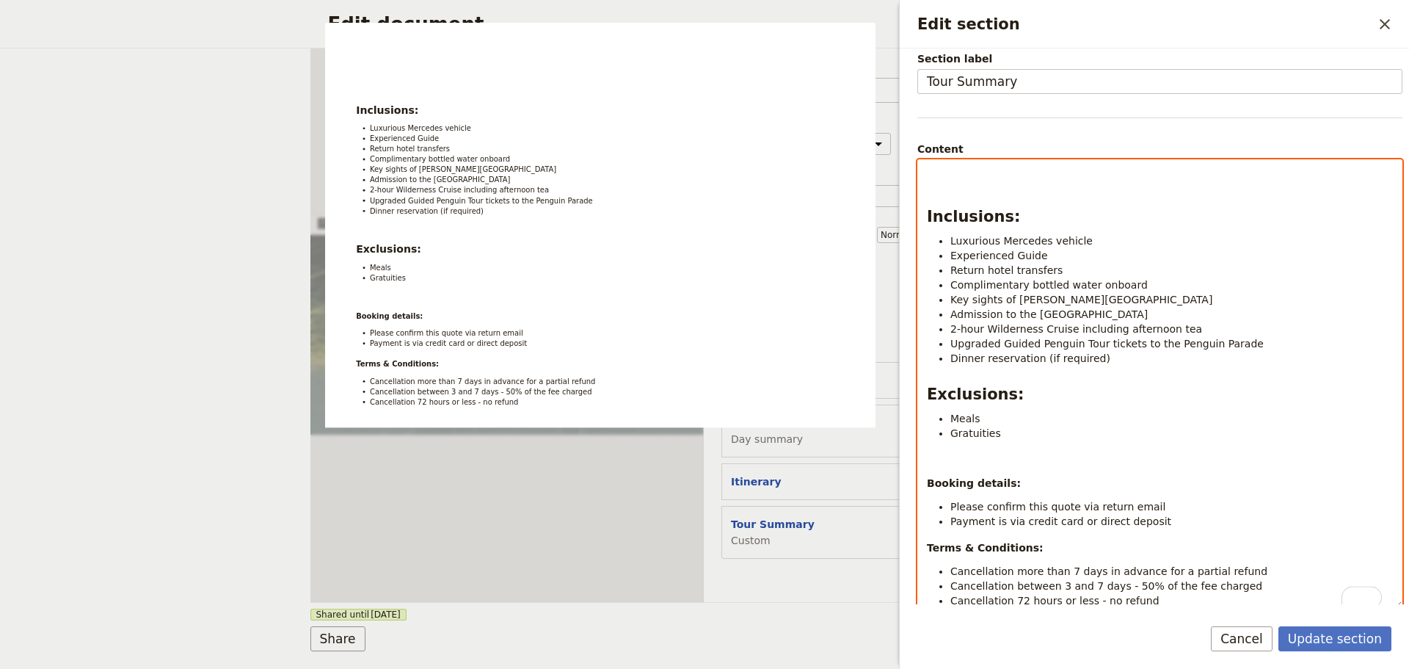
click at [941, 462] on p "To enrich screen reader interactions, please activate Accessibility in Grammarl…" at bounding box center [1160, 459] width 466 height 15
select select "h2"
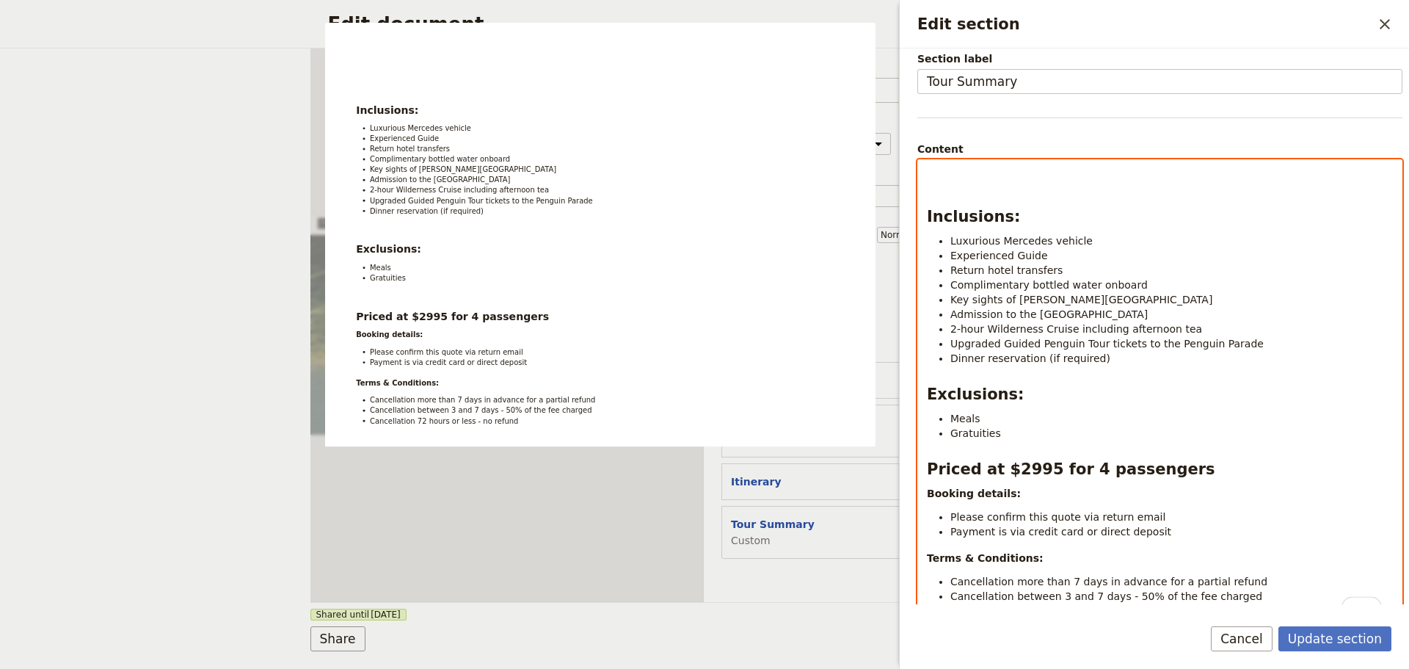
click at [964, 175] on h2 "To enrich screen reader interactions, please activate Accessibility in Grammarl…" at bounding box center [1160, 177] width 466 height 22
drag, startPoint x: 961, startPoint y: 183, endPoint x: 915, endPoint y: 183, distance: 46.2
click at [915, 183] on div "Section type Cover page Day summary Itinerary Custom Hide section Section label…" at bounding box center [1154, 326] width 509 height 556
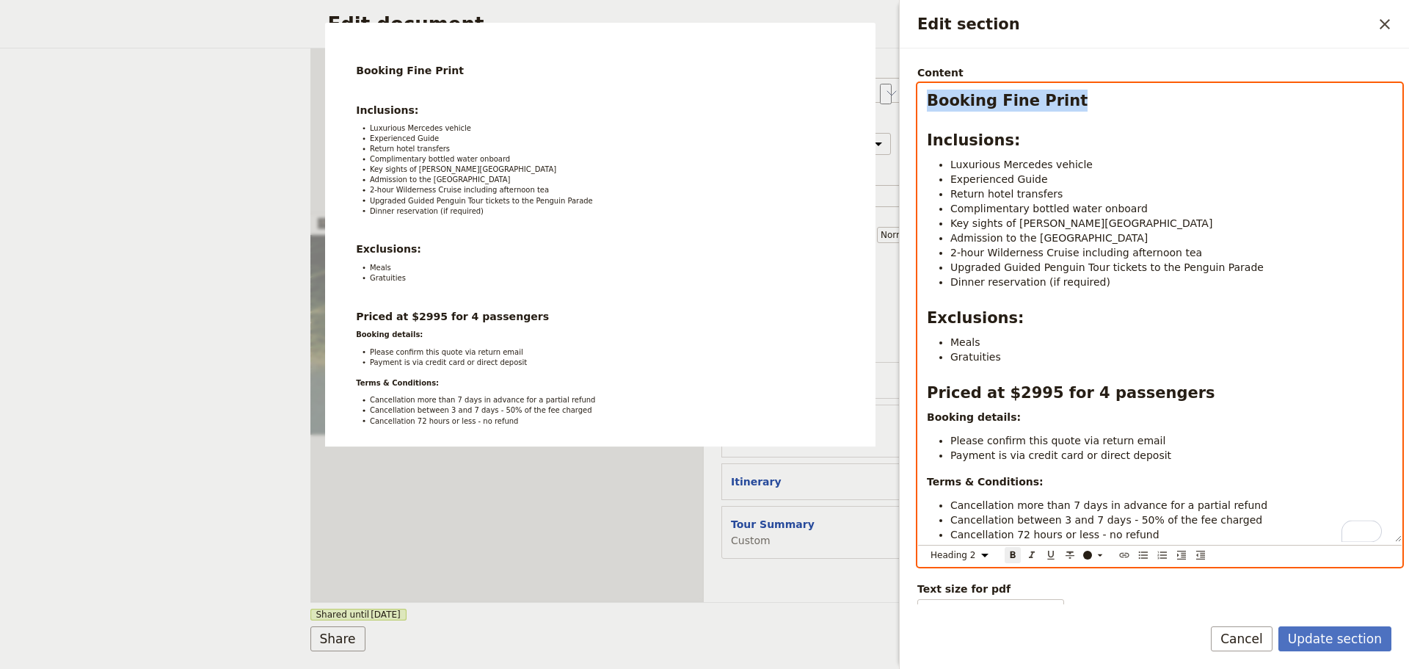
scroll to position [173, 0]
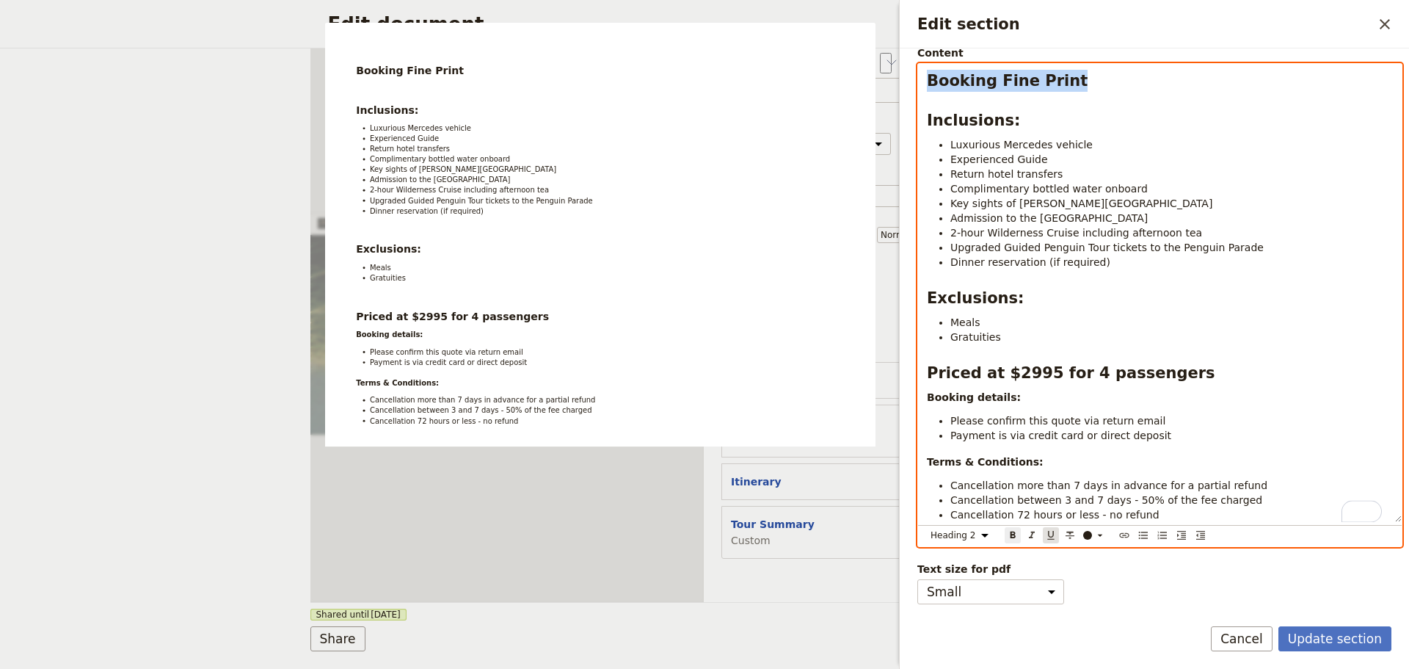
click at [1052, 529] on icon "Format underline" at bounding box center [1051, 535] width 12 height 12
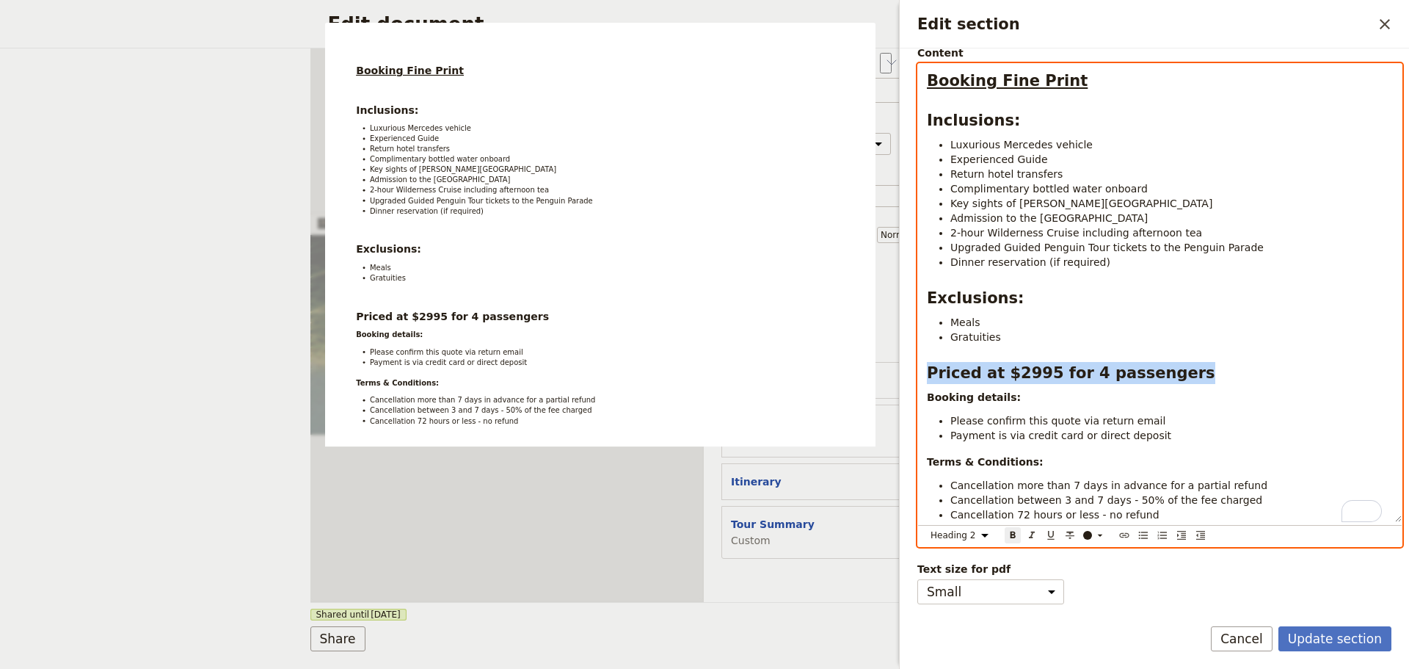
drag, startPoint x: 1193, startPoint y: 370, endPoint x: 923, endPoint y: 374, distance: 270.1
click at [923, 372] on div "Booking Fine Print Inclusions: Luxurious Mercedes vehicle Experienced Guide Ret…" at bounding box center [1160, 293] width 484 height 458
click at [976, 527] on select "Normal Small text Heading 1 Heading 2 Heading 3" at bounding box center [962, 535] width 70 height 16
click at [927, 527] on select "Normal Small text Heading 1 Heading 2 Heading 3" at bounding box center [962, 535] width 70 height 16
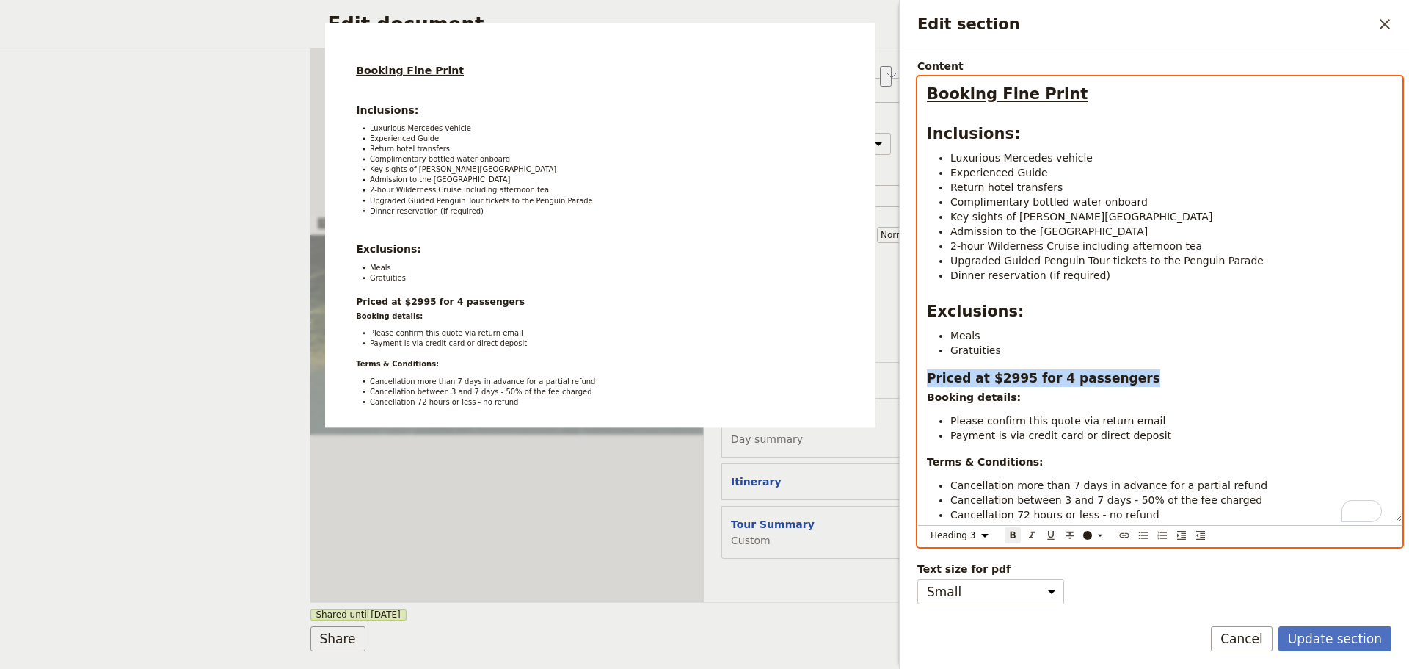
scroll to position [160, 0]
click at [1078, 479] on span "Cancellation more than 7 days in advance for a partial refund" at bounding box center [1108, 485] width 317 height 12
click at [1133, 374] on h3 "Priced at $2995 for 4 passengers" at bounding box center [1160, 378] width 466 height 18
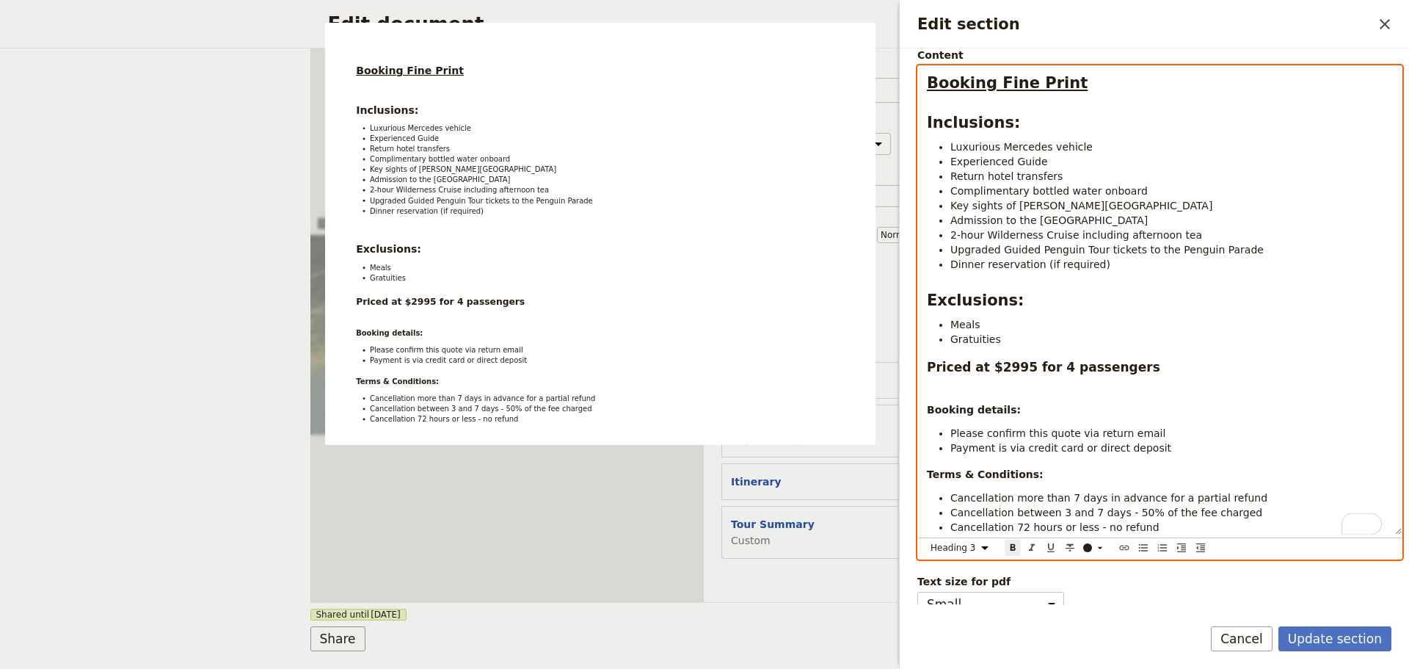
click at [927, 366] on div "Booking Fine Print Inclusions: Luxurious Mercedes vehicle Experienced Guide Ret…" at bounding box center [1160, 300] width 484 height 468
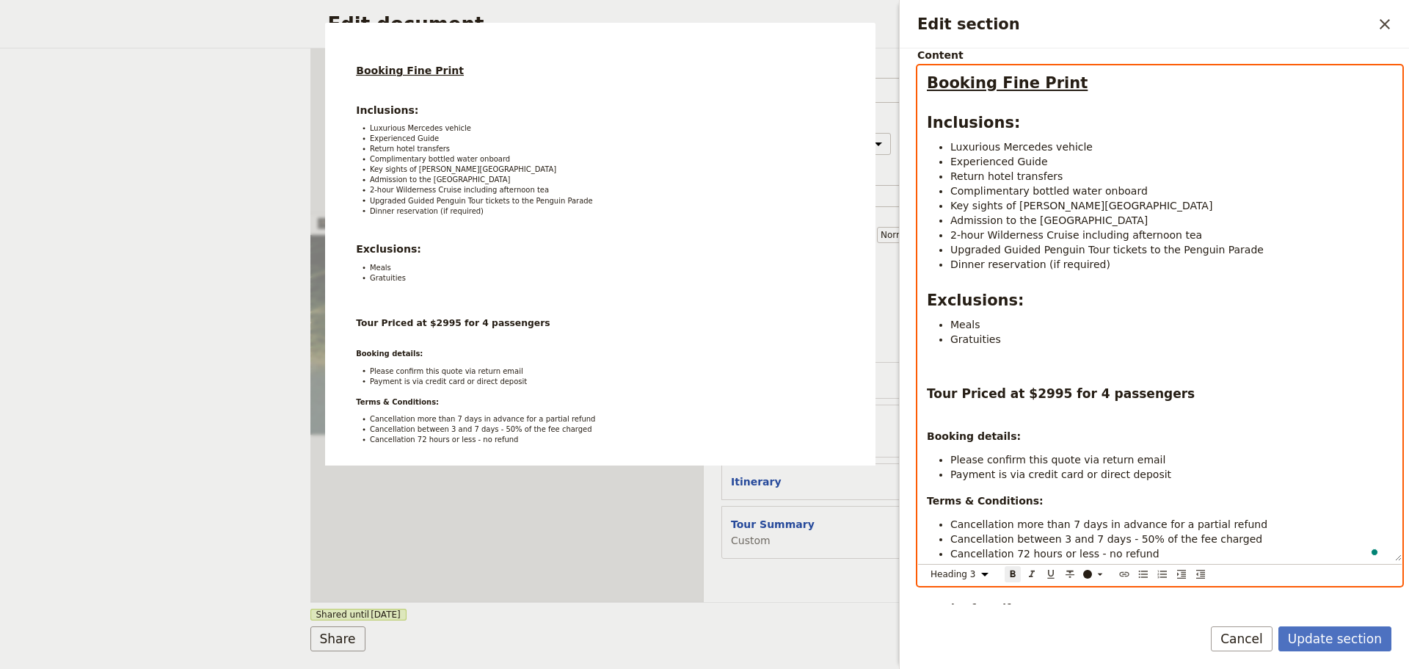
select select "paragraph"
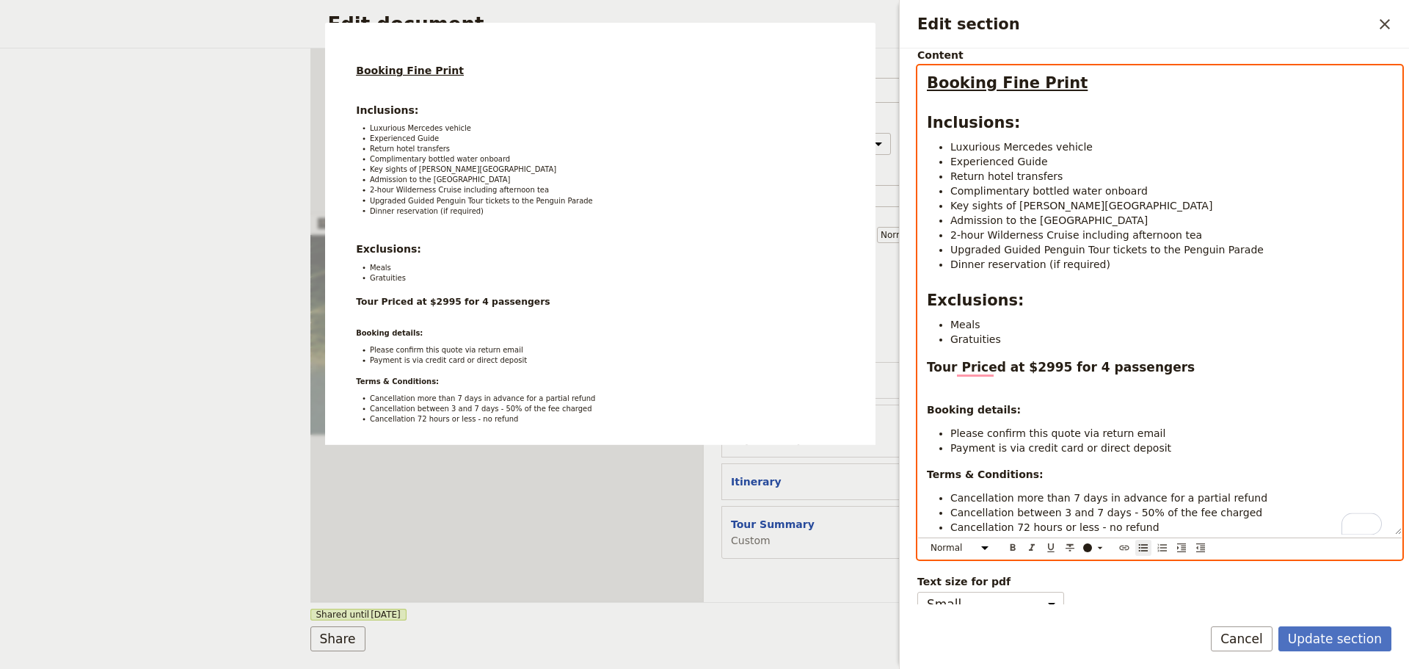
click at [1161, 189] on li "Complimentary bottled water onboard" at bounding box center [1171, 190] width 443 height 15
click at [1009, 211] on span "Key sights of Phillip Island" at bounding box center [1081, 206] width 262 height 12
click at [1276, 208] on li "Key sights of the Mornington Peninsula and Phillip Island" at bounding box center [1171, 205] width 443 height 15
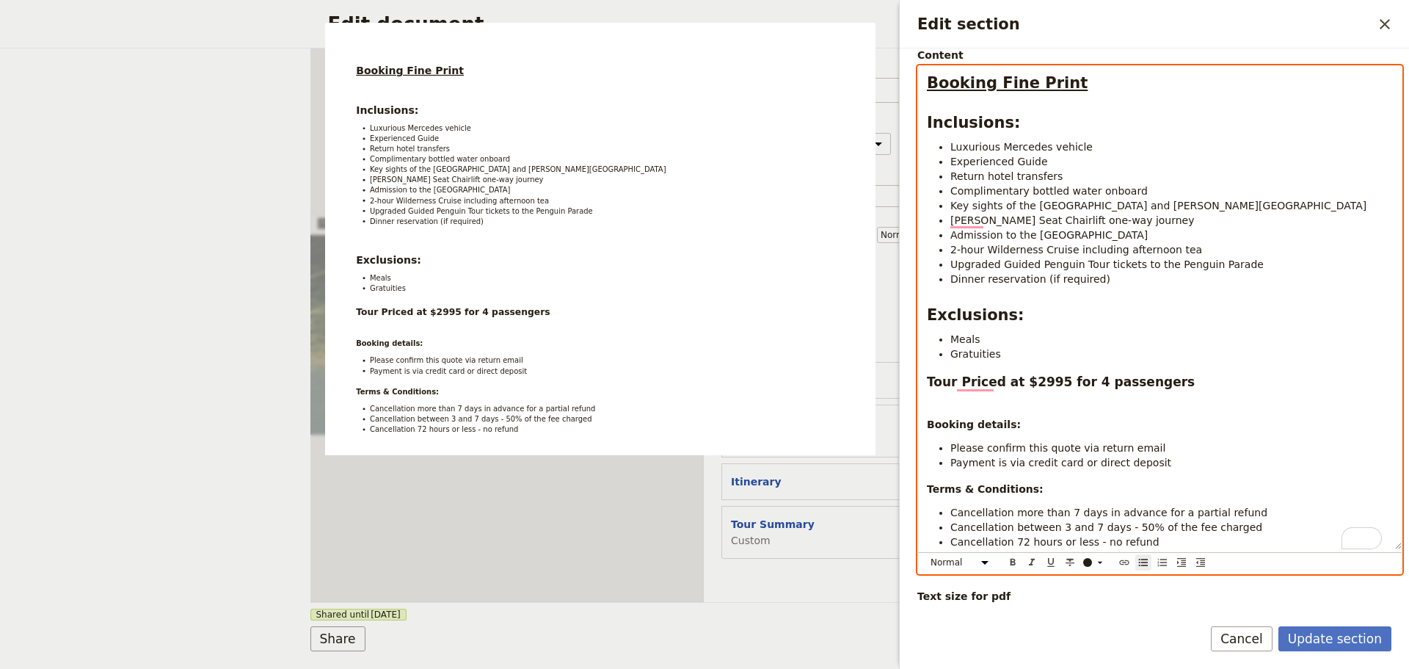
click at [1048, 215] on span "Arthurs Seat Chairlift one-way journey" at bounding box center [1072, 220] width 244 height 12
click at [1134, 216] on li "Arthurs Seat Chairlift (one-way journey" at bounding box center [1171, 220] width 443 height 15
drag, startPoint x: 1152, startPoint y: 232, endPoint x: 950, endPoint y: 234, distance: 202.6
click at [950, 234] on ul "Luxurious Mercedes vehicle Experienced Guide Return hotel transfers Complimenta…" at bounding box center [1160, 212] width 466 height 147
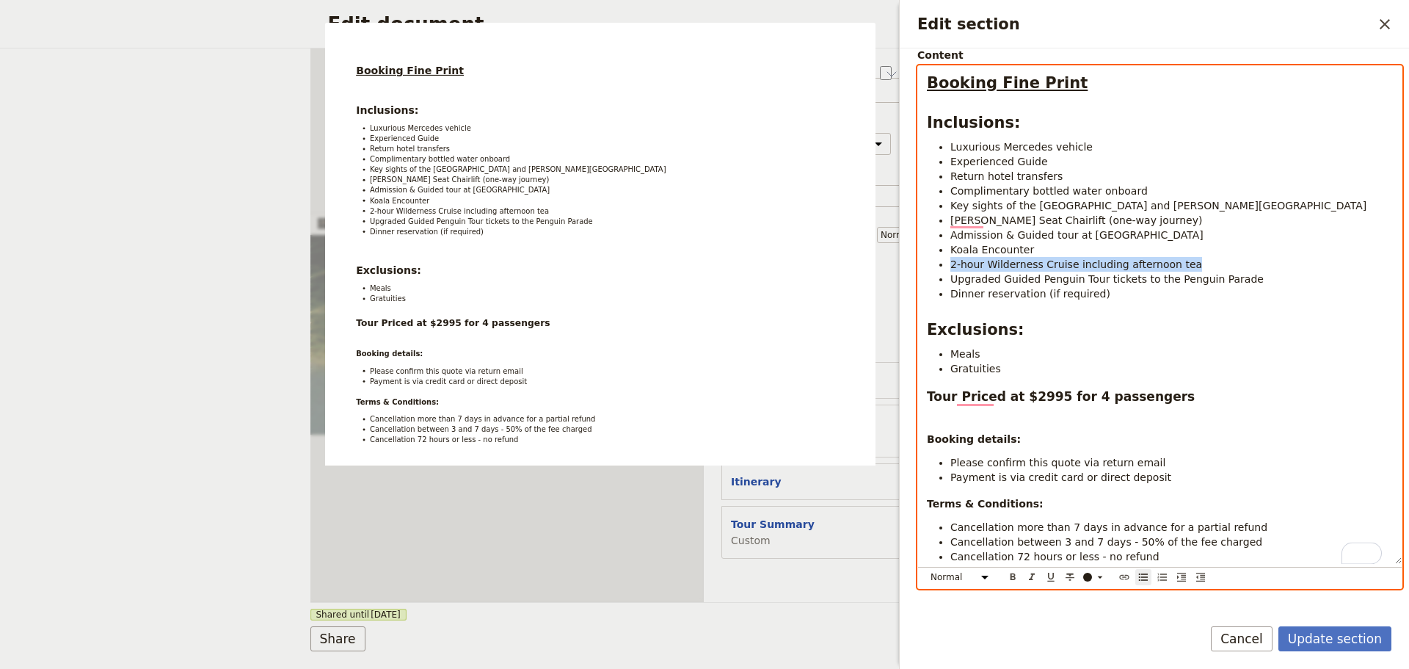
drag, startPoint x: 1176, startPoint y: 263, endPoint x: 948, endPoint y: 265, distance: 227.5
click at [948, 265] on ul "Luxurious Mercedes vehicle Experienced Guide Return hotel transfers Complimenta…" at bounding box center [1160, 219] width 466 height 161
drag, startPoint x: 1204, startPoint y: 284, endPoint x: 919, endPoint y: 285, distance: 284.8
click at [919, 285] on div "Booking Fine Print Inclusions: Luxurious Mercedes vehicle Experienced Guide Ret…" at bounding box center [1160, 315] width 484 height 498
drag, startPoint x: 1084, startPoint y: 266, endPoint x: 956, endPoint y: 266, distance: 127.7
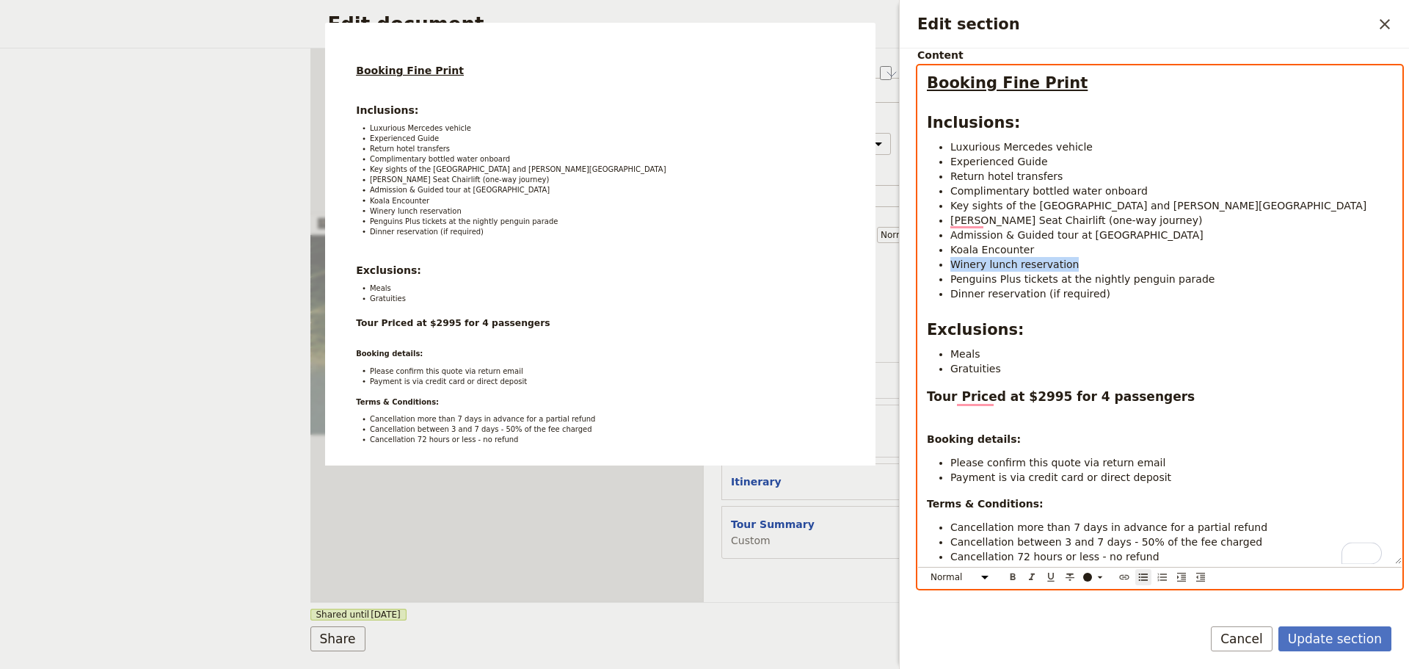
click at [953, 266] on li "Winery lunch reservation" at bounding box center [1171, 264] width 443 height 15
drag, startPoint x: 1044, startPoint y: 287, endPoint x: 932, endPoint y: 288, distance: 111.6
click at [932, 288] on ul "Luxurious Mercedes vehicle Experienced Guide Return hotel transfers Complimenta…" at bounding box center [1160, 219] width 466 height 161
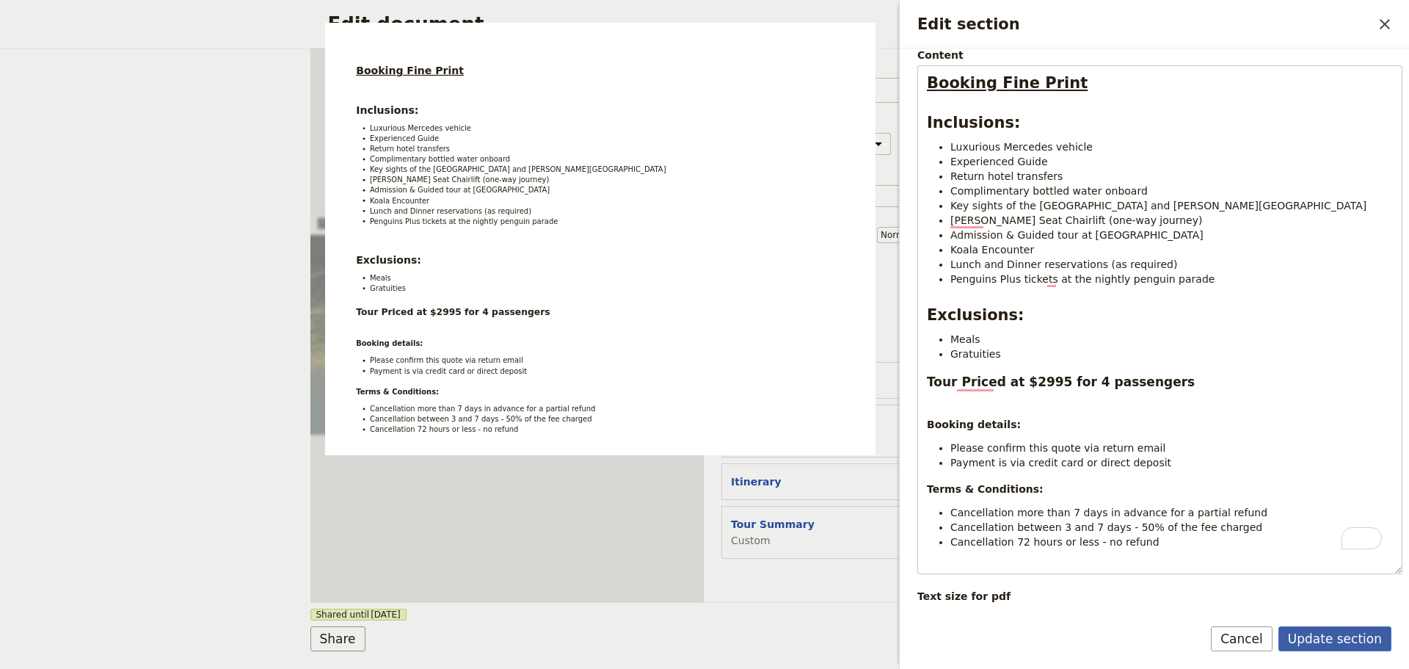
click at [1303, 626] on button "Update section" at bounding box center [1335, 638] width 113 height 25
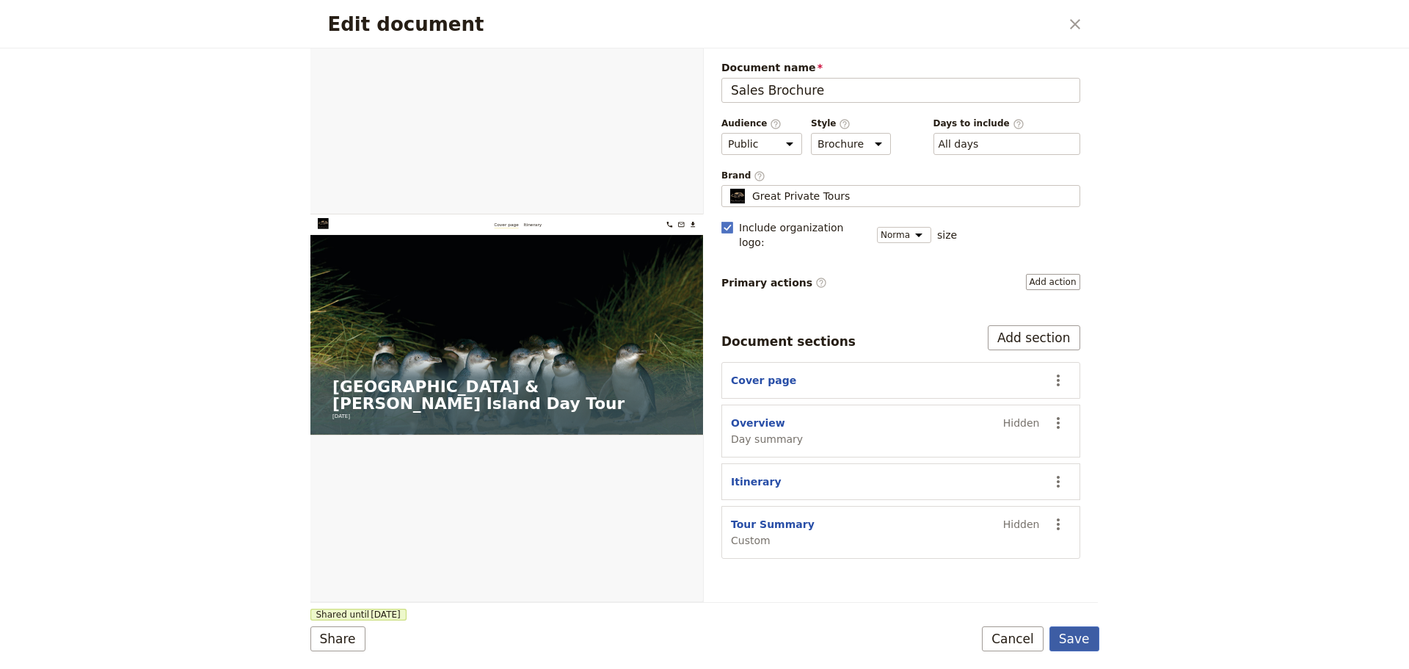
click at [1077, 640] on button "Save" at bounding box center [1075, 638] width 50 height 25
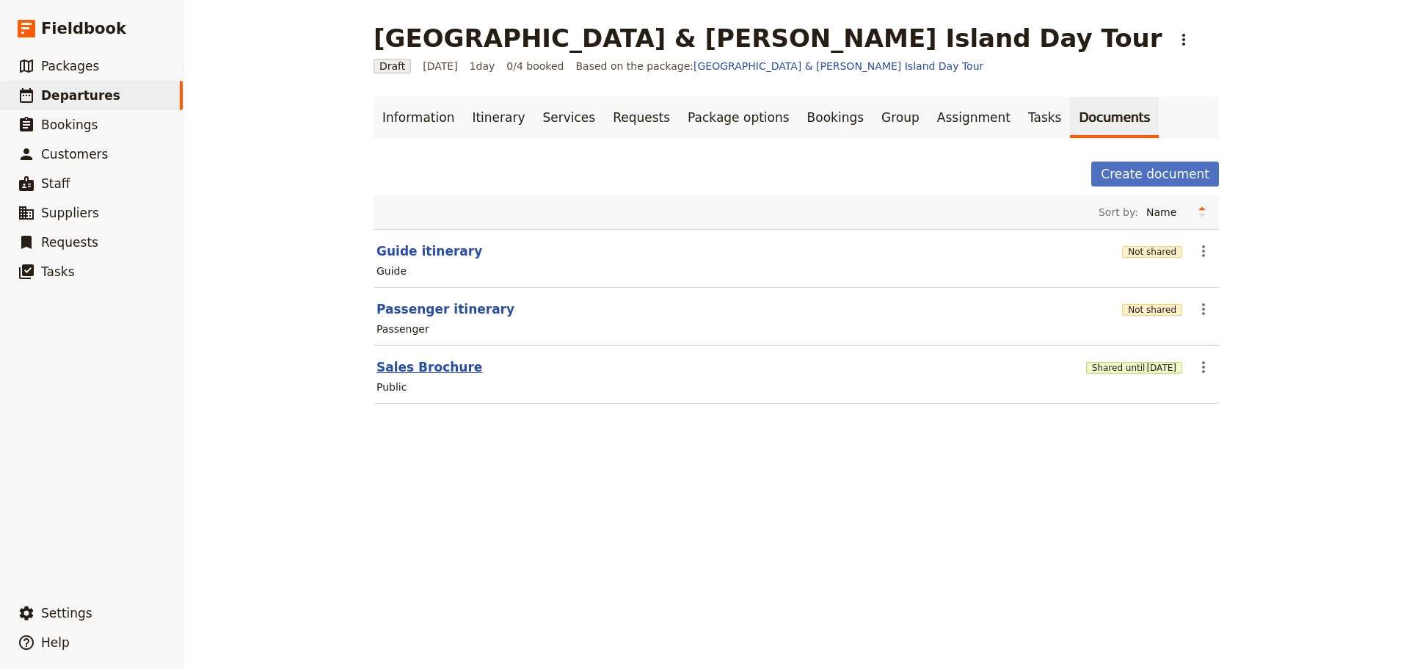
click at [404, 374] on button "Sales Brochure" at bounding box center [430, 367] width 106 height 18
select select "DEFAULT"
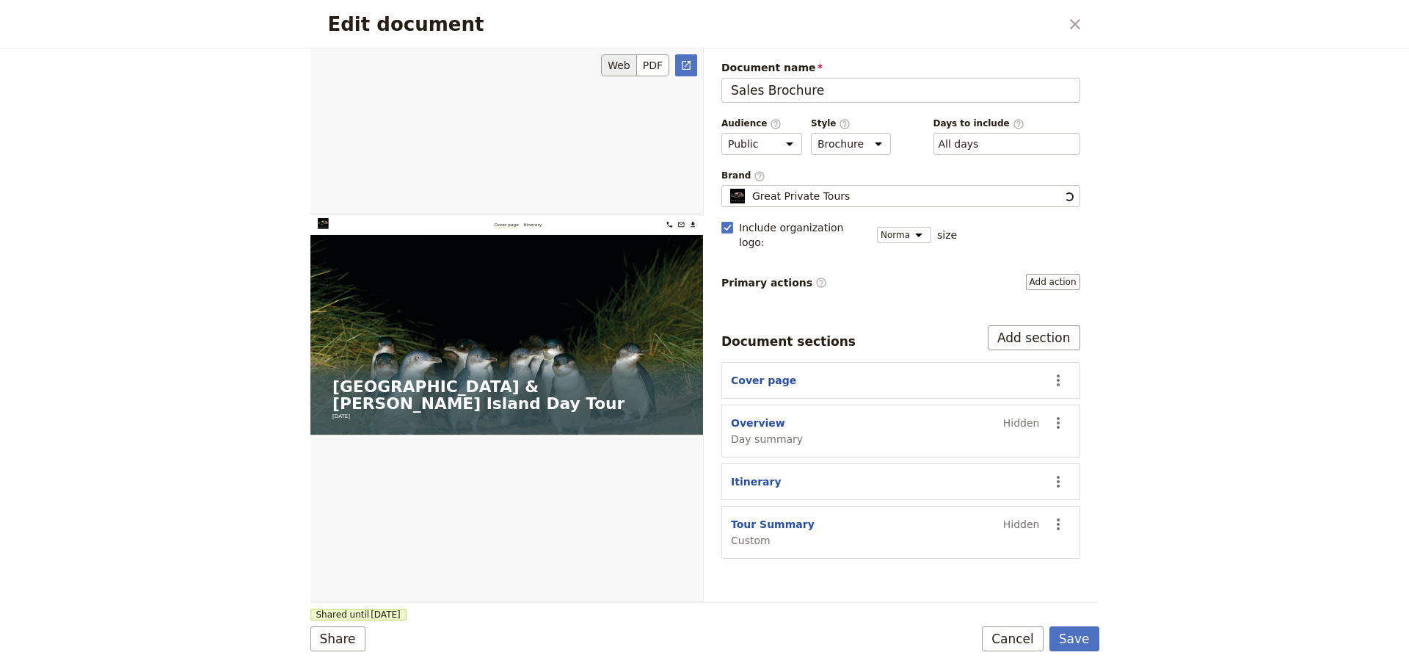
scroll to position [0, 0]
click at [1064, 515] on icon "Actions" at bounding box center [1059, 524] width 18 height 18
click at [983, 606] on span "Show section" at bounding box center [976, 611] width 68 height 15
click at [1064, 640] on button "Save" at bounding box center [1075, 638] width 50 height 25
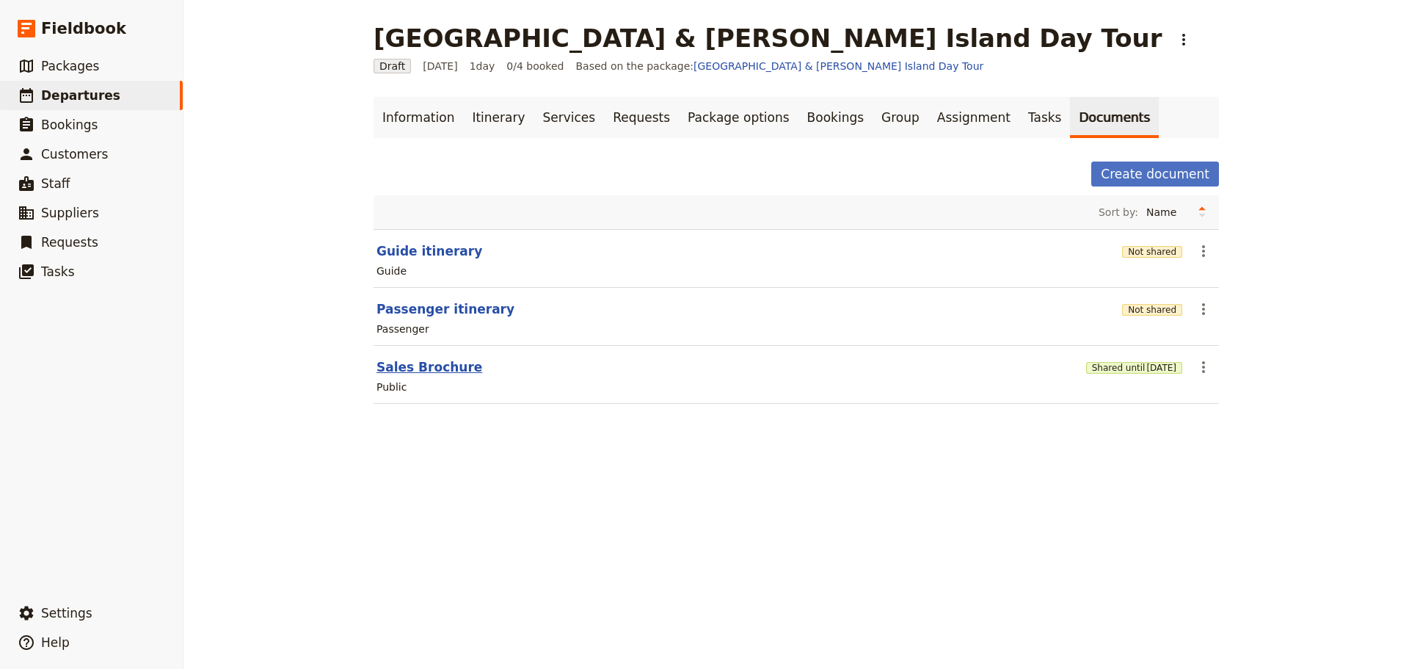
click at [431, 366] on button "Sales Brochure" at bounding box center [430, 367] width 106 height 18
select select "DEFAULT"
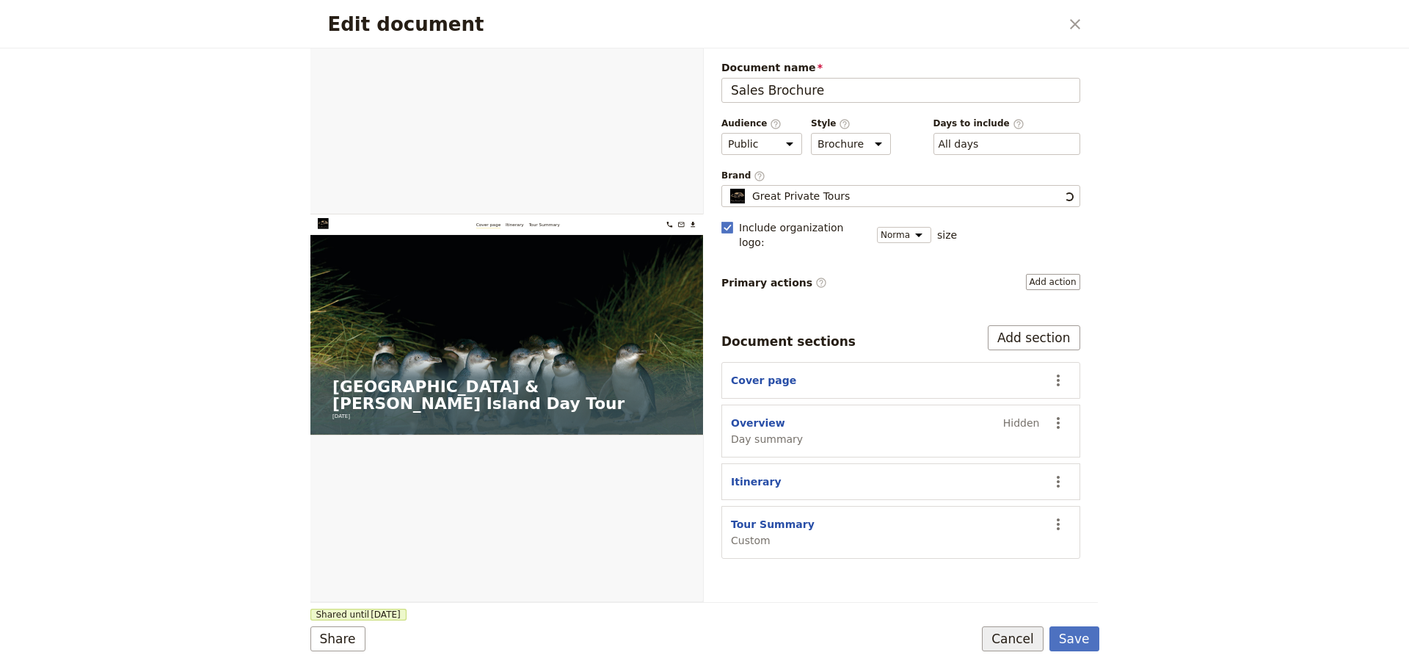
click at [1028, 636] on button "Cancel" at bounding box center [1013, 638] width 62 height 25
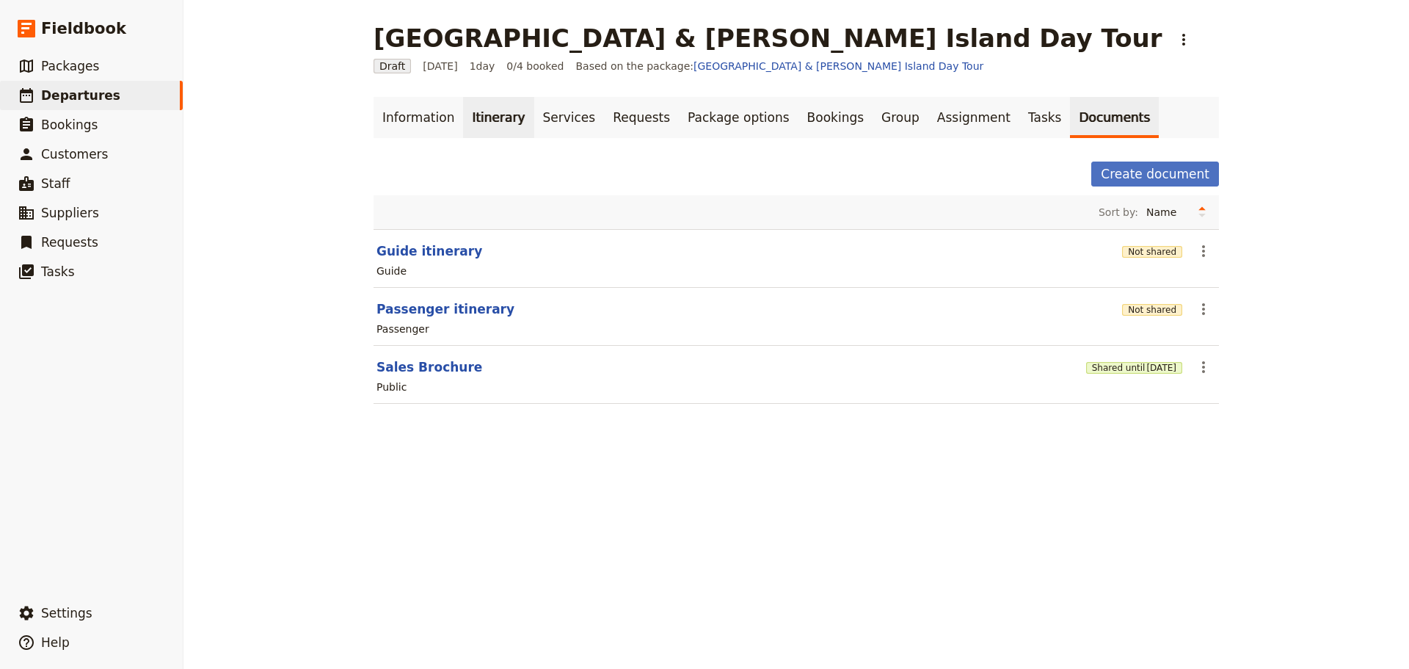
click at [463, 106] on link "Itinerary" at bounding box center [498, 117] width 70 height 41
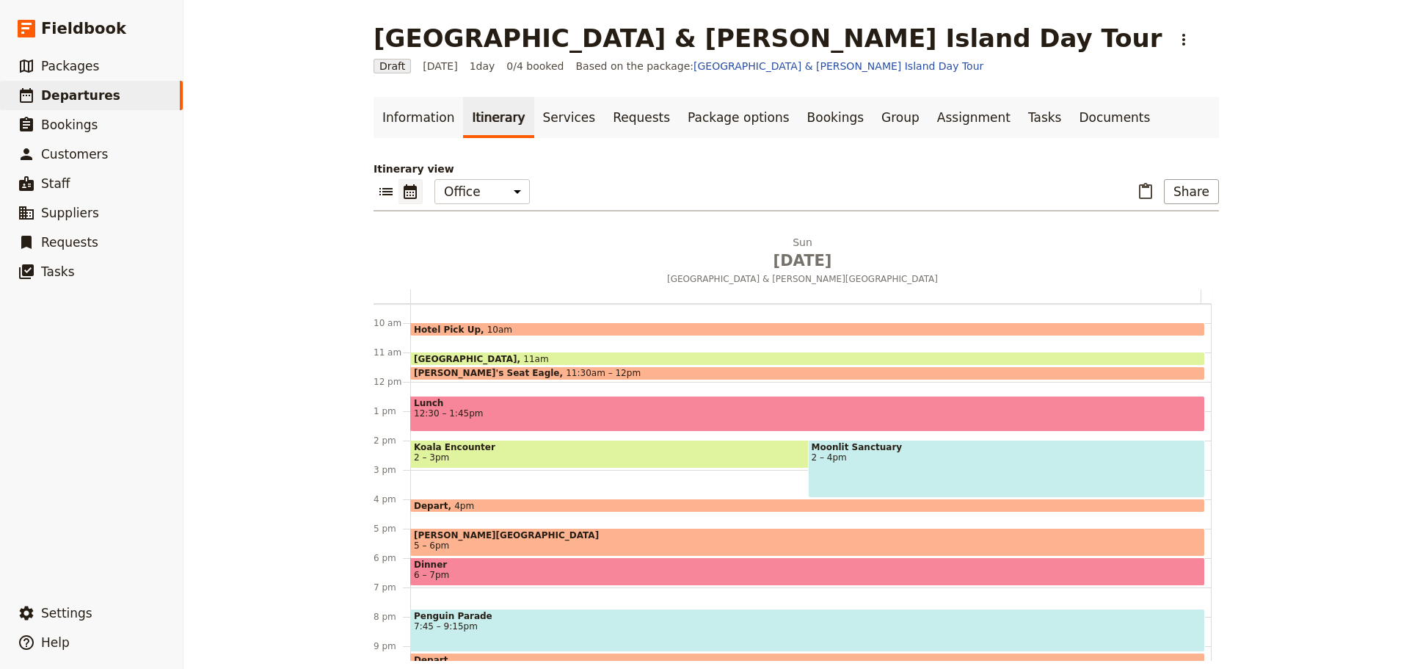
scroll to position [348, 0]
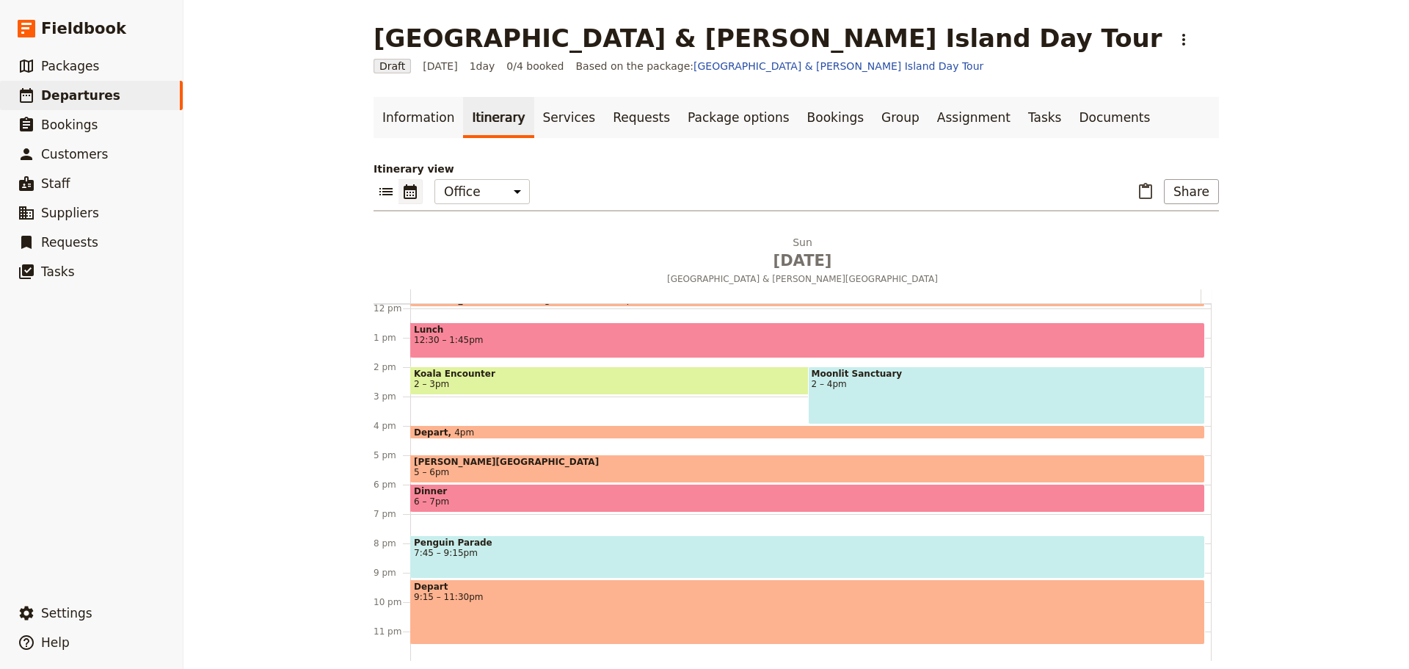
click at [505, 497] on span "6 – 7pm" at bounding box center [808, 501] width 788 height 10
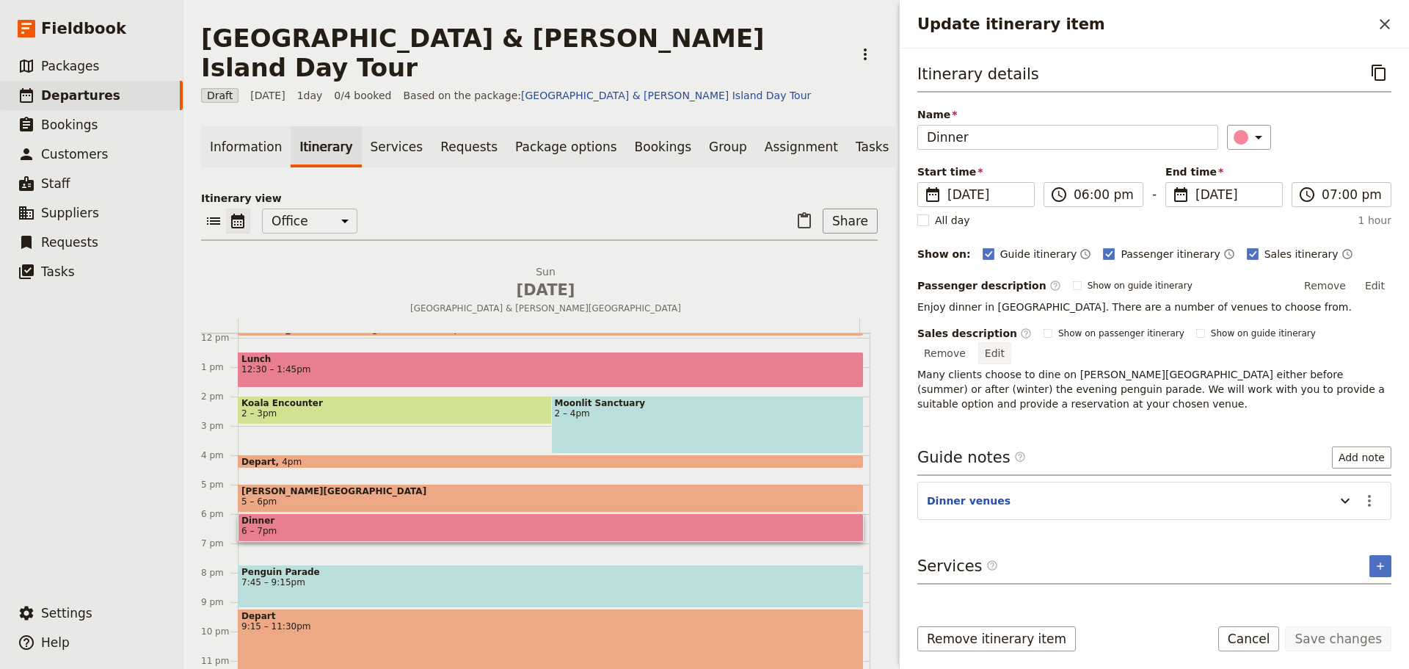
click at [1011, 342] on button "Edit" at bounding box center [994, 353] width 33 height 22
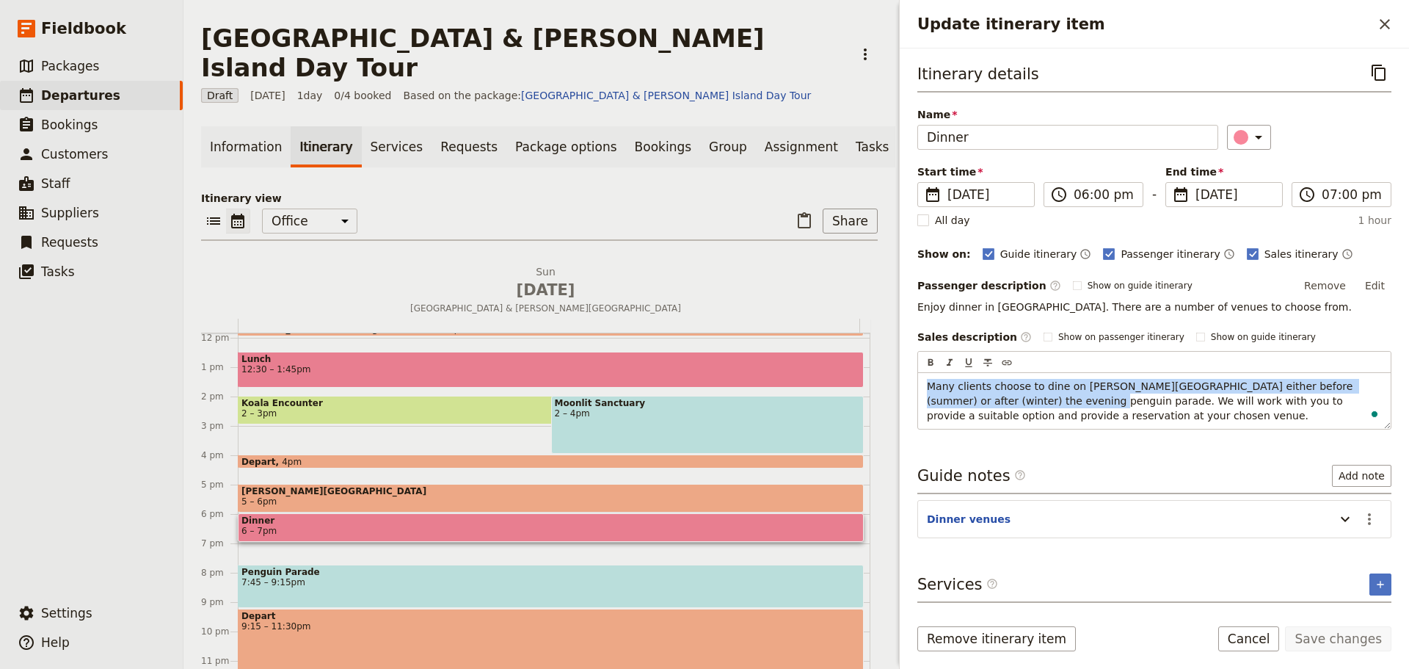
drag, startPoint x: 1003, startPoint y: 400, endPoint x: 913, endPoint y: 385, distance: 90.7
click at [913, 385] on div "Itinerary details ​ Name Dinner ​ Start time ​ 16 Nov 2025 16/11/2025 2025-11-1…" at bounding box center [1154, 326] width 509 height 556
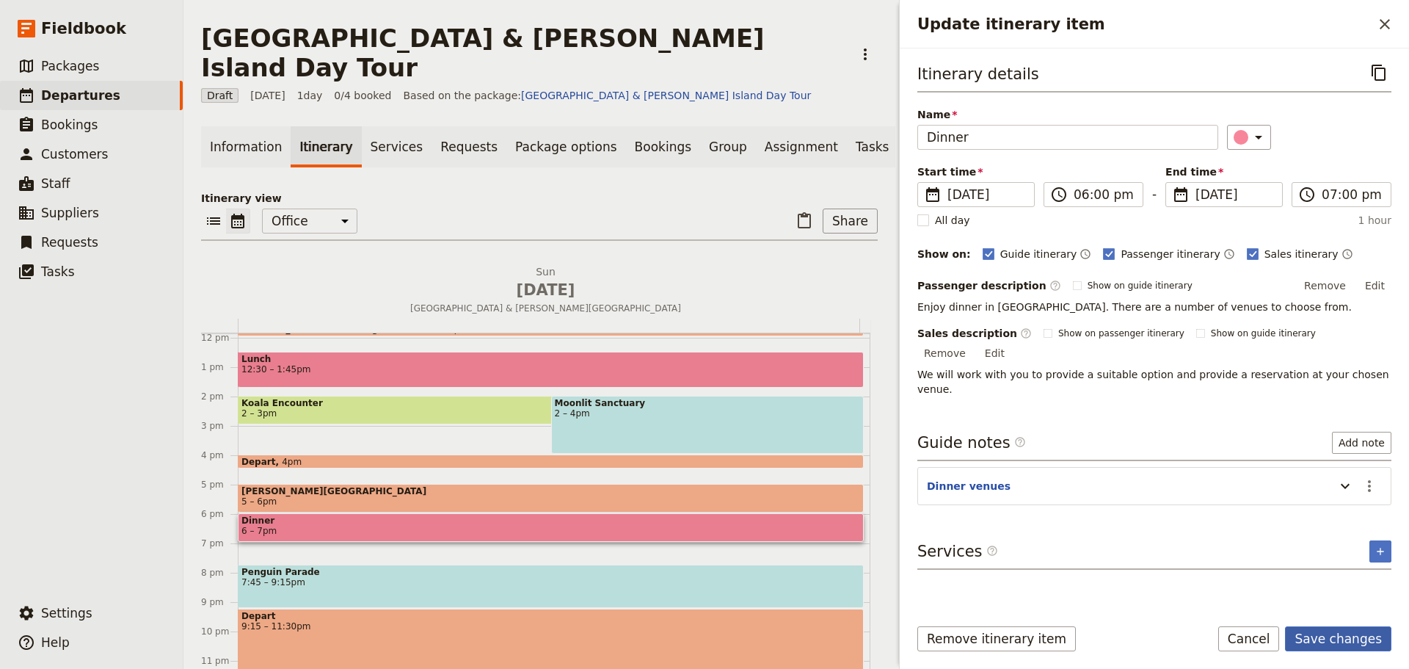
click at [1325, 638] on button "Save changes" at bounding box center [1338, 638] width 106 height 25
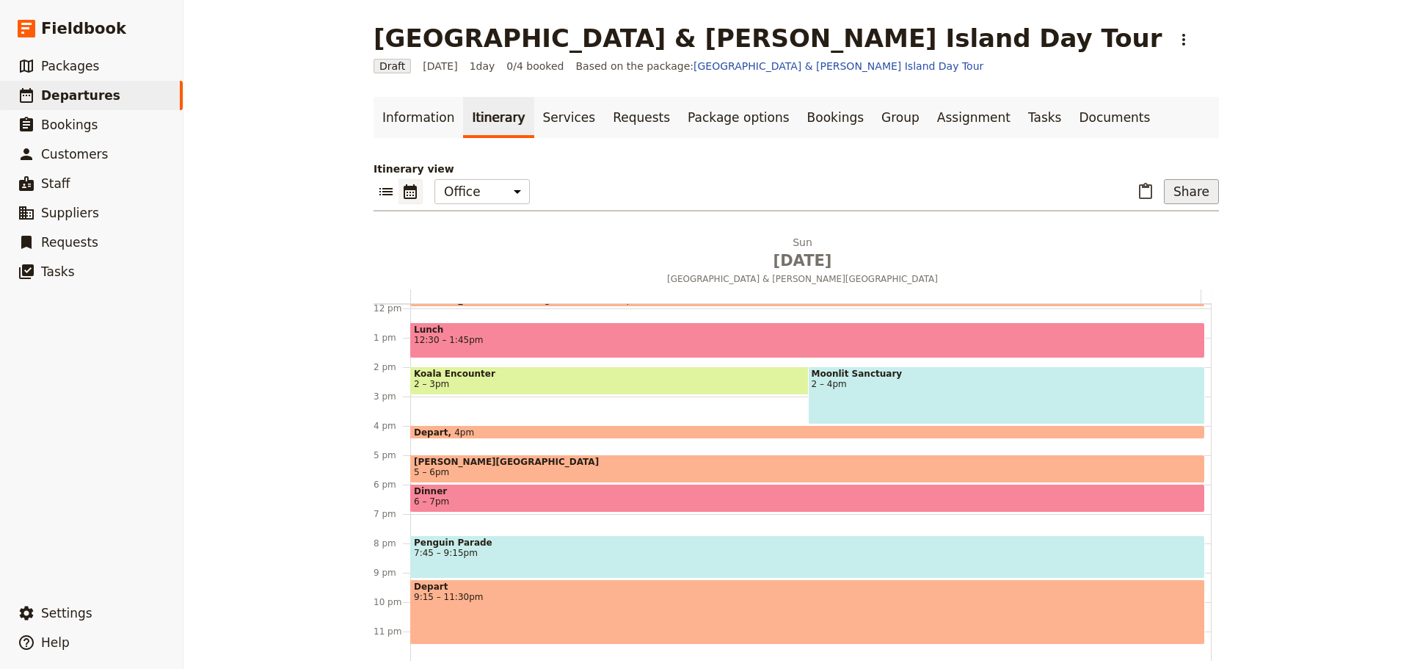
click at [1180, 186] on button "Share" at bounding box center [1191, 191] width 55 height 25
click at [1141, 267] on span "Sales Brochure" at bounding box center [1143, 265] width 77 height 15
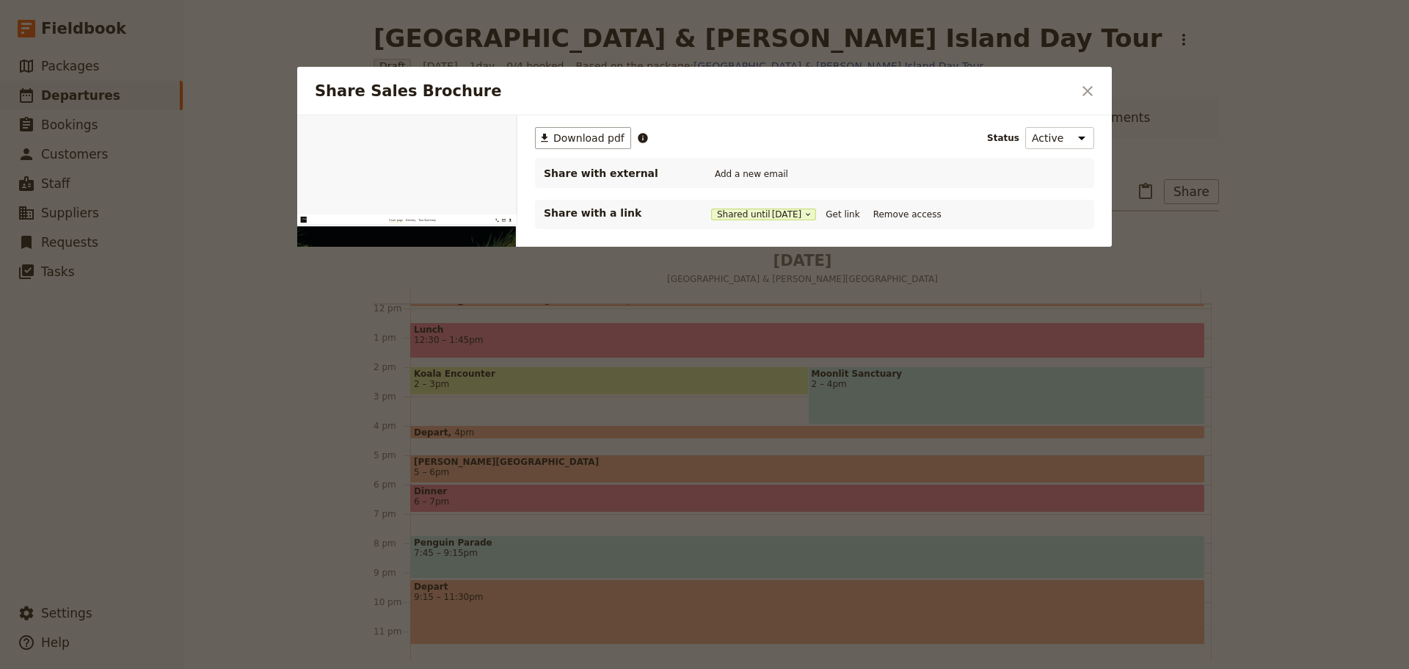
scroll to position [0, 0]
click at [838, 214] on button "Get link" at bounding box center [842, 214] width 41 height 16
click at [795, 210] on span "[DATE]" at bounding box center [787, 214] width 30 height 12
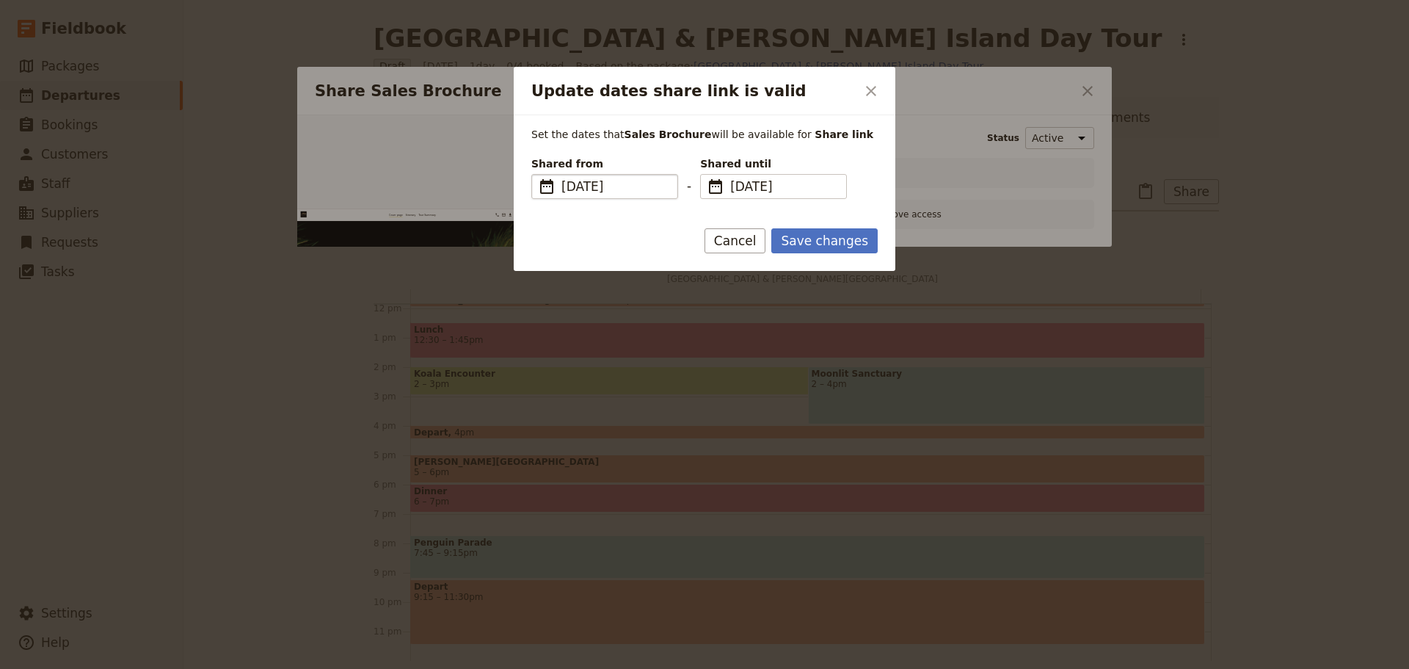
click at [590, 186] on span "14 Jul 2025" at bounding box center [614, 187] width 107 height 18
click at [538, 175] on input "14/07/2025" at bounding box center [537, 174] width 1 height 1
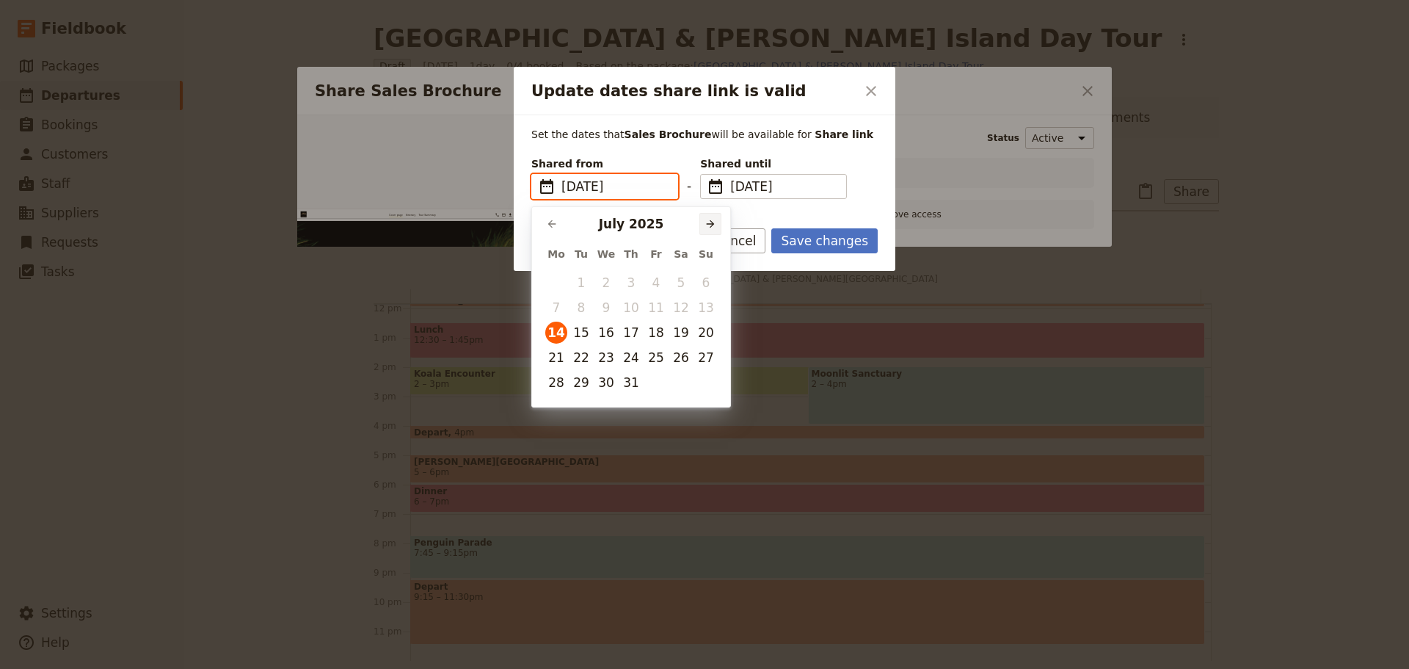
click at [699, 220] on div "​ July 2025 ​" at bounding box center [631, 222] width 198 height 31
click at [705, 223] on icon "Next month" at bounding box center [711, 224] width 12 height 12
click at [706, 223] on icon "Next month" at bounding box center [711, 224] width 12 height 12
click at [613, 308] on button "8" at bounding box center [606, 308] width 22 height 22
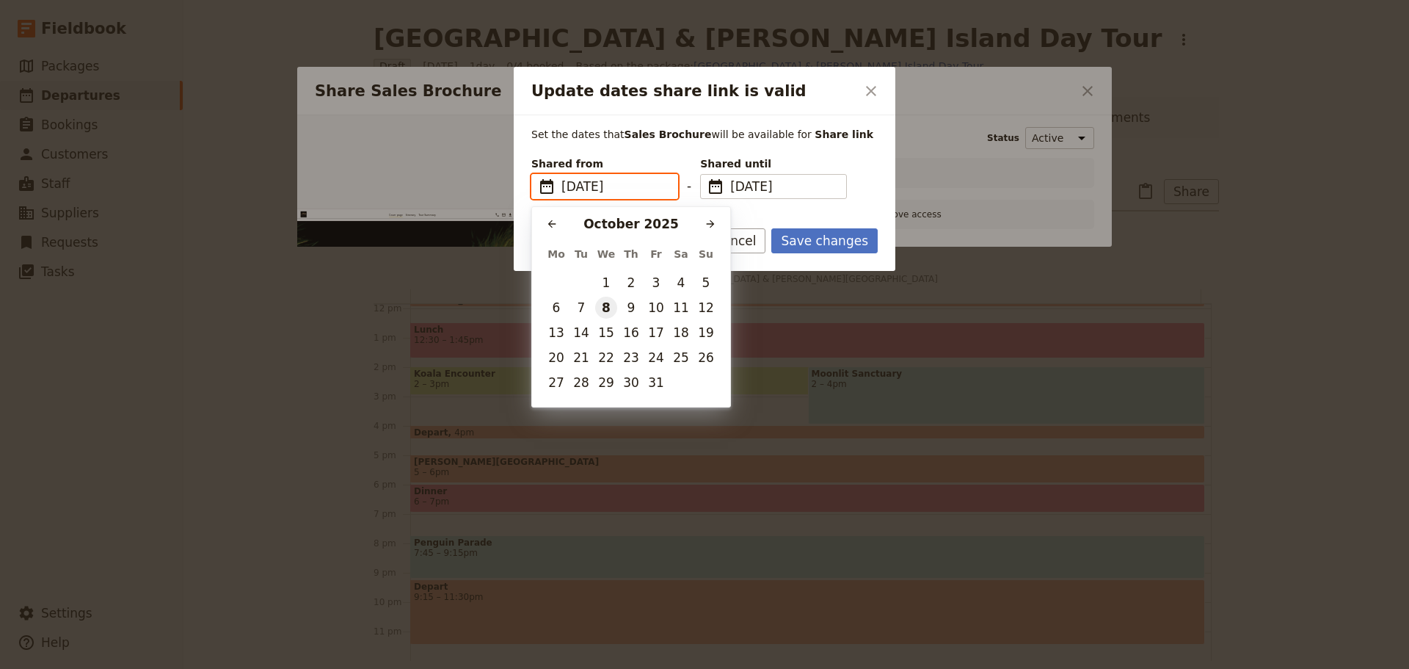
type input "08/10/2025"
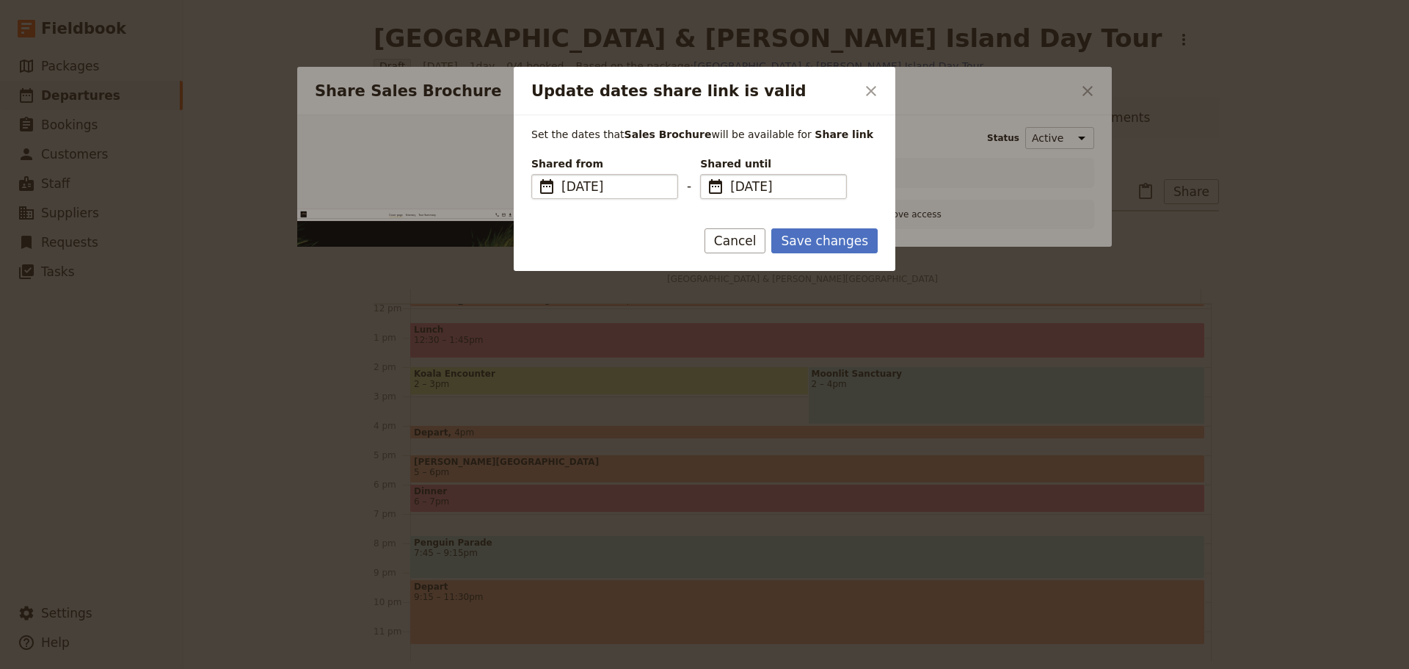
click at [768, 183] on span "[DATE]" at bounding box center [783, 187] width 107 height 18
click at [707, 175] on input "08/10/2025" at bounding box center [706, 174] width 1 height 1
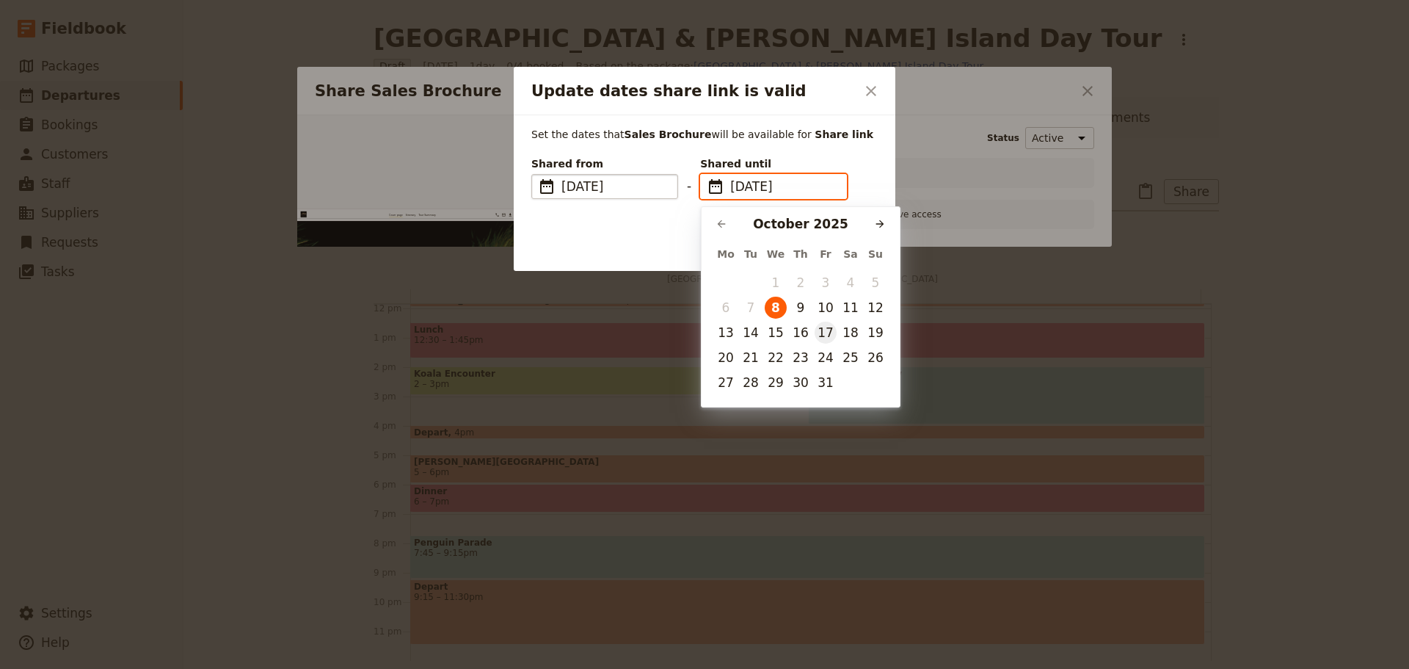
click at [831, 335] on button "17" at bounding box center [826, 332] width 22 height 22
type input "[DATE]"
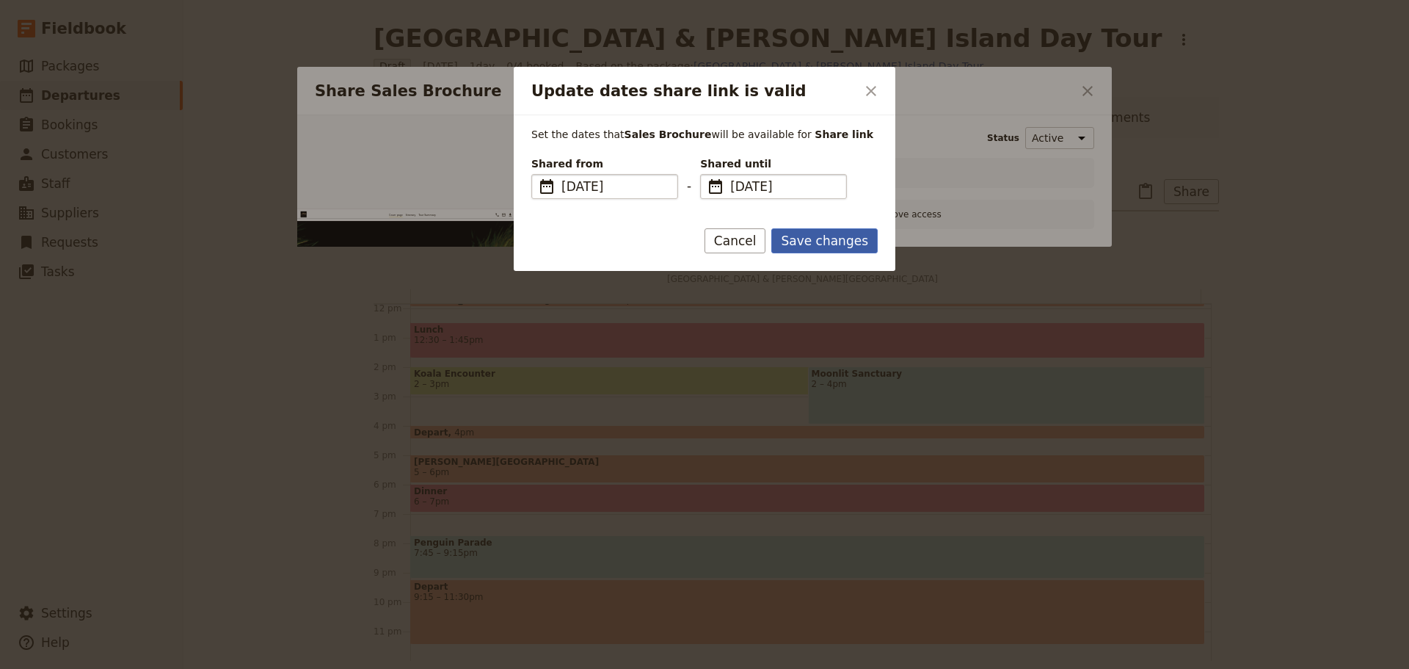
click at [829, 241] on button "Save changes" at bounding box center [824, 240] width 106 height 25
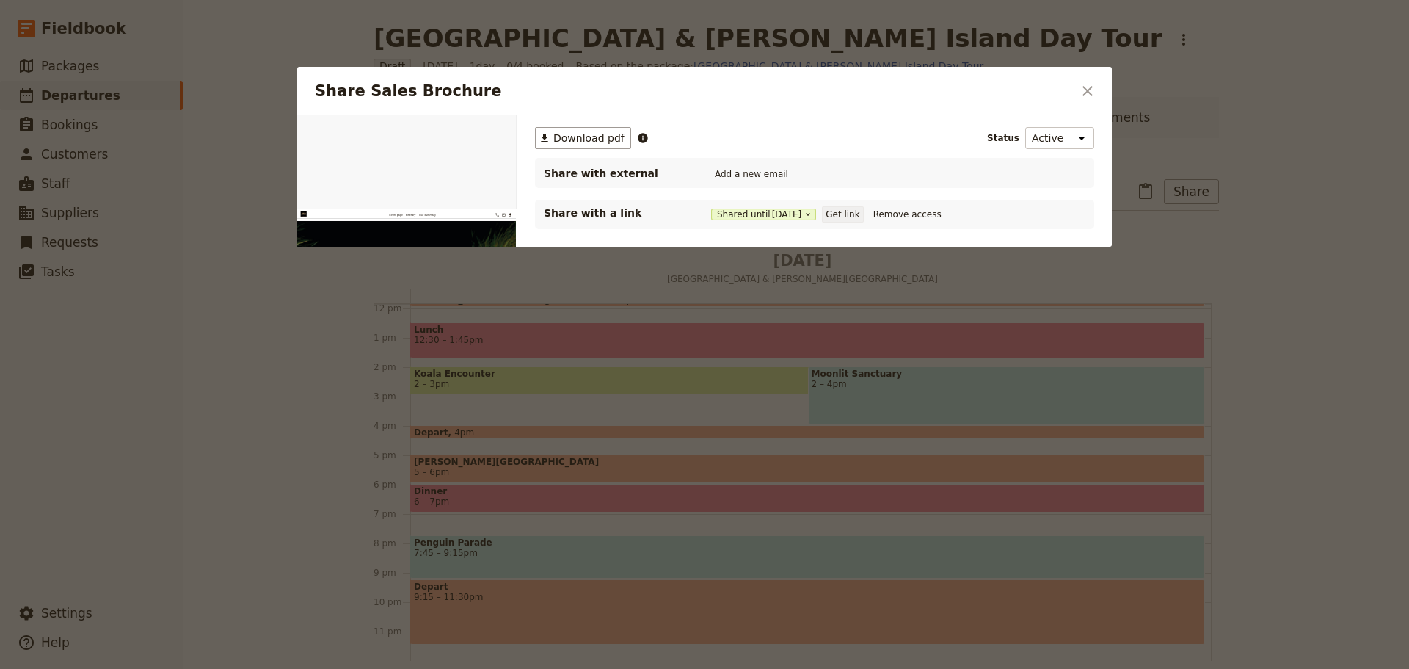
click at [848, 213] on button "Get link" at bounding box center [842, 214] width 41 height 16
click at [1097, 92] on button "​" at bounding box center [1087, 91] width 25 height 25
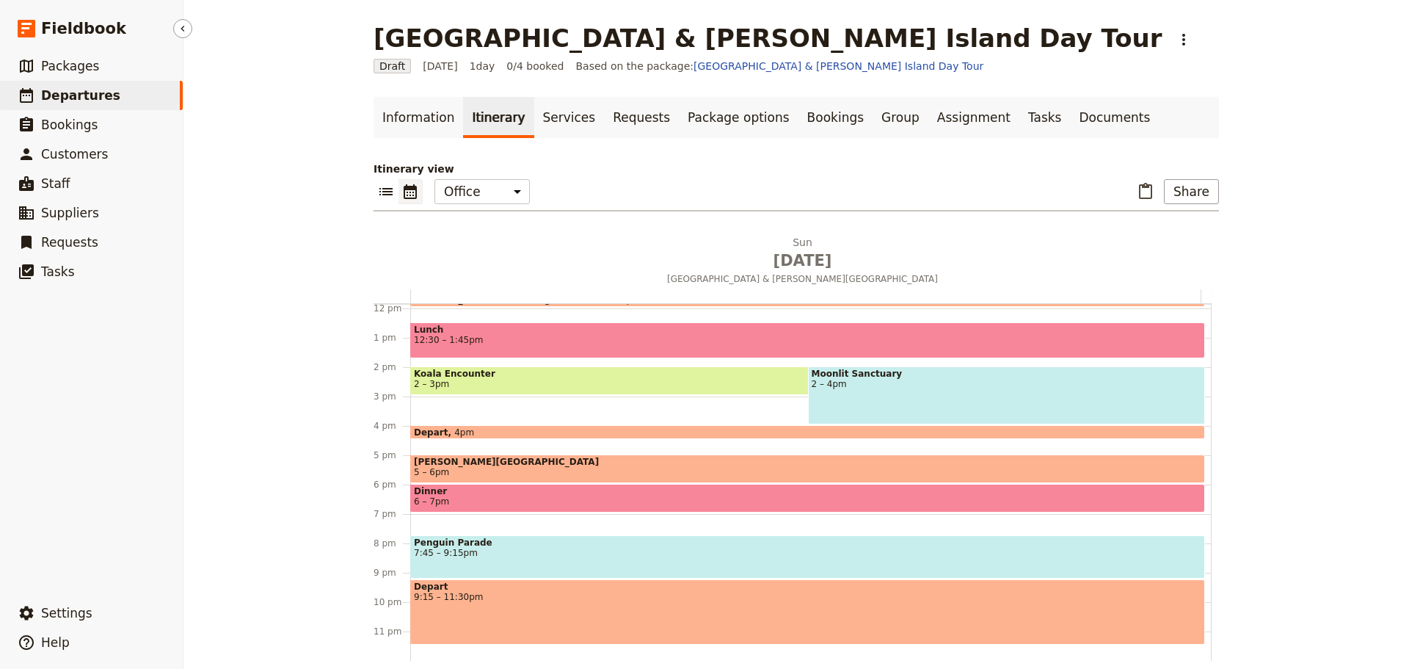
click at [67, 92] on span "Departures" at bounding box center [80, 95] width 79 height 15
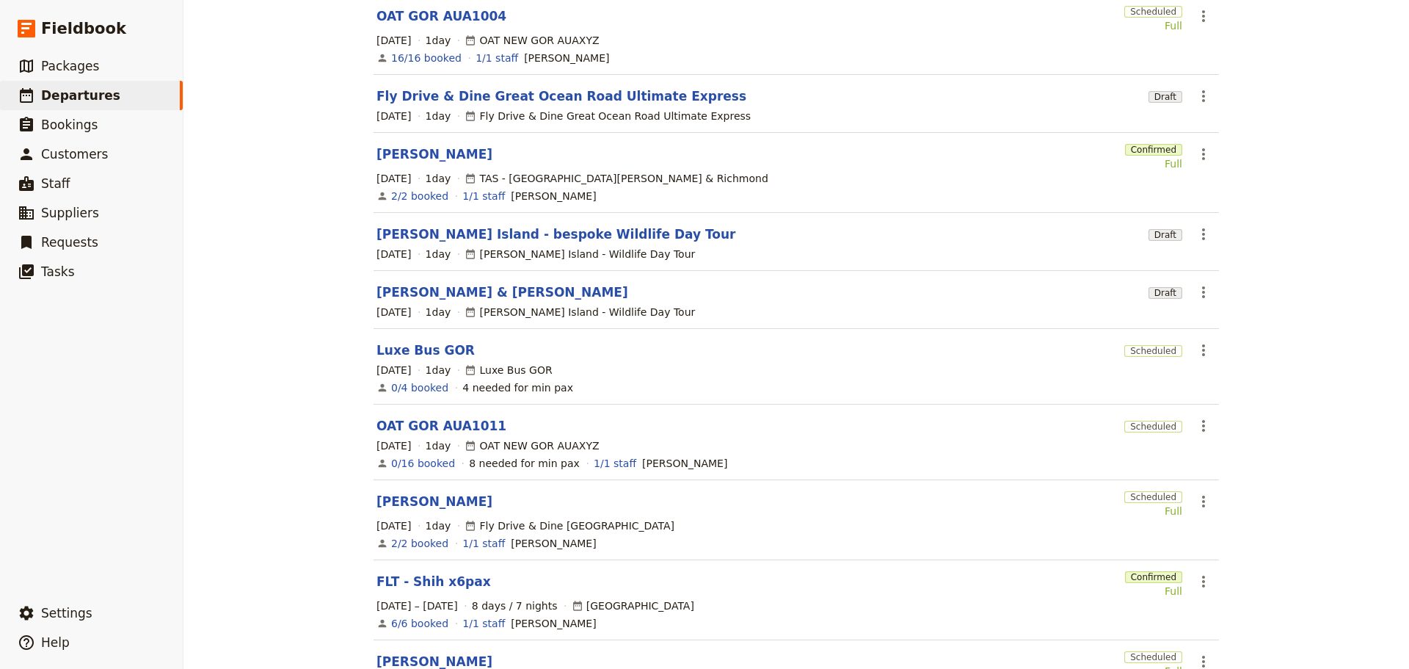
scroll to position [276, 0]
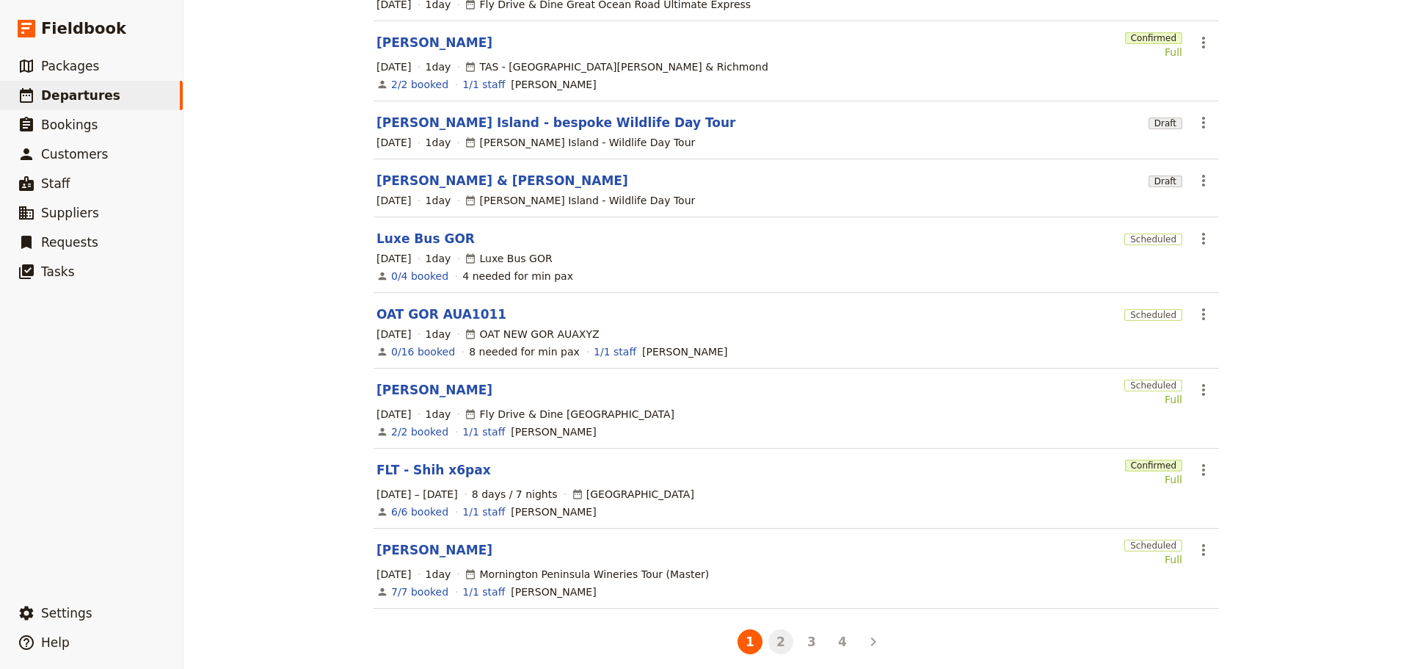
click at [769, 629] on button "2" at bounding box center [780, 641] width 25 height 25
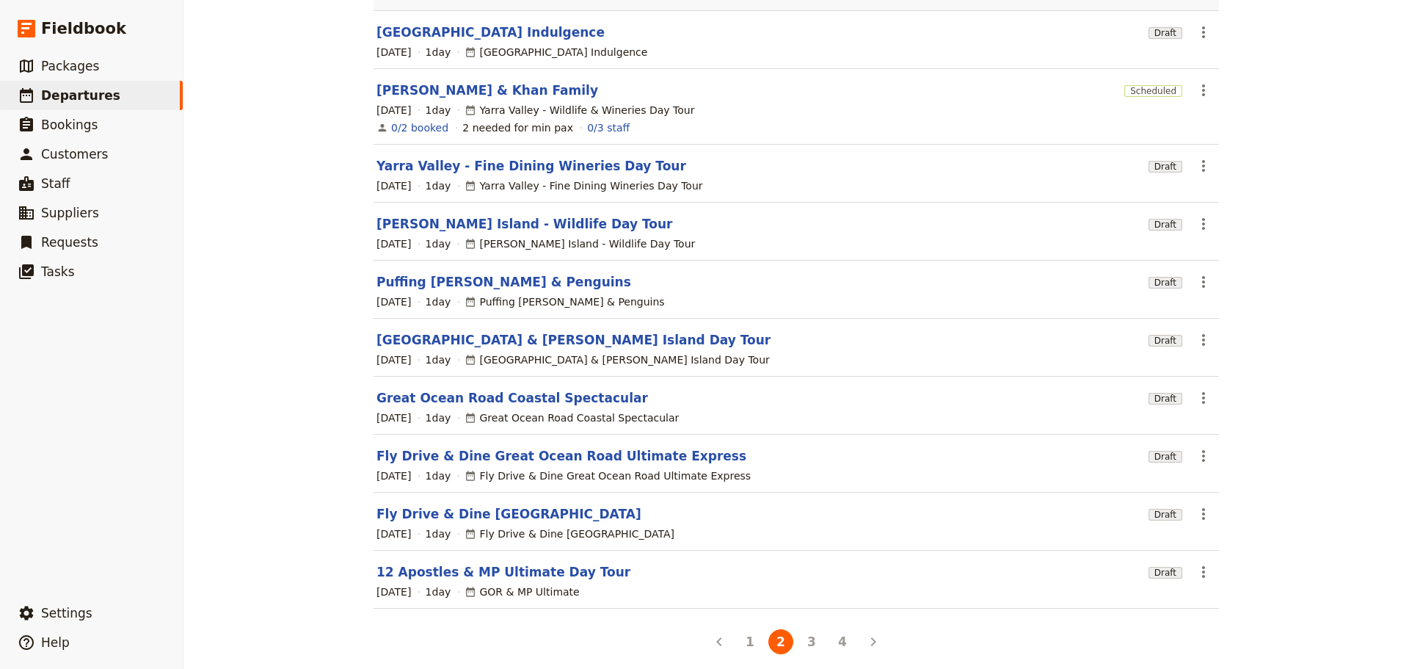
scroll to position [0, 0]
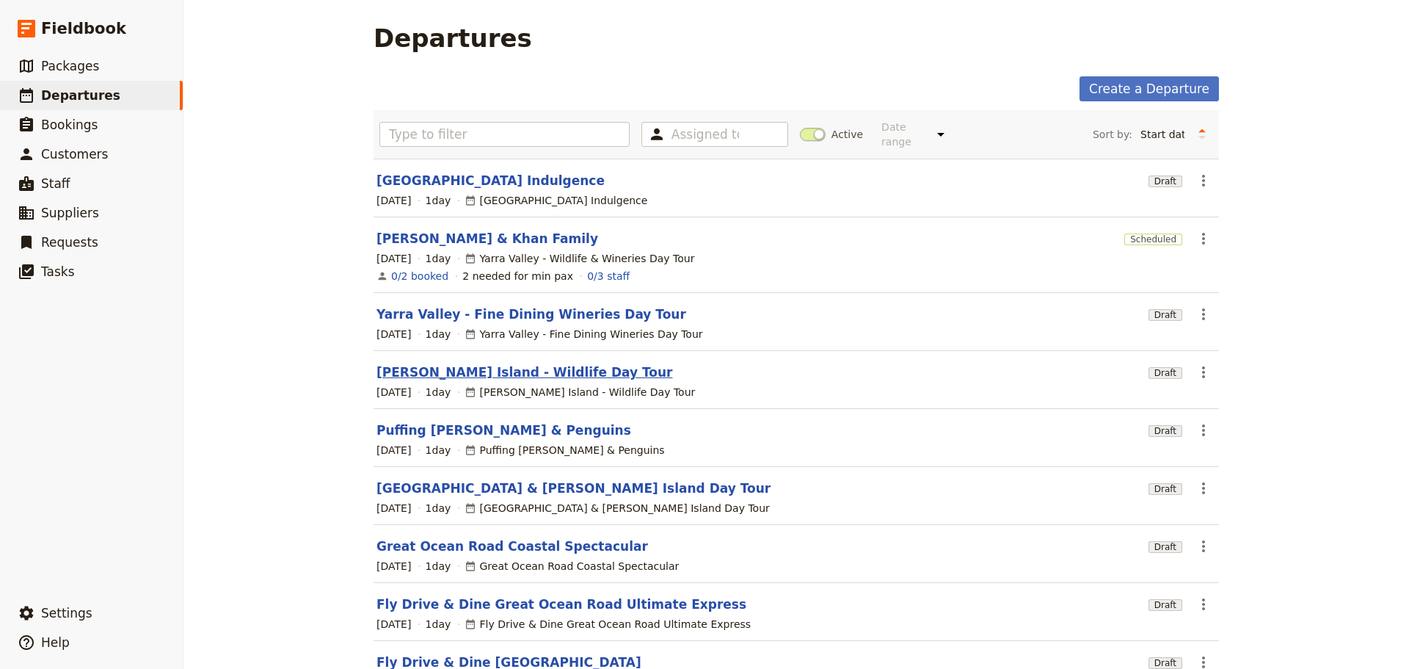
click at [458, 363] on link "[PERSON_NAME] Island - Wildlife Day Tour" at bounding box center [525, 372] width 297 height 18
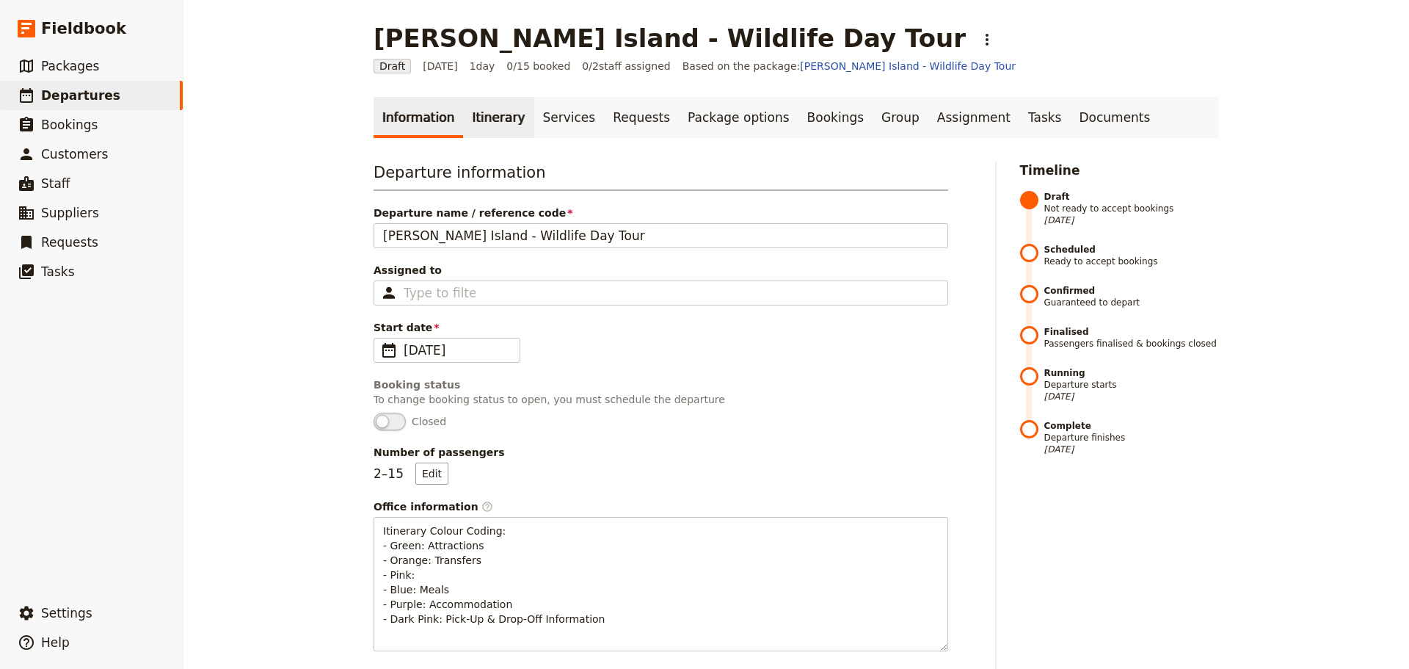
click at [483, 119] on link "Itinerary" at bounding box center [498, 117] width 70 height 41
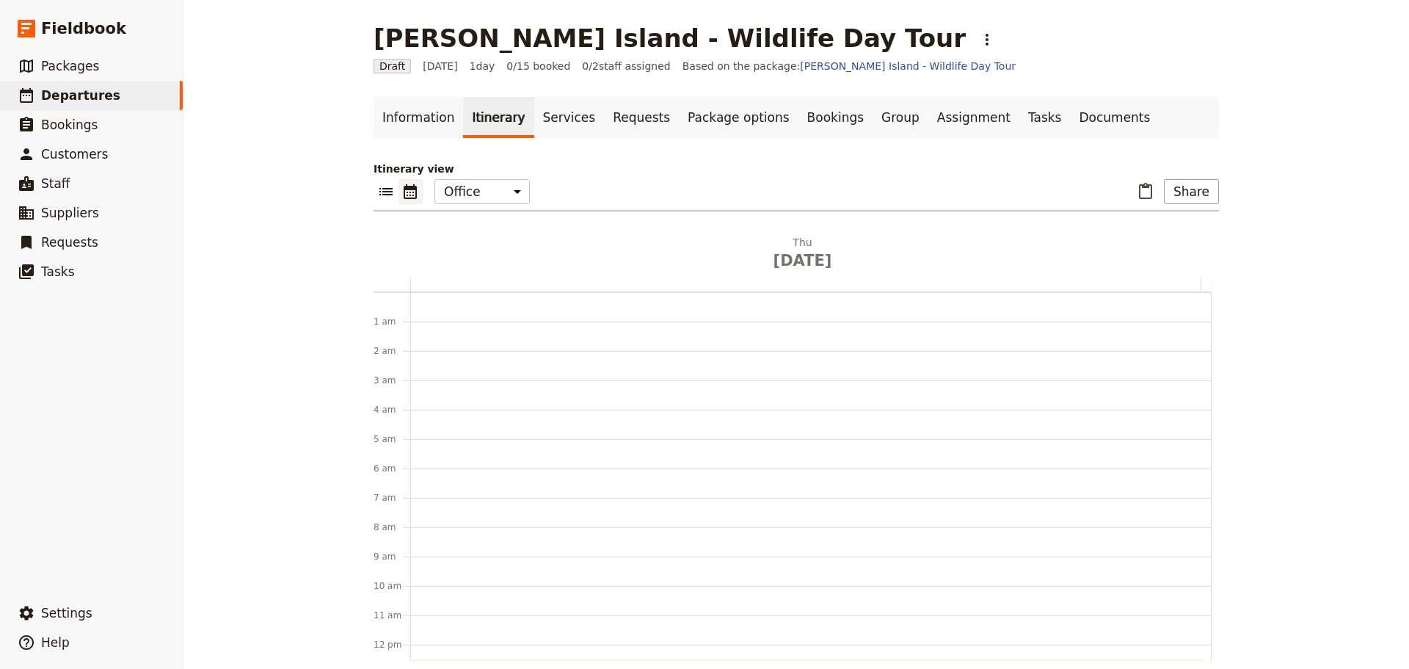
scroll to position [191, 0]
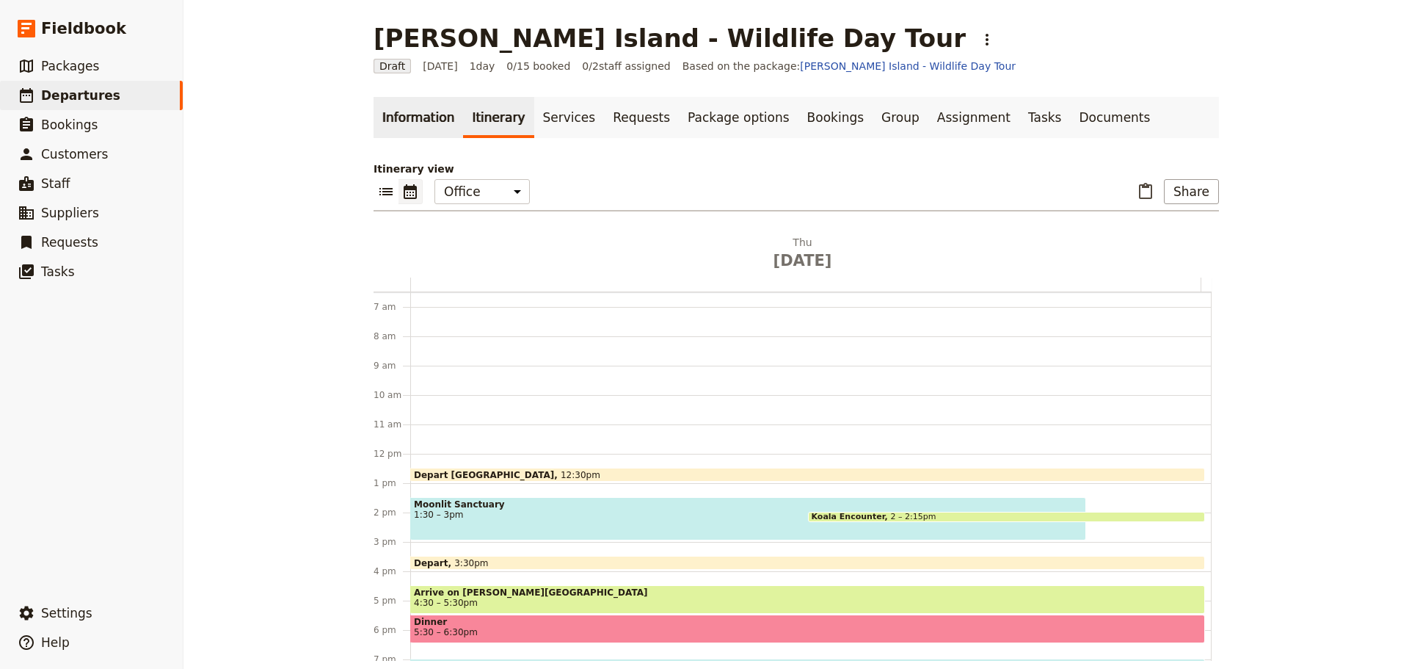
click at [407, 125] on link "Information" at bounding box center [419, 117] width 90 height 41
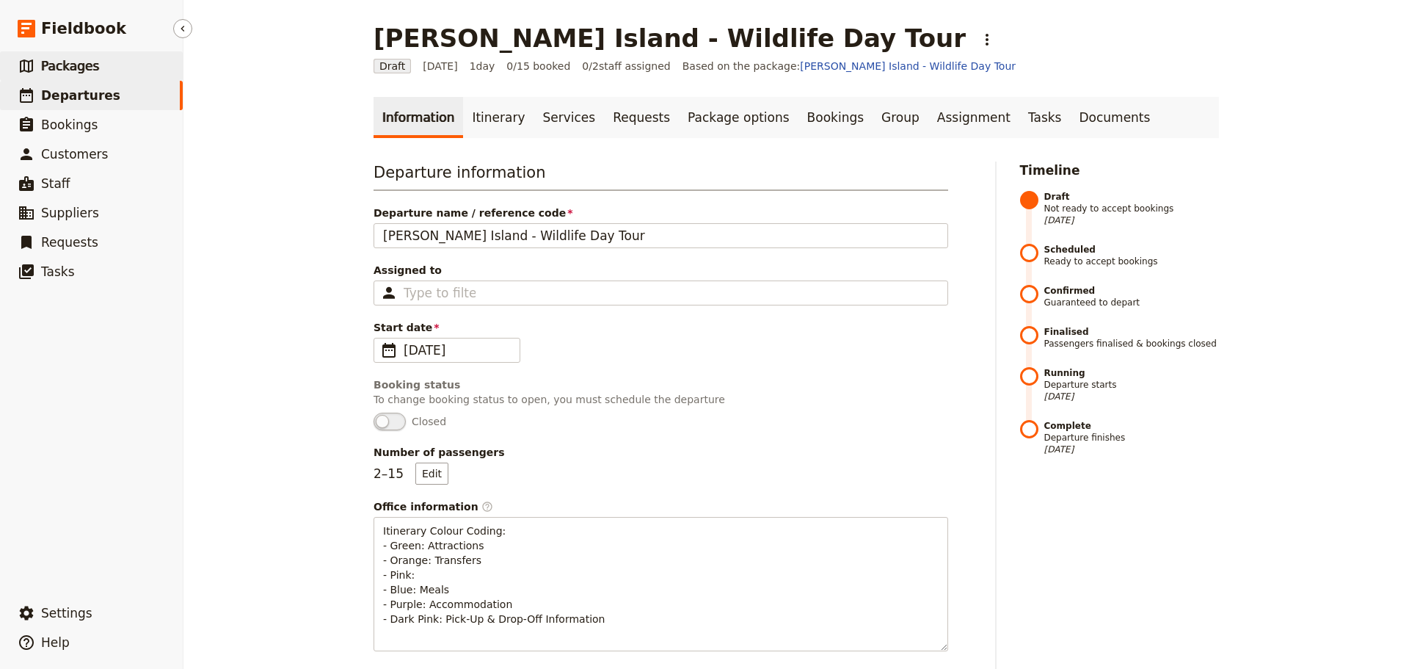
click at [48, 65] on span "Packages" at bounding box center [70, 66] width 58 height 15
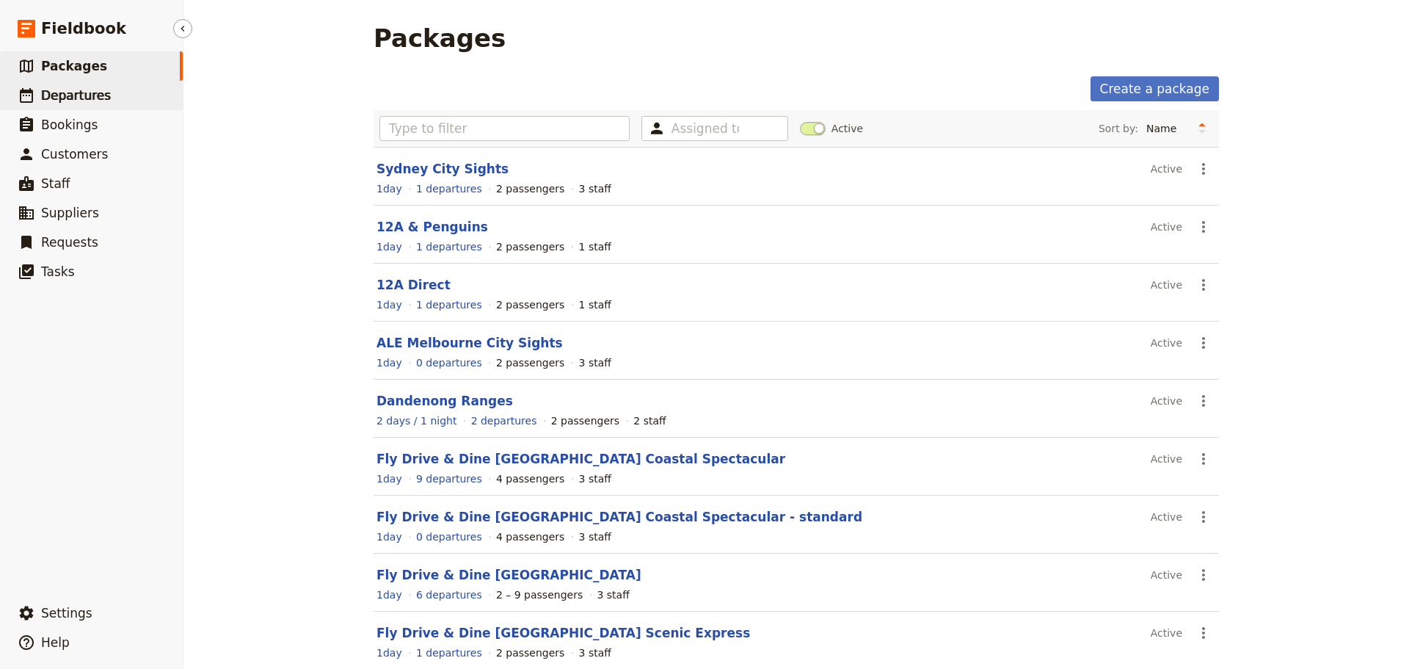
click at [92, 102] on span "Departures" at bounding box center [76, 95] width 70 height 15
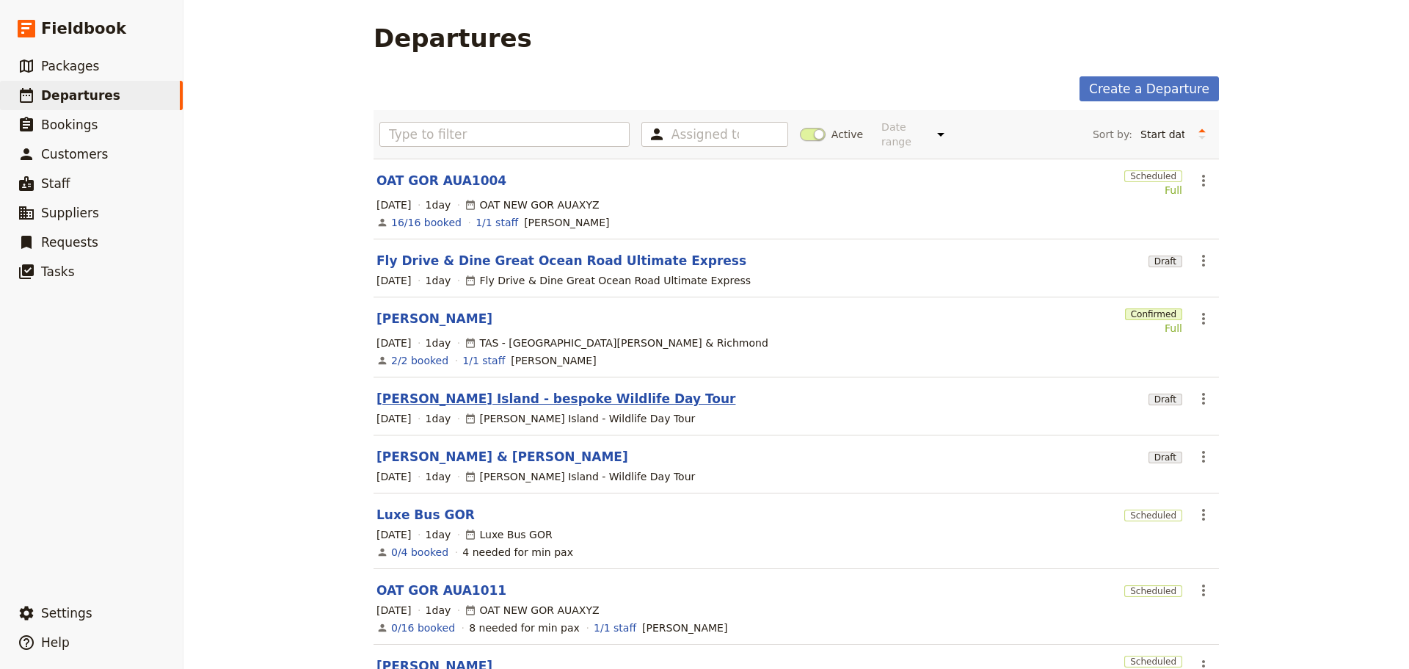
click at [499, 390] on link "Phillip Island - bespoke Wildlife Day Tour" at bounding box center [556, 399] width 359 height 18
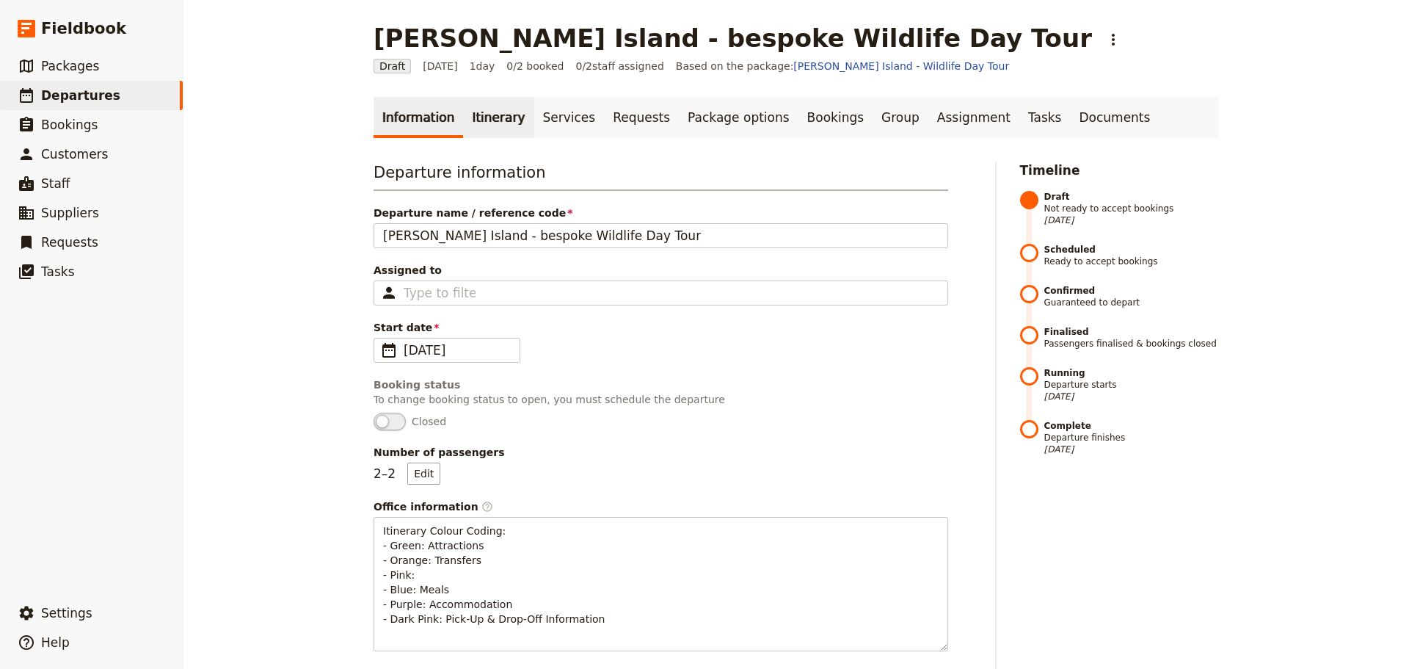
click at [463, 110] on link "Itinerary" at bounding box center [498, 117] width 70 height 41
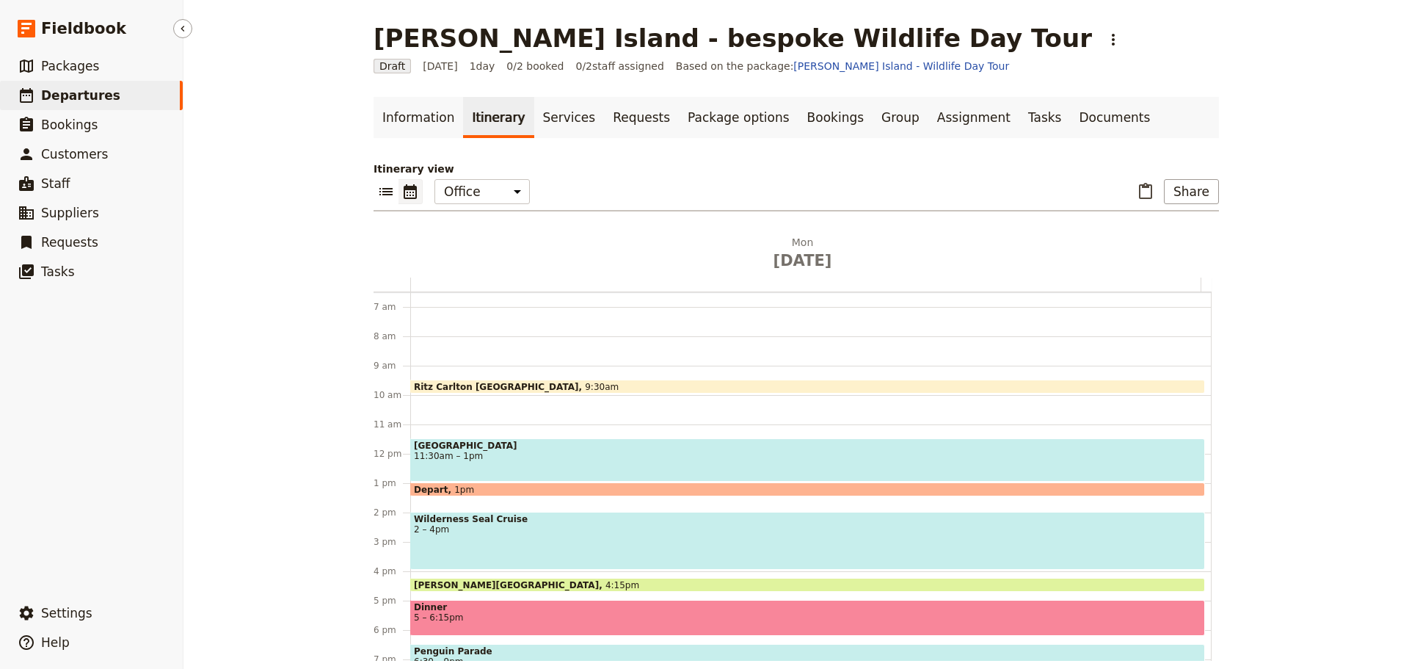
click at [104, 92] on link "​ Departures" at bounding box center [91, 95] width 183 height 29
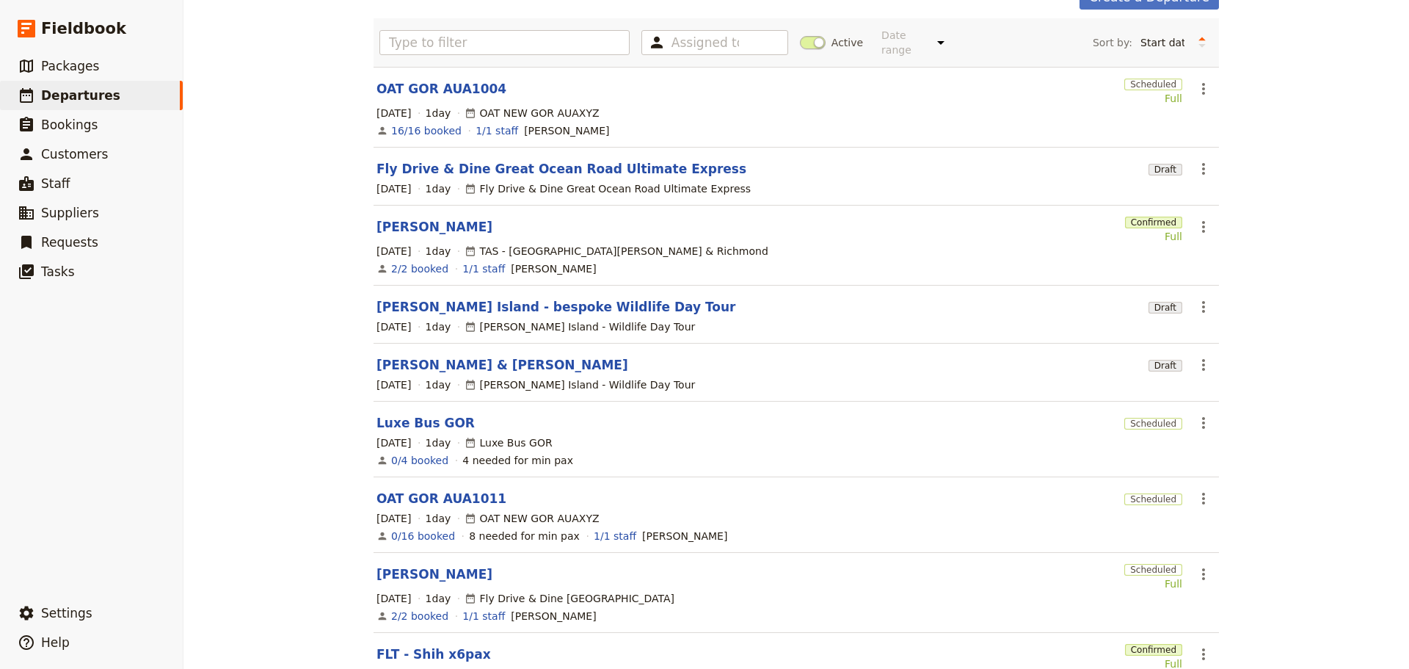
scroll to position [276, 0]
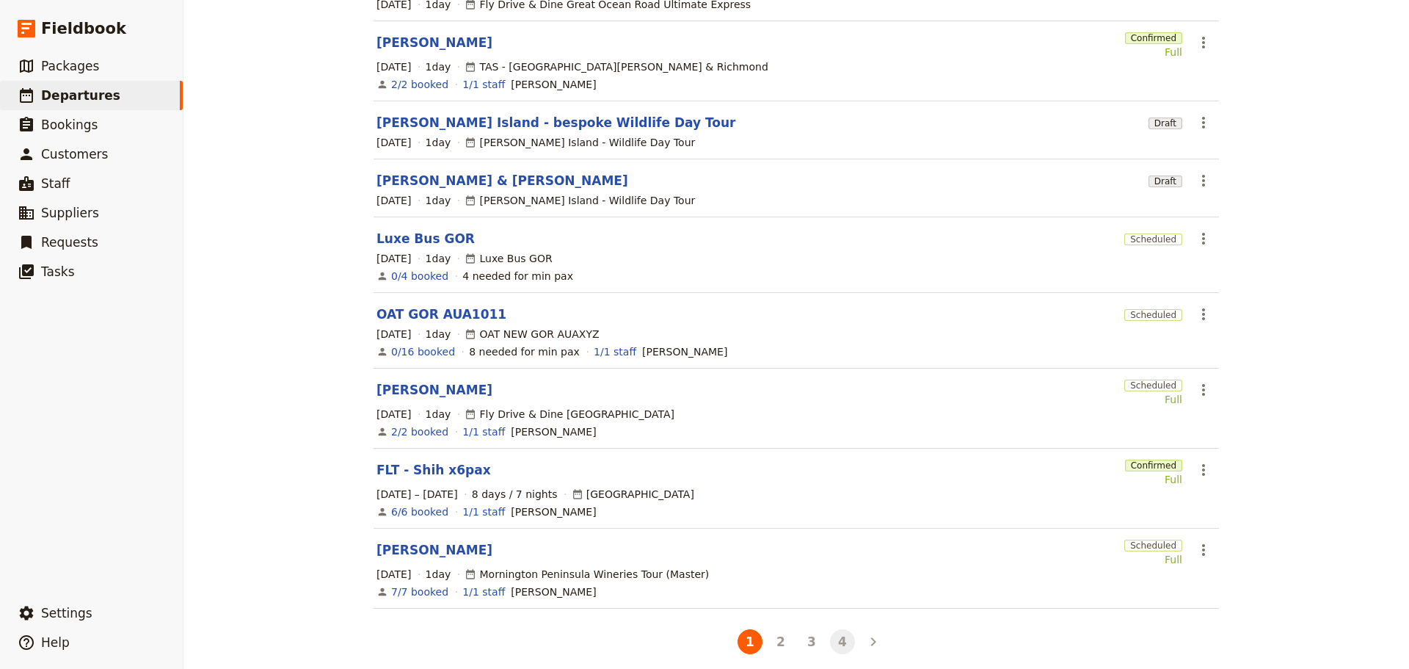
click at [842, 629] on button "4" at bounding box center [842, 641] width 25 height 25
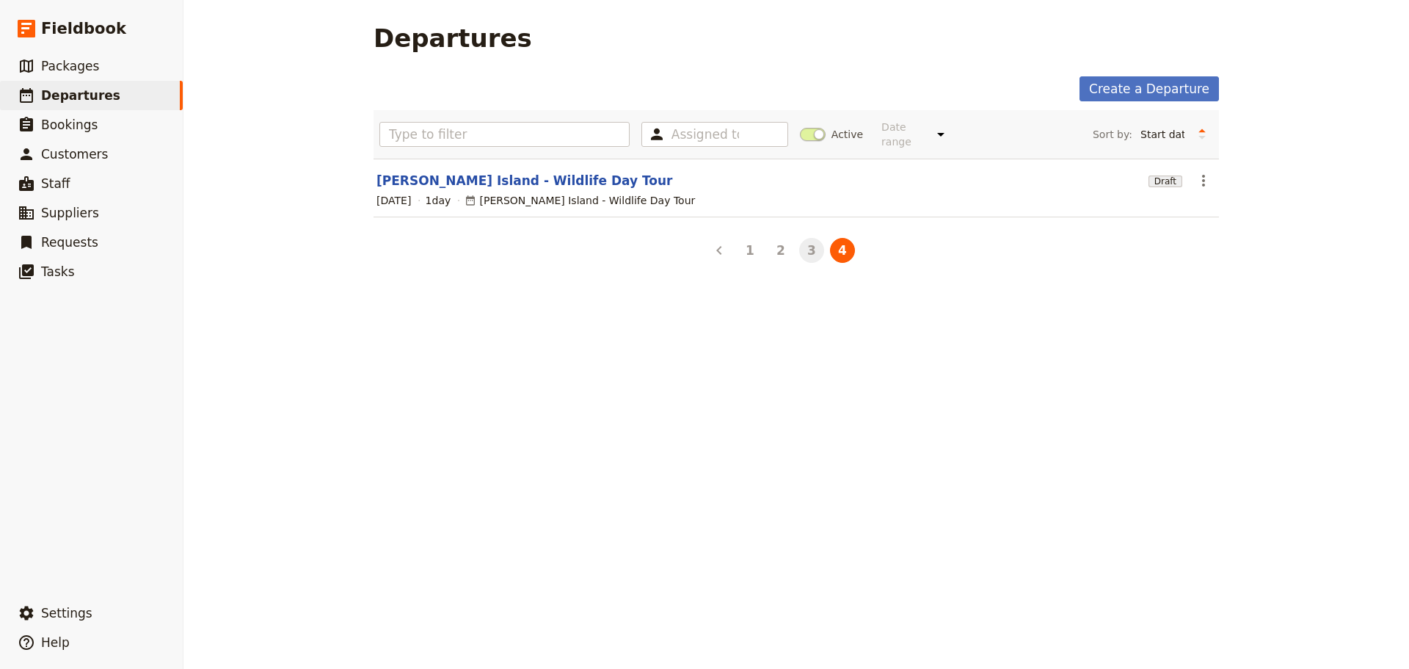
click at [813, 238] on button "3" at bounding box center [811, 250] width 25 height 25
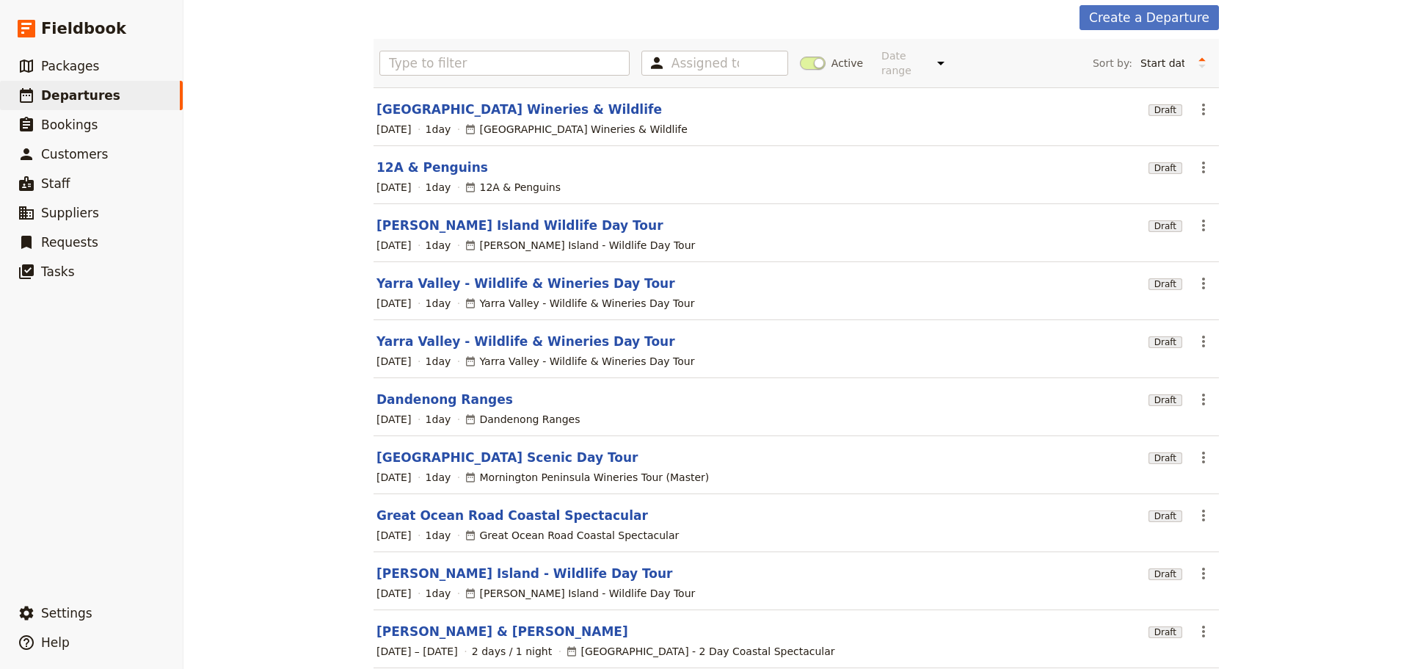
scroll to position [131, 0]
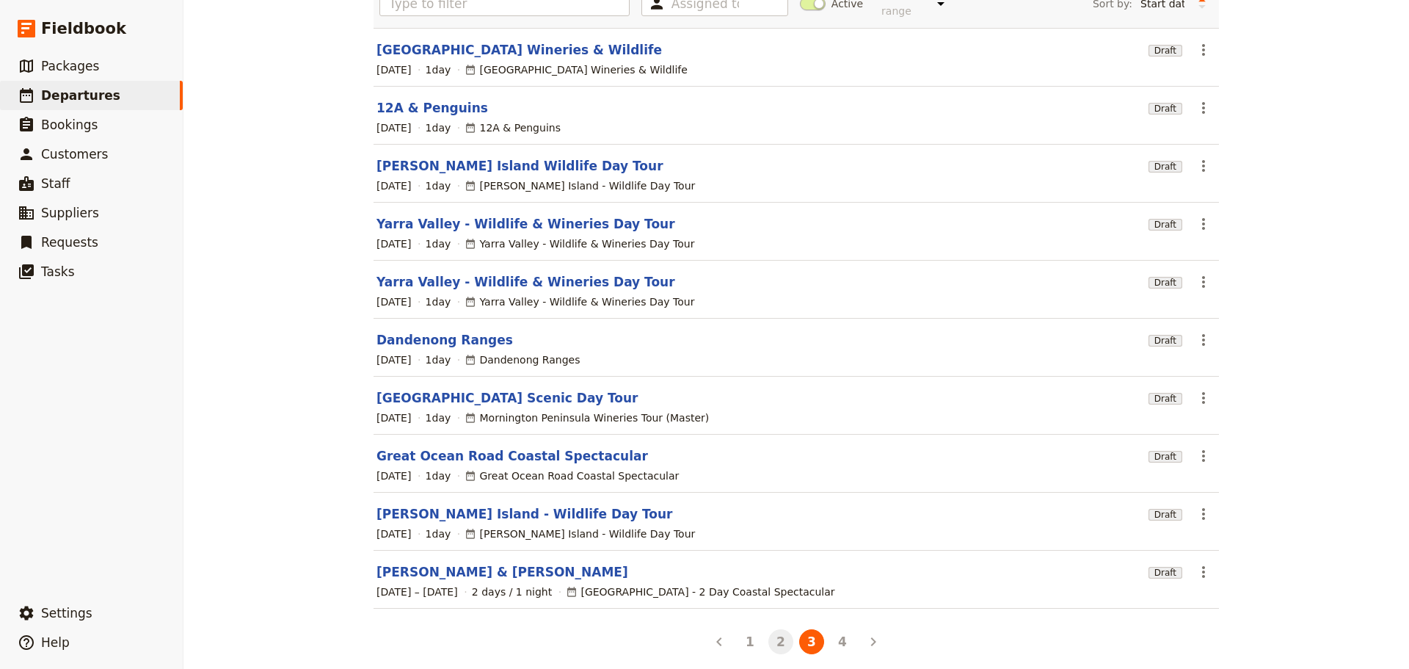
click at [780, 629] on button "2" at bounding box center [780, 641] width 25 height 25
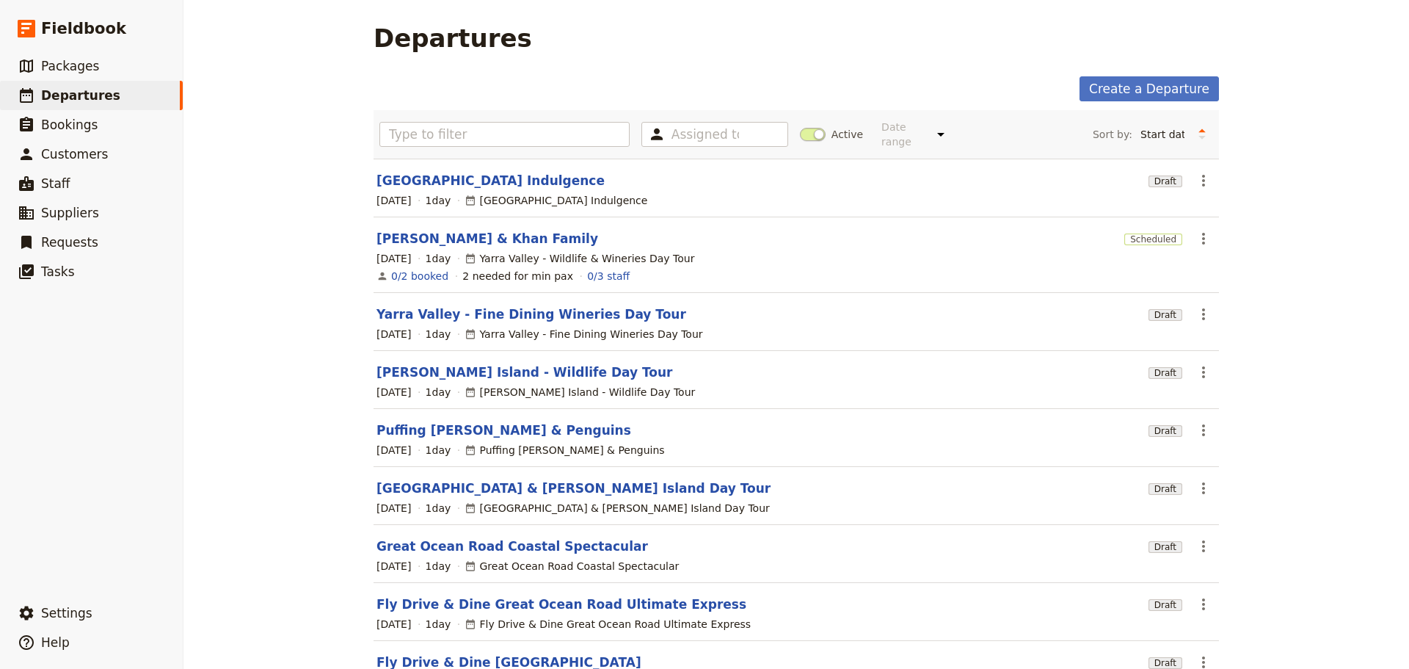
scroll to position [148, 0]
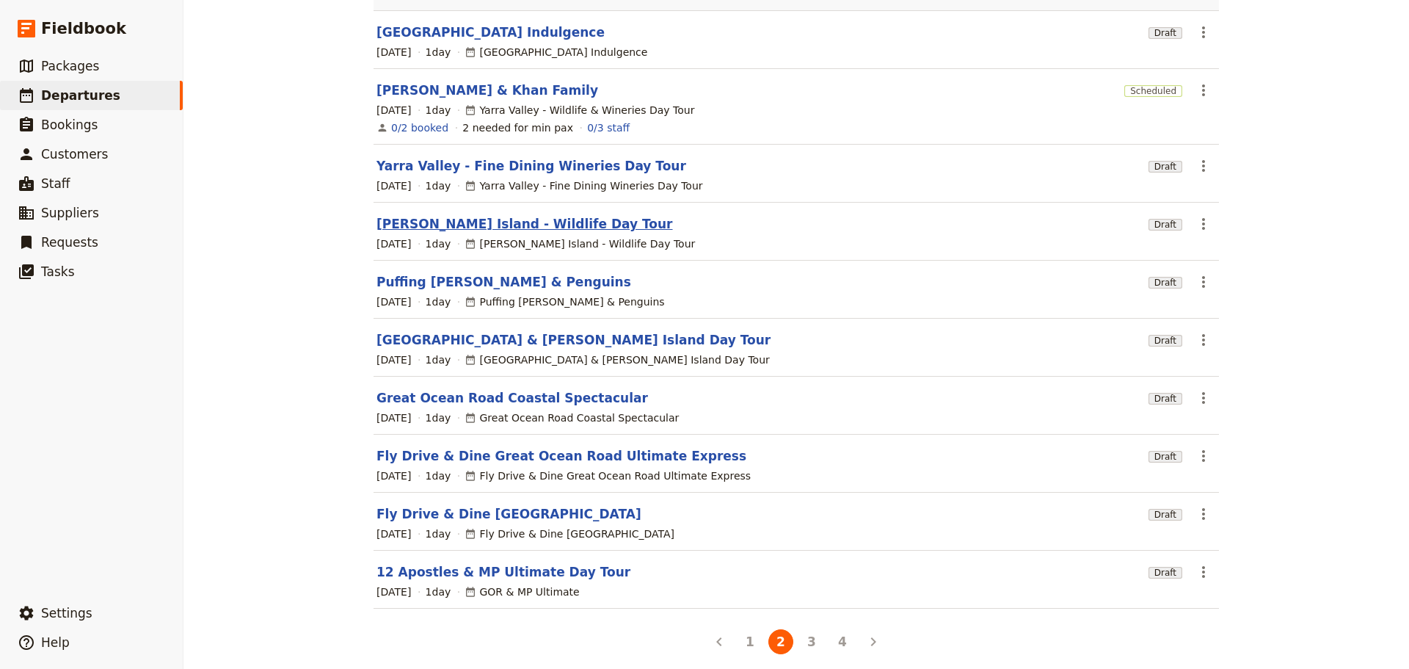
click at [473, 215] on link "[PERSON_NAME] Island - Wildlife Day Tour" at bounding box center [525, 224] width 297 height 18
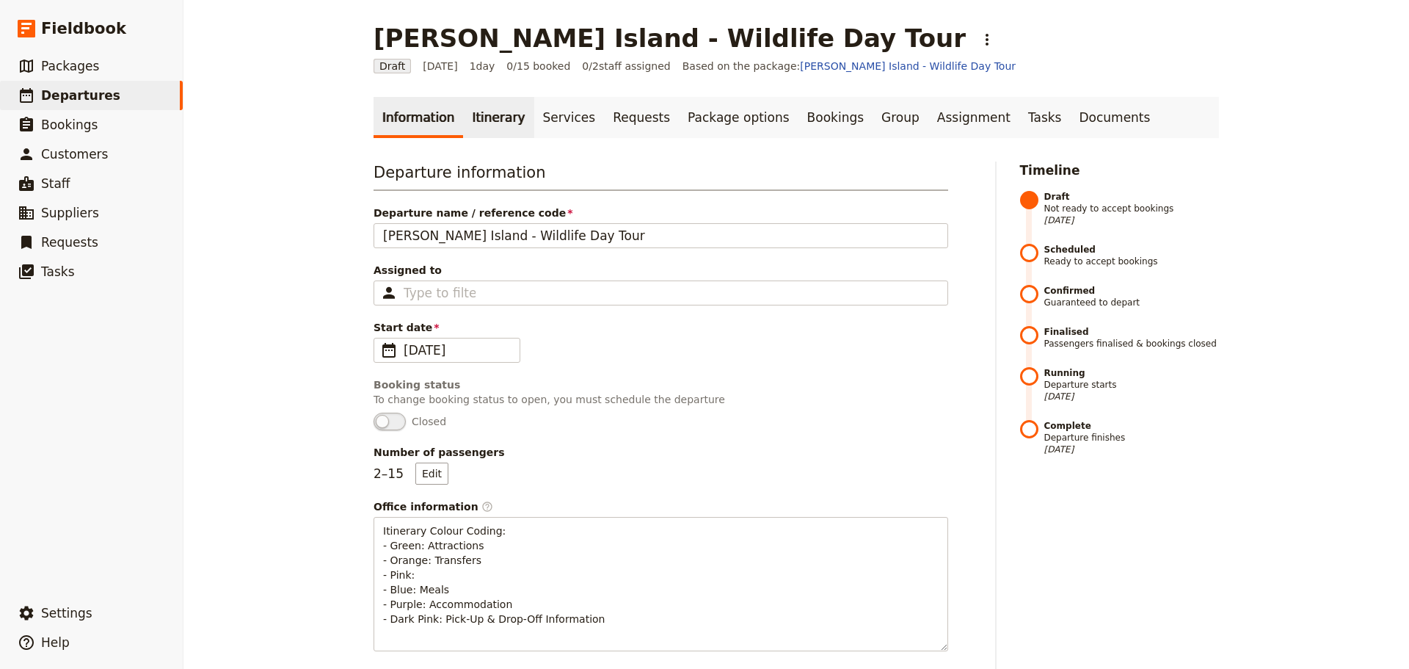
click at [488, 116] on link "Itinerary" at bounding box center [498, 117] width 70 height 41
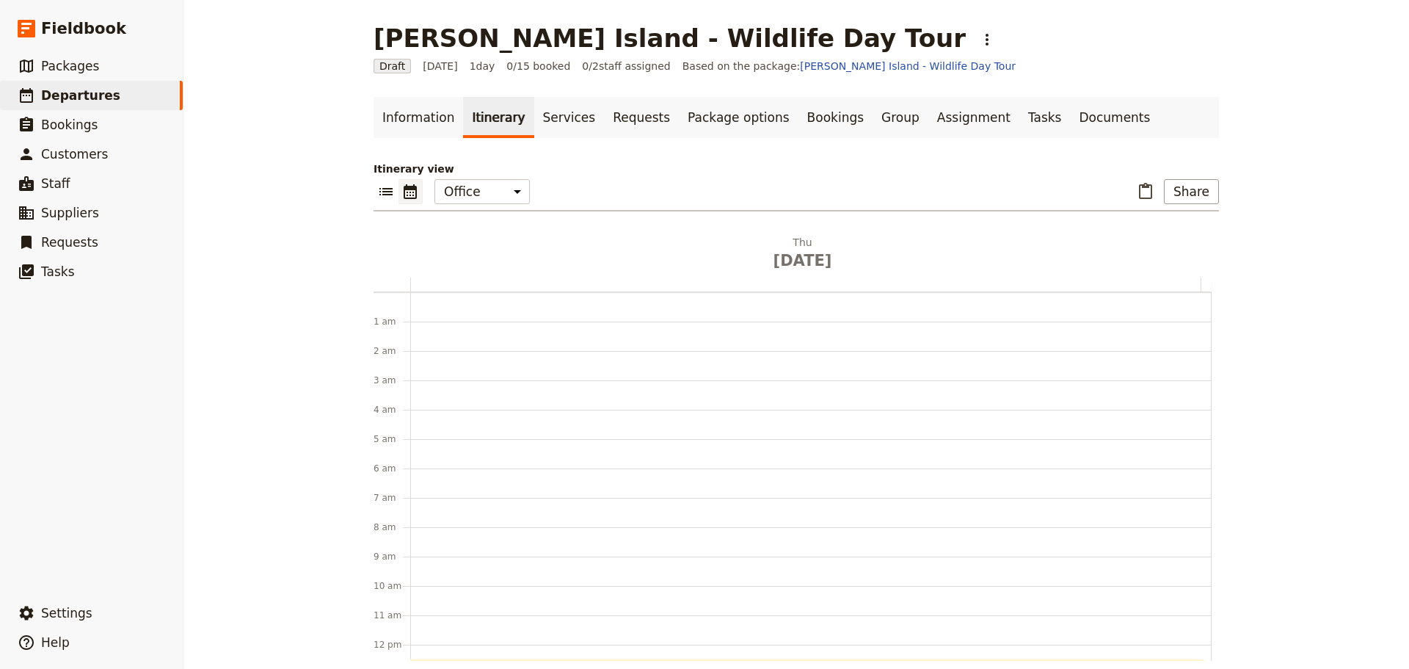
scroll to position [191, 0]
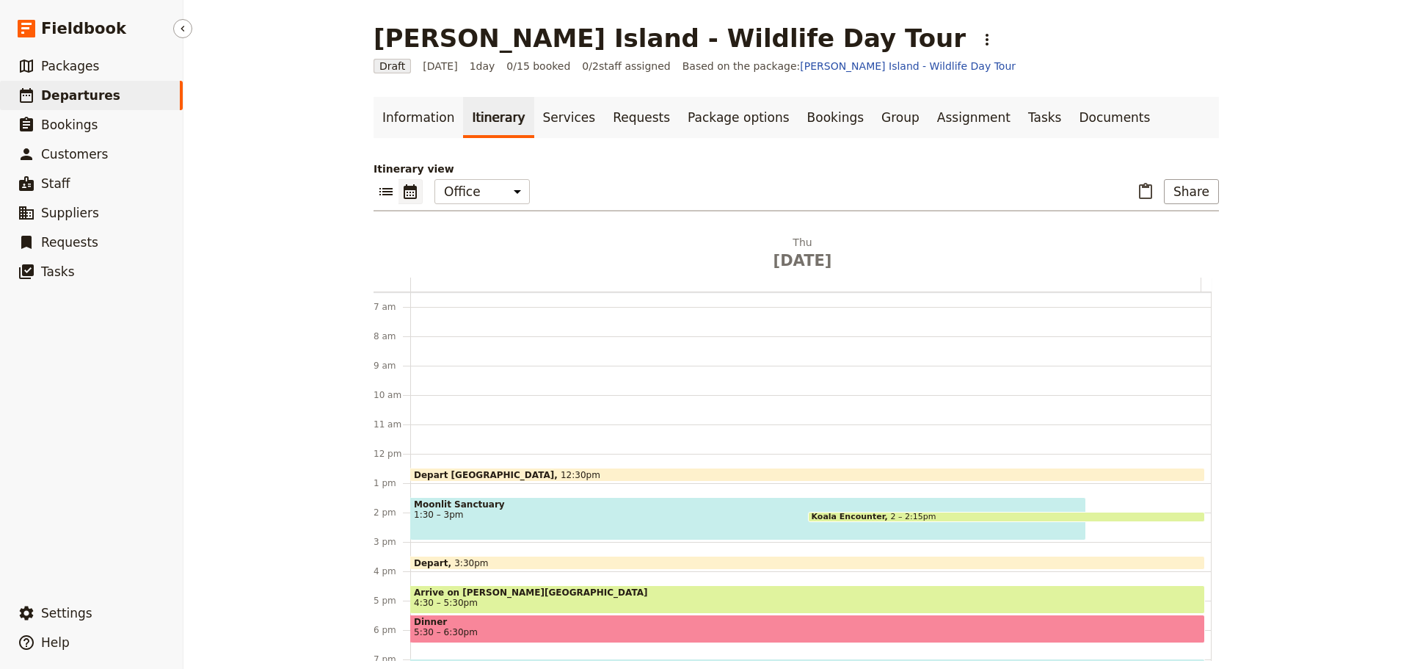
click at [101, 108] on link "​ Departures" at bounding box center [91, 95] width 183 height 29
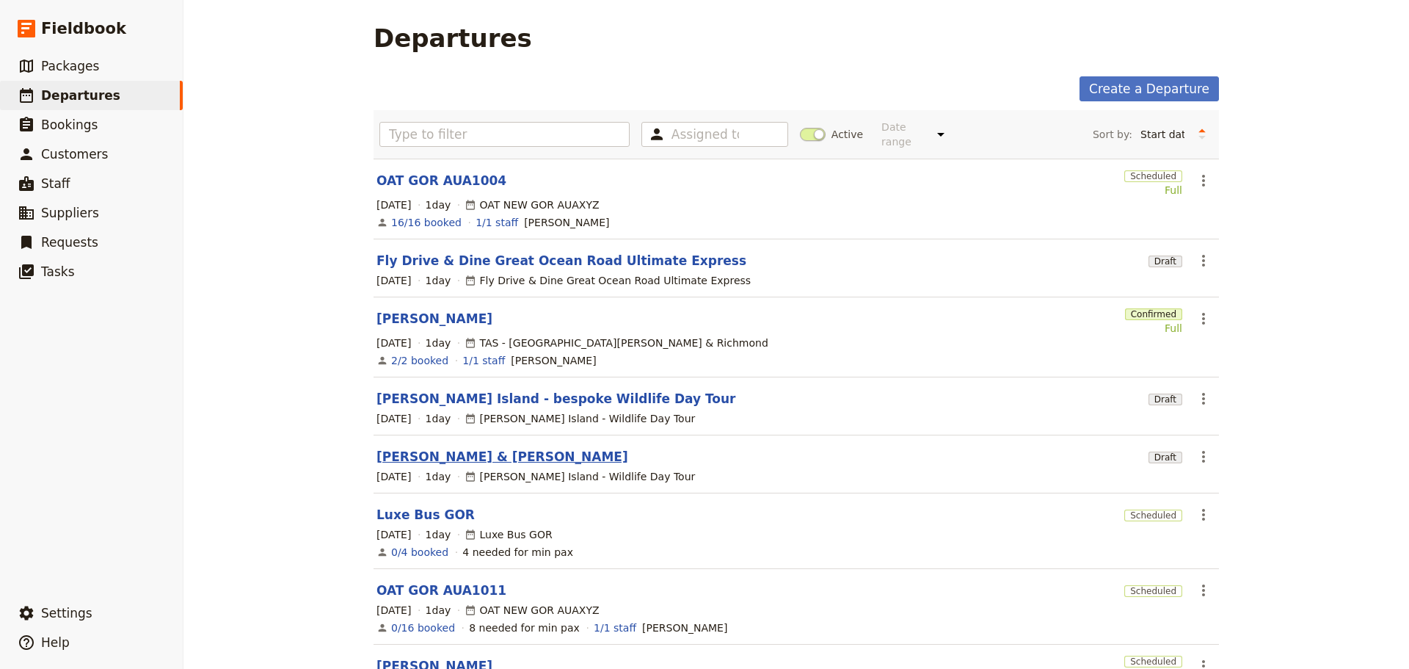
click at [398, 448] on link "Rachel & Clay Ross" at bounding box center [503, 457] width 252 height 18
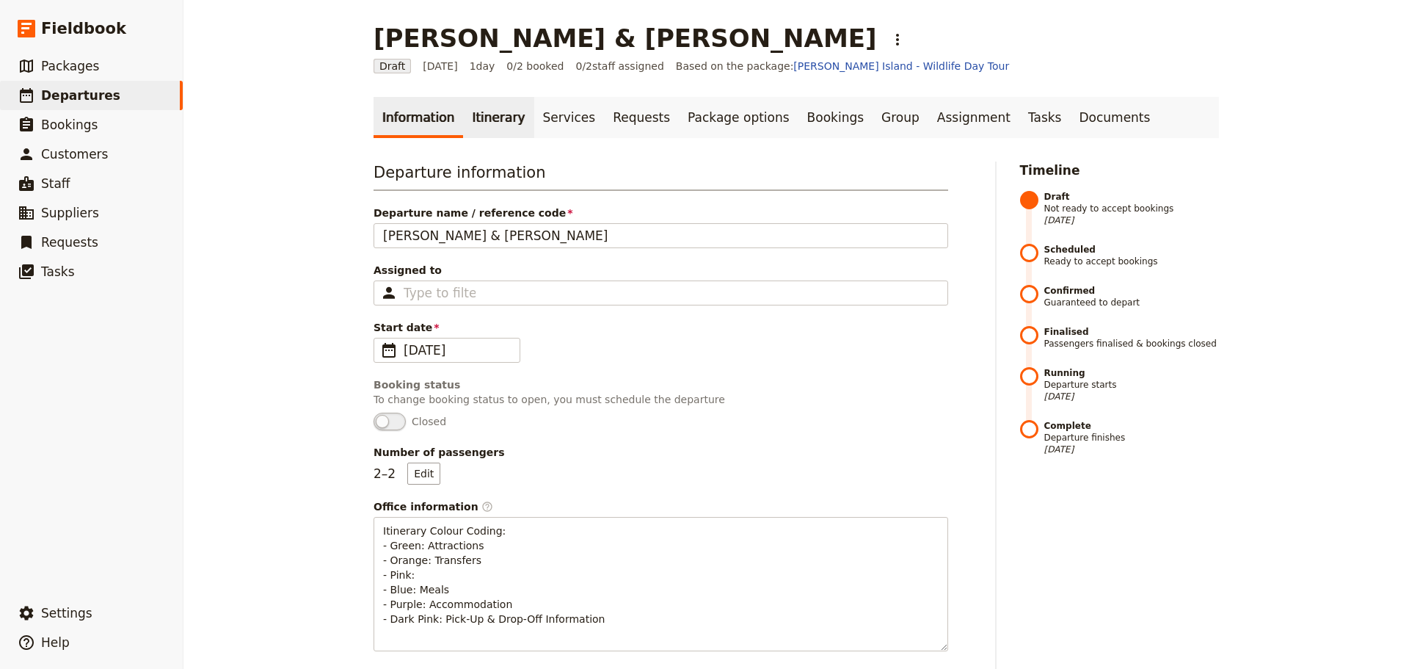
click at [479, 123] on link "Itinerary" at bounding box center [498, 117] width 70 height 41
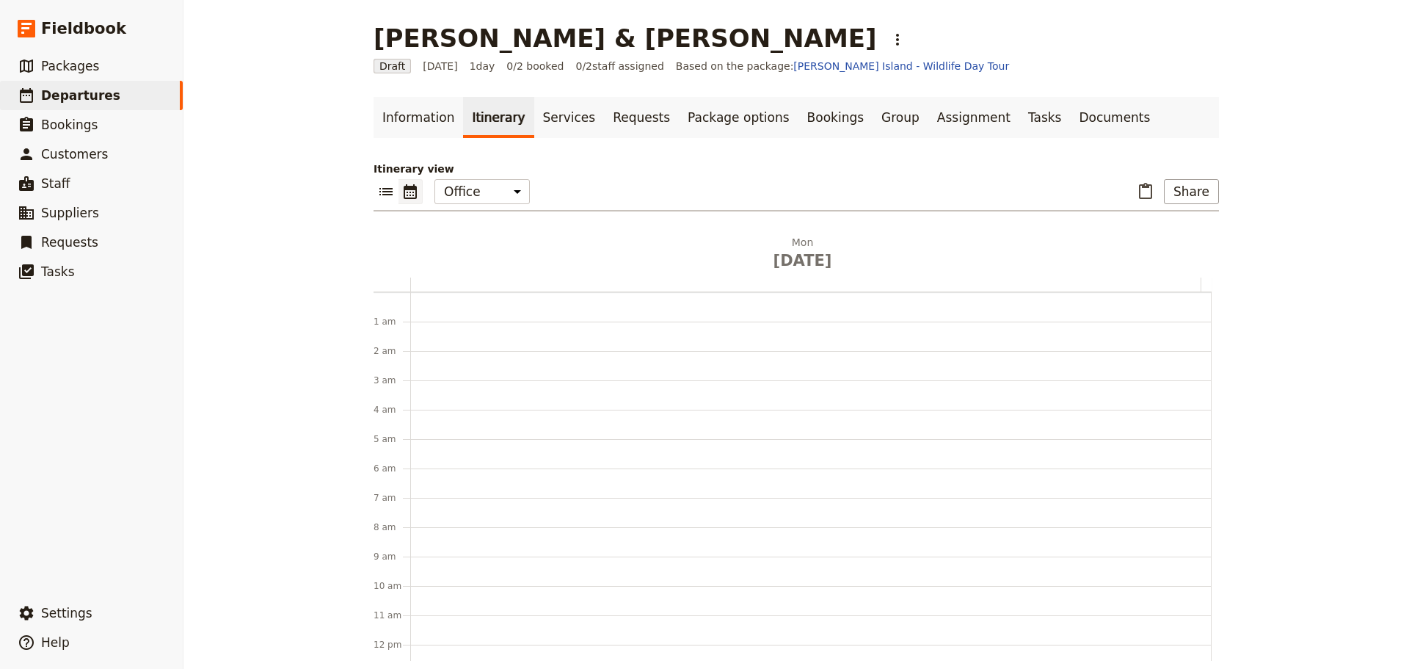
scroll to position [191, 0]
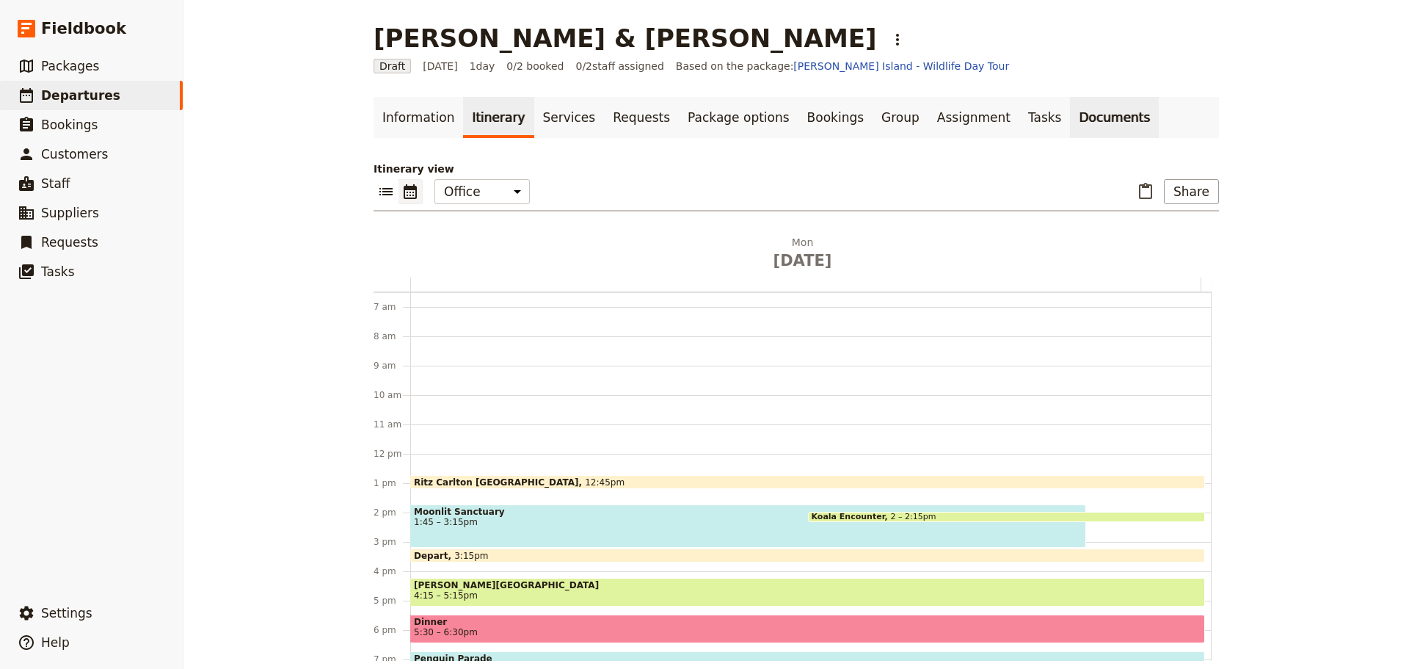
click at [1070, 120] on link "Documents" at bounding box center [1114, 117] width 89 height 41
